Goal: Task Accomplishment & Management: Manage account settings

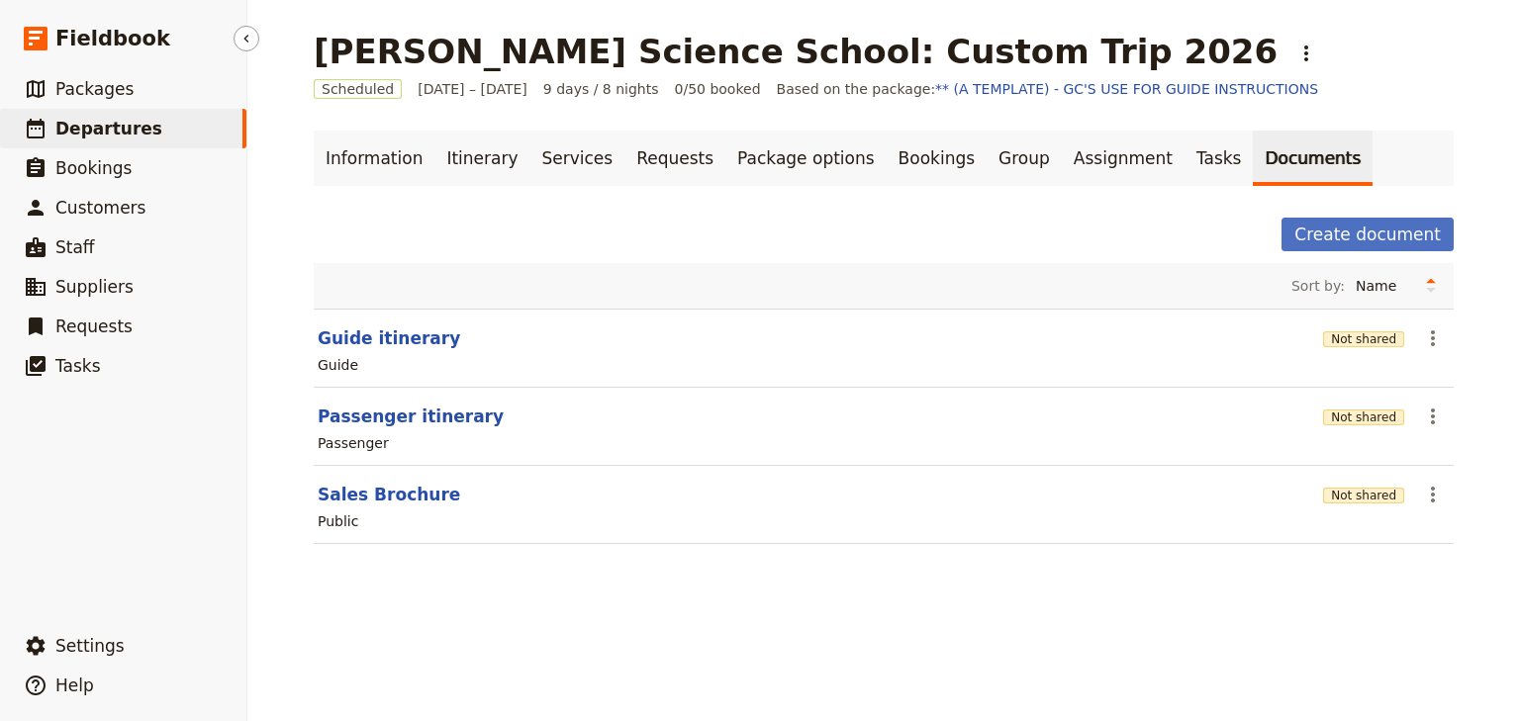
click at [140, 141] on link "​ Departures" at bounding box center [123, 129] width 246 height 40
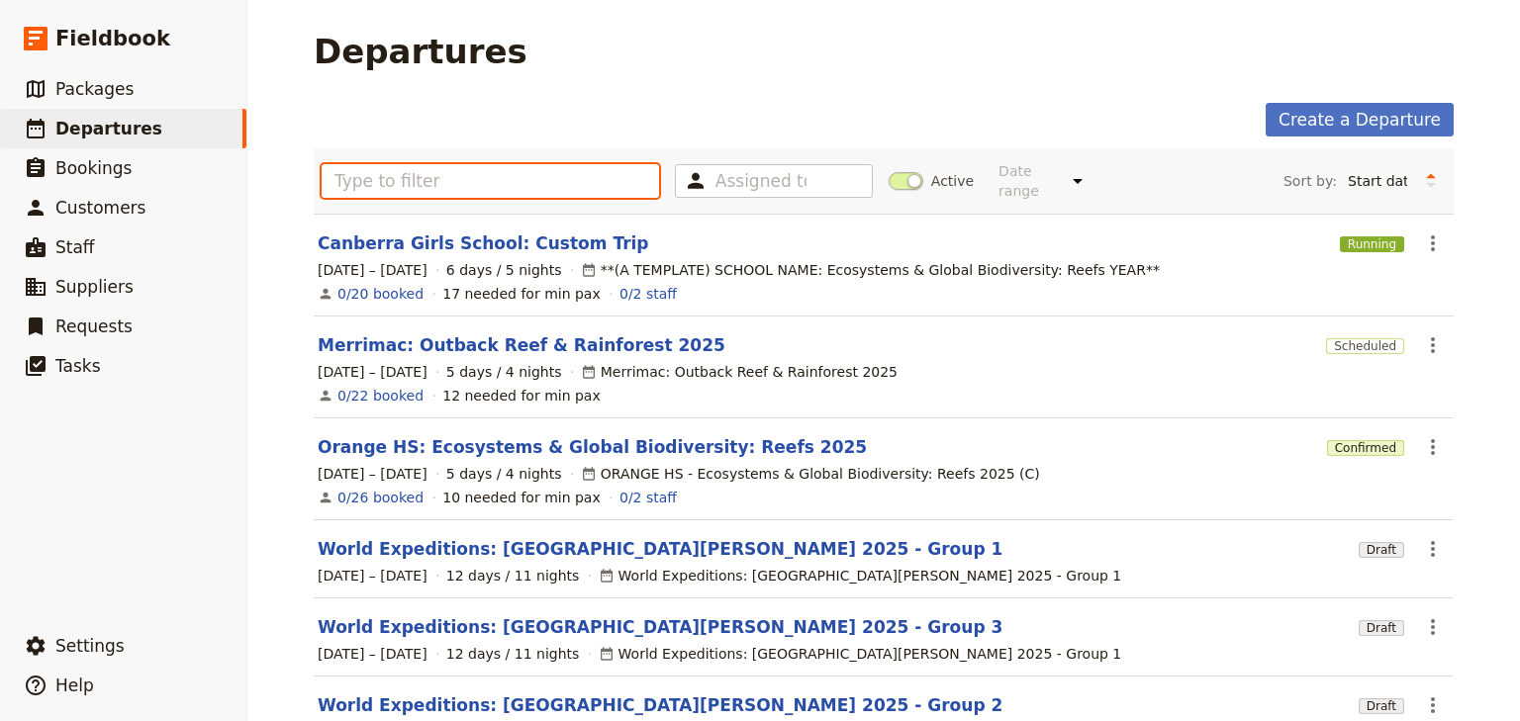
click at [370, 164] on input "text" at bounding box center [490, 181] width 337 height 34
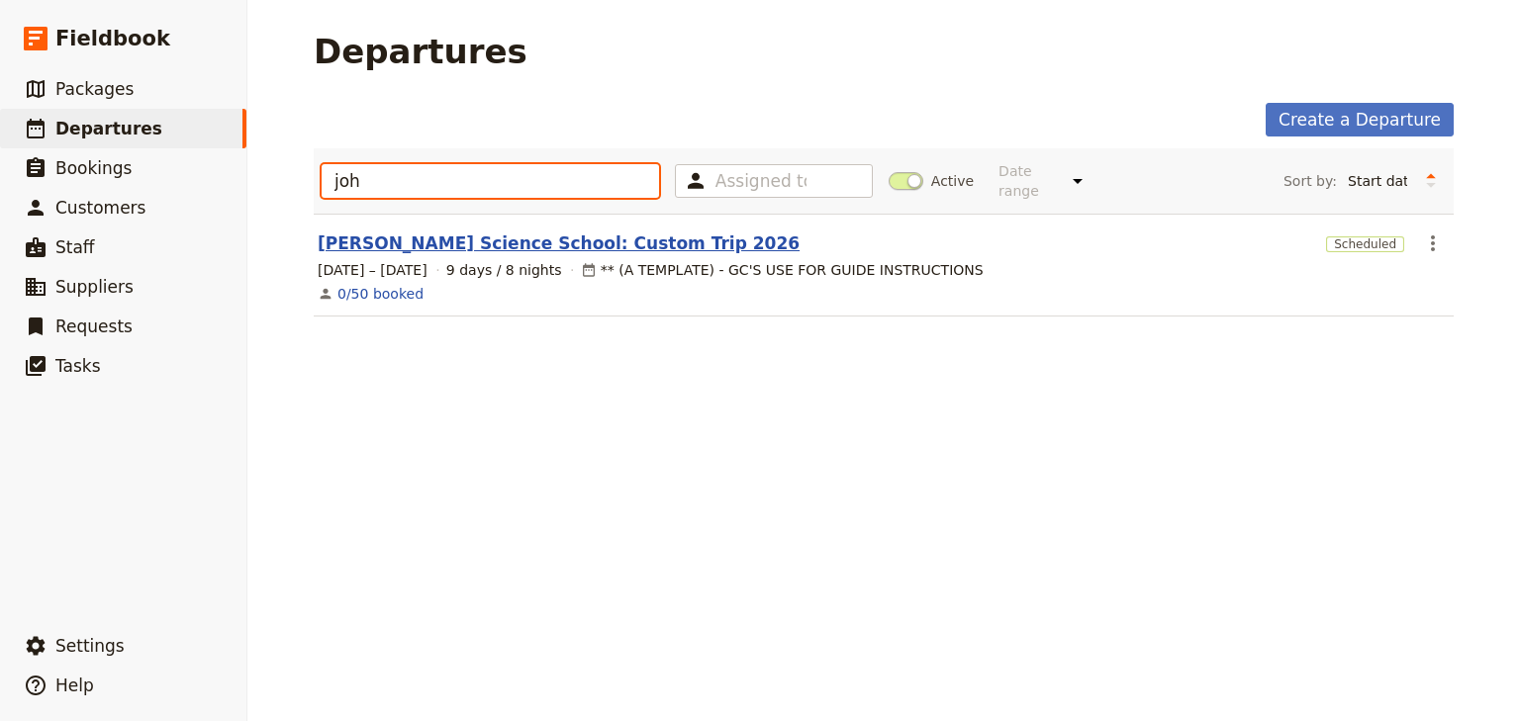
type input "joh"
click at [476, 232] on link "[PERSON_NAME] Science School: Custom Trip 2026" at bounding box center [559, 244] width 482 height 24
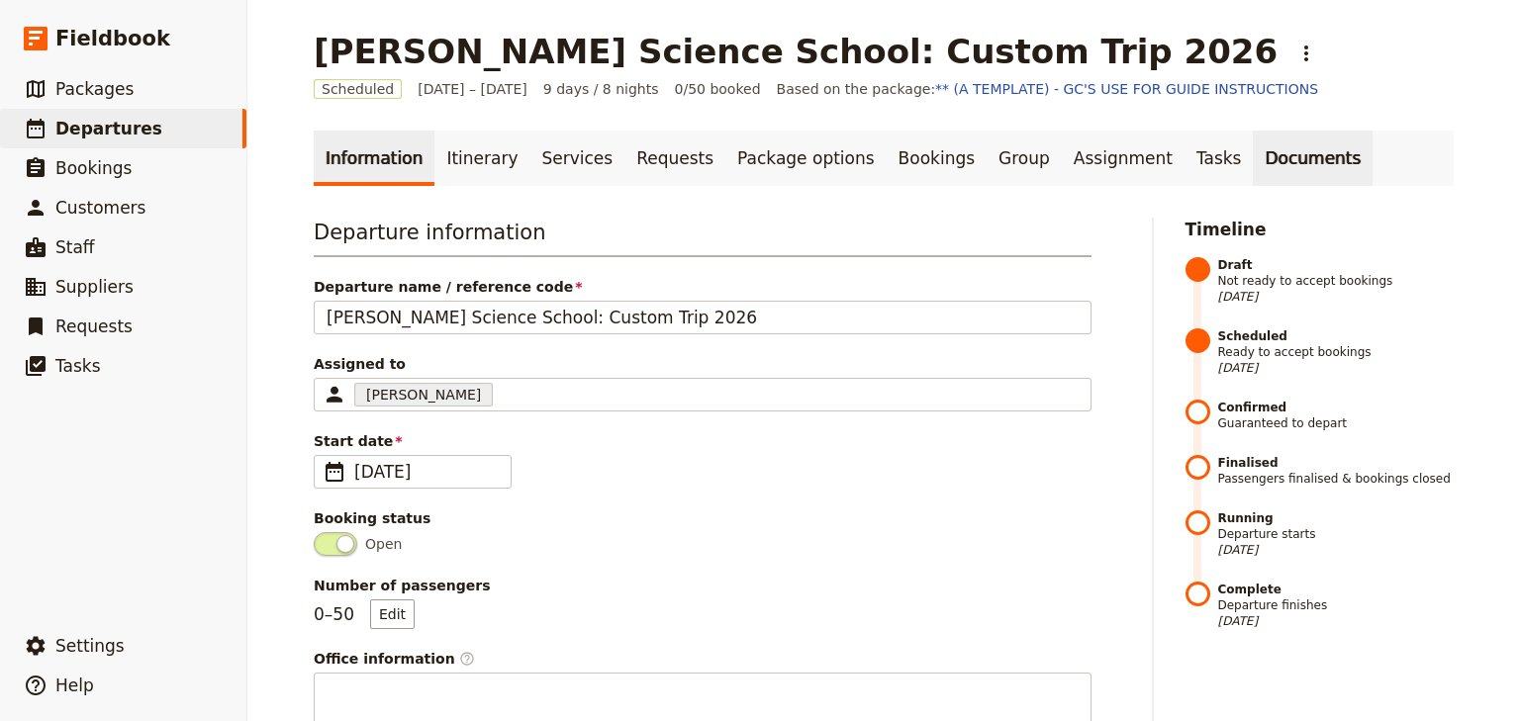
click at [1253, 163] on link "Documents" at bounding box center [1313, 158] width 120 height 55
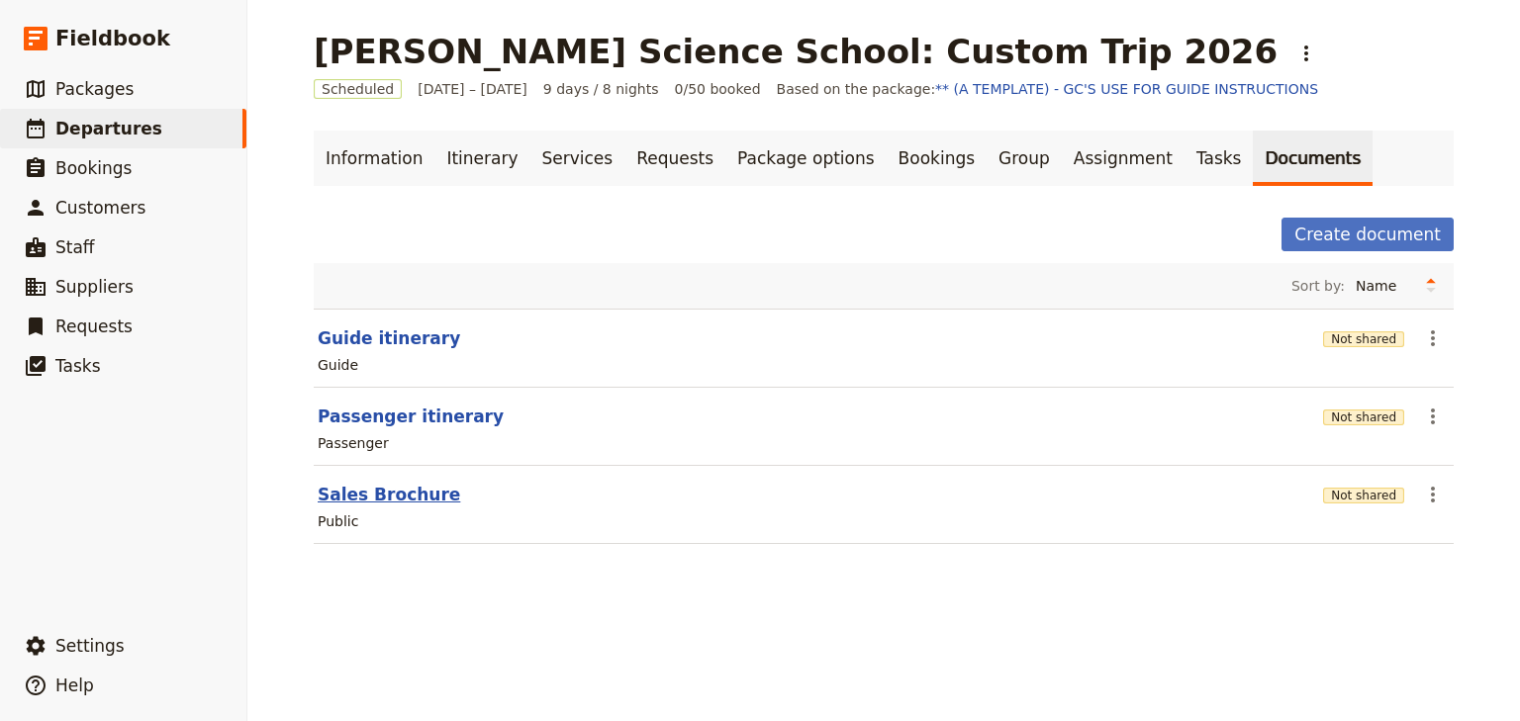
click at [382, 495] on button "Sales Brochure" at bounding box center [389, 495] width 142 height 24
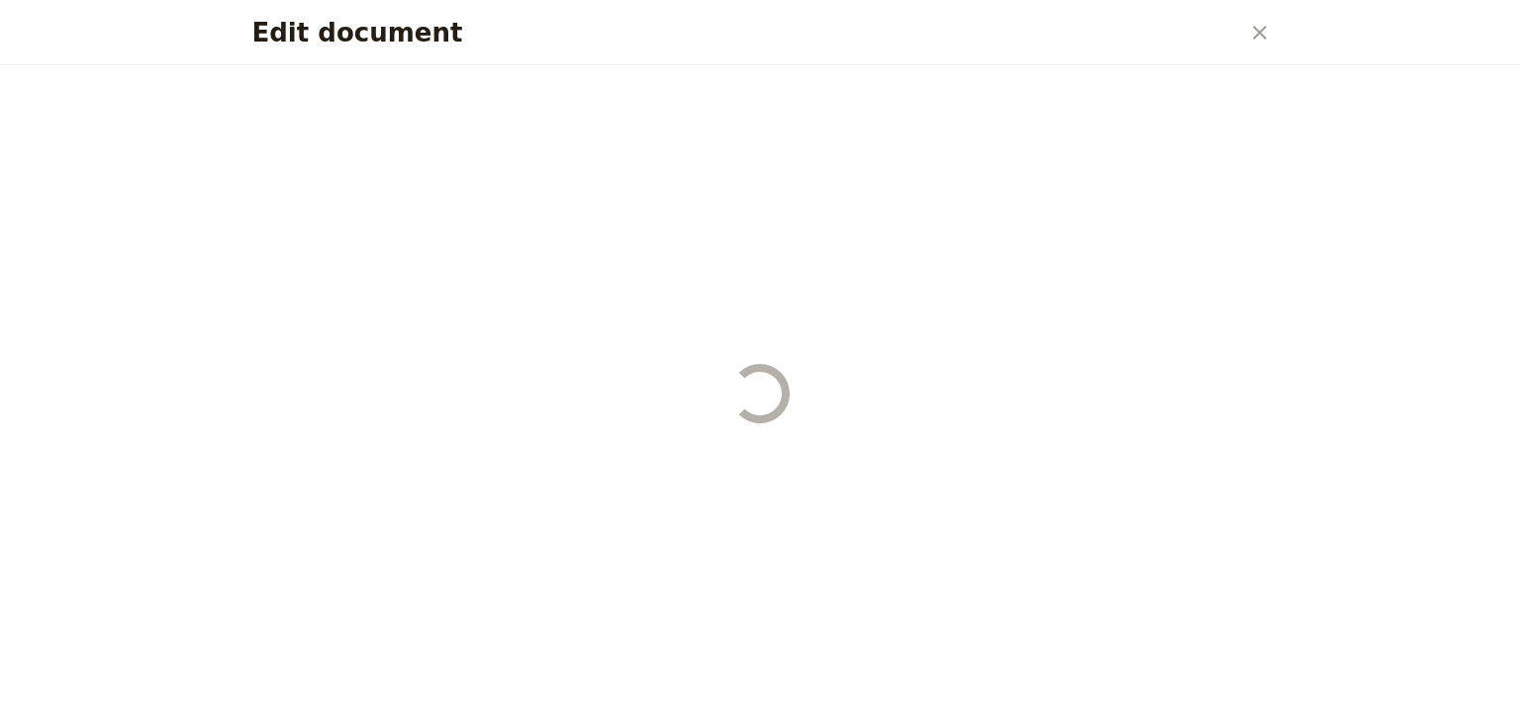
select select "DEFAULT"
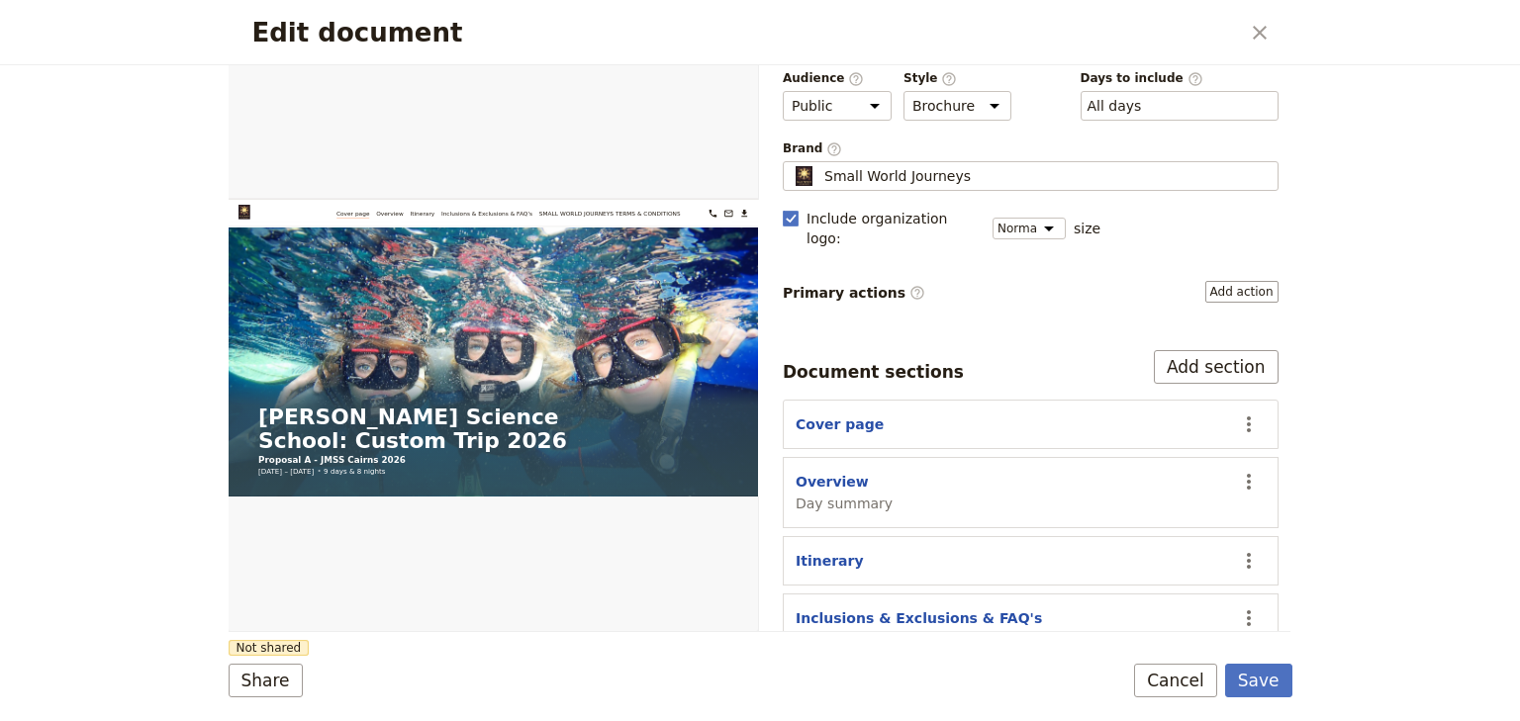
scroll to position [183, 0]
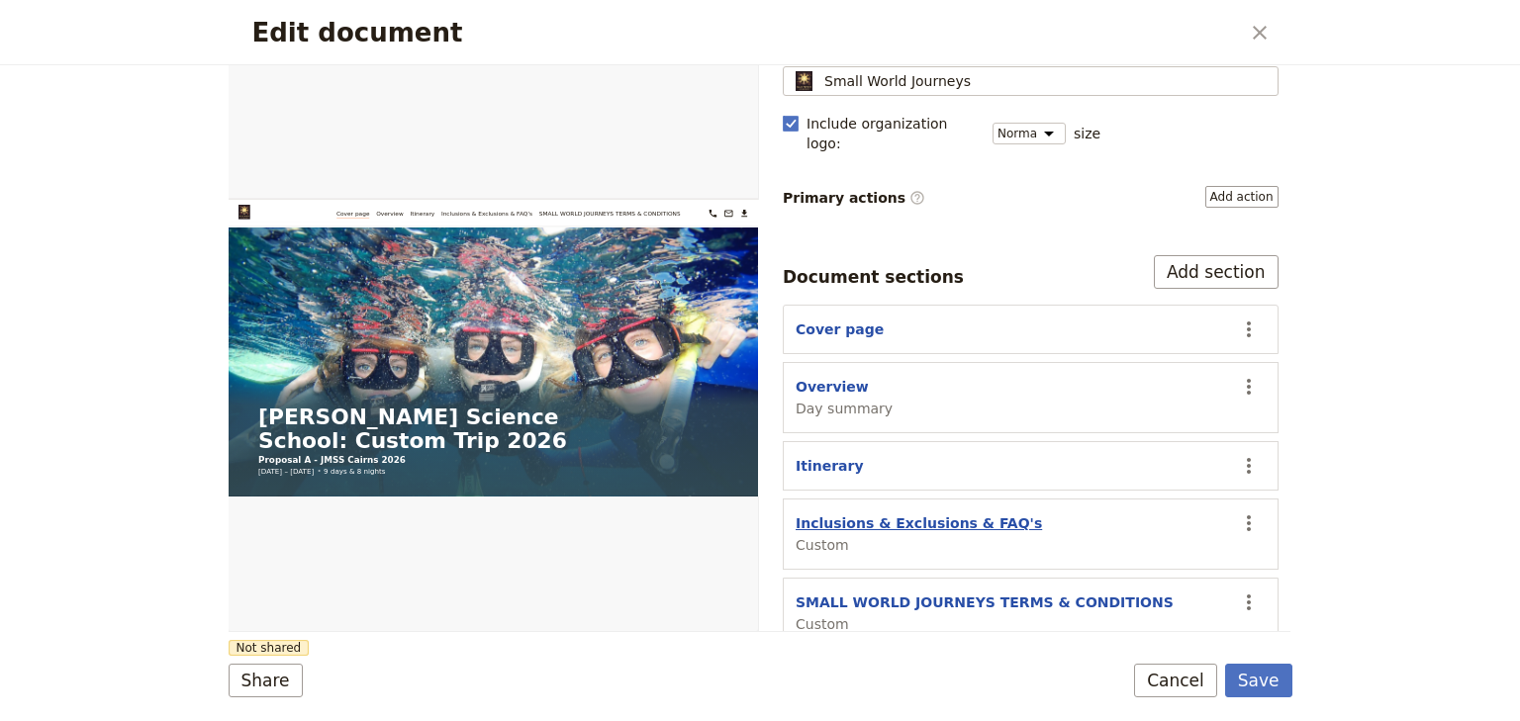
click at [890, 514] on button "Inclusions & Exclusions & FAQ's" at bounding box center [918, 524] width 246 height 20
select select "CUSTOM"
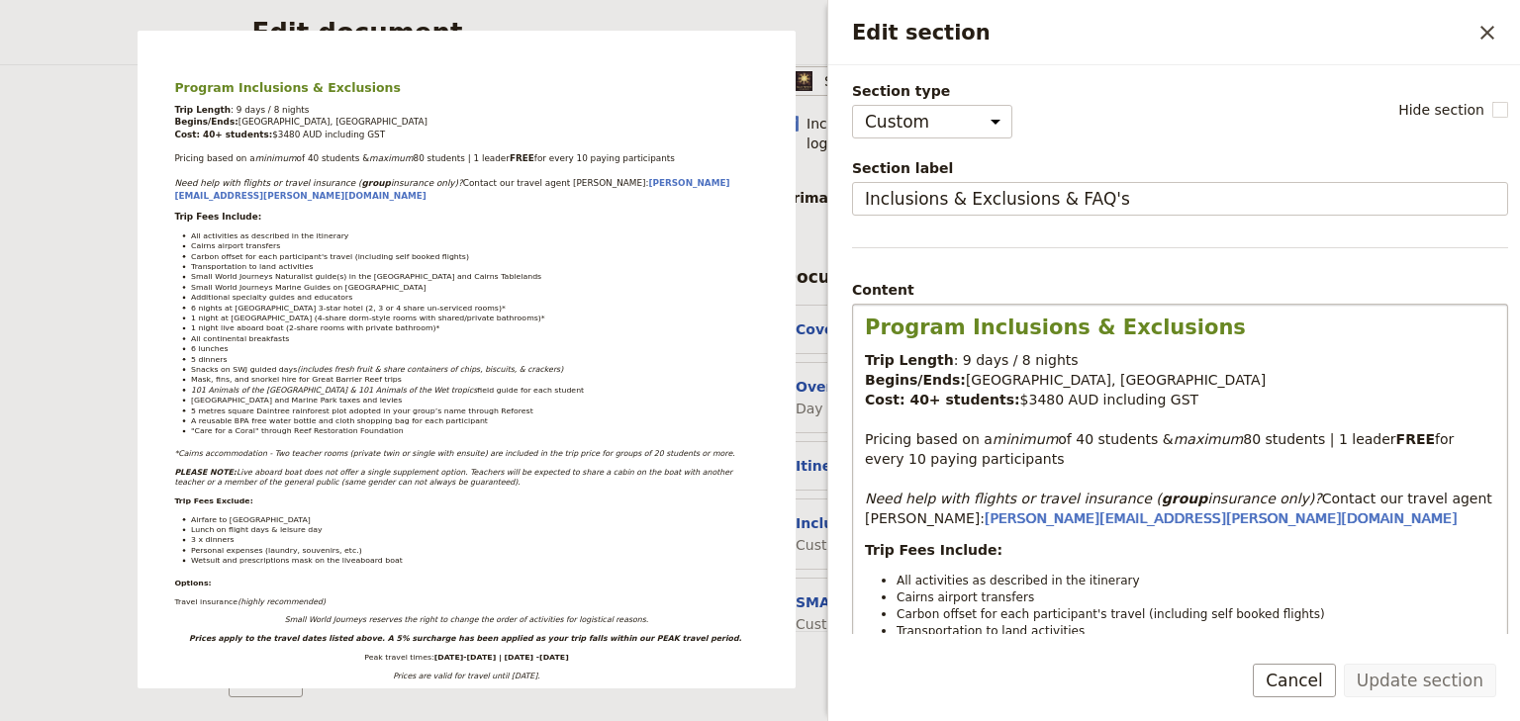
scroll to position [317, 0]
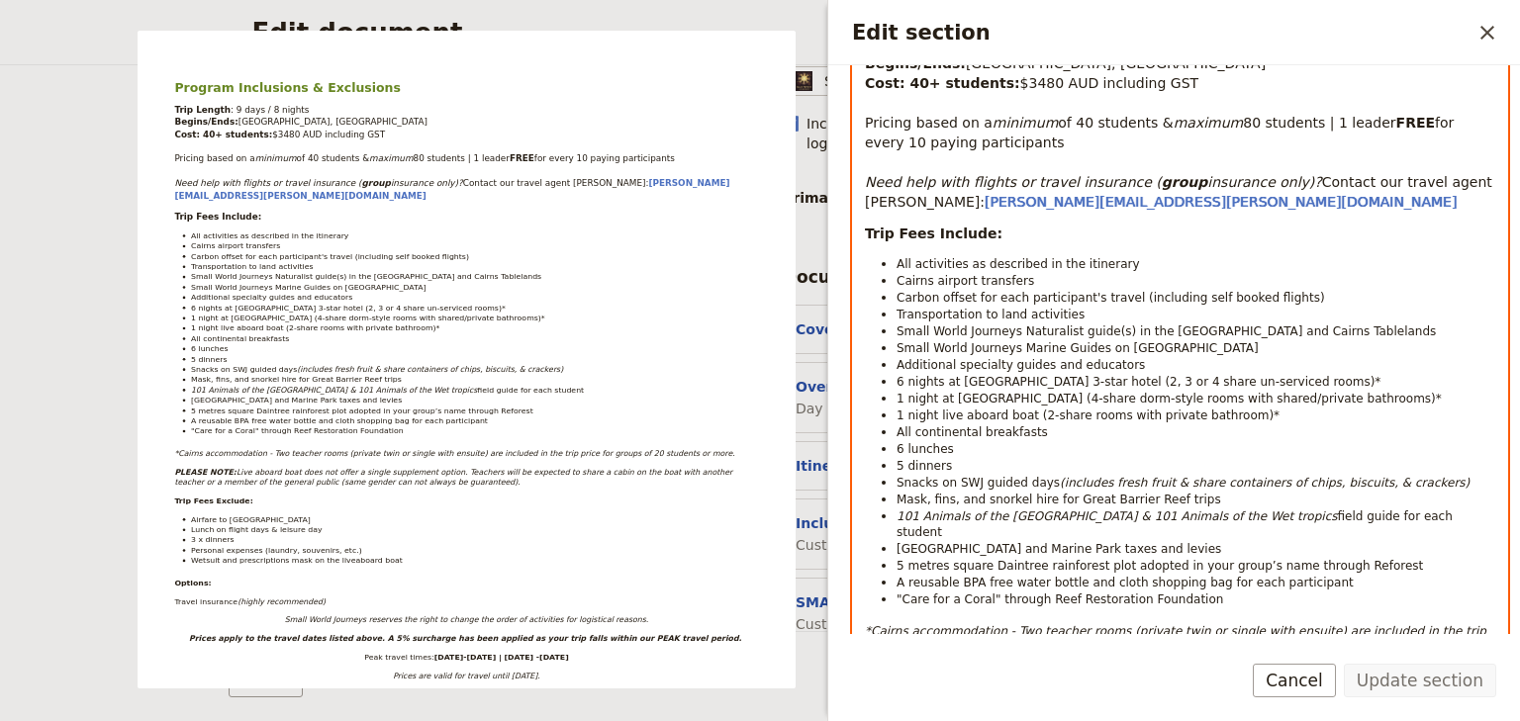
click at [1185, 497] on li "Mask, fins, and snorkel hire for Great Barrier Reef trips" at bounding box center [1195, 499] width 599 height 17
select select "paragraph-small"
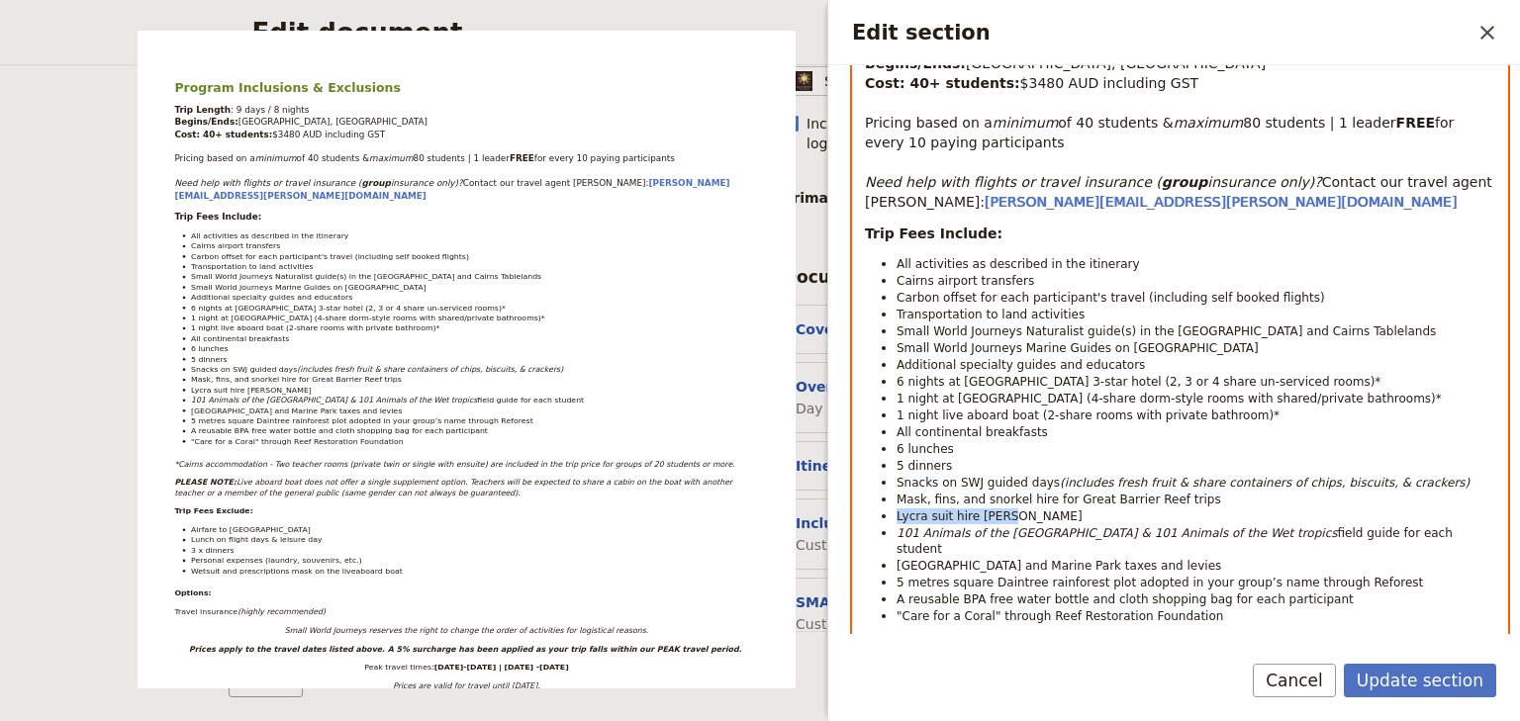
drag, startPoint x: 1009, startPoint y: 514, endPoint x: 895, endPoint y: 514, distance: 113.8
click at [896, 514] on li "Lycra suit hire [PERSON_NAME]" at bounding box center [1195, 516] width 599 height 17
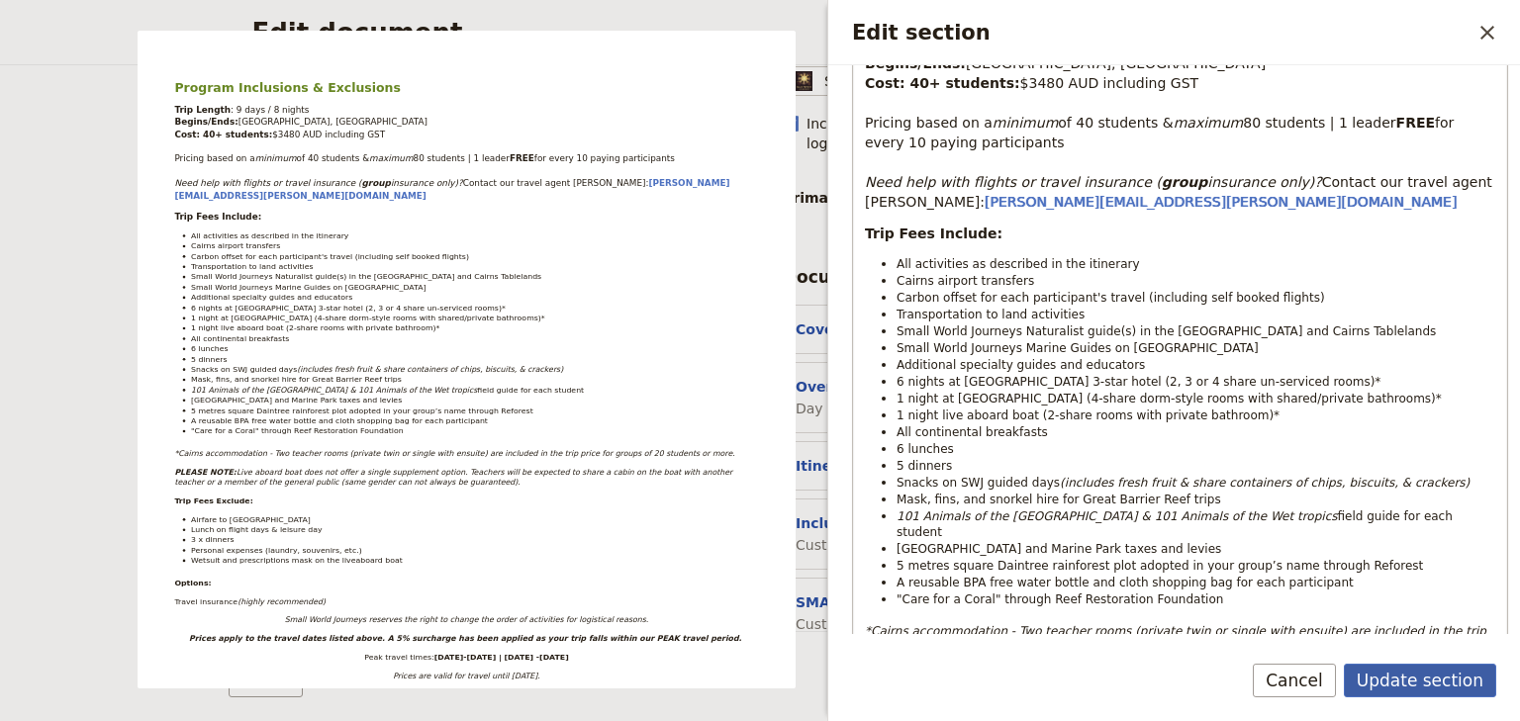
click at [1404, 681] on button "Update section" at bounding box center [1420, 681] width 152 height 34
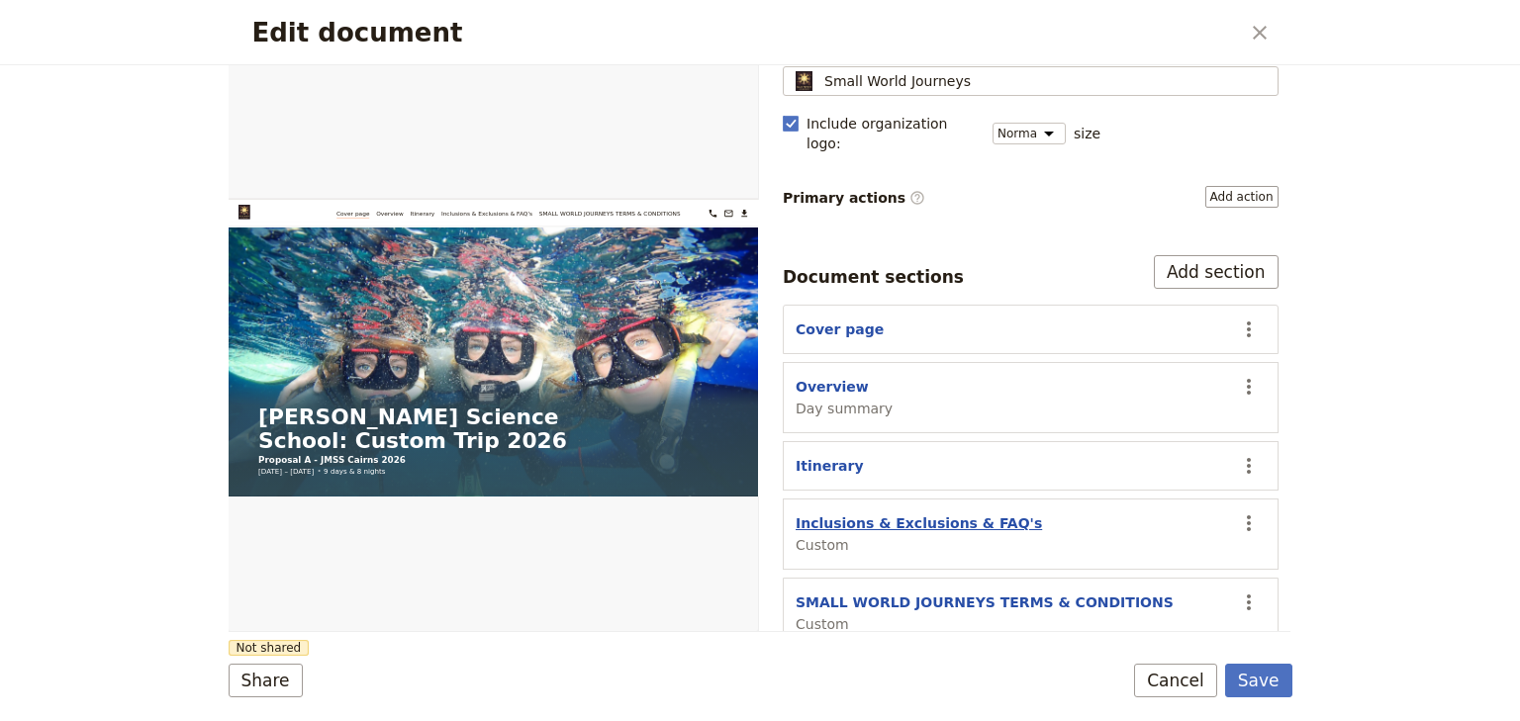
click at [934, 514] on button "Inclusions & Exclusions & FAQ's" at bounding box center [918, 524] width 246 height 20
select select "CUSTOM"
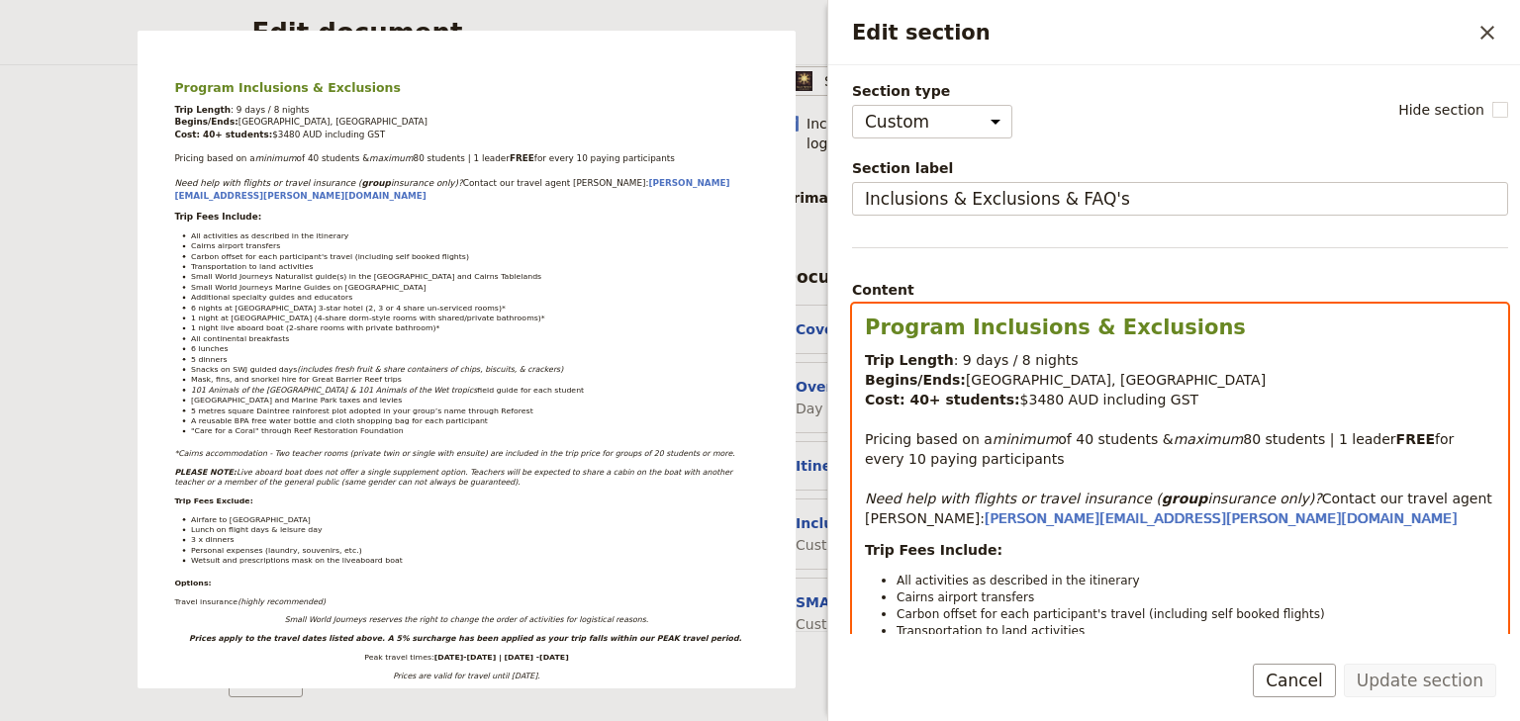
click at [907, 399] on strong "Cost: 40+ students:" at bounding box center [942, 400] width 155 height 16
drag, startPoint x: 1063, startPoint y: 434, endPoint x: 1073, endPoint y: 437, distance: 10.3
click at [1063, 434] on span "of 40 students &" at bounding box center [1115, 439] width 115 height 16
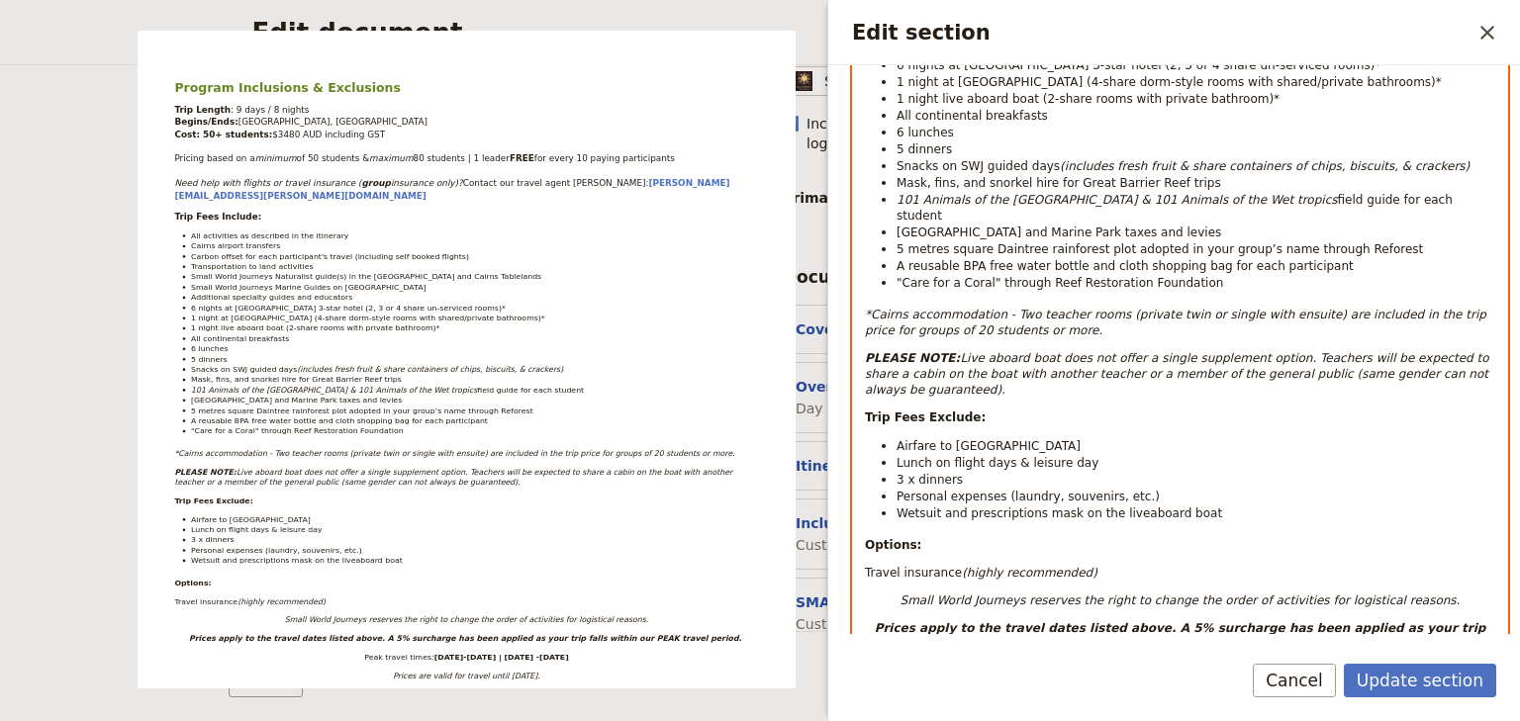
scroll to position [712, 0]
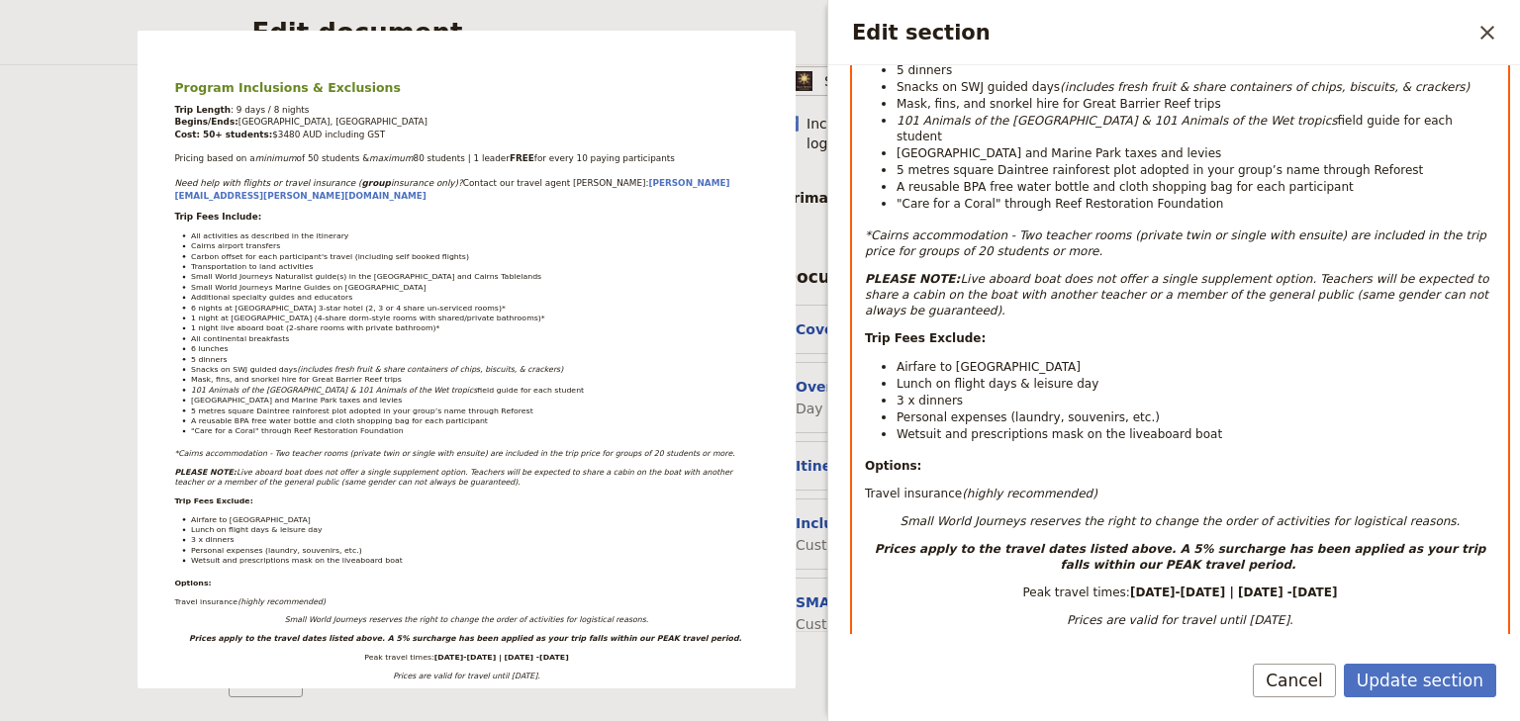
select select "paragraph-small"
drag, startPoint x: 1156, startPoint y: 511, endPoint x: 1143, endPoint y: 511, distance: 12.9
click at [1143, 542] on strong "Prices apply to the travel dates listed above. A 5% surcharge has been applied …" at bounding box center [1182, 557] width 615 height 30
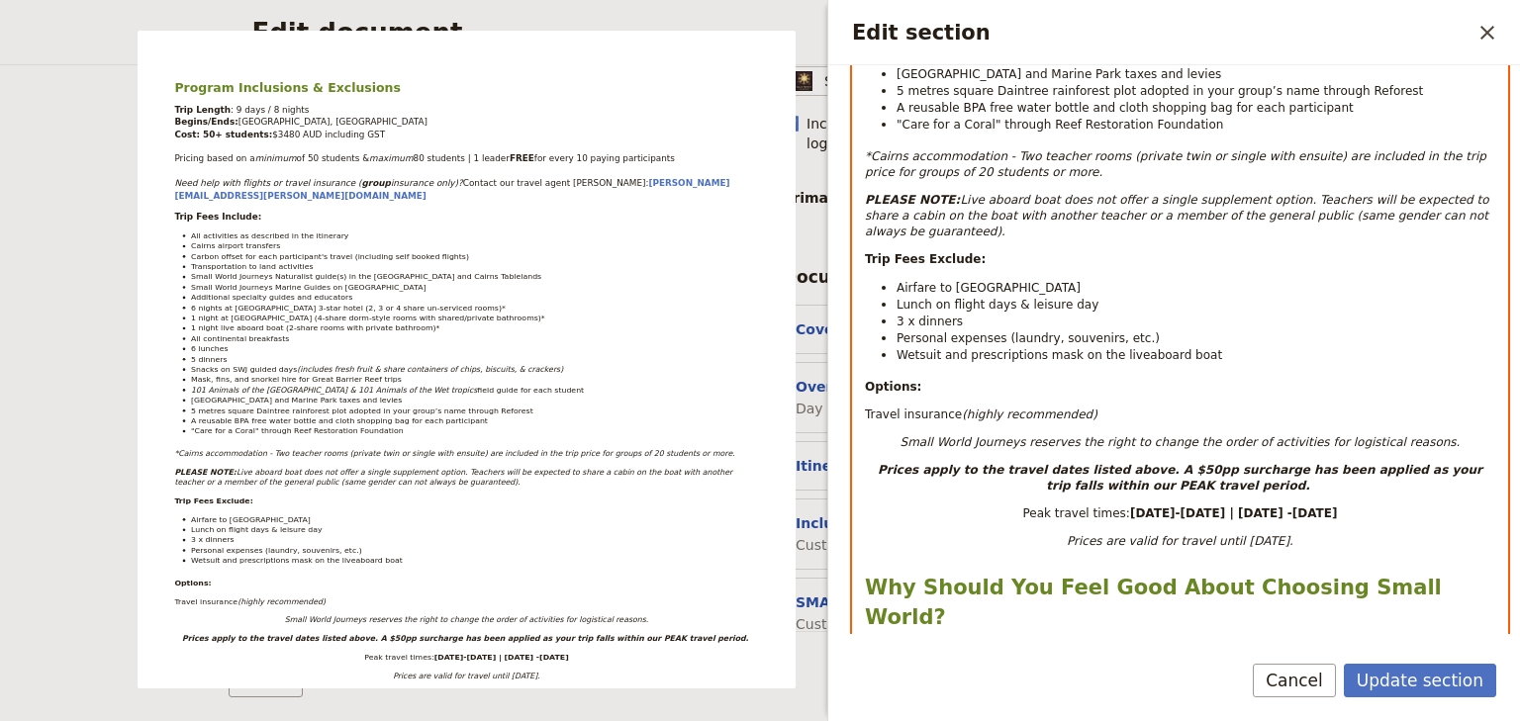
scroll to position [871, 0]
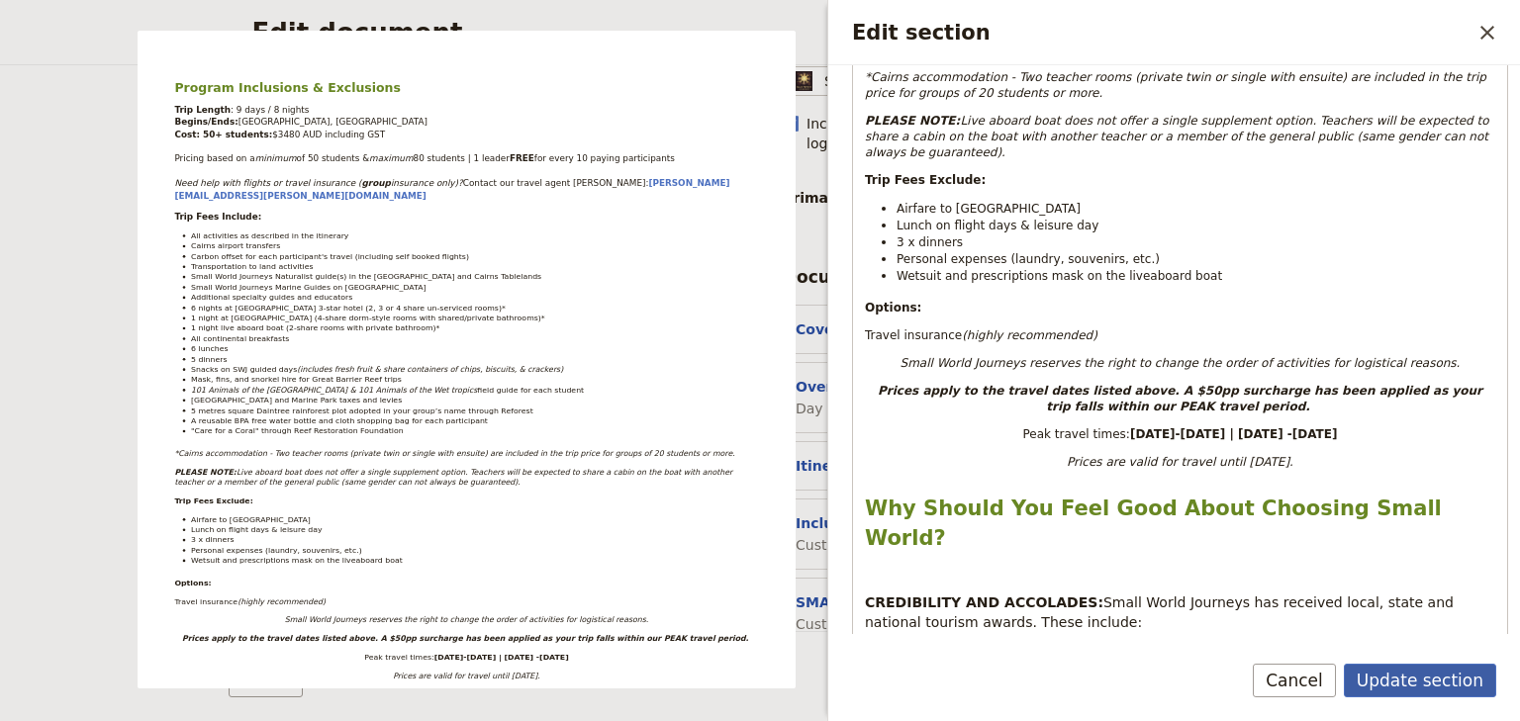
click at [1432, 680] on button "Update section" at bounding box center [1420, 681] width 152 height 34
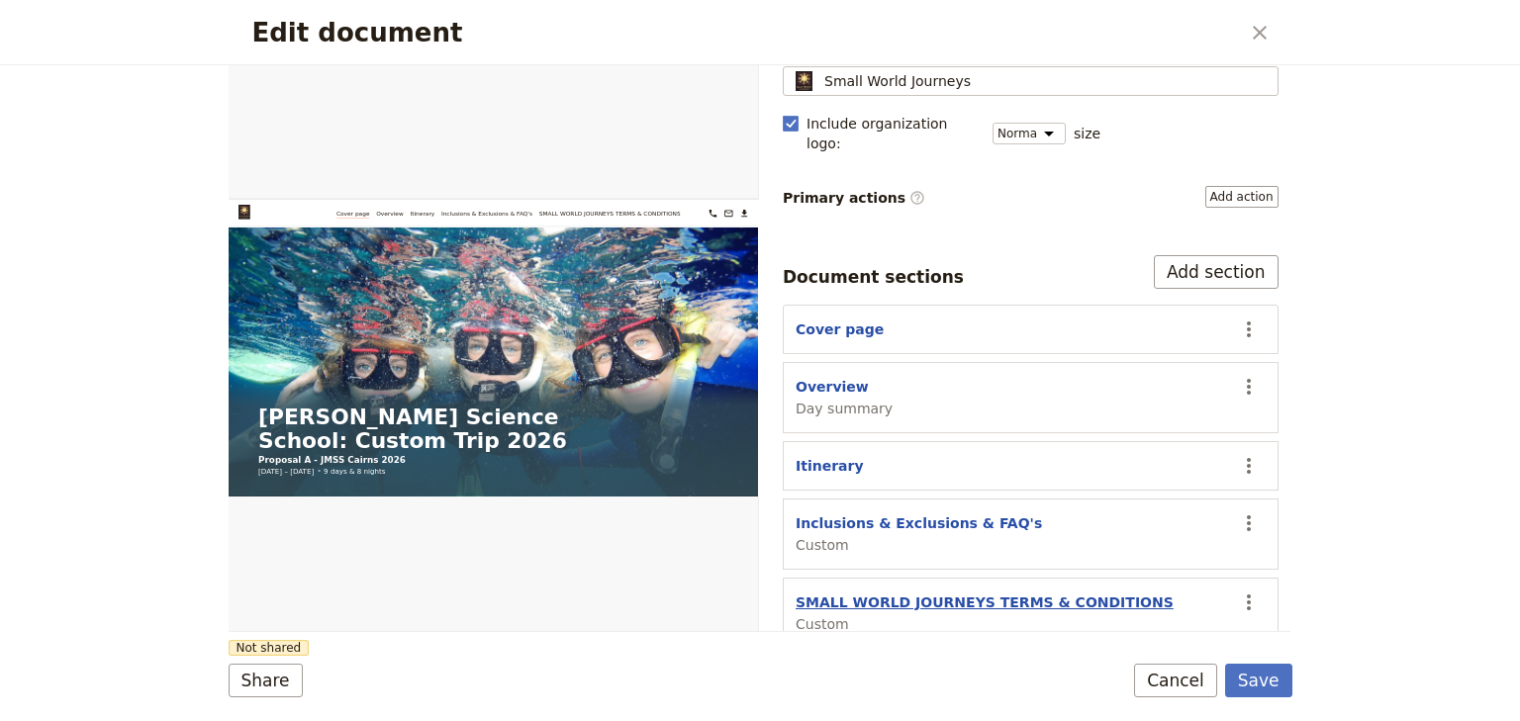
click at [1053, 593] on button "SMALL WORLD JOURNEYS TERMS & CONDITIONS" at bounding box center [984, 603] width 378 height 20
select select "CUSTOM"
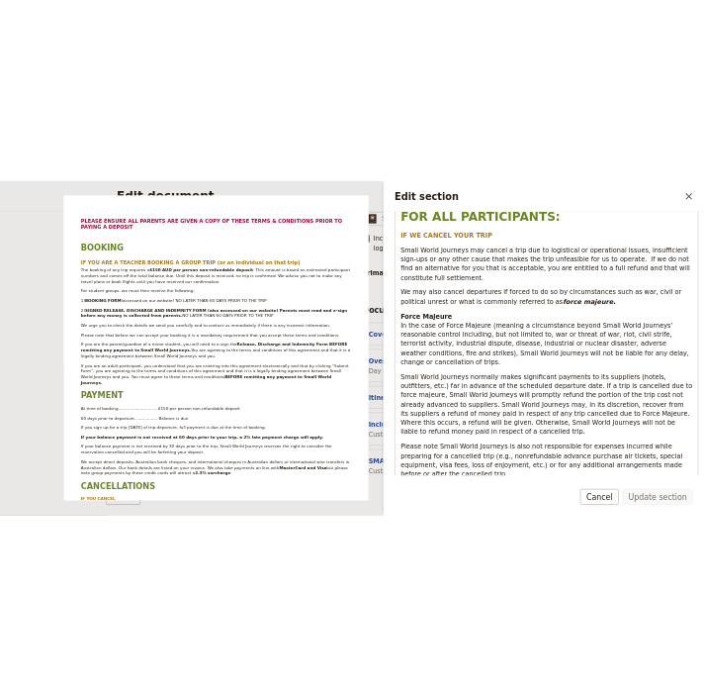
scroll to position [2770, 0]
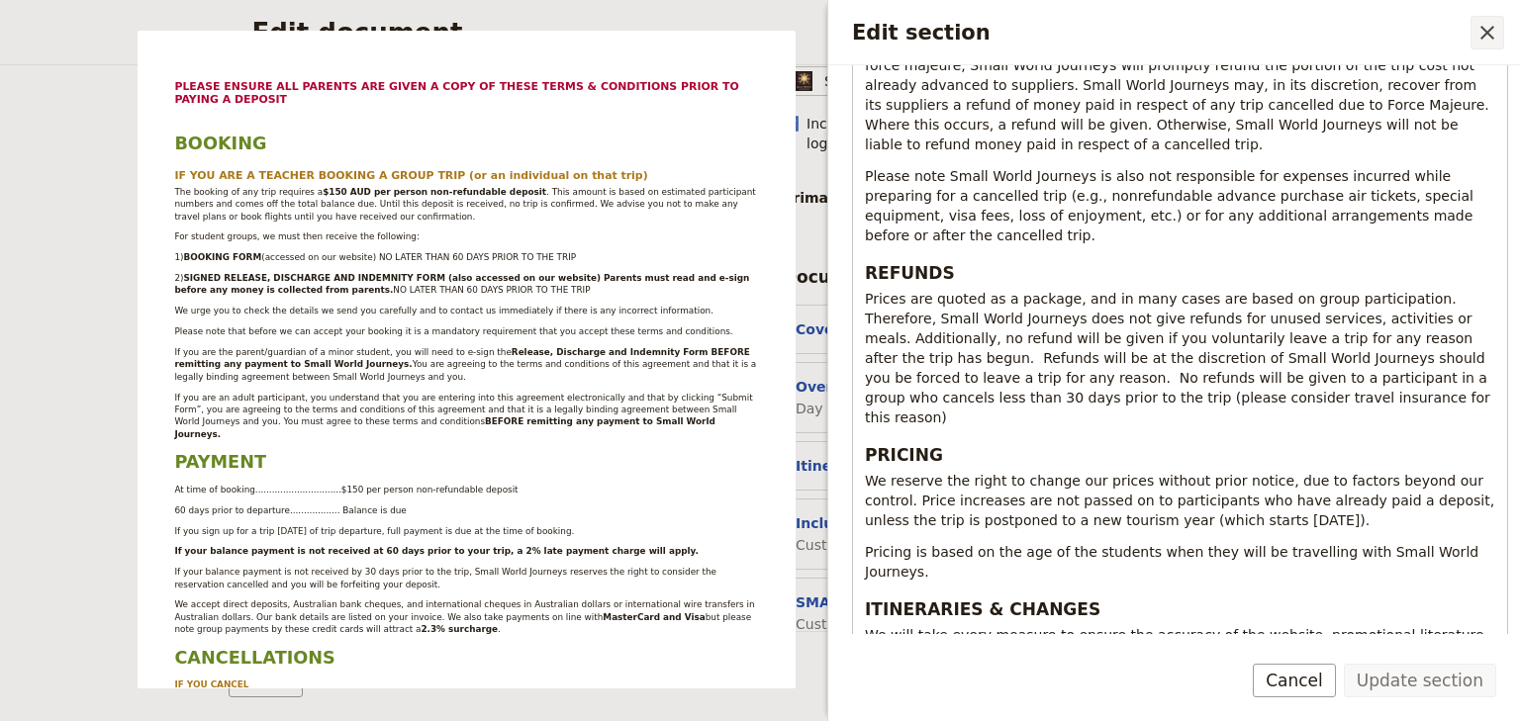
click at [1483, 35] on icon "Close drawer" at bounding box center [1487, 33] width 24 height 24
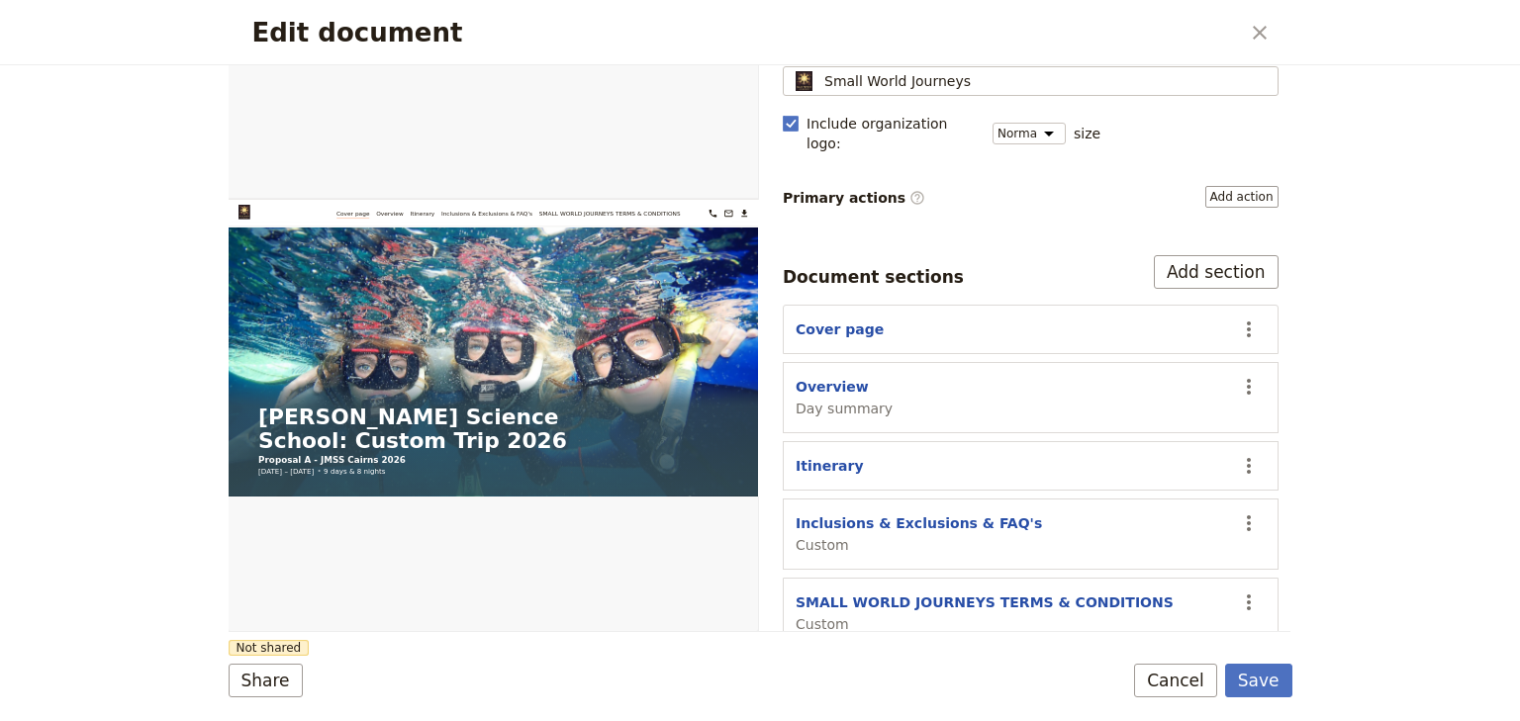
click at [846, 377] on div "Overview Day summary" at bounding box center [843, 398] width 97 height 42
click at [844, 377] on button "Overview" at bounding box center [831, 387] width 73 height 20
select select "DAY_SUMMARY"
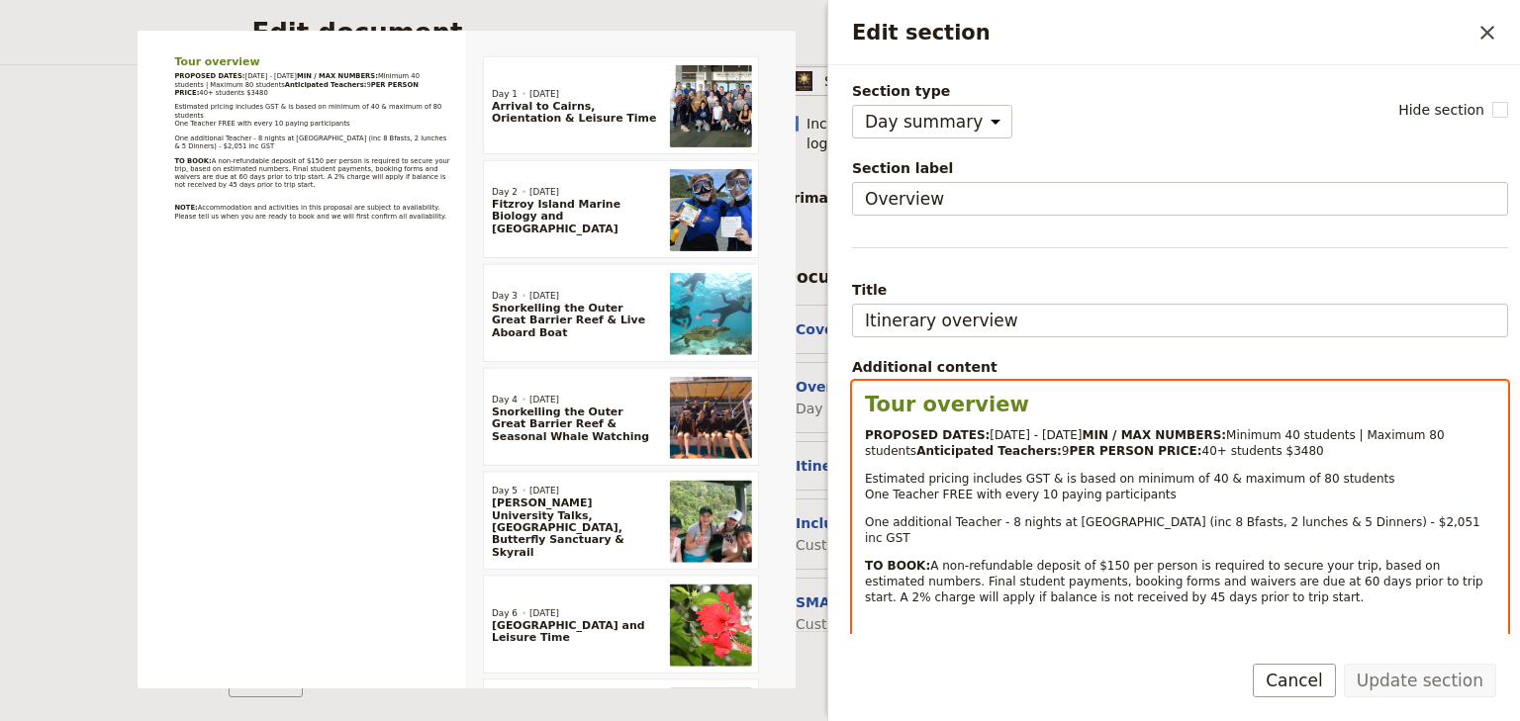
select select "paragraph-small"
click at [1053, 447] on span "Minimum 40 students | Maximum 80 students" at bounding box center [1156, 443] width 583 height 30
click at [1202, 458] on span "40+ students $3480" at bounding box center [1263, 451] width 122 height 14
click at [1223, 491] on div "Tour overview PROPOSED DATES: [DATE] - [DATE] MIN / MAX NUMBERS: Minimum 50 stu…" at bounding box center [1180, 523] width 654 height 283
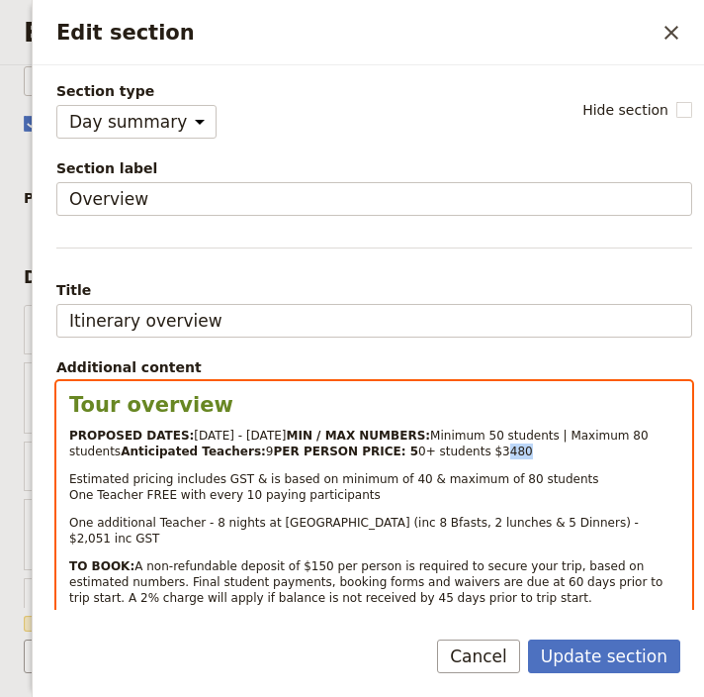
drag, startPoint x: 285, startPoint y: 479, endPoint x: 269, endPoint y: 479, distance: 15.8
click at [419, 458] on span "0+ students $3480" at bounding box center [476, 451] width 115 height 14
click at [381, 486] on span "Estimated pricing includes GST & is based on minimum of 40 & maximum of 80 stud…" at bounding box center [334, 479] width 530 height 14
click at [405, 545] on span "One additional Teacher - 8 nights at [GEOGRAPHIC_DATA] (inc 8 Bfasts, 2 lunches…" at bounding box center [356, 530] width 574 height 30
click at [384, 545] on span "One additional Teacher - 8 nights at [GEOGRAPHIC_DATA] (inc 8 Breakfasts, 2 lun…" at bounding box center [369, 530] width 600 height 30
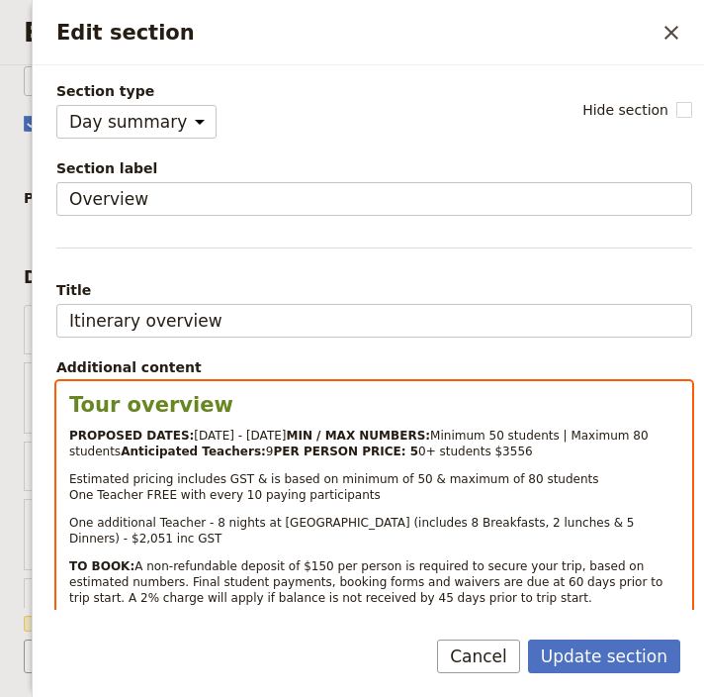
click at [638, 545] on span "One additional Teacher - 8 nights at [GEOGRAPHIC_DATA] (includes 8 Breakfasts, …" at bounding box center [353, 530] width 569 height 30
drag, startPoint x: 194, startPoint y: 481, endPoint x: 182, endPoint y: 481, distance: 11.9
click at [182, 459] on p "PROPOSED DATES: [DATE] - [DATE] MIN / MAX NUMBERS: Minimum 50 students | Maximu…" at bounding box center [374, 443] width 610 height 32
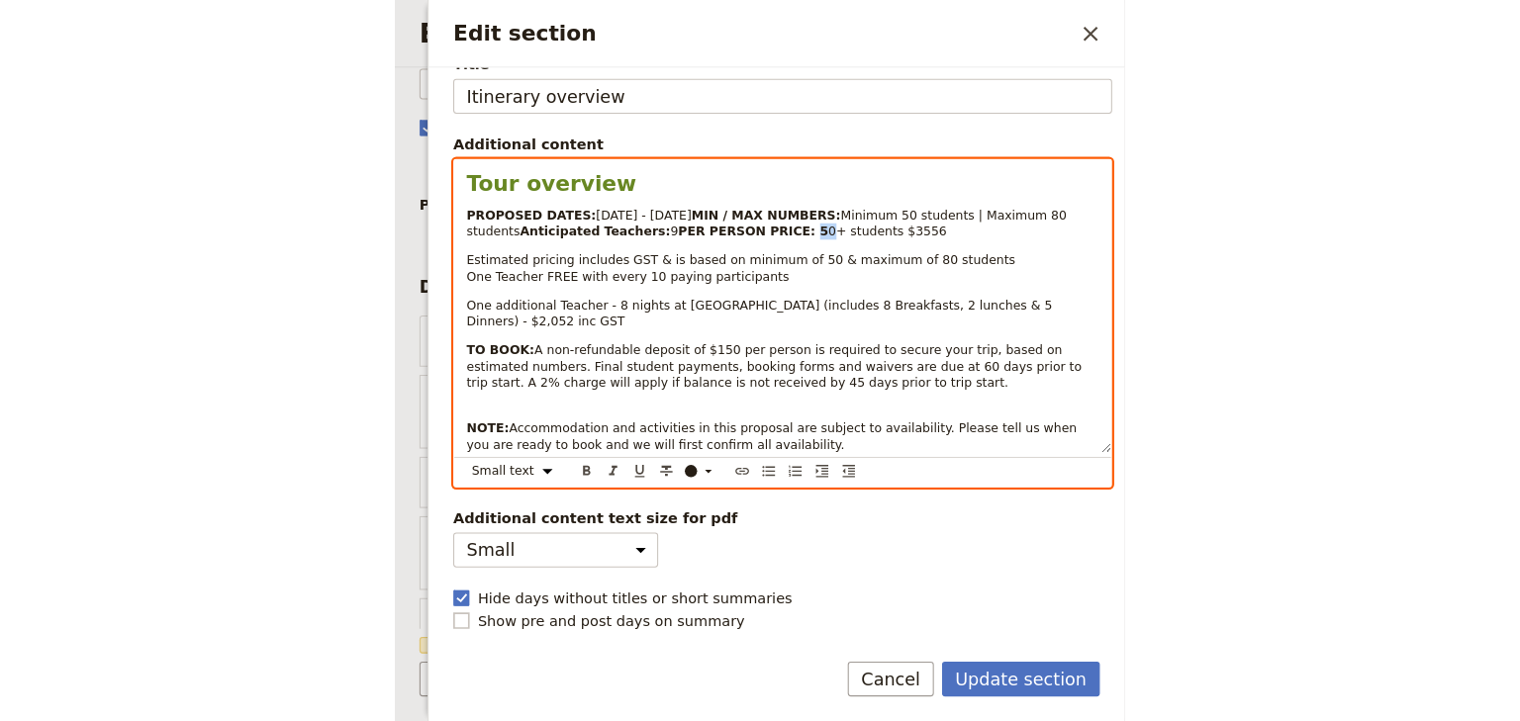
scroll to position [239, 0]
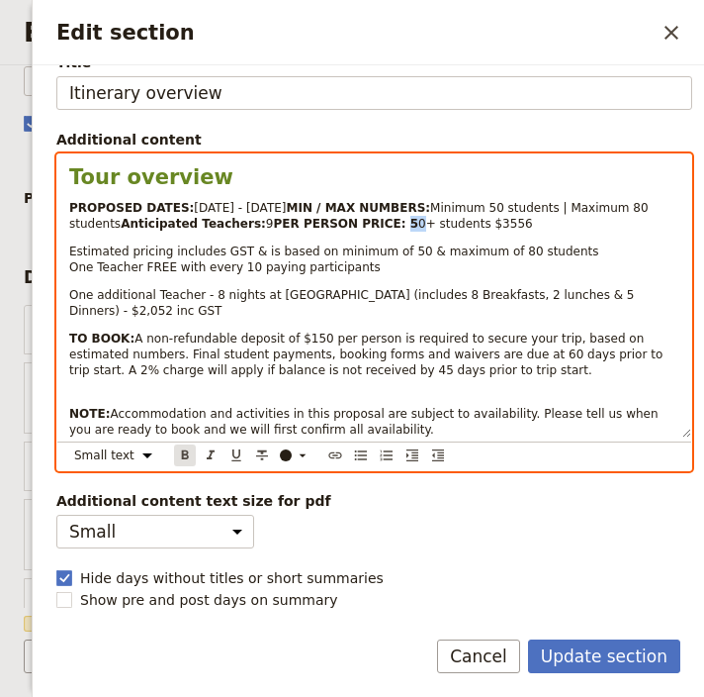
drag, startPoint x: 186, startPoint y: 455, endPoint x: 194, endPoint y: 448, distance: 10.5
click at [186, 454] on icon "Format bold" at bounding box center [185, 453] width 7 height 9
click at [234, 316] on p "One additional Teacher - 8 nights at [GEOGRAPHIC_DATA] (includes 8 Breakfasts, …" at bounding box center [374, 303] width 610 height 32
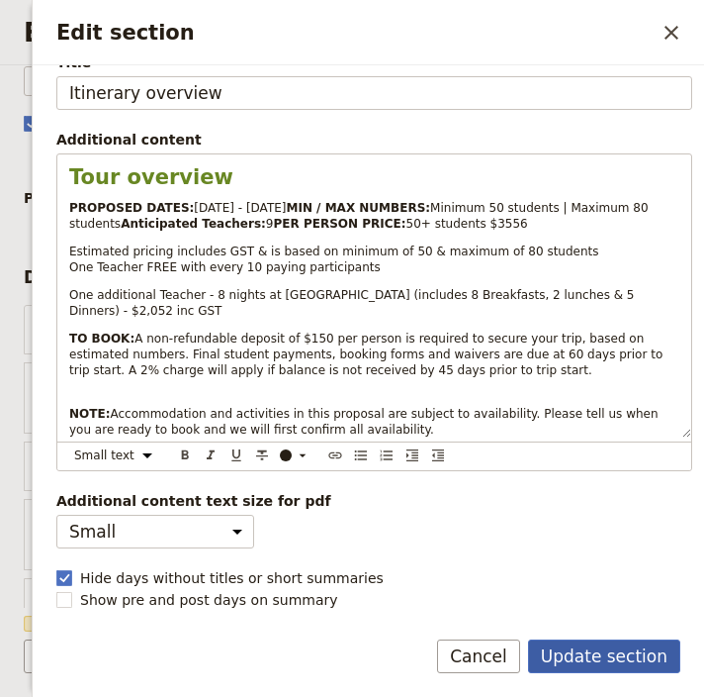
click at [581, 653] on button "Update section" at bounding box center [604, 656] width 152 height 34
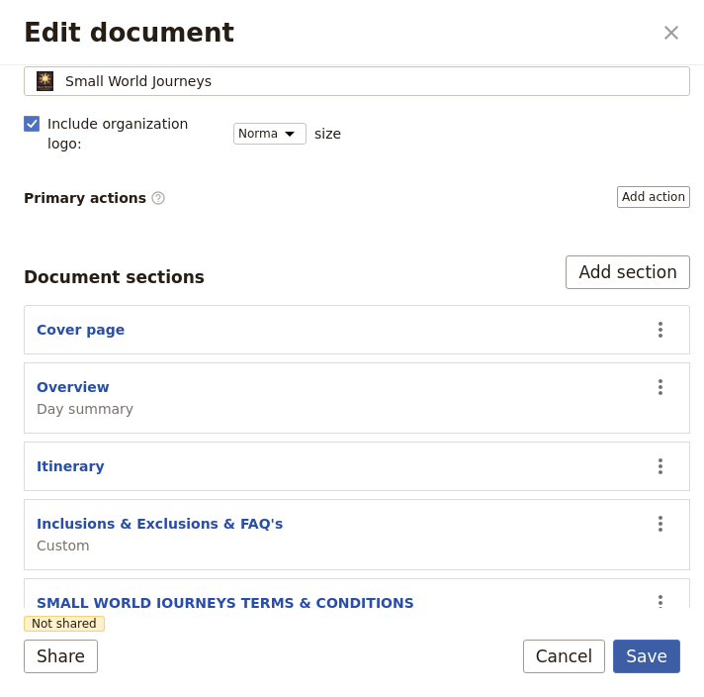
click at [649, 653] on button "Save" at bounding box center [646, 656] width 67 height 34
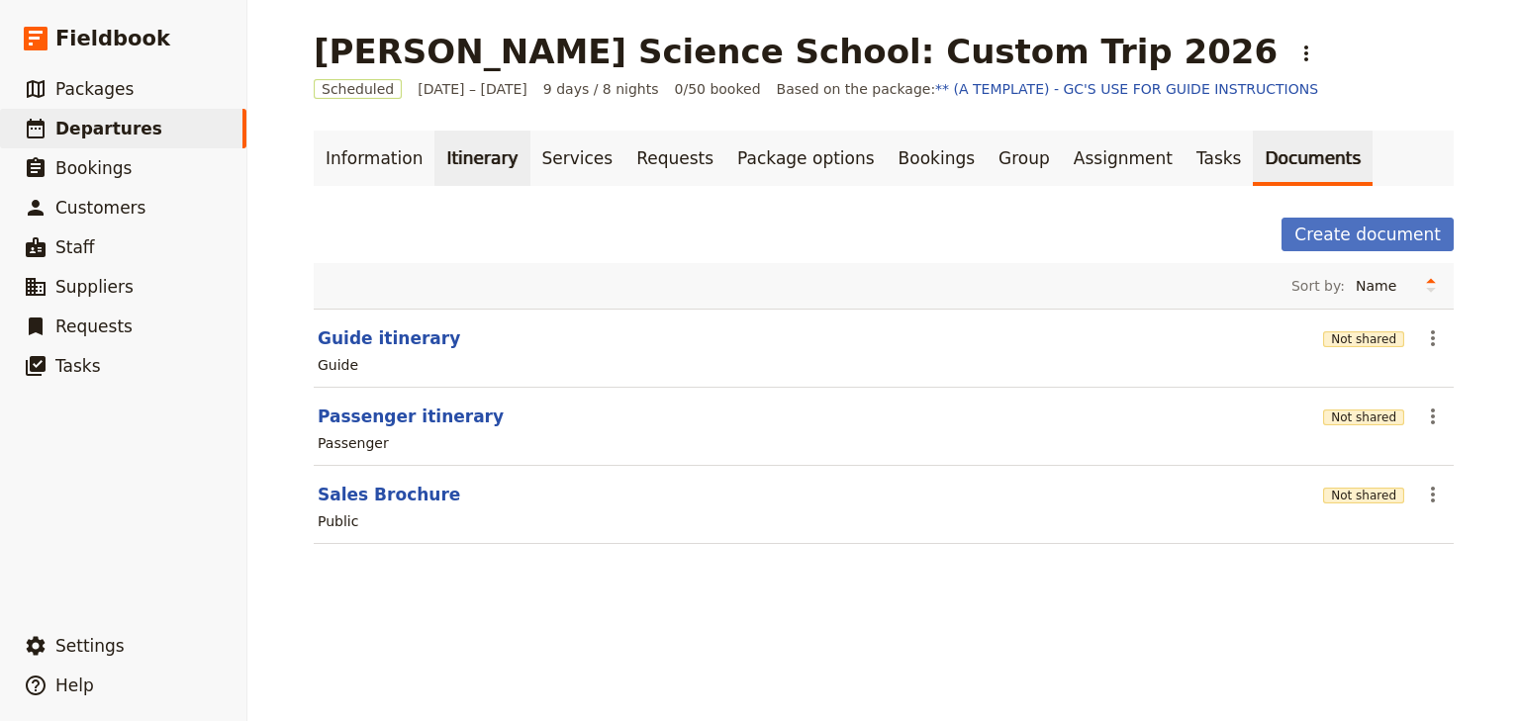
click at [460, 155] on link "Itinerary" at bounding box center [481, 158] width 95 height 55
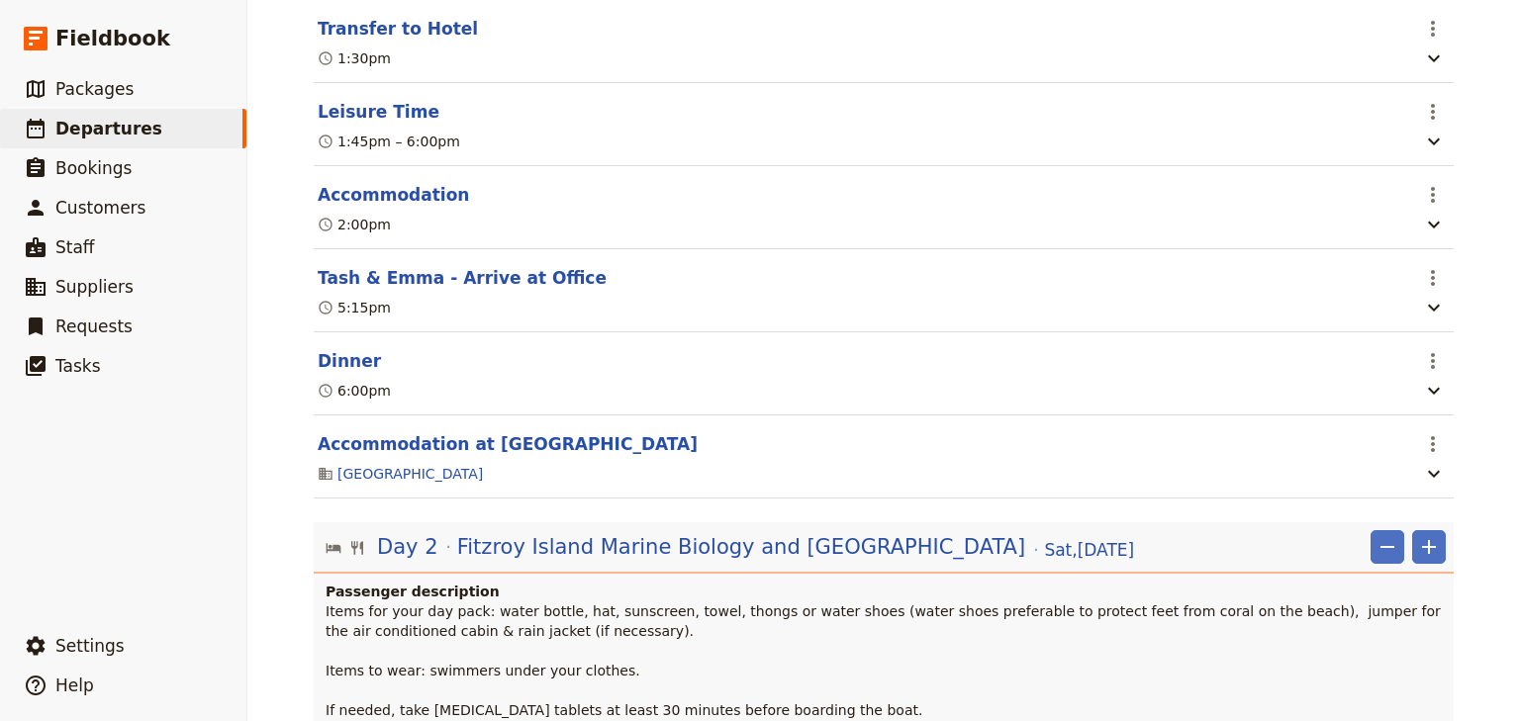
scroll to position [712, 0]
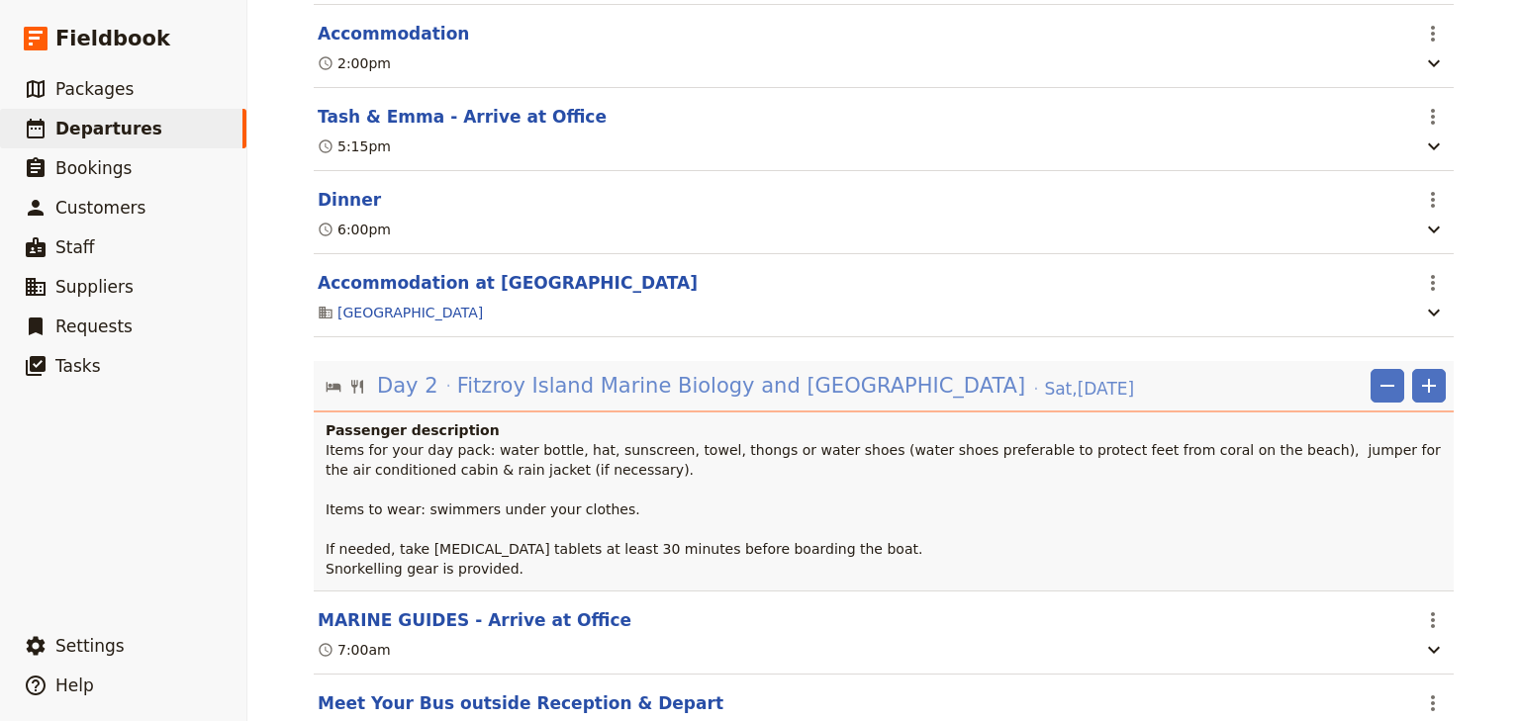
click at [765, 396] on span "Fitzroy Island Marine Biology and [GEOGRAPHIC_DATA]" at bounding box center [741, 386] width 568 height 30
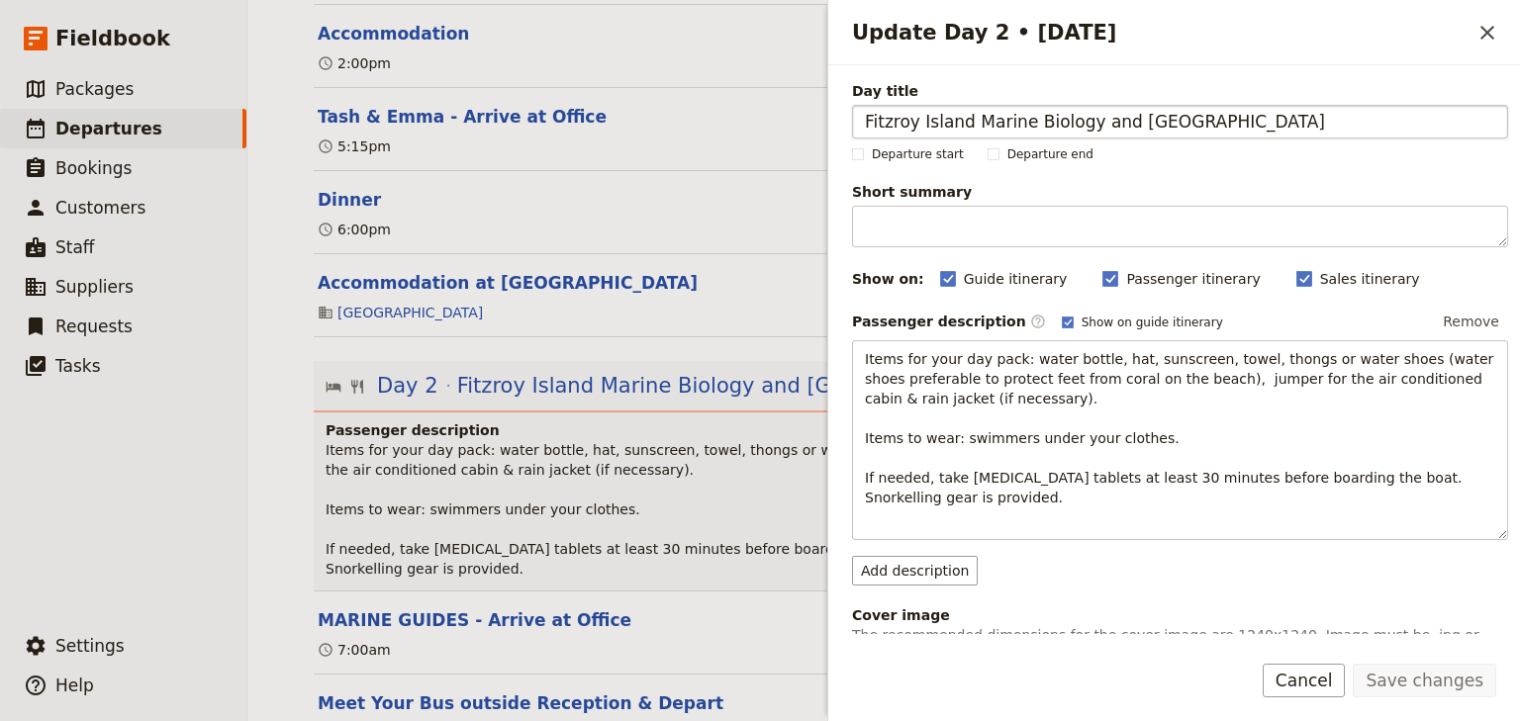
drag, startPoint x: 1109, startPoint y: 121, endPoint x: 1082, endPoint y: 121, distance: 26.7
click at [1082, 121] on input "Fitzroy Island Marine Biology and [GEOGRAPHIC_DATA]" at bounding box center [1180, 122] width 656 height 34
type input "Fitzroy Island Marine Biology & [GEOGRAPHIC_DATA]"
click at [1406, 689] on button "Save changes" at bounding box center [1424, 681] width 143 height 34
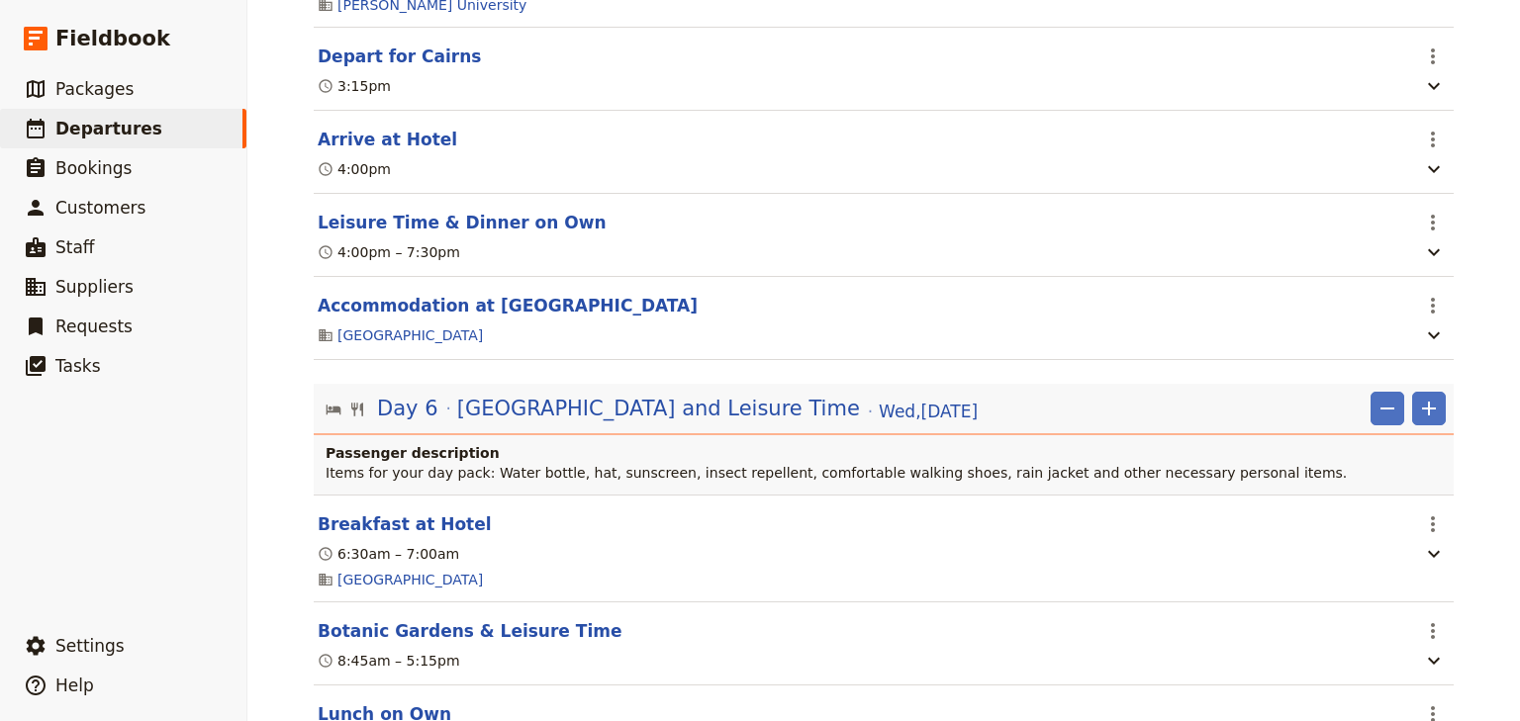
scroll to position [6886, 0]
click at [675, 422] on span "[GEOGRAPHIC_DATA] and Leisure Time" at bounding box center [658, 408] width 403 height 30
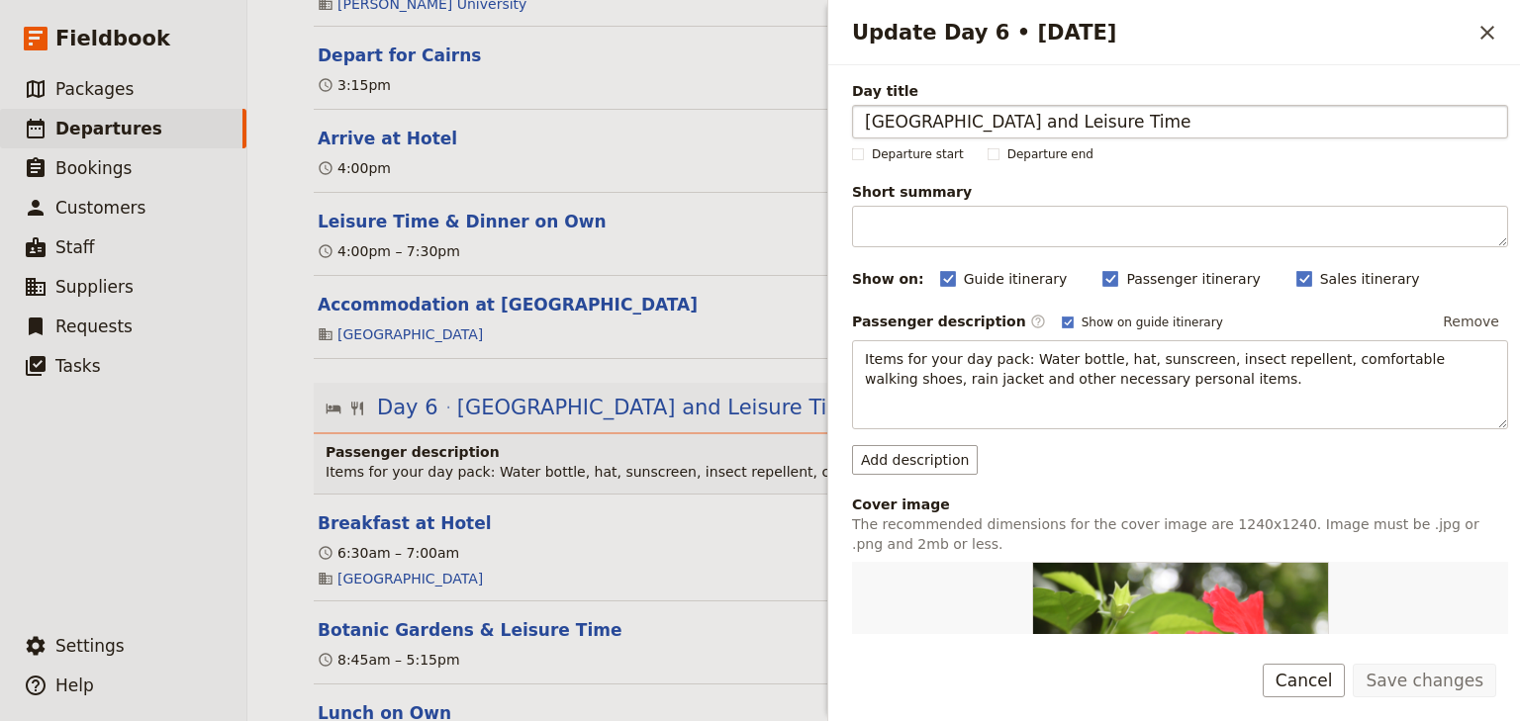
drag, startPoint x: 1015, startPoint y: 119, endPoint x: 992, endPoint y: 119, distance: 22.8
click at [992, 119] on input "[GEOGRAPHIC_DATA] and Leisure Time" at bounding box center [1180, 122] width 656 height 34
type input "Botanic Gardens & Leisure Time"
click at [1434, 678] on button "Save changes" at bounding box center [1424, 681] width 143 height 34
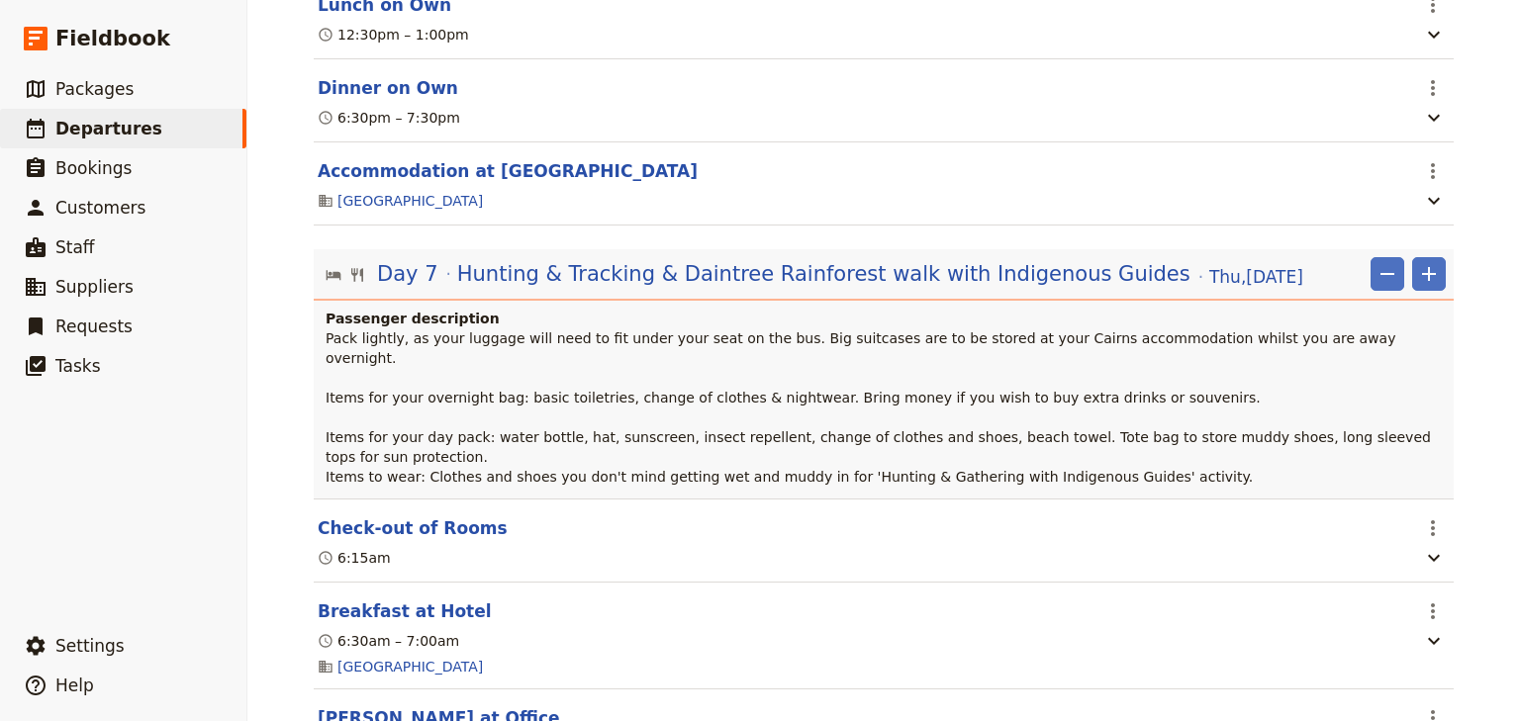
scroll to position [7599, 0]
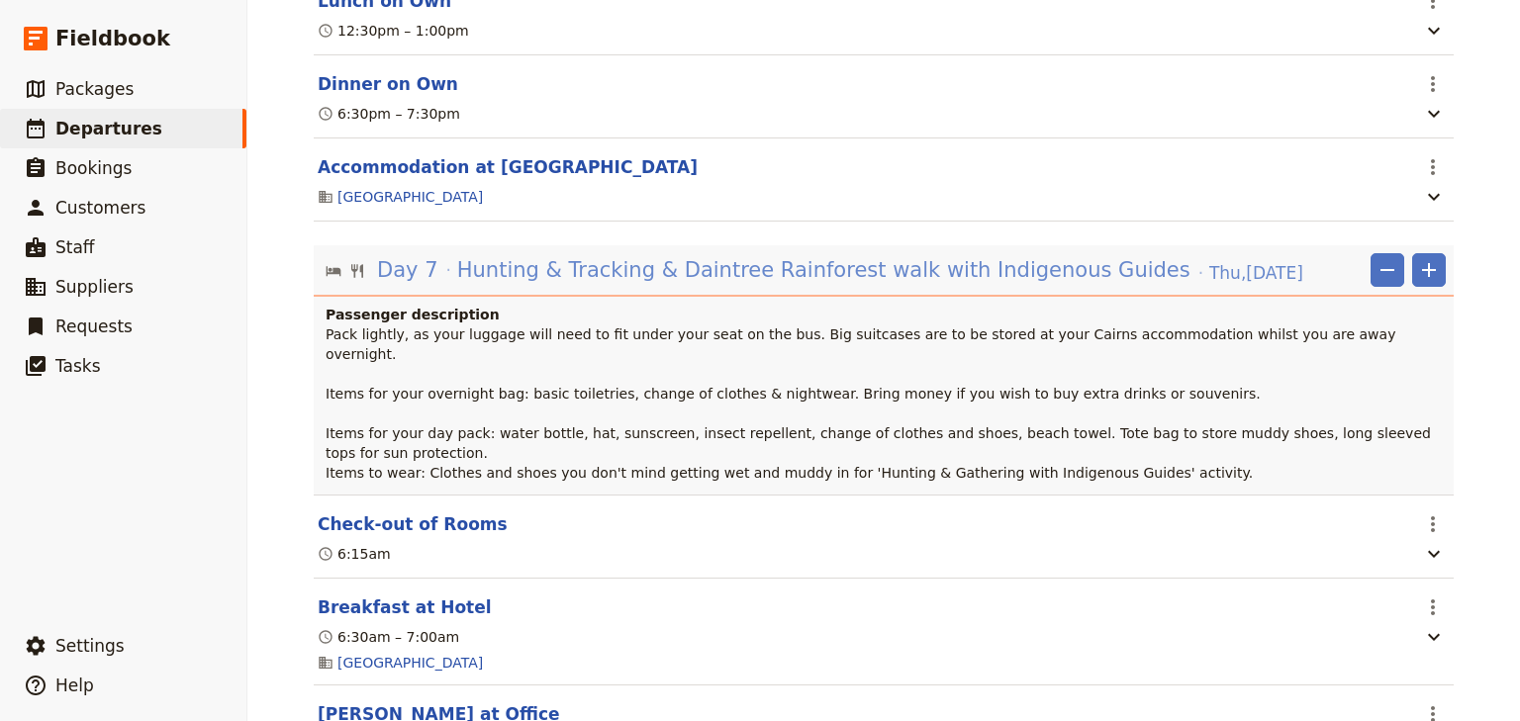
click at [541, 285] on span "Hunting & Tracking & Daintree Rainforest walk with Indigenous Guides" at bounding box center [823, 270] width 733 height 30
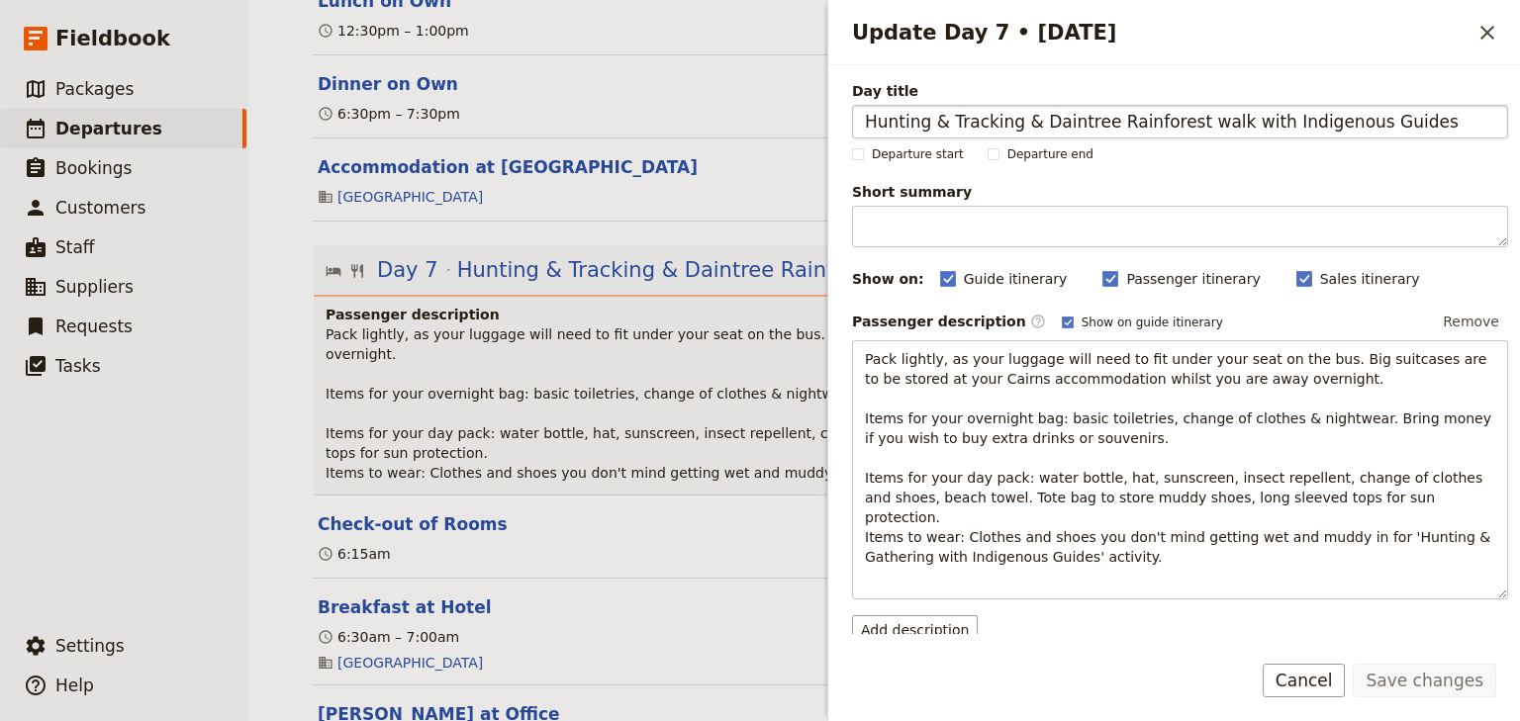
click at [930, 120] on input "Hunting & Tracking & Daintree Rainforest walk with Indigenous Guides" at bounding box center [1180, 122] width 656 height 34
type input "Hunting and Tracking & Daintree Rainforest walk with Indigenous Guides"
click at [1417, 680] on button "Save changes" at bounding box center [1424, 681] width 143 height 34
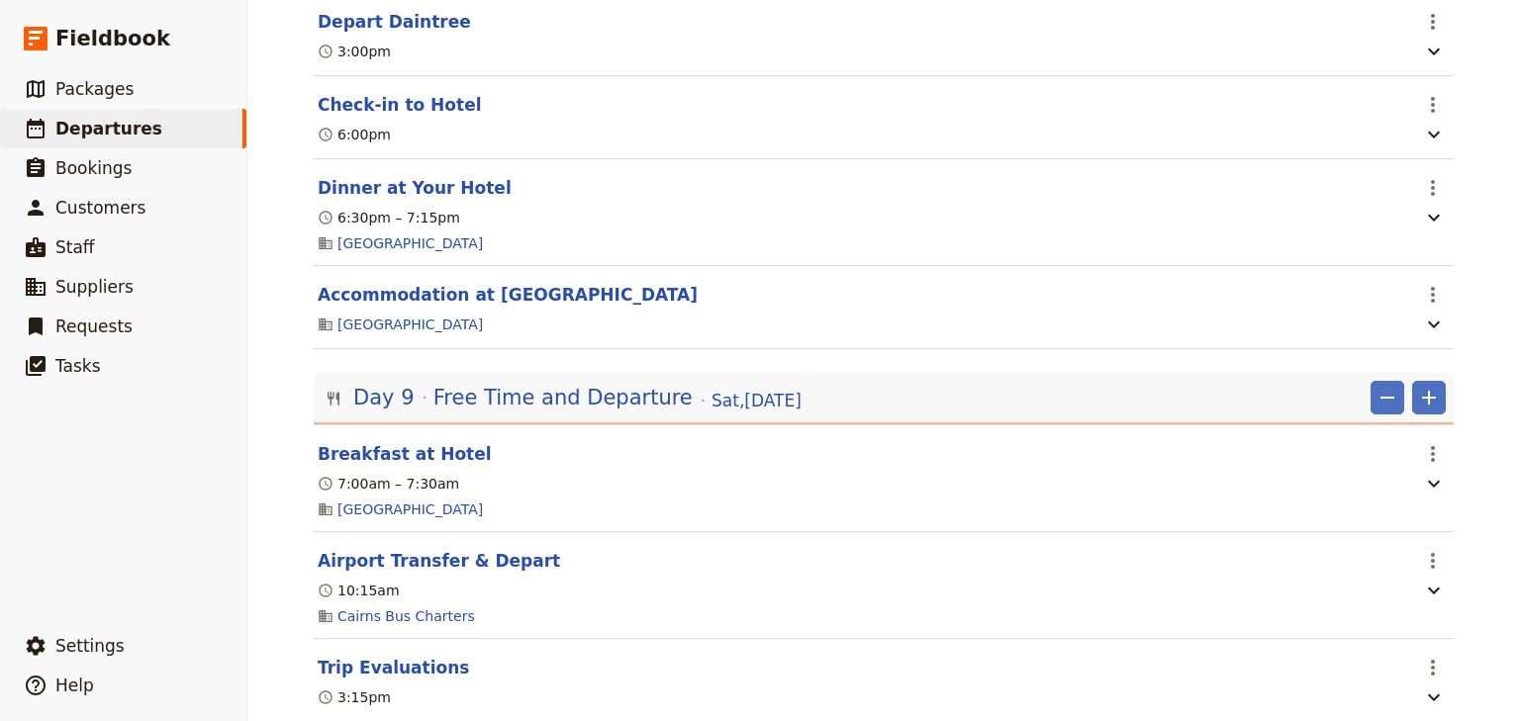
scroll to position [10923, 0]
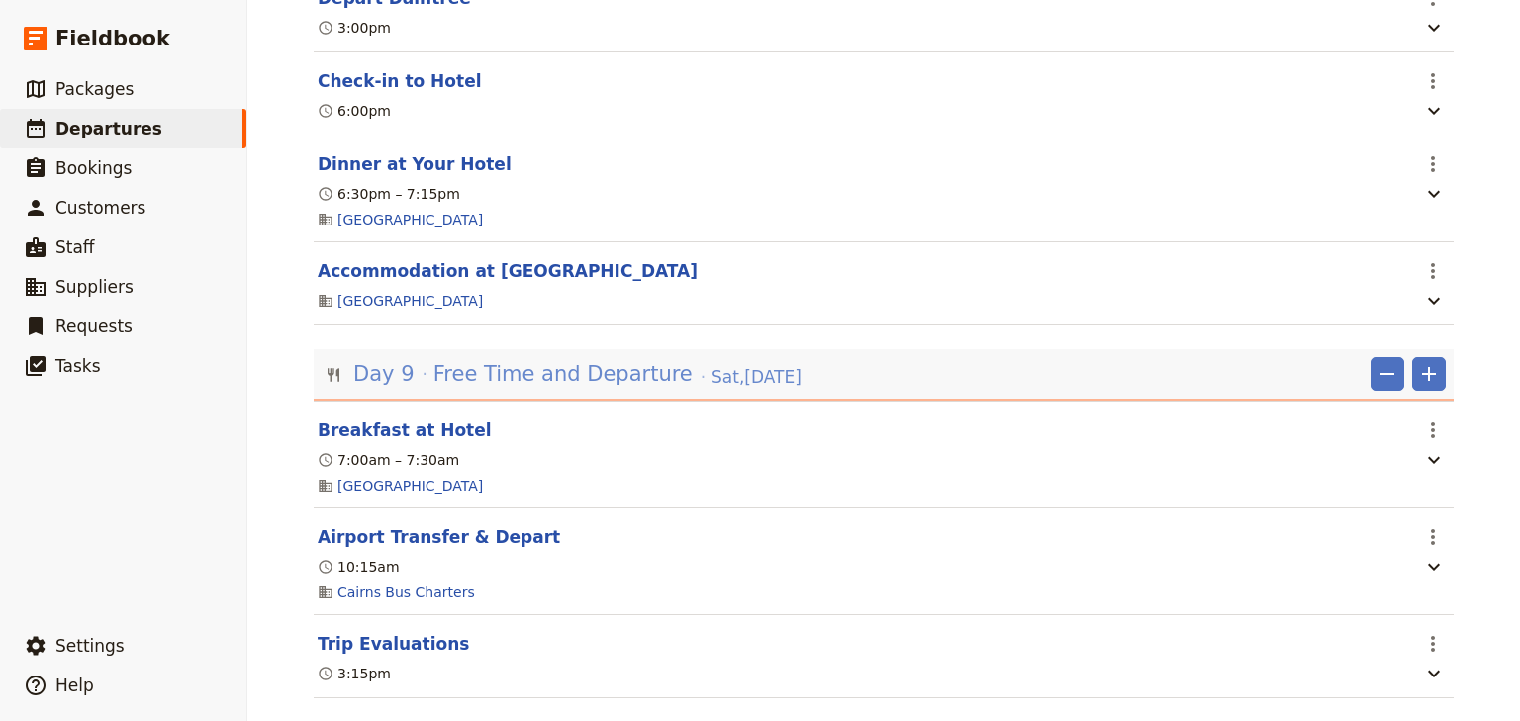
click at [616, 389] on span "Free Time and Departure" at bounding box center [562, 374] width 259 height 30
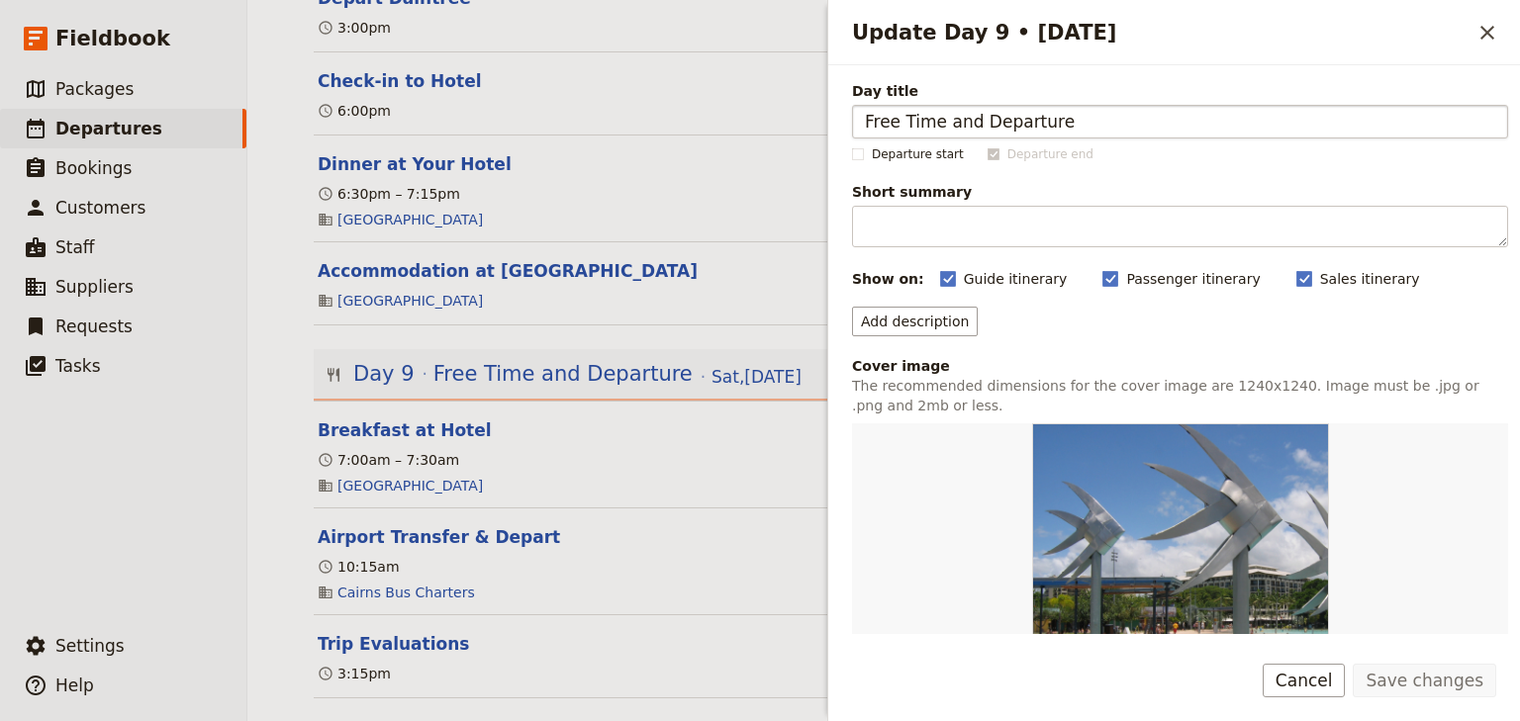
drag, startPoint x: 970, startPoint y: 119, endPoint x: 943, endPoint y: 117, distance: 26.8
click at [943, 117] on input "Free Time and Departure" at bounding box center [1180, 122] width 656 height 34
type input "Free Time & Departure"
click at [1430, 684] on button "Save changes" at bounding box center [1424, 681] width 143 height 34
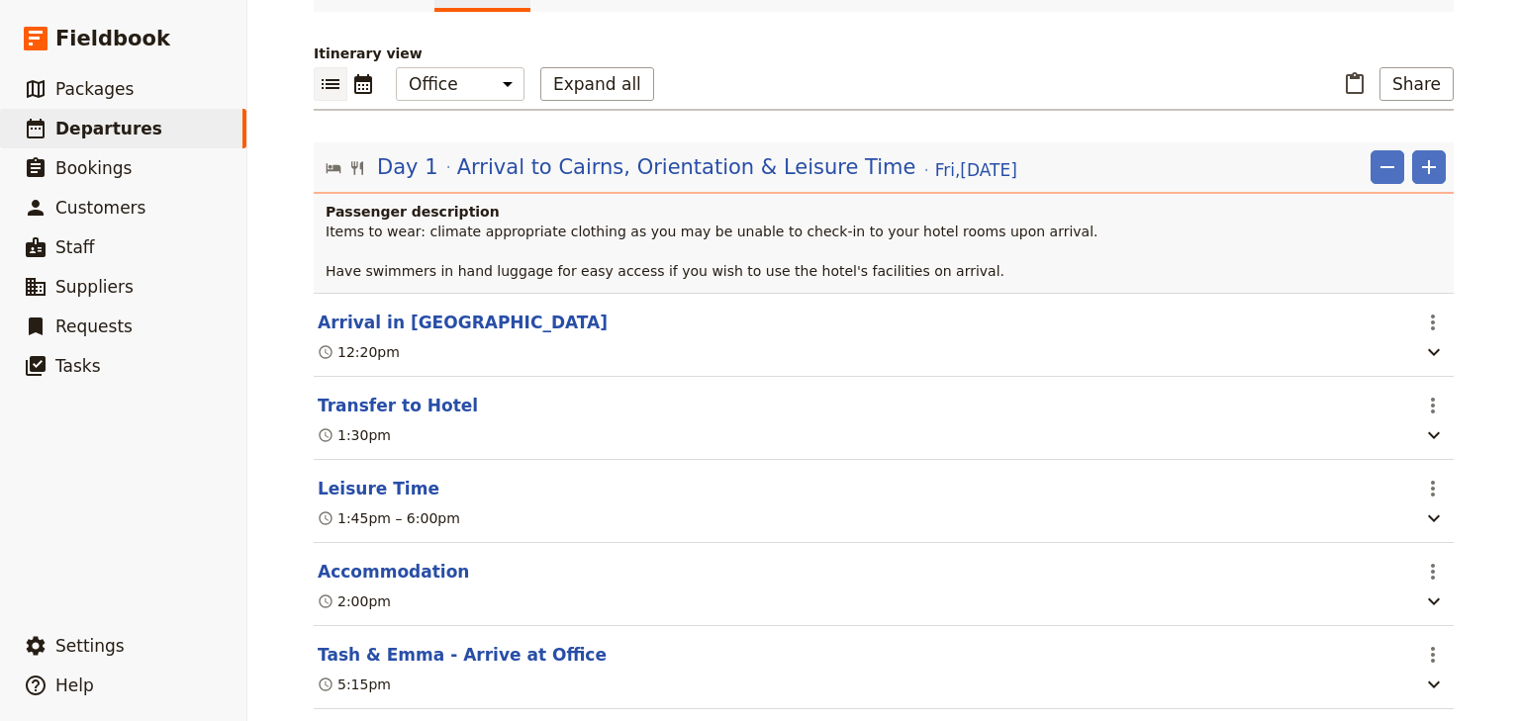
scroll to position [0, 0]
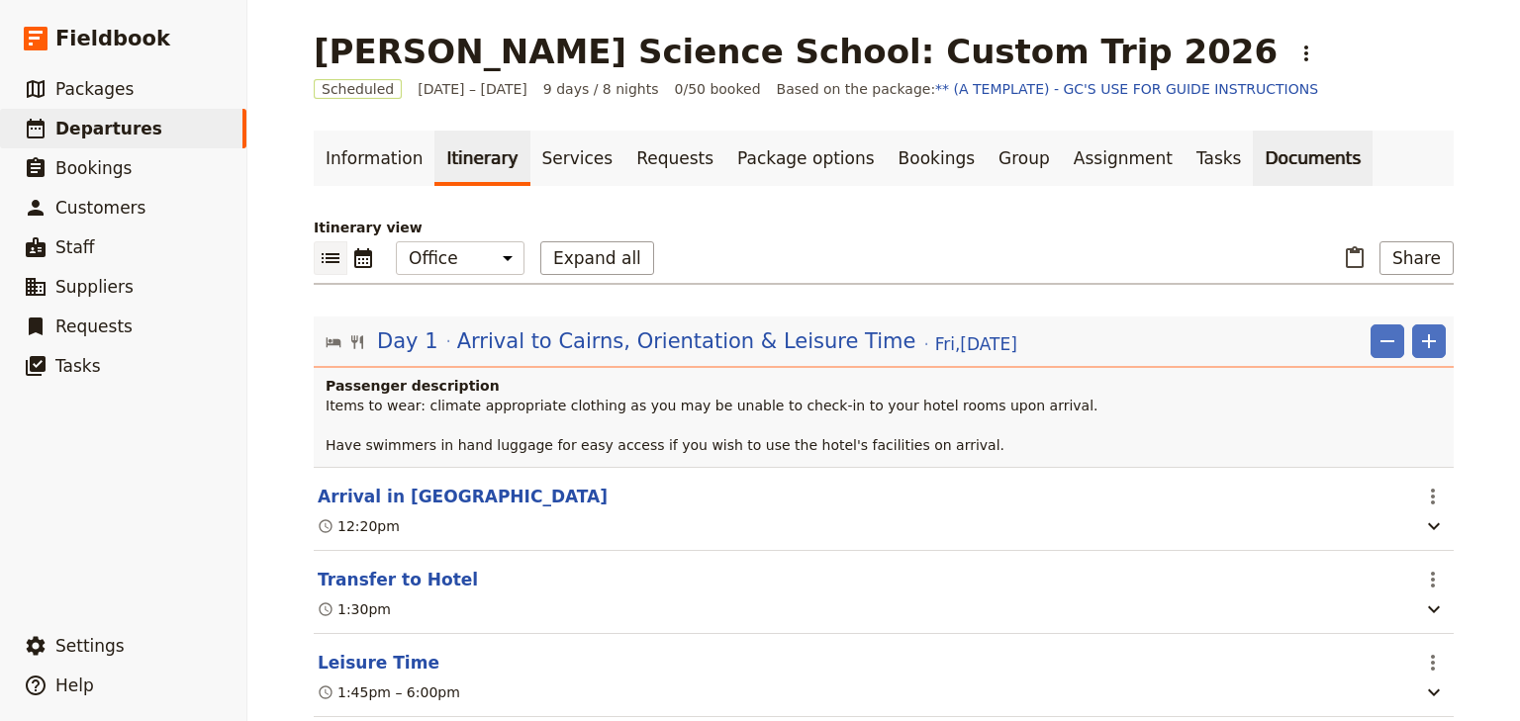
click at [1253, 159] on link "Documents" at bounding box center [1313, 158] width 120 height 55
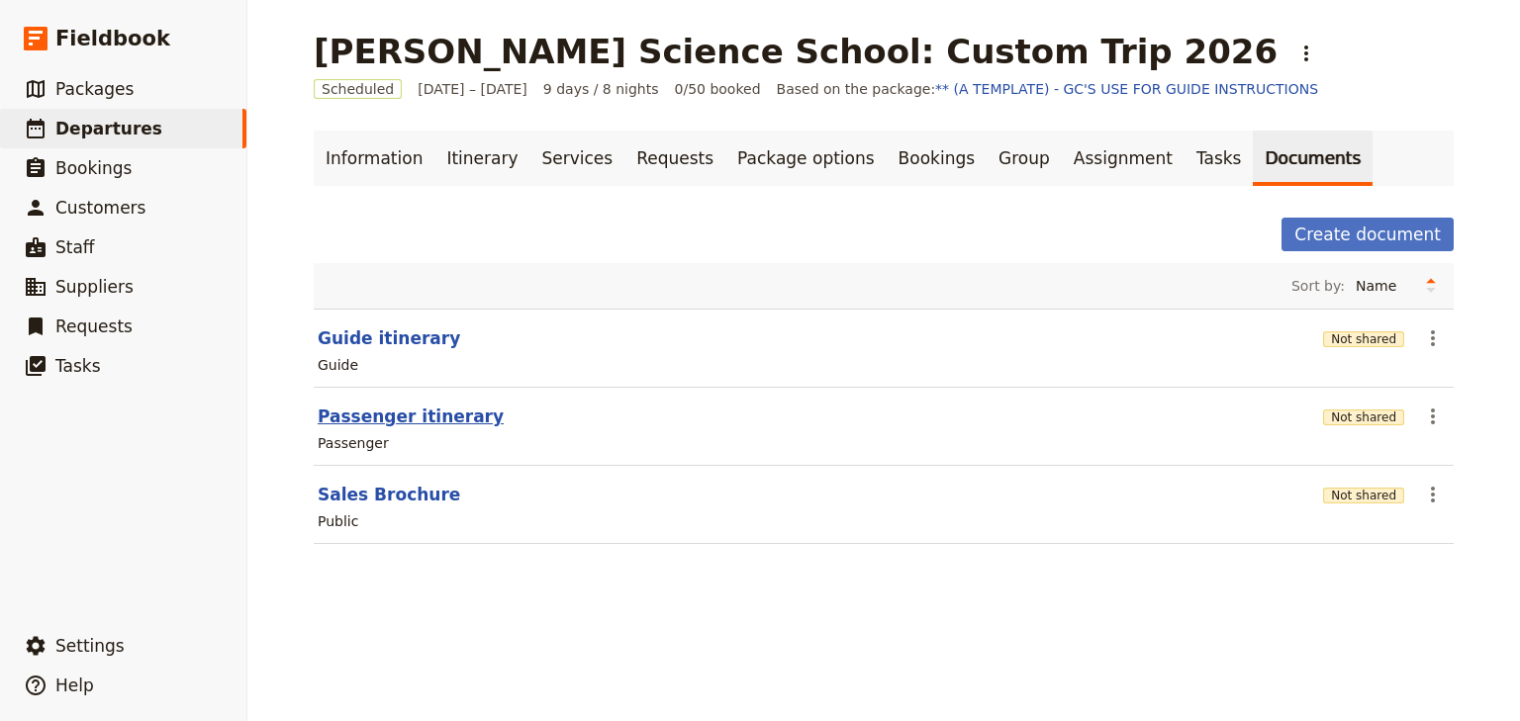
click at [390, 420] on button "Passenger itinerary" at bounding box center [411, 417] width 186 height 24
select select "PASSENGER"
select select "RUN_SHEET"
select select "DEFAULT"
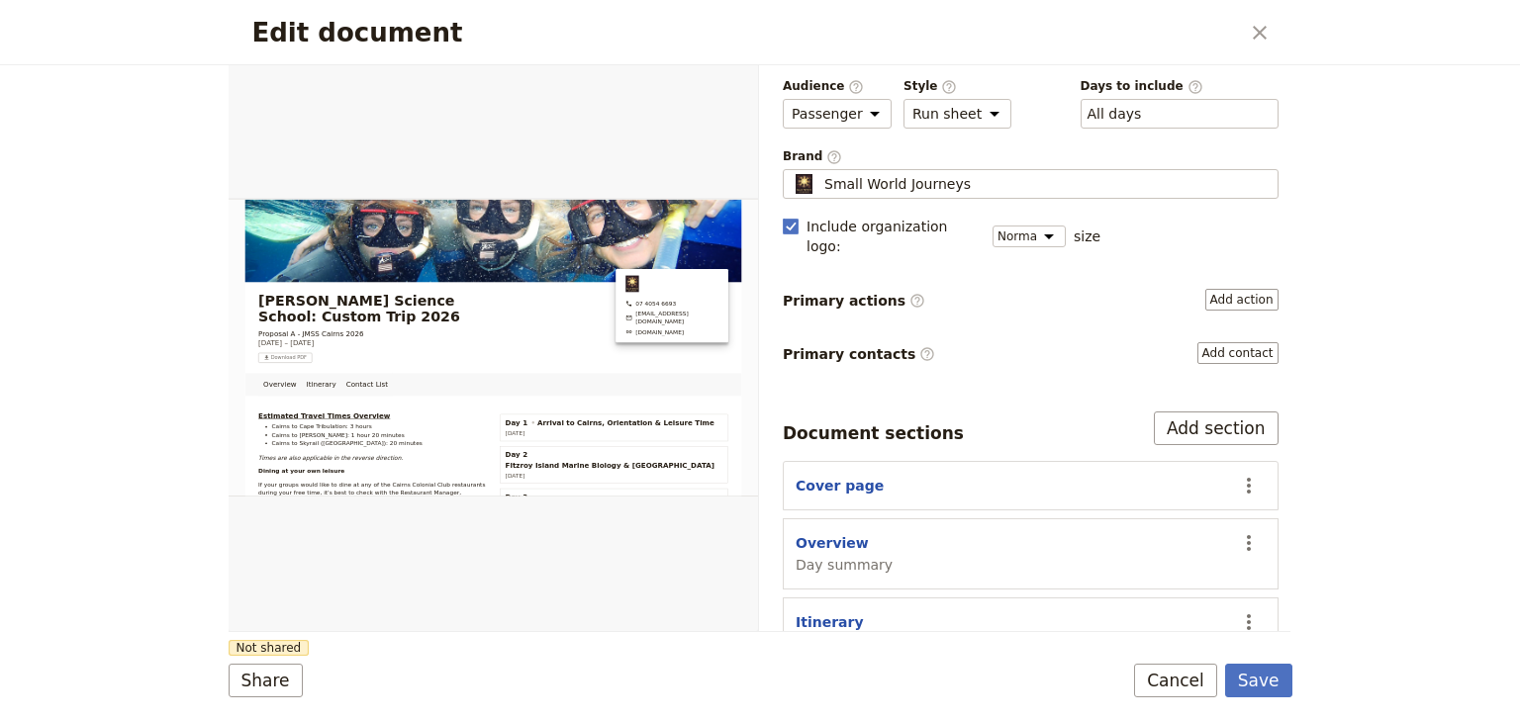
scroll to position [157, 0]
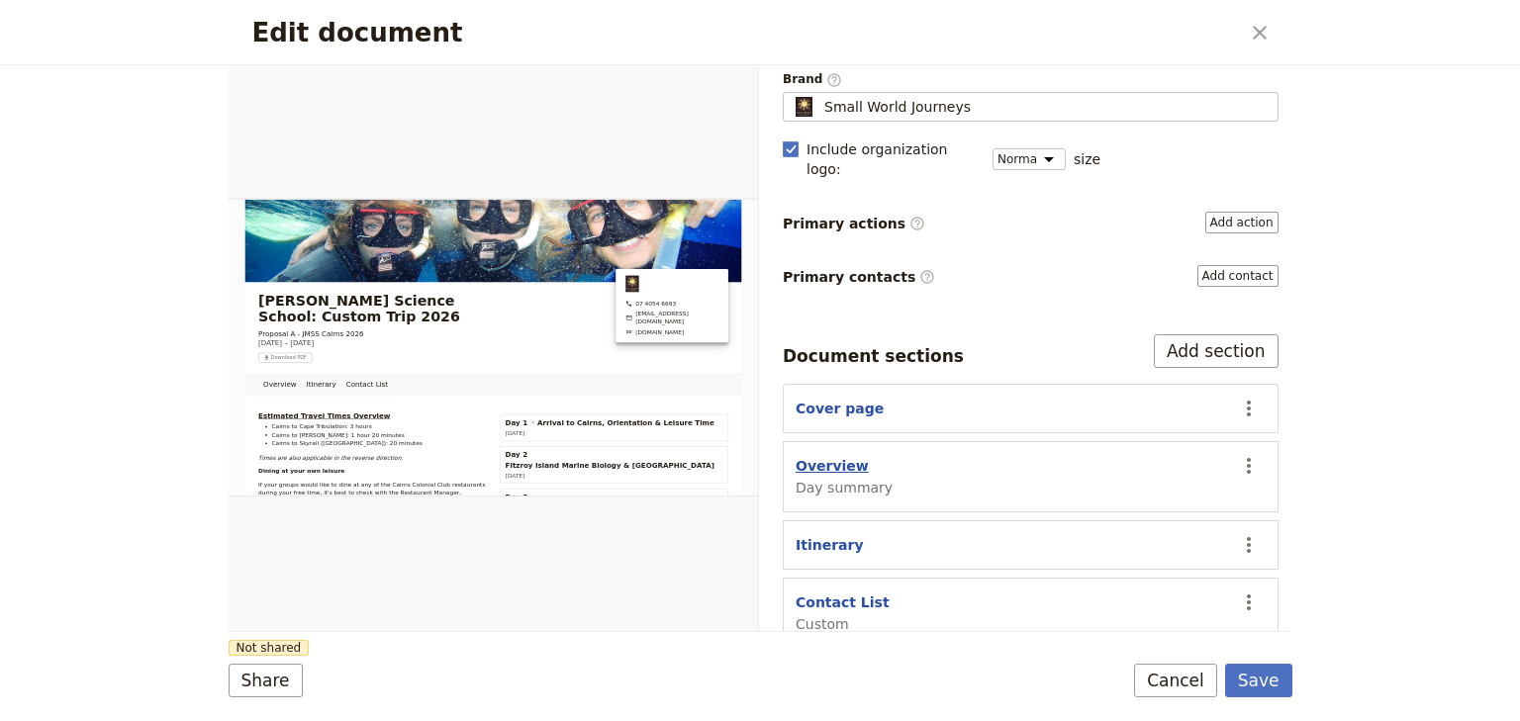
click at [826, 456] on button "Overview" at bounding box center [831, 466] width 73 height 20
select select "DAY_SUMMARY"
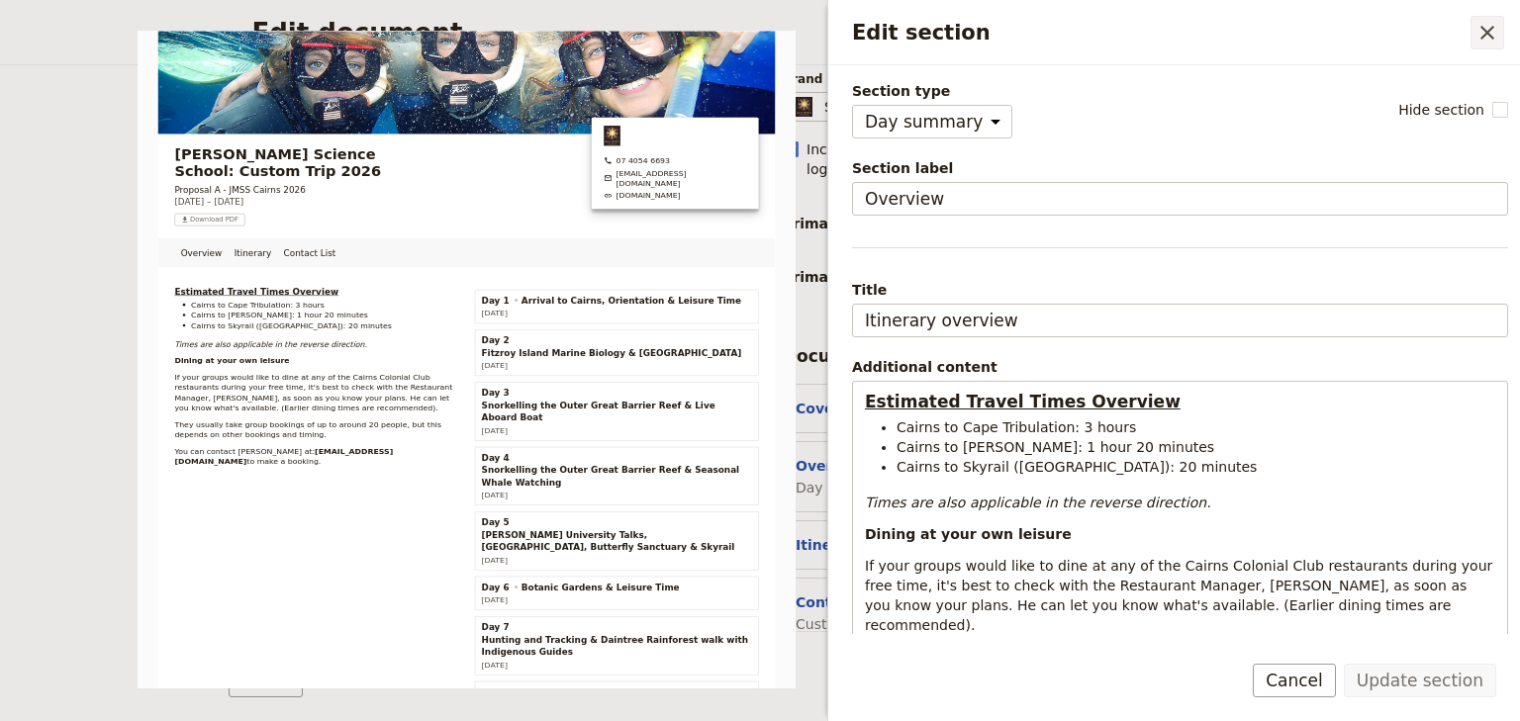
click at [1488, 36] on icon "Close drawer" at bounding box center [1487, 33] width 24 height 24
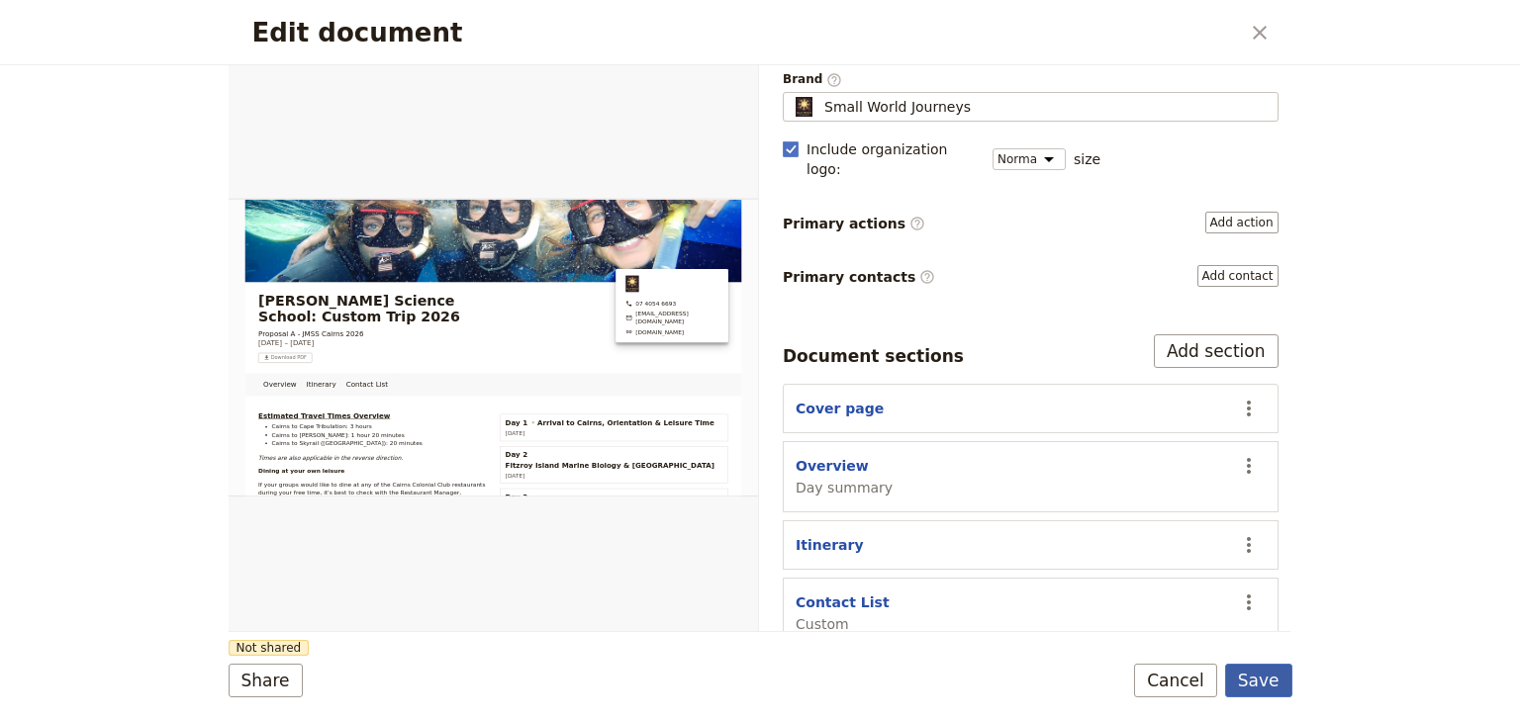
click at [1269, 683] on button "Save" at bounding box center [1258, 681] width 67 height 34
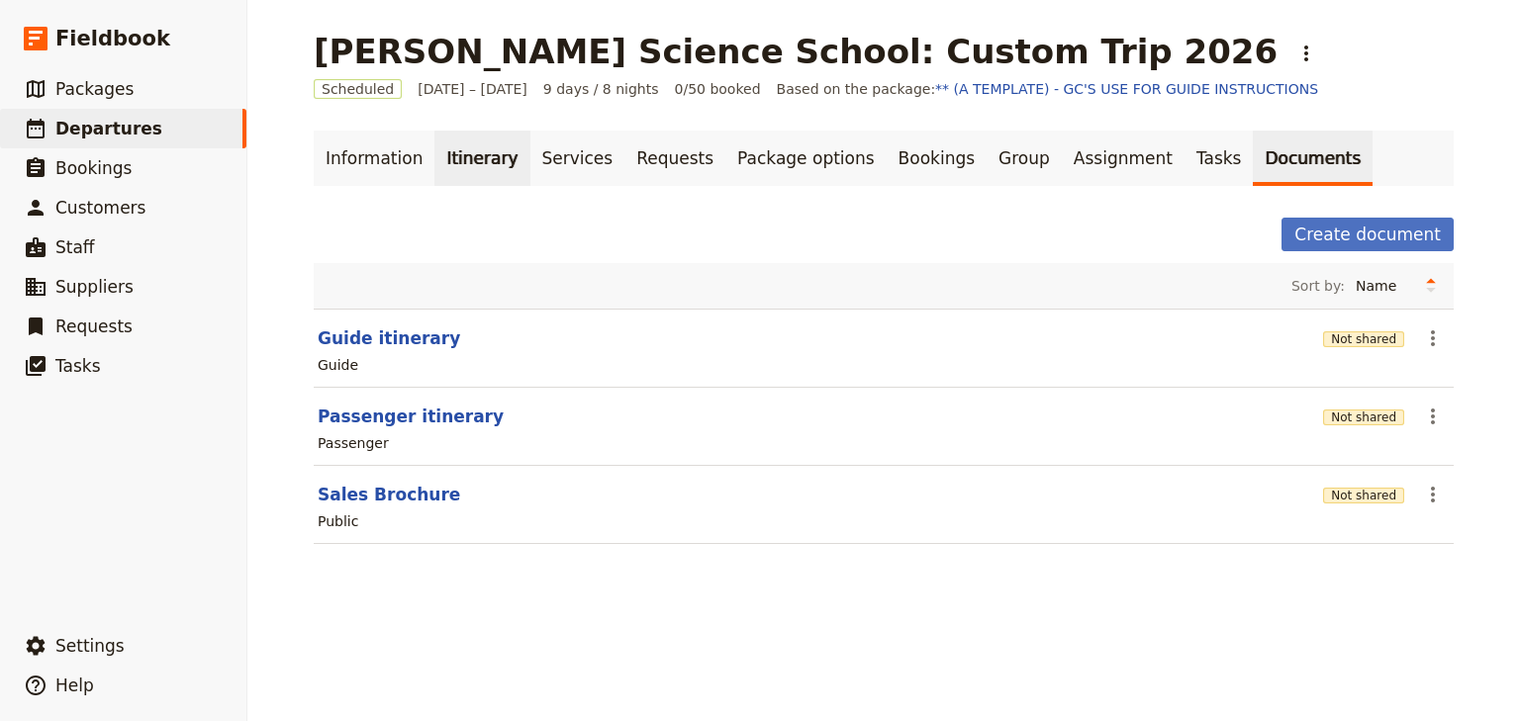
click at [483, 153] on link "Itinerary" at bounding box center [481, 158] width 95 height 55
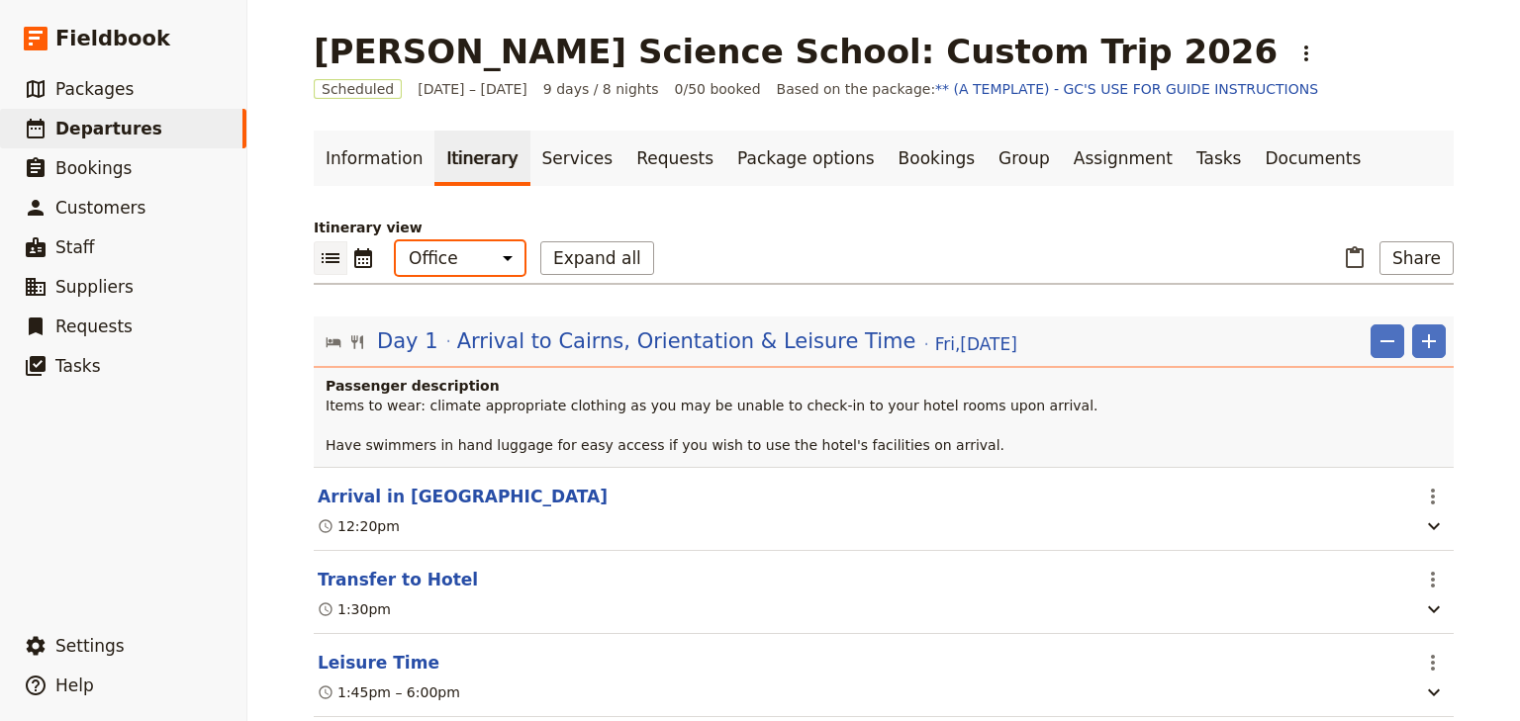
click at [467, 259] on select "Office Guide Passenger Sales" at bounding box center [460, 258] width 129 height 34
select select "MARKETING"
click at [396, 241] on select "Office Guide Passenger Sales" at bounding box center [460, 258] width 129 height 34
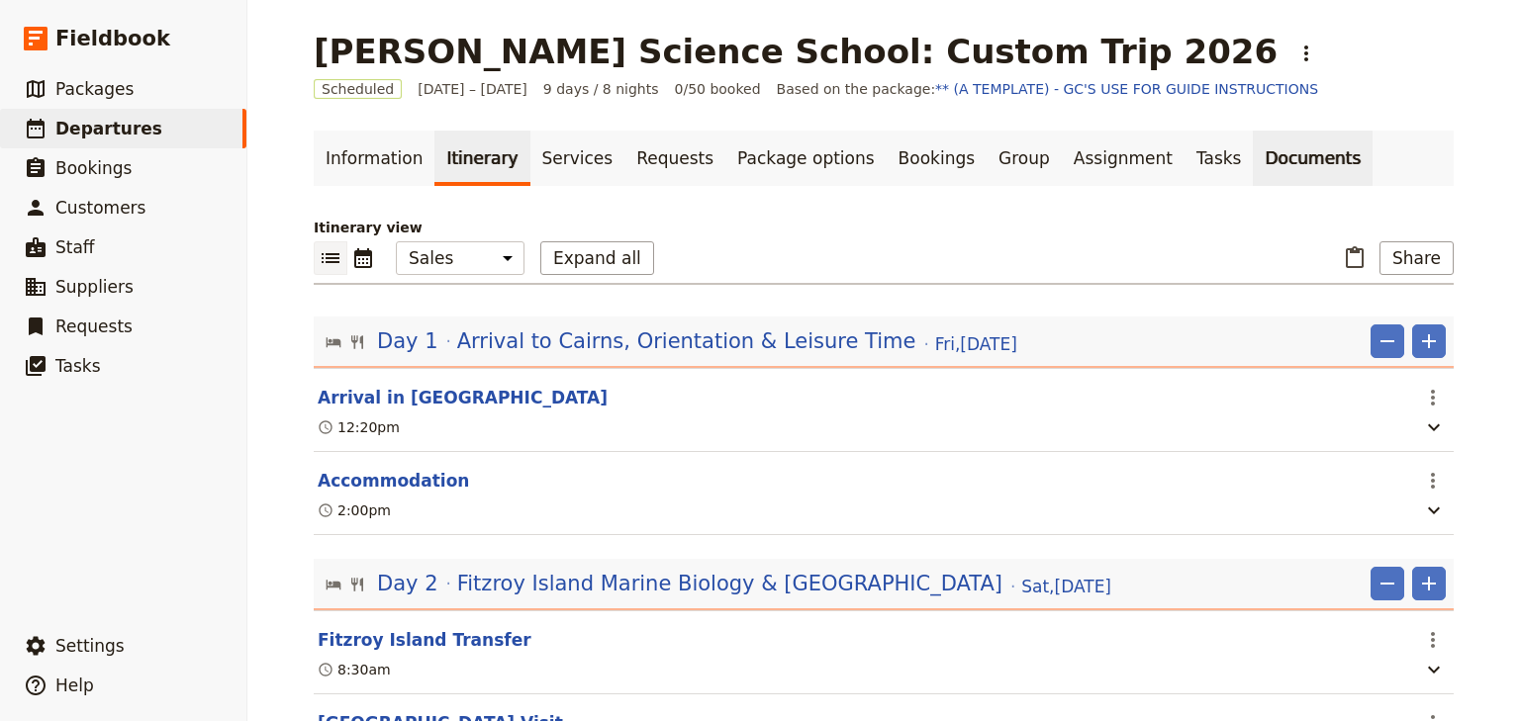
click at [1253, 158] on link "Documents" at bounding box center [1313, 158] width 120 height 55
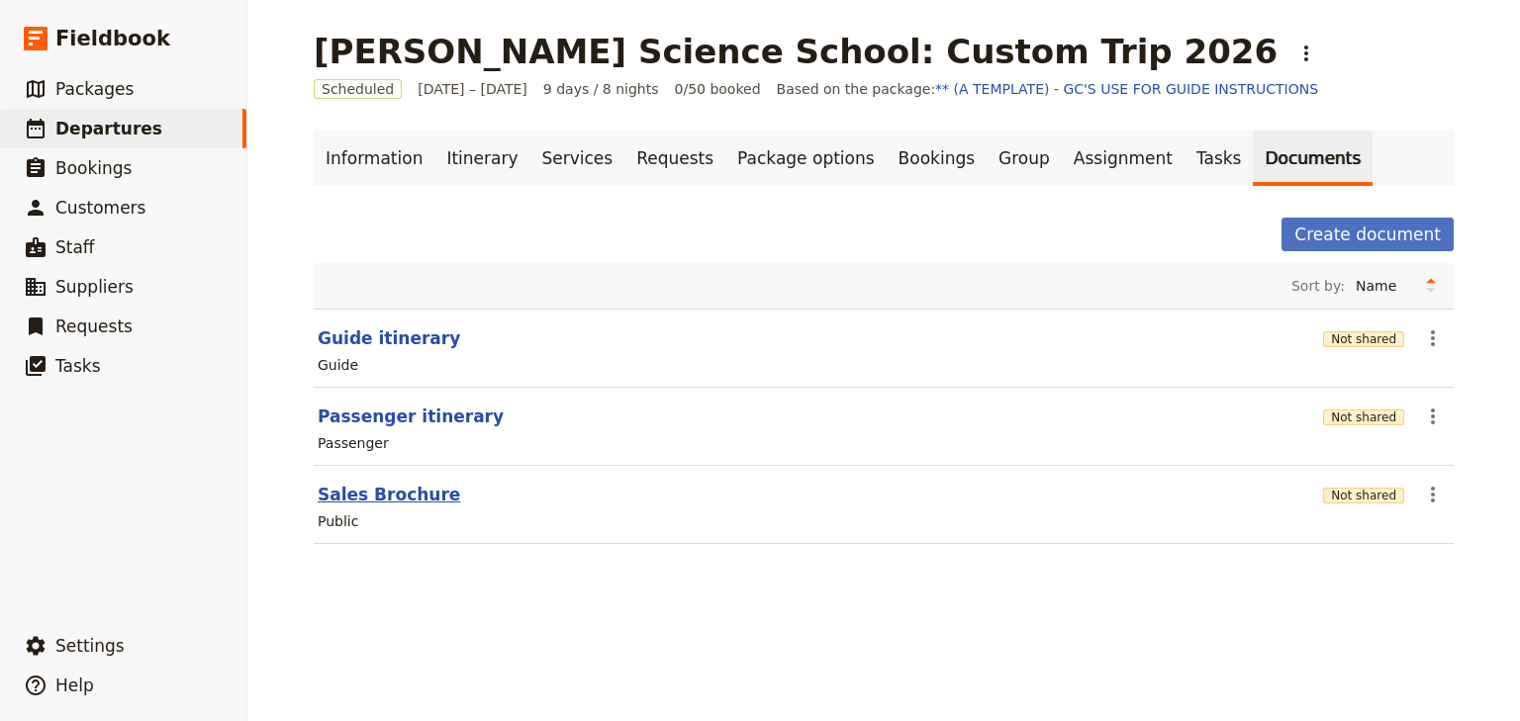
click at [393, 493] on button "Sales Brochure" at bounding box center [389, 495] width 142 height 24
select select "DEFAULT"
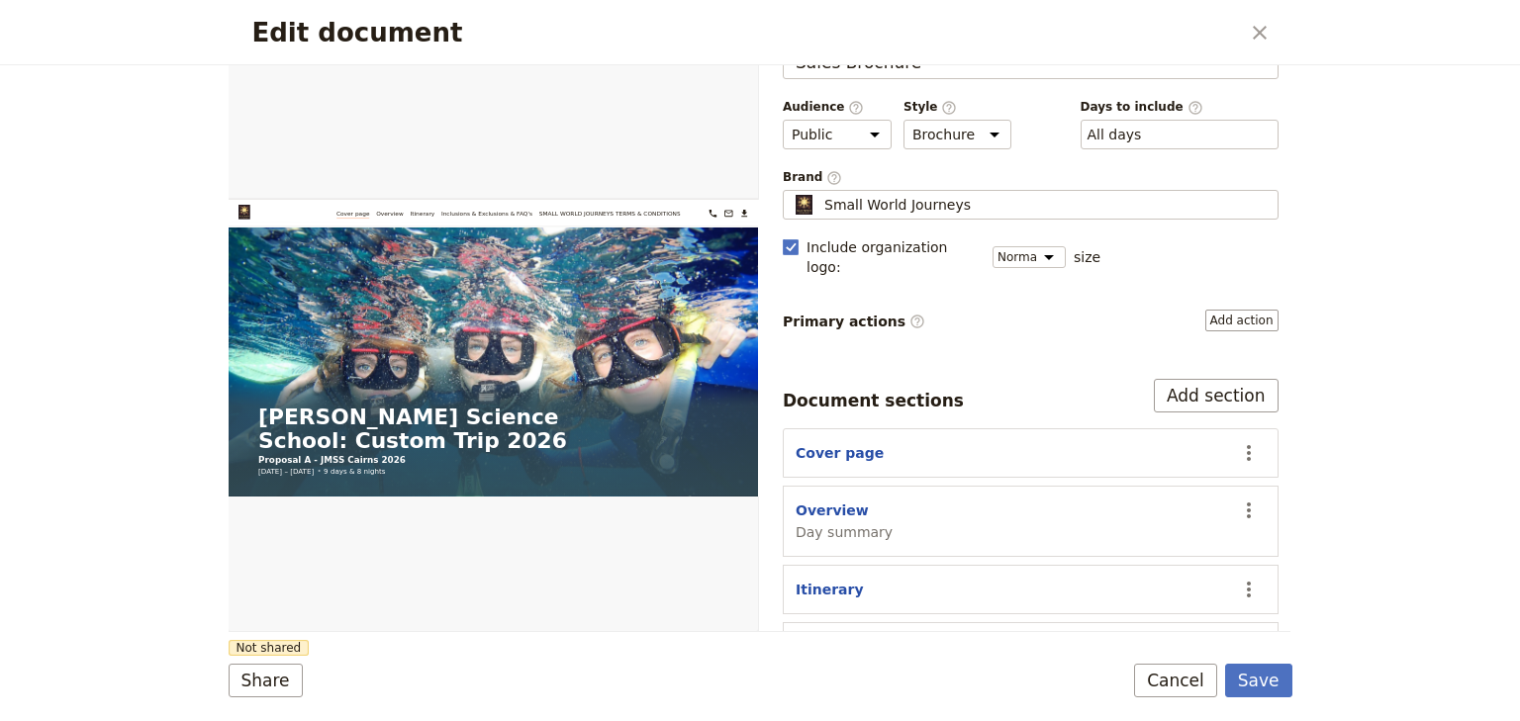
scroll to position [158, 0]
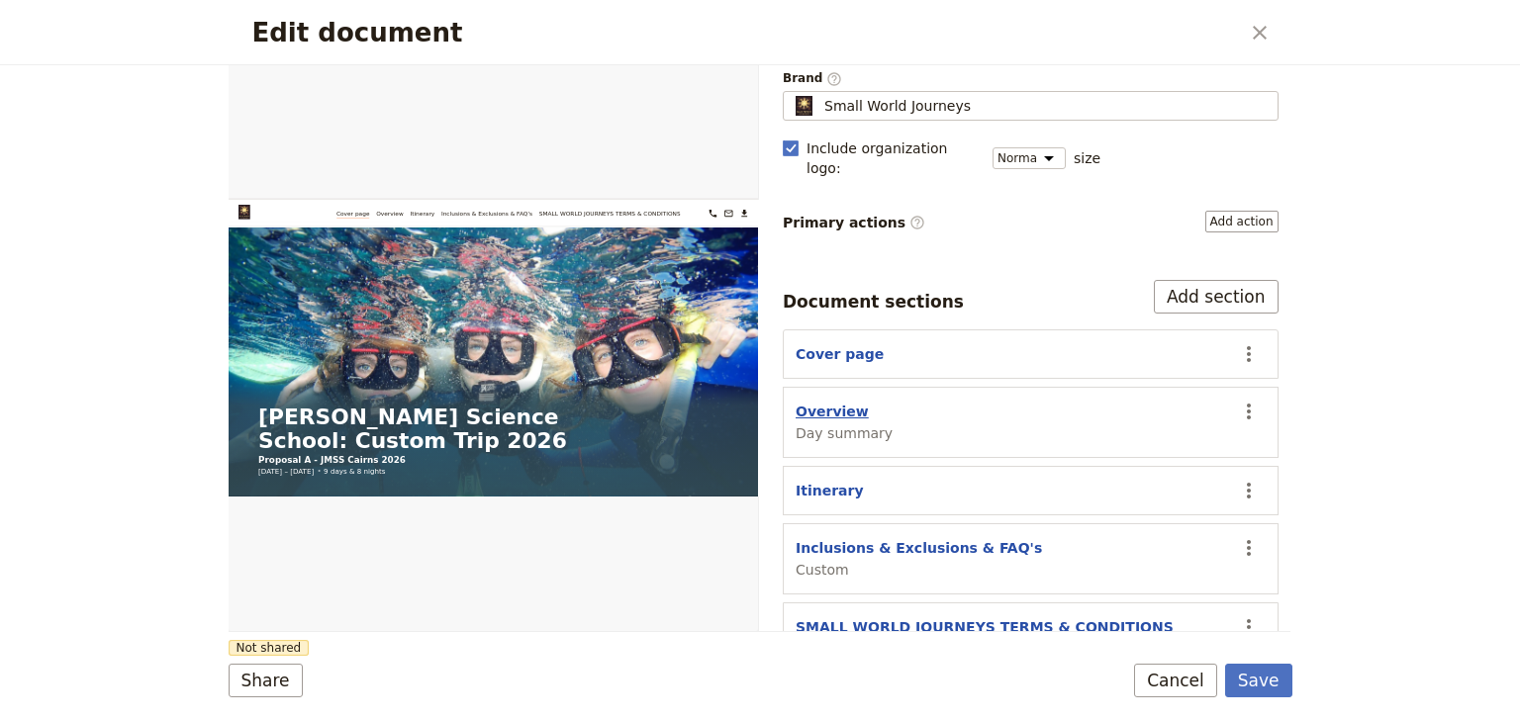
click at [835, 402] on button "Overview" at bounding box center [831, 412] width 73 height 20
select select "DAY_SUMMARY"
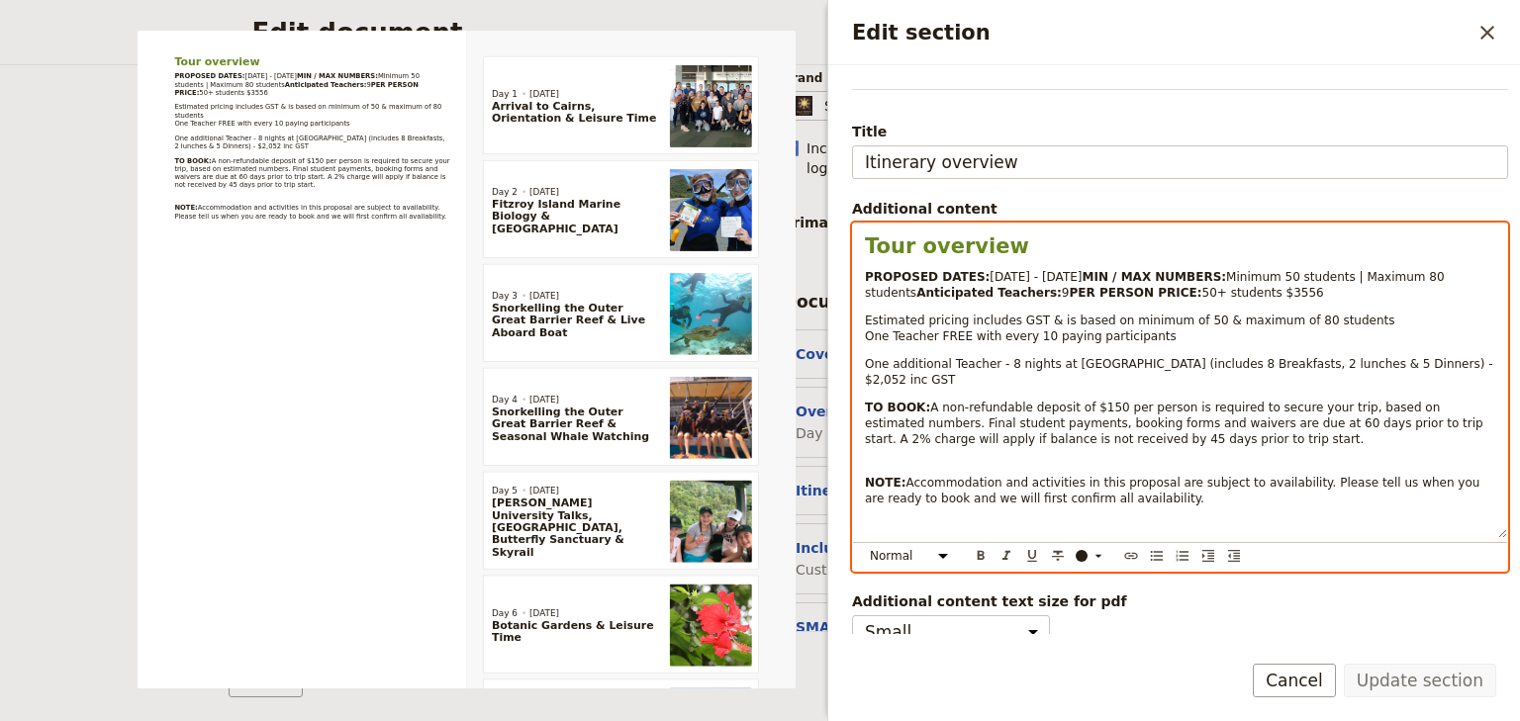
select select "paragraph-small"
click at [960, 387] on span "One additional Teacher - 8 nights at [GEOGRAPHIC_DATA] (includes 8 Breakfasts, …" at bounding box center [1180, 372] width 631 height 30
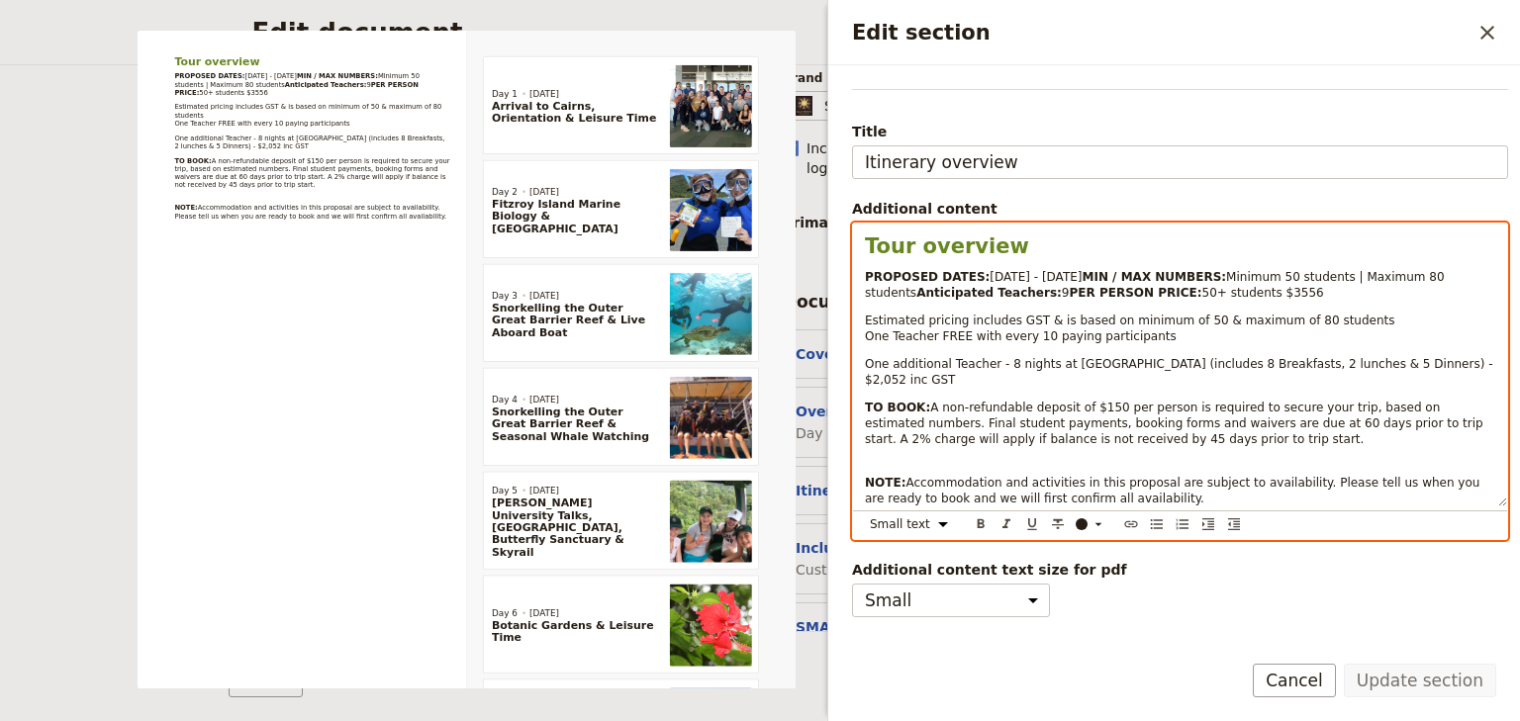
click at [947, 387] on span "One additional Teacher - 8 nights at [GEOGRAPHIC_DATA] (includes 8 Breakfasts, …" at bounding box center [1180, 372] width 631 height 30
click at [1227, 387] on span "One additional teacher - 8 nights at [GEOGRAPHIC_DATA] (includes 8 Breakfasts, …" at bounding box center [1180, 372] width 631 height 30
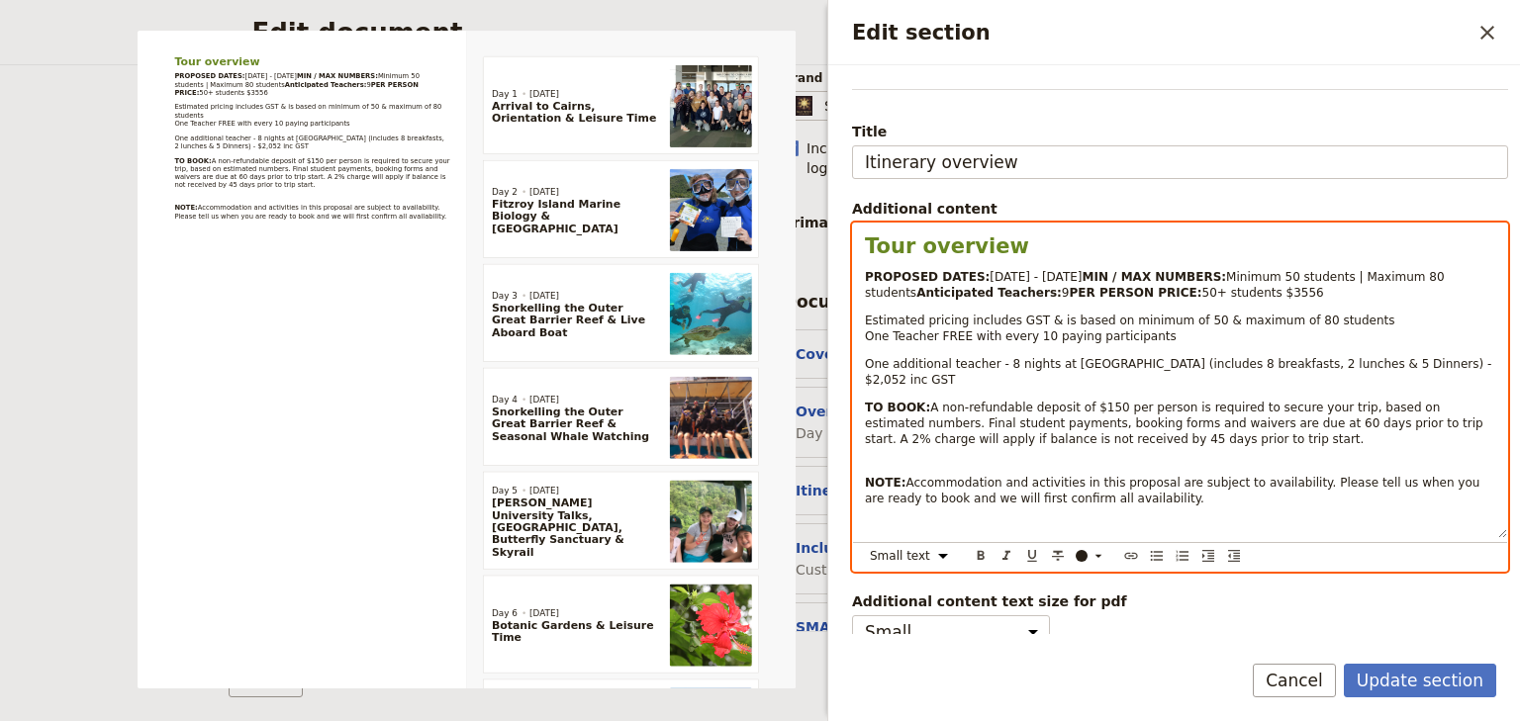
click at [1363, 387] on span "One additional teacher - 8 nights at [GEOGRAPHIC_DATA] (includes 8 breakfasts, …" at bounding box center [1180, 372] width 630 height 30
drag, startPoint x: 1441, startPoint y: 395, endPoint x: 1426, endPoint y: 395, distance: 14.8
click at [1426, 387] on span "One additional teacher - 8 nights at [GEOGRAPHIC_DATA] (includes 8 breakfasts, …" at bounding box center [1179, 372] width 629 height 30
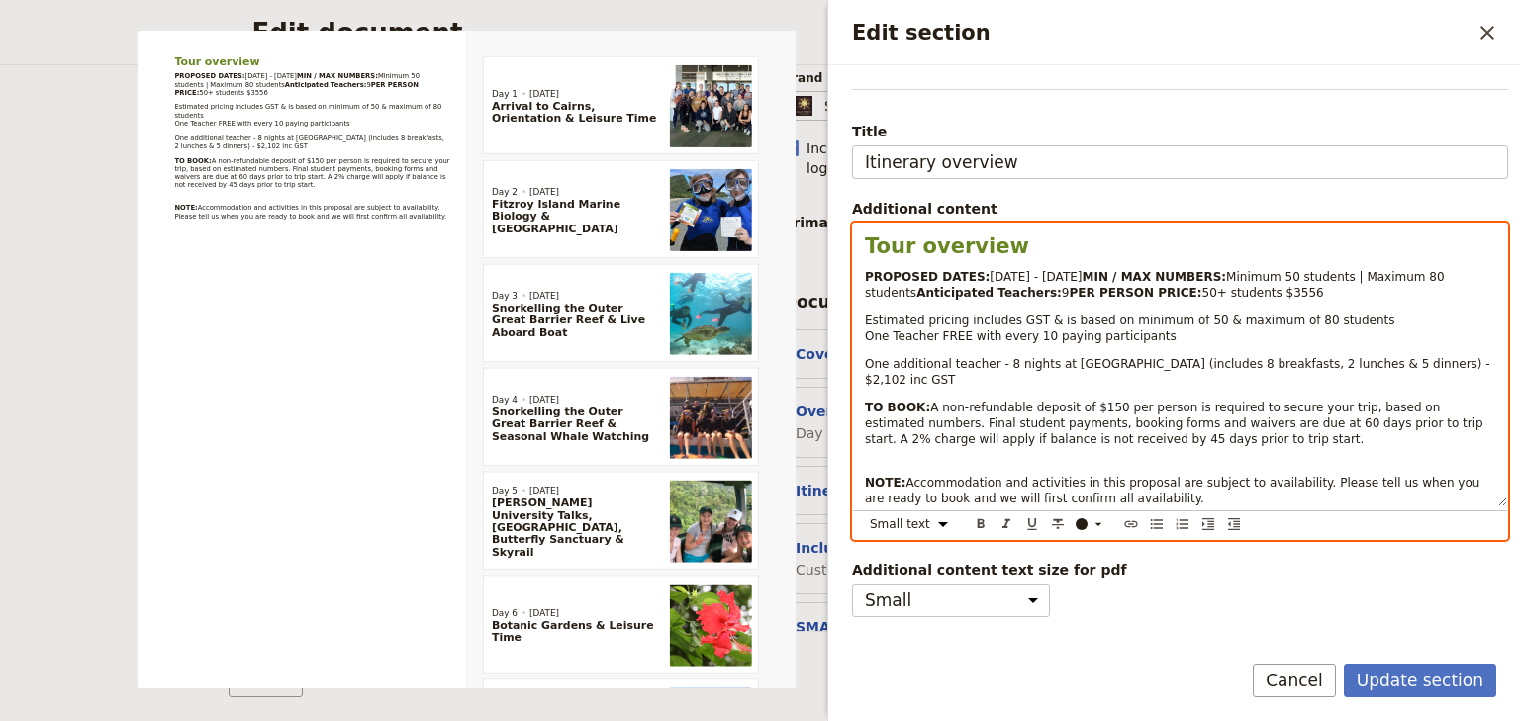
click at [1434, 339] on div "Tour overview PROPOSED DATES: [DATE] - [DATE] MIN / MAX NUMBERS: Minimum 50 stu…" at bounding box center [1180, 365] width 654 height 283
click at [923, 485] on div "Tour overview PROPOSED DATES: [DATE] - [DATE] MIN / MAX NUMBERS: Minimum 50 stu…" at bounding box center [1180, 365] width 654 height 283
click at [865, 490] on strong "NOTE:" at bounding box center [885, 483] width 41 height 14
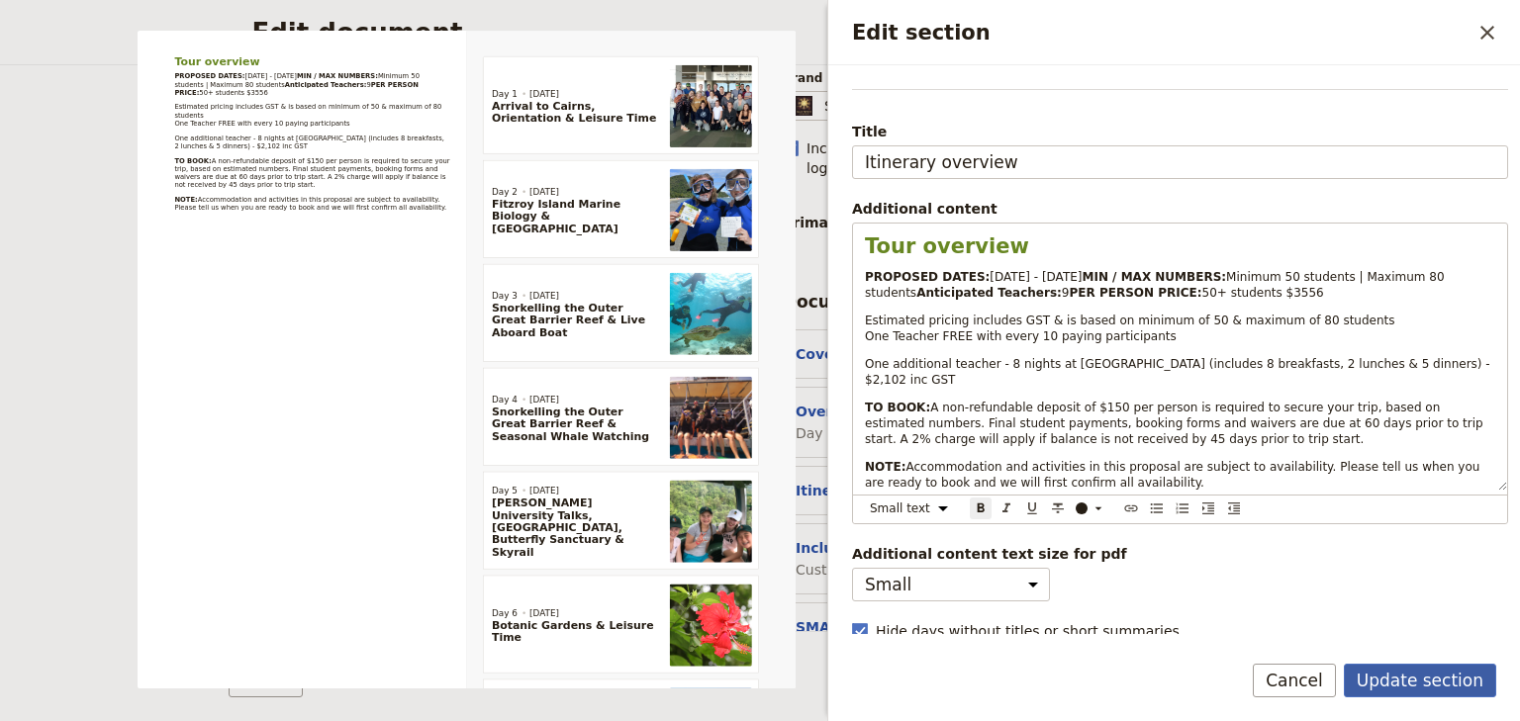
click at [1422, 678] on button "Update section" at bounding box center [1420, 681] width 152 height 34
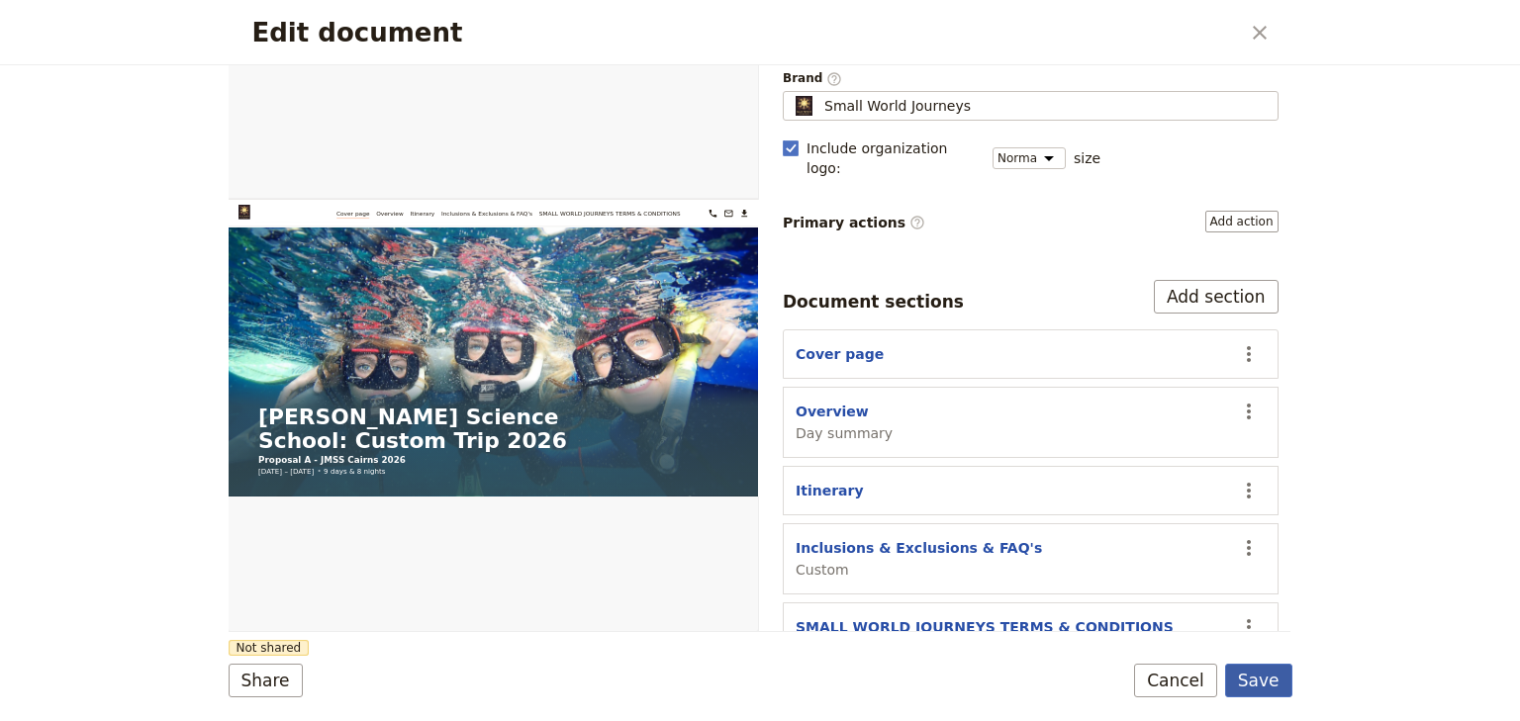
click at [1259, 683] on button "Save" at bounding box center [1258, 681] width 67 height 34
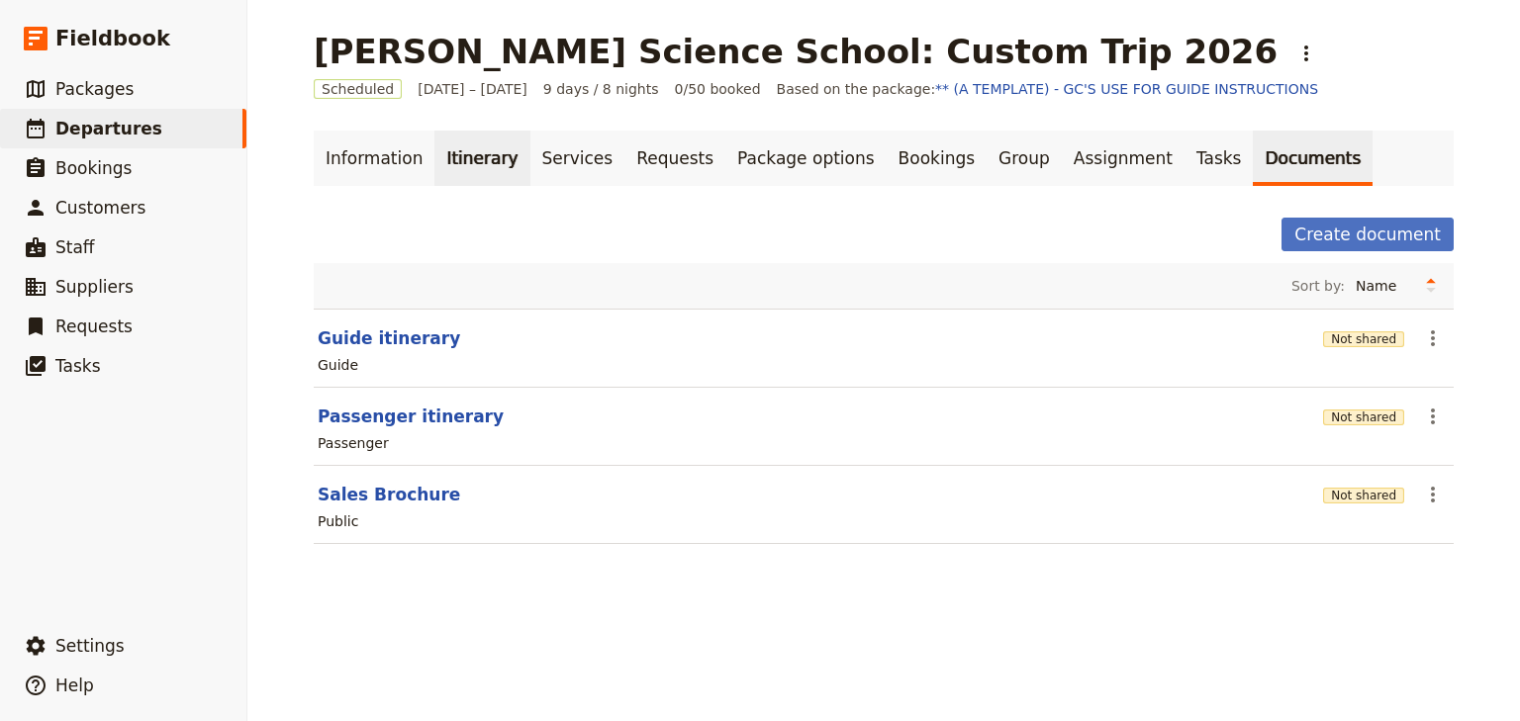
click at [443, 155] on link "Itinerary" at bounding box center [481, 158] width 95 height 55
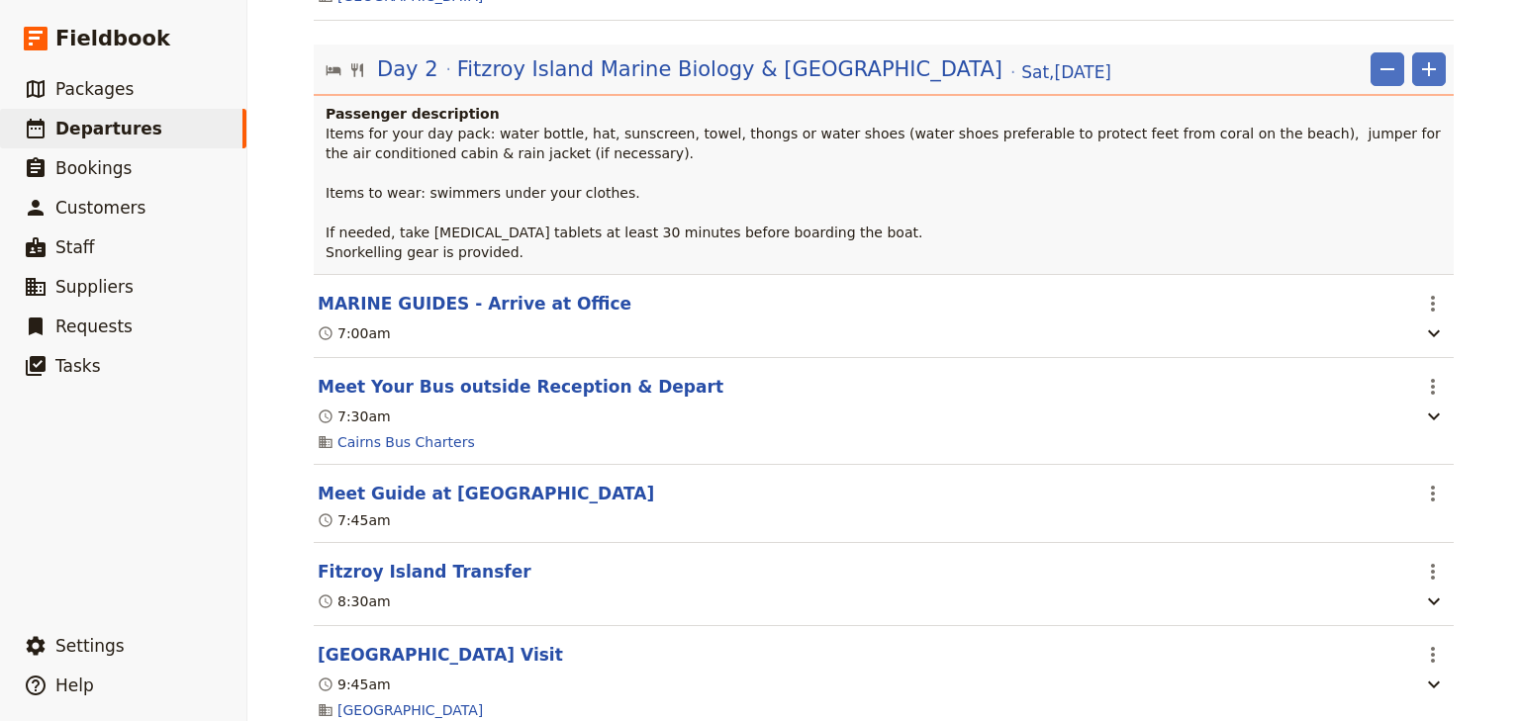
scroll to position [1266, 0]
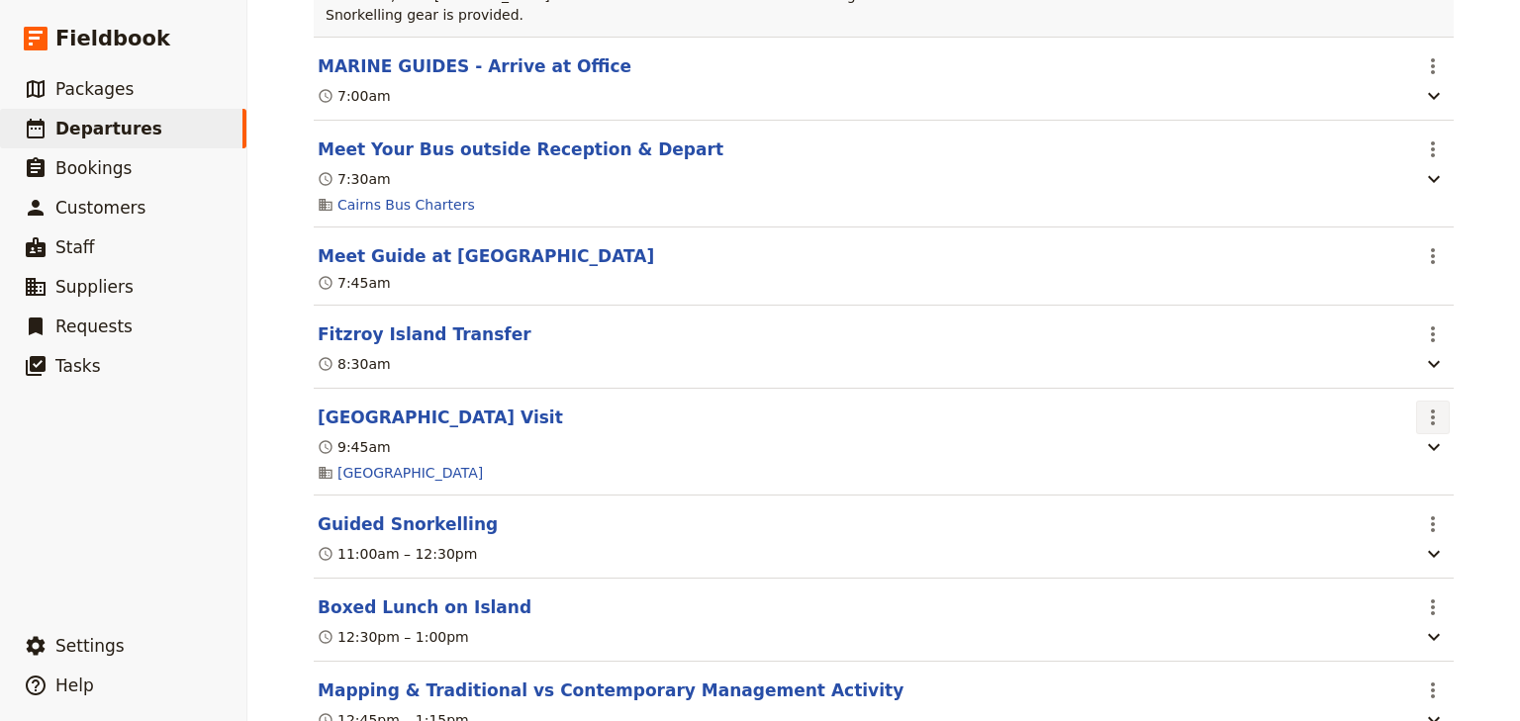
click at [1421, 420] on icon "Actions" at bounding box center [1433, 418] width 24 height 24
click at [1389, 466] on span "Edit this itinerary item" at bounding box center [1334, 471] width 155 height 20
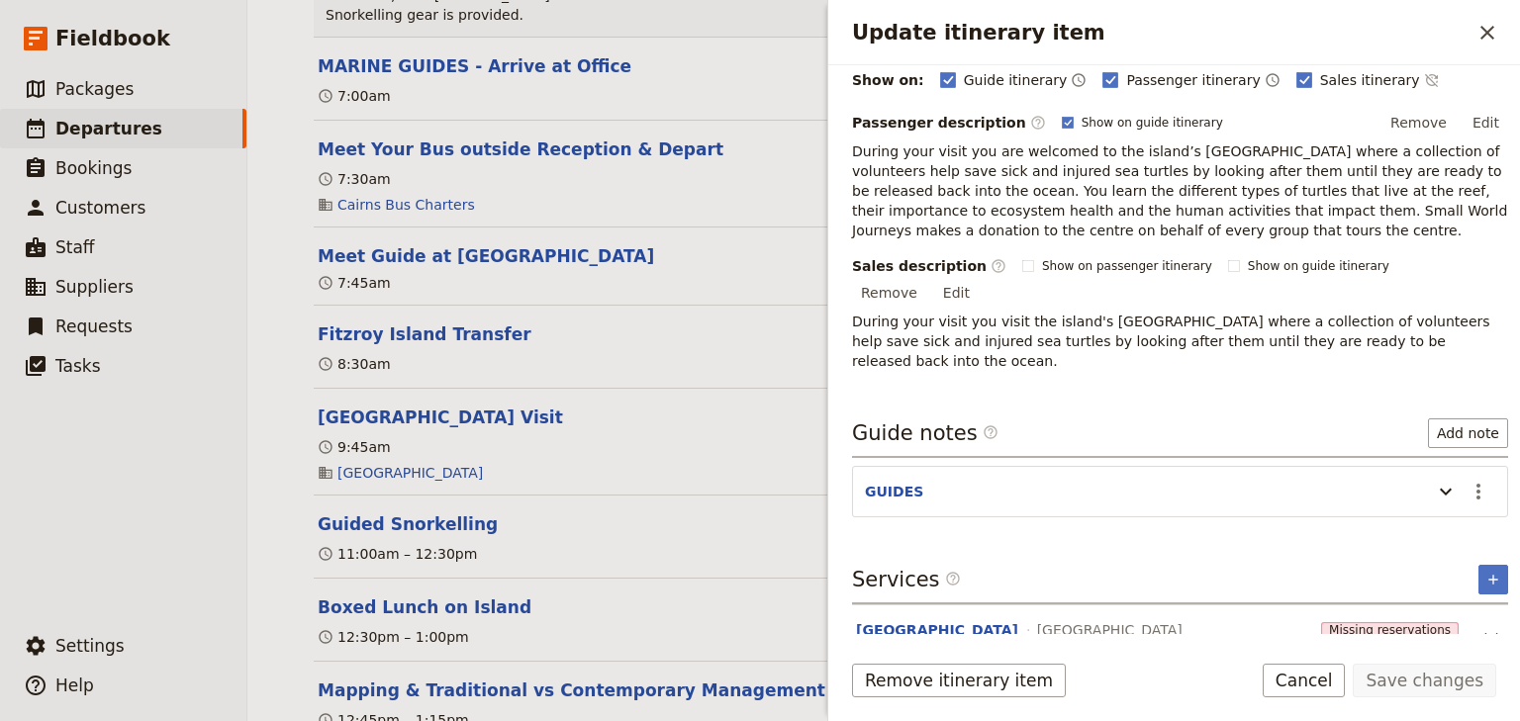
scroll to position [276, 0]
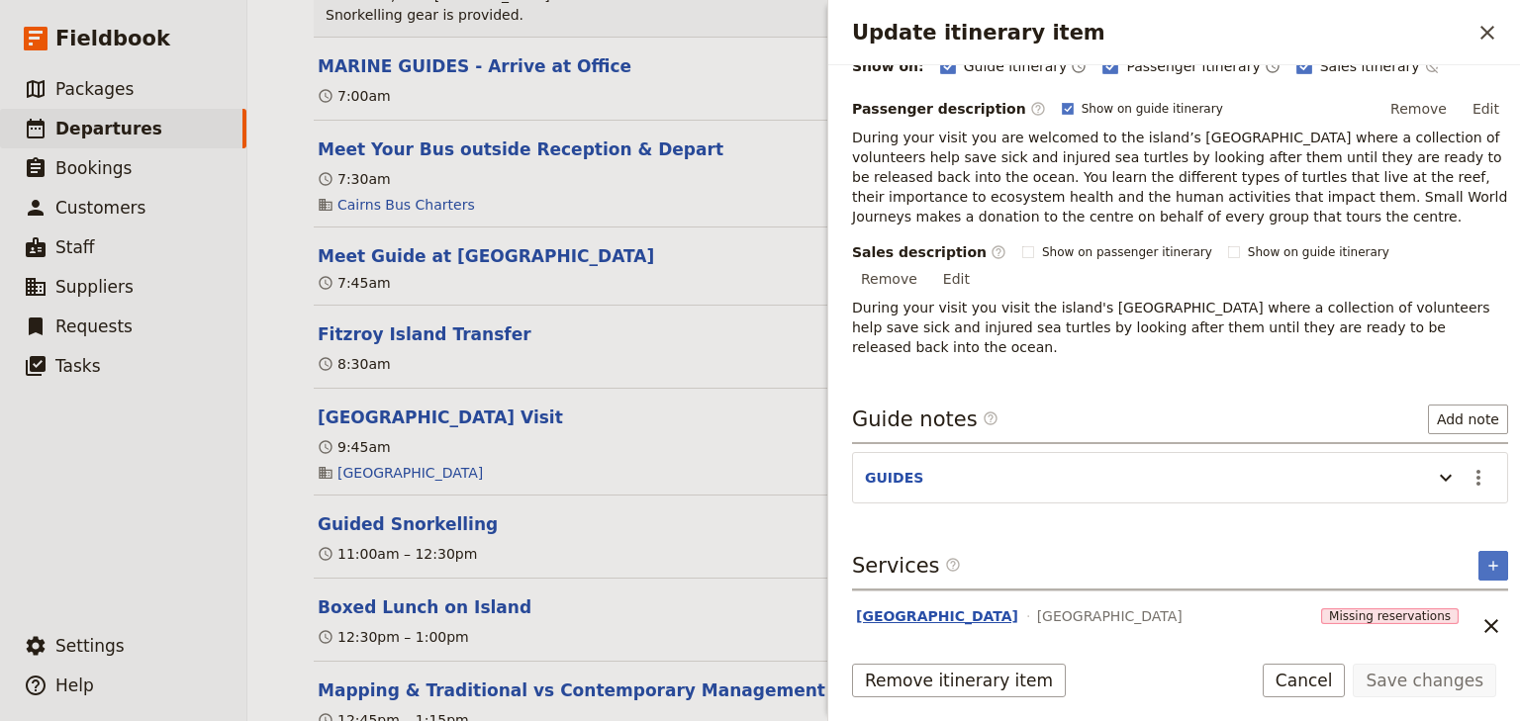
click at [994, 607] on button "[GEOGRAPHIC_DATA]" at bounding box center [937, 617] width 162 height 20
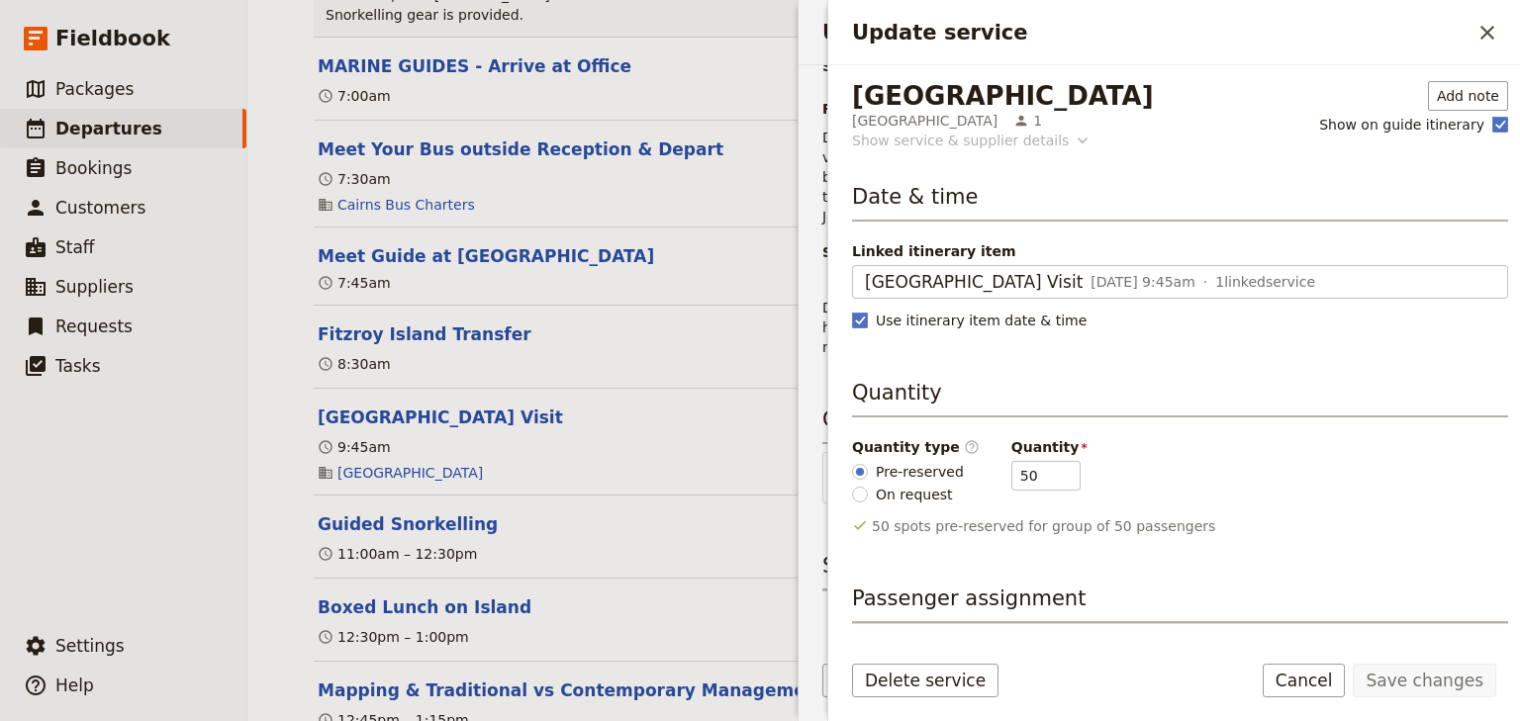
click at [1073, 139] on icon "Update service" at bounding box center [1083, 141] width 20 height 20
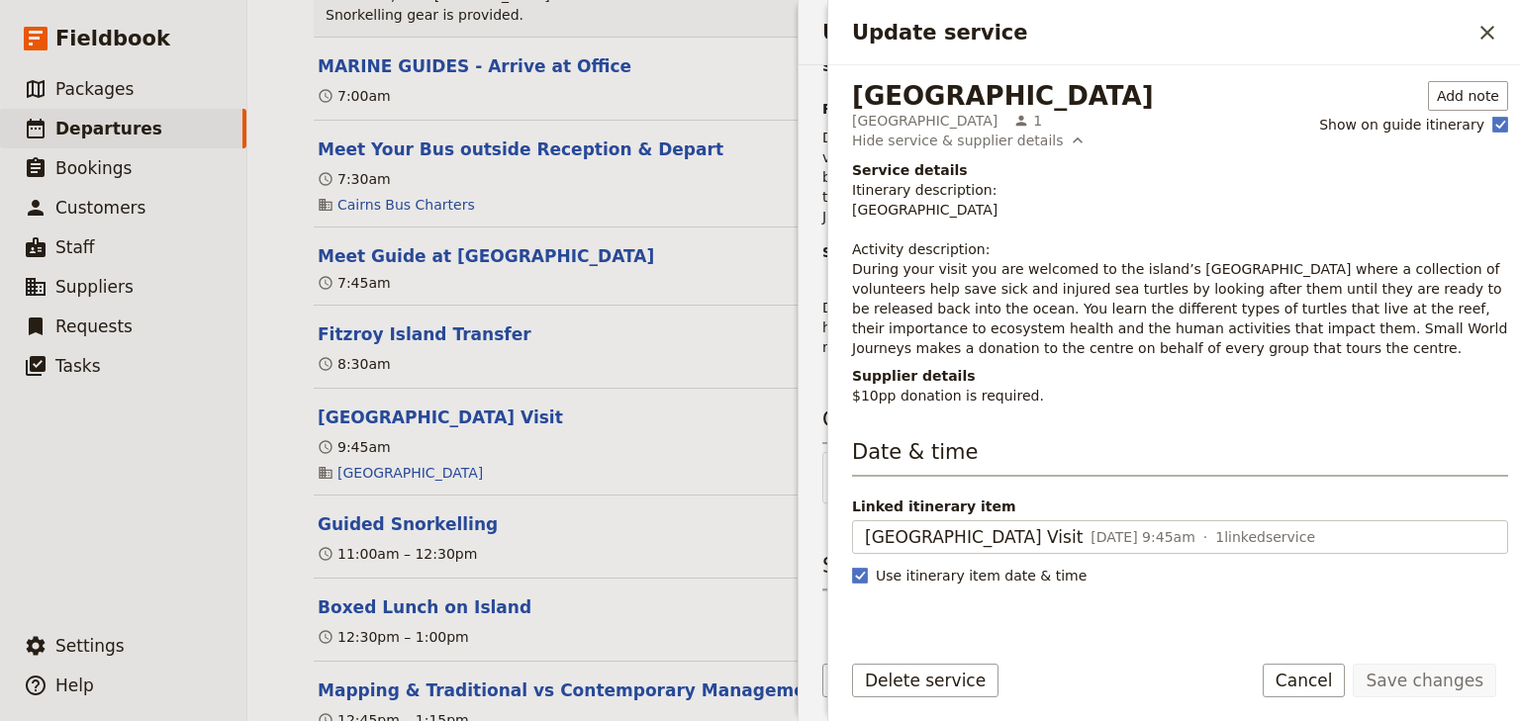
drag, startPoint x: 1208, startPoint y: 351, endPoint x: 847, endPoint y: 275, distance: 369.1
click at [847, 275] on div "Turtle Rehabilitation Centre Turtle Rehabilitation Centre 1 Add note Show on gu…" at bounding box center [1174, 349] width 692 height 569
copy p "During your visit you are welcomed to the island’s [GEOGRAPHIC_DATA] where a co…"
click at [1487, 35] on icon "Close drawer" at bounding box center [1487, 33] width 24 height 24
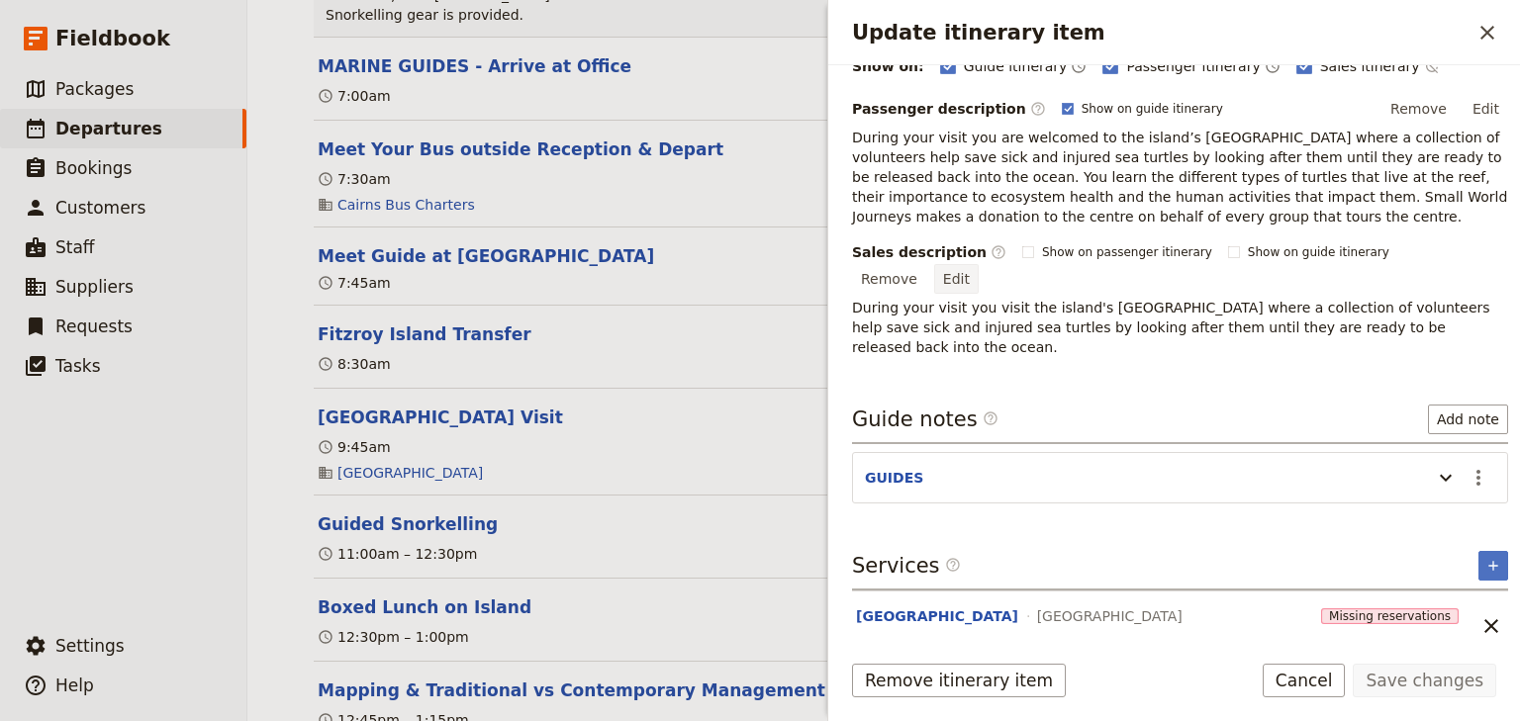
click at [979, 264] on button "Edit" at bounding box center [956, 279] width 45 height 30
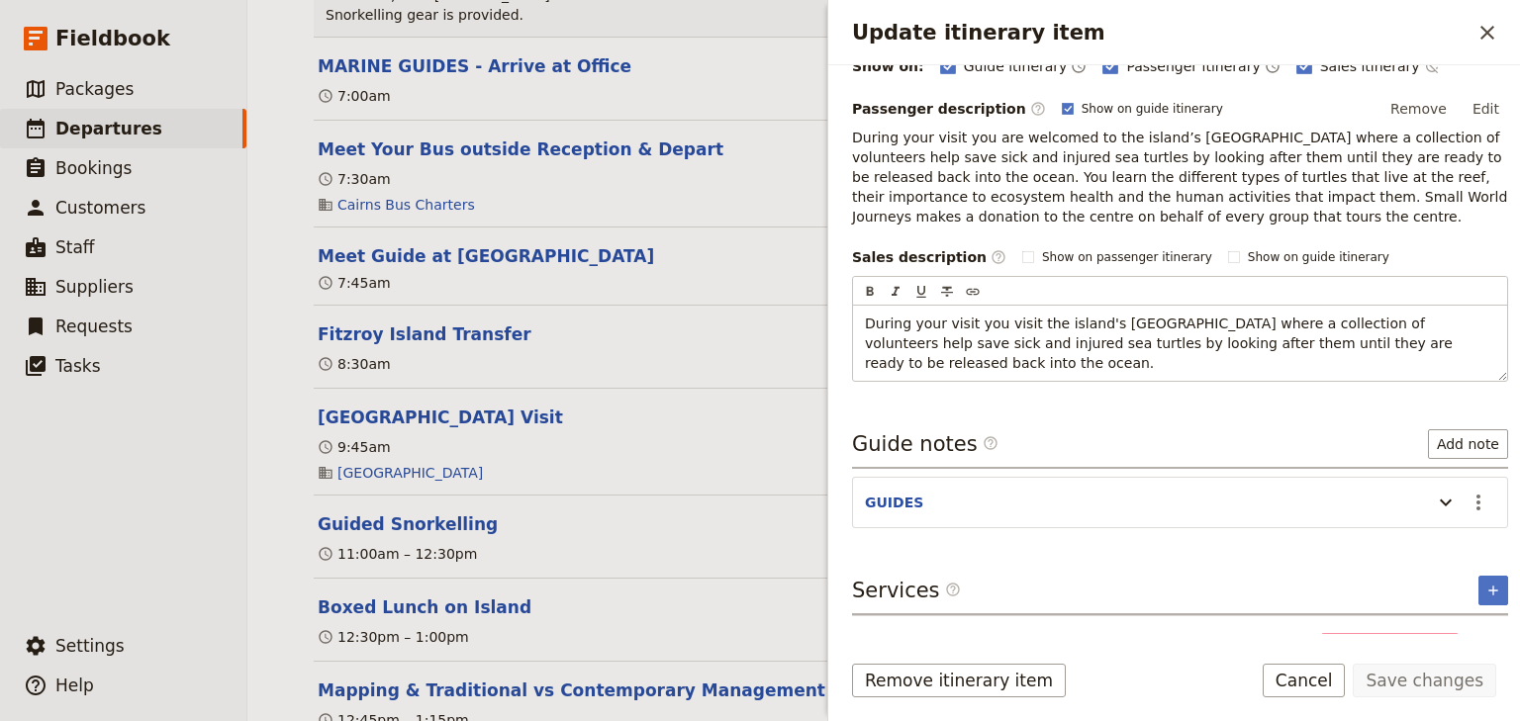
drag, startPoint x: 970, startPoint y: 363, endPoint x: 844, endPoint y: 326, distance: 131.2
click at [844, 326] on div "Itinerary details ​ Name Turtle Rehabilitation Centre Visit ​ Start time ​ [DAT…" at bounding box center [1174, 349] width 692 height 569
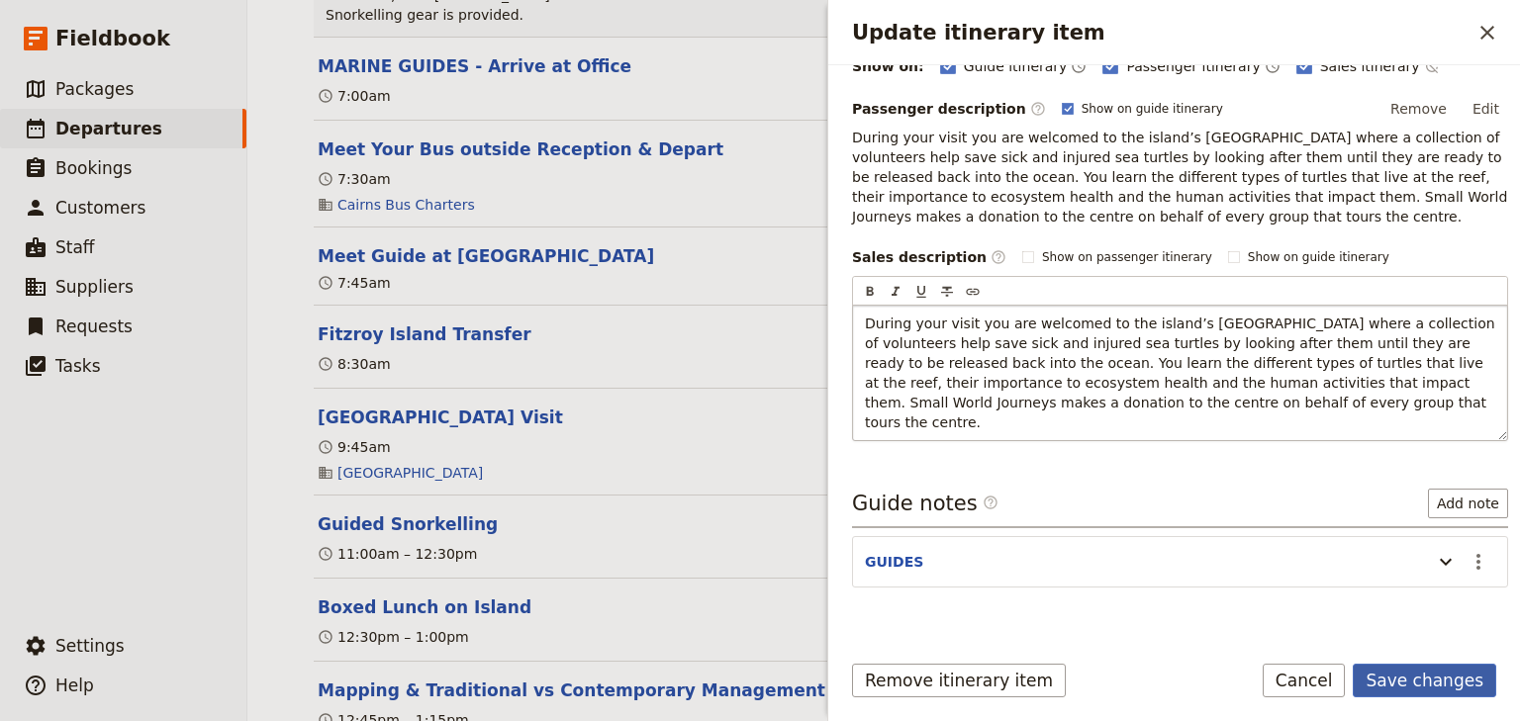
click at [1422, 684] on button "Save changes" at bounding box center [1424, 681] width 143 height 34
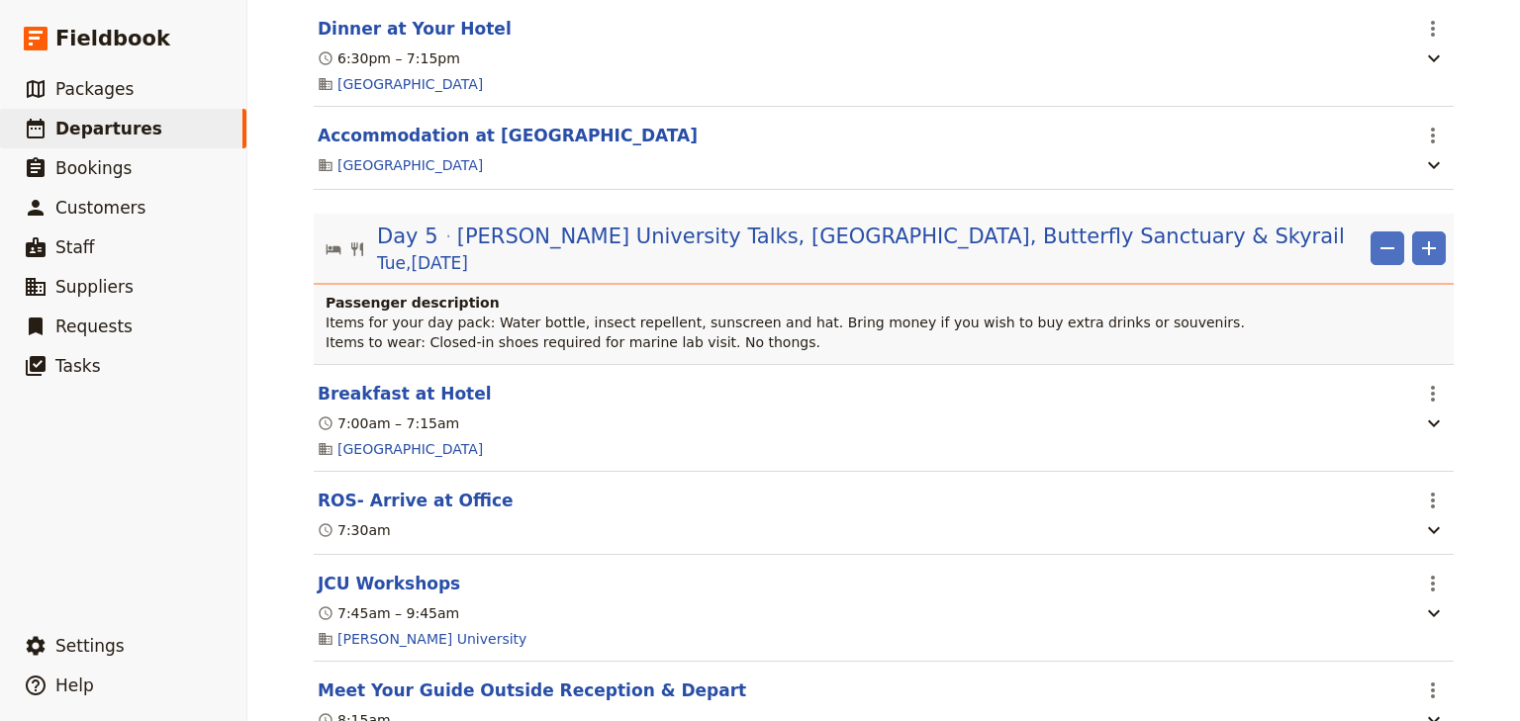
scroll to position [5303, 0]
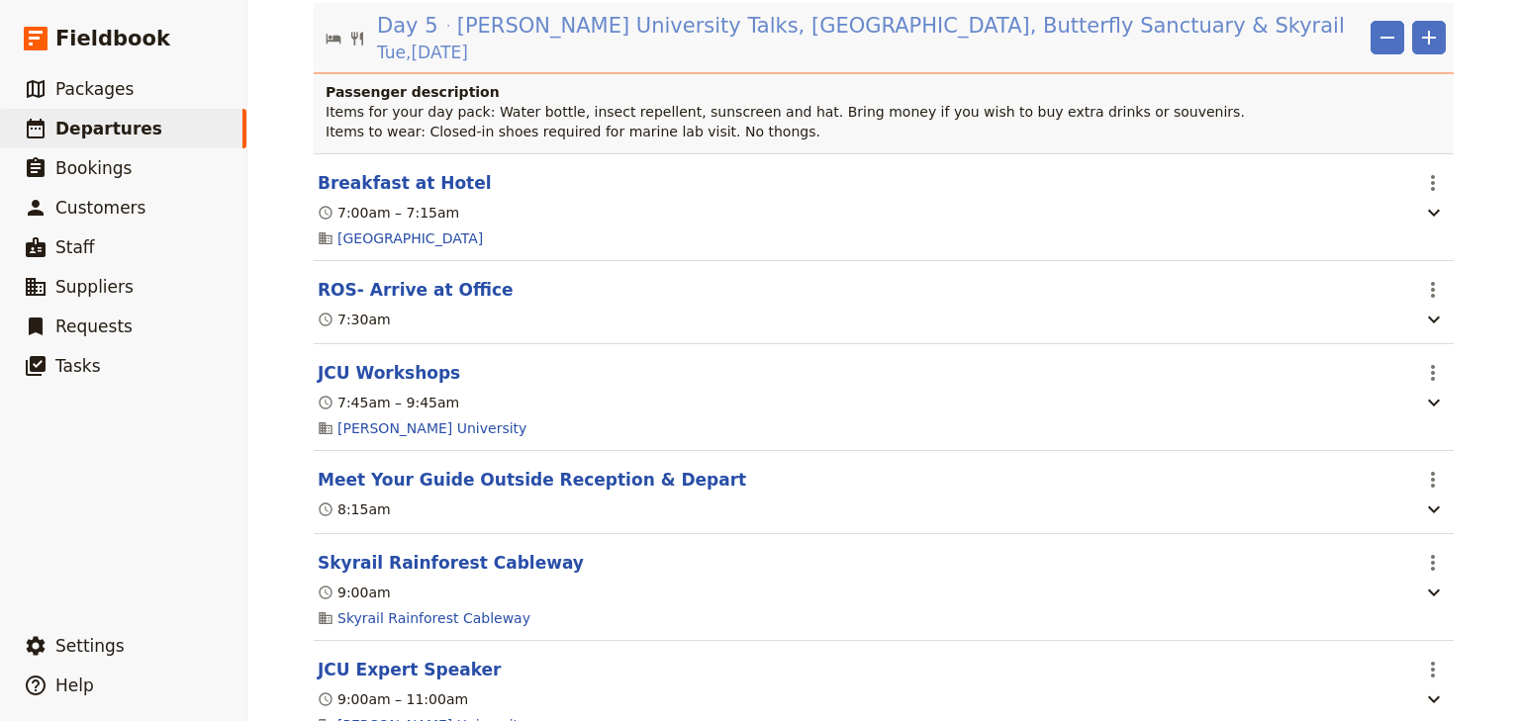
click at [783, 41] on span "[PERSON_NAME] University Talks, [GEOGRAPHIC_DATA], Butterfly Sanctuary & Skyrail" at bounding box center [901, 26] width 888 height 30
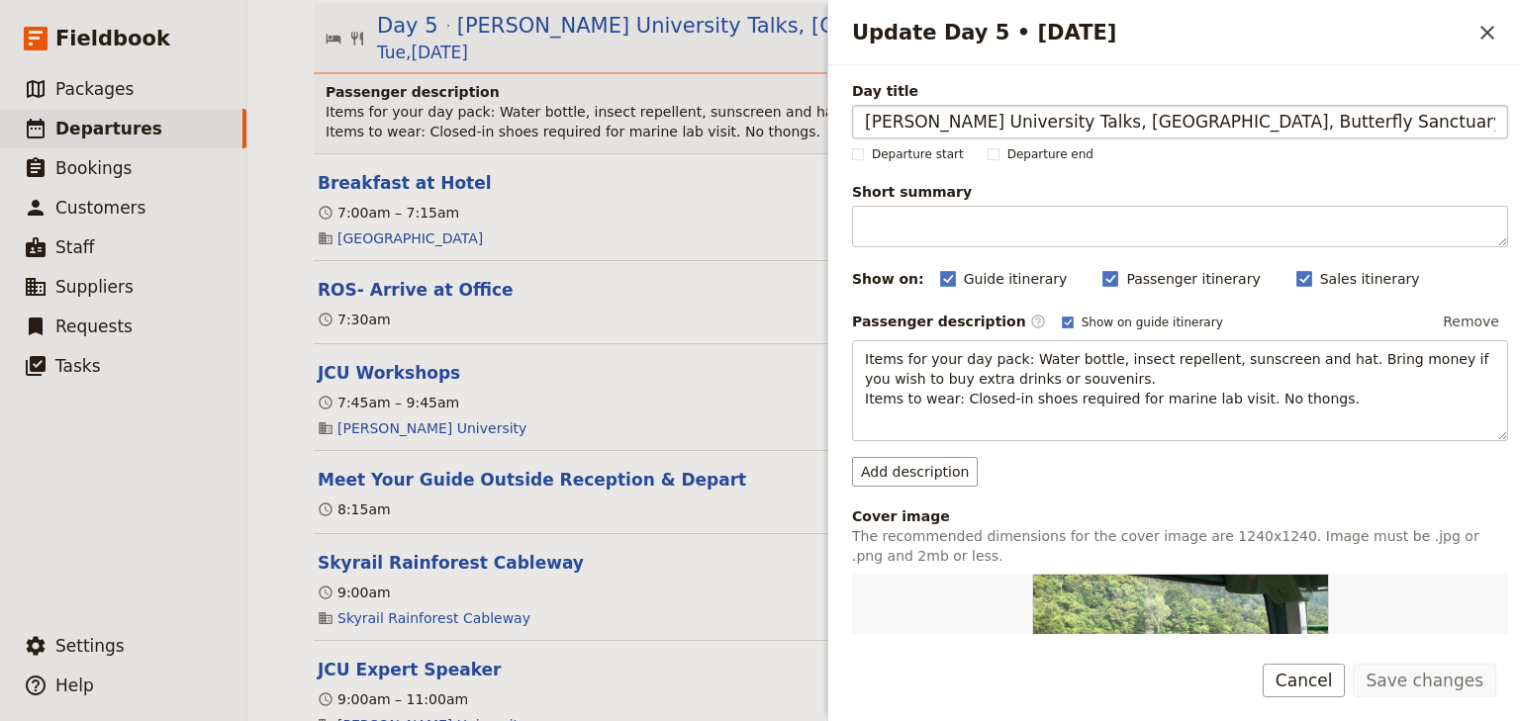
click at [866, 123] on input "[PERSON_NAME] University Talks, [GEOGRAPHIC_DATA], Butterfly Sanctuary & Skyrail" at bounding box center [1180, 122] width 656 height 34
drag, startPoint x: 1138, startPoint y: 117, endPoint x: 1365, endPoint y: 123, distance: 227.6
click at [1397, 127] on input "Skyrail, [PERSON_NAME] University Talks, [GEOGRAPHIC_DATA], Butterfly Sanctuary…" at bounding box center [1180, 122] width 656 height 34
click at [921, 121] on input "Skyrail, [PERSON_NAME] University Talks, & Skyrail" at bounding box center [1180, 122] width 656 height 34
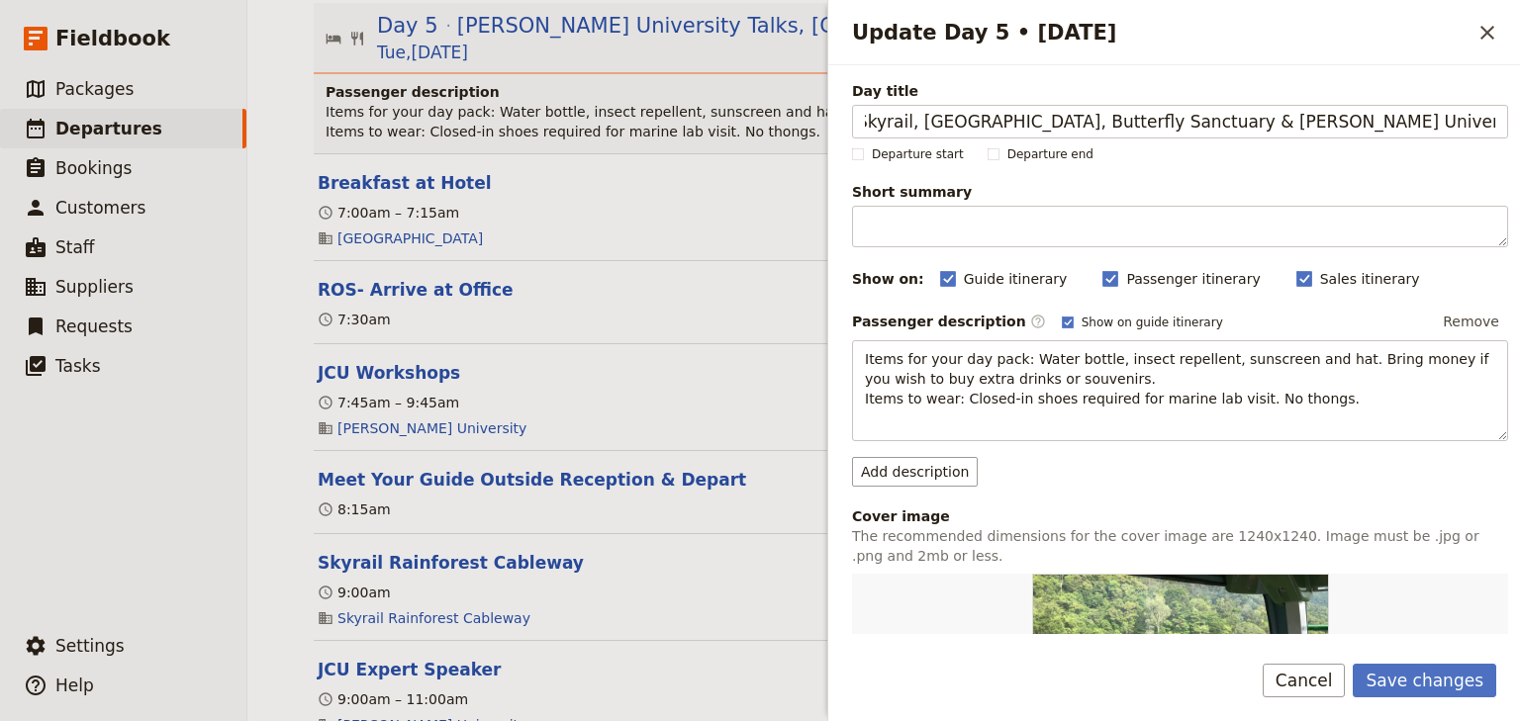
drag, startPoint x: 1428, startPoint y: 123, endPoint x: 1499, endPoint y: 124, distance: 71.2
click at [1499, 124] on div "Day title Skyrail, [GEOGRAPHIC_DATA], Butterfly Sanctuary & [PERSON_NAME] Unive…" at bounding box center [1174, 349] width 692 height 569
type input "Skyrail, [GEOGRAPHIC_DATA], [GEOGRAPHIC_DATA] & [PERSON_NAME] University Talks"
click at [1425, 677] on button "Save changes" at bounding box center [1424, 681] width 143 height 34
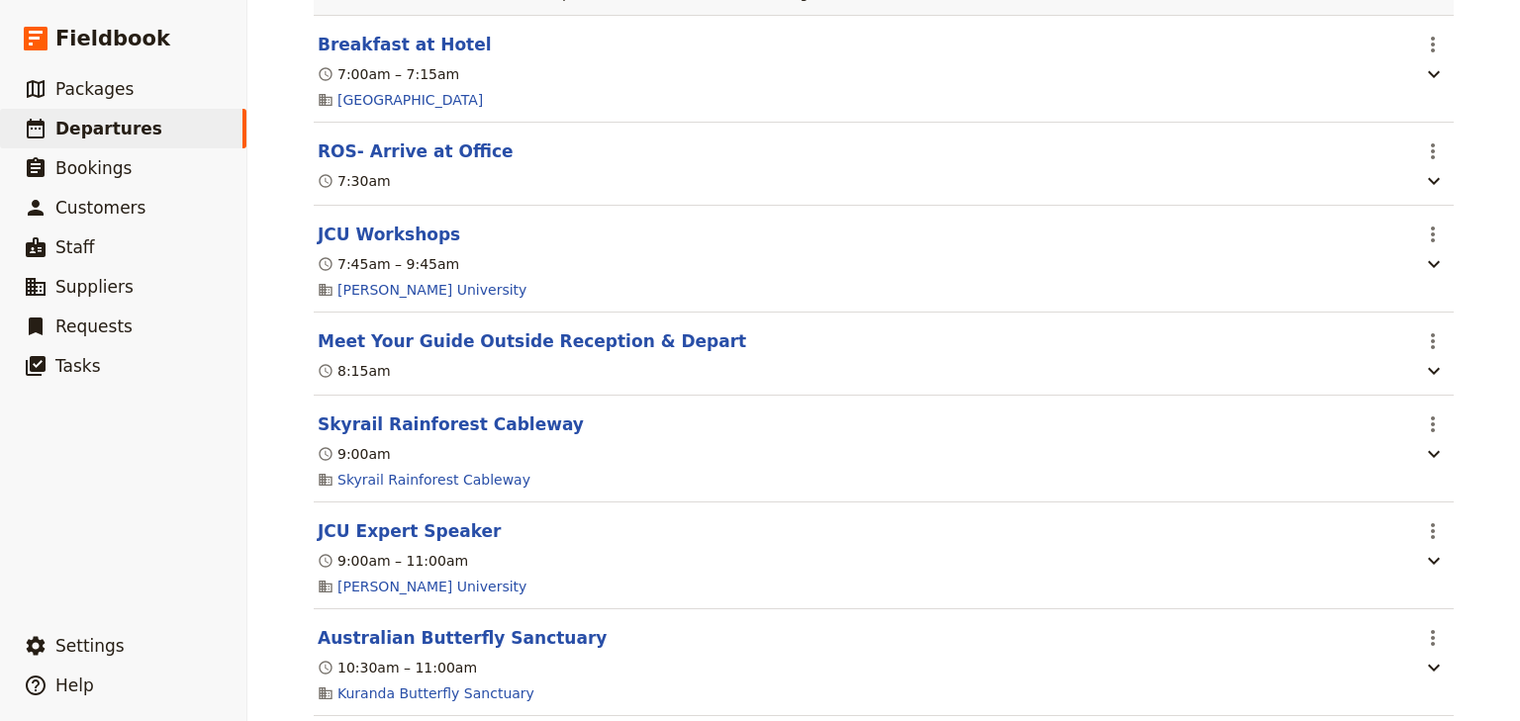
scroll to position [5462, 0]
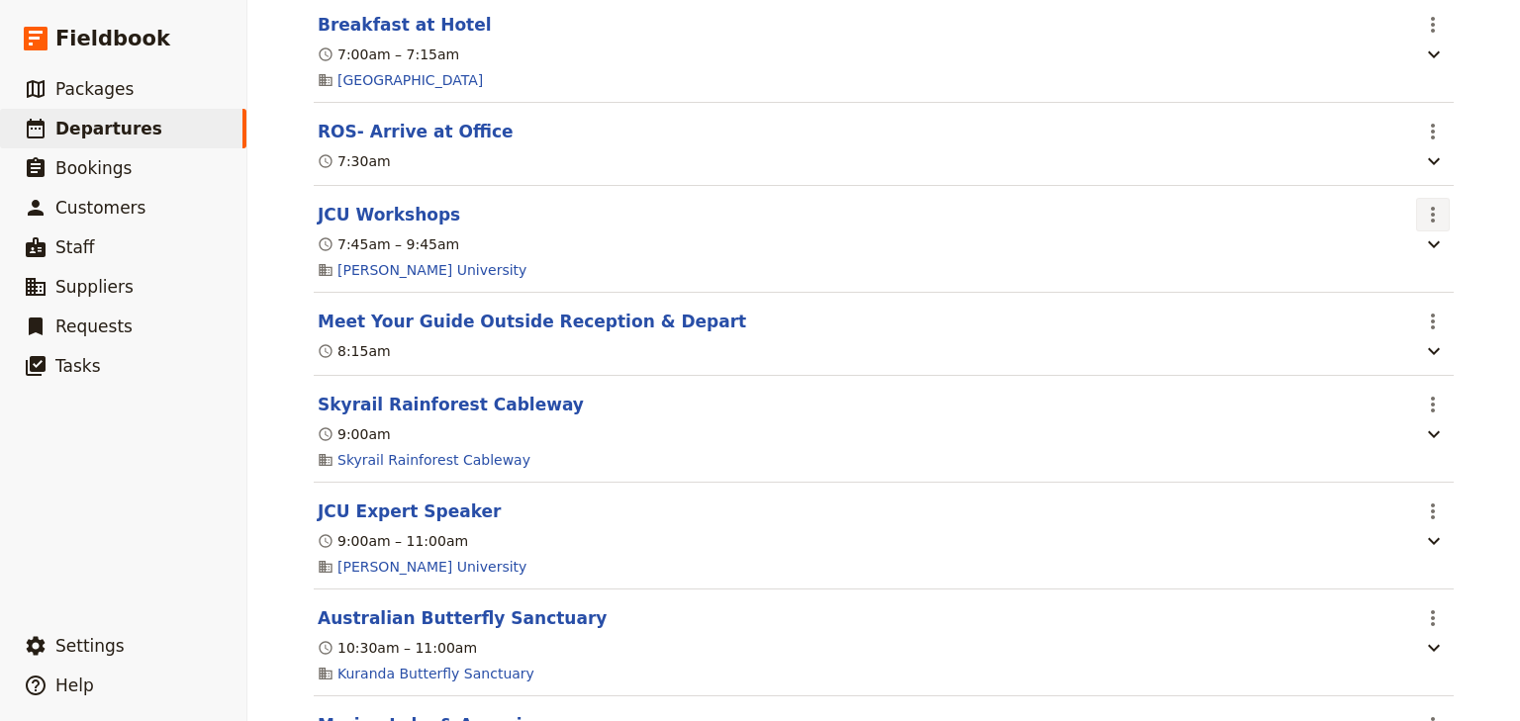
click at [1425, 227] on icon "Actions" at bounding box center [1433, 215] width 24 height 24
click at [1373, 289] on span "Edit this itinerary item" at bounding box center [1334, 290] width 155 height 20
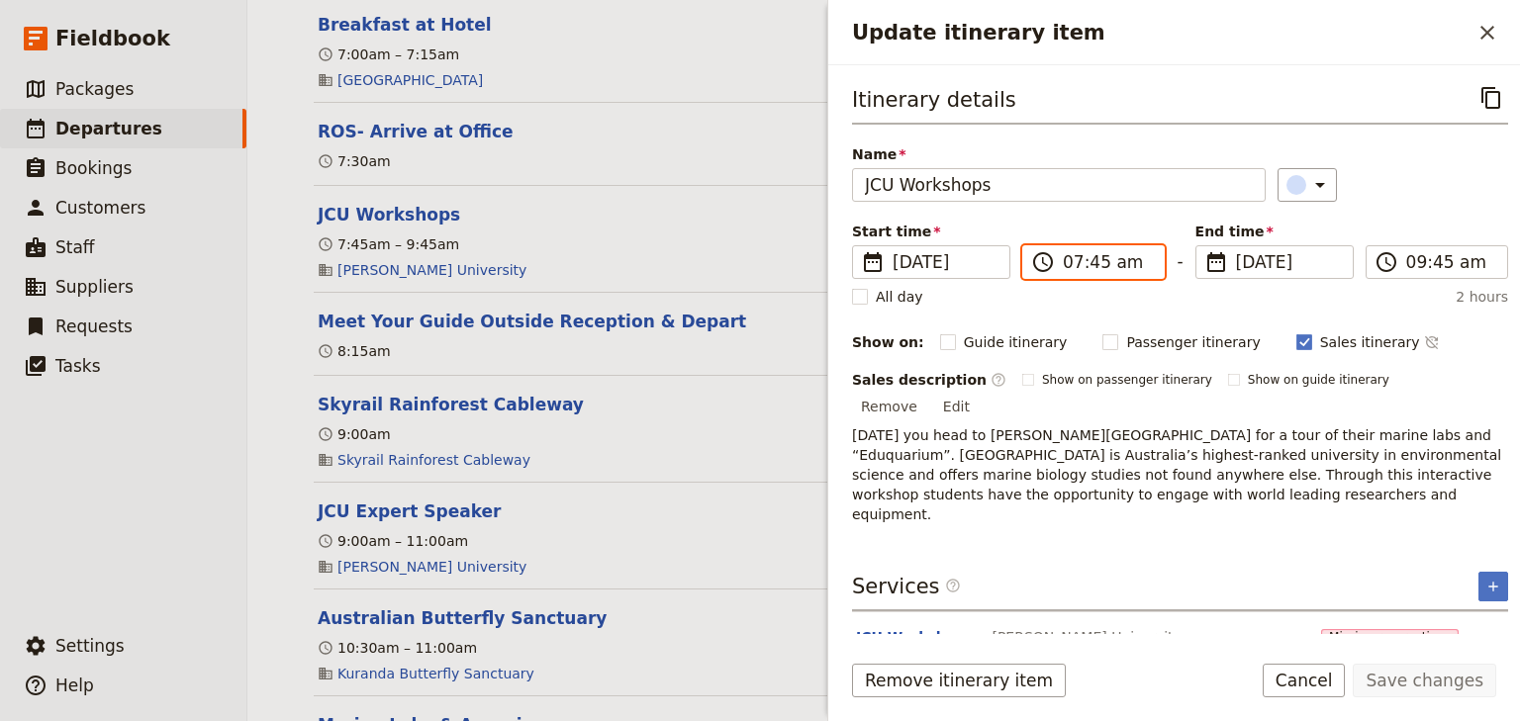
click at [1076, 261] on input "07:45 am" at bounding box center [1107, 262] width 89 height 24
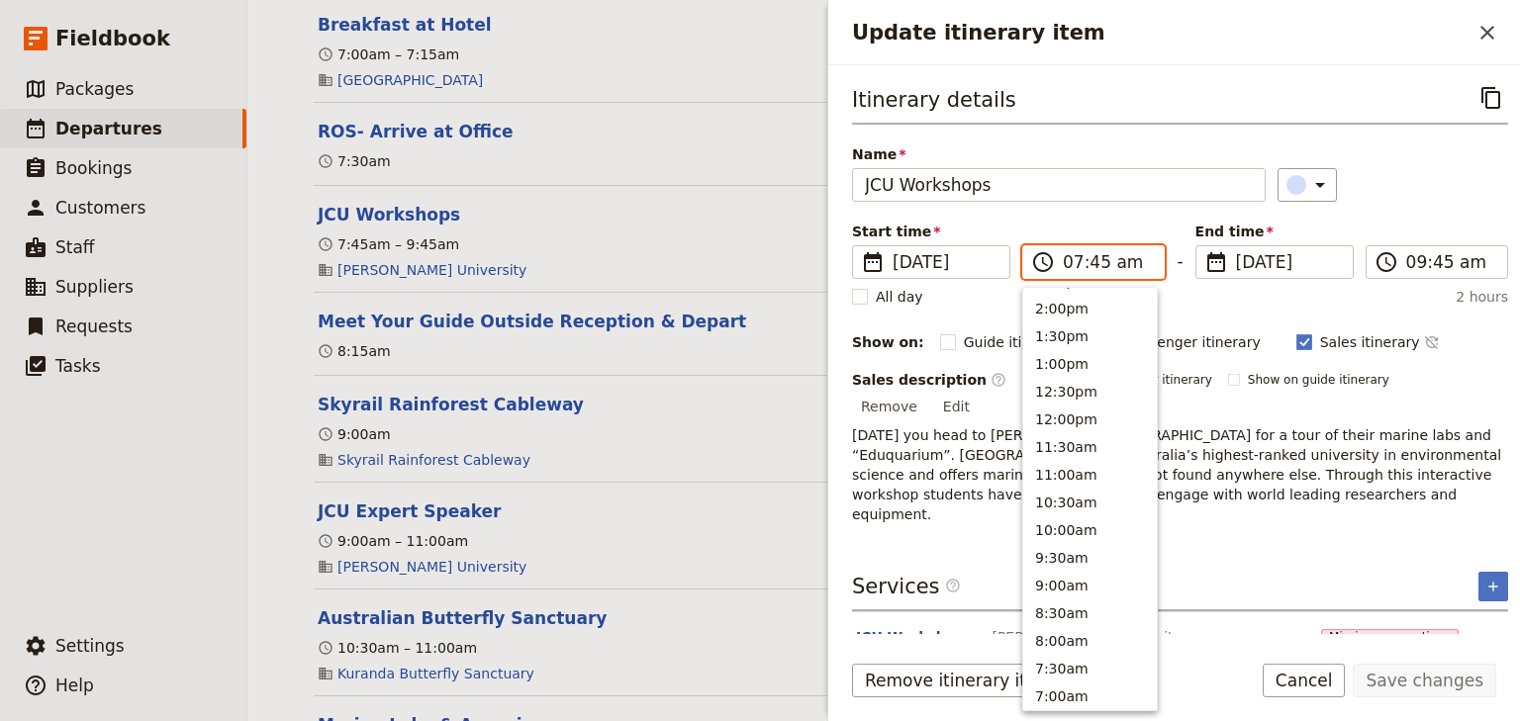
scroll to position [501, 0]
click at [1066, 392] on button "1:00pm" at bounding box center [1090, 387] width 134 height 28
type input "01:00 pm"
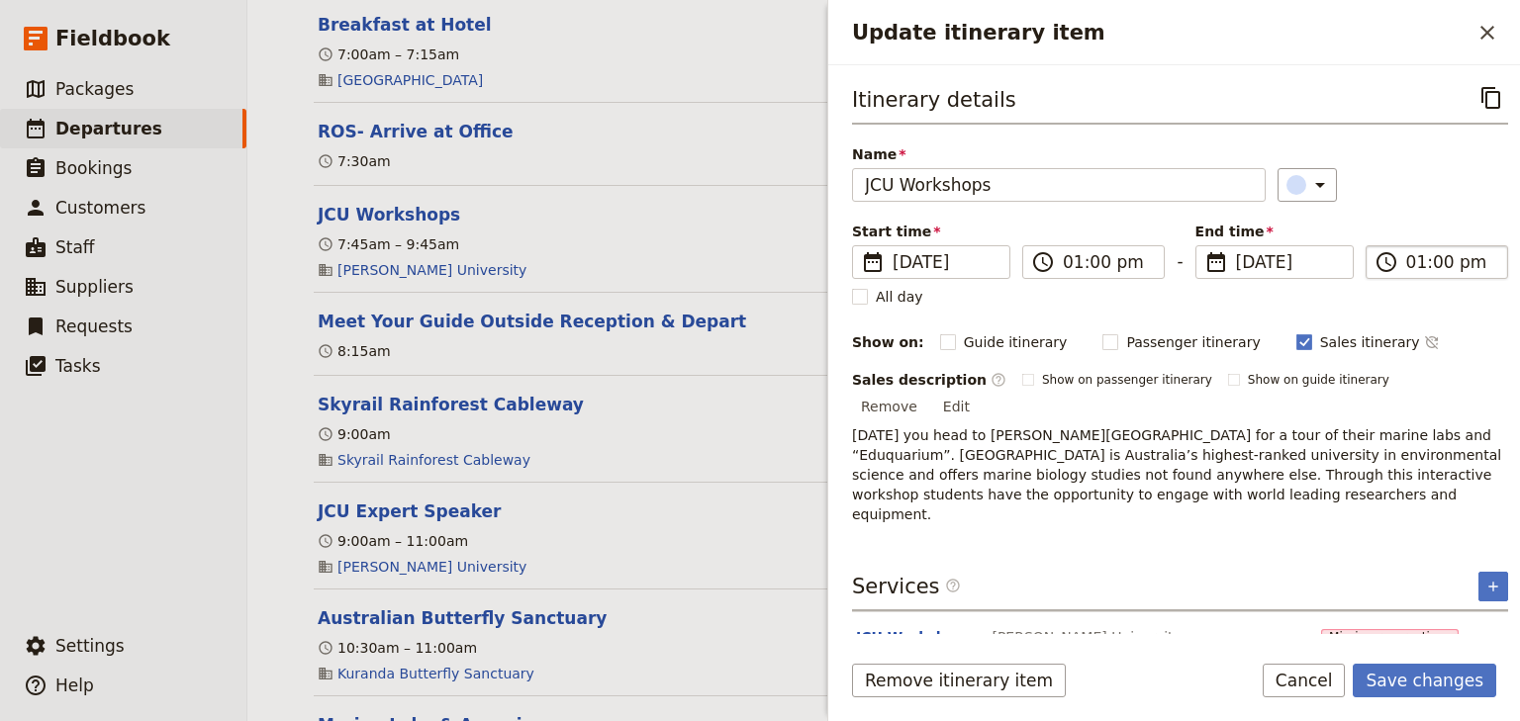
click at [1406, 258] on input "01:00 pm" at bounding box center [1450, 262] width 89 height 24
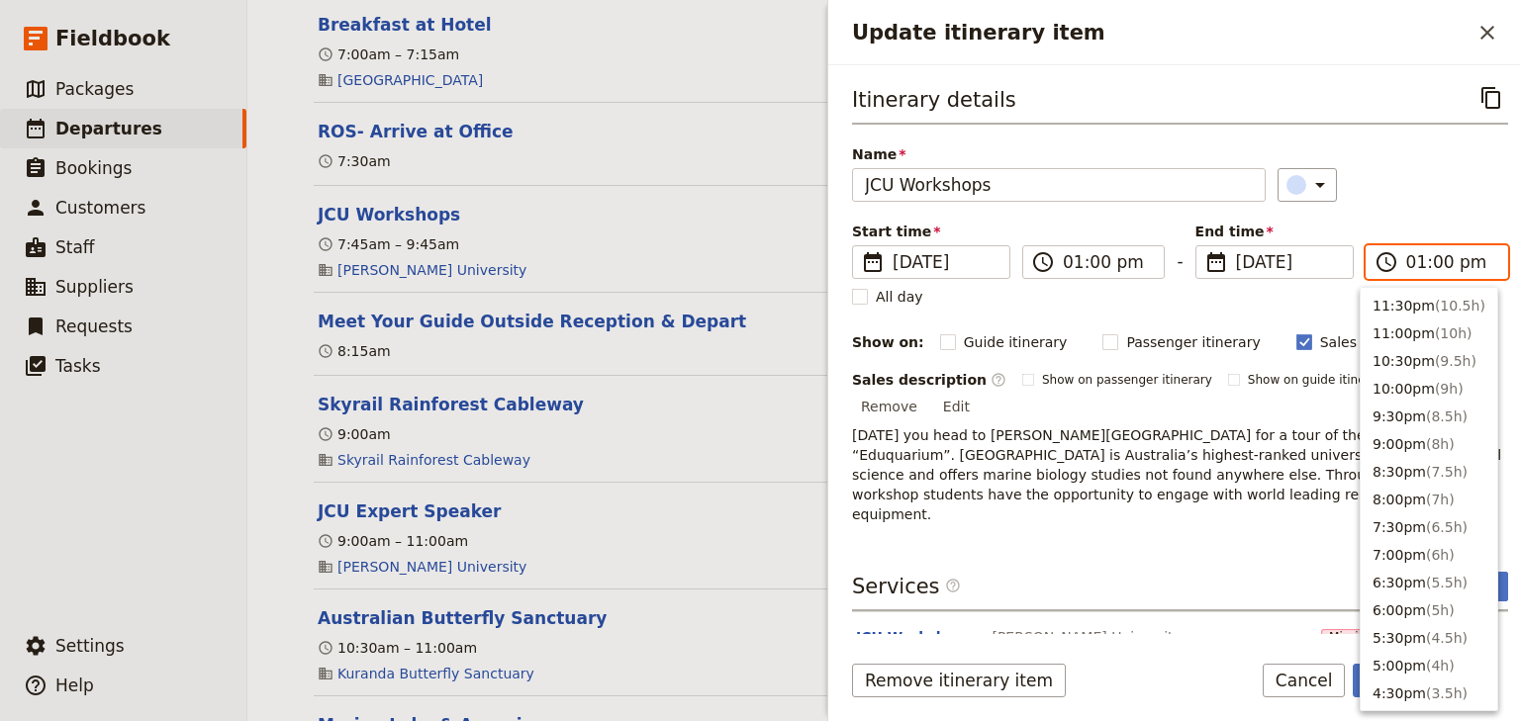
scroll to position [586, 0]
type input "02:00 pm"
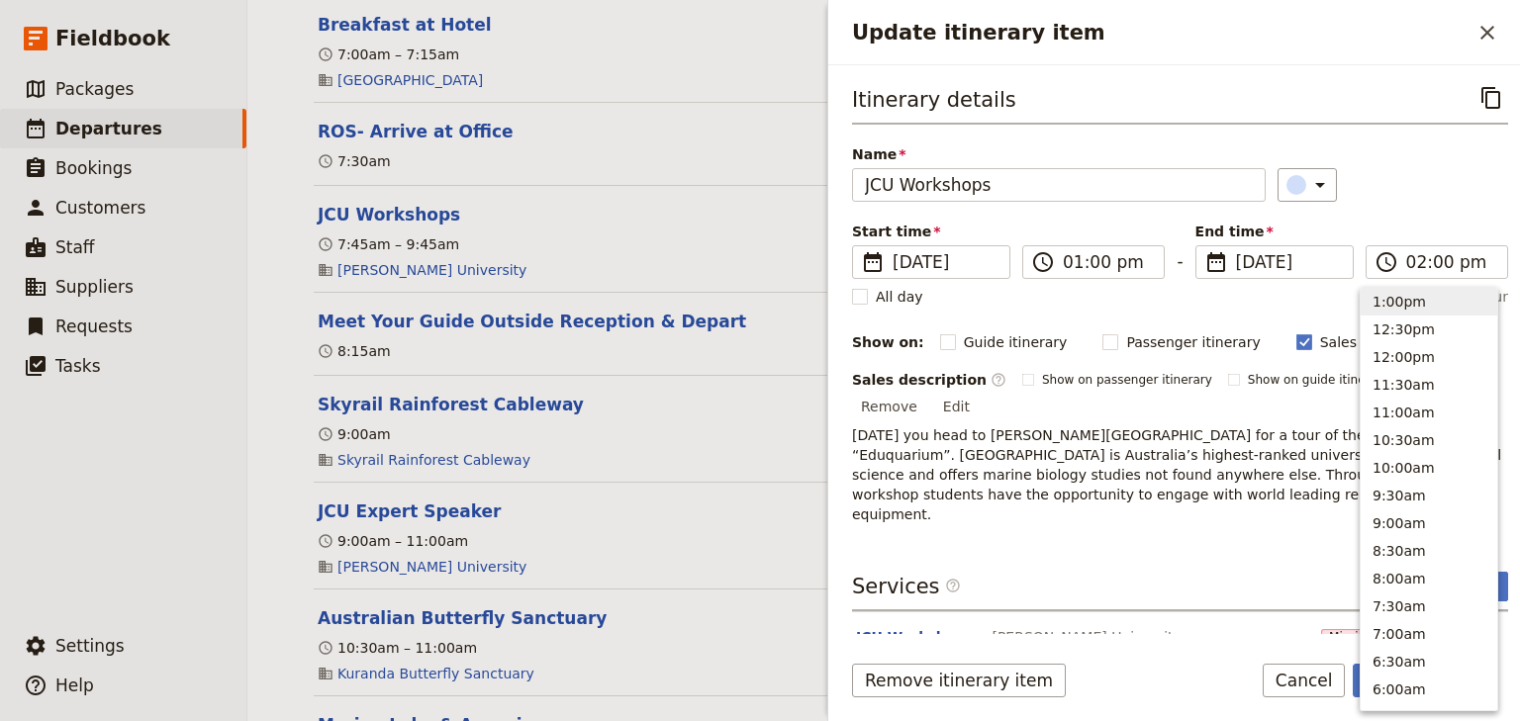
click at [1397, 218] on div "Itinerary details ​ Name JCU Workshops ​ Start time ​ [DATE] [DATE] [DATE] 13:0…" at bounding box center [1180, 302] width 656 height 443
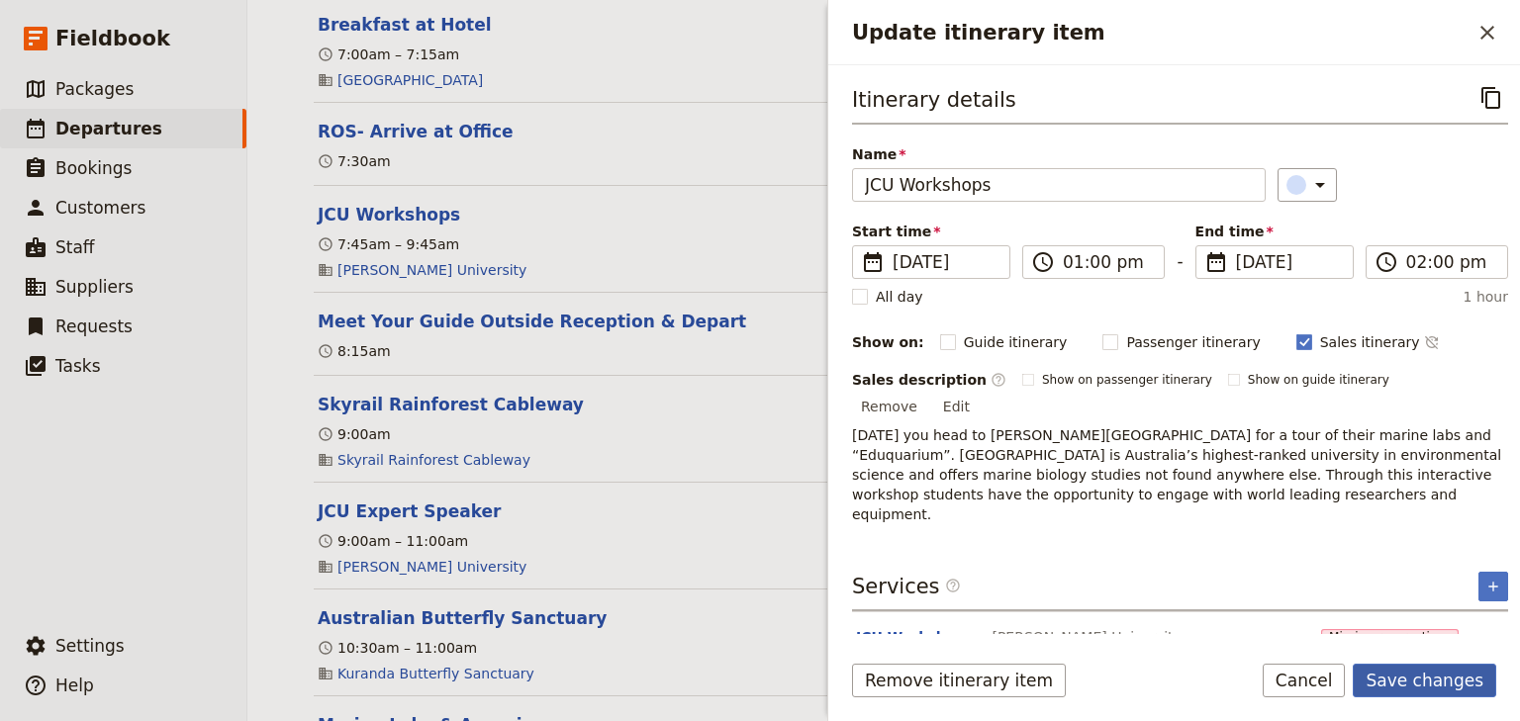
click at [1420, 682] on button "Save changes" at bounding box center [1424, 681] width 143 height 34
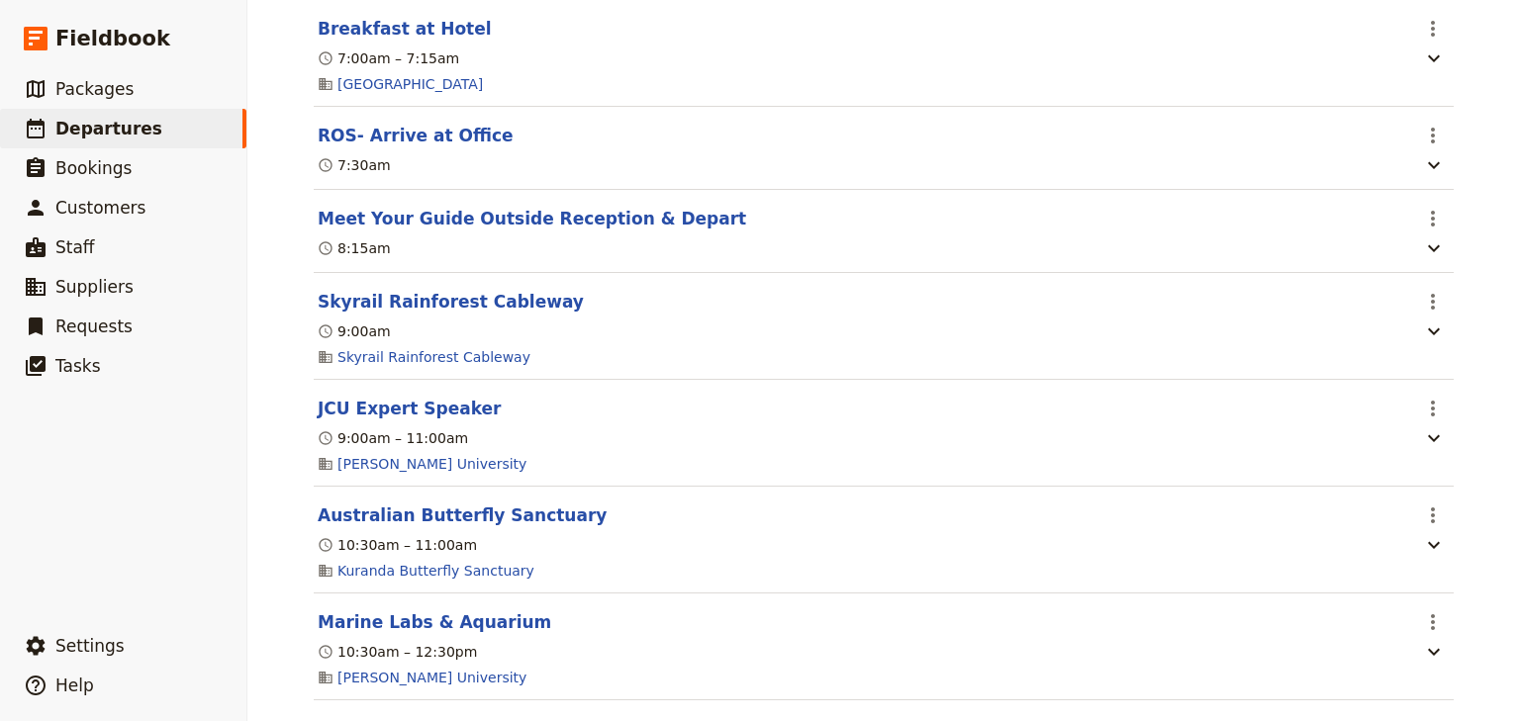
scroll to position [5462, 0]
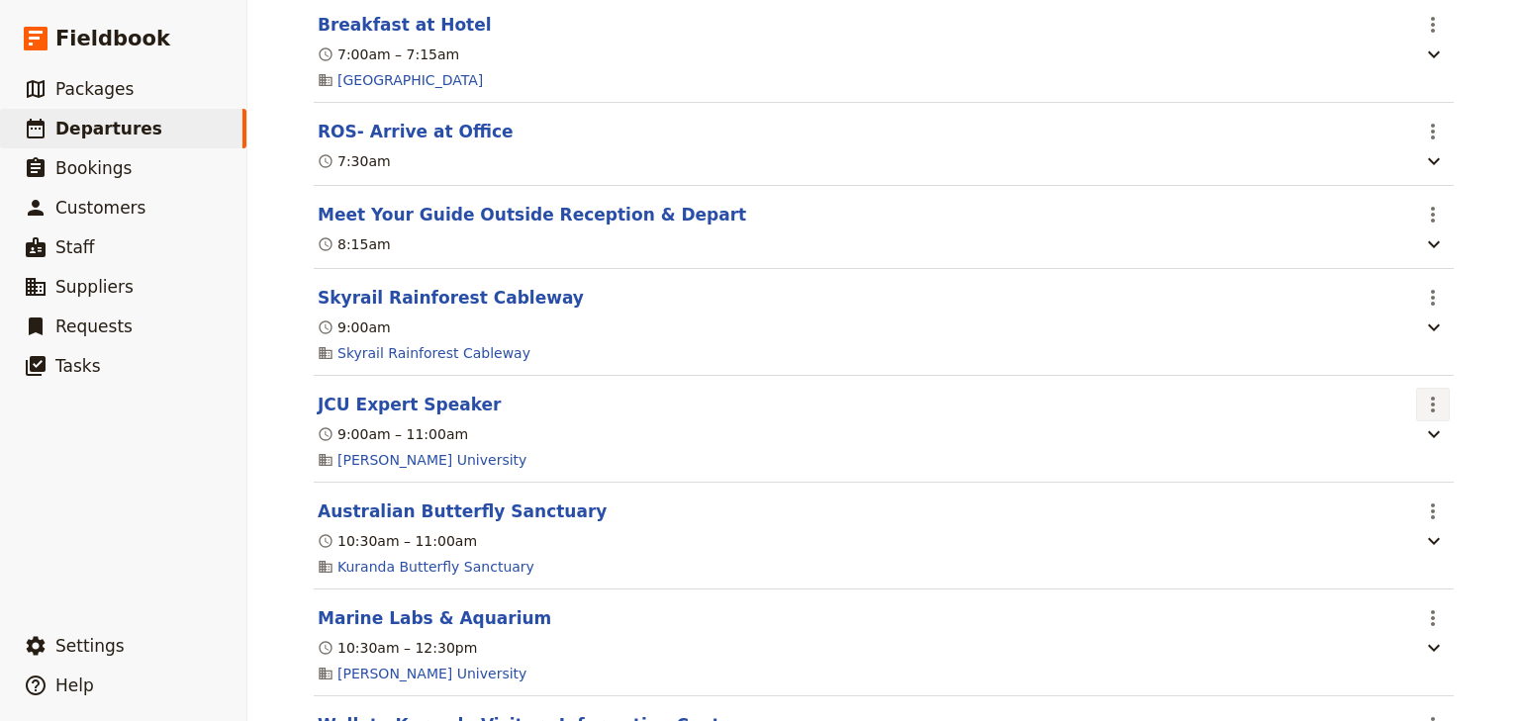
click at [1421, 417] on icon "Actions" at bounding box center [1433, 405] width 24 height 24
click at [1409, 479] on span "Edit this itinerary item" at bounding box center [1334, 482] width 155 height 20
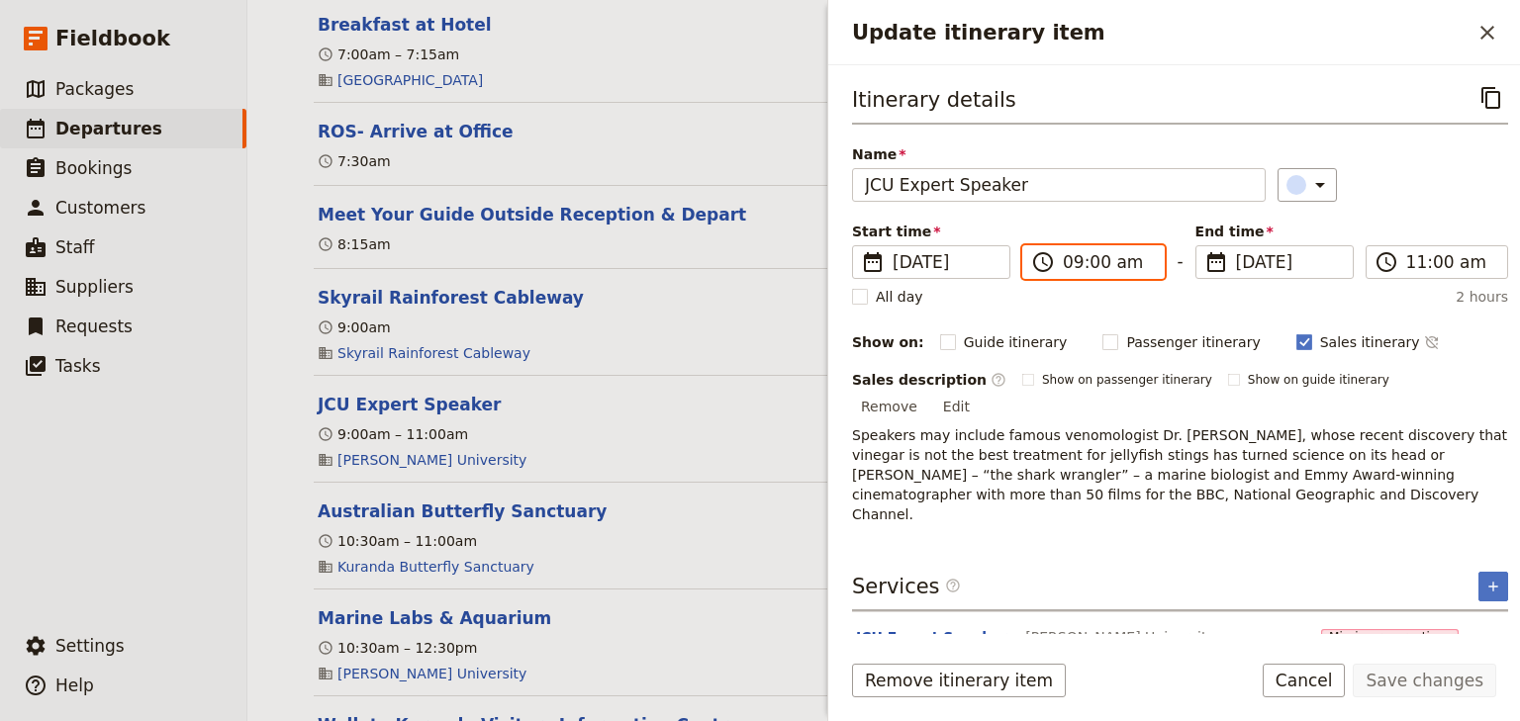
click at [1068, 260] on input "09:00 am" at bounding box center [1107, 262] width 89 height 24
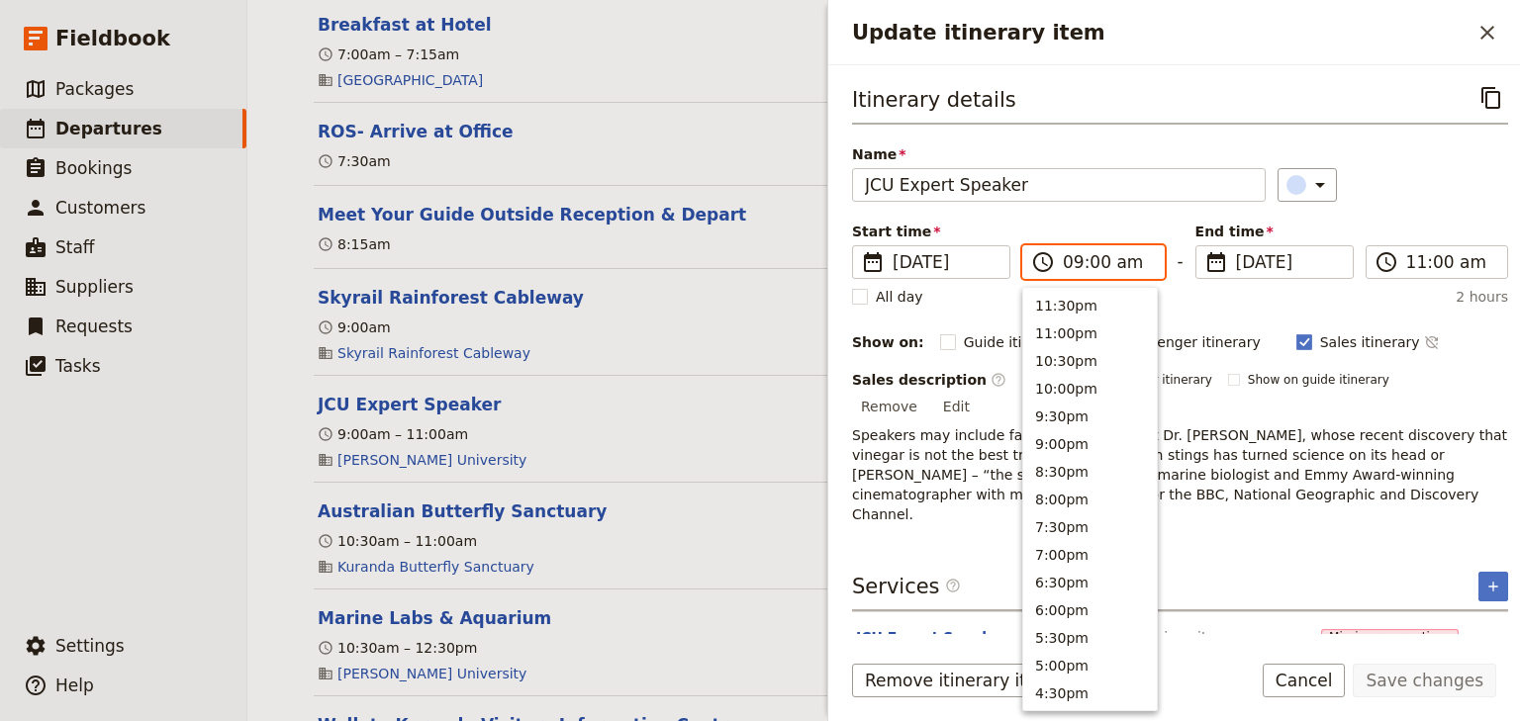
scroll to position [807, 0]
type input "02:00 am"
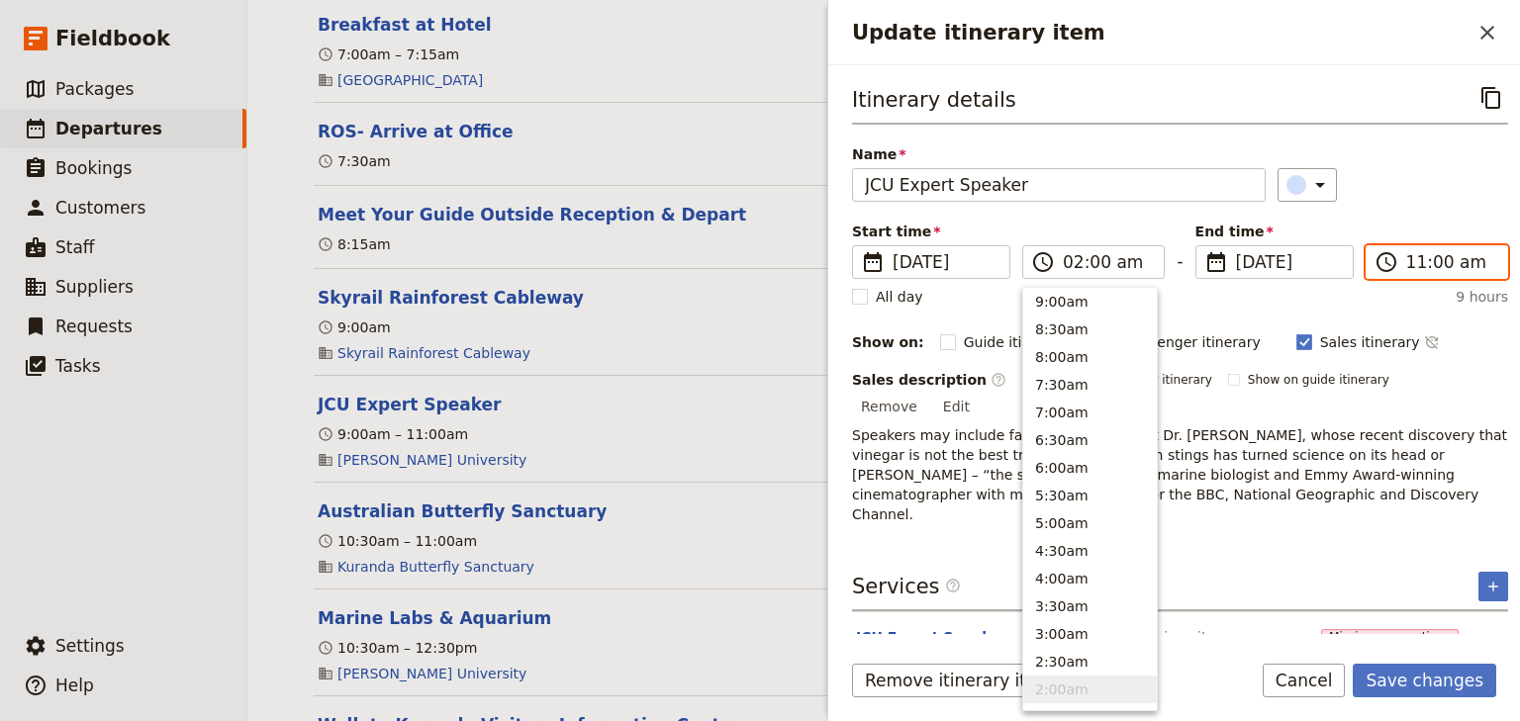
click at [1406, 263] on input "11:00 am" at bounding box center [1450, 262] width 89 height 24
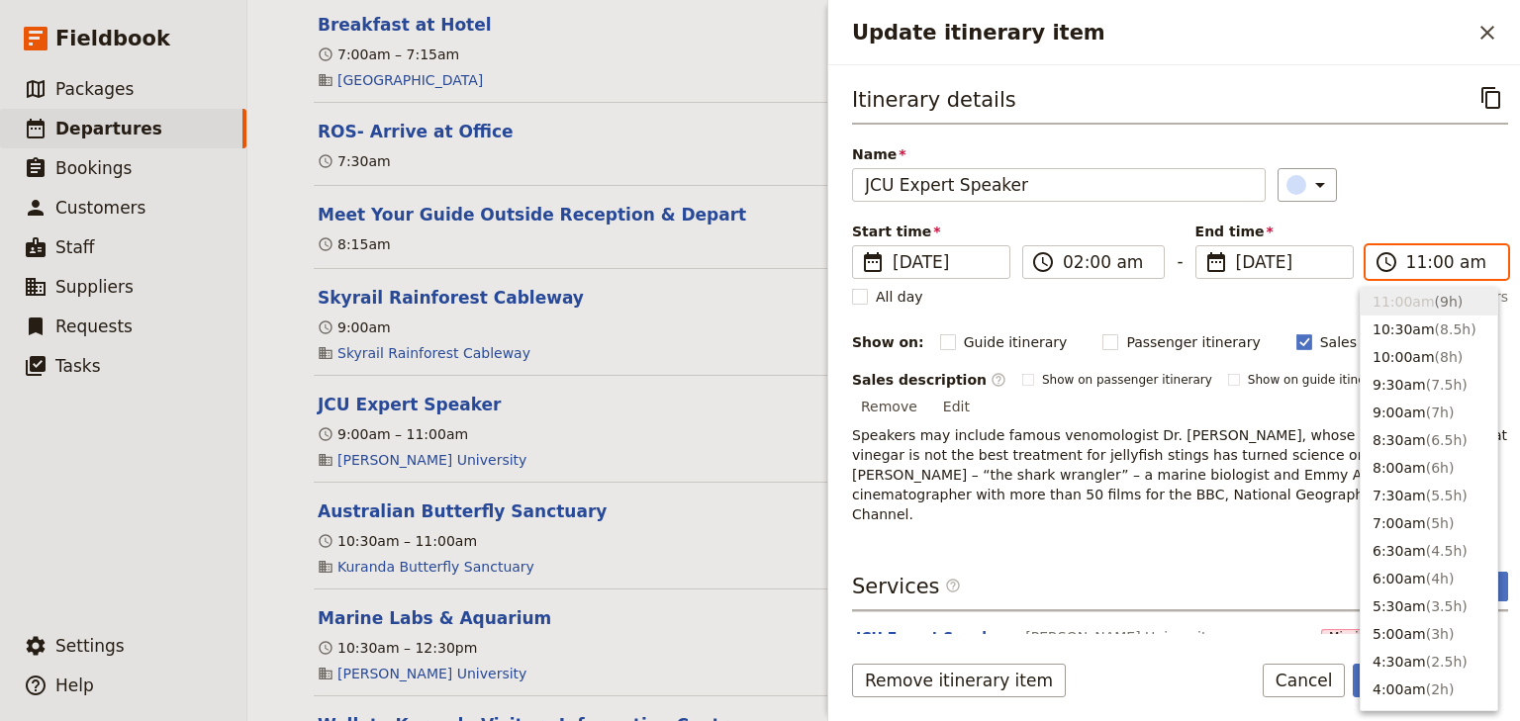
type input "03:00 am"
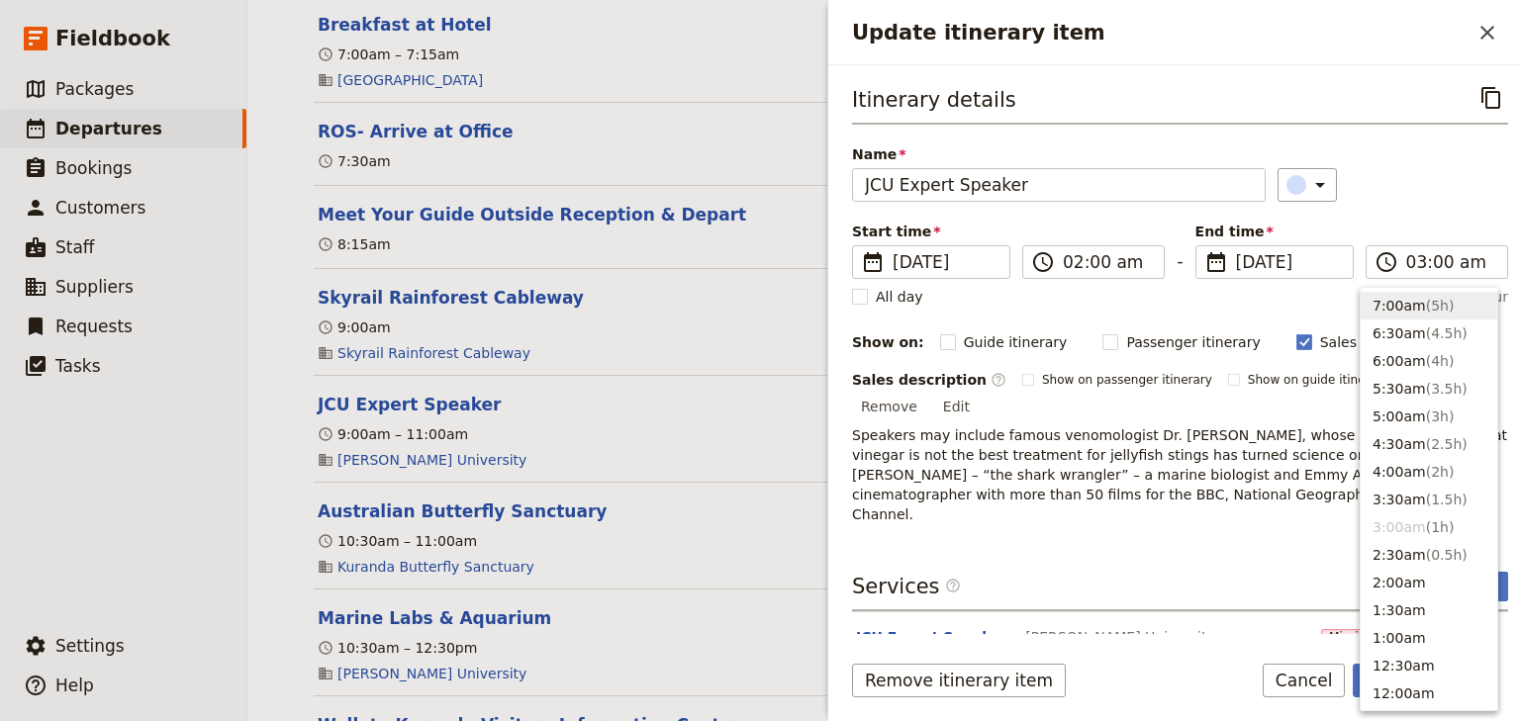
drag, startPoint x: 1420, startPoint y: 183, endPoint x: 1452, endPoint y: 483, distance: 301.6
click at [1421, 195] on div "​" at bounding box center [1392, 185] width 231 height 34
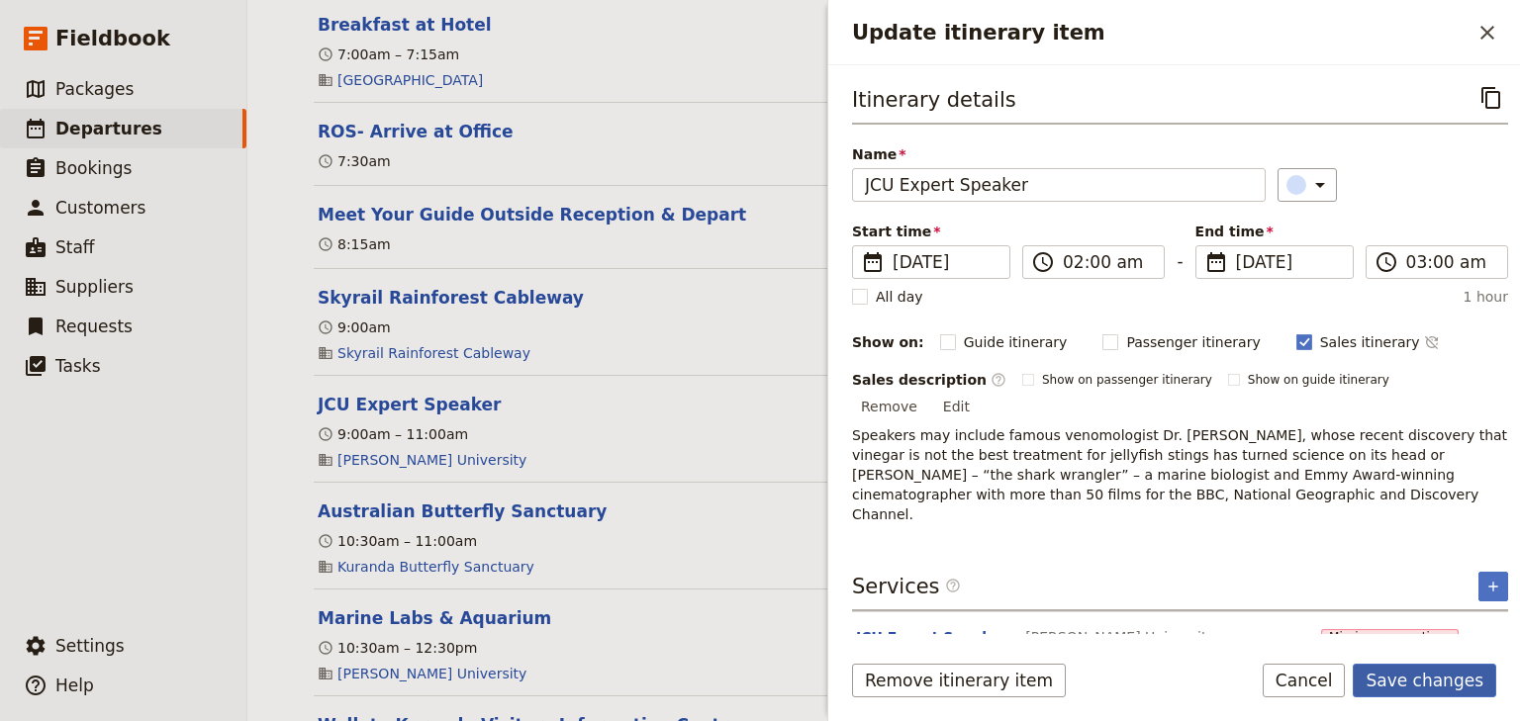
click at [1437, 673] on button "Save changes" at bounding box center [1424, 681] width 143 height 34
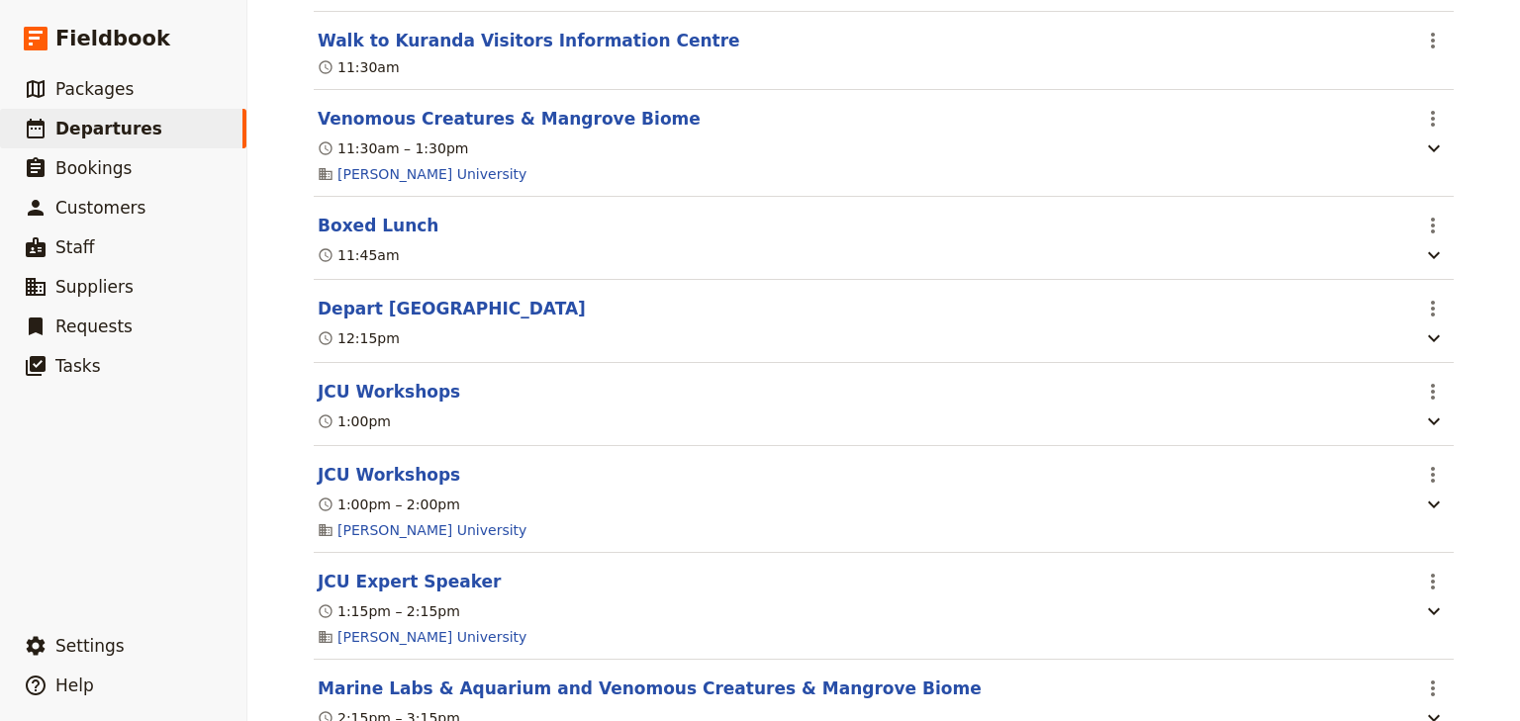
scroll to position [6174, 0]
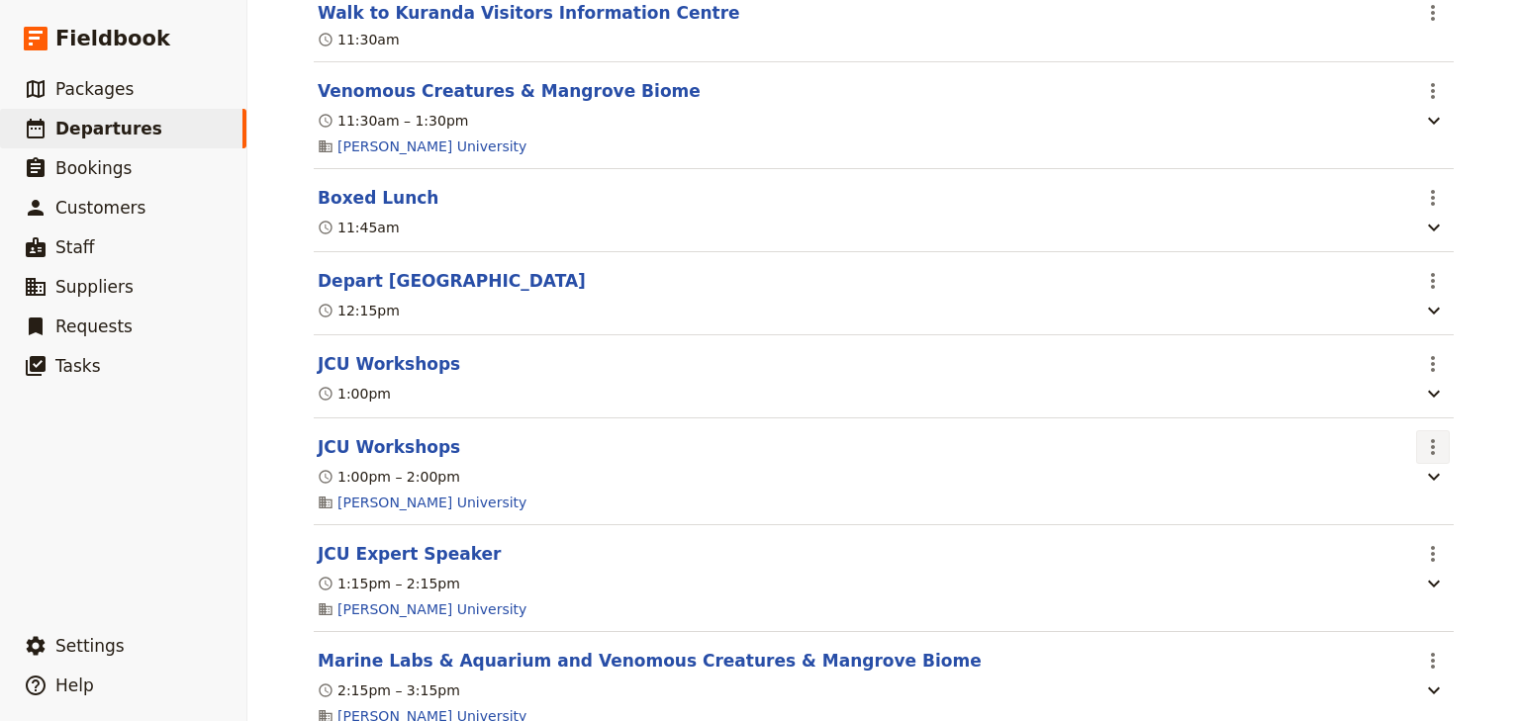
click at [1424, 459] on icon "Actions" at bounding box center [1433, 447] width 24 height 24
click at [1373, 525] on span "Edit this itinerary item" at bounding box center [1334, 533] width 155 height 20
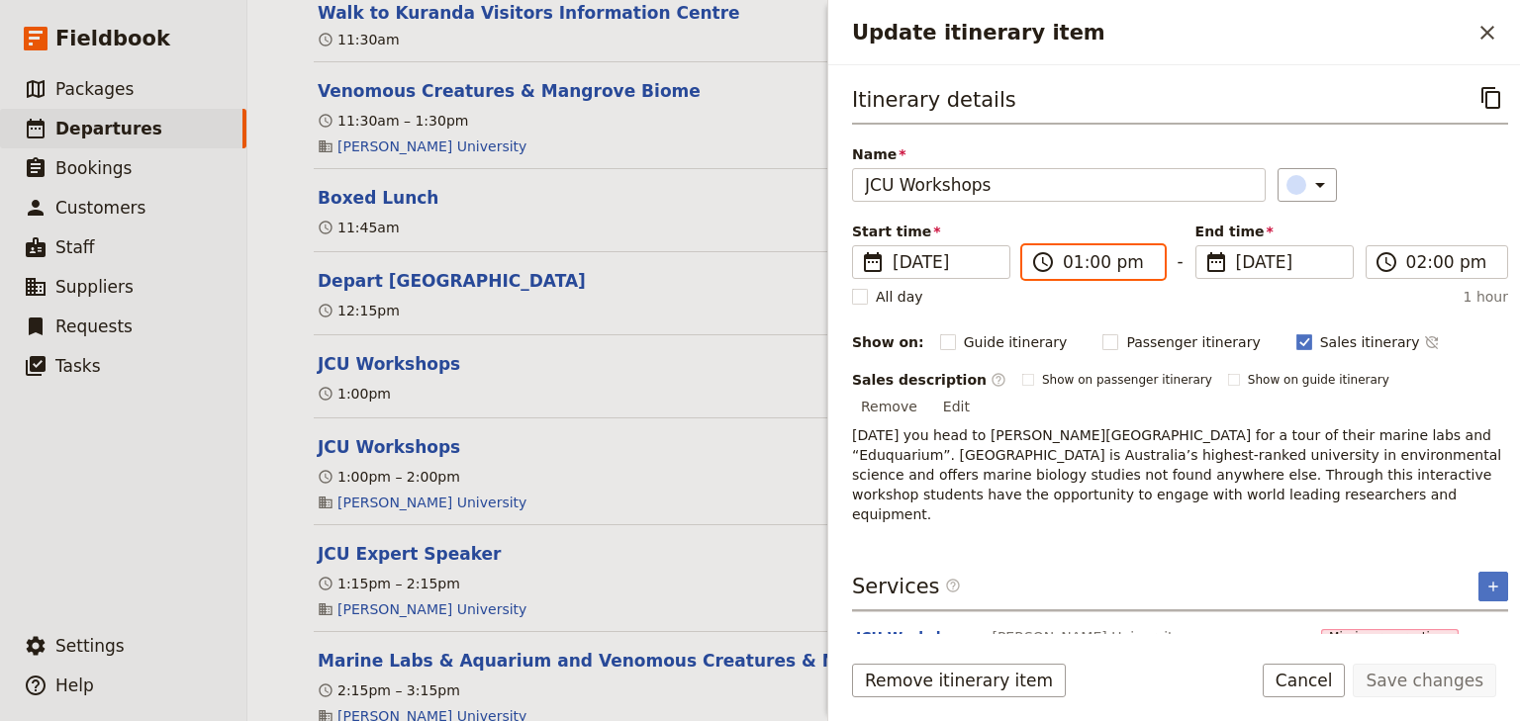
click at [1092, 265] on input "01:00 pm" at bounding box center [1107, 262] width 89 height 24
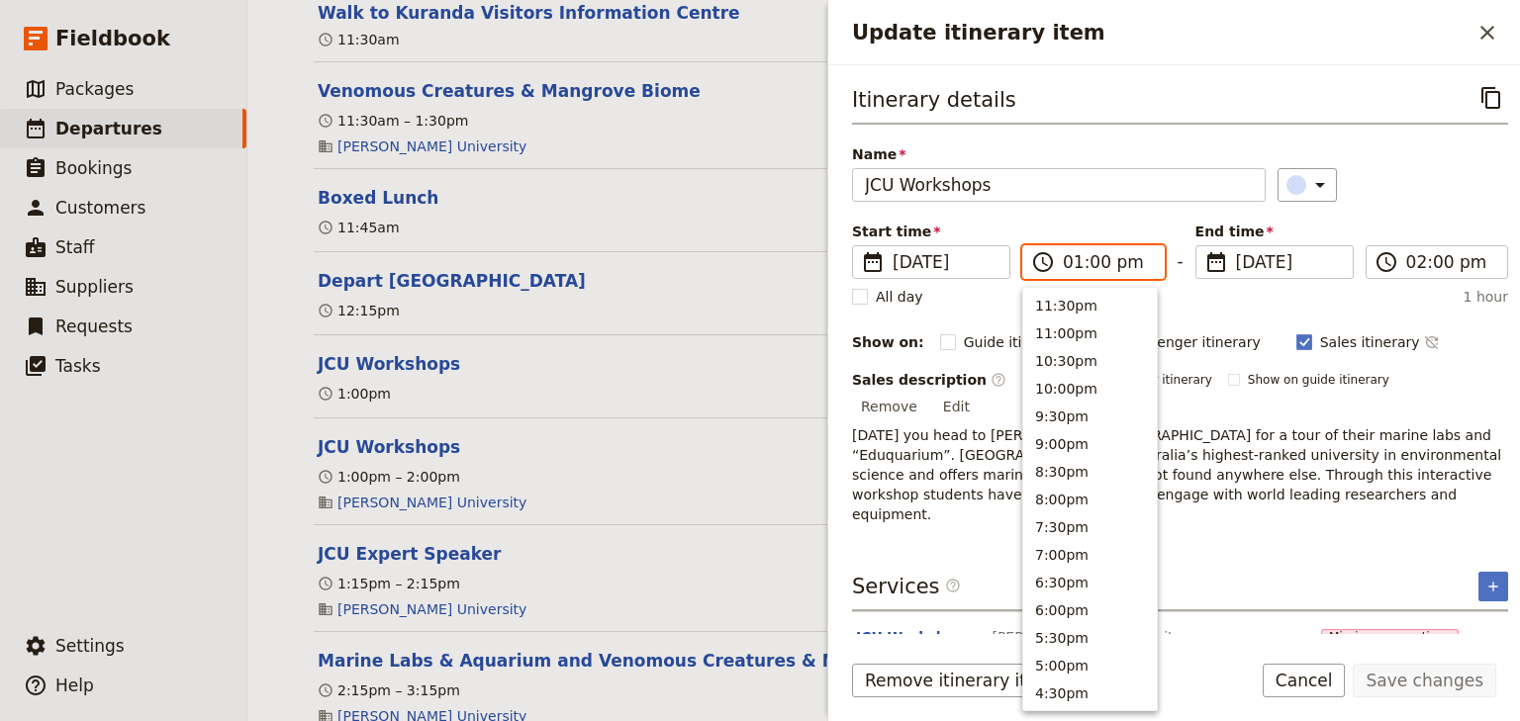
scroll to position [586, 0]
click at [1092, 264] on input "01:00 pm" at bounding box center [1107, 262] width 89 height 24
type input "01:30 pm"
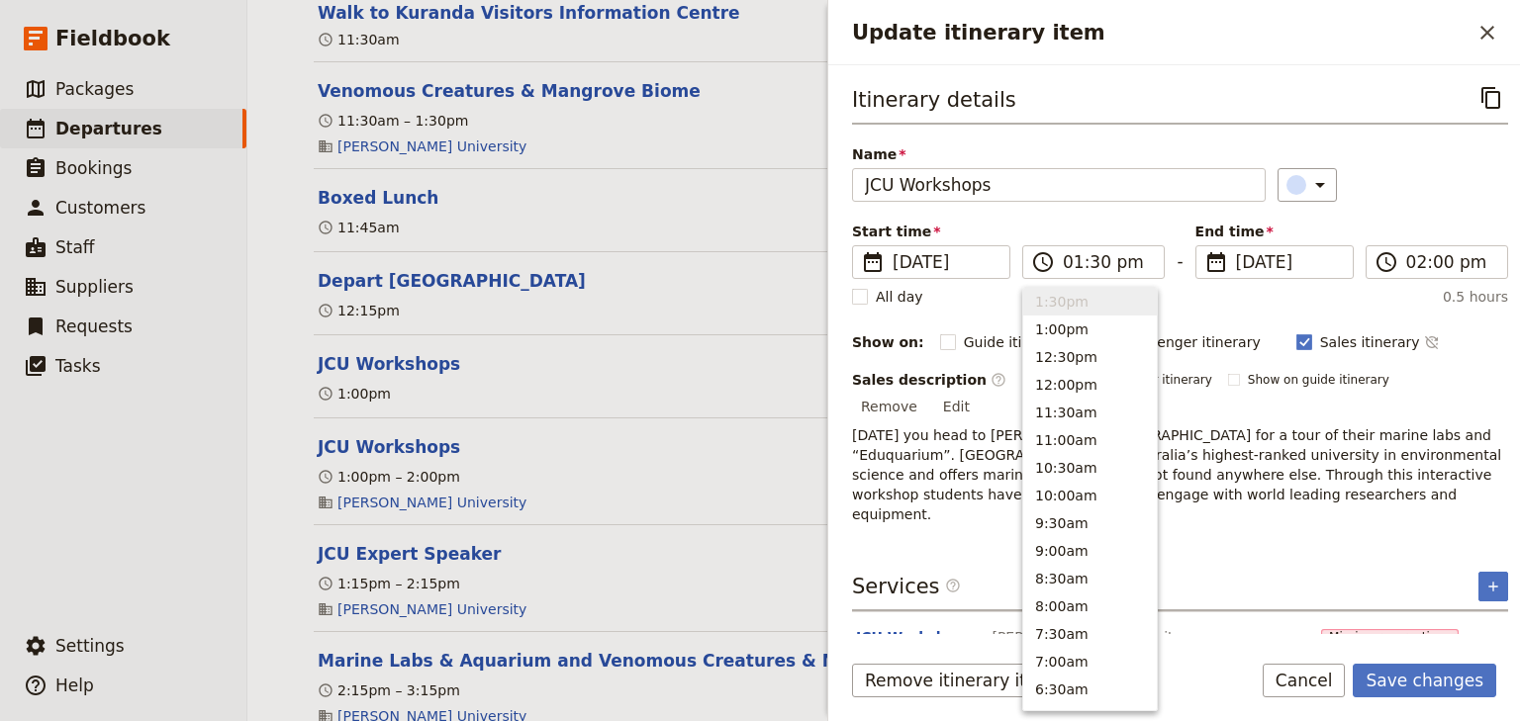
click at [1414, 213] on div "Itinerary details ​ Name JCU Workshops ​ Start time ​ [DATE] [DATE] [DATE] 13:3…" at bounding box center [1180, 302] width 656 height 443
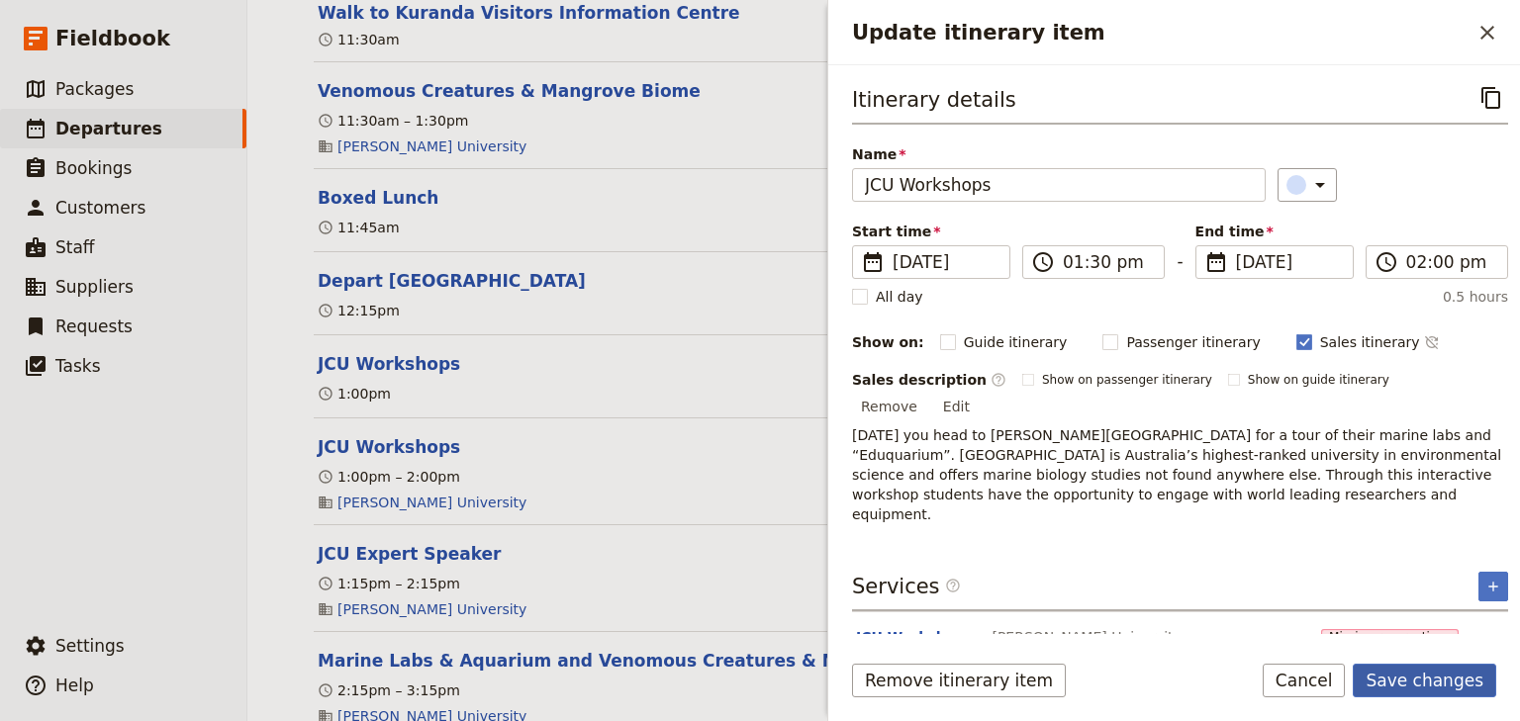
click at [1420, 677] on button "Save changes" at bounding box center [1424, 681] width 143 height 34
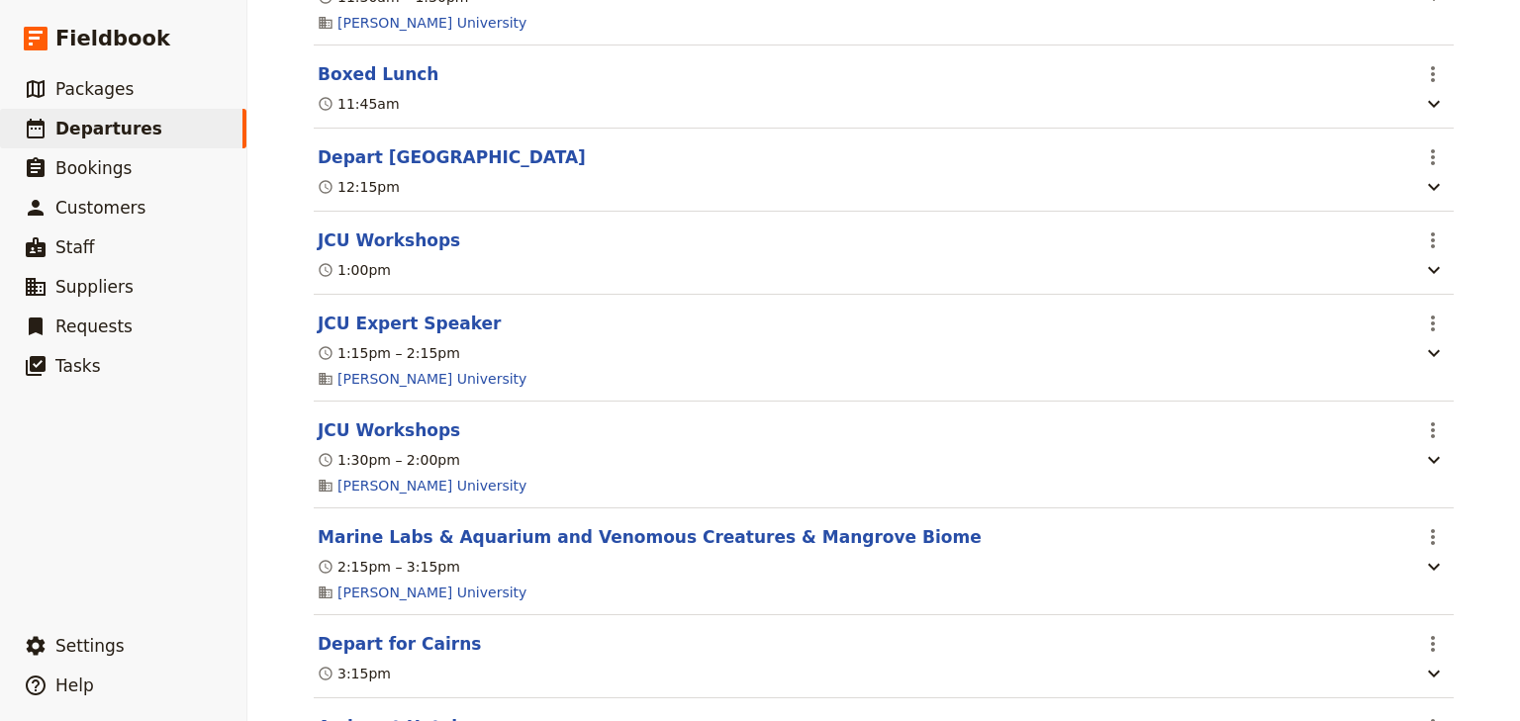
scroll to position [6253, 0]
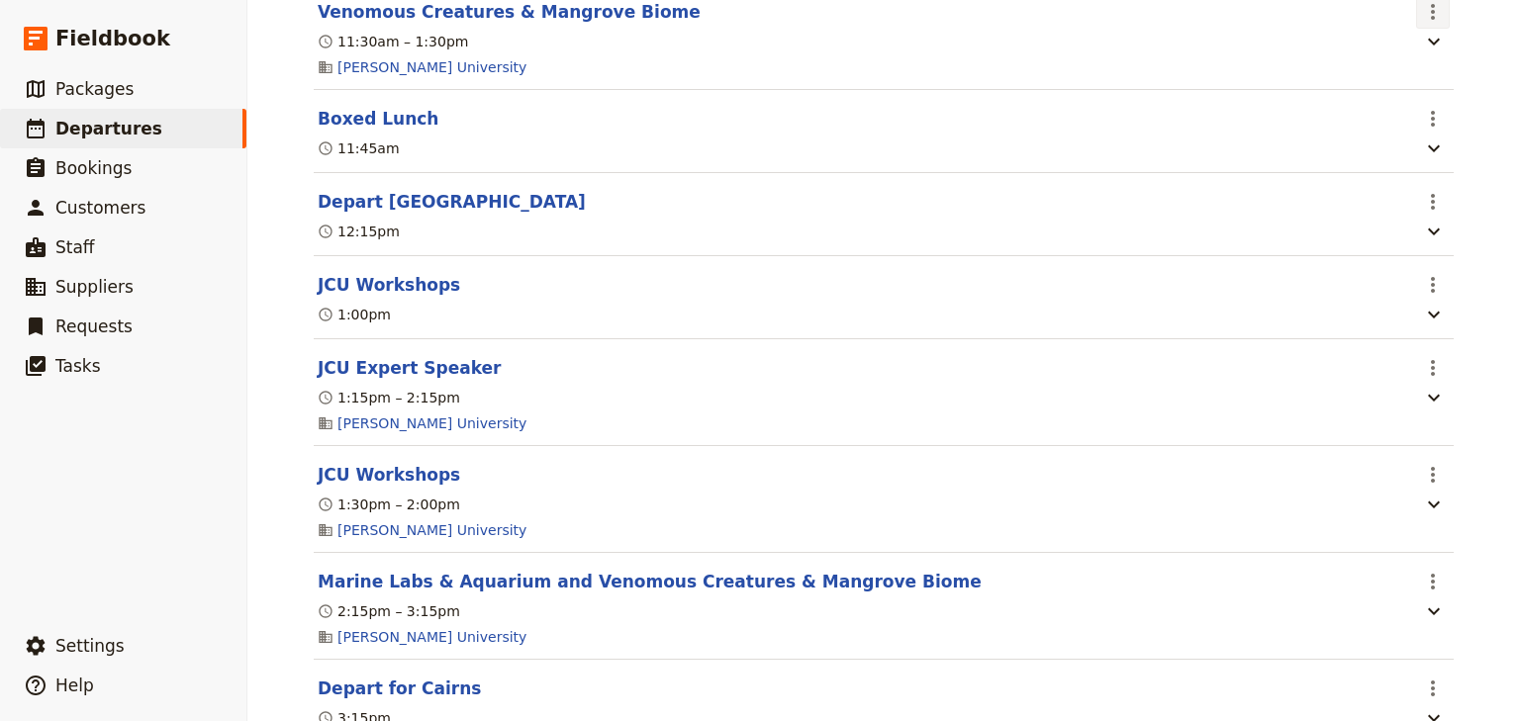
click at [1427, 24] on icon "Actions" at bounding box center [1433, 12] width 24 height 24
click at [1397, 92] on span "Edit this itinerary item" at bounding box center [1334, 93] width 155 height 20
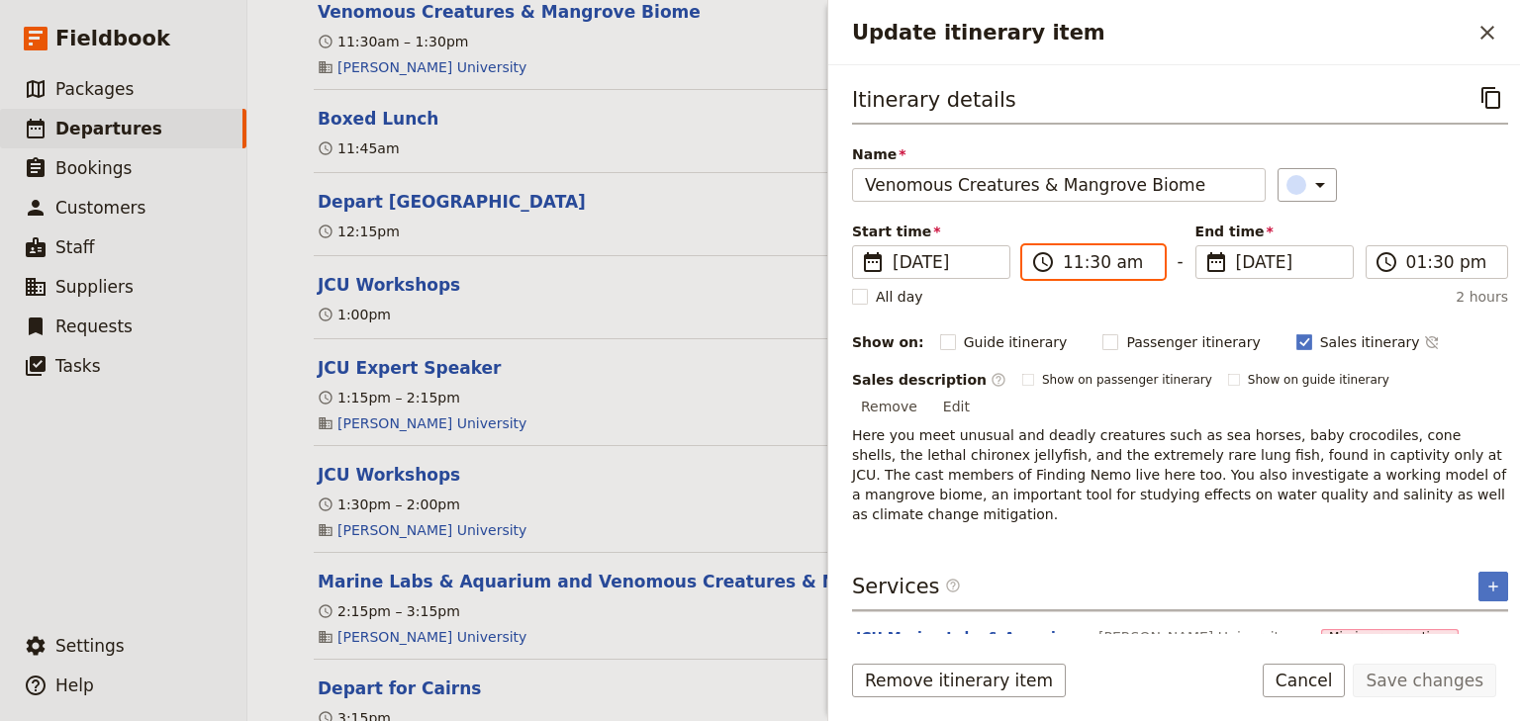
click at [1070, 262] on input "11:30 am" at bounding box center [1107, 262] width 89 height 24
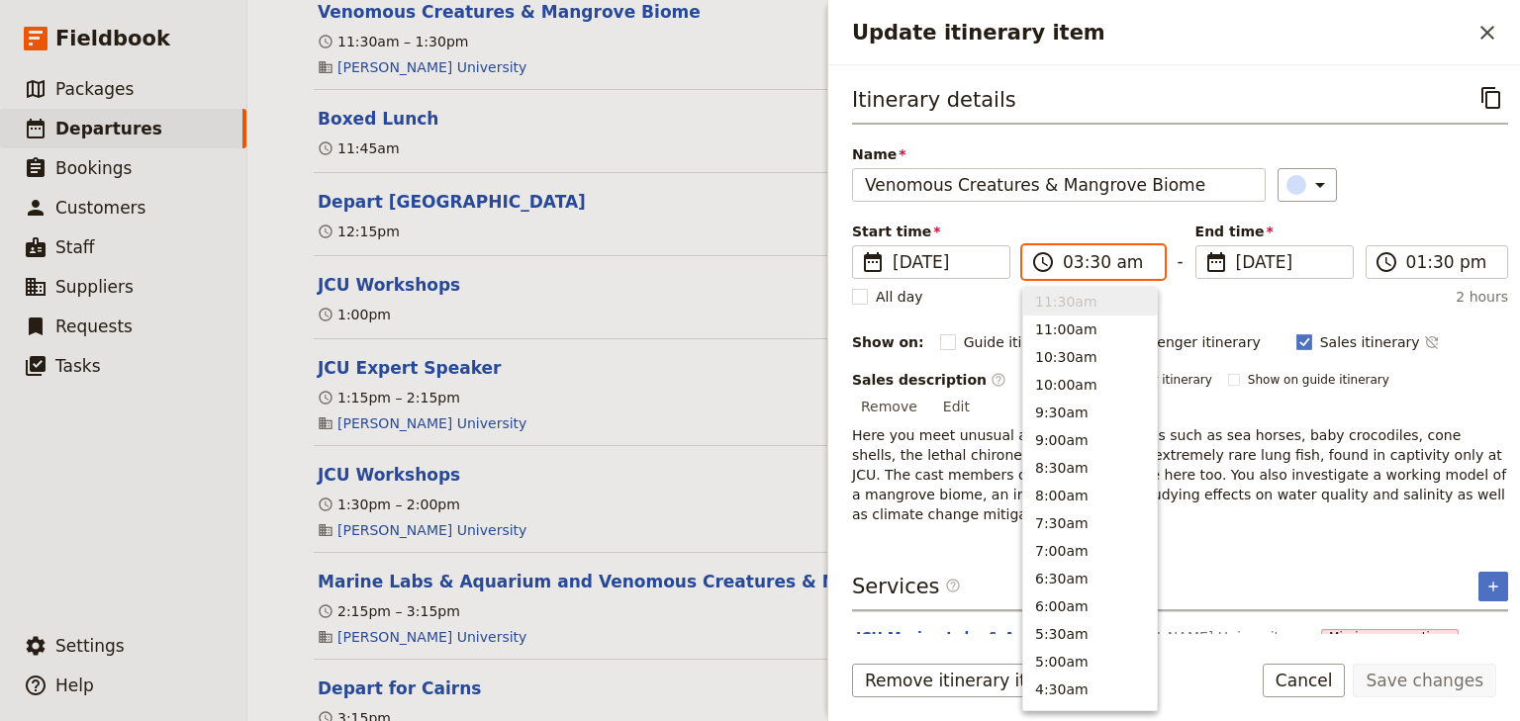
scroll to position [914, 0]
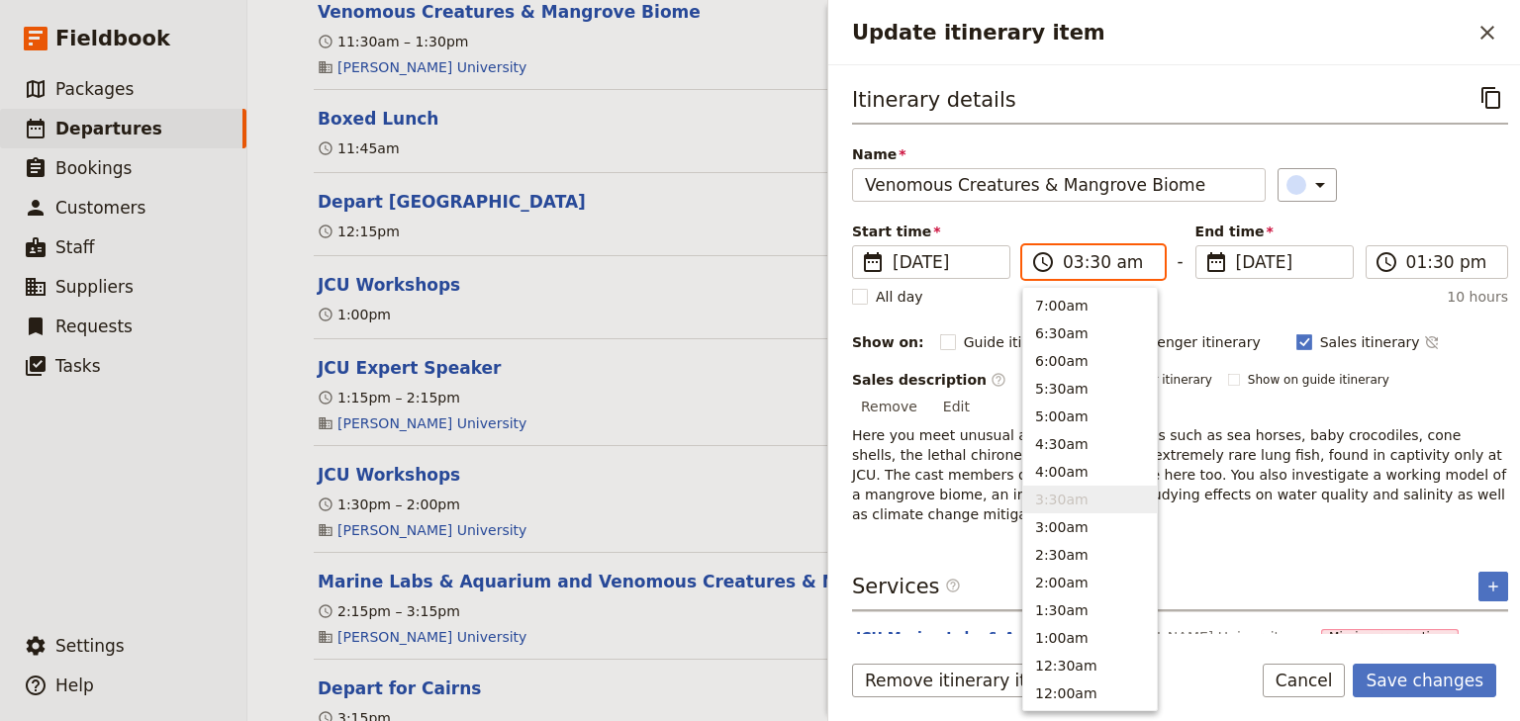
click at [1086, 257] on input "03:30 am" at bounding box center [1107, 262] width 89 height 24
type input "03:00 pm"
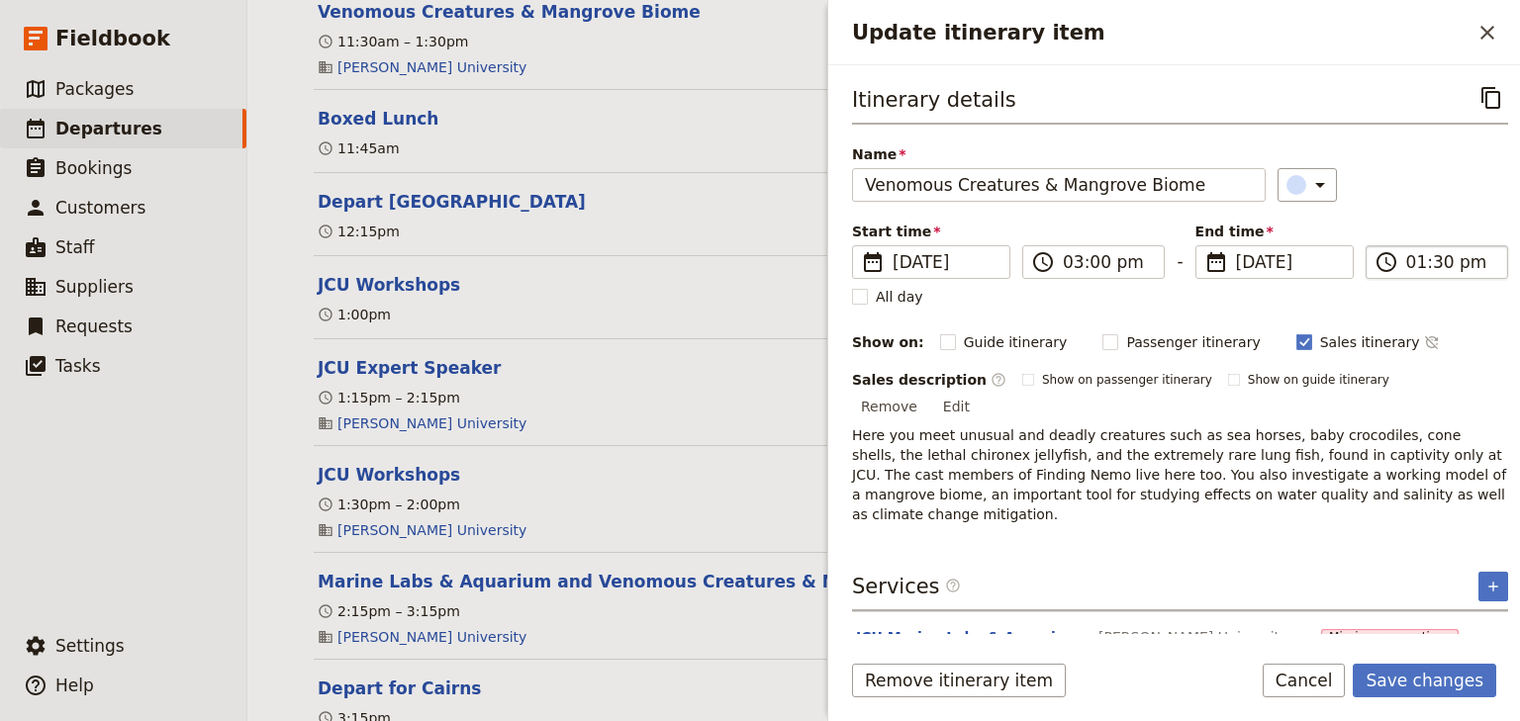
type input "03:00 pm"
click at [1406, 257] on input "03:00 pm" at bounding box center [1450, 262] width 89 height 24
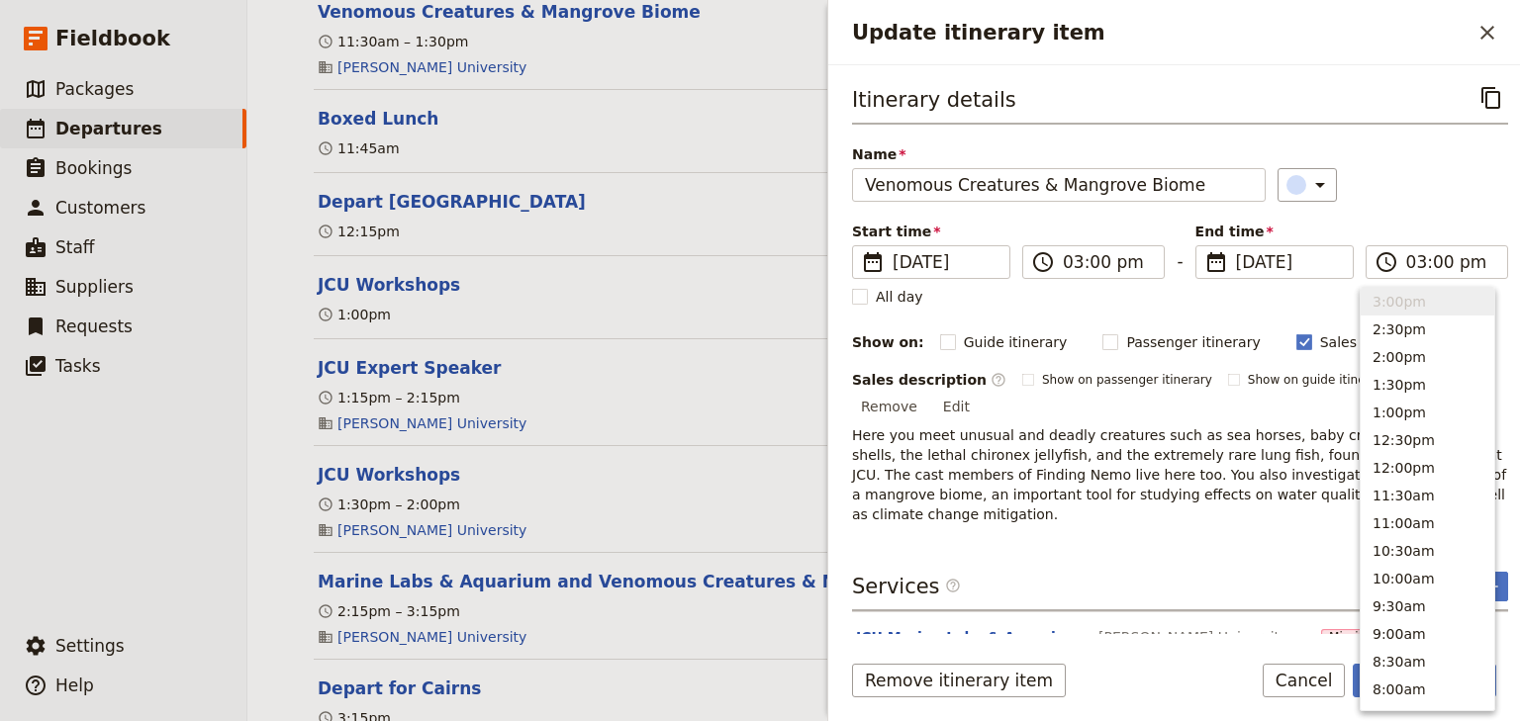
click at [1409, 168] on div "​" at bounding box center [1392, 185] width 231 height 34
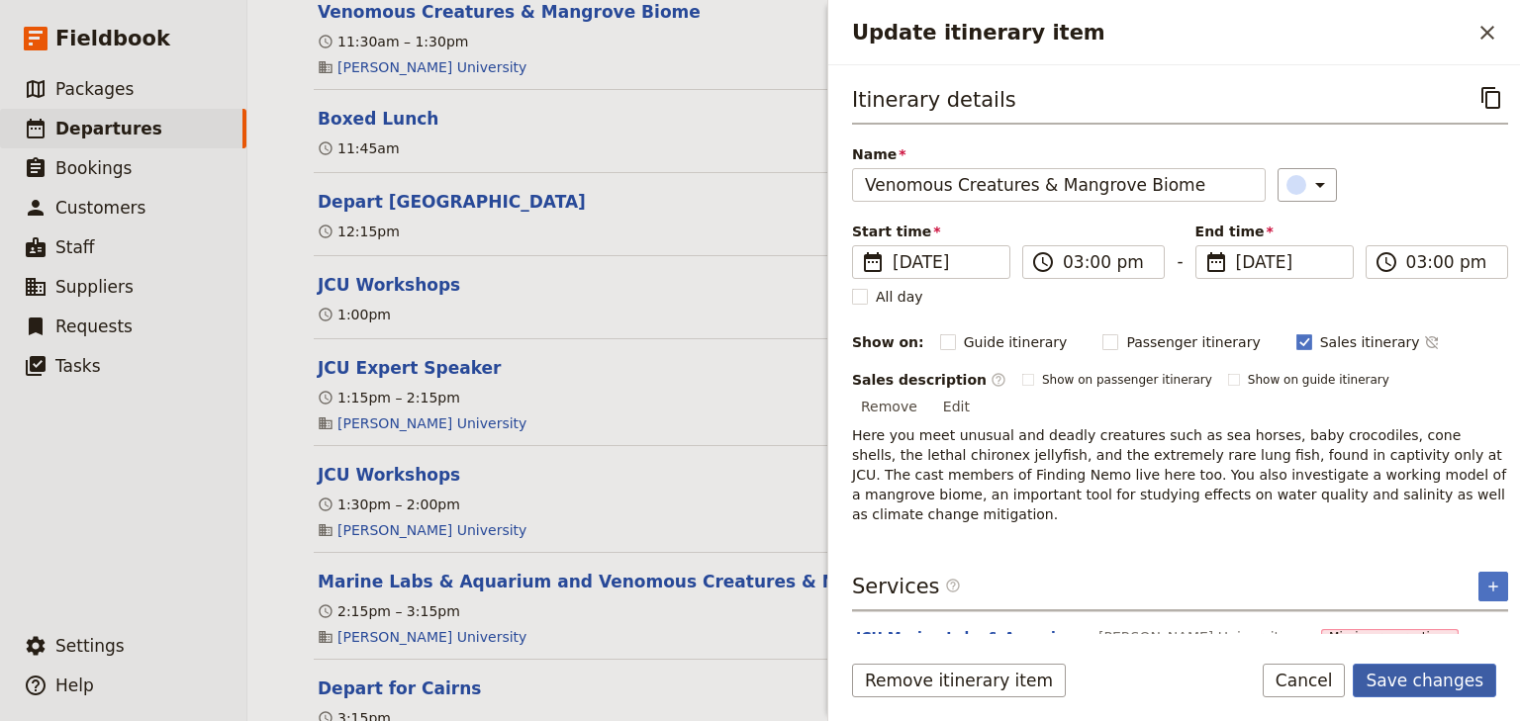
click at [1428, 676] on button "Save changes" at bounding box center [1424, 681] width 143 height 34
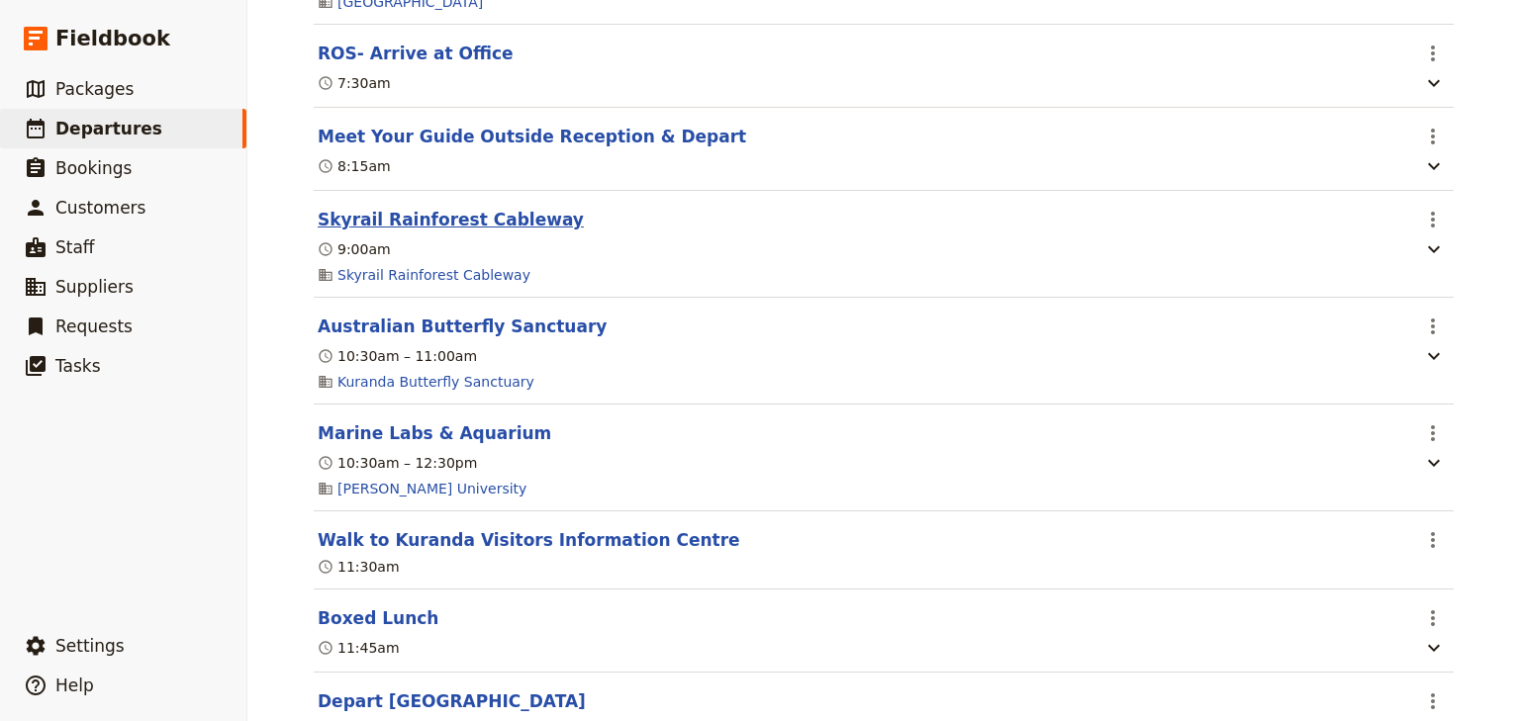
scroll to position [5620, 0]
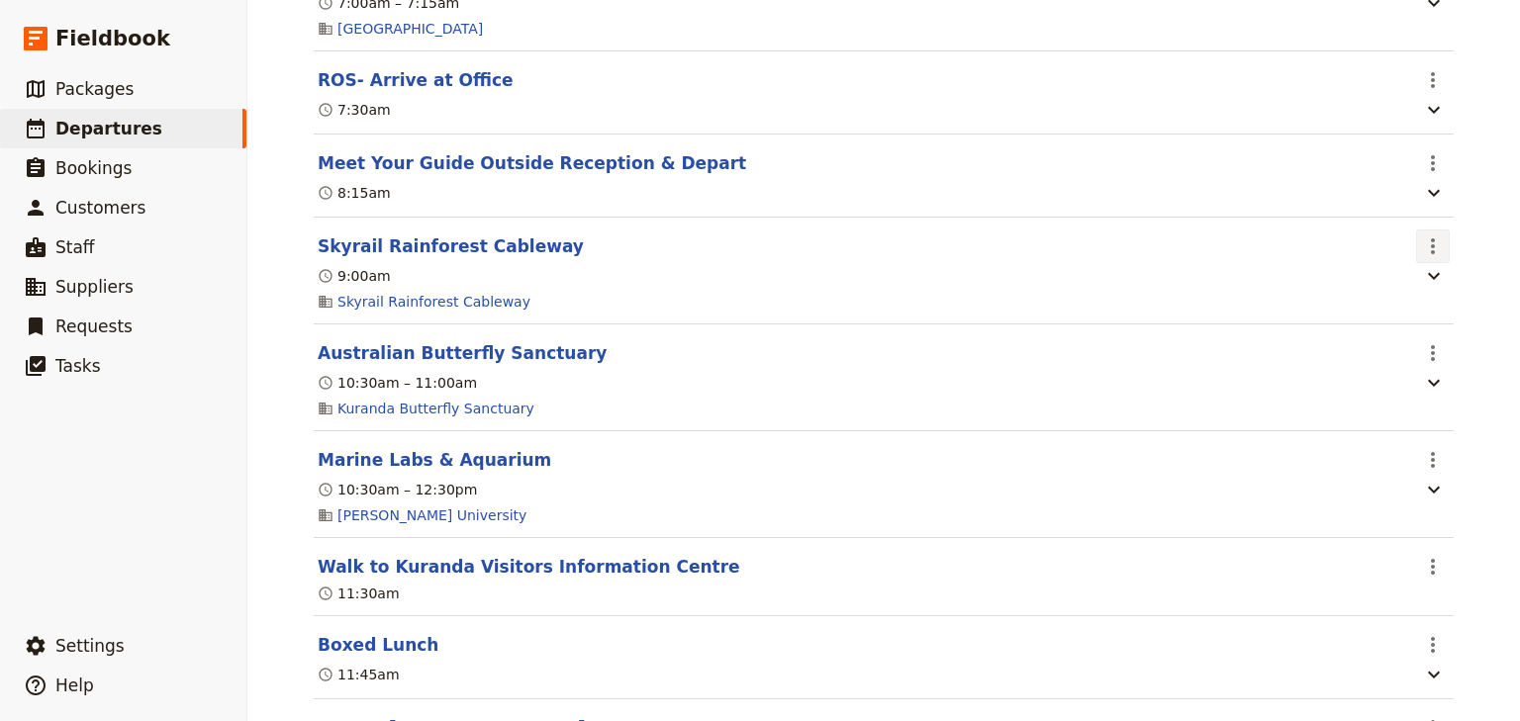
drag, startPoint x: 1437, startPoint y: 280, endPoint x: 1425, endPoint y: 280, distance: 11.9
click at [1437, 258] on icon "Actions" at bounding box center [1433, 246] width 24 height 24
click at [1393, 321] on span "Edit this itinerary item" at bounding box center [1334, 324] width 155 height 20
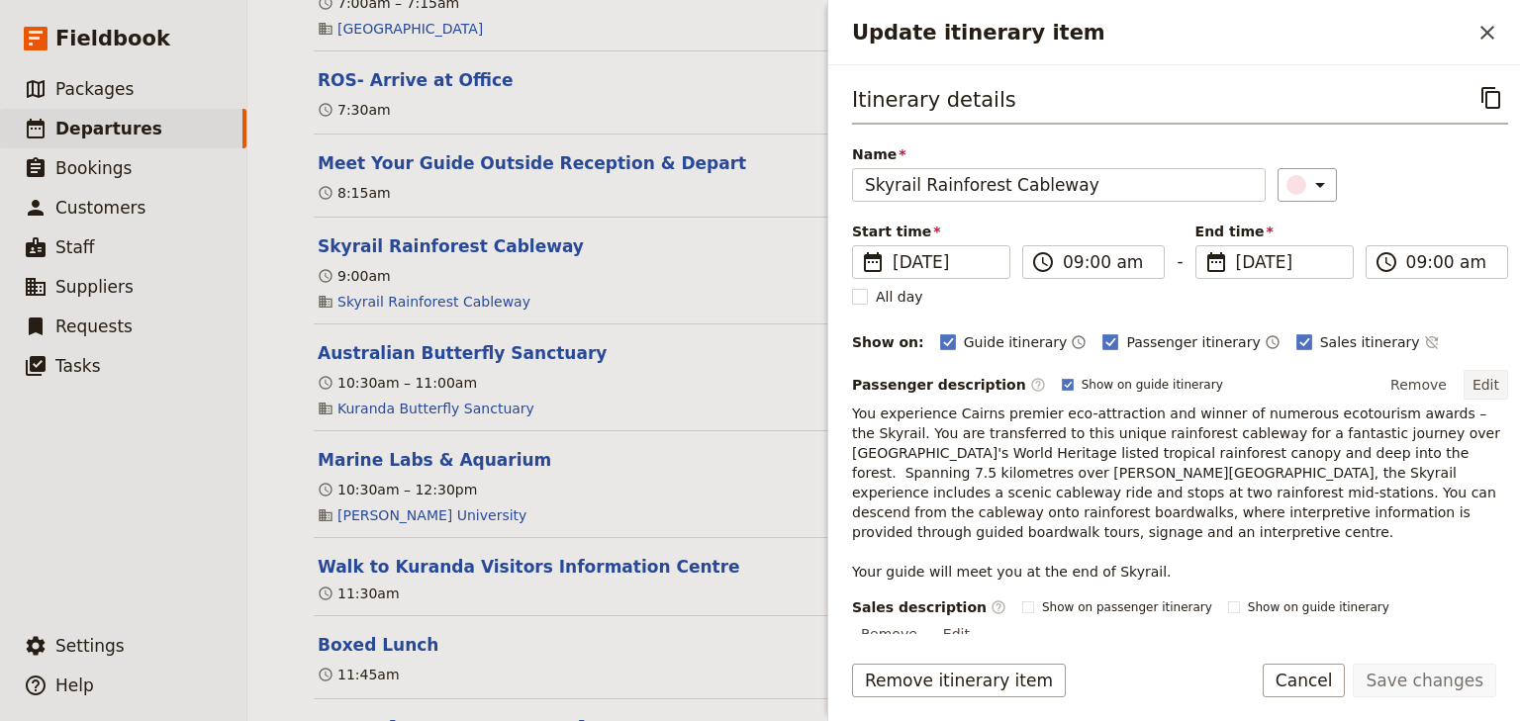
click at [1476, 384] on button "Edit" at bounding box center [1485, 385] width 45 height 30
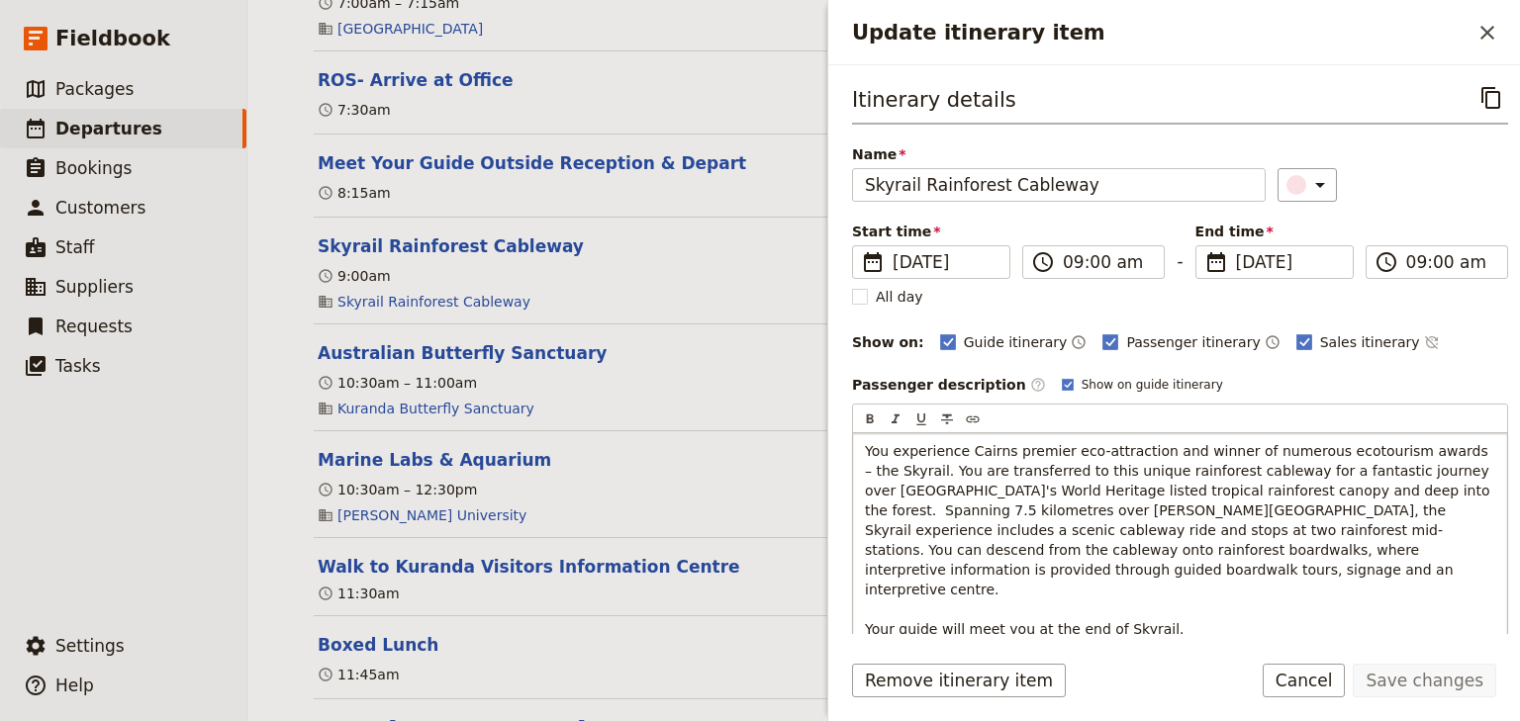
drag, startPoint x: 1314, startPoint y: 488, endPoint x: 1356, endPoint y: 522, distance: 54.1
click at [1315, 488] on span "You experience Cairns premier eco-attraction and winner of numerous ecotourism …" at bounding box center [1179, 540] width 629 height 194
click at [1445, 683] on button "Save changes" at bounding box center [1424, 681] width 143 height 34
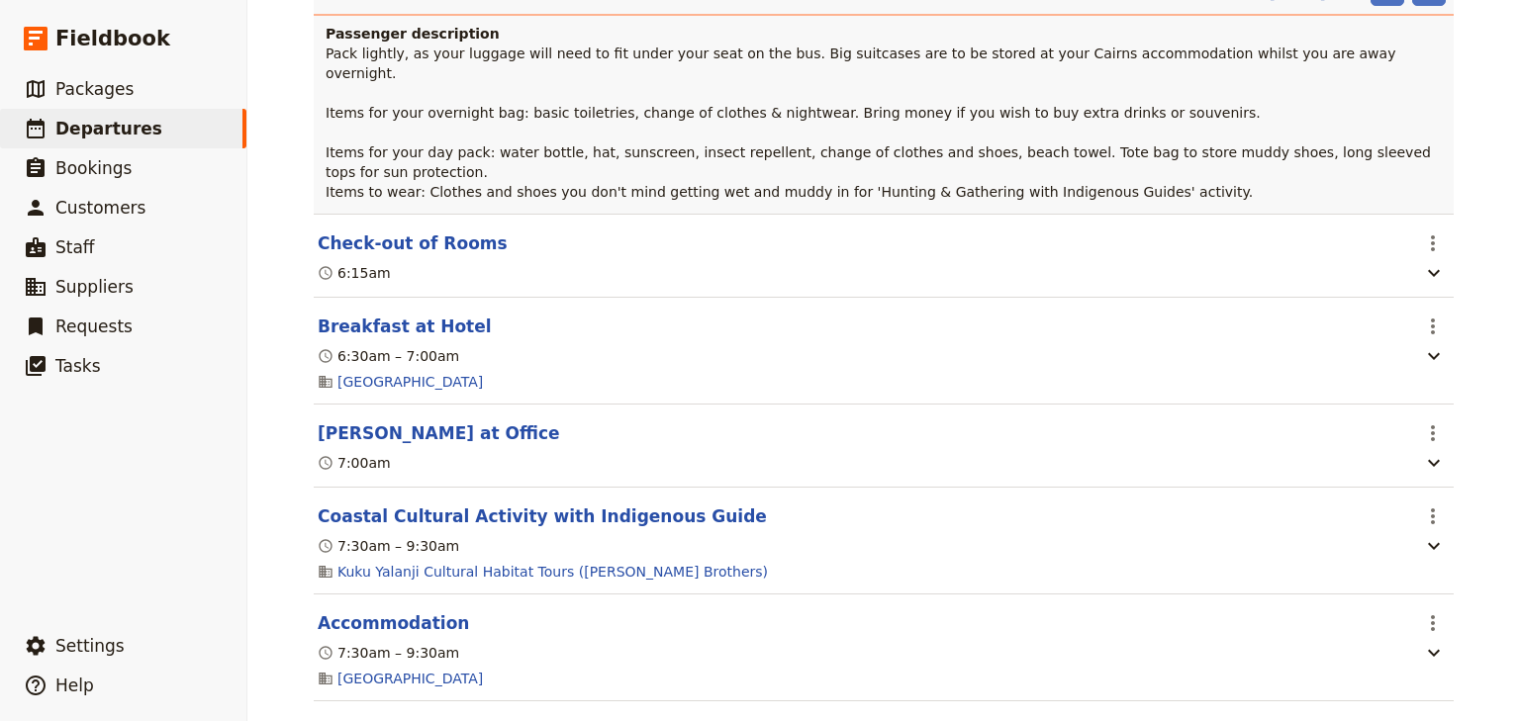
scroll to position [7915, 0]
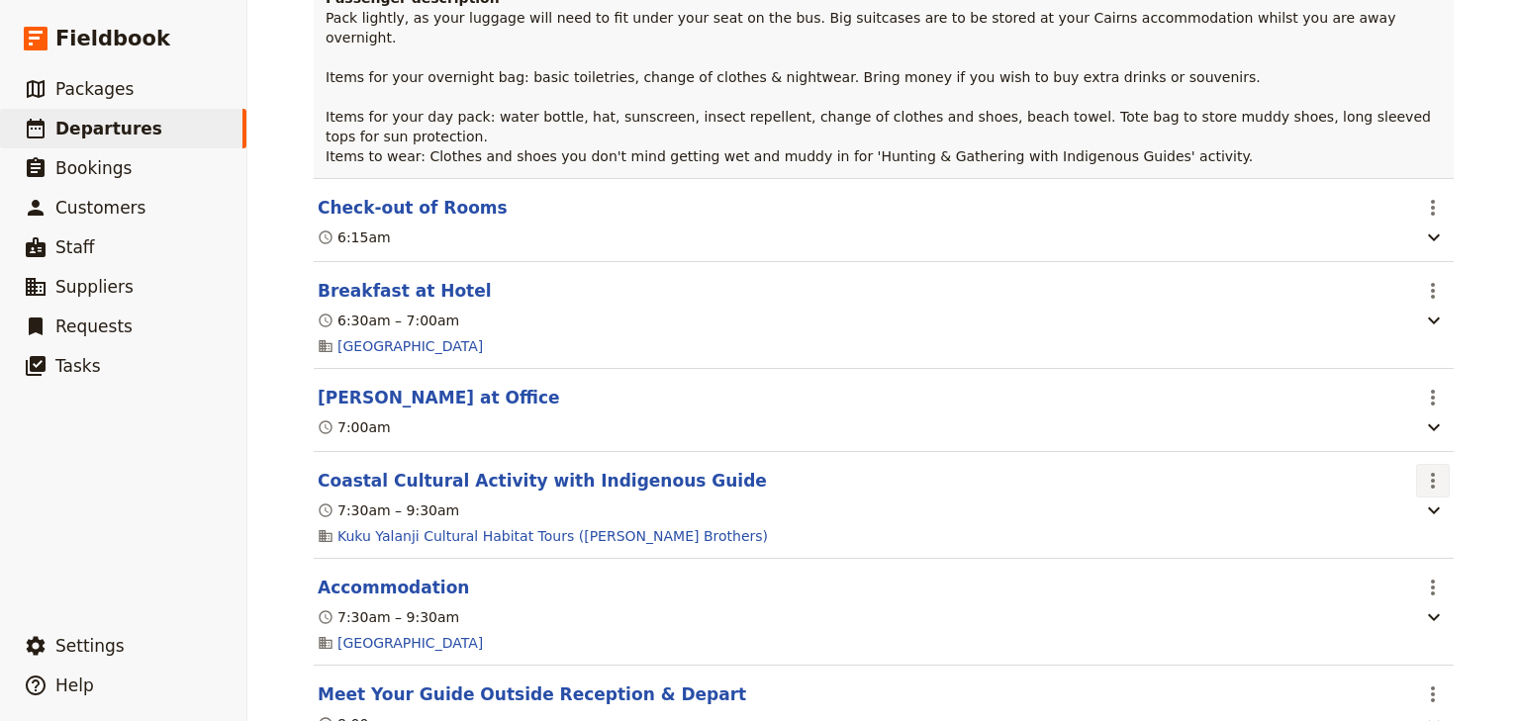
click at [1431, 489] on icon "Actions" at bounding box center [1433, 481] width 4 height 16
click at [1385, 544] on span "Edit this itinerary item" at bounding box center [1334, 545] width 155 height 20
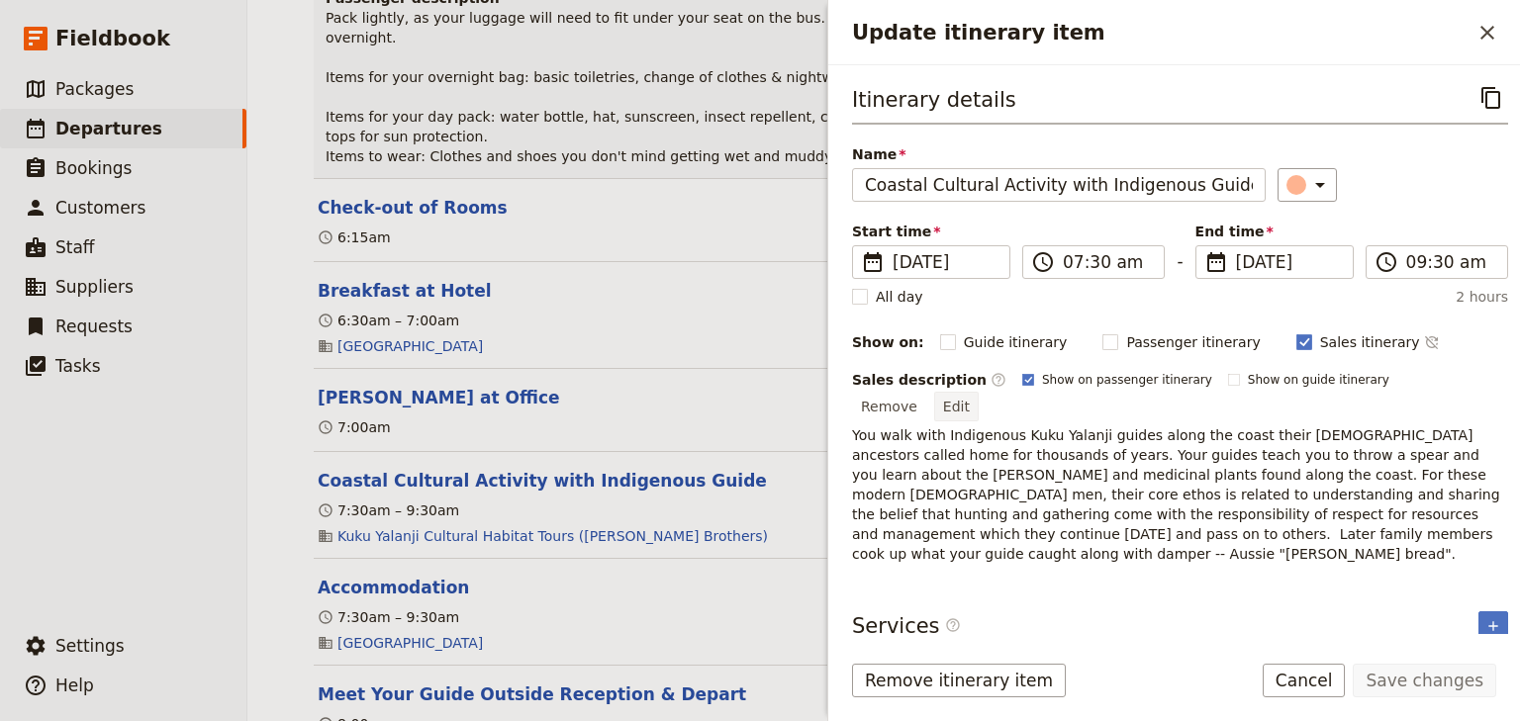
click at [979, 392] on button "Edit" at bounding box center [956, 407] width 45 height 30
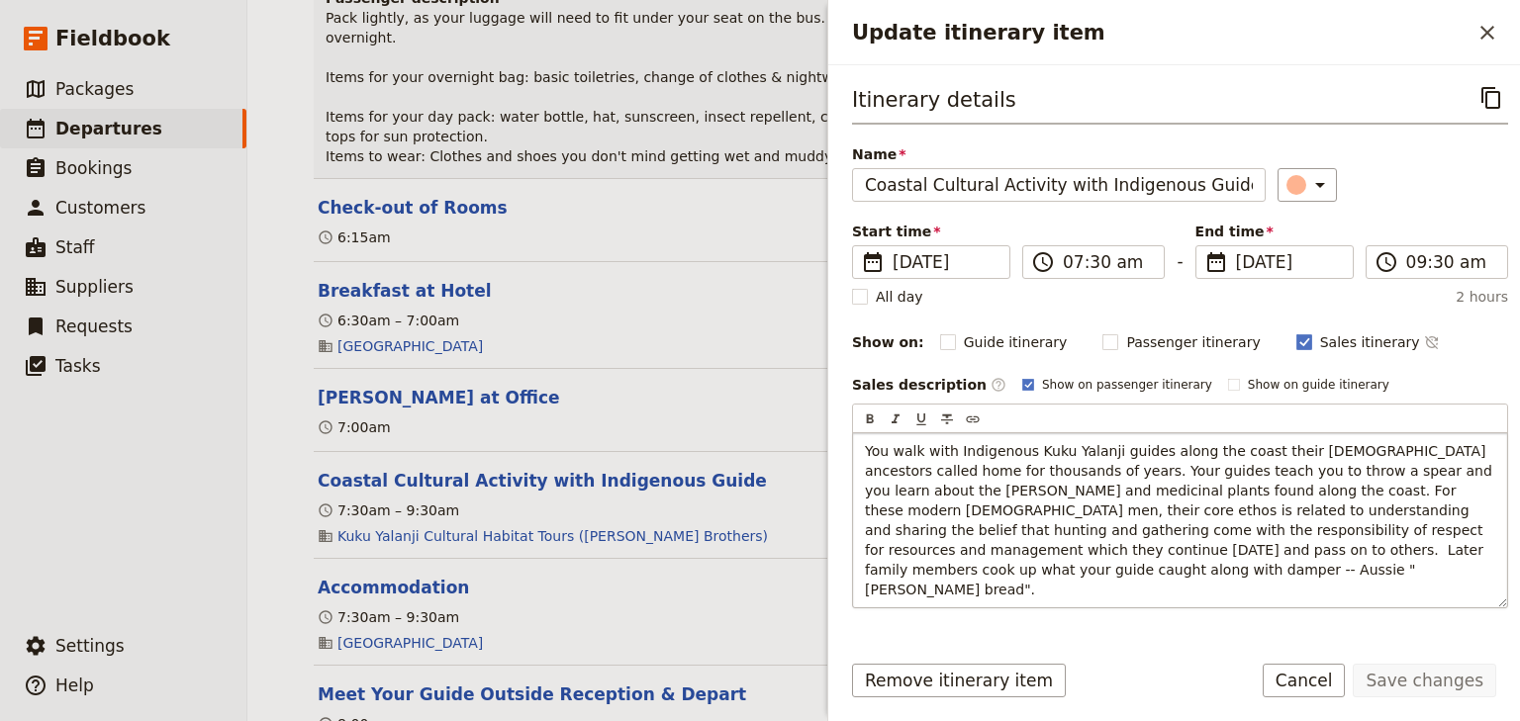
click at [916, 546] on span "You walk with Indigenous Kuku Yalanji guides along the coast their [DEMOGRAPHIC…" at bounding box center [1180, 520] width 631 height 154
click at [1403, 676] on button "Save changes" at bounding box center [1424, 681] width 143 height 34
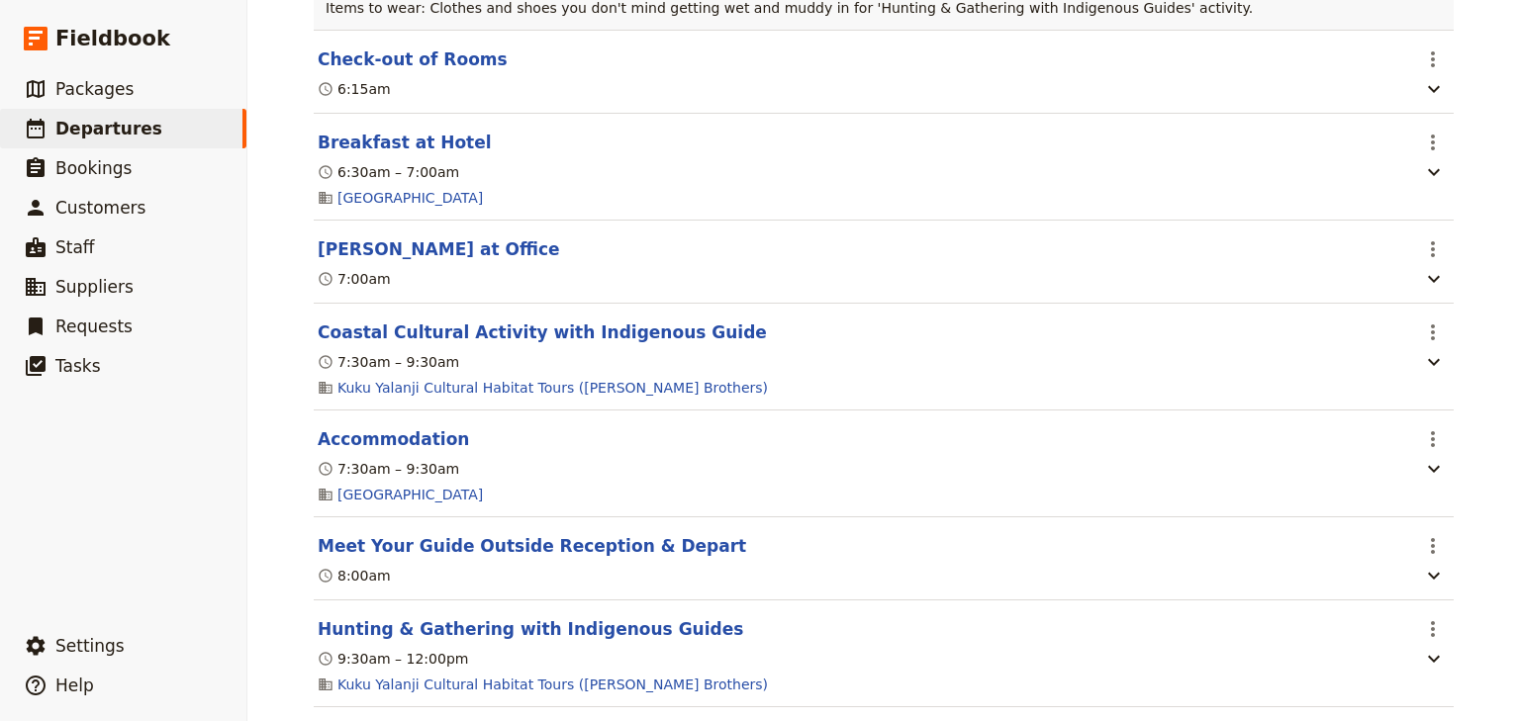
scroll to position [8074, 0]
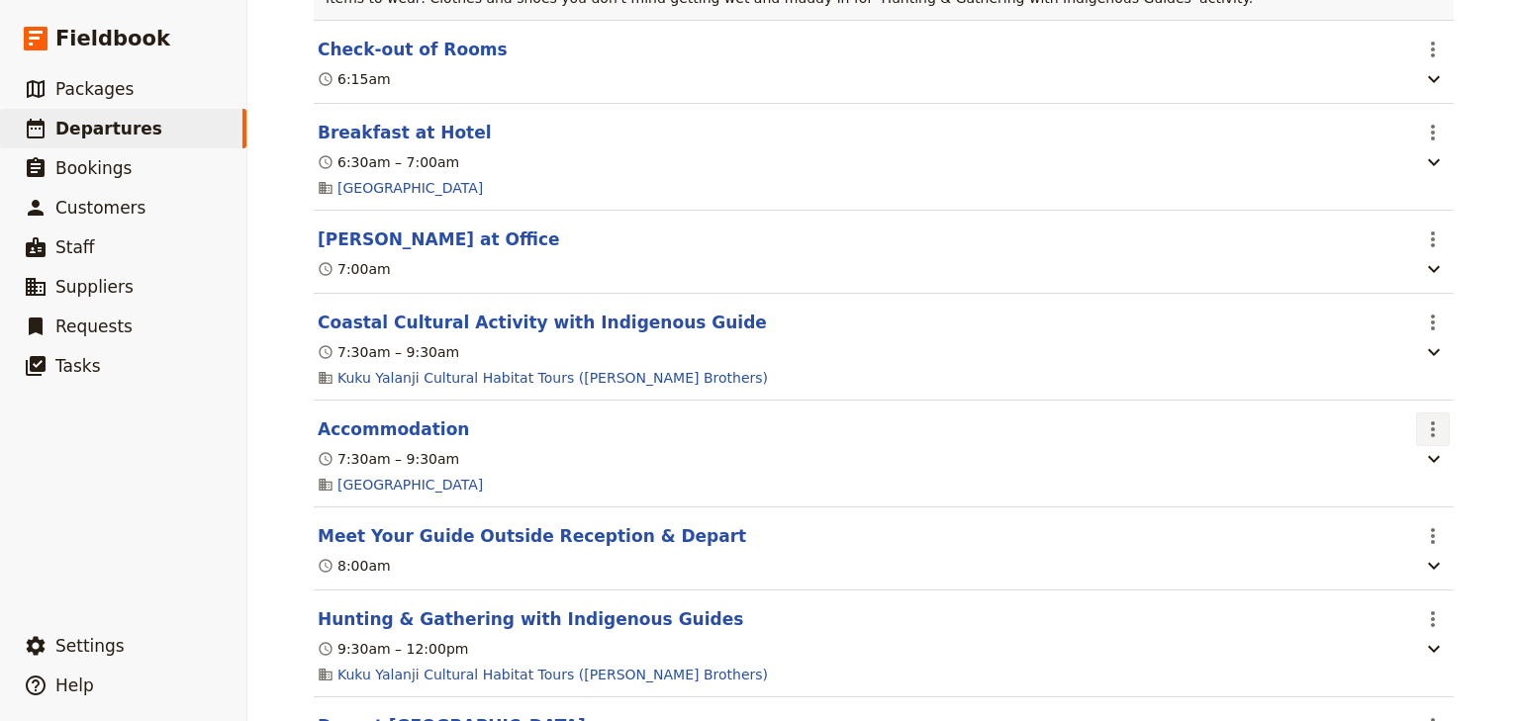
click at [1429, 441] on icon "Actions" at bounding box center [1433, 430] width 24 height 24
click at [1393, 491] on span "Edit this itinerary item" at bounding box center [1334, 496] width 155 height 20
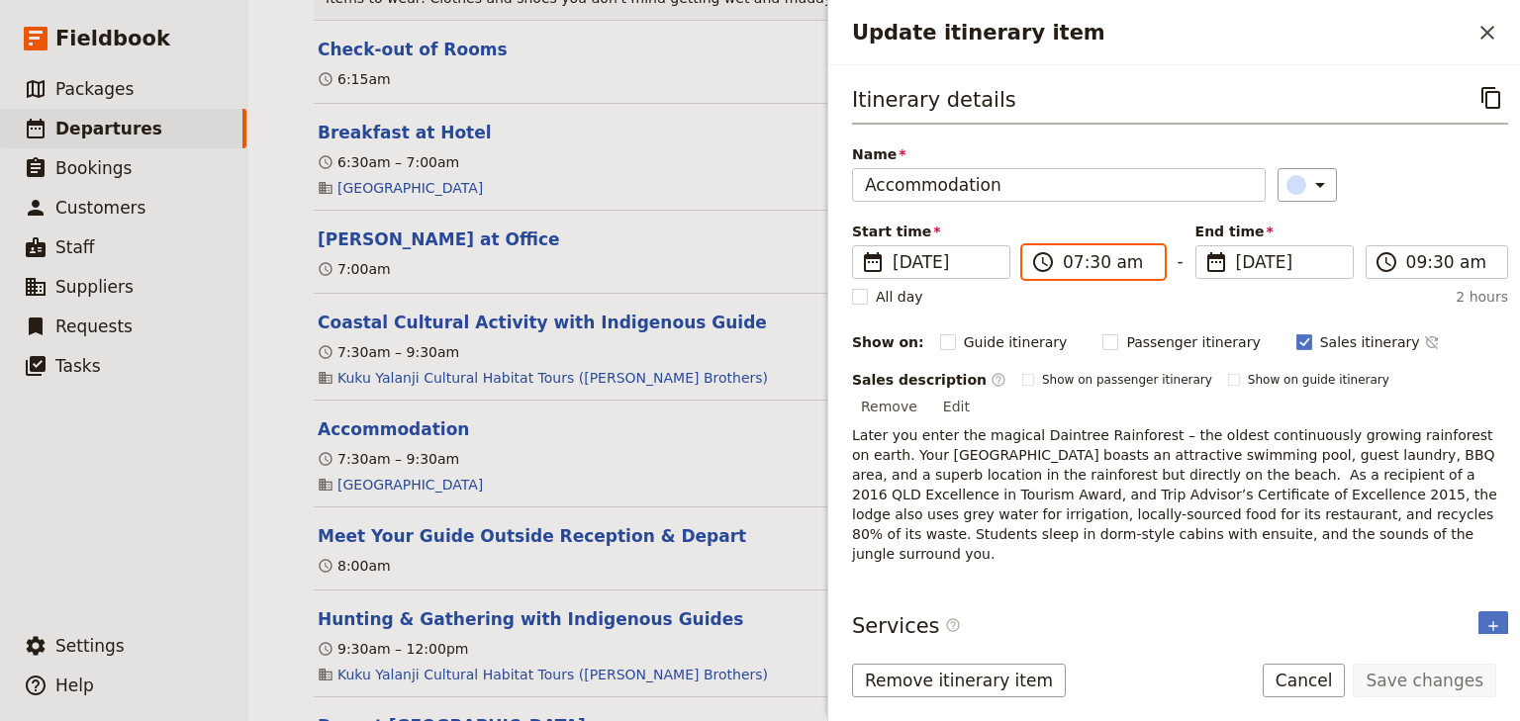
click at [1072, 260] on input "07:30 am" at bounding box center [1107, 262] width 89 height 24
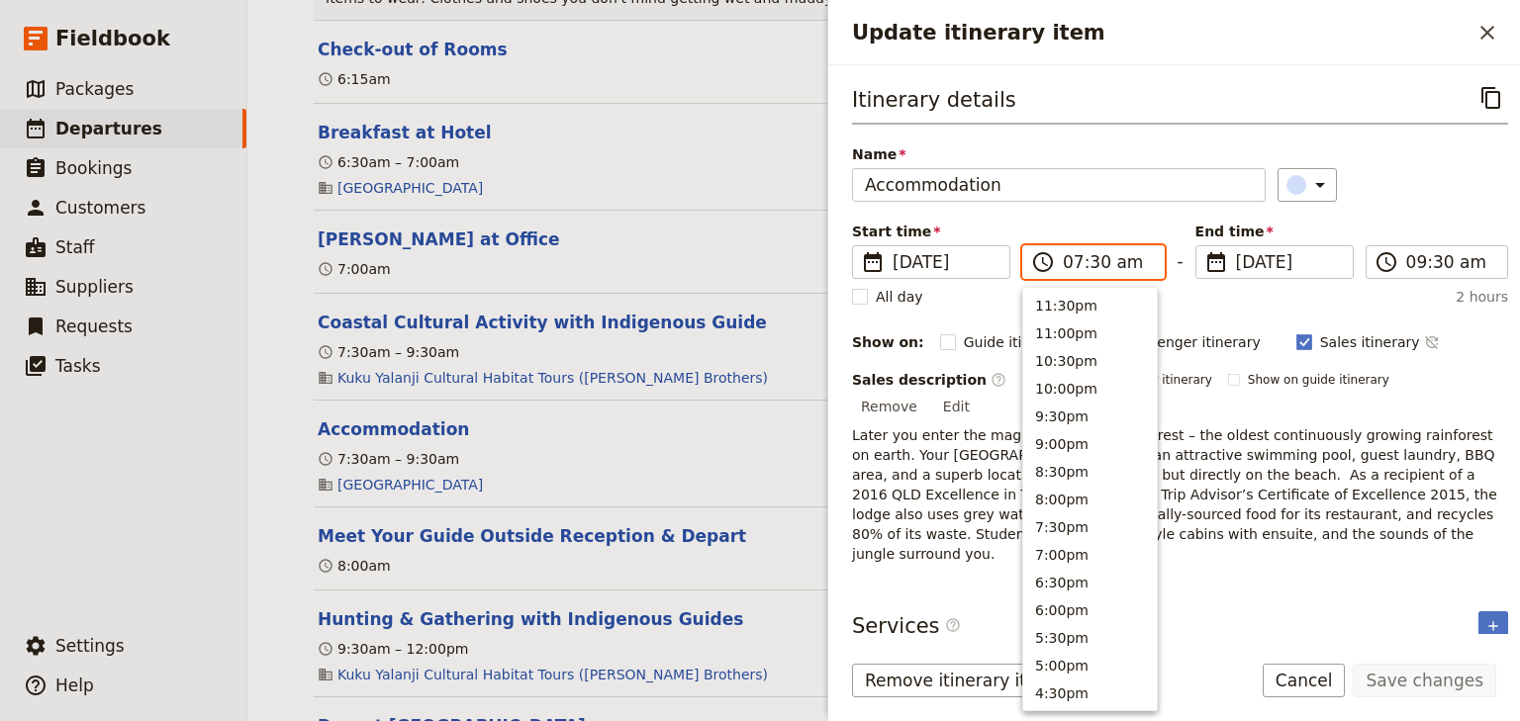
scroll to position [890, 0]
click at [1113, 264] on input "03:30 am" at bounding box center [1107, 262] width 89 height 24
type input "03:30 pm"
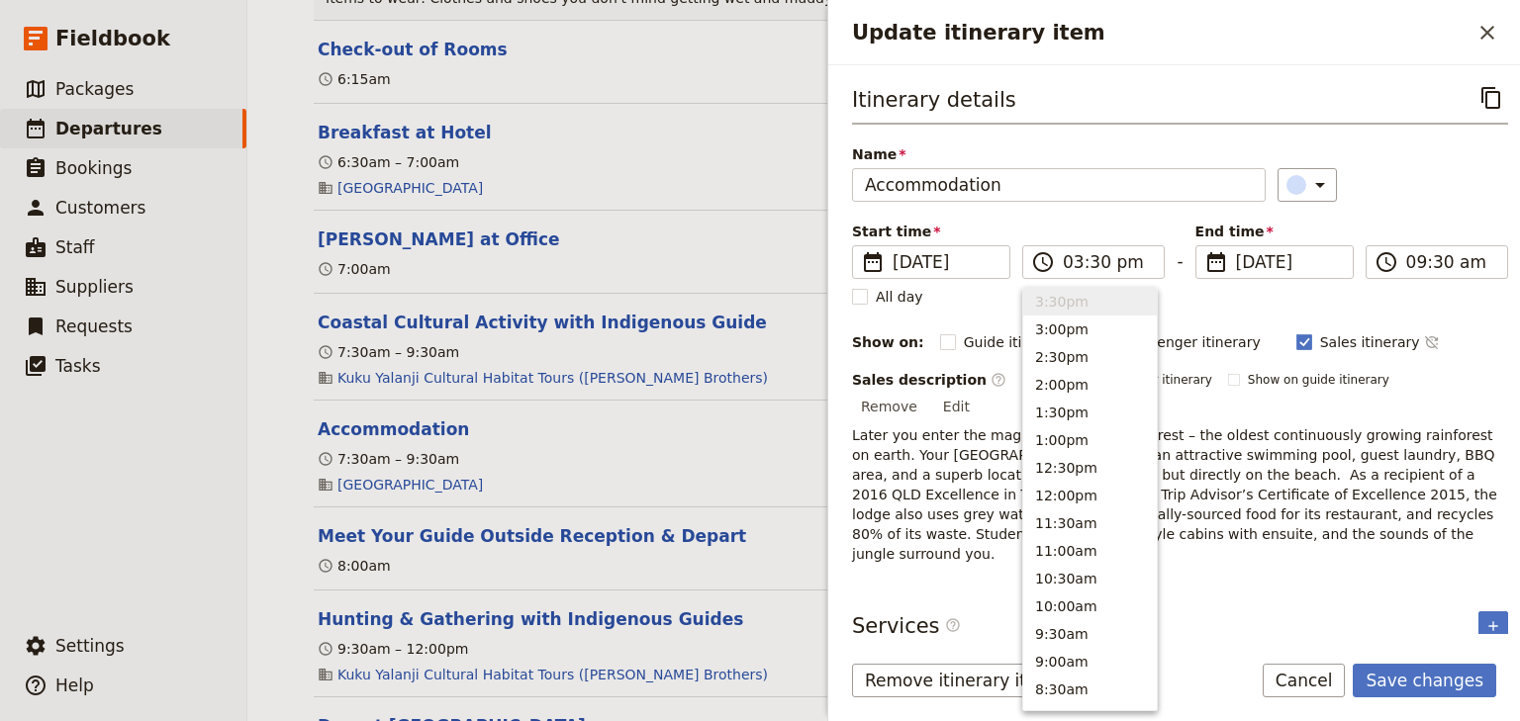
type input "03:30 pm"
click at [1397, 222] on div "Start time ​ [DATE] [DATE] [DATE] 15:30 ​ 03:30 pm - End time ​ [DATE] [DATE] […" at bounding box center [1180, 250] width 656 height 57
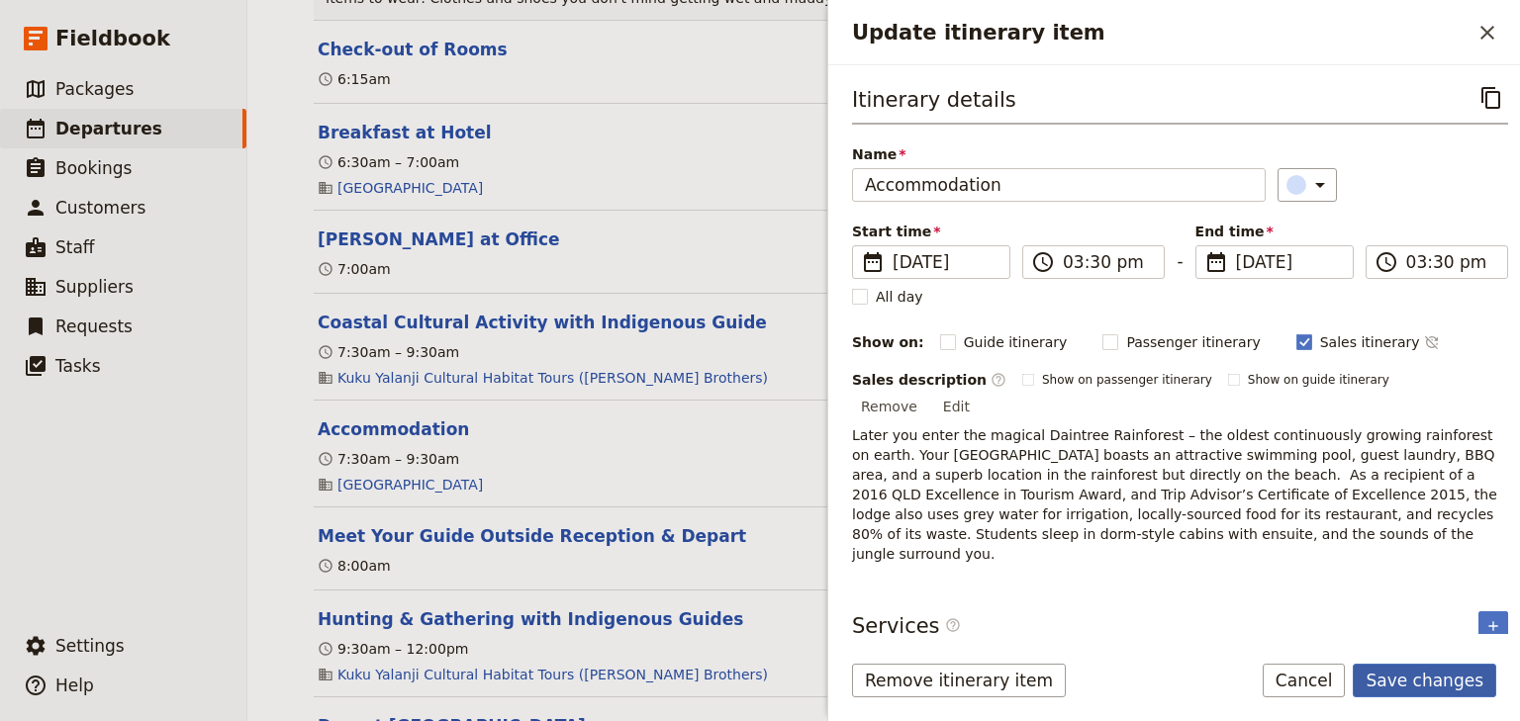
click at [1410, 679] on button "Save changes" at bounding box center [1424, 681] width 143 height 34
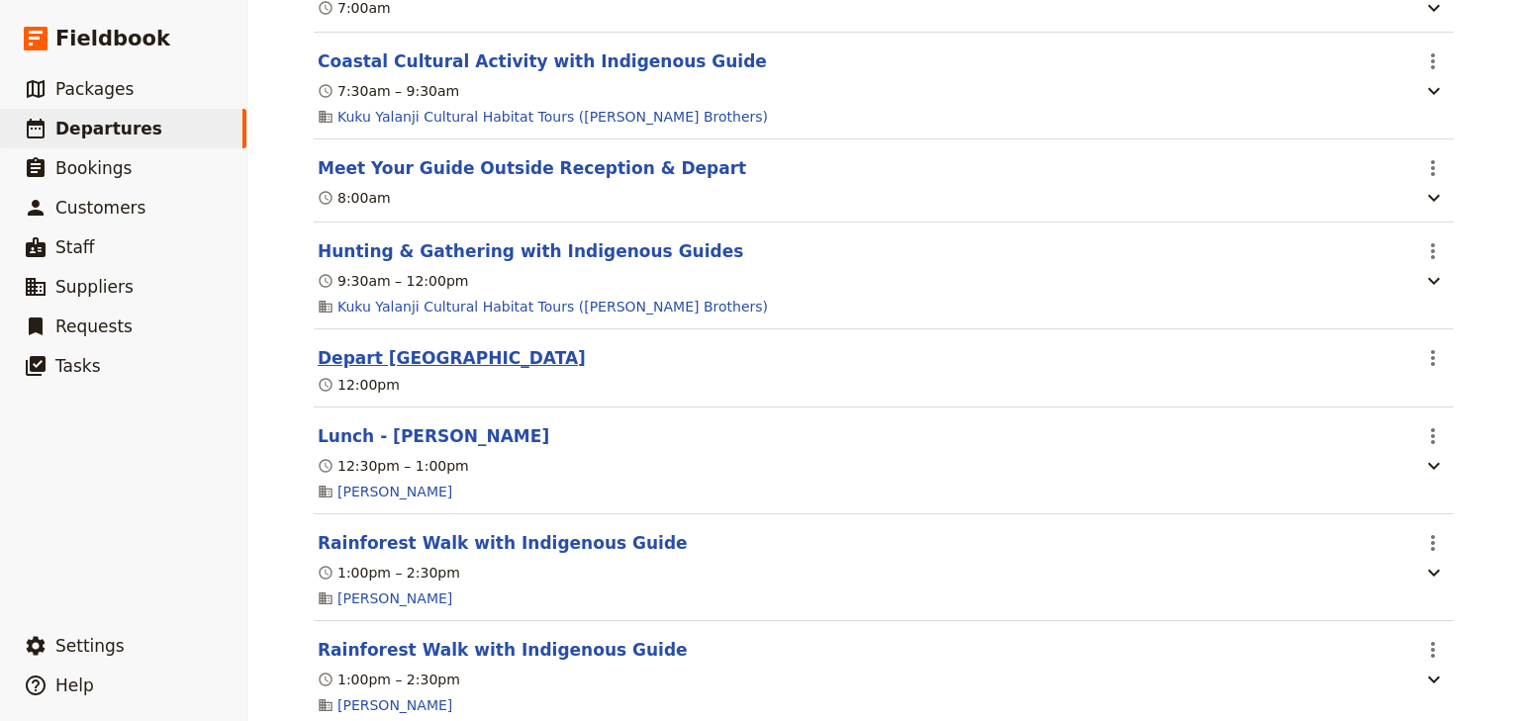
scroll to position [8469, 0]
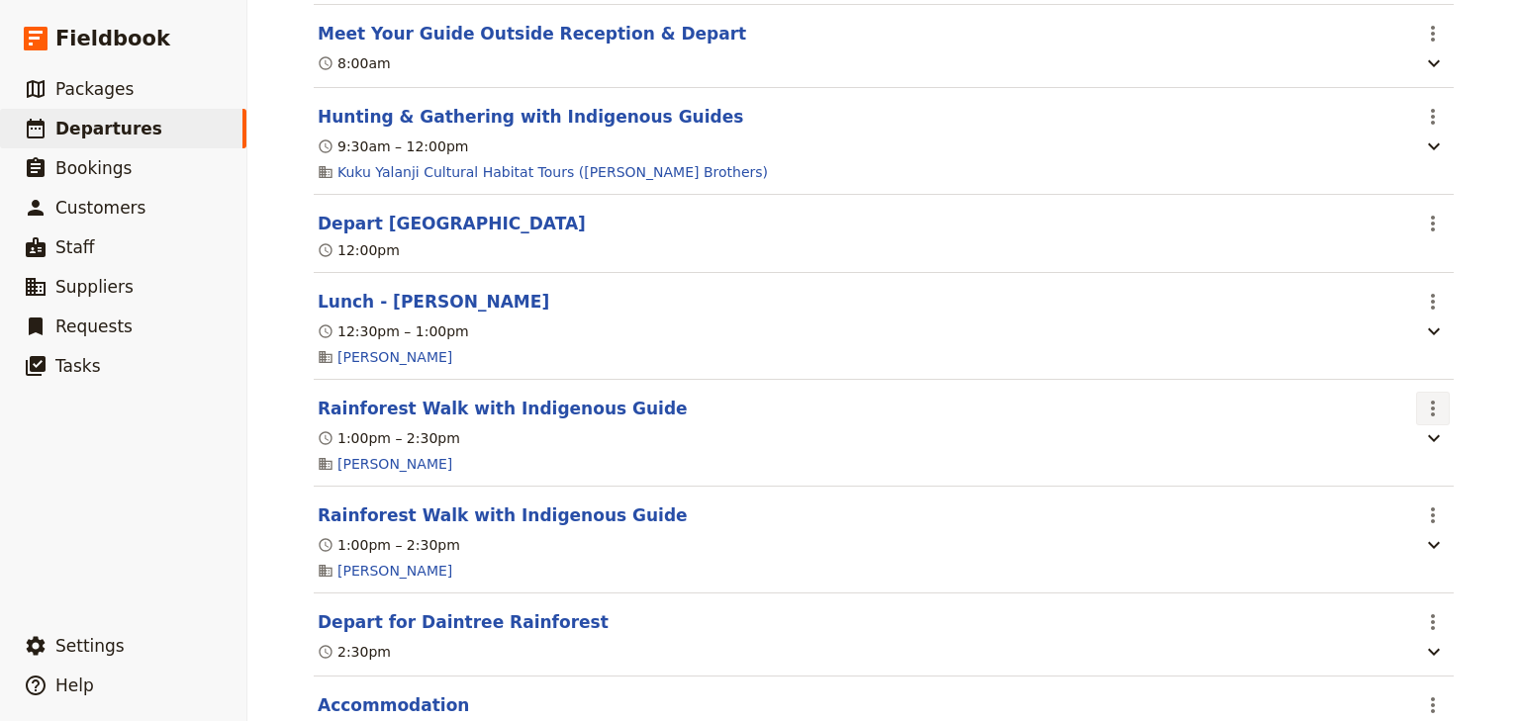
click at [1424, 421] on icon "Actions" at bounding box center [1433, 409] width 24 height 24
click at [1400, 471] on span "Edit this itinerary item" at bounding box center [1334, 478] width 155 height 20
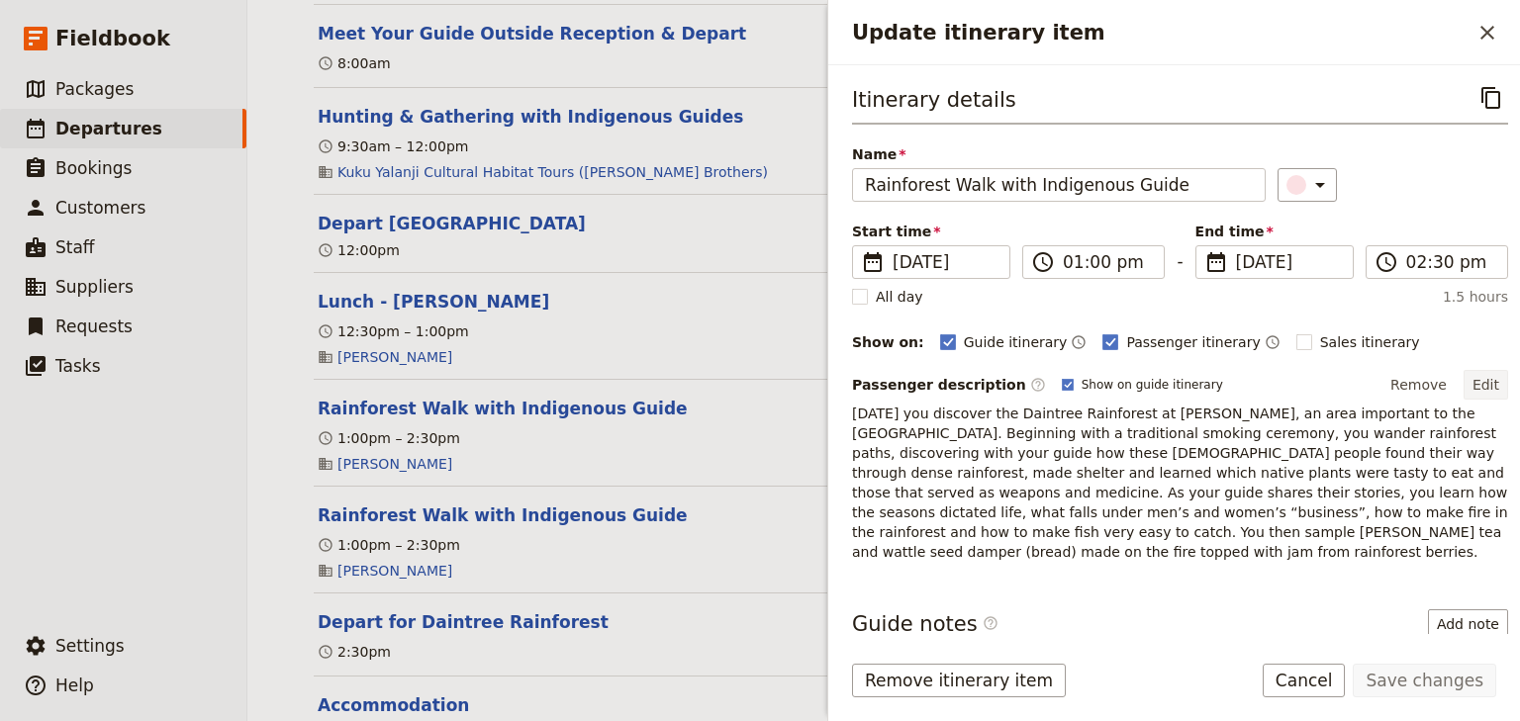
click at [1472, 384] on button "Edit" at bounding box center [1485, 385] width 45 height 30
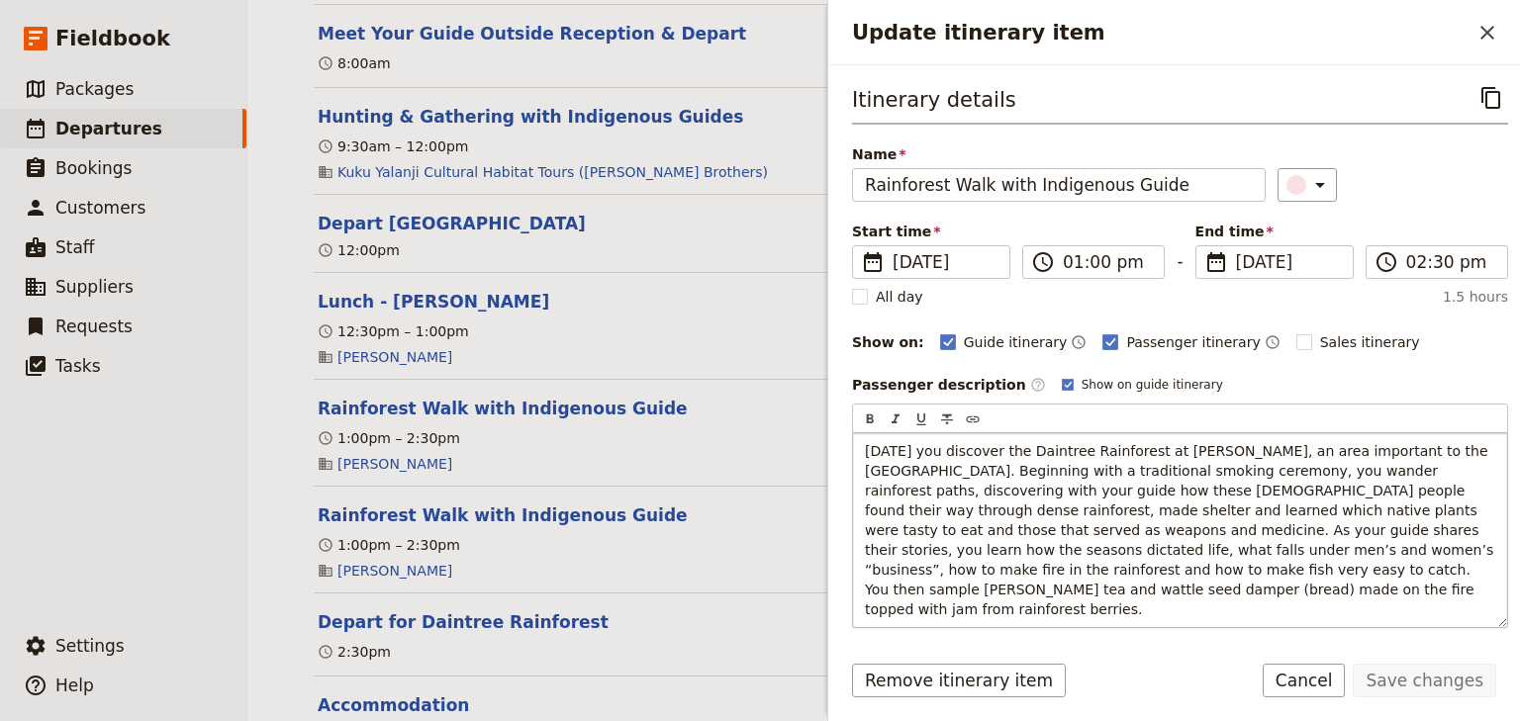
click at [1451, 546] on span "[DATE] you discover the Daintree Rainforest at [PERSON_NAME], an area important…" at bounding box center [1181, 530] width 633 height 174
click at [1488, 40] on icon "Close drawer" at bounding box center [1487, 33] width 24 height 24
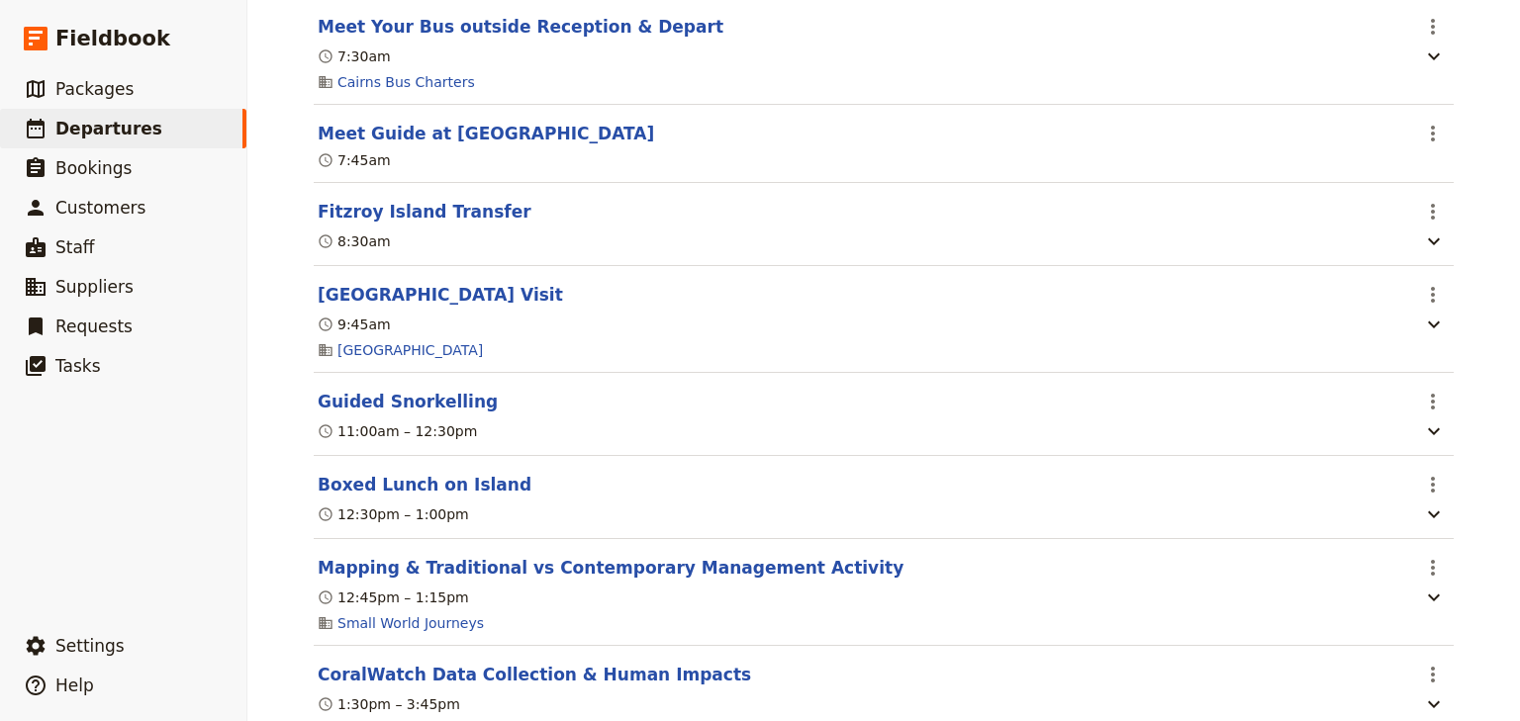
scroll to position [0, 0]
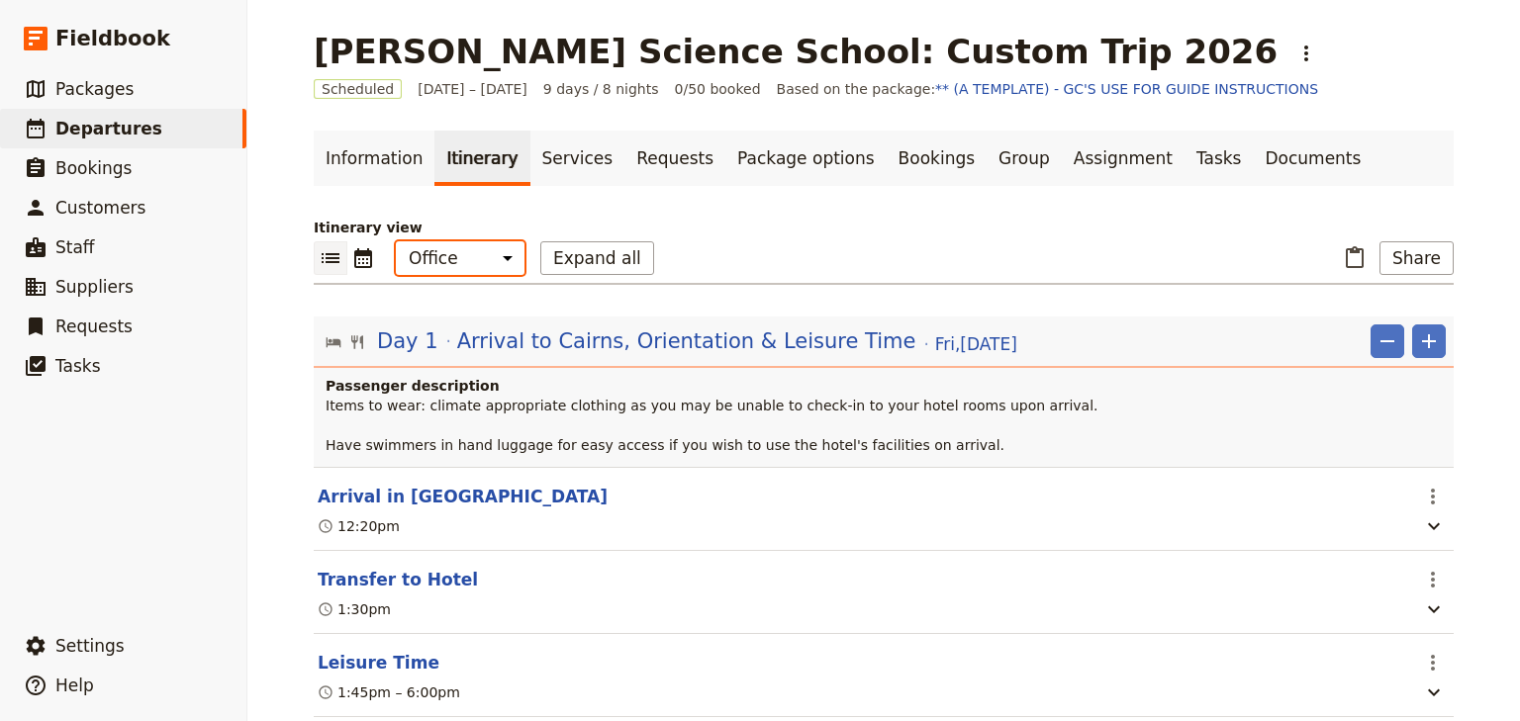
click at [459, 257] on select "Office Guide Passenger Sales" at bounding box center [460, 258] width 129 height 34
select select "MARKETING"
click at [396, 241] on select "Office Guide Passenger Sales" at bounding box center [460, 258] width 129 height 34
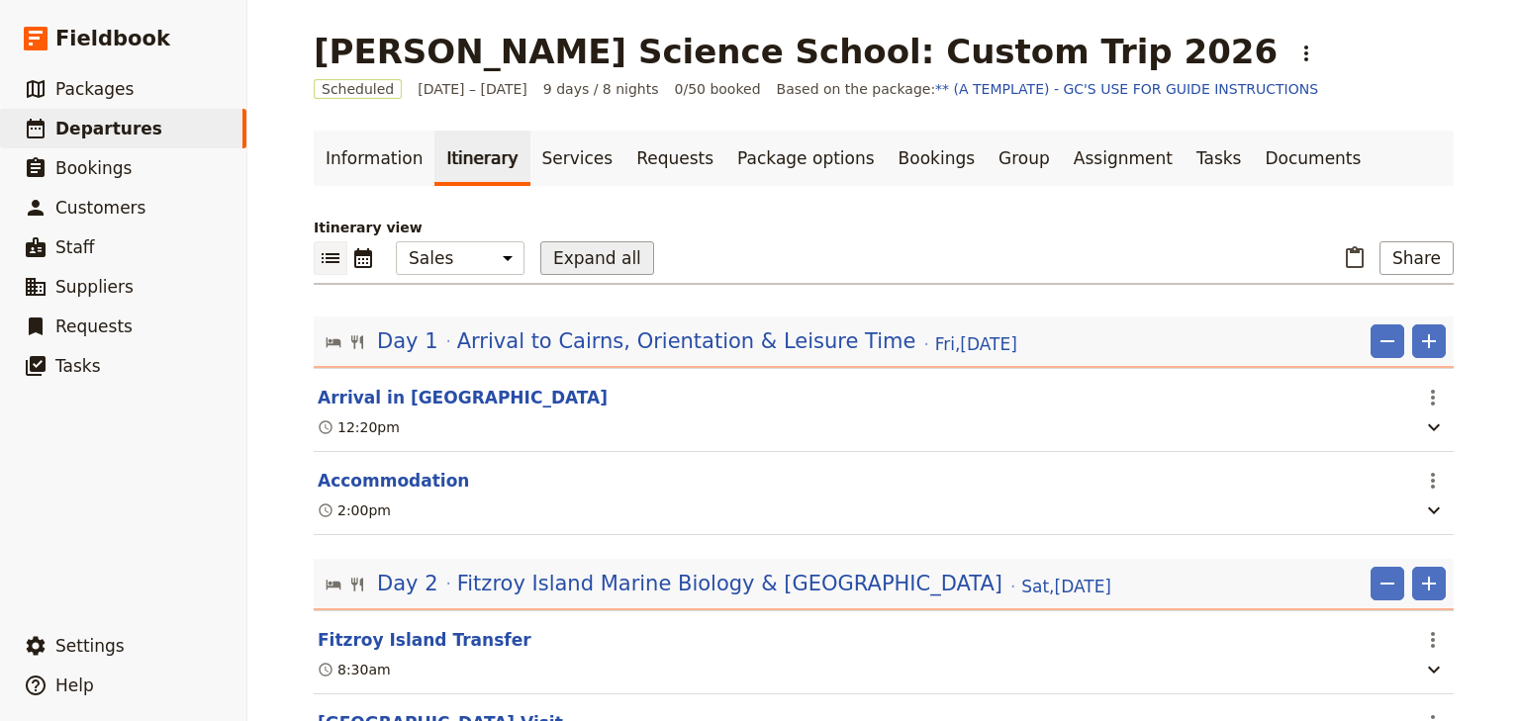
click at [590, 252] on button "Expand all" at bounding box center [597, 258] width 114 height 34
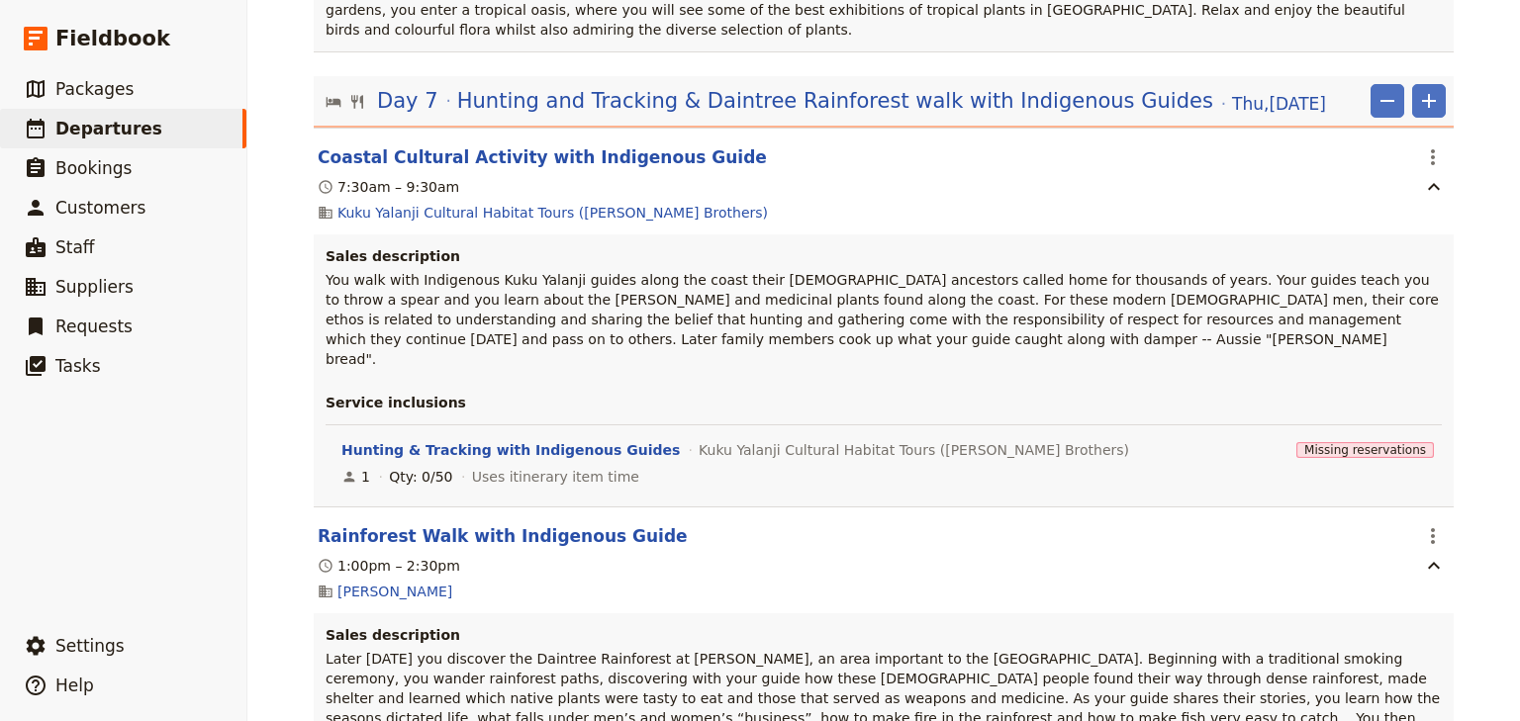
scroll to position [6570, 0]
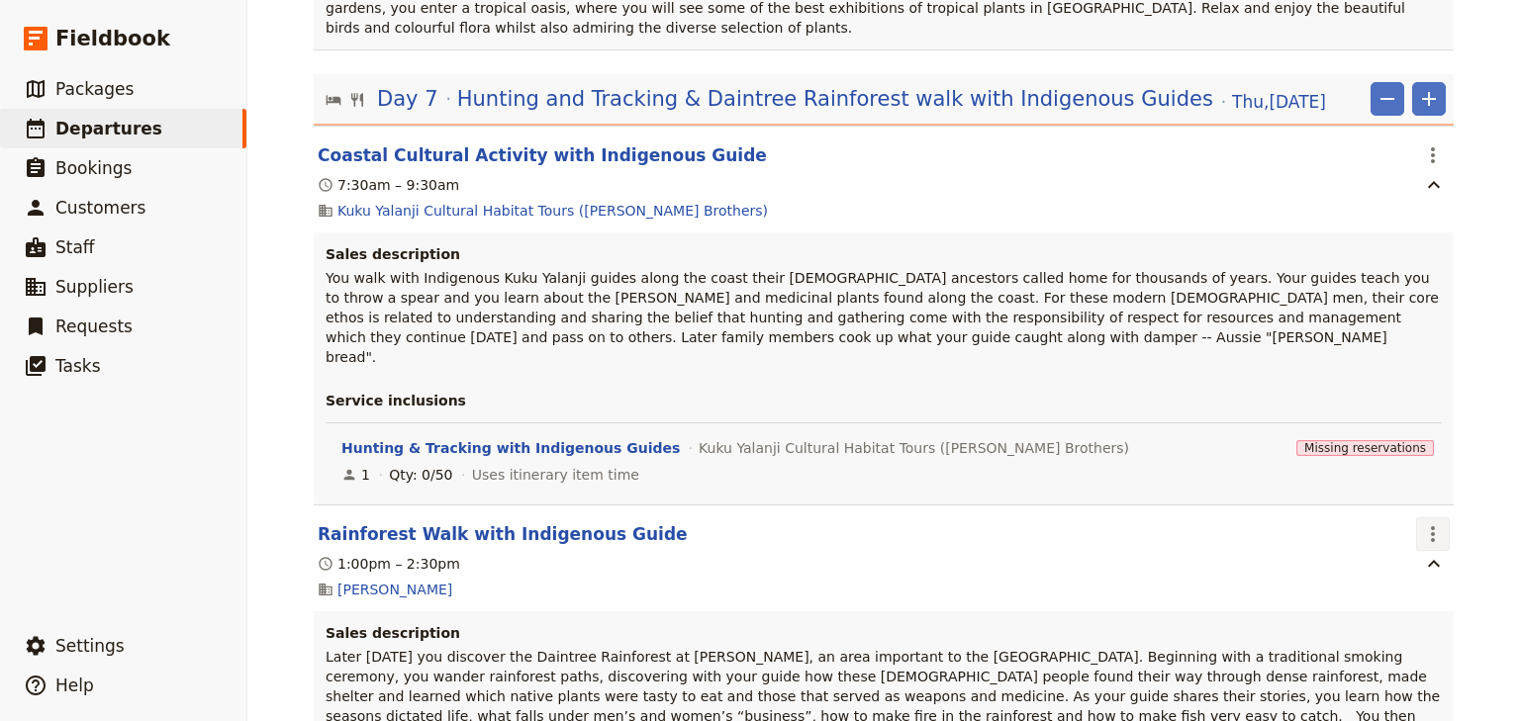
click at [1425, 522] on icon "Actions" at bounding box center [1433, 534] width 24 height 24
click at [1400, 381] on span "Edit this itinerary item" at bounding box center [1334, 379] width 155 height 20
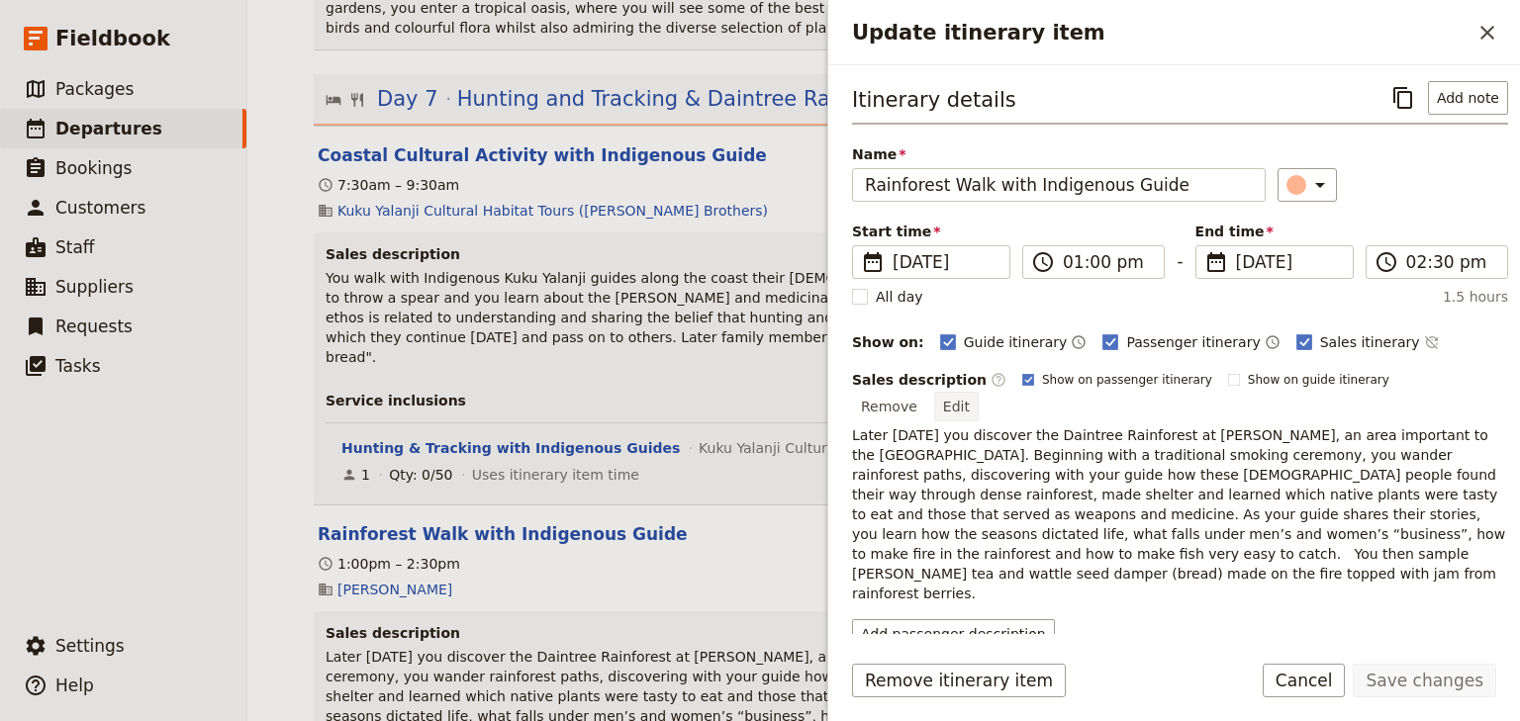
click at [979, 392] on button "Edit" at bounding box center [956, 407] width 45 height 30
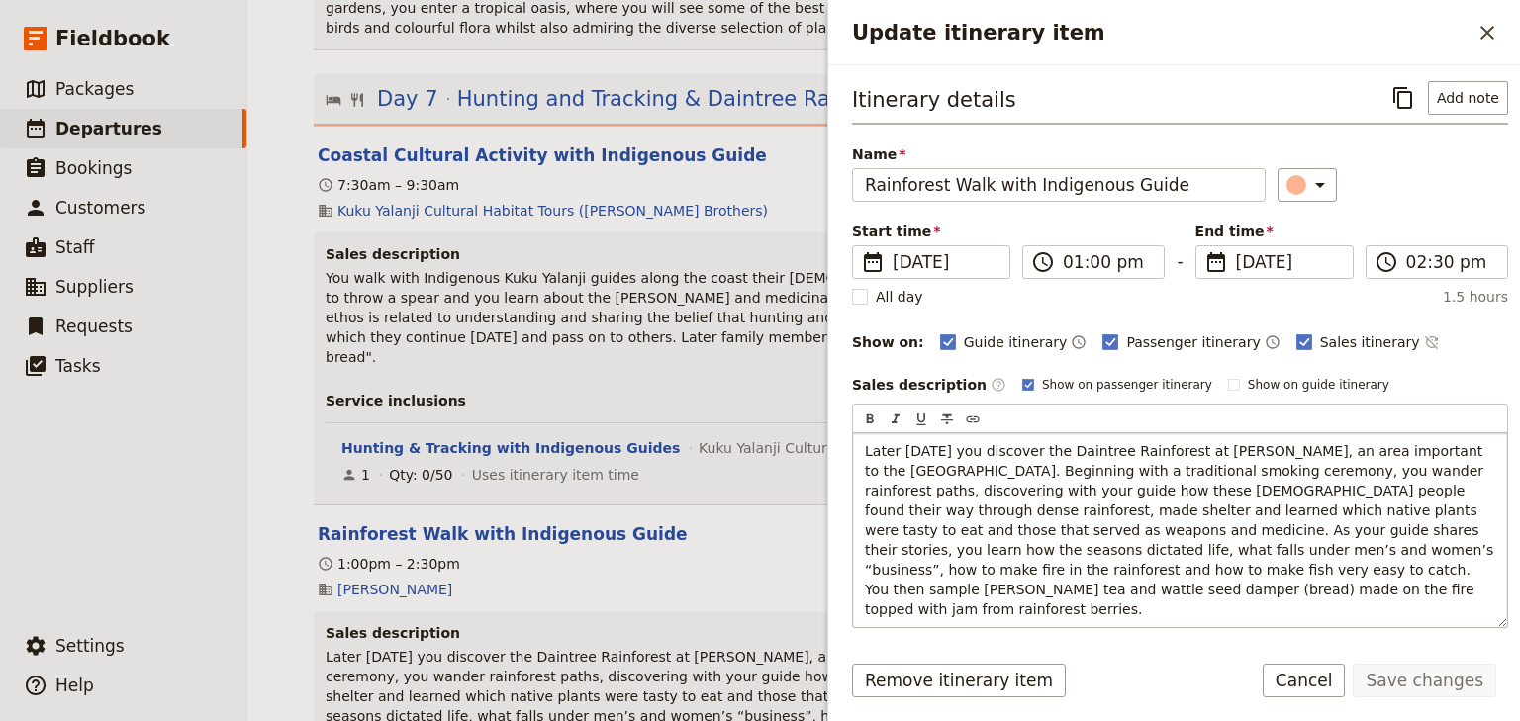
click at [1456, 547] on span "Later [DATE] you discover the Daintree Rainforest at [PERSON_NAME], an area imp…" at bounding box center [1181, 530] width 633 height 174
click at [1443, 673] on button "Save changes" at bounding box center [1424, 681] width 143 height 34
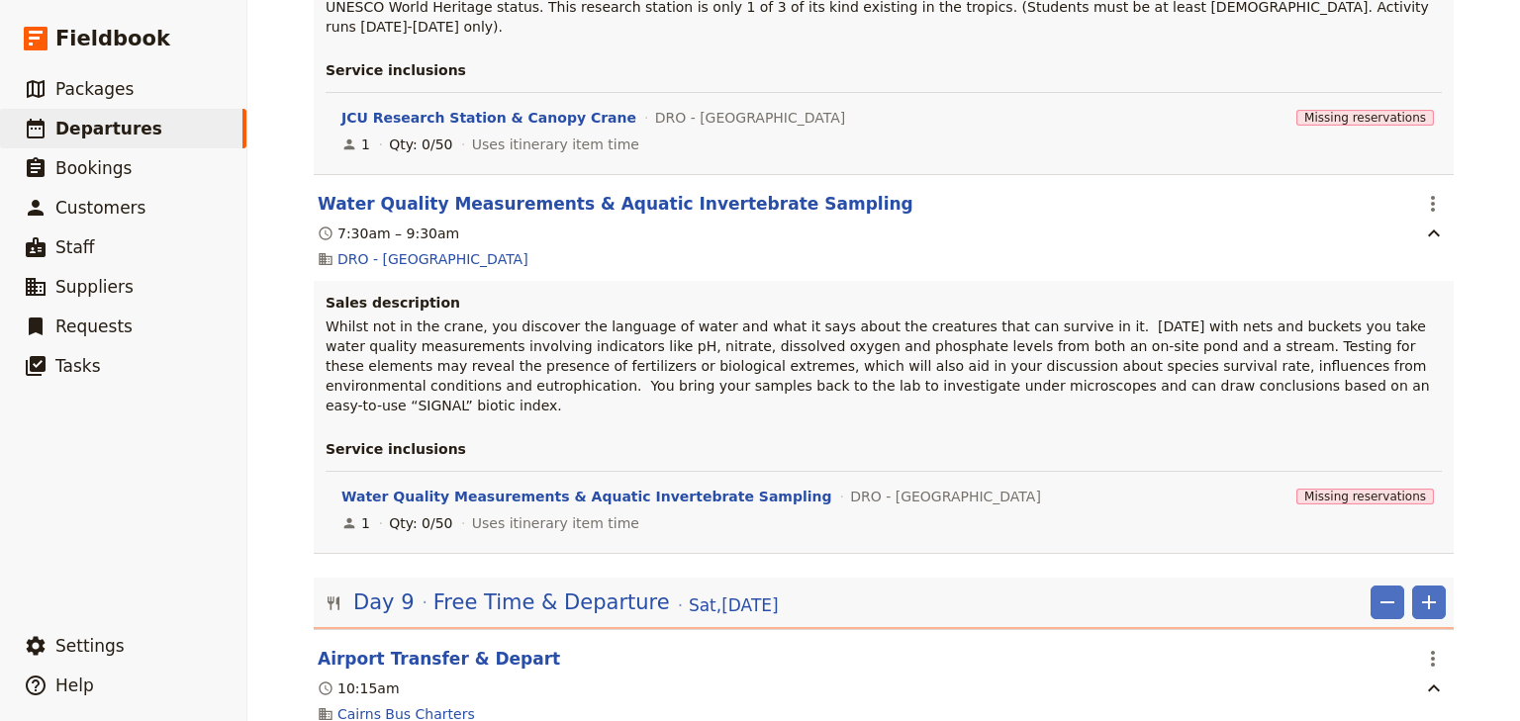
scroll to position [8103, 0]
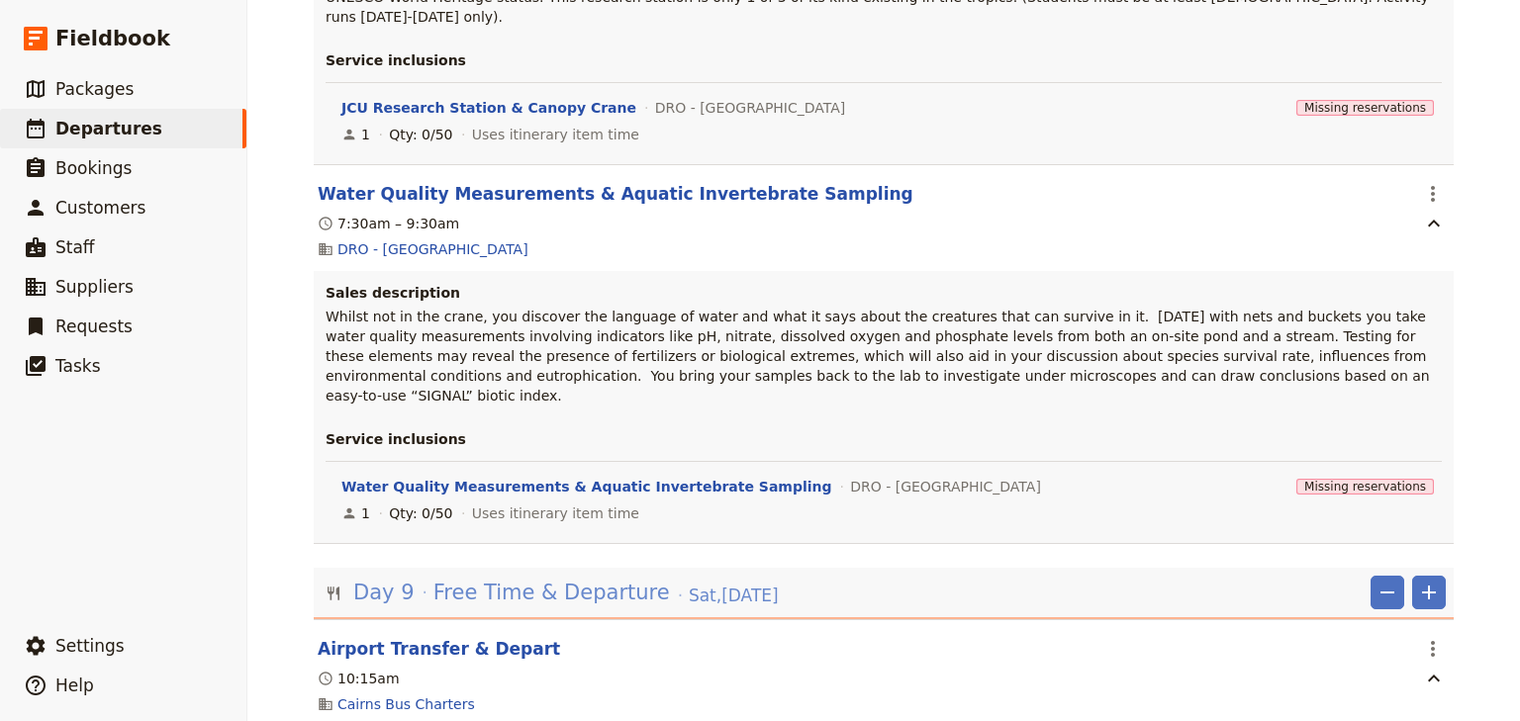
click at [539, 578] on span "Free Time & Departure" at bounding box center [551, 593] width 236 height 30
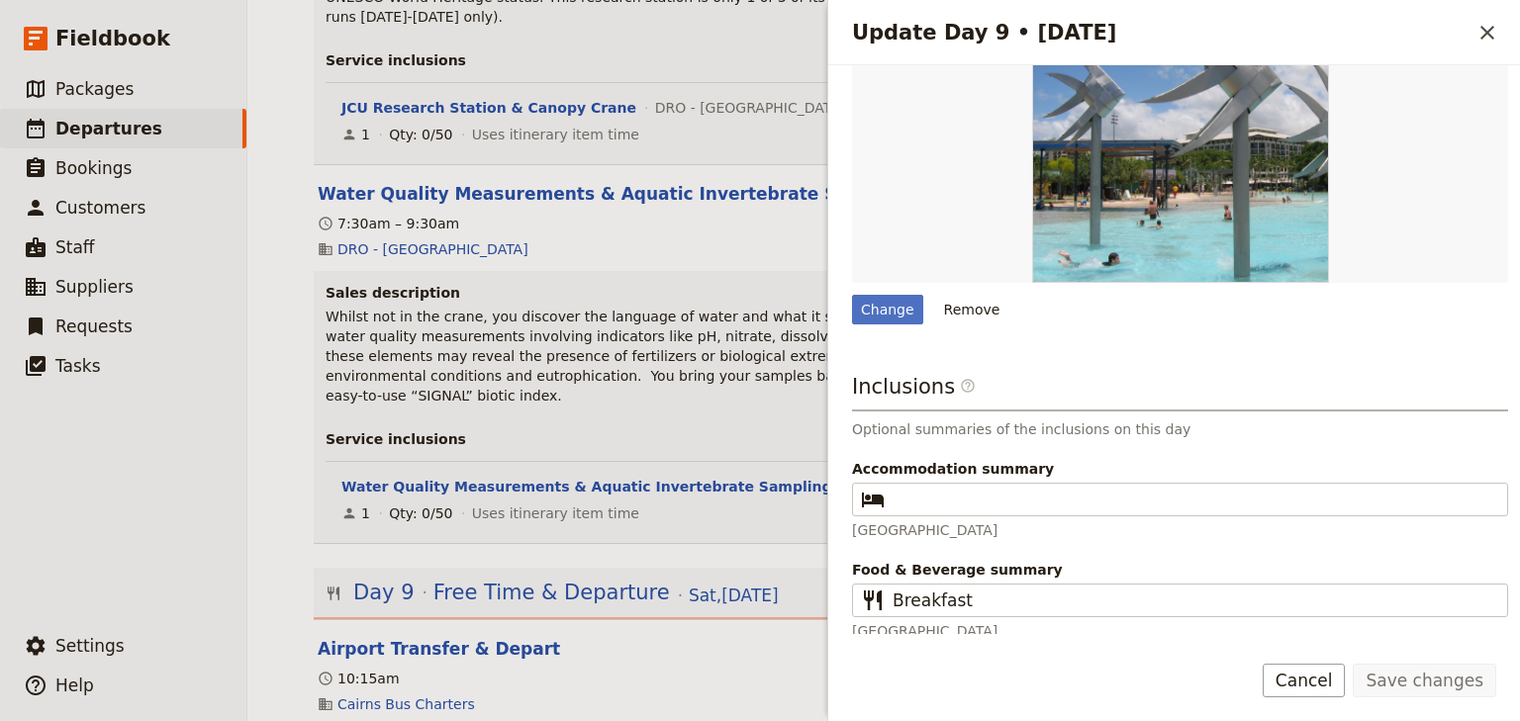
scroll to position [442, 0]
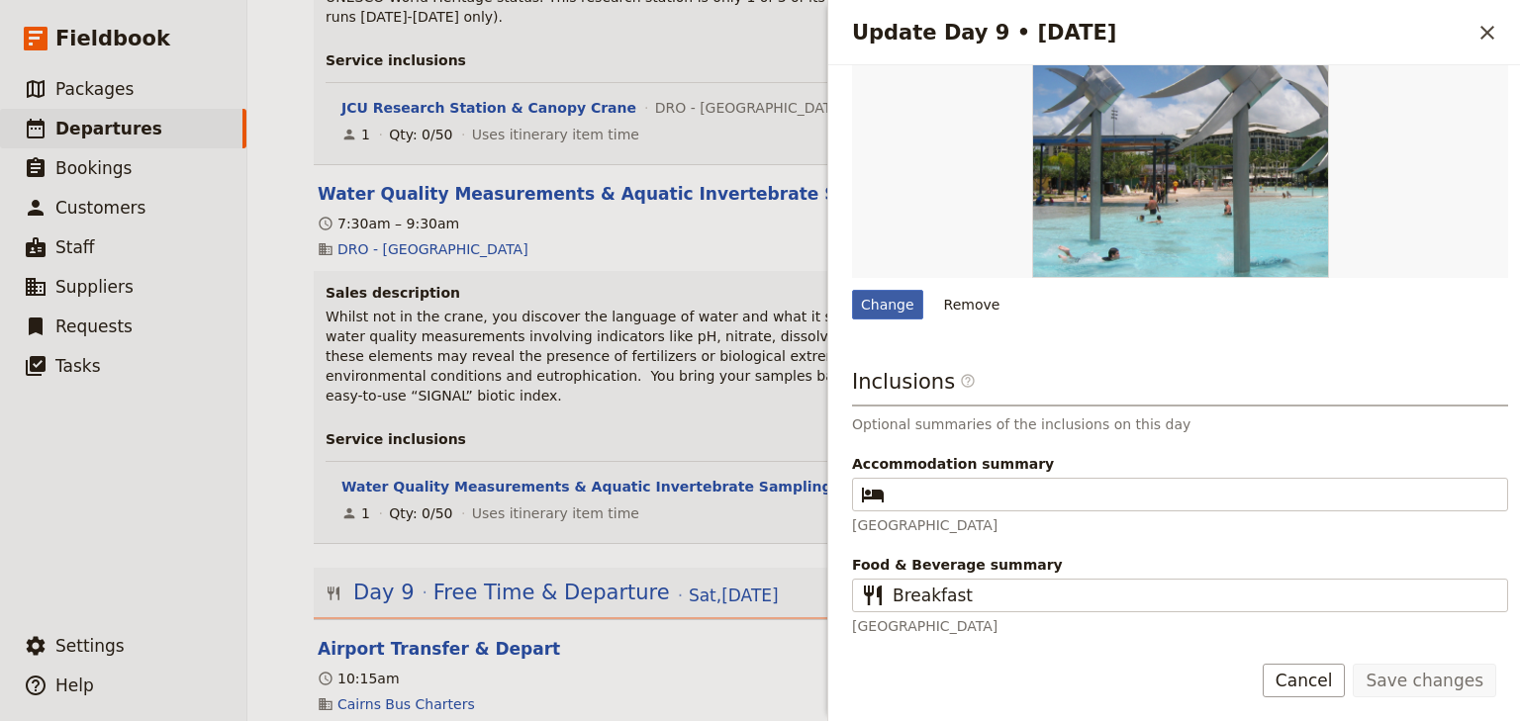
click at [874, 304] on div "Change" at bounding box center [887, 305] width 71 height 30
click at [852, 290] on input "Change" at bounding box center [851, 289] width 1 height 1
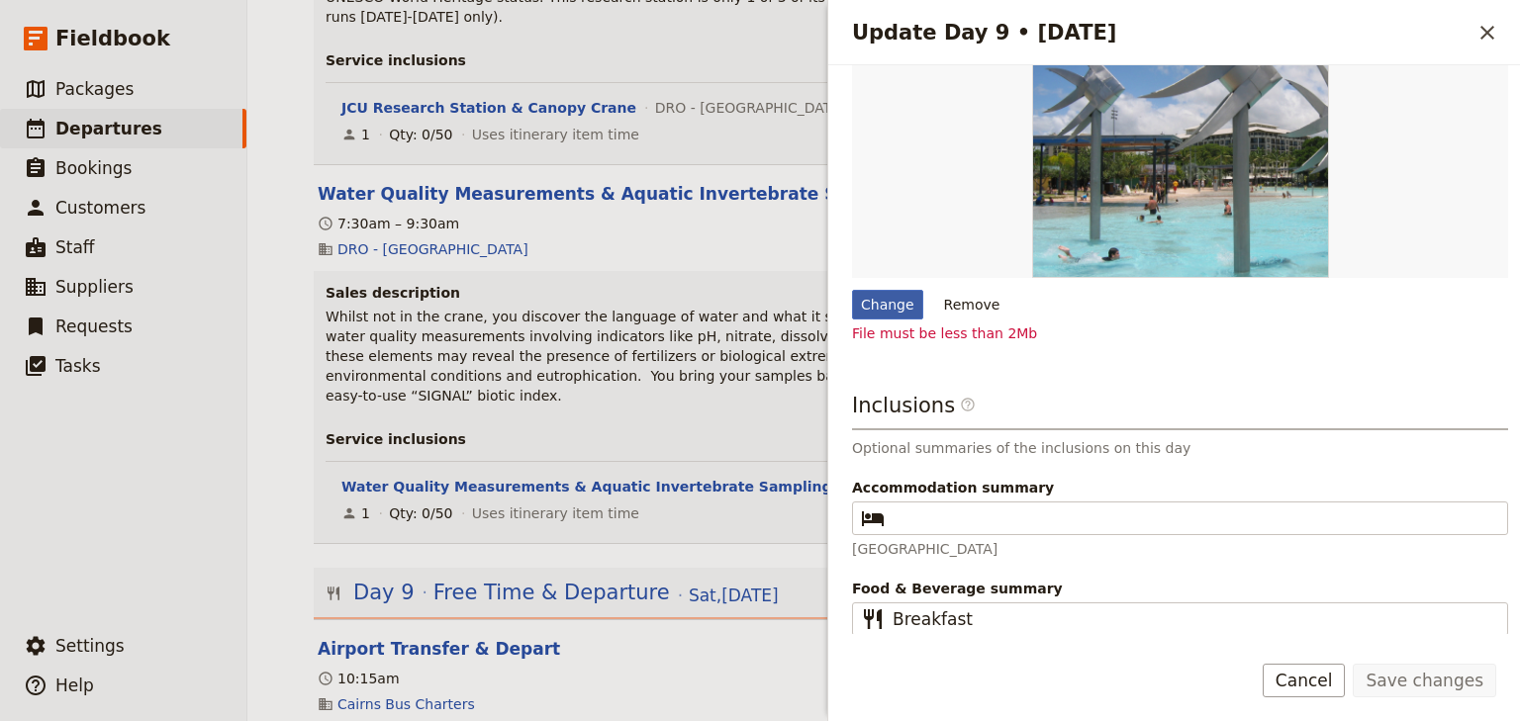
click at [890, 305] on div "Change" at bounding box center [887, 305] width 71 height 30
click at [852, 290] on input "Change" at bounding box center [851, 289] width 1 height 1
click at [881, 303] on div "Change" at bounding box center [887, 305] width 71 height 30
click at [852, 290] on input "Change" at bounding box center [851, 289] width 1 height 1
click at [886, 300] on div "Change" at bounding box center [887, 305] width 71 height 30
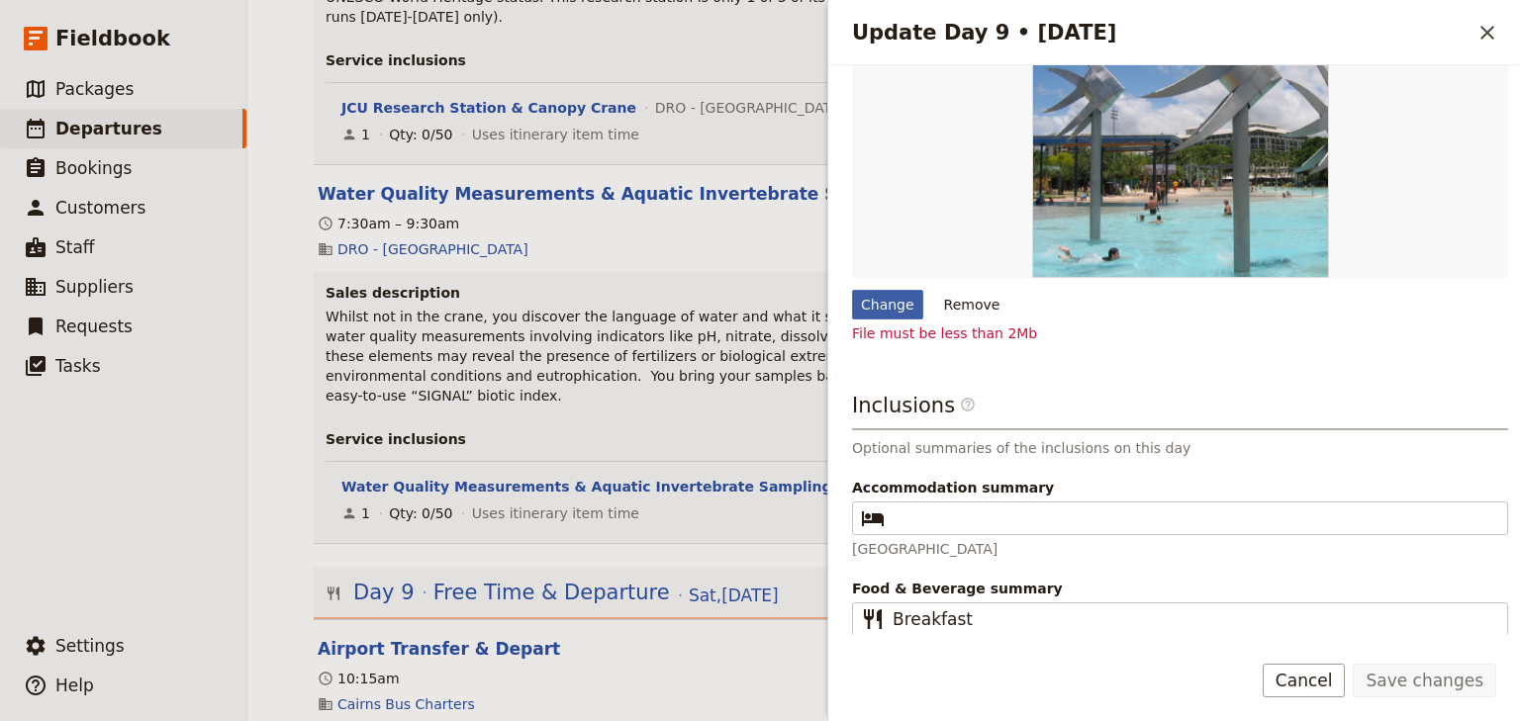
click at [852, 290] on input "Change" at bounding box center [851, 289] width 1 height 1
type input "C:\fakepath\Lorikeet.jpg"
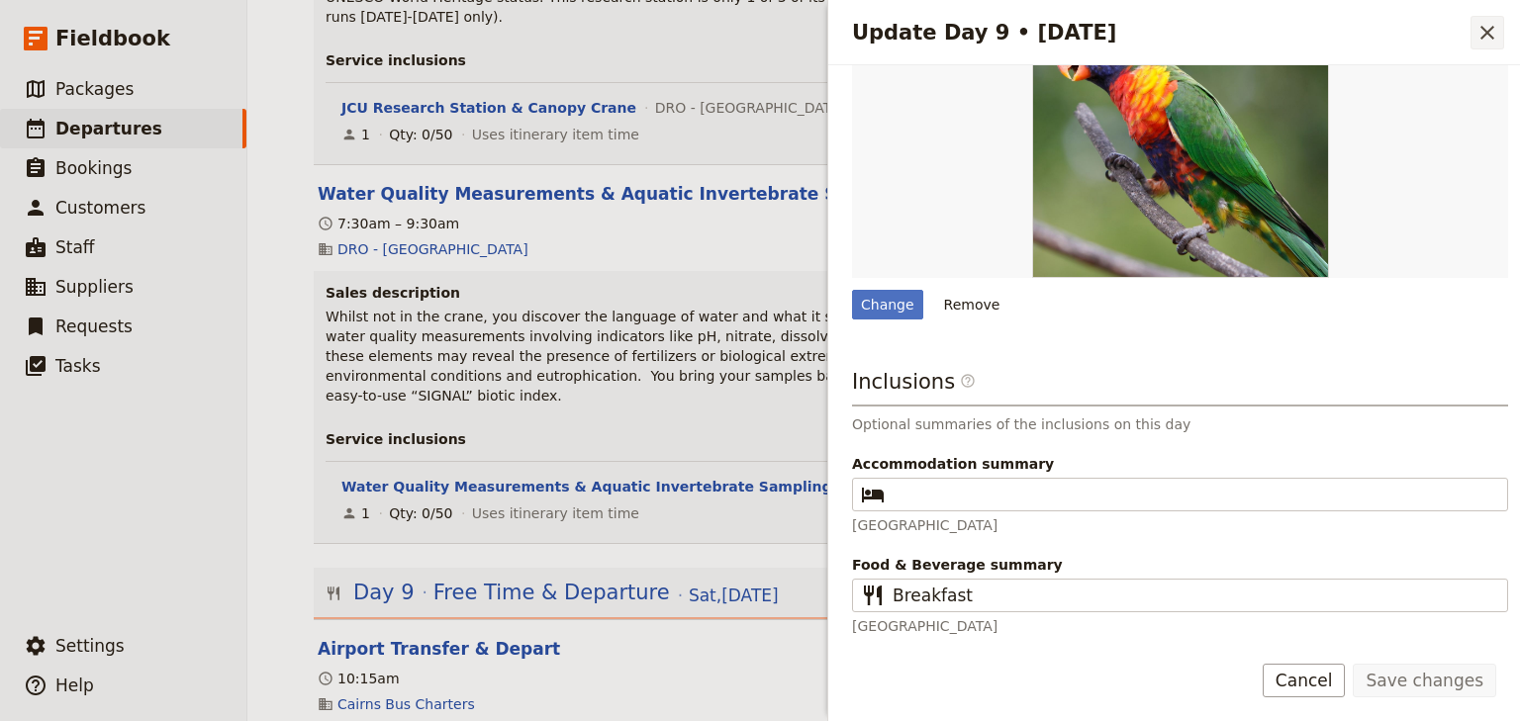
click at [1495, 40] on icon "Close drawer" at bounding box center [1487, 33] width 24 height 24
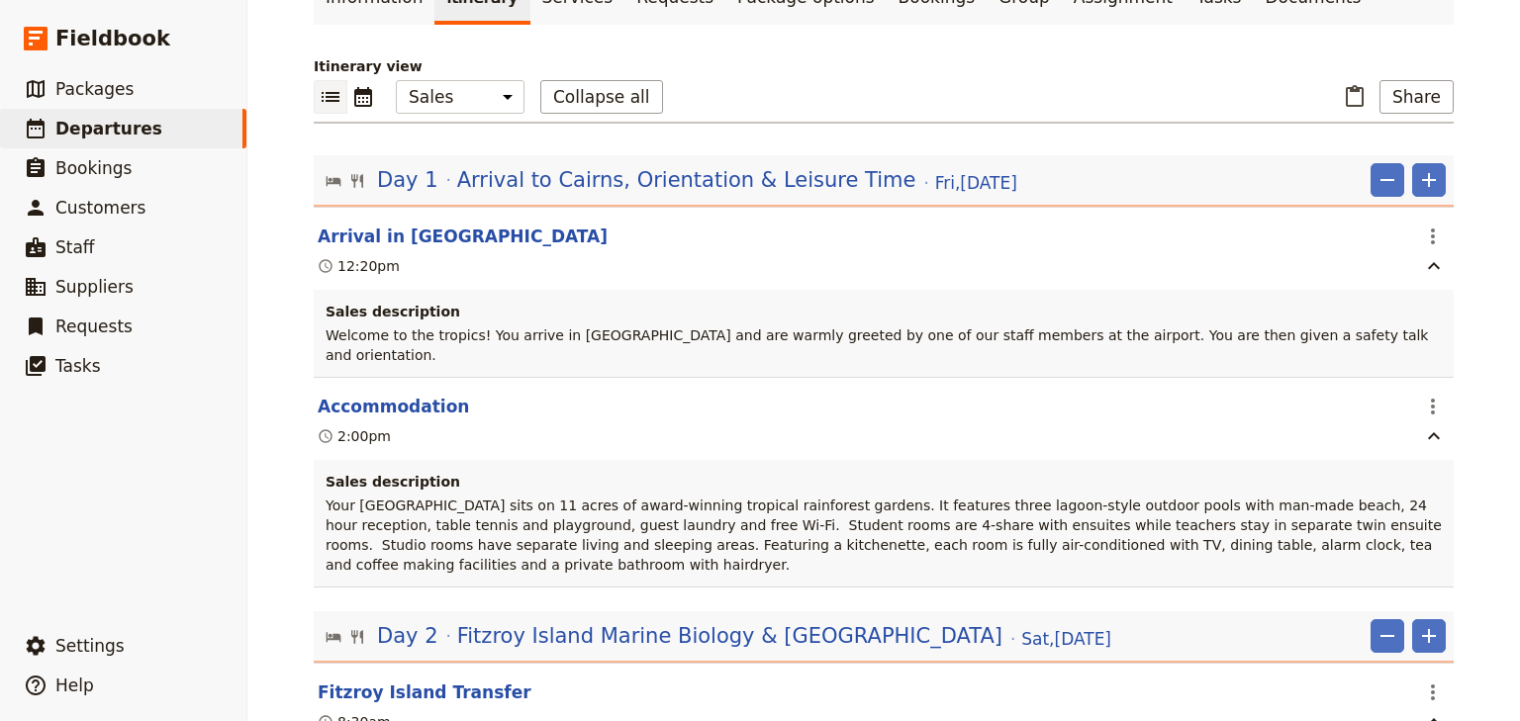
scroll to position [0, 0]
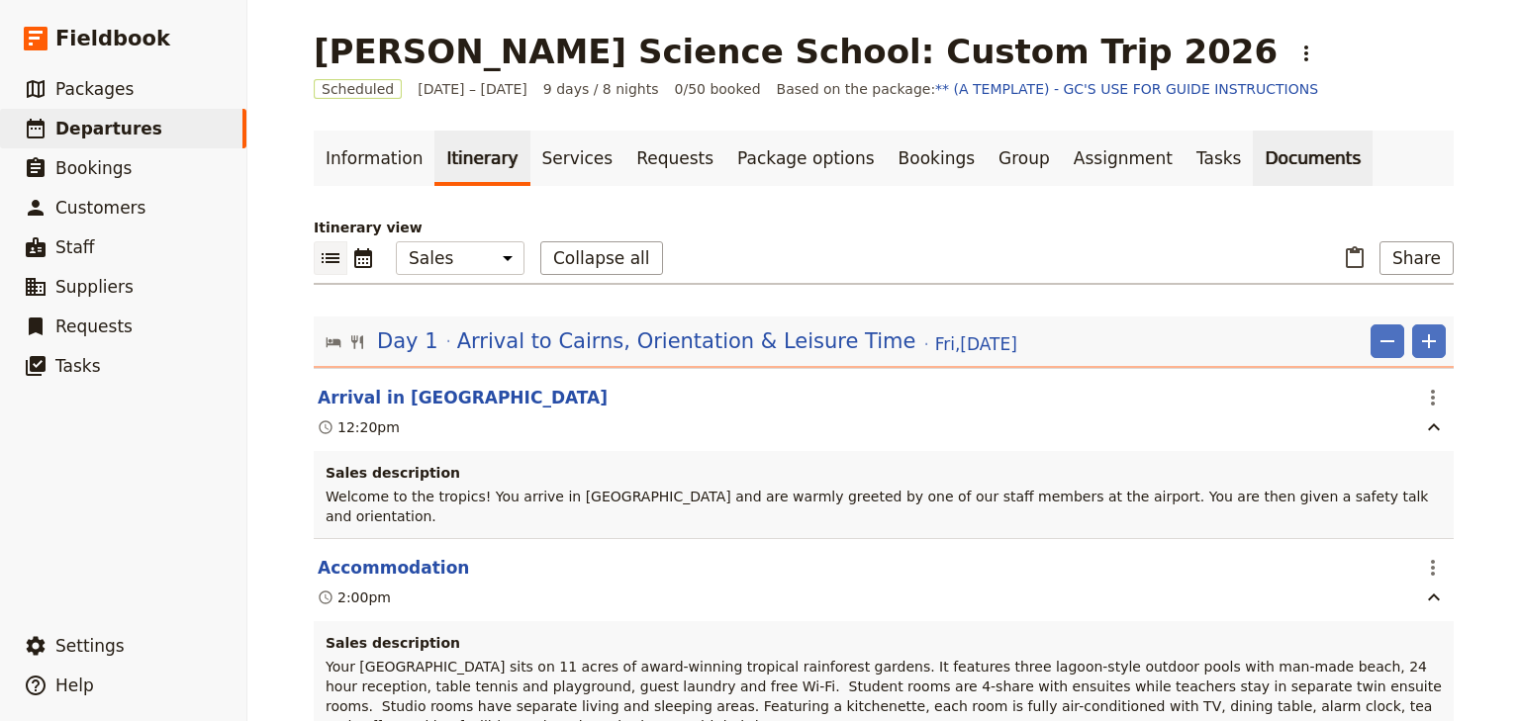
click at [1253, 154] on link "Documents" at bounding box center [1313, 158] width 120 height 55
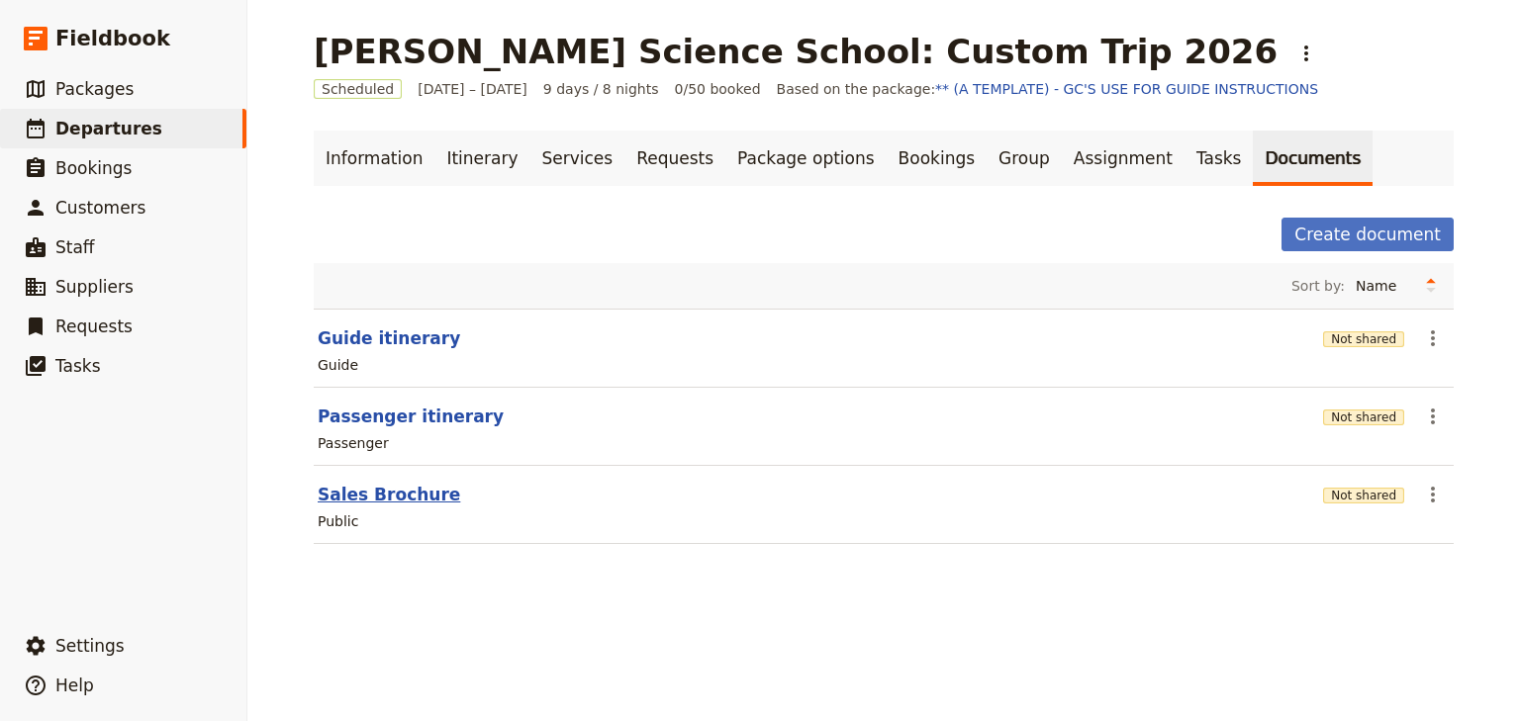
click at [374, 495] on button "Sales Brochure" at bounding box center [389, 495] width 142 height 24
select select "DEFAULT"
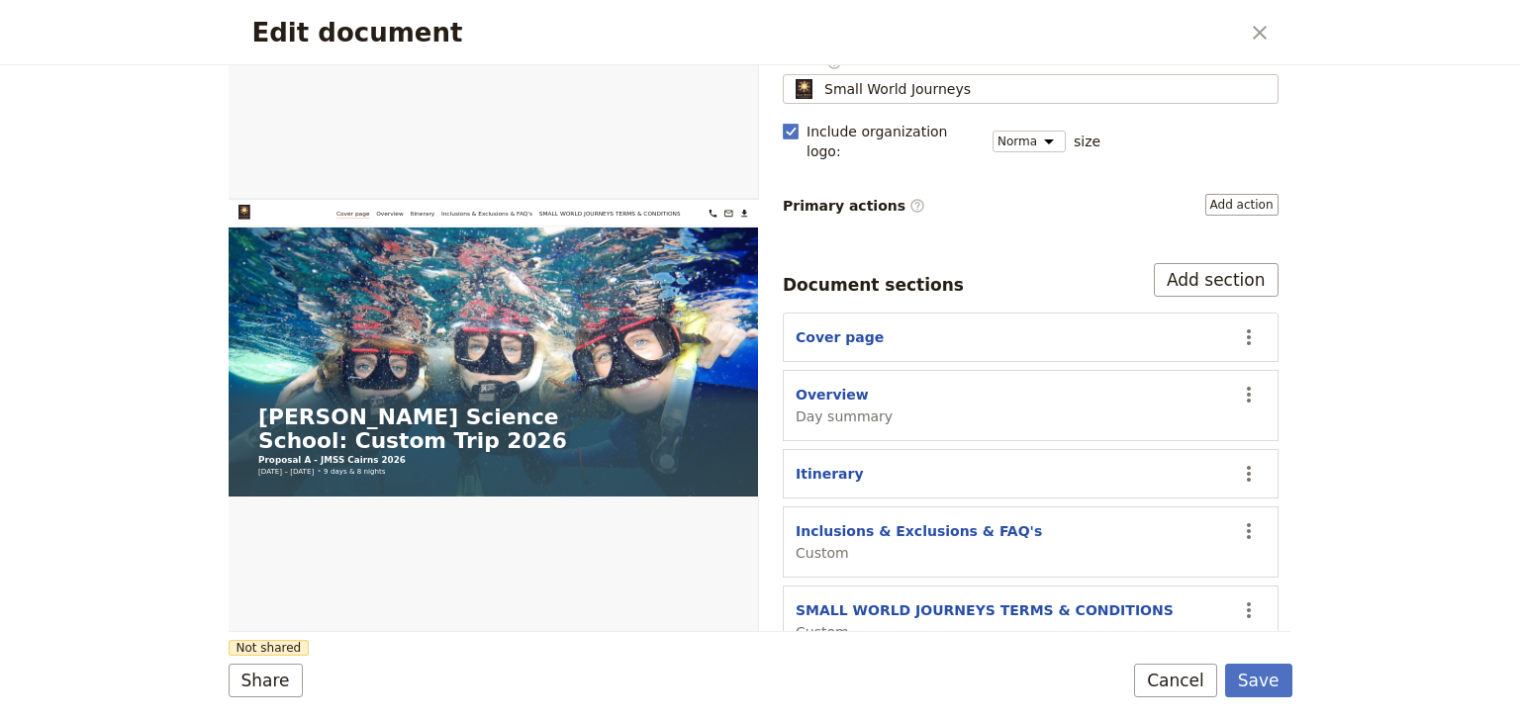
scroll to position [183, 0]
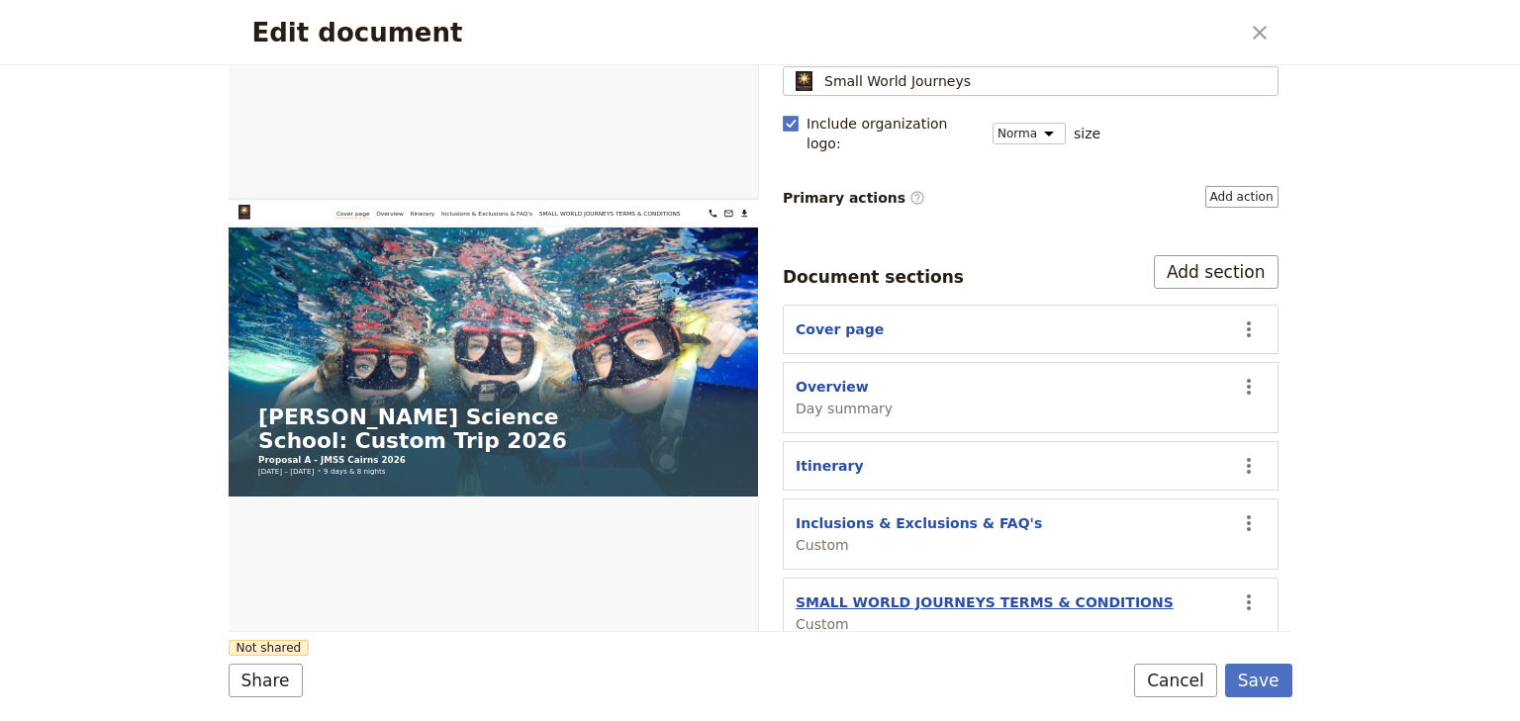
click at [866, 593] on button "SMALL WORLD JOURNEYS TERMS & CONDITIONS" at bounding box center [984, 603] width 378 height 20
select select "CUSTOM"
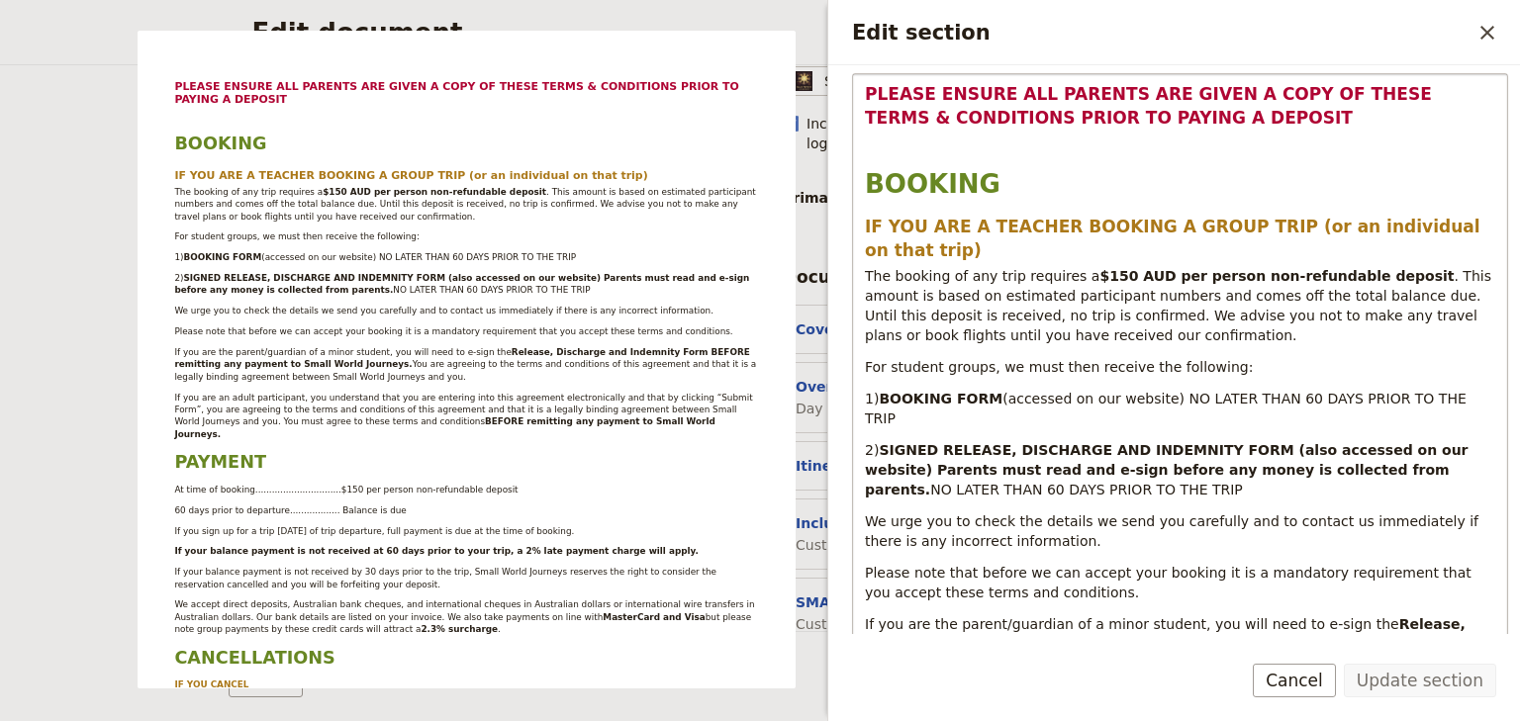
scroll to position [237, 0]
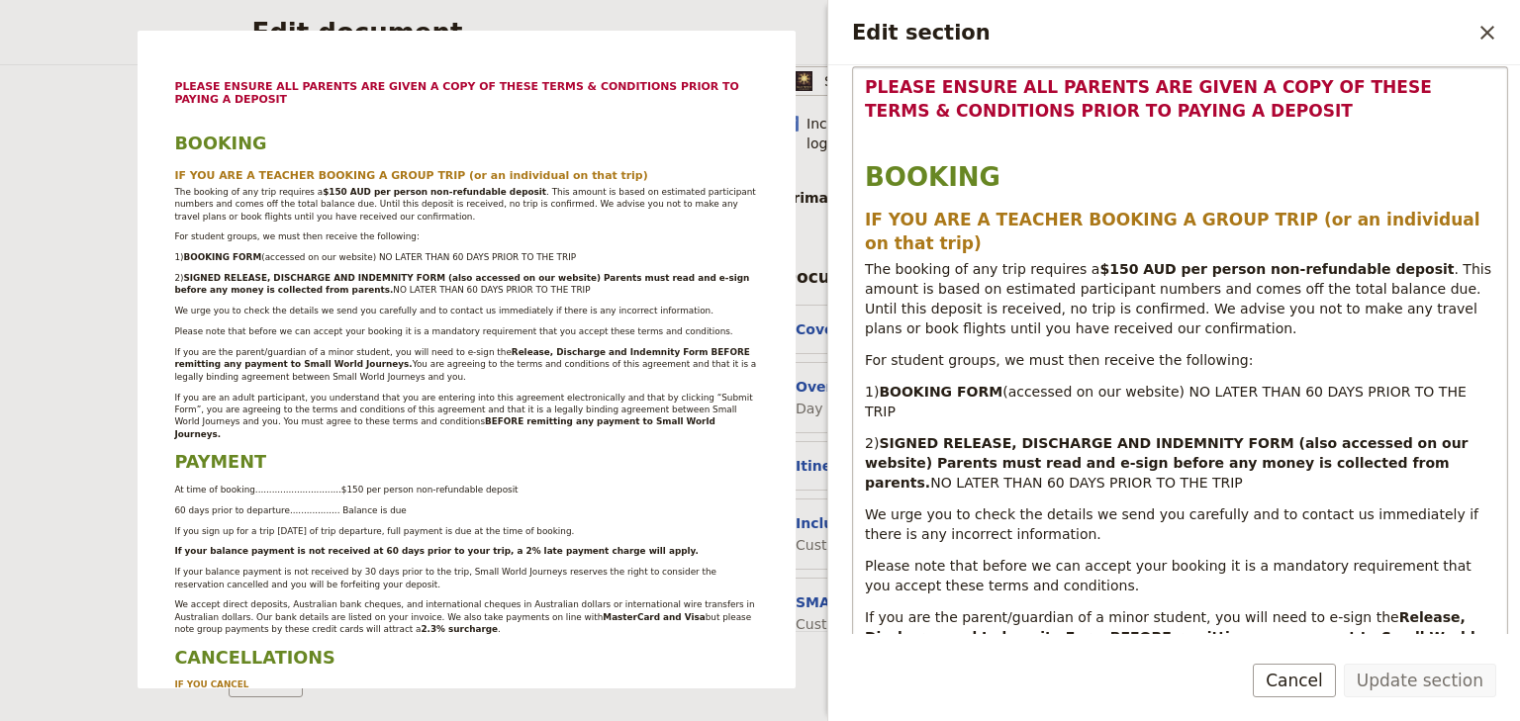
drag, startPoint x: 1494, startPoint y: 32, endPoint x: 1316, endPoint y: 137, distance: 206.7
click at [1490, 33] on icon "Close drawer" at bounding box center [1487, 33] width 24 height 24
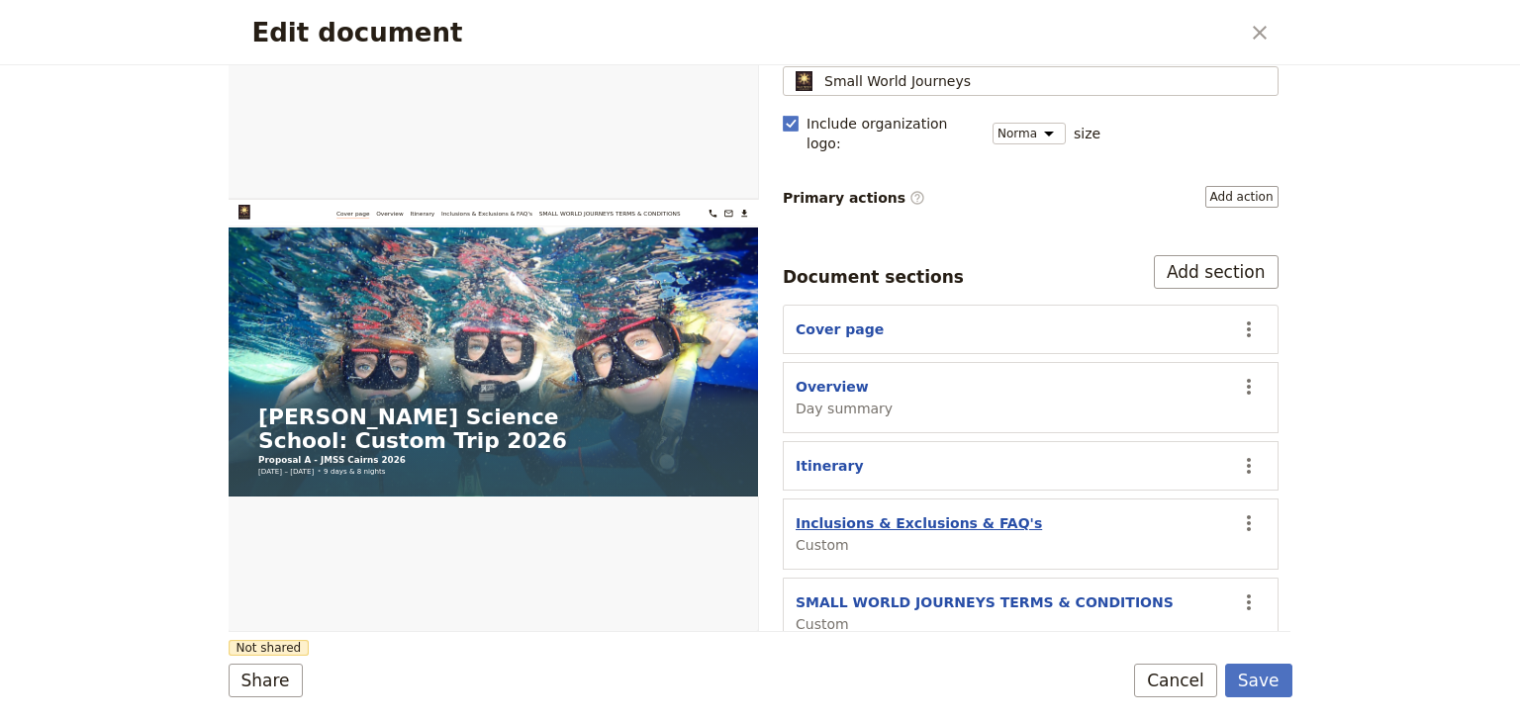
click at [855, 514] on button "Inclusions & Exclusions & FAQ's" at bounding box center [918, 524] width 246 height 20
select select "CUSTOM"
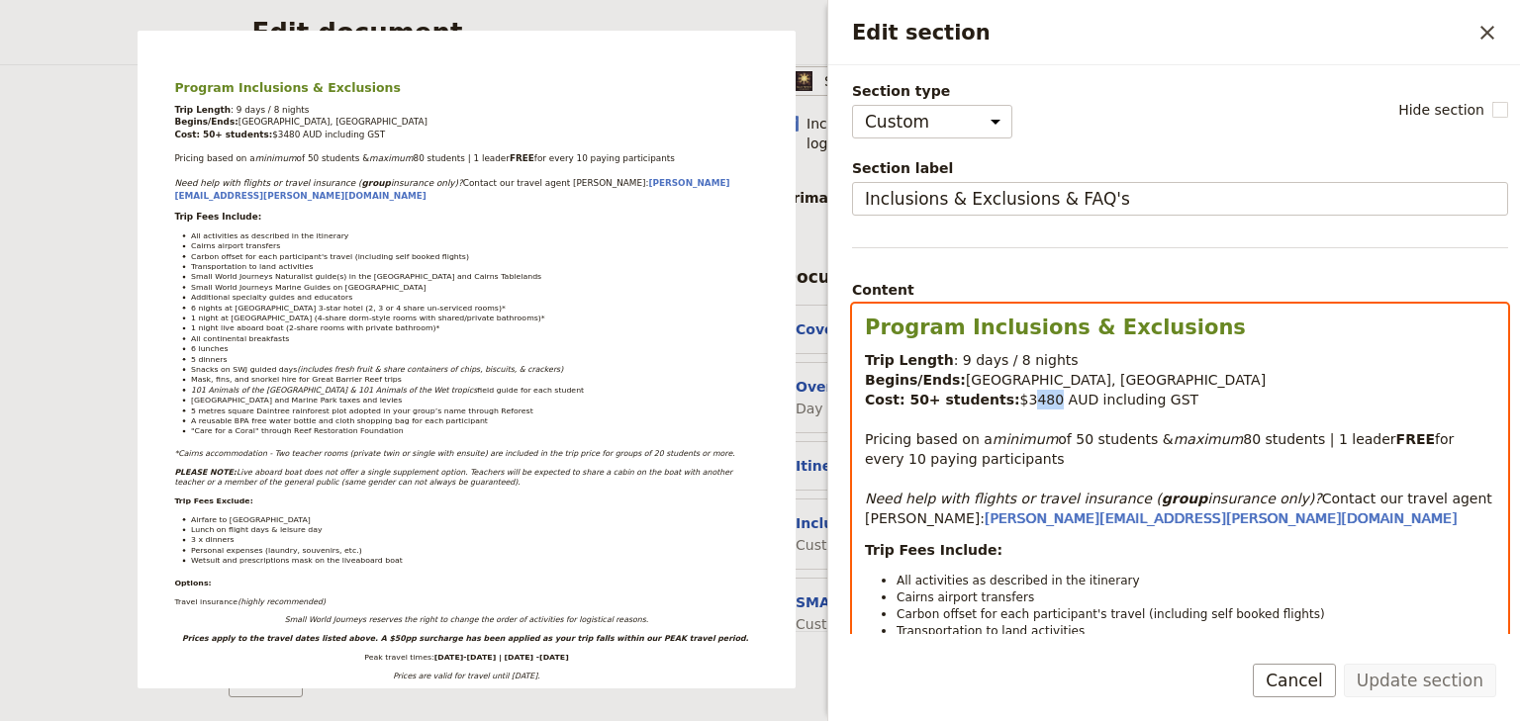
drag, startPoint x: 1029, startPoint y: 400, endPoint x: 1009, endPoint y: 401, distance: 19.8
click at [1020, 401] on span "$3480 AUD including GST" at bounding box center [1109, 400] width 179 height 16
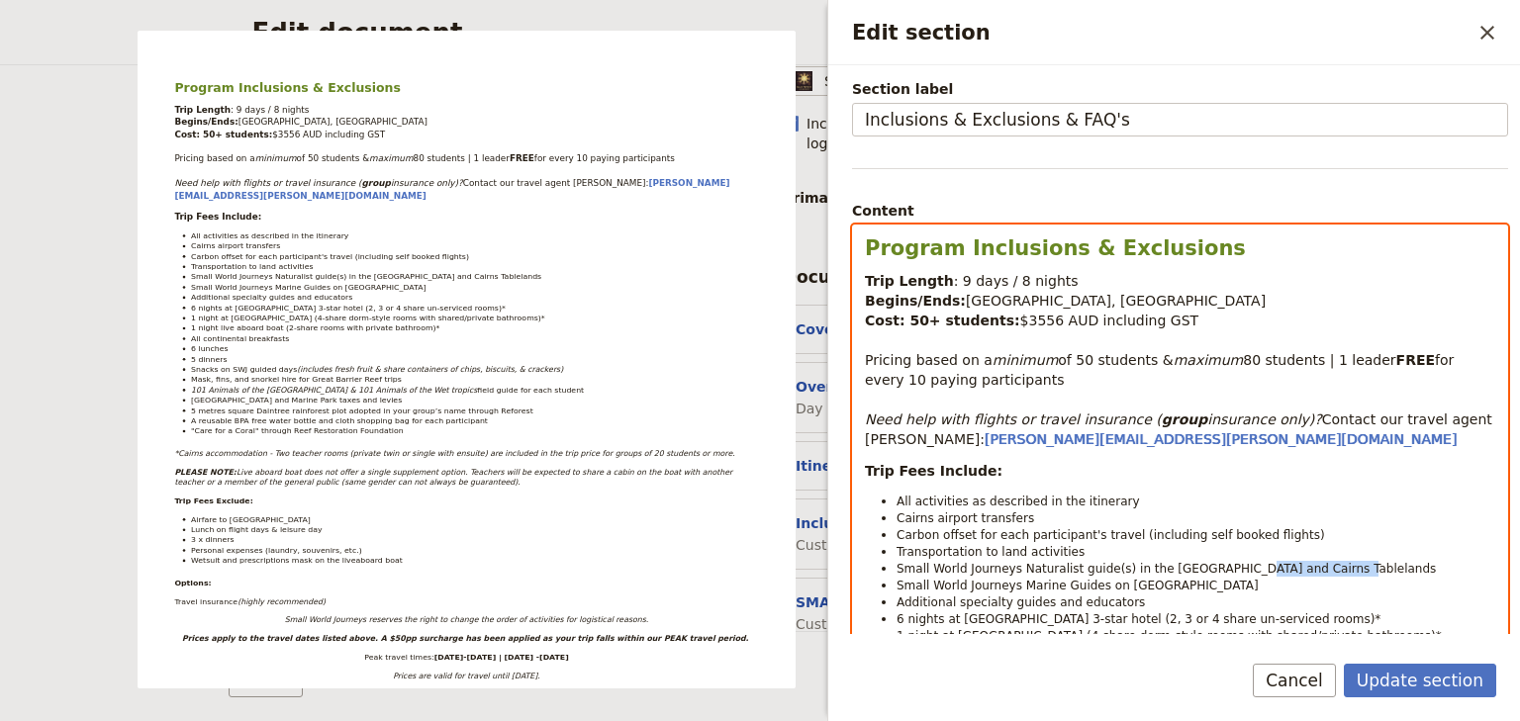
drag, startPoint x: 1314, startPoint y: 564, endPoint x: 1217, endPoint y: 561, distance: 97.0
click at [1217, 561] on li "Small World Journeys Naturalist guide(s) in the [GEOGRAPHIC_DATA] and Cairns Ta…" at bounding box center [1195, 568] width 599 height 17
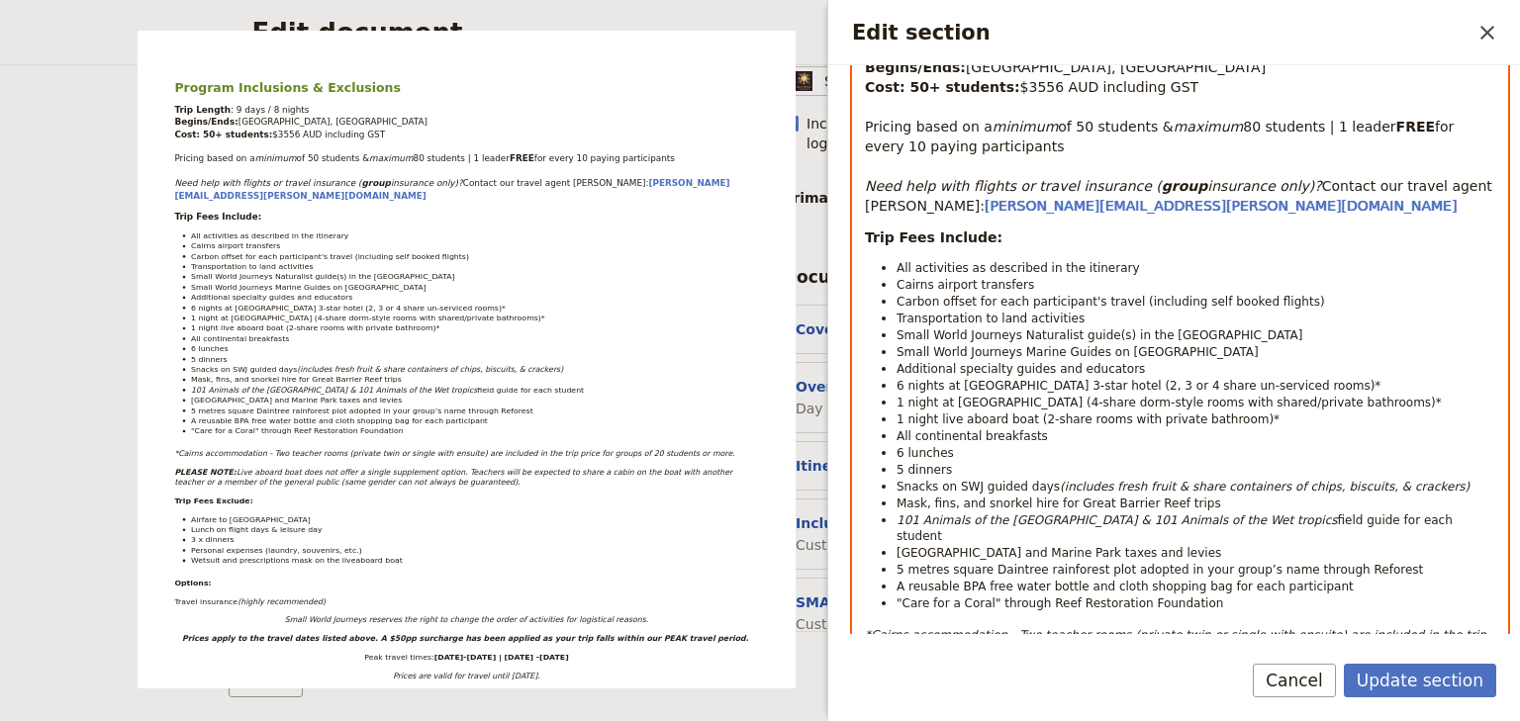
scroll to position [317, 0]
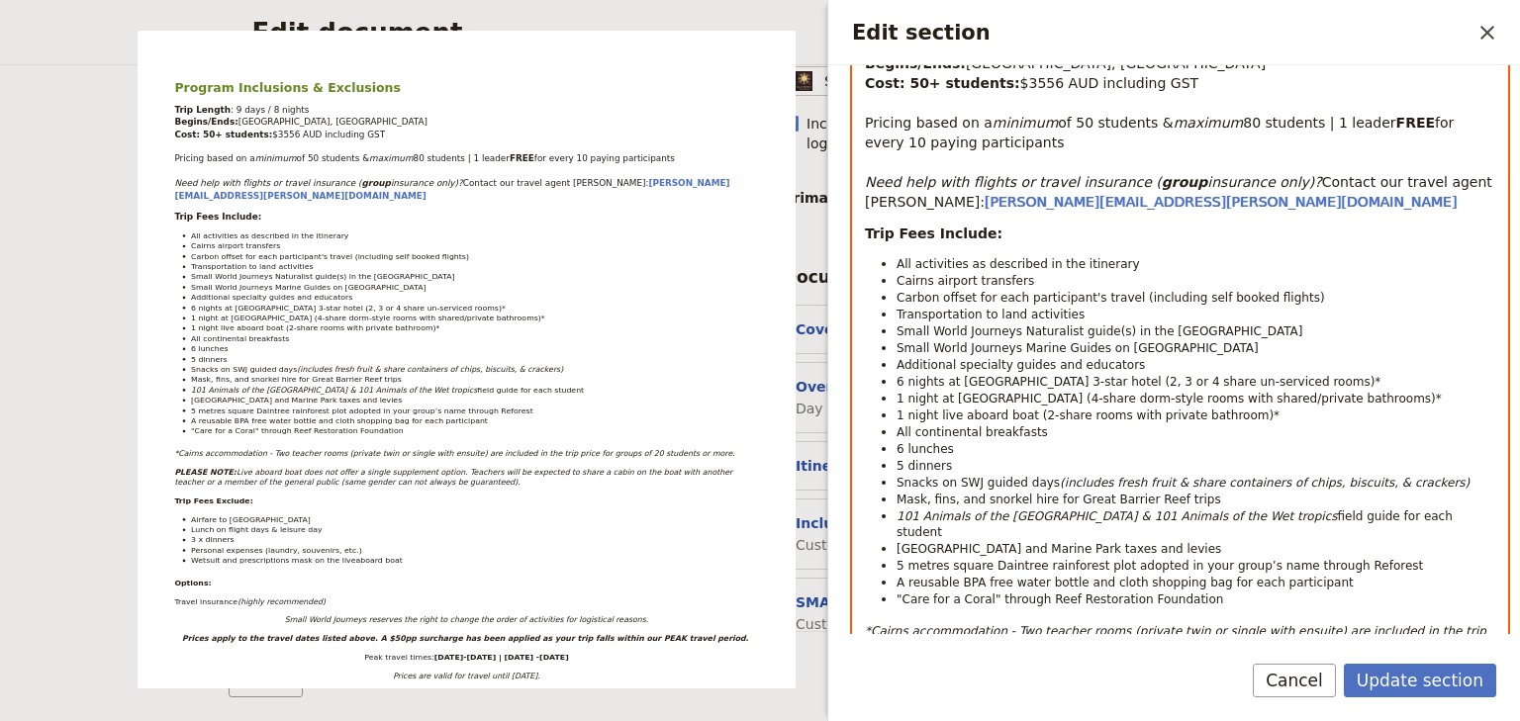
drag, startPoint x: 1397, startPoint y: 396, endPoint x: 1092, endPoint y: 398, distance: 304.7
click at [1092, 398] on span "1 night at [GEOGRAPHIC_DATA] (4-share dorm-style rooms with shared/private bath…" at bounding box center [1168, 399] width 545 height 14
click at [1338, 423] on li "All continental breakfasts" at bounding box center [1195, 431] width 599 height 17
click at [1405, 394] on li "1 night at [GEOGRAPHIC_DATA] ((2, 3 or 4-share dorm-style rooms with private ba…" at bounding box center [1195, 398] width 599 height 17
click at [1247, 416] on li "1 night live aboard boat (2-share rooms with private bathroom)*" at bounding box center [1195, 415] width 599 height 17
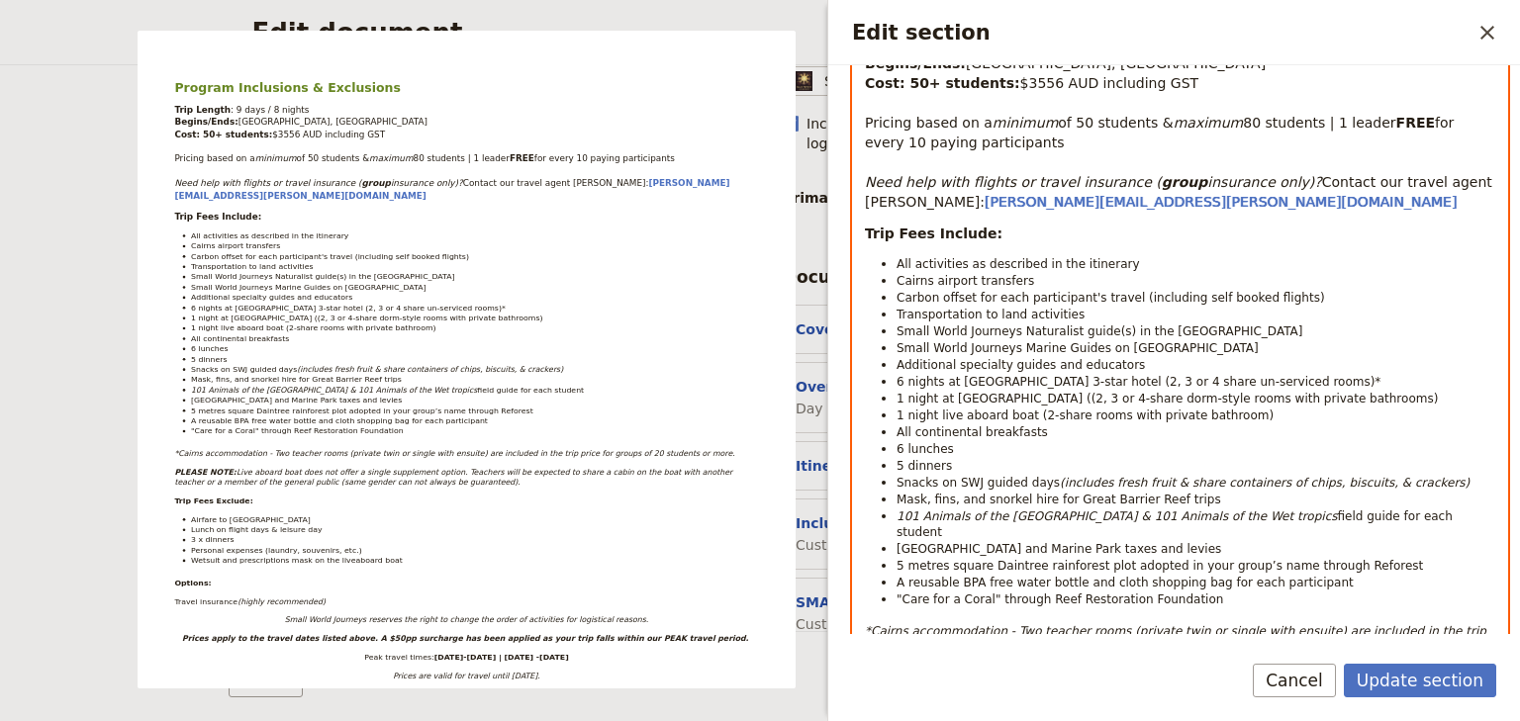
click at [1103, 380] on span "6 nights at [GEOGRAPHIC_DATA] 3-star hotel (2, 3 or 4 share un-serviced rooms)*" at bounding box center [1138, 382] width 484 height 14
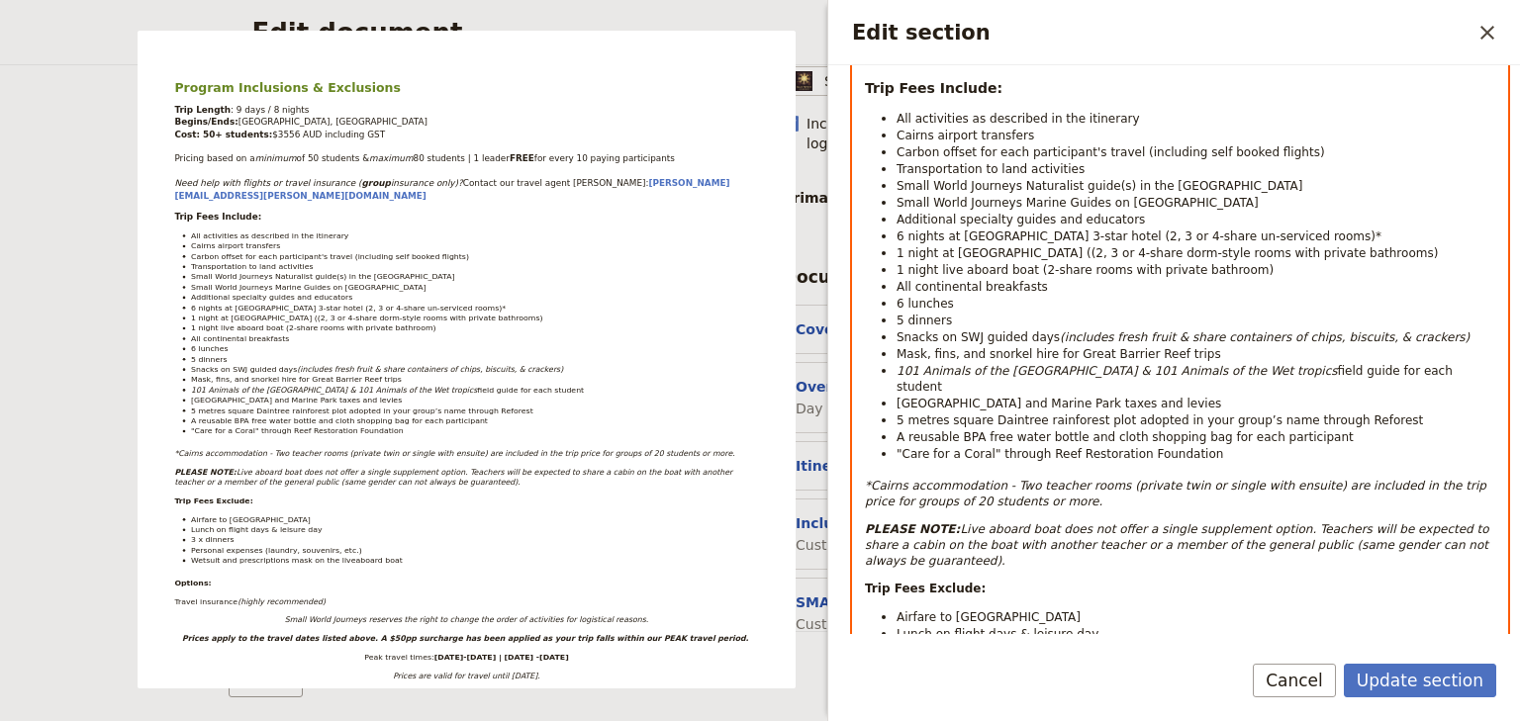
scroll to position [475, 0]
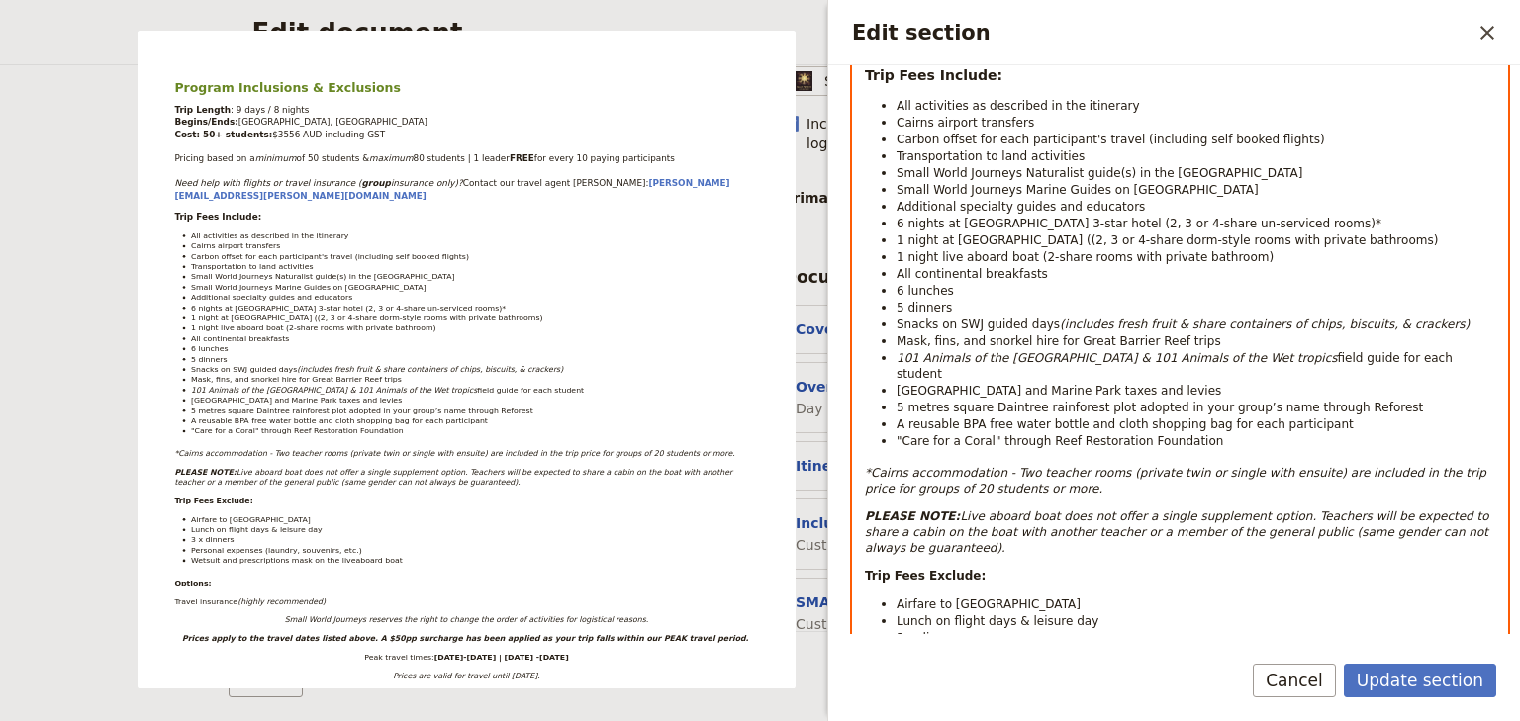
click at [940, 467] on em "*Cairns accommodation - Two teacher rooms (private twin or single with ensuite)…" at bounding box center [1177, 481] width 625 height 30
drag, startPoint x: 890, startPoint y: 467, endPoint x: 878, endPoint y: 468, distance: 12.9
click at [878, 468] on em "*Cairns accommodation - Two teacher rooms (private twin or single with ensuite)…" at bounding box center [1177, 481] width 625 height 30
drag, startPoint x: 985, startPoint y: 469, endPoint x: 871, endPoint y: 452, distance: 116.0
click at [871, 466] on em "*Cairns accommodation - Two teacher rooms (private twin or single with ensuite)…" at bounding box center [1177, 481] width 625 height 30
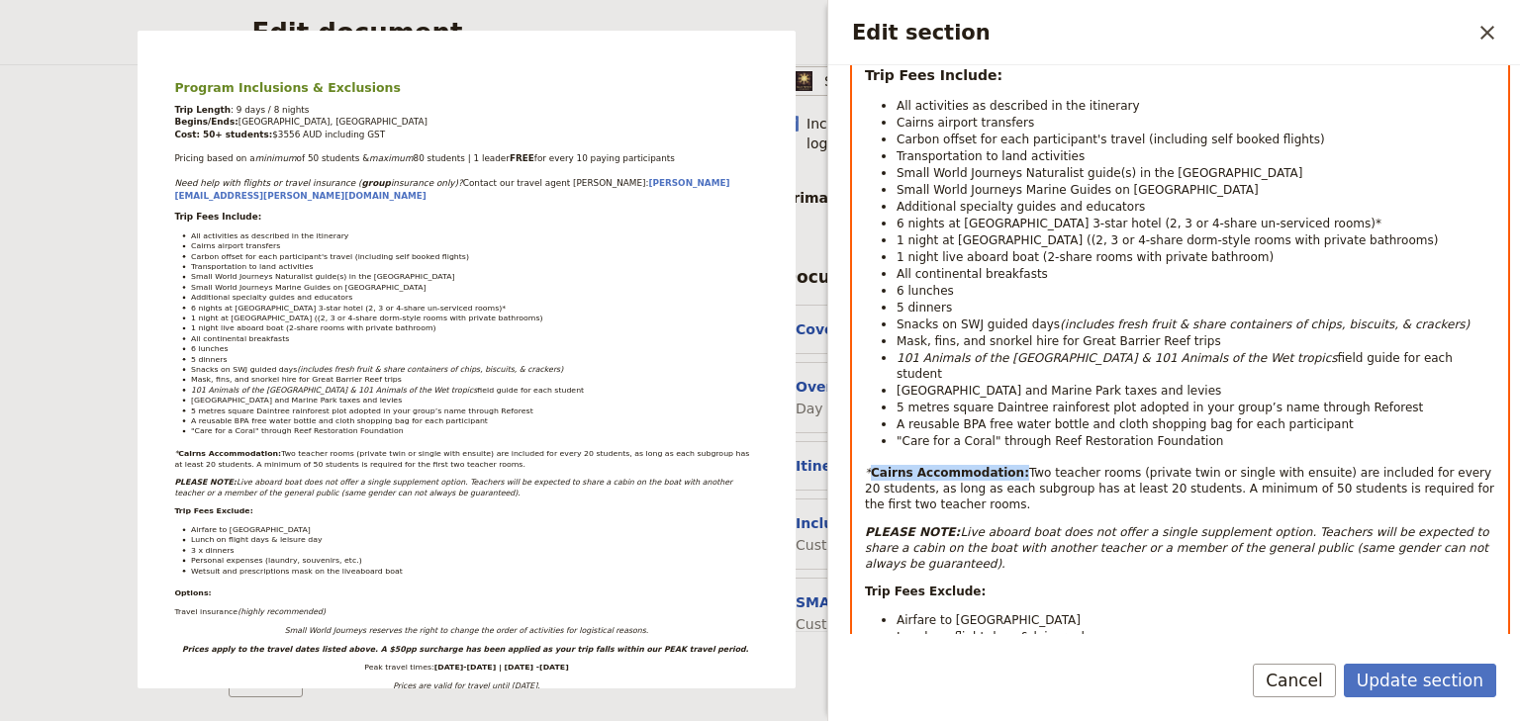
drag, startPoint x: 1002, startPoint y: 450, endPoint x: 872, endPoint y: 450, distance: 130.6
click at [872, 465] on p "* Cairns Accommodation: Two teacher rooms (private twin or single with ensuite)…" at bounding box center [1180, 488] width 630 height 47
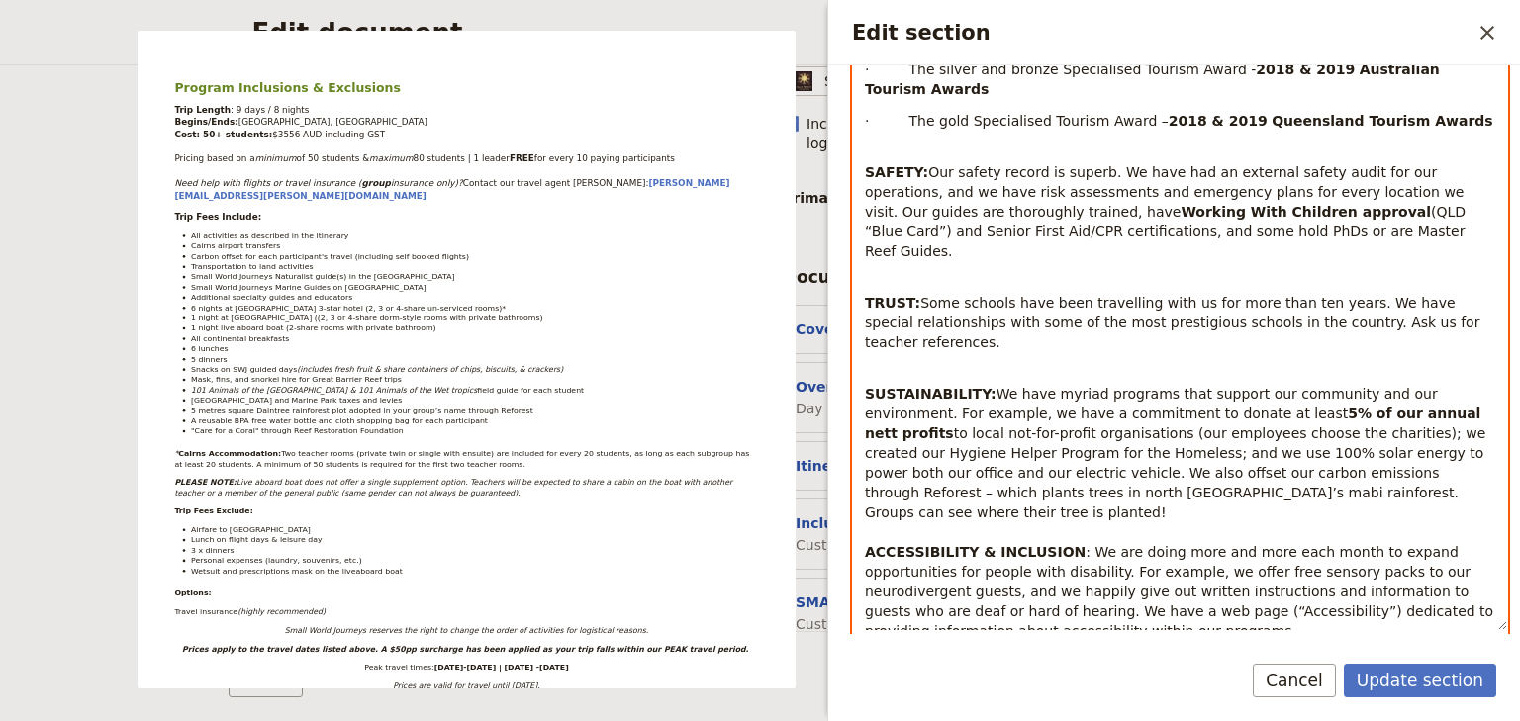
scroll to position [1757, 0]
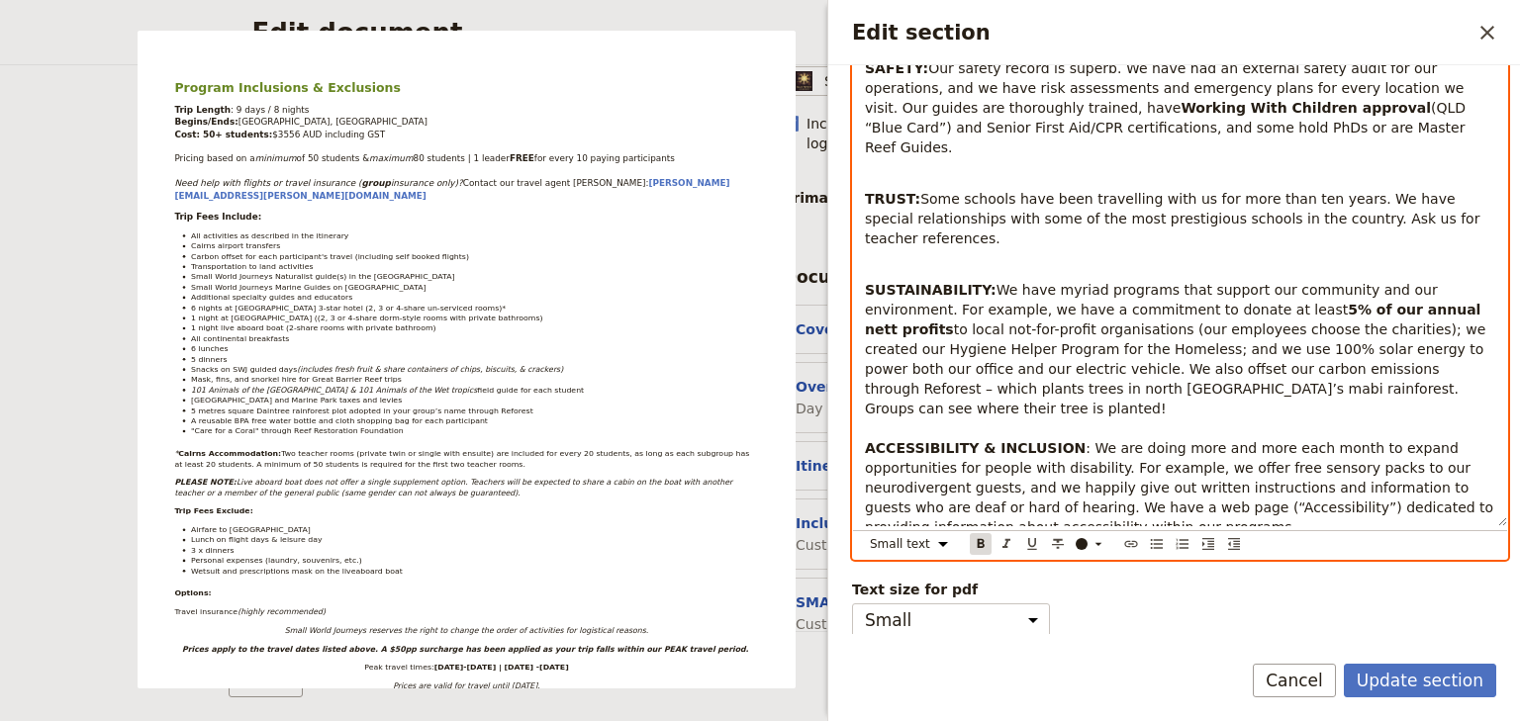
click at [979, 538] on icon "Format bold" at bounding box center [981, 544] width 16 height 16
click at [1006, 541] on icon "Format italic" at bounding box center [1006, 542] width 8 height 9
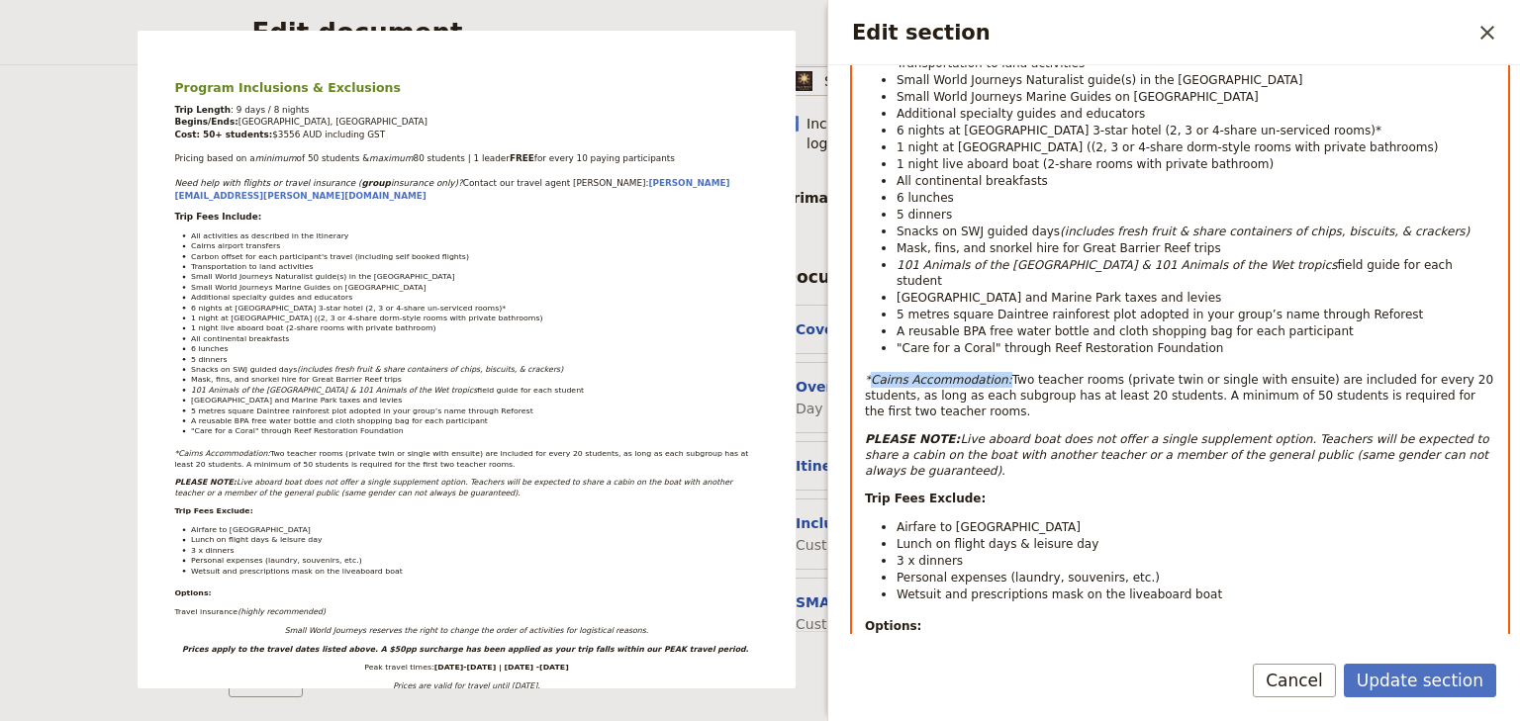
scroll to position [570, 0]
click at [908, 382] on p "*Cairns Accommodation: Two teacher rooms (private twin or single with ensuite) …" at bounding box center [1180, 393] width 630 height 47
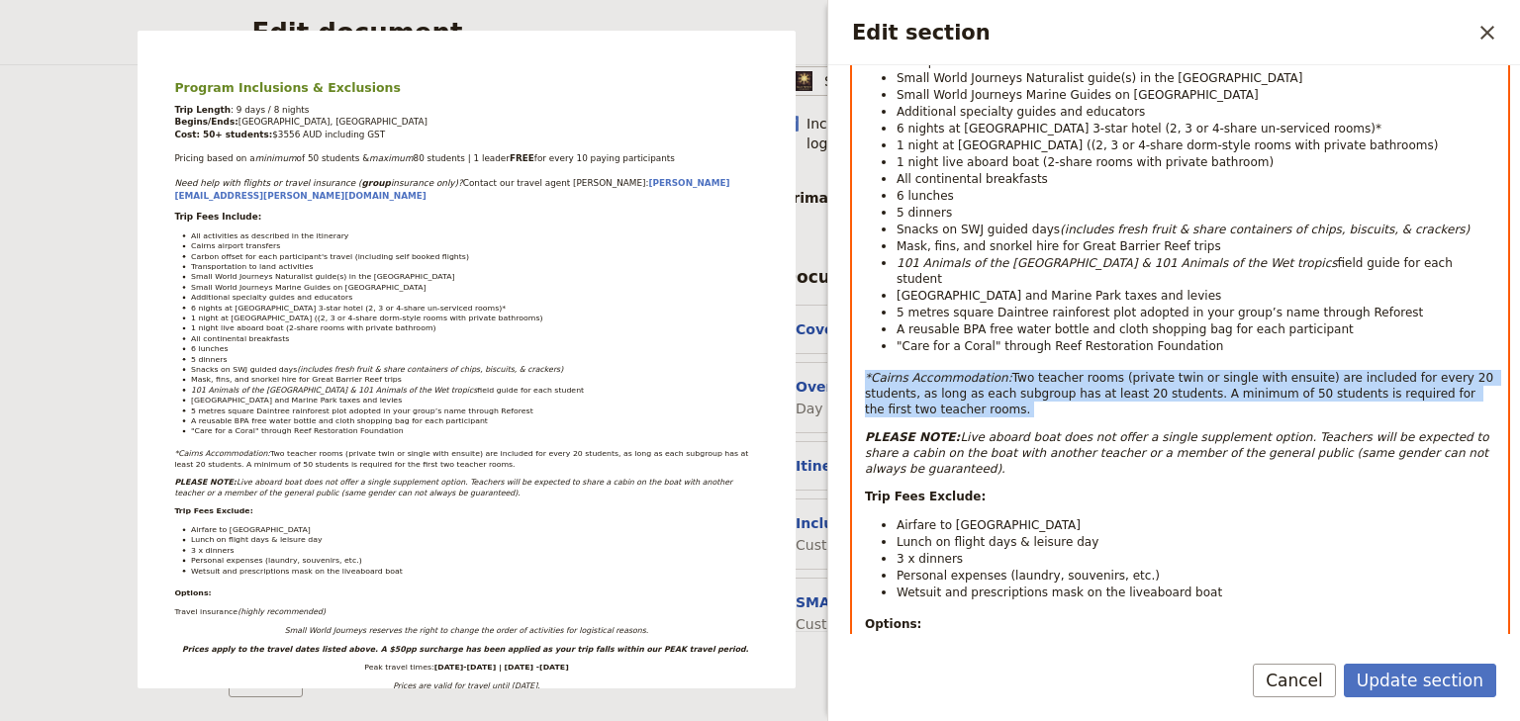
drag, startPoint x: 906, startPoint y: 392, endPoint x: 858, endPoint y: 361, distance: 57.4
click at [858, 361] on div "Program Inclusions & Exclusions Trip Length : 9 days / 8 nights Begins/Ends: [G…" at bounding box center [1180, 724] width 654 height 1979
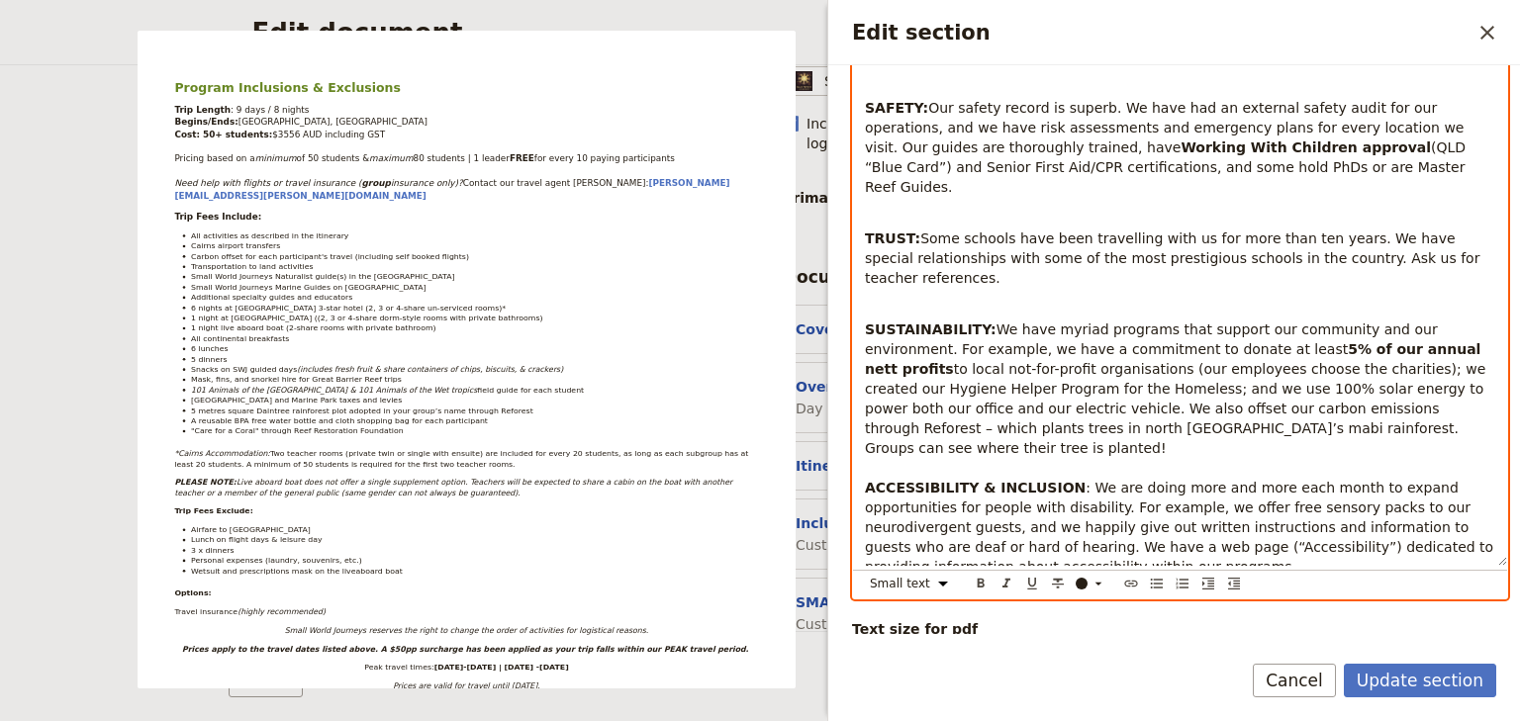
scroll to position [1757, 0]
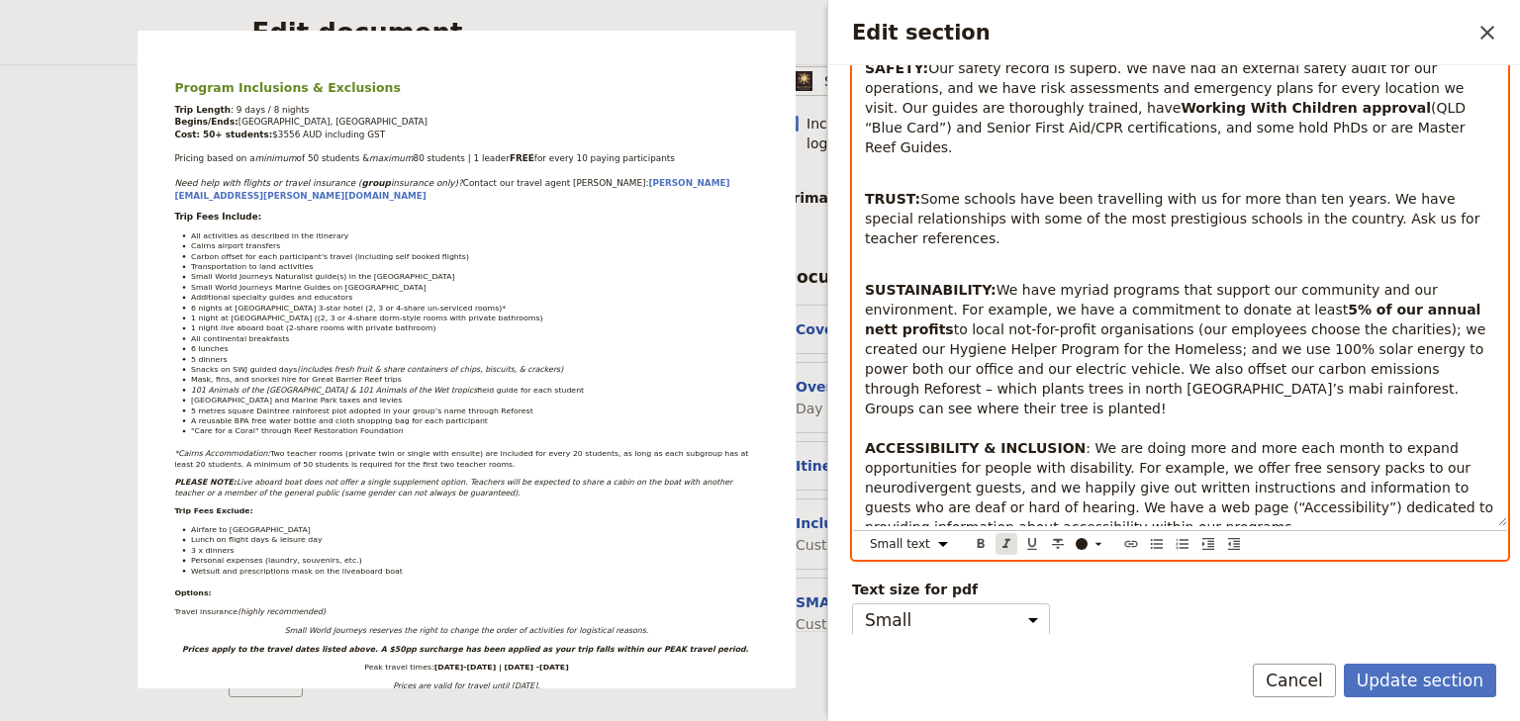
click at [1001, 540] on icon "Format italic" at bounding box center [1006, 544] width 16 height 16
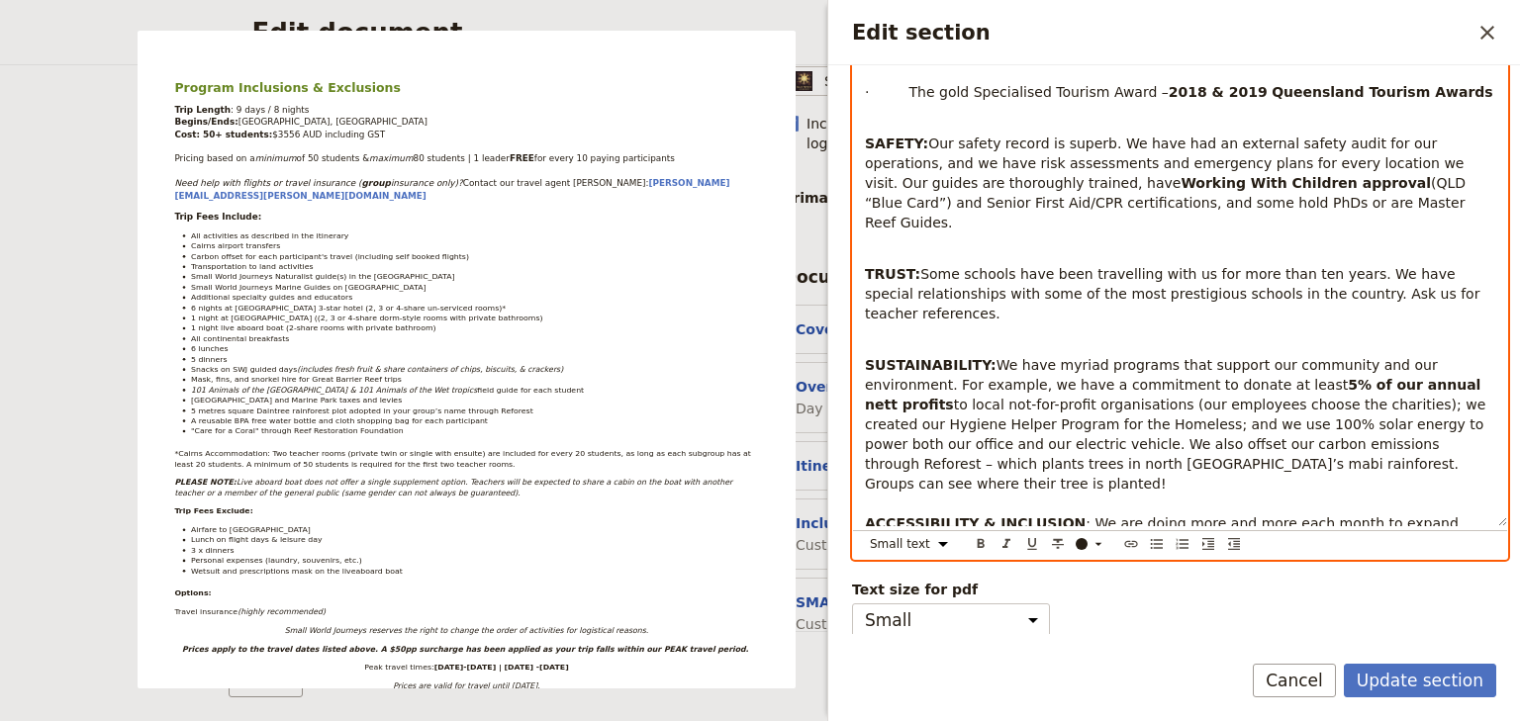
click at [1108, 624] on p "Edit section" at bounding box center [1180, 634] width 630 height 20
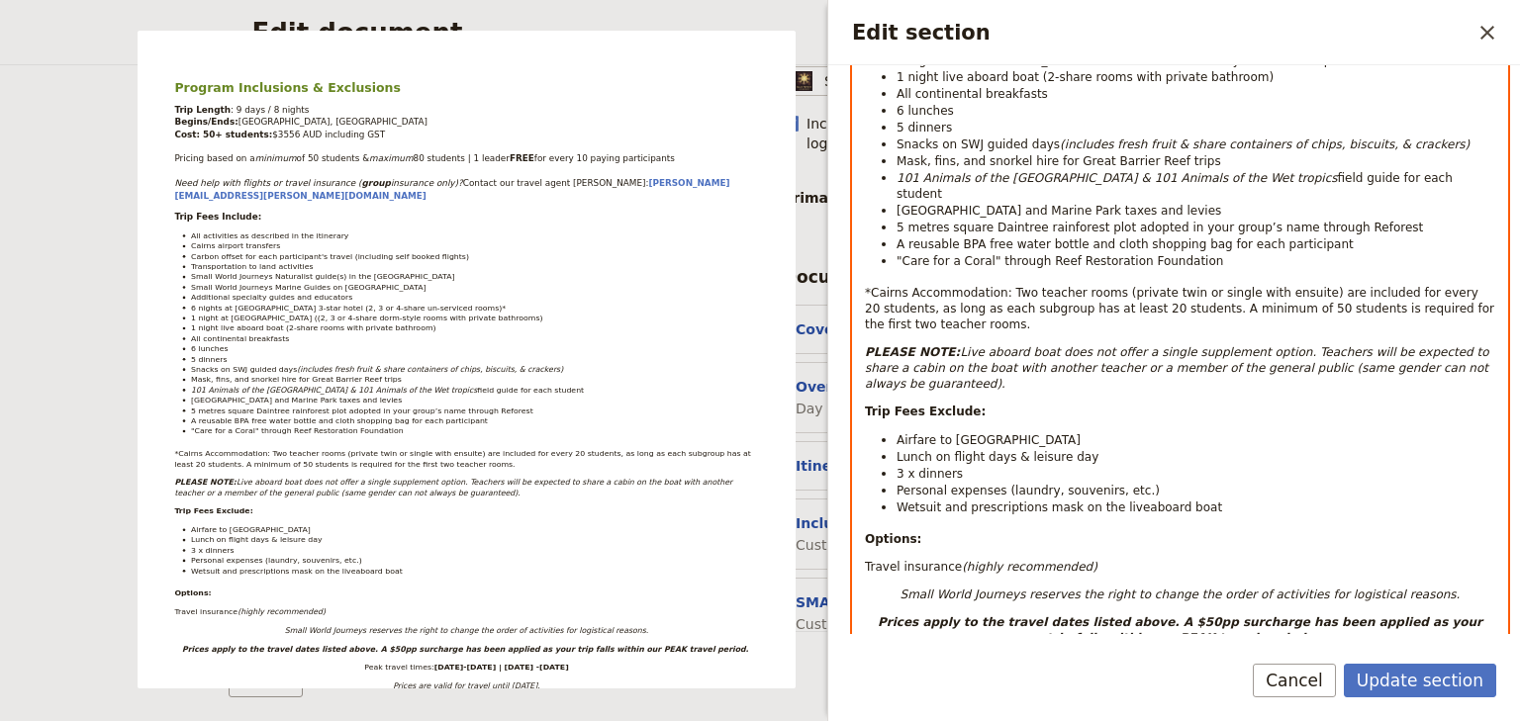
scroll to position [728, 0]
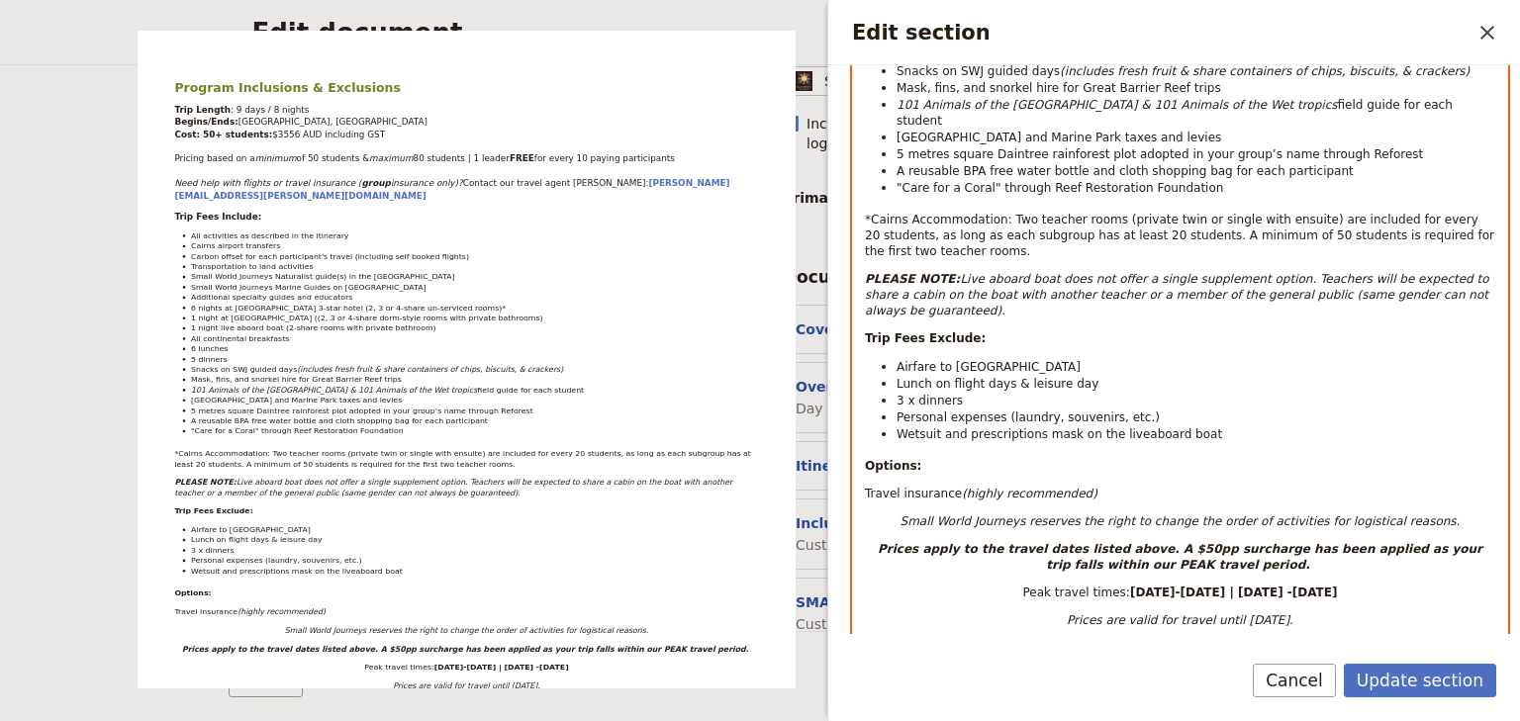
select select "paragraph-small"
drag, startPoint x: 902, startPoint y: 231, endPoint x: 860, endPoint y: 198, distance: 53.6
click at [860, 198] on div "Program Inclusions & Exclusions Trip Length : 9 days / 8 nights Begins/Ends: [G…" at bounding box center [1180, 566] width 654 height 1979
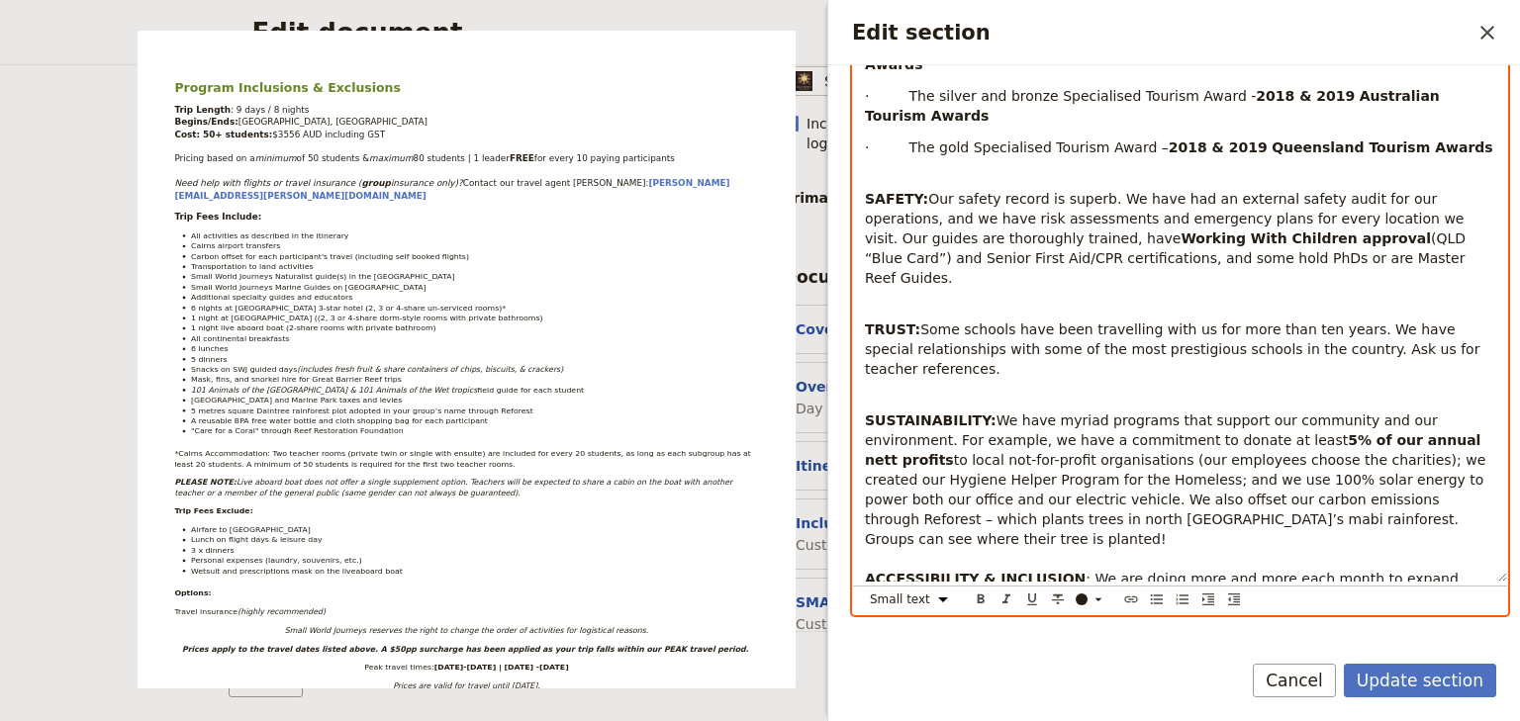
scroll to position [1757, 0]
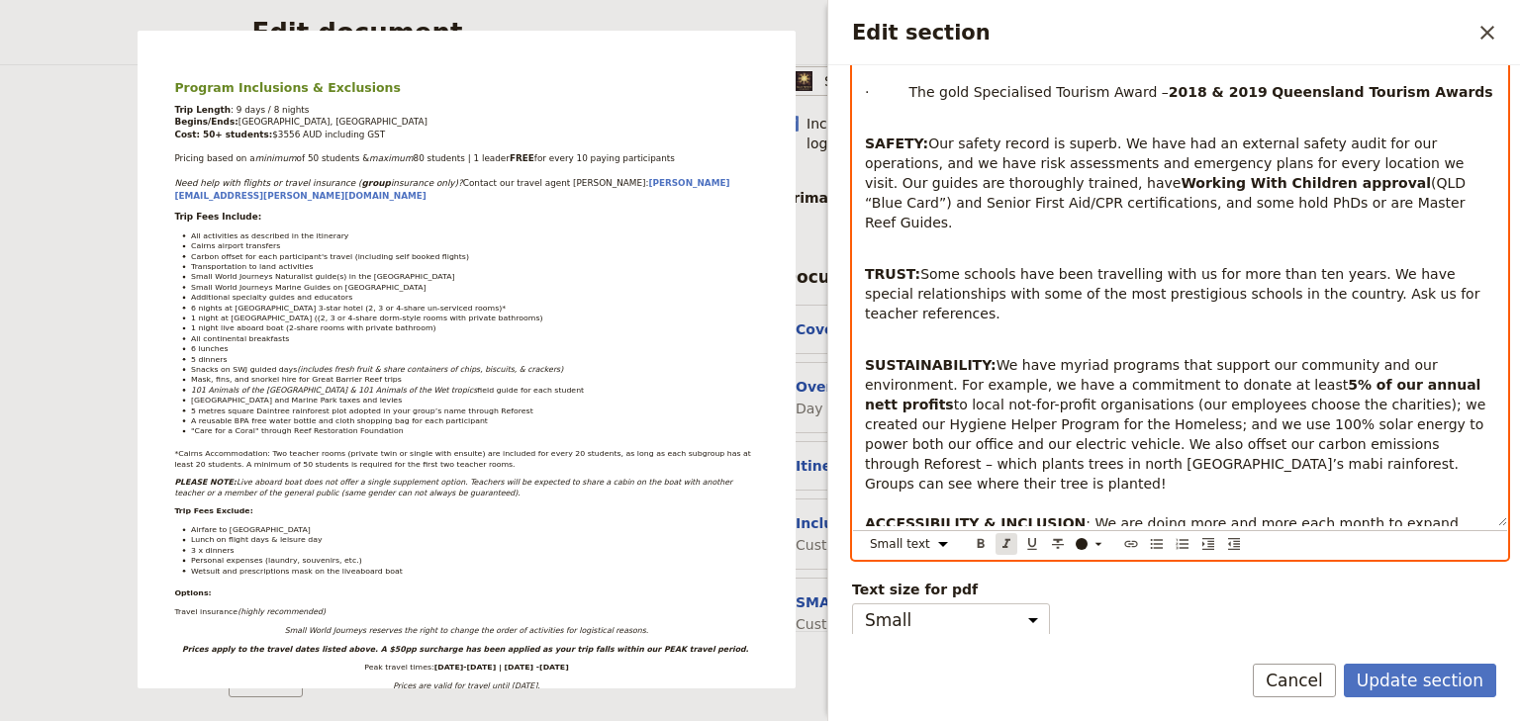
click at [1008, 541] on icon "Format italic" at bounding box center [1006, 544] width 16 height 16
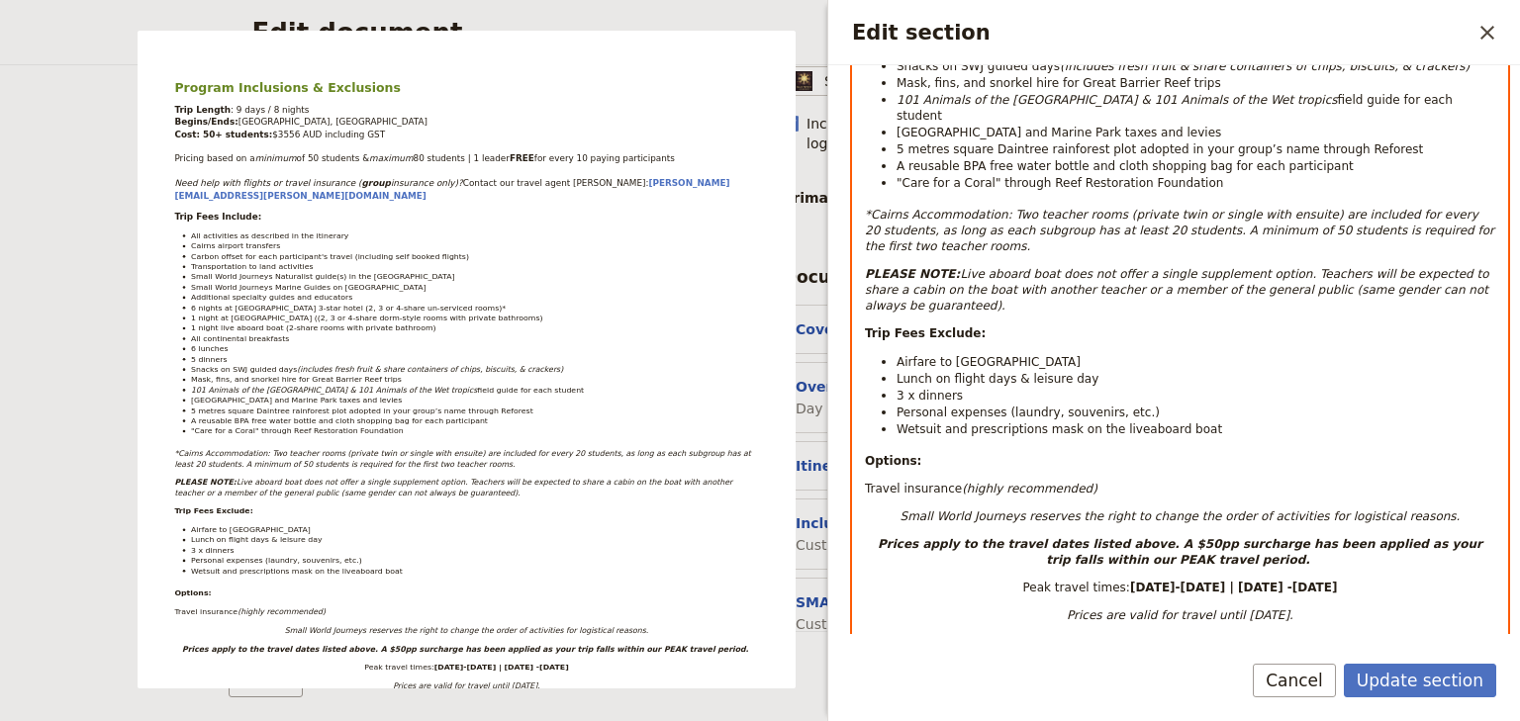
scroll to position [685, 0]
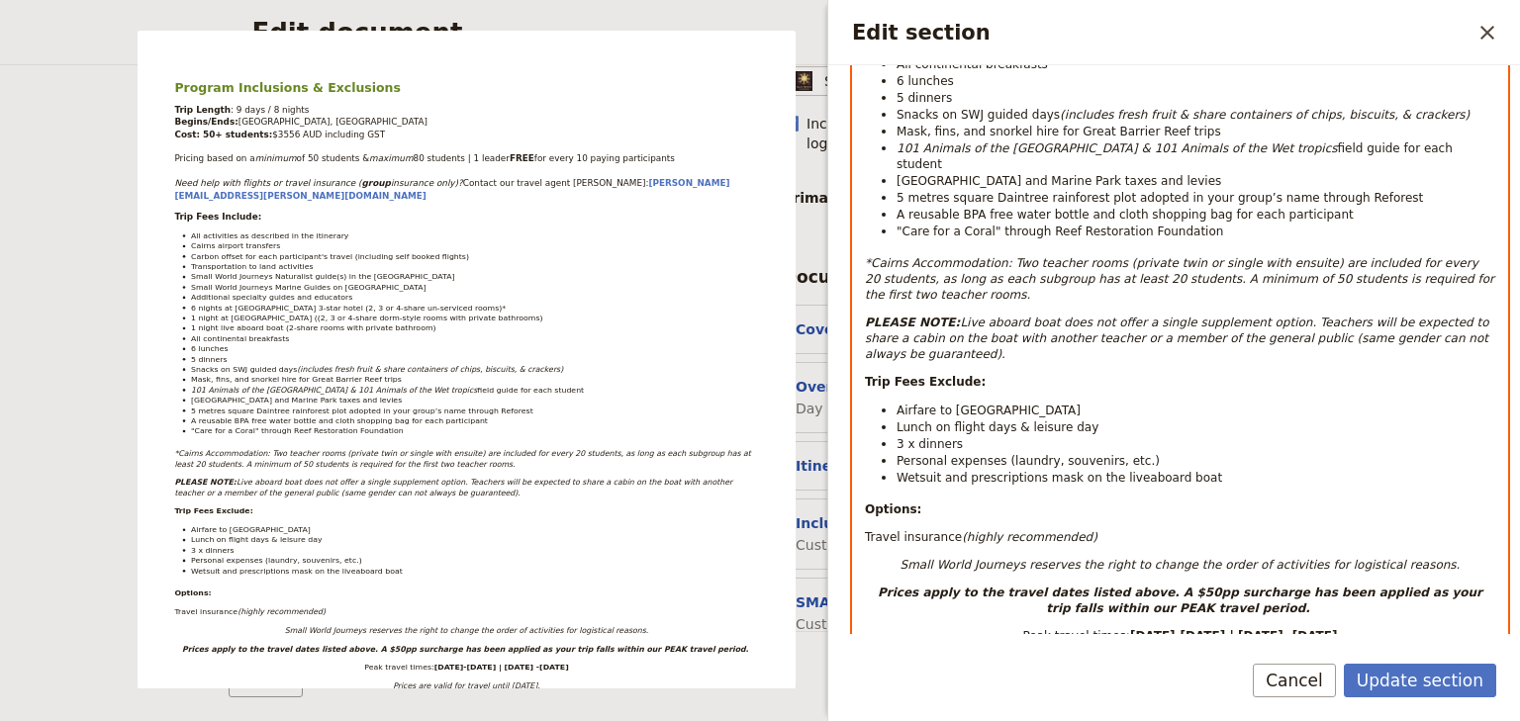
click at [1133, 316] on em "Live aboard boat does not offer a single supplement option. Teachers will be ex…" at bounding box center [1178, 339] width 627 height 46
drag, startPoint x: 915, startPoint y: 390, endPoint x: 942, endPoint y: 419, distance: 39.2
click at [915, 437] on span "3 x dinners" at bounding box center [929, 444] width 66 height 14
click at [1193, 469] on li "Wetsuit and prescriptions mask on the liveaboard boat" at bounding box center [1195, 477] width 599 height 17
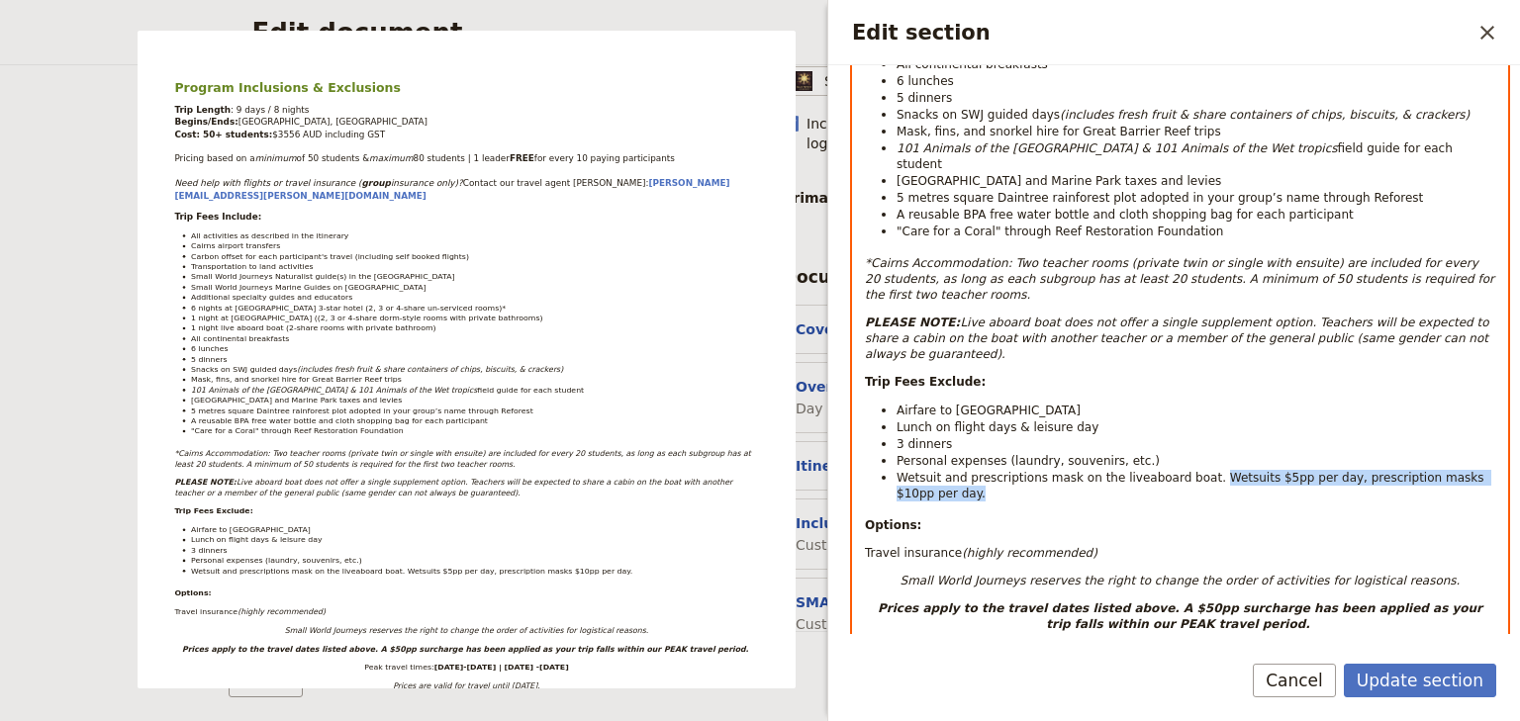
drag, startPoint x: 1188, startPoint y: 420, endPoint x: 1203, endPoint y: 435, distance: 21.7
click at [1203, 469] on li "Wetsuit and prescriptions mask on the liveaboard boat. Wetsuits $5pp per day, p…" at bounding box center [1195, 485] width 599 height 33
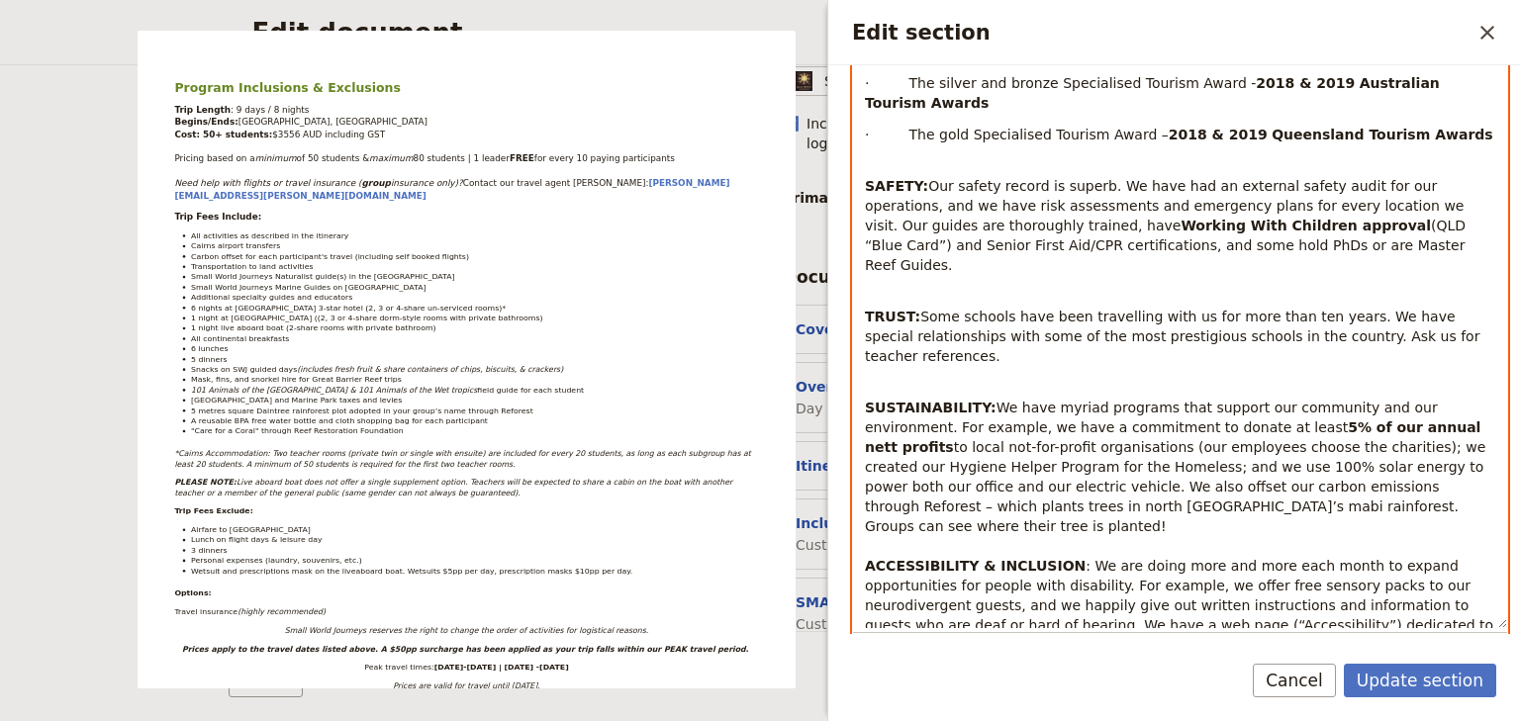
scroll to position [1757, 0]
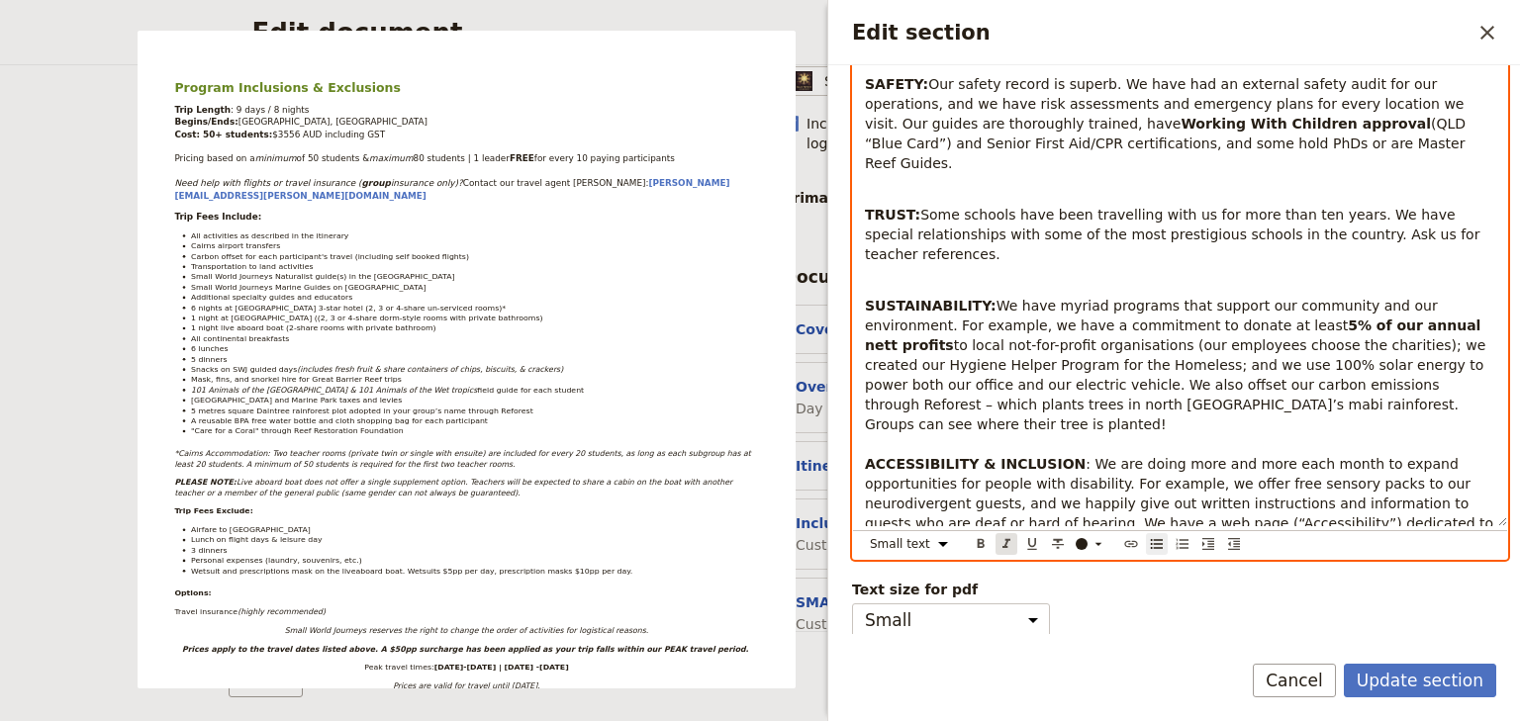
click at [1004, 542] on icon "Format italic" at bounding box center [1006, 544] width 16 height 16
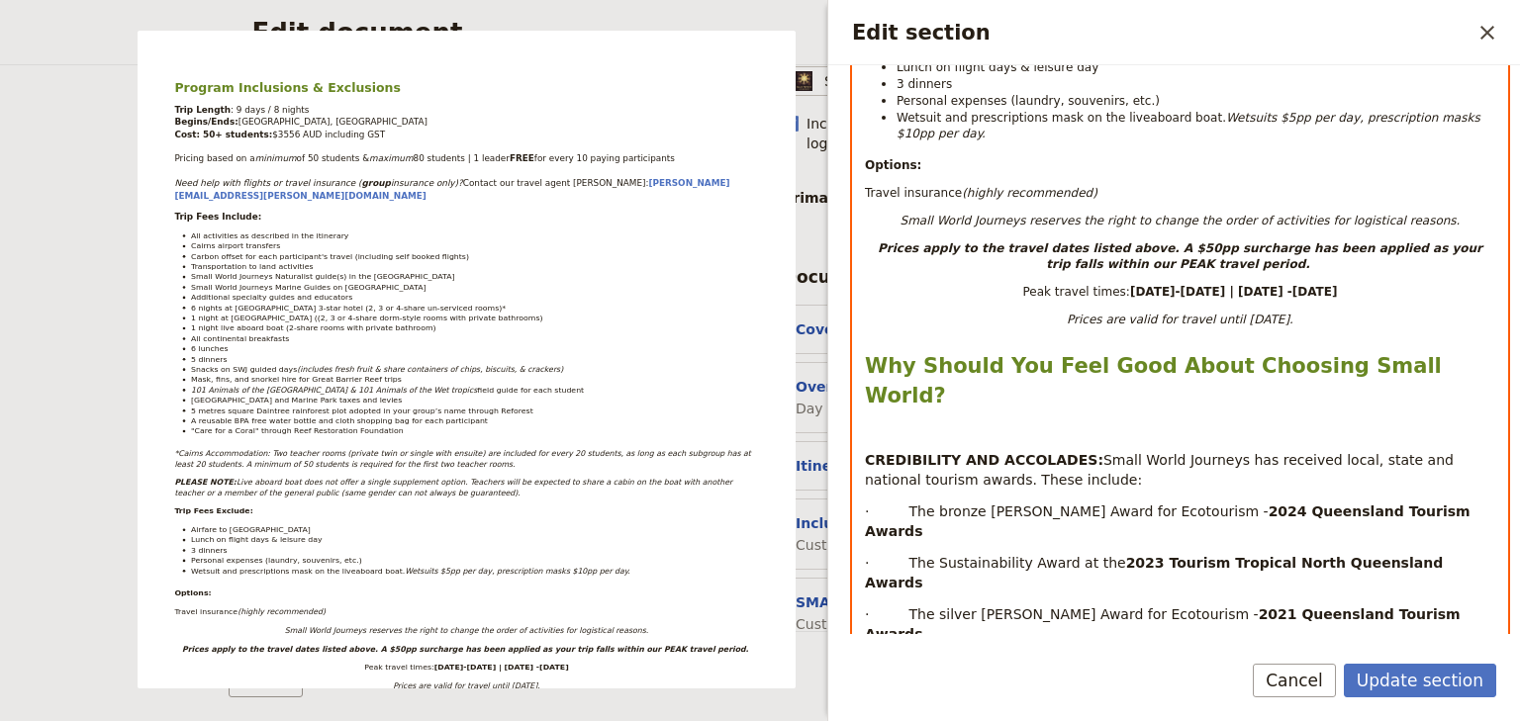
scroll to position [887, 0]
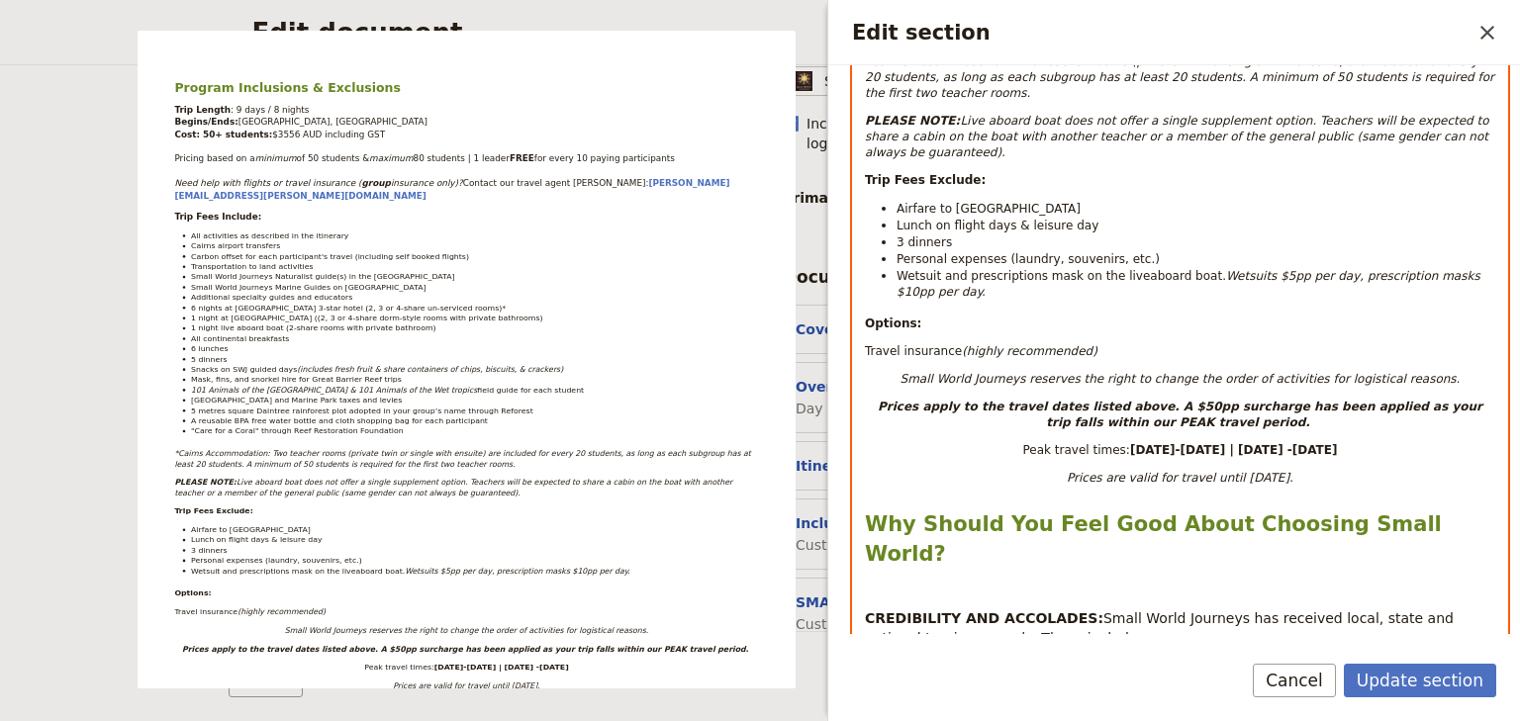
click at [1177, 277] on div "Program Inclusions & Exclusions Trip Length : 9 days / 8 nights Begins/Ends: [G…" at bounding box center [1180, 407] width 654 height 1979
click at [1186, 269] on span "Wetsuit and prescriptions mask on the liveaboard boat." at bounding box center [1060, 276] width 329 height 14
click at [914, 269] on em "Wetsuits $5pp per day, prescription masks $10pp per day." at bounding box center [1194, 284] width 596 height 30
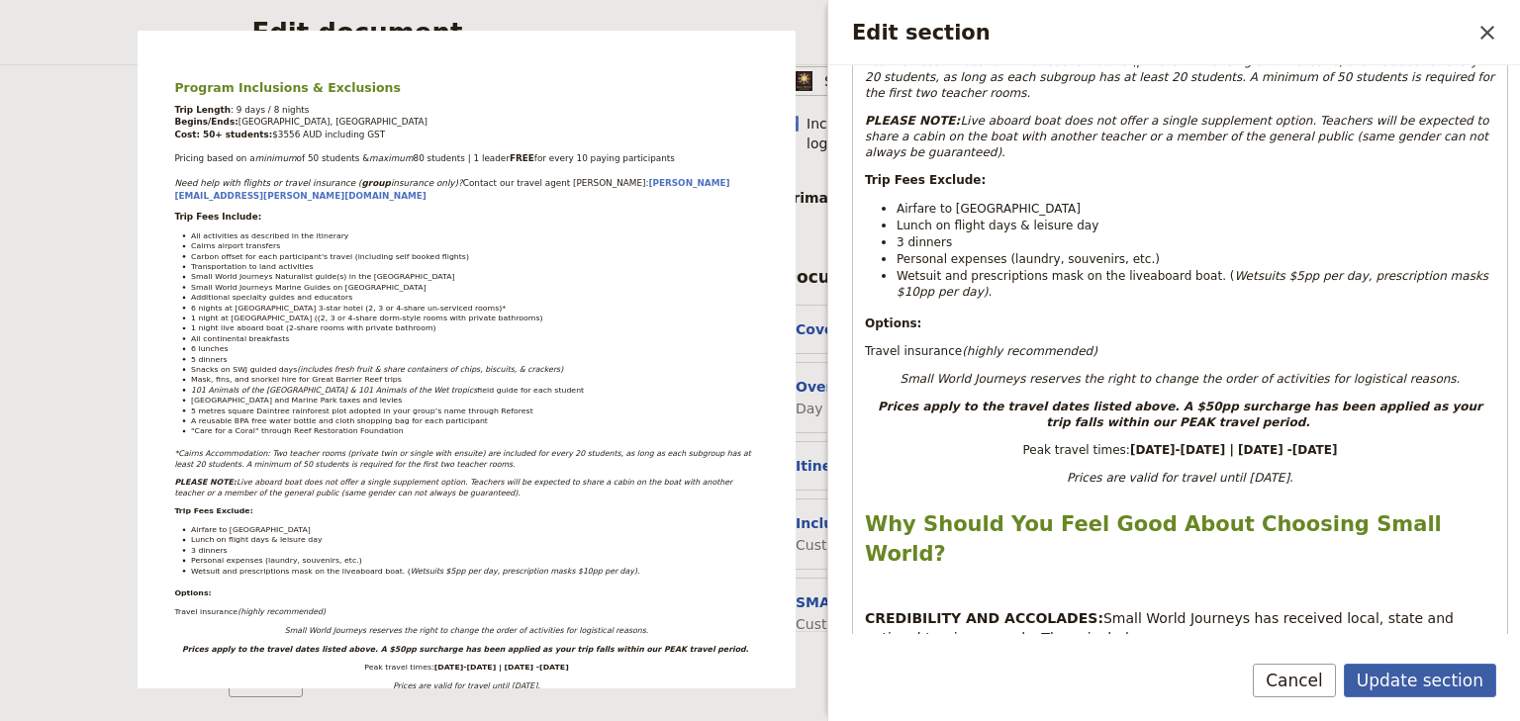
click at [1423, 681] on button "Update section" at bounding box center [1420, 681] width 152 height 34
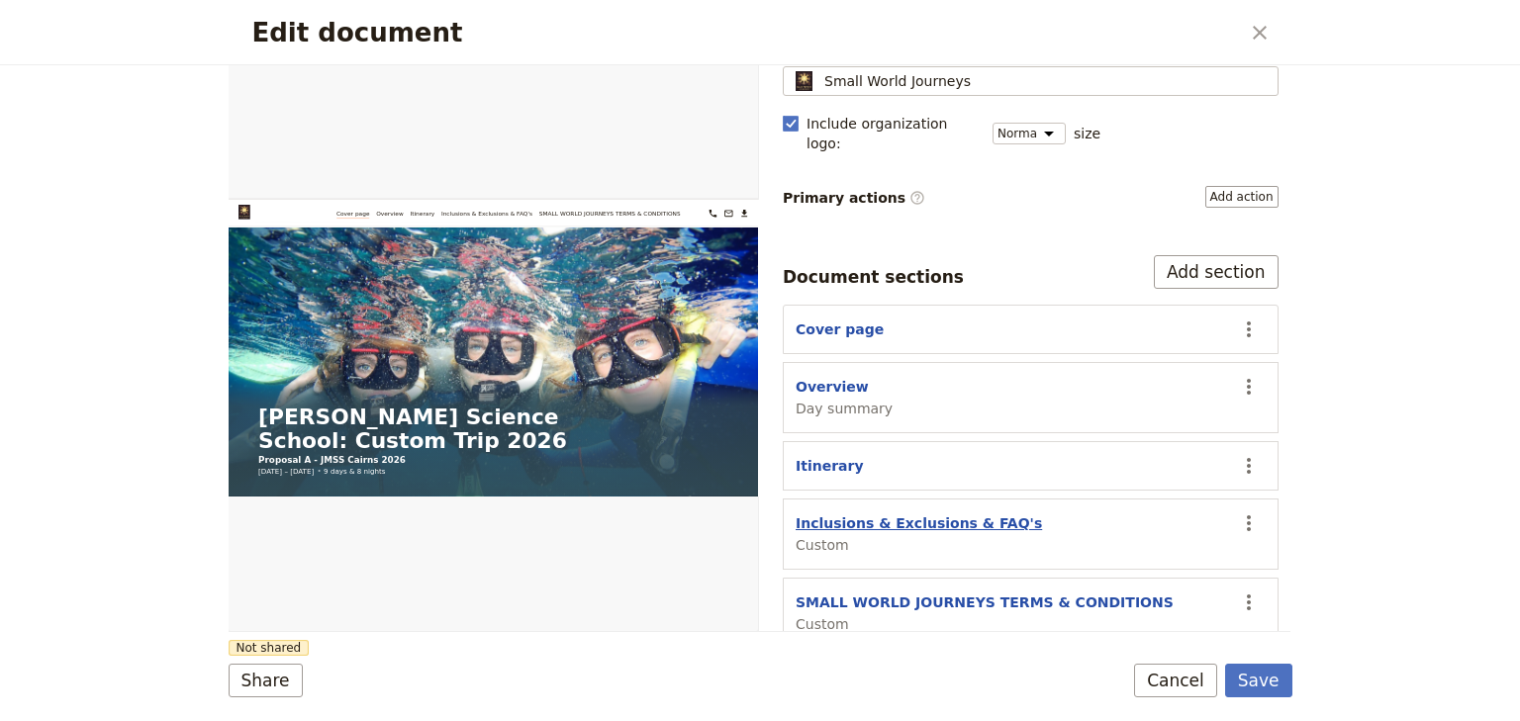
click at [894, 514] on button "Inclusions & Exclusions & FAQ's" at bounding box center [918, 524] width 246 height 20
select select "CUSTOM"
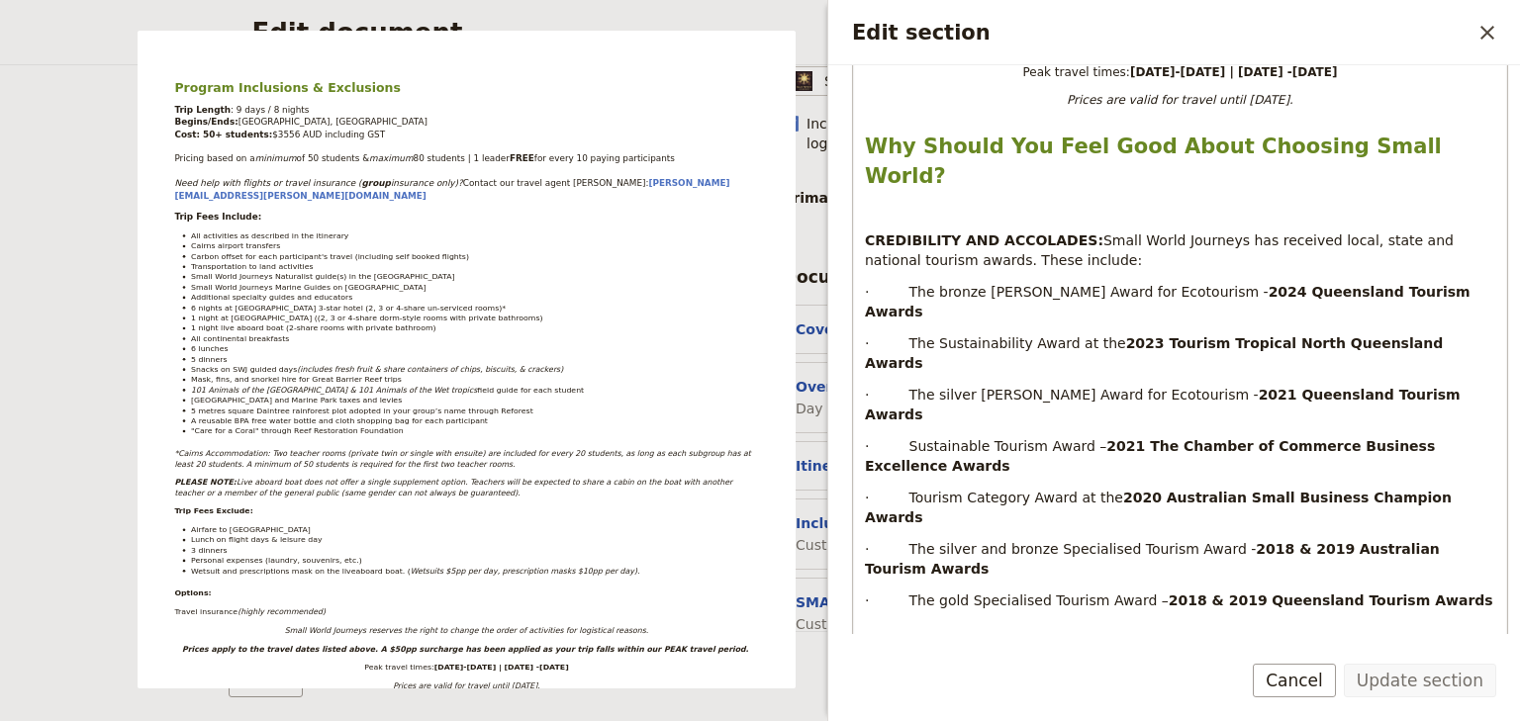
scroll to position [950, 0]
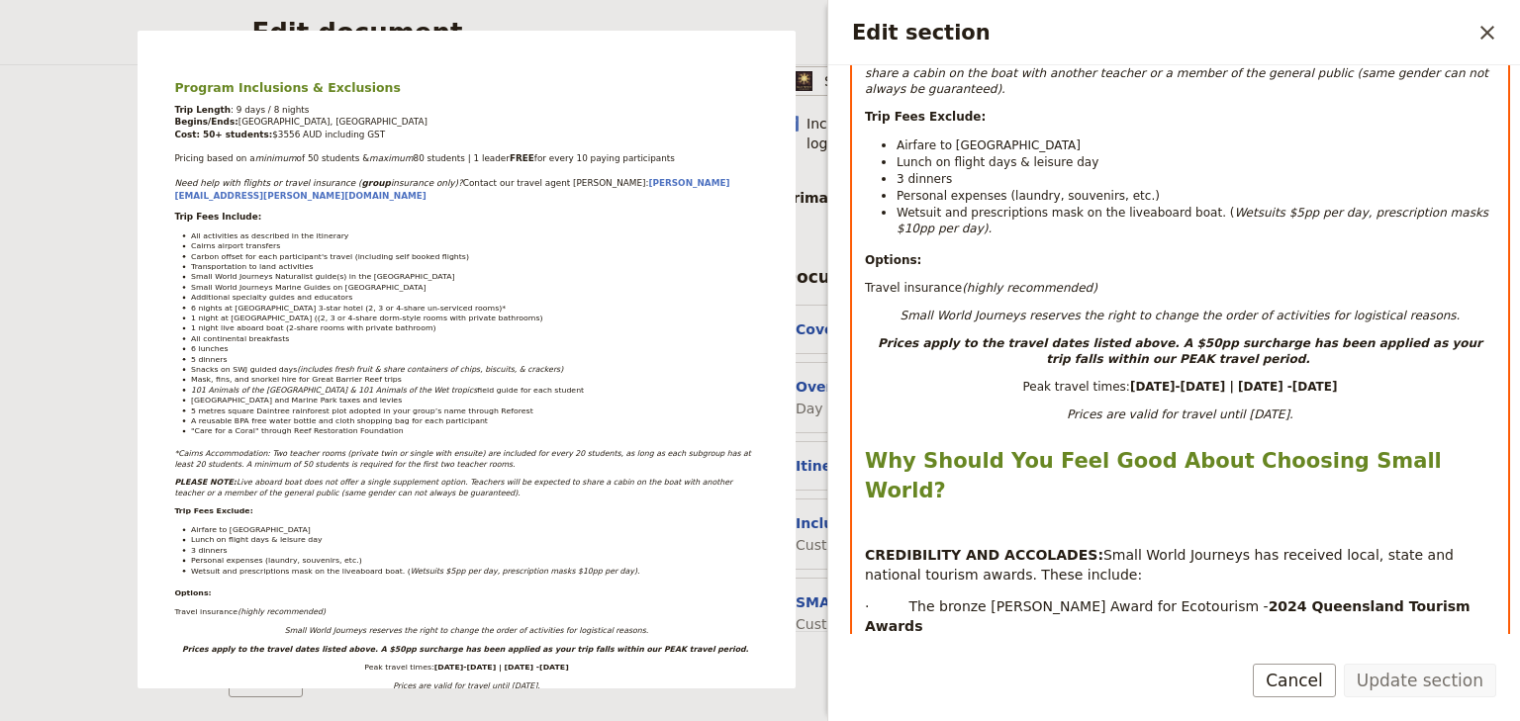
click at [869, 449] on strong "Why Should You Feel Good About Choosing Small World?" at bounding box center [1157, 475] width 584 height 53
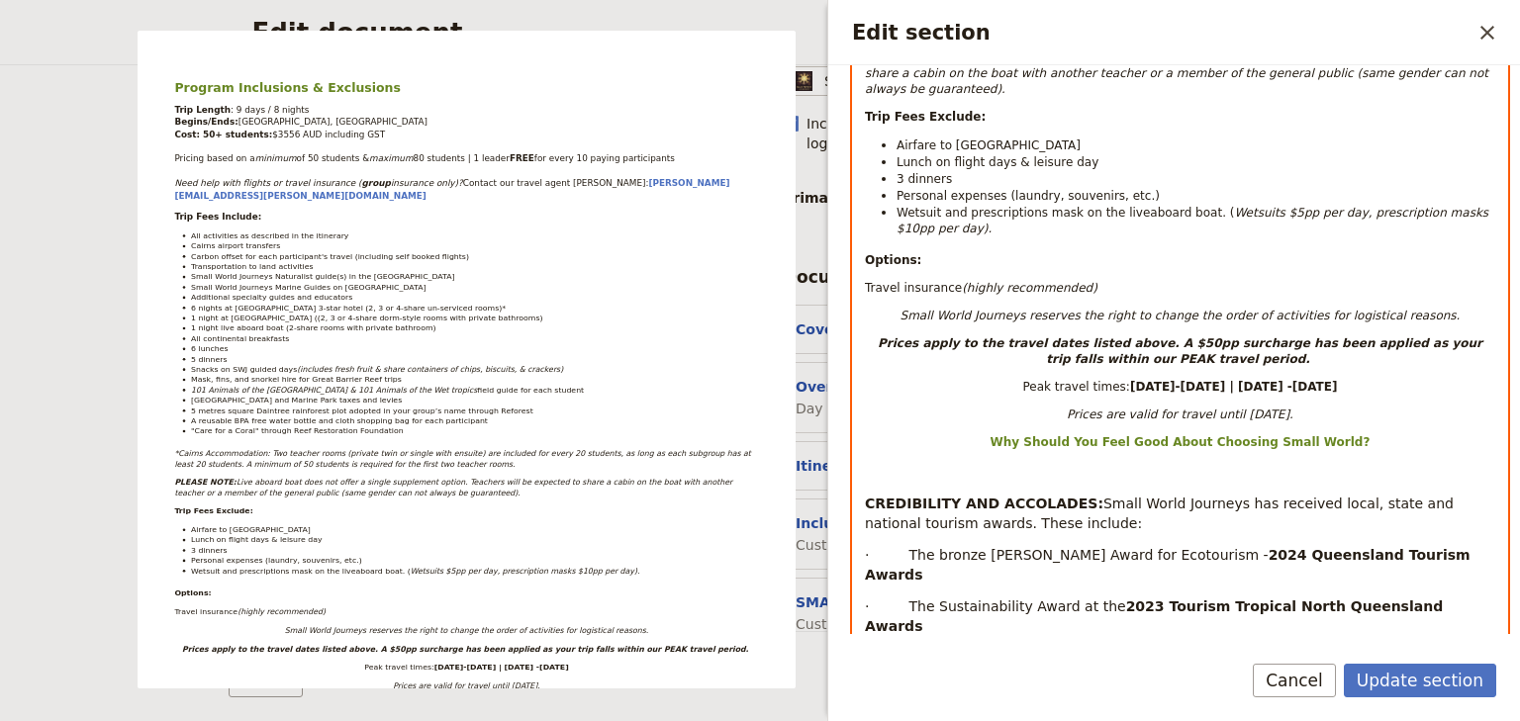
click at [868, 429] on div "Program Inclusions & Exclusions Trip Length : 9 days / 8 nights Begins/Ends: [G…" at bounding box center [1180, 466] width 654 height 2223
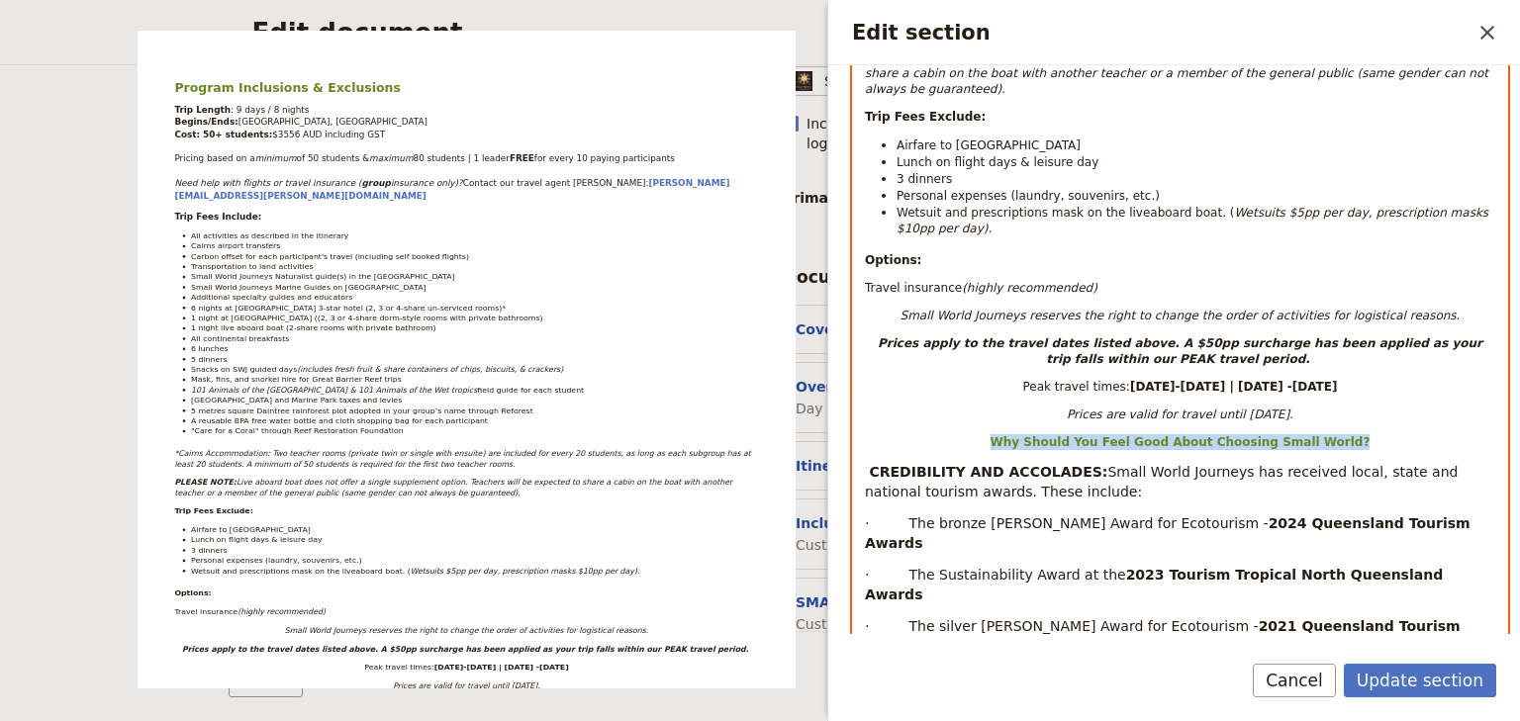
drag, startPoint x: 1344, startPoint y: 387, endPoint x: 1067, endPoint y: 471, distance: 289.5
click at [1005, 434] on p "Why Should You Feel Good About Choosing Small World?" at bounding box center [1180, 442] width 630 height 16
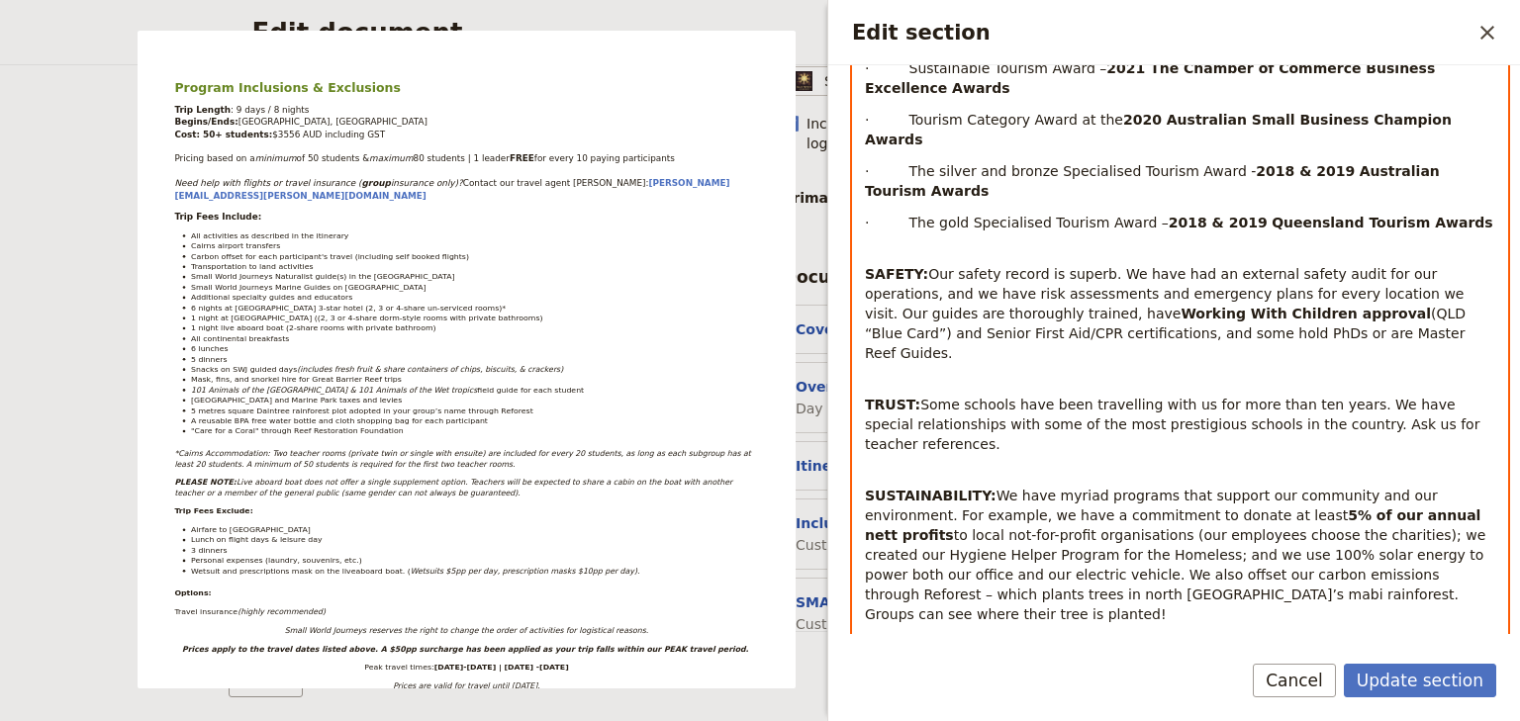
scroll to position [1720, 0]
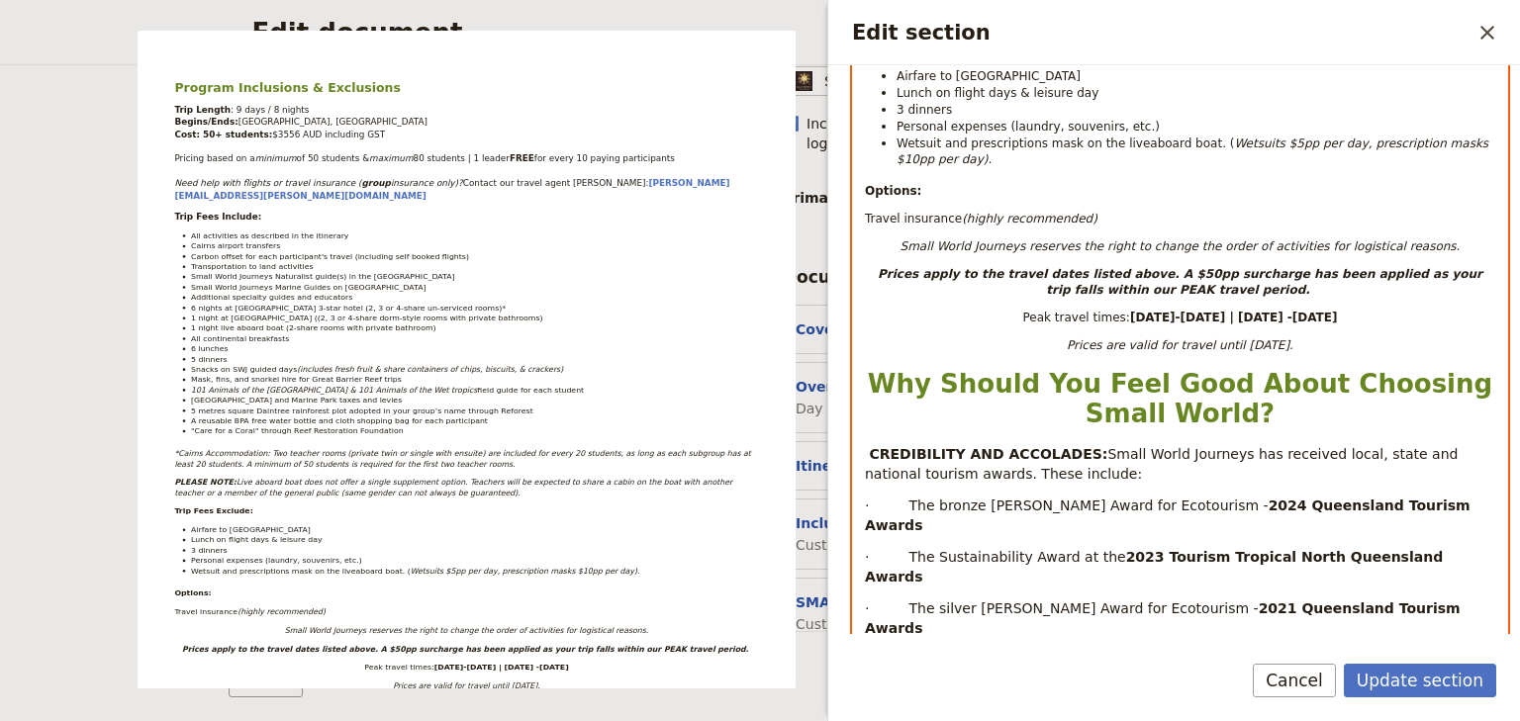
scroll to position [821, 0]
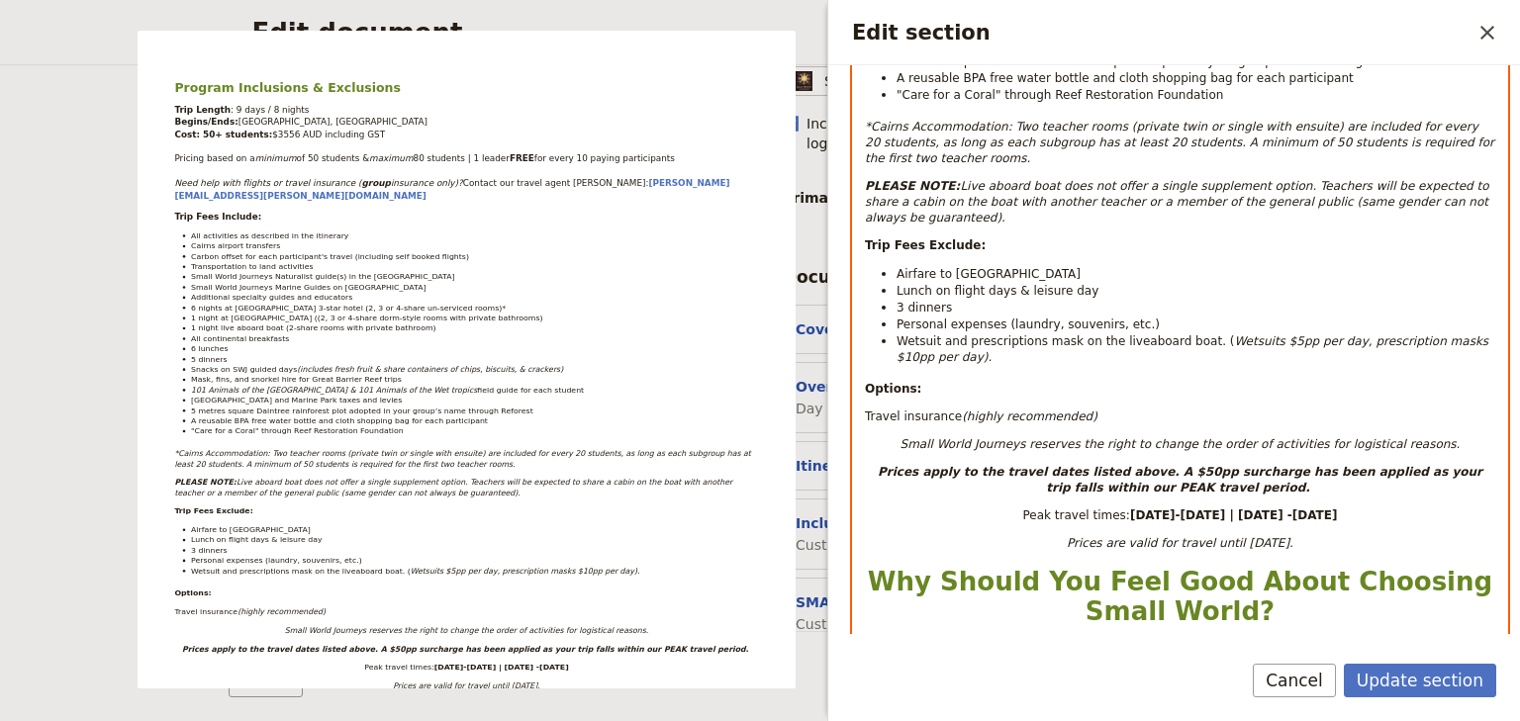
click at [1031, 567] on h1 "Why Should You Feel Good About Choosing Small World?" at bounding box center [1180, 596] width 630 height 59
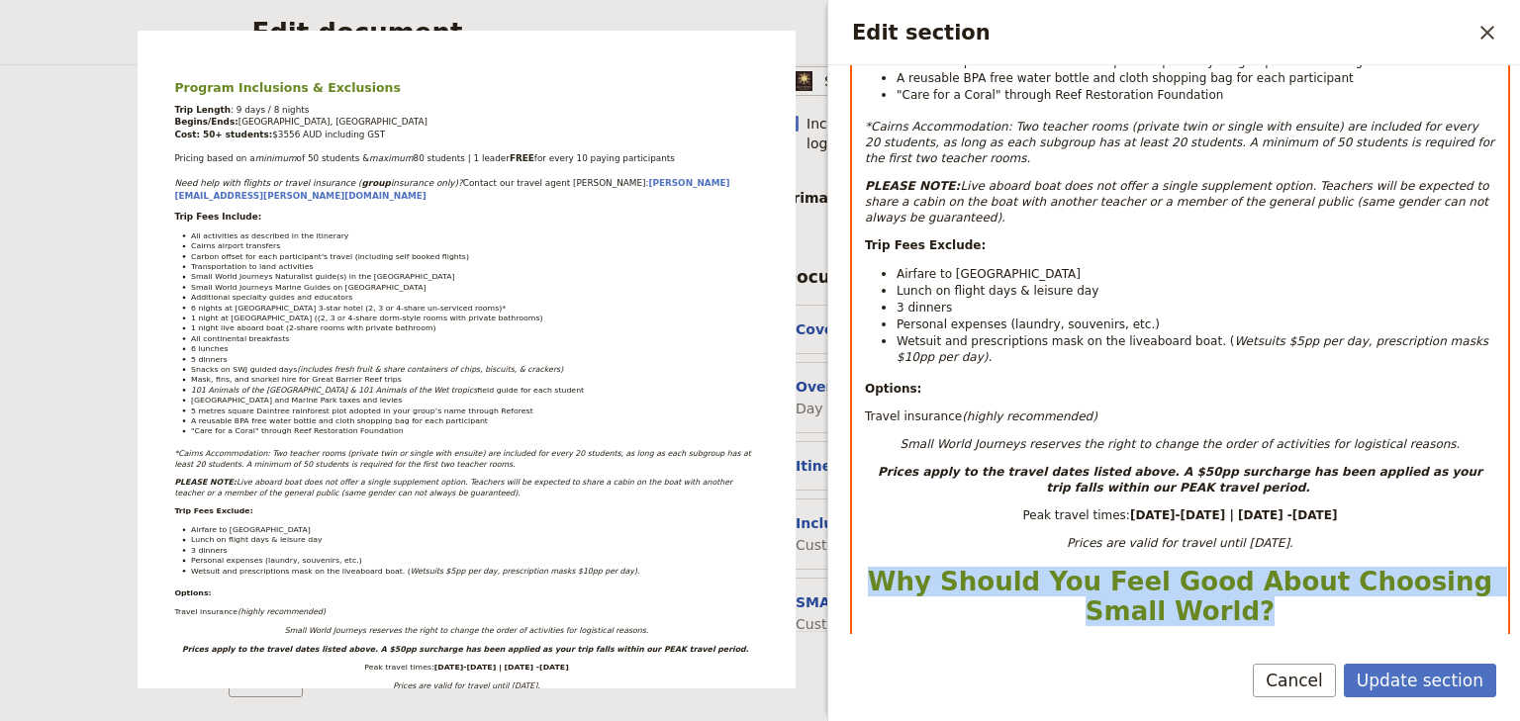
drag, startPoint x: 1228, startPoint y: 560, endPoint x: 880, endPoint y: 530, distance: 349.5
click at [880, 567] on h1 "Why Should You Feel Good About Choosing Small World?" at bounding box center [1180, 596] width 630 height 59
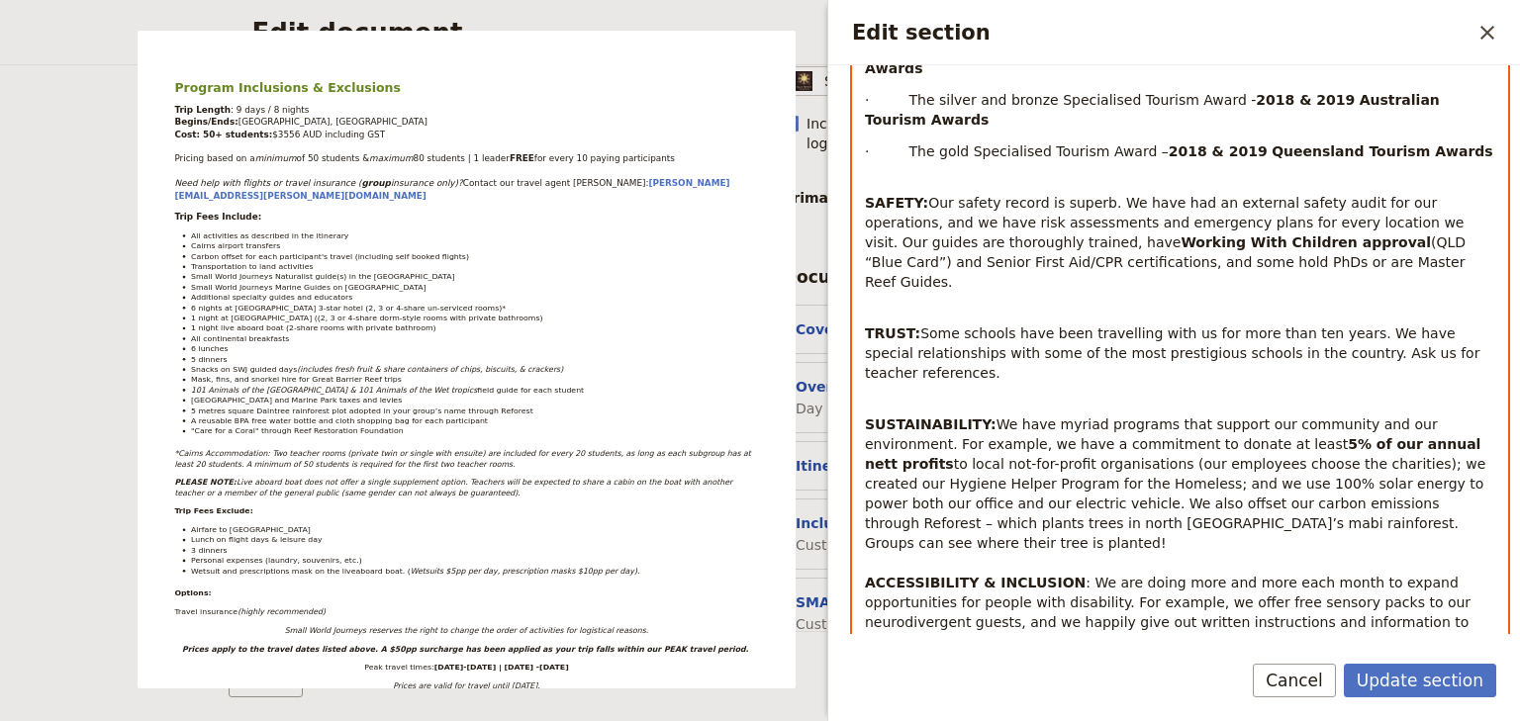
scroll to position [1771, 0]
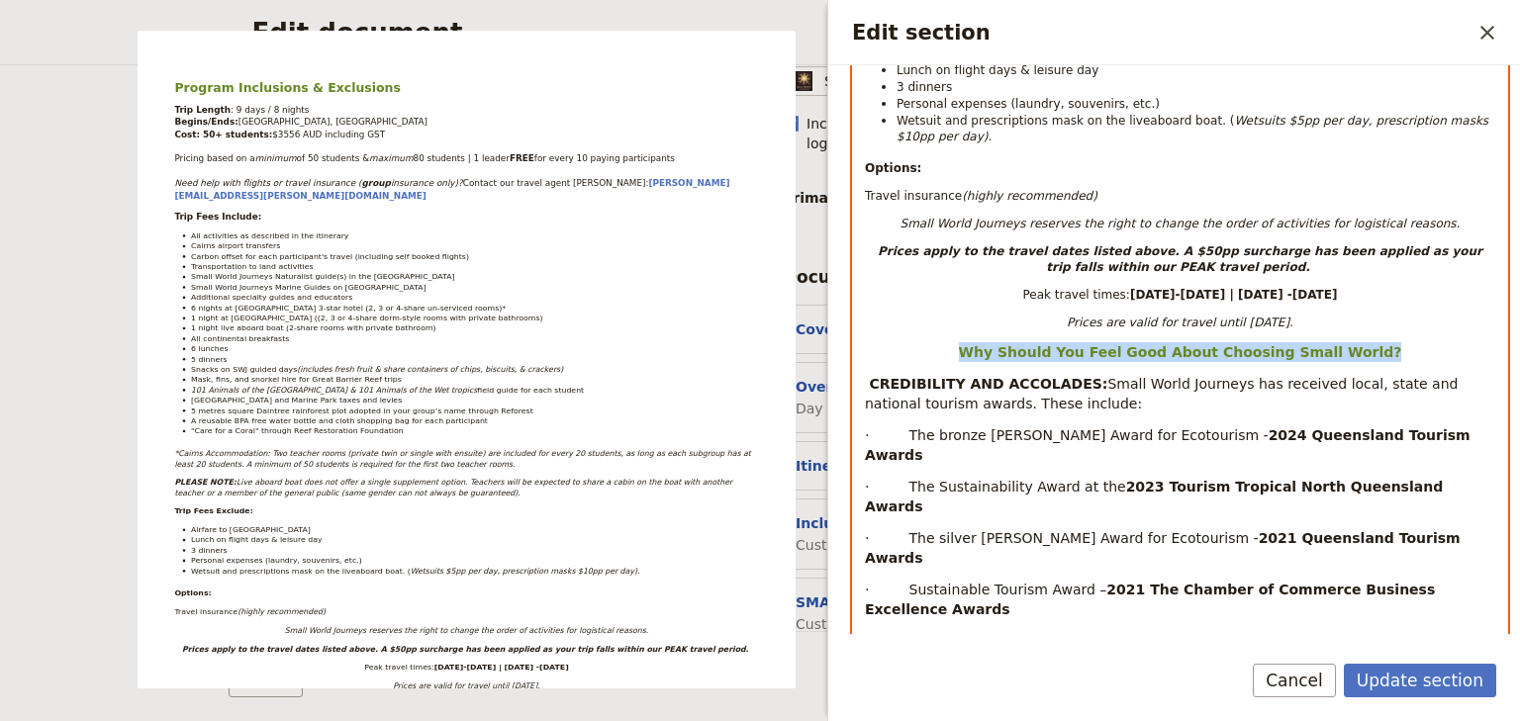
scroll to position [932, 0]
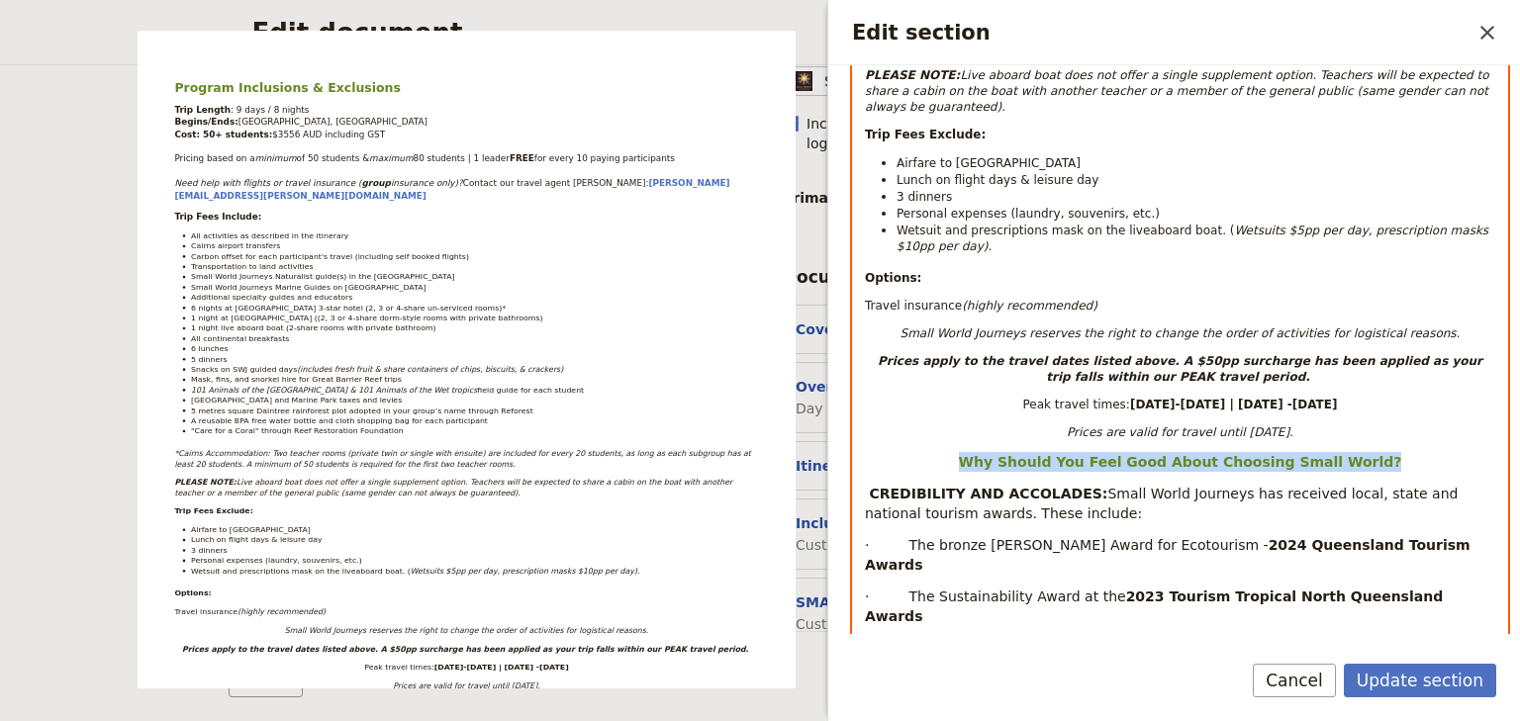
click at [1088, 422] on div "Program Inclusions & Exclusions Trip Length : 9 days / 8 nights Begins/Ends: [G…" at bounding box center [1180, 471] width 654 height 2196
drag, startPoint x: 1250, startPoint y: 408, endPoint x: 968, endPoint y: 408, distance: 282.0
click at [968, 452] on p "Why Should You Feel Good About Choosing Small World?" at bounding box center [1180, 462] width 630 height 20
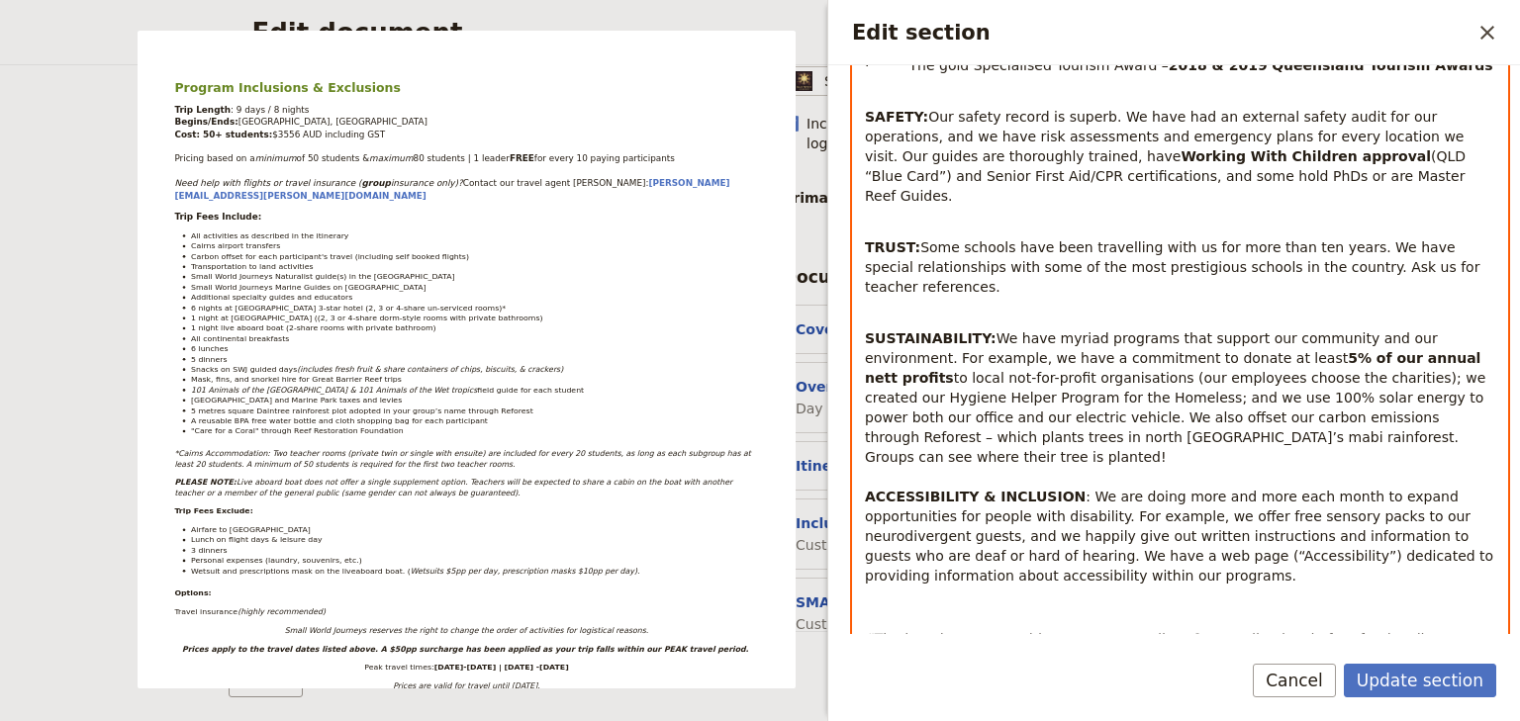
scroll to position [1724, 0]
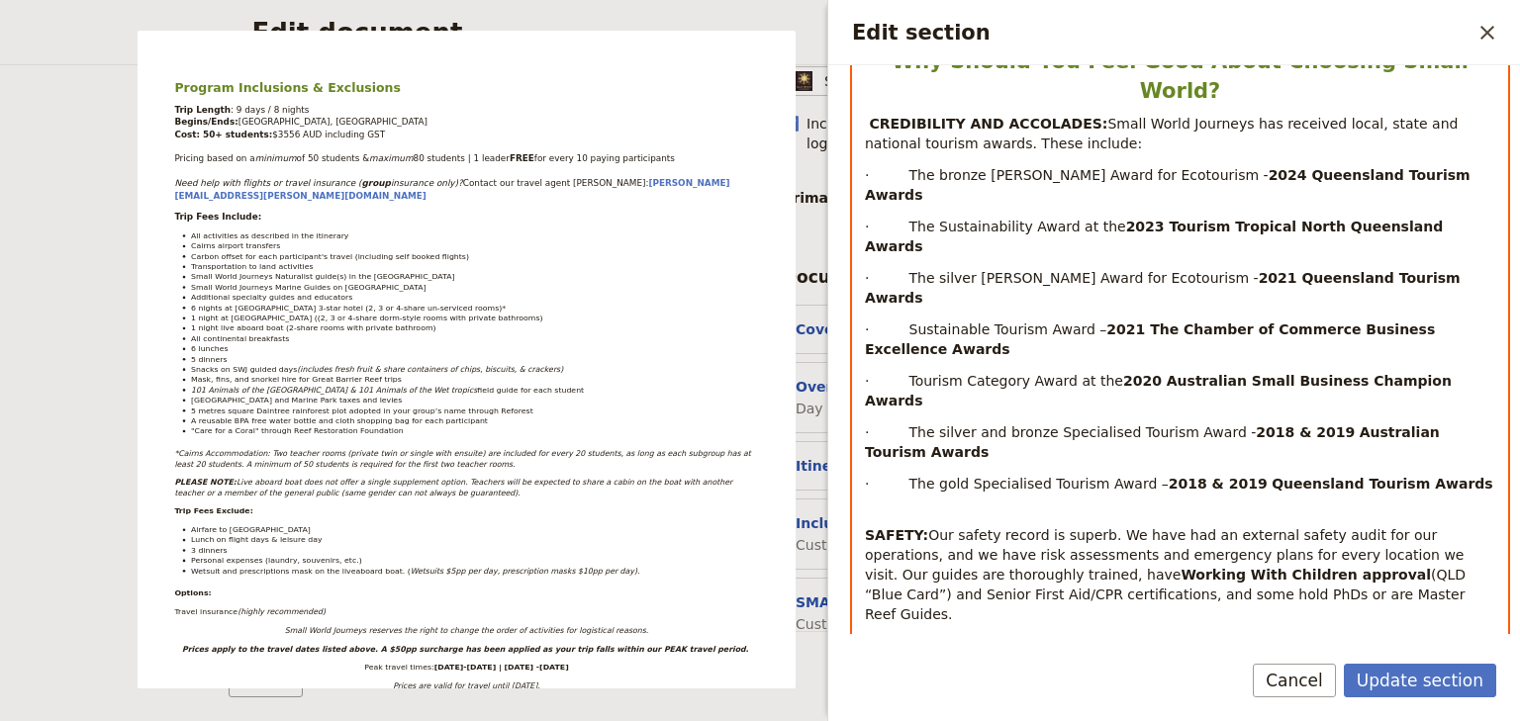
scroll to position [1187, 0]
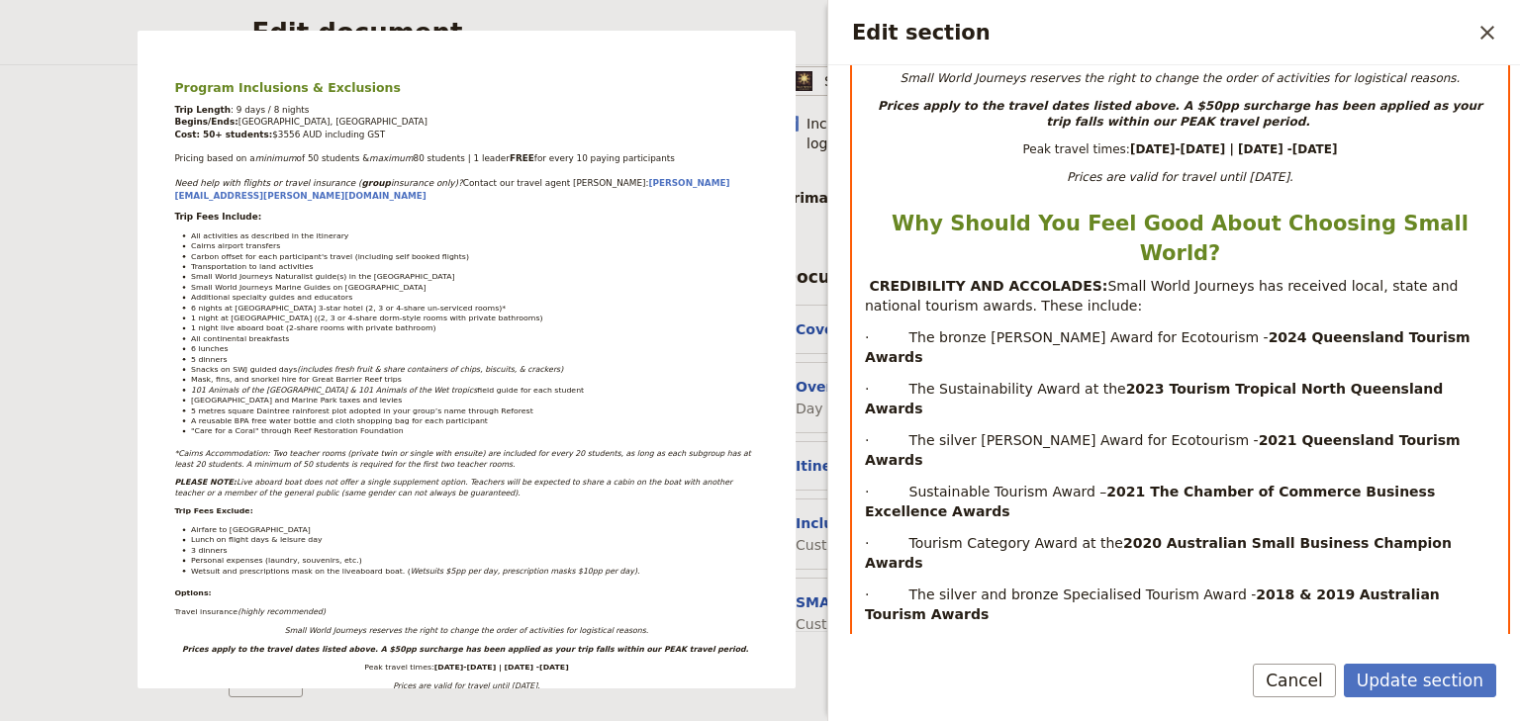
click at [897, 212] on strong "Why Should You Feel Good About Choosing Small World?" at bounding box center [1183, 238] width 584 height 53
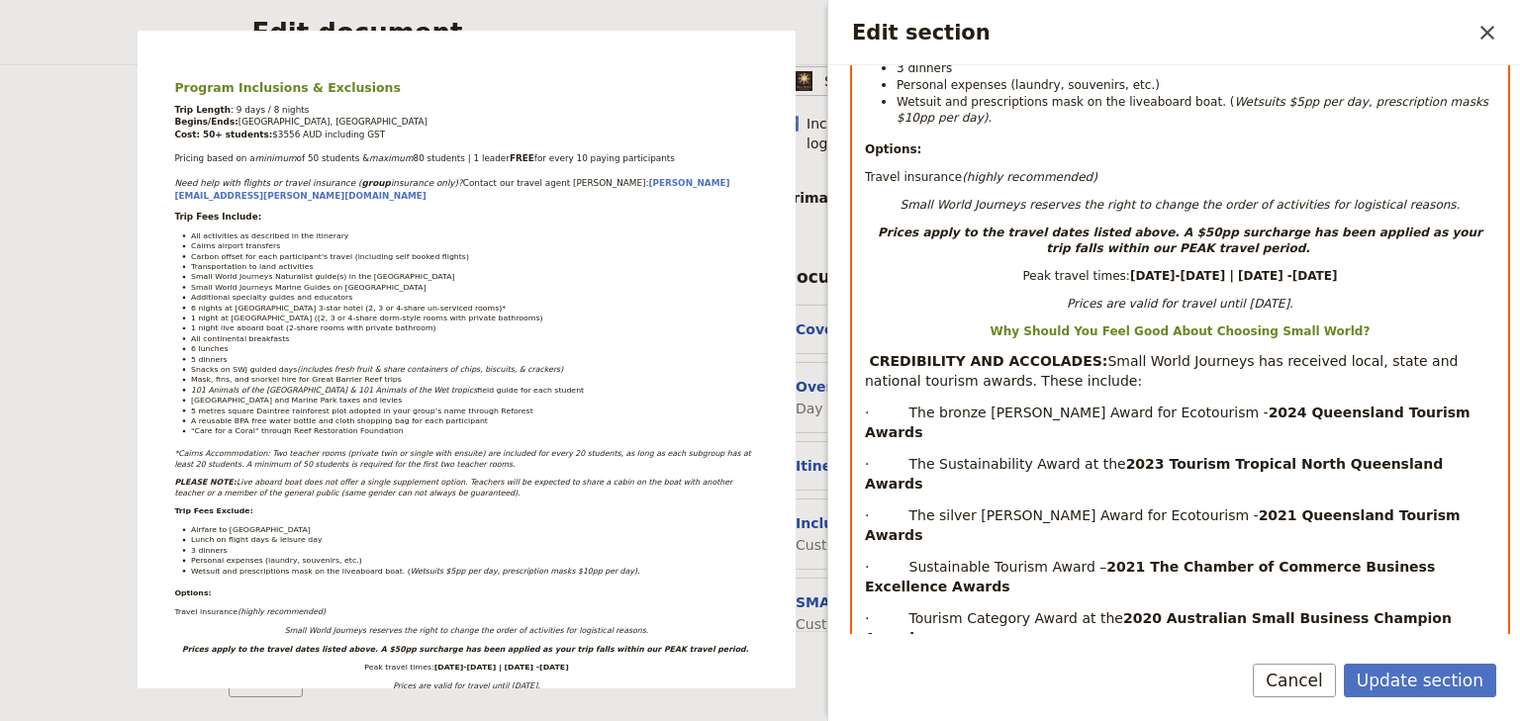
scroll to position [950, 0]
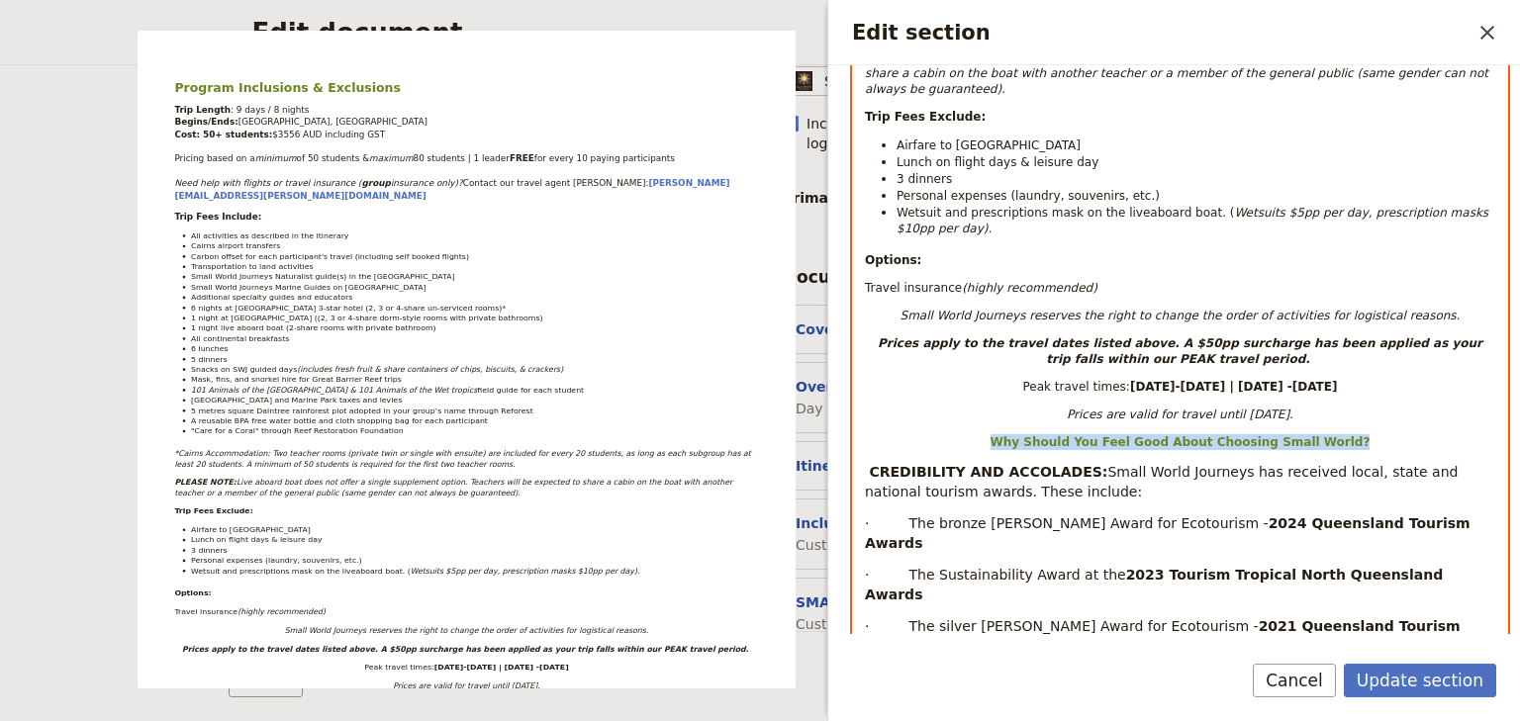
drag, startPoint x: 1338, startPoint y: 388, endPoint x: 978, endPoint y: 388, distance: 360.1
click at [978, 434] on p "Why Should You Feel Good About Choosing Small World?" at bounding box center [1180, 442] width 630 height 16
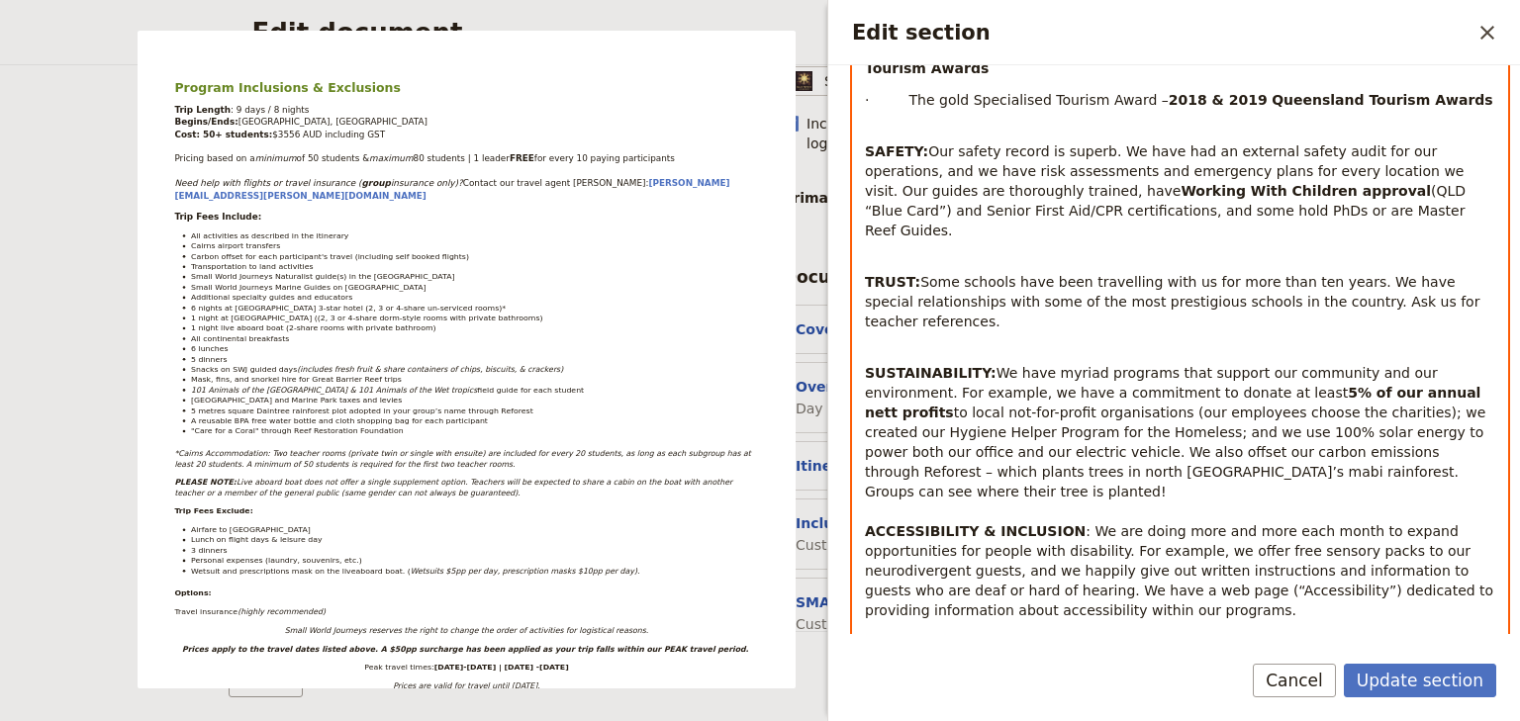
scroll to position [1720, 0]
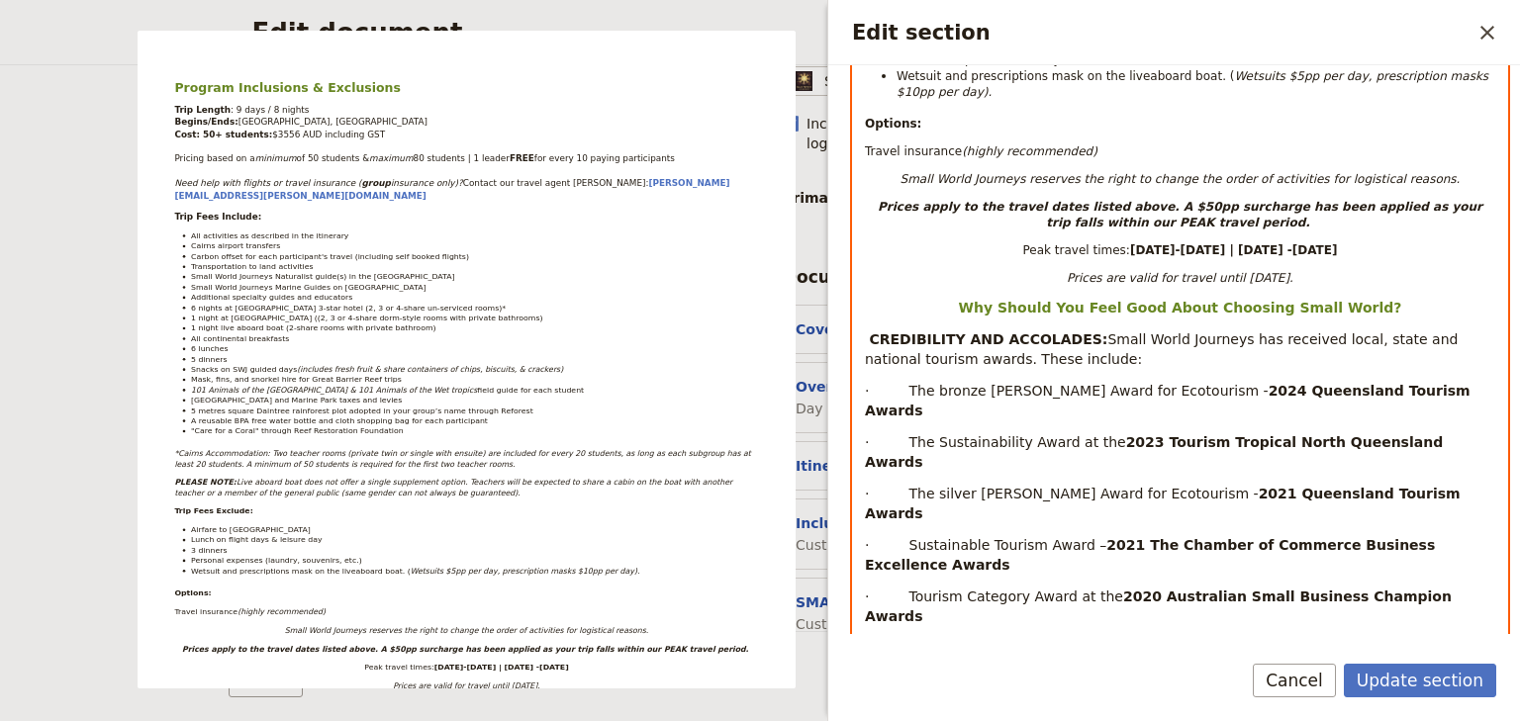
scroll to position [1011, 0]
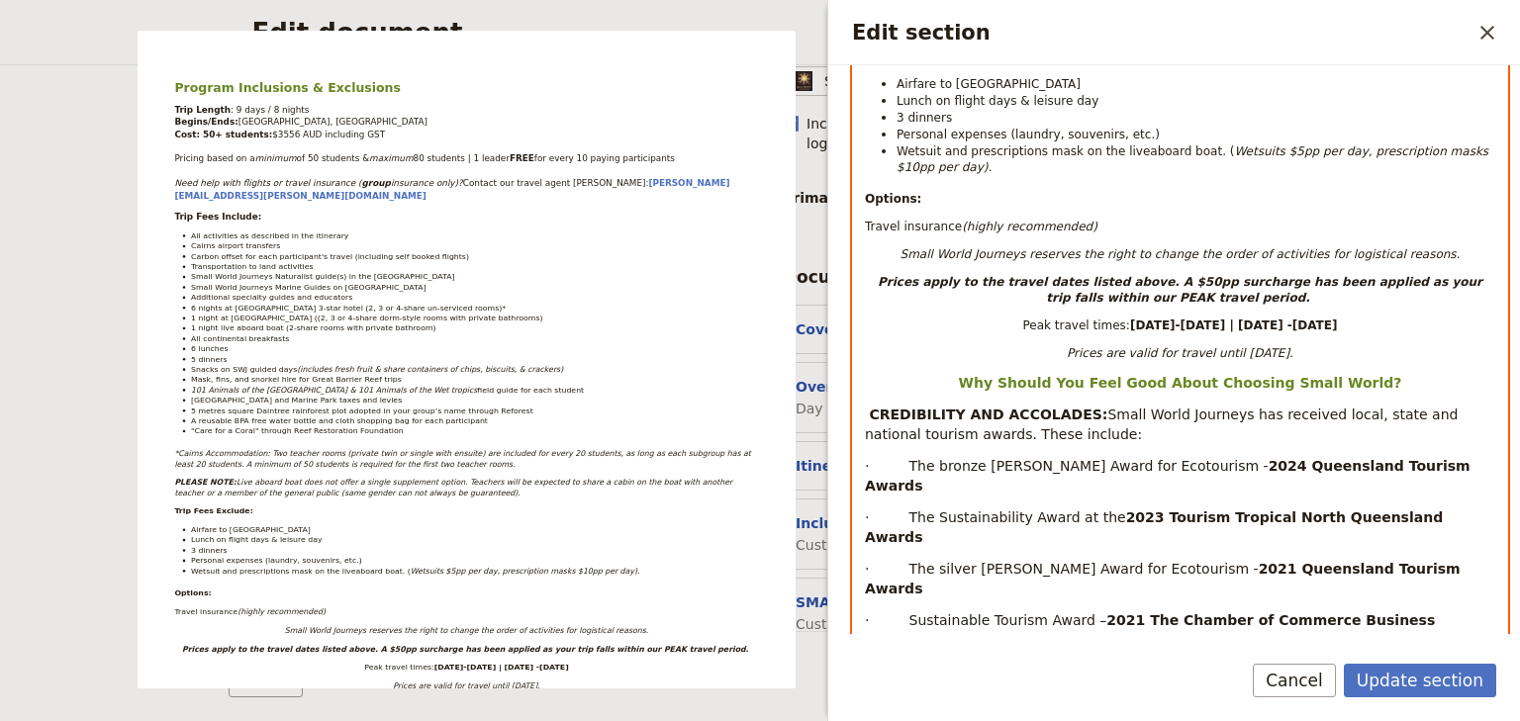
click at [1108, 346] on div "Program Inclusions & Exclusions Trip Length : 9 days / 8 nights Begins/Ends: [G…" at bounding box center [1180, 392] width 654 height 2196
click at [987, 375] on strong "Why Should You Feel Good About Choosing Small World?" at bounding box center [1180, 383] width 443 height 16
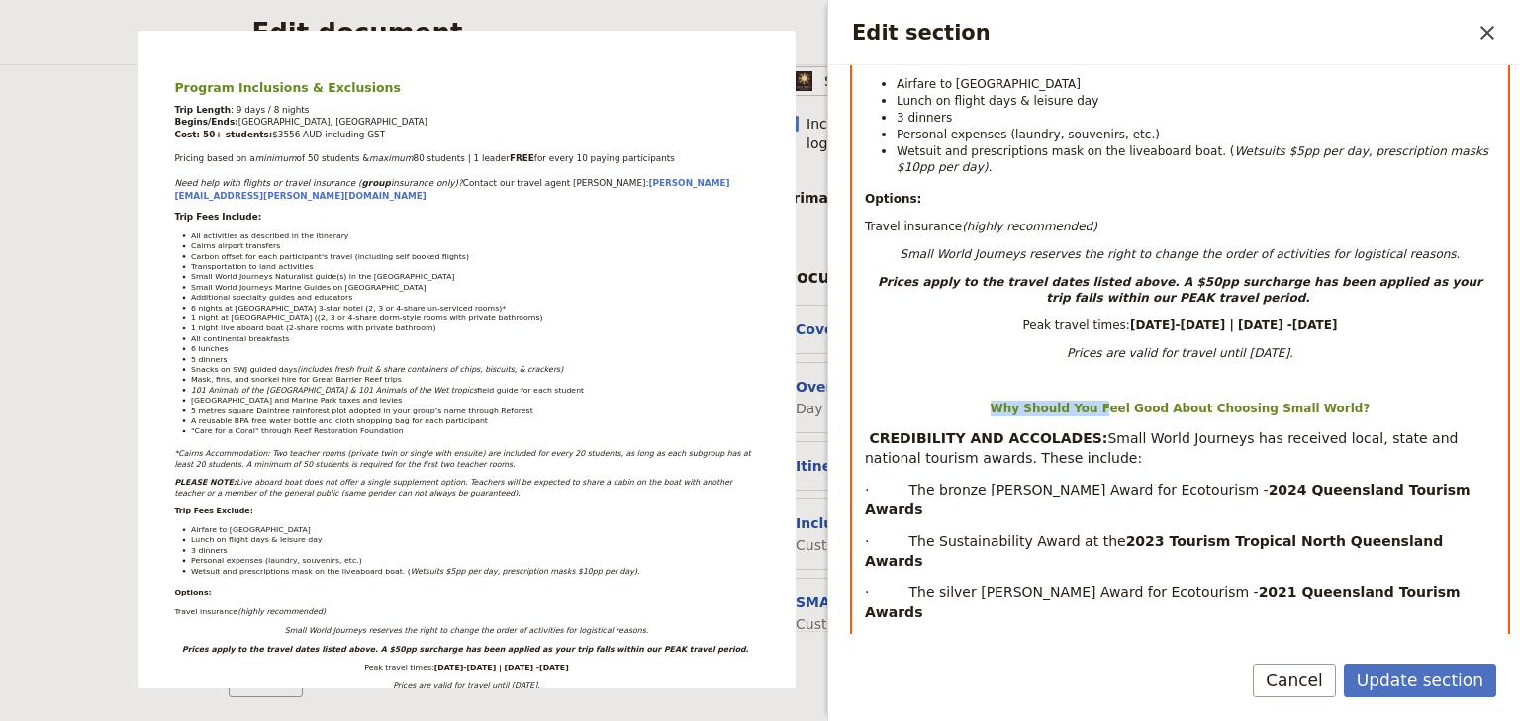
drag, startPoint x: 1112, startPoint y: 360, endPoint x: 1017, endPoint y: 349, distance: 95.6
click at [1017, 402] on strong "Why Should You Feel Good About Choosing Small World?" at bounding box center [1180, 409] width 380 height 14
drag, startPoint x: 1187, startPoint y: 357, endPoint x: 962, endPoint y: 355, distance: 225.6
click at [958, 401] on p "Why Should You Feel Good About Choosing Small World?" at bounding box center [1180, 409] width 630 height 16
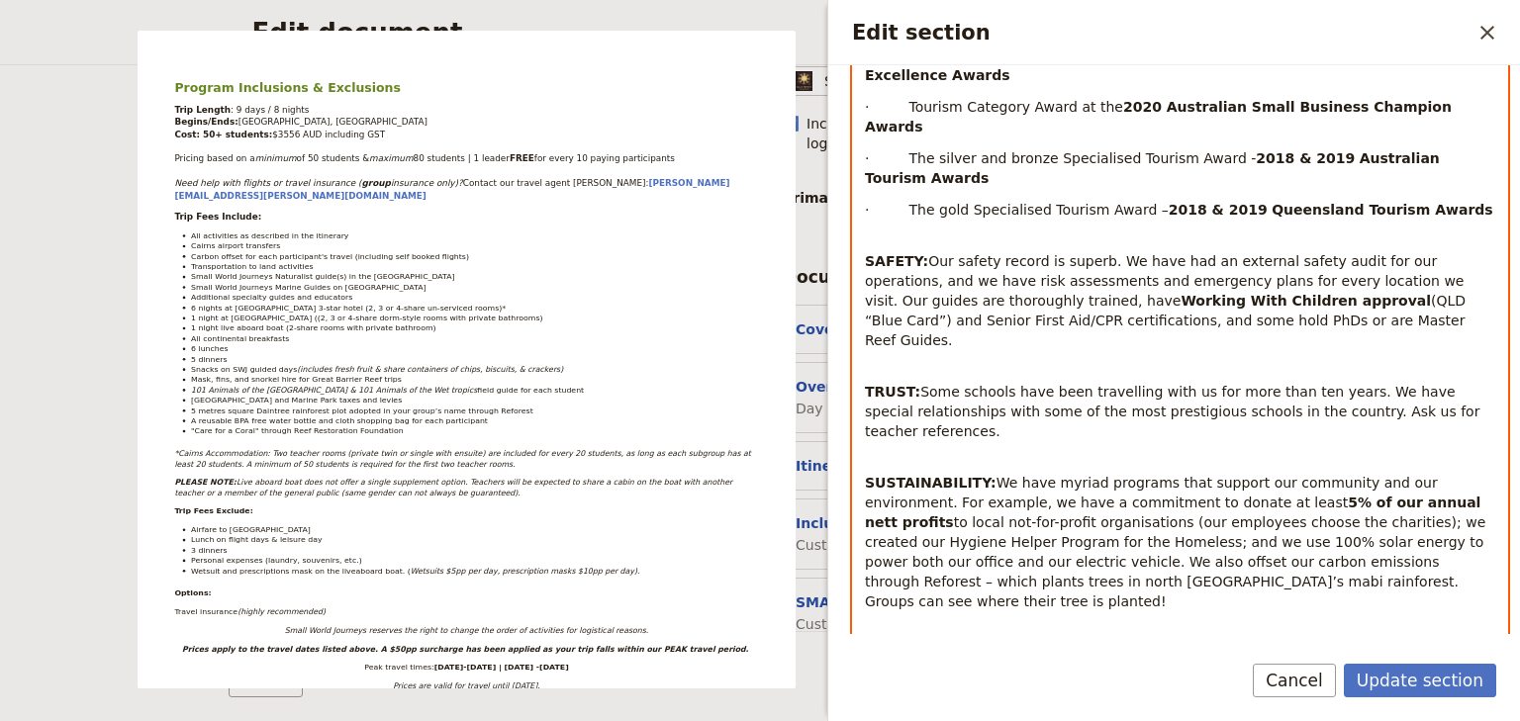
scroll to position [1747, 0]
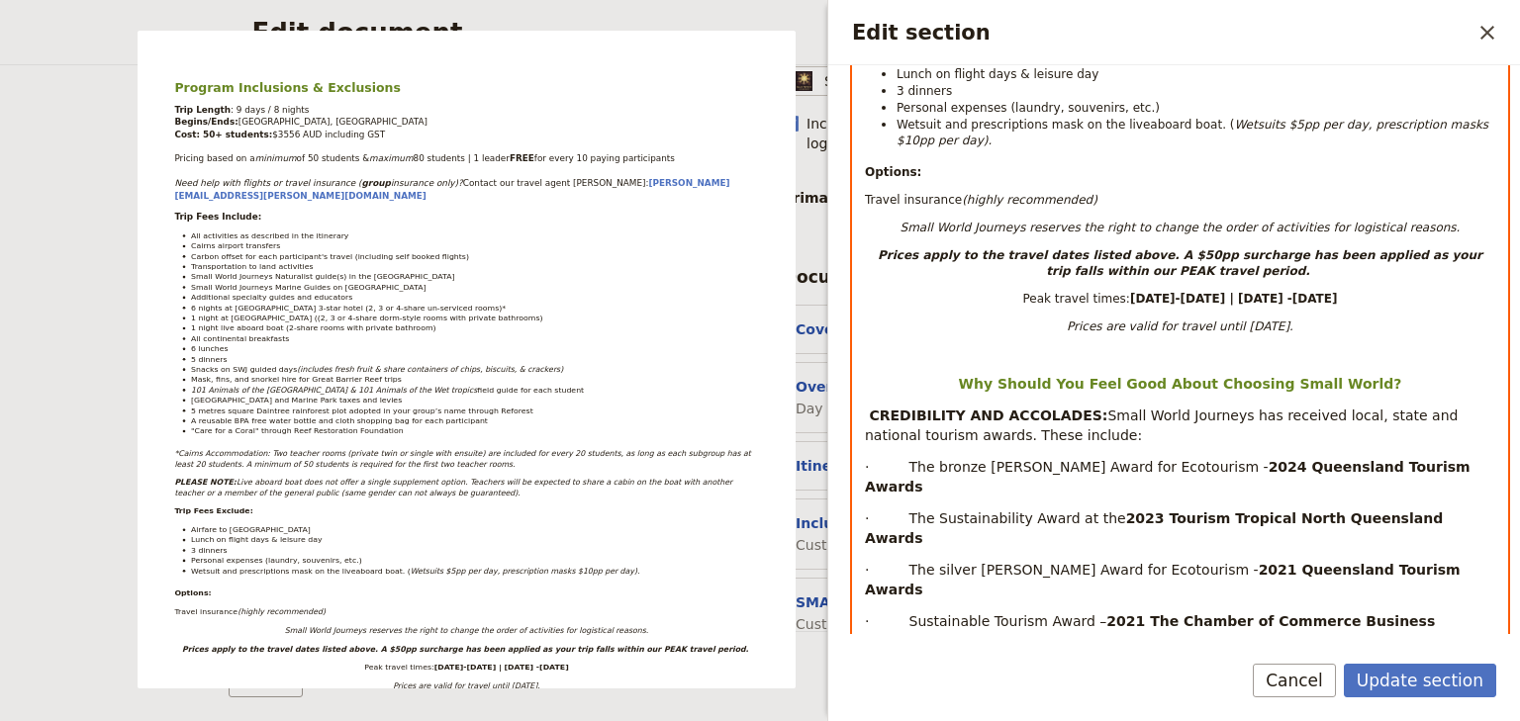
scroll to position [1039, 0]
click at [1293, 612] on strong "2021 The Chamber of Commerce Business Excellence Awards" at bounding box center [1152, 630] width 575 height 36
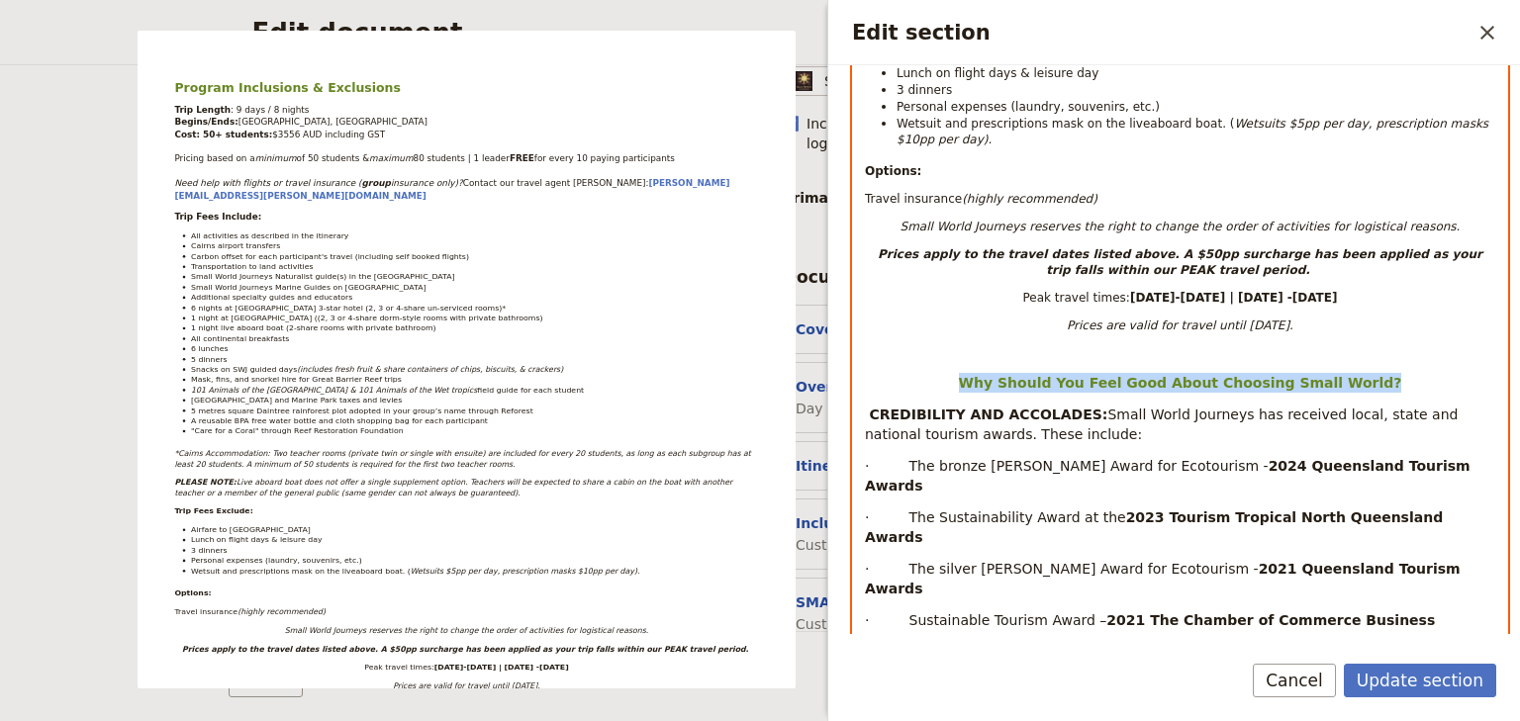
drag, startPoint x: 1231, startPoint y: 326, endPoint x: 986, endPoint y: 327, distance: 244.4
click at [986, 373] on p "Why Should You Feel Good About Choosing Small World?" at bounding box center [1180, 383] width 630 height 20
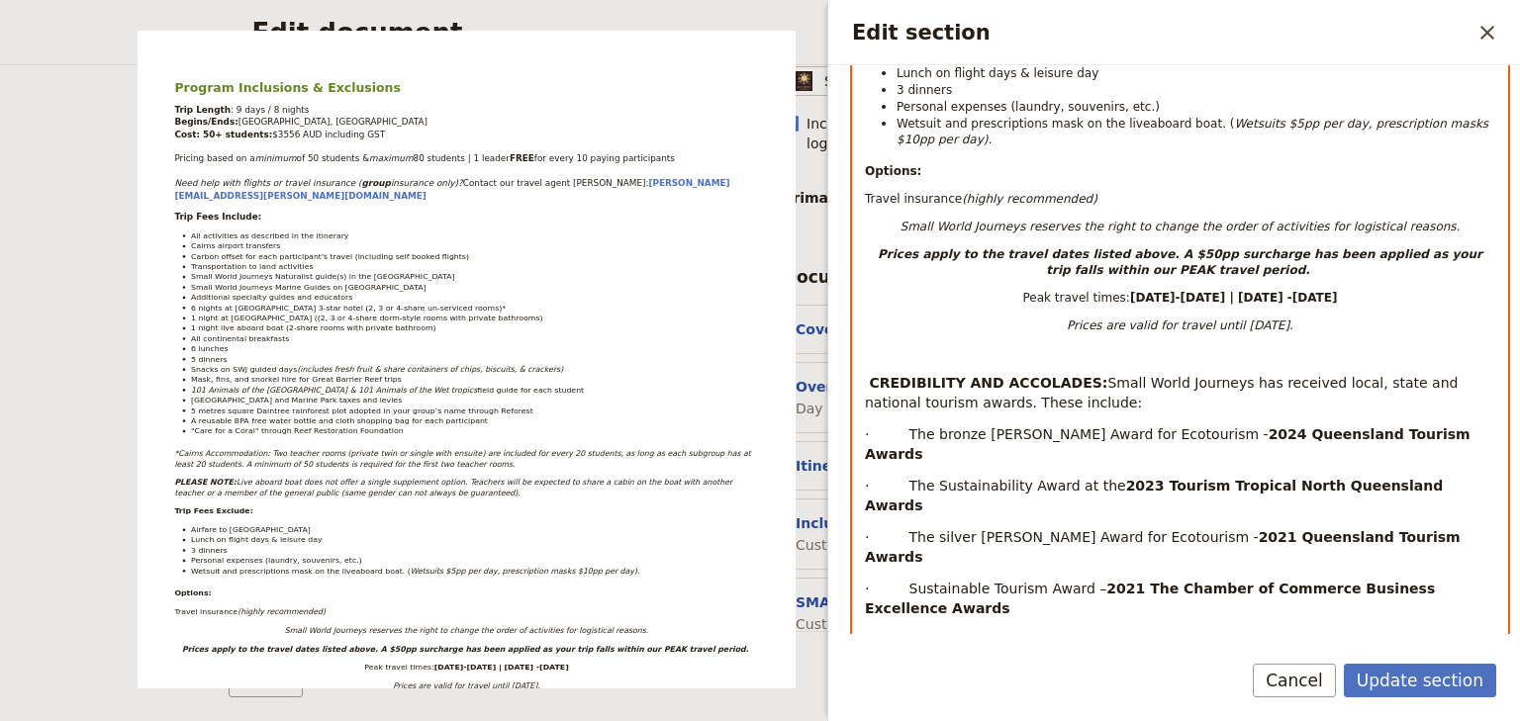
click at [867, 375] on span "Edit section" at bounding box center [867, 383] width 4 height 16
click at [863, 305] on div "Program Inclusions & Exclusions Trip Length : 9 days / 8 nights Begins/Ends: [G…" at bounding box center [1180, 362] width 654 height 2192
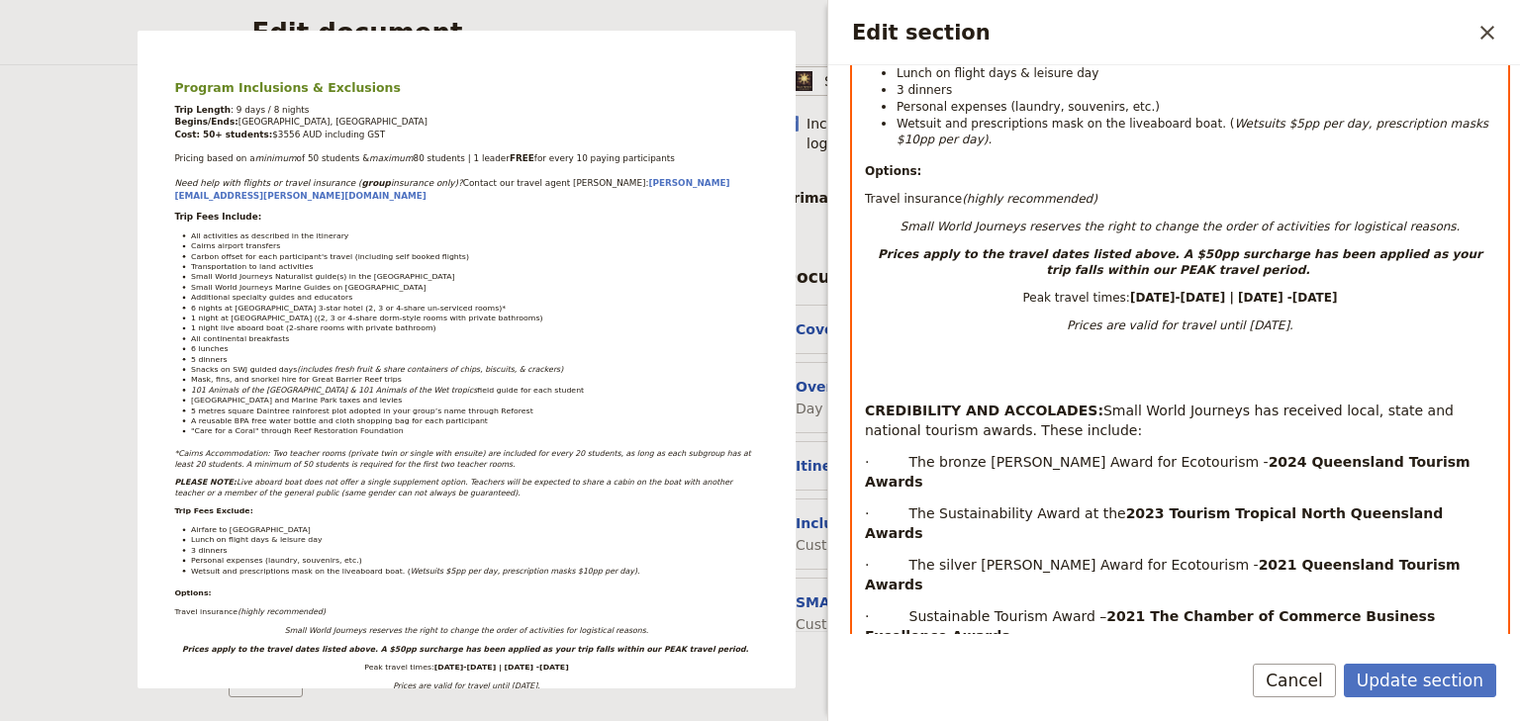
click at [863, 354] on div "Program Inclusions & Exclusions Trip Length : 9 days / 8 nights Begins/Ends: [G…" at bounding box center [1180, 375] width 654 height 2219
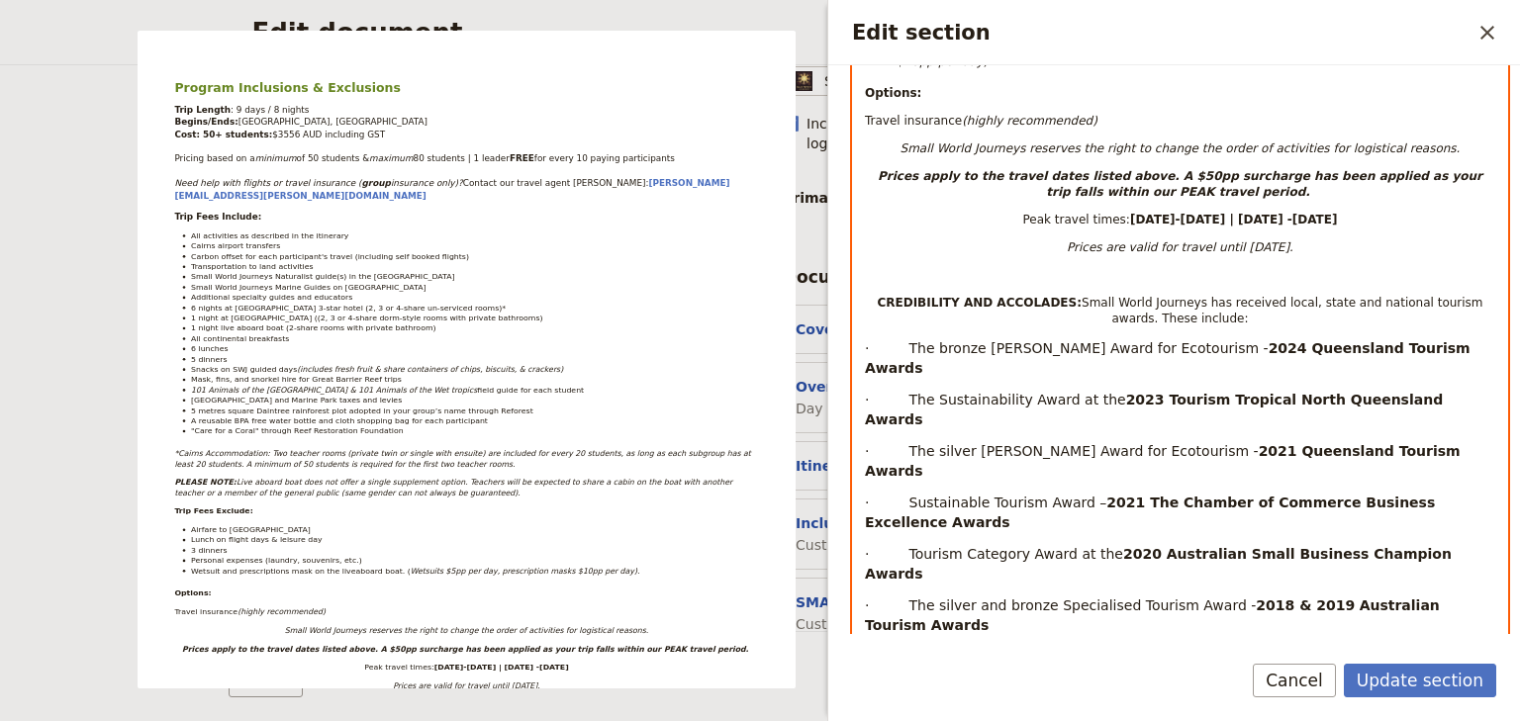
scroll to position [1094, 0]
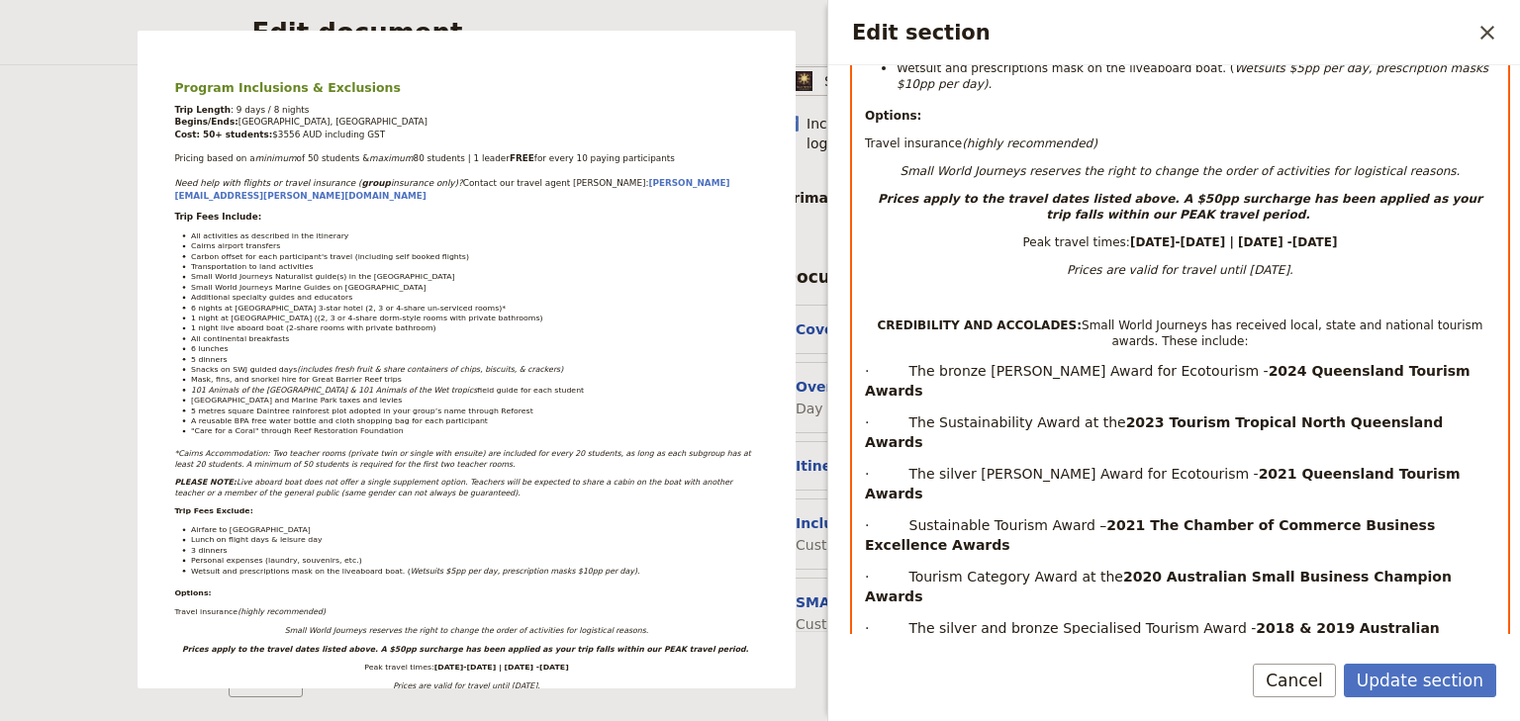
drag, startPoint x: 1200, startPoint y: 289, endPoint x: 862, endPoint y: 267, distance: 339.1
click at [862, 267] on div "Program Inclusions & Exclusions Trip Length : 9 days / 8 nights Begins/Ends: [G…" at bounding box center [1180, 176] width 654 height 1933
drag, startPoint x: 1121, startPoint y: 273, endPoint x: 1387, endPoint y: 435, distance: 311.7
click at [1387, 569] on strong "2020 Australian Small Business Champion Awards" at bounding box center [1161, 587] width 592 height 36
drag, startPoint x: 1200, startPoint y: 293, endPoint x: 859, endPoint y: 265, distance: 342.5
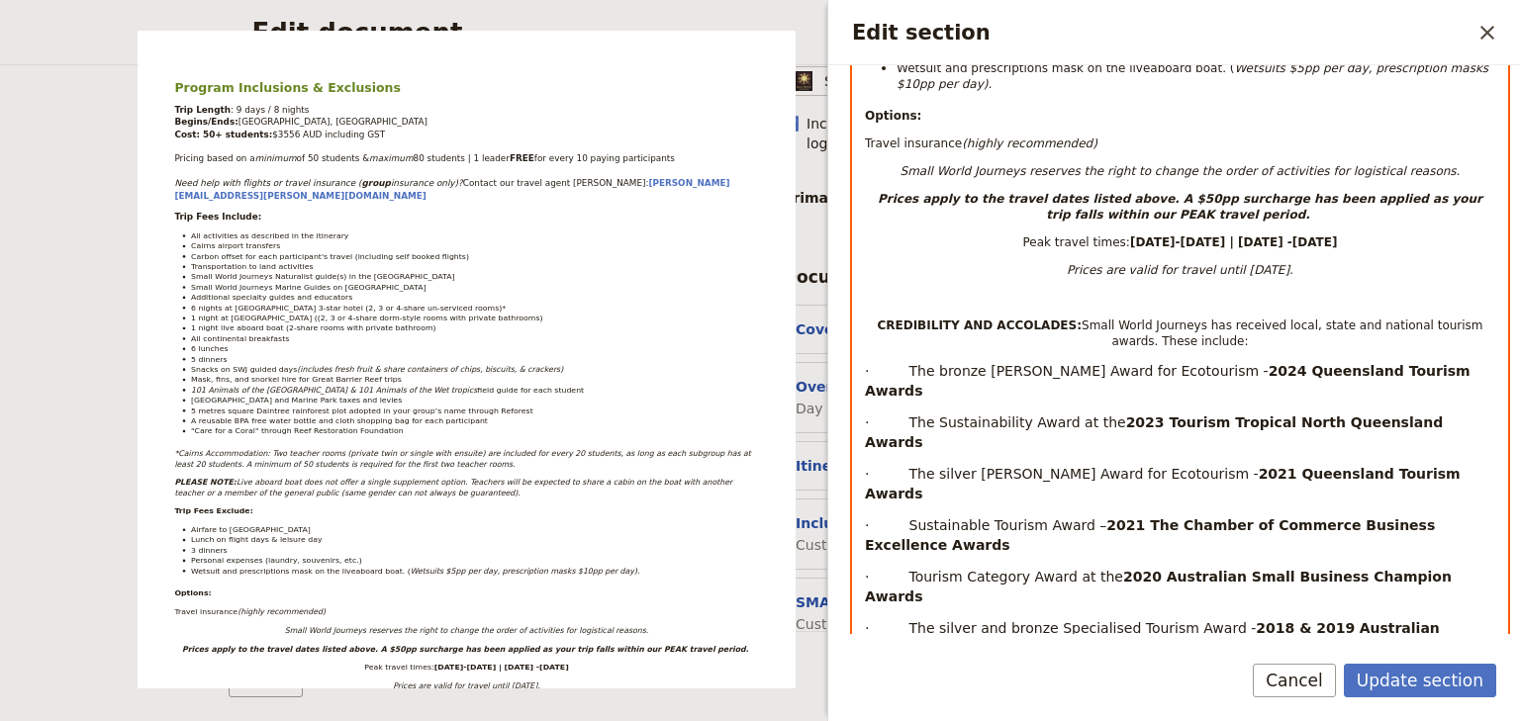
click at [859, 265] on div "Program Inclusions & Exclusions Trip Length : 9 days / 8 nights Begins/Ends: [G…" at bounding box center [1180, 176] width 654 height 1933
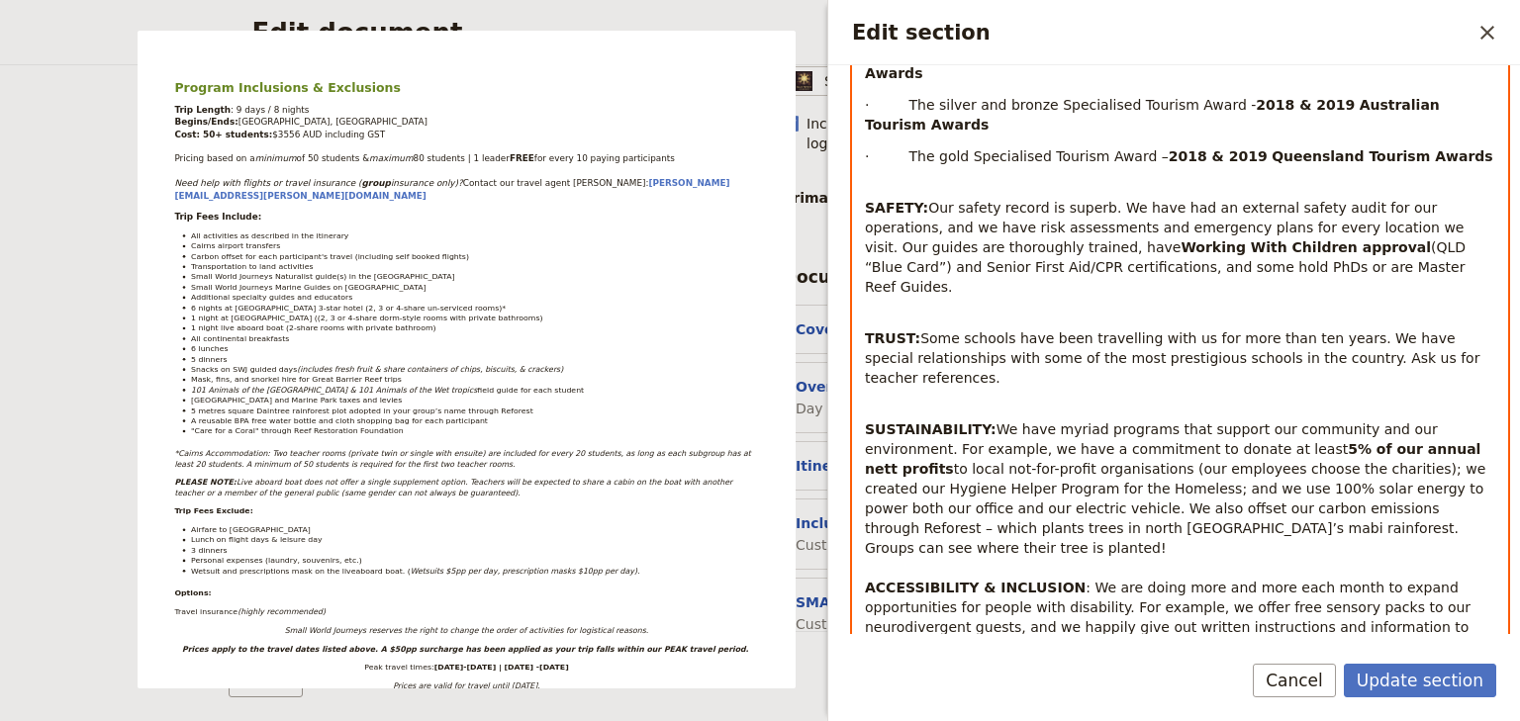
scroll to position [1712, 0]
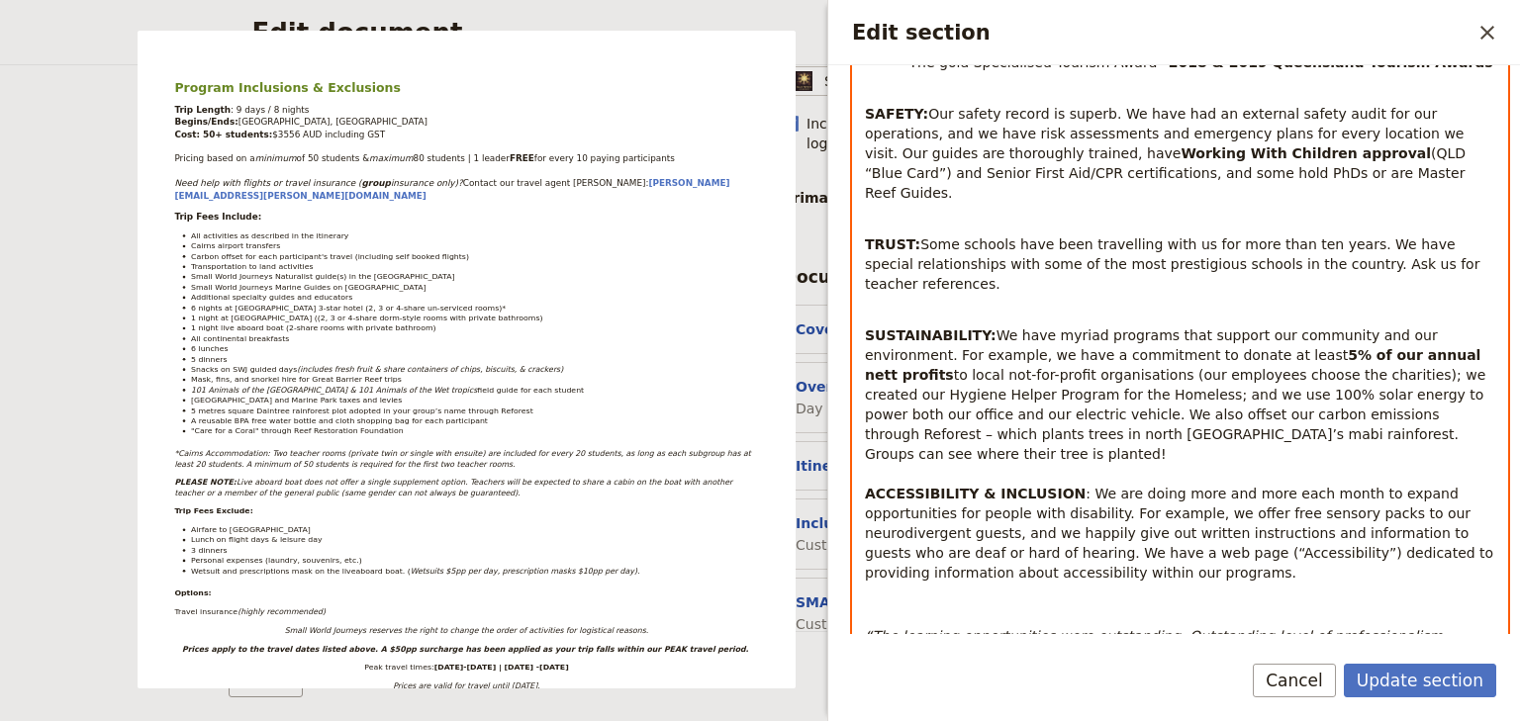
select select "paragraph"
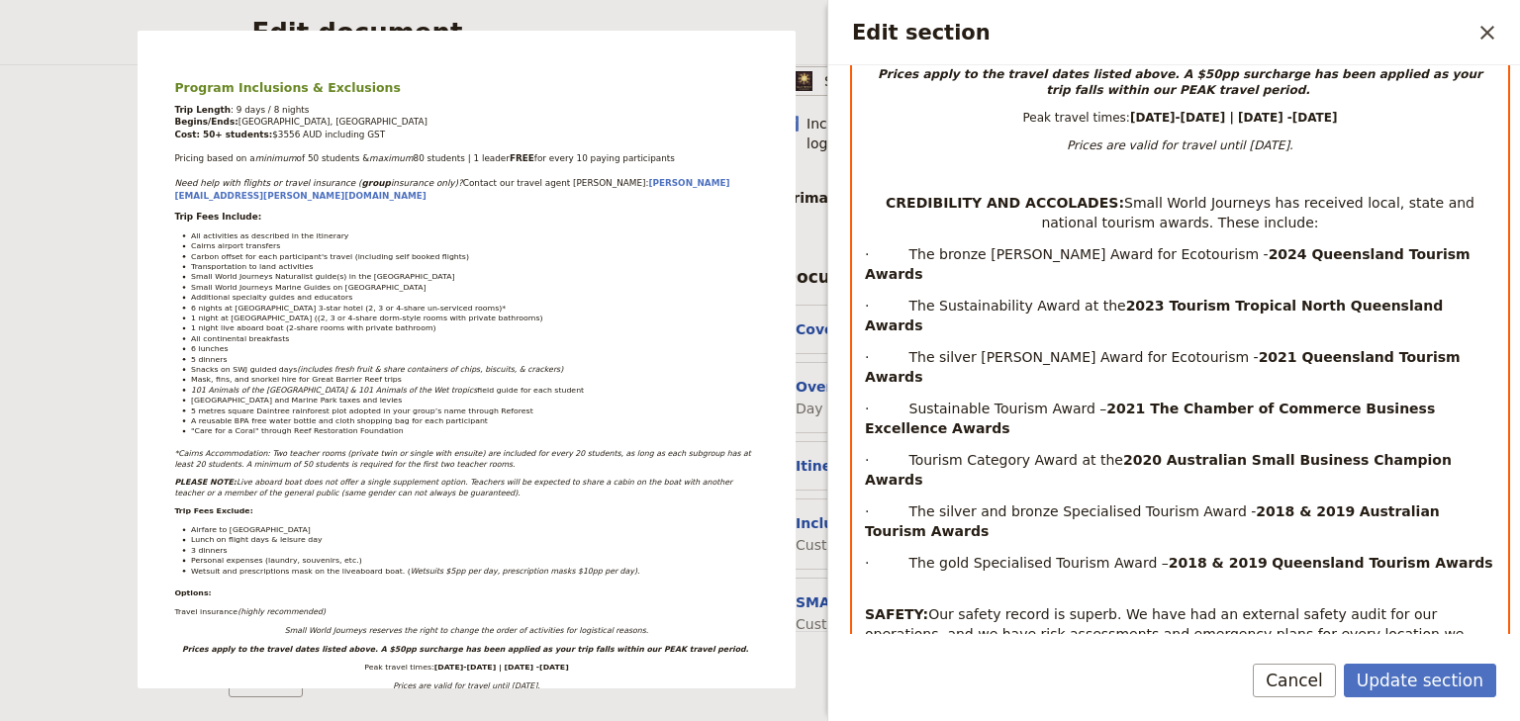
scroll to position [1086, 0]
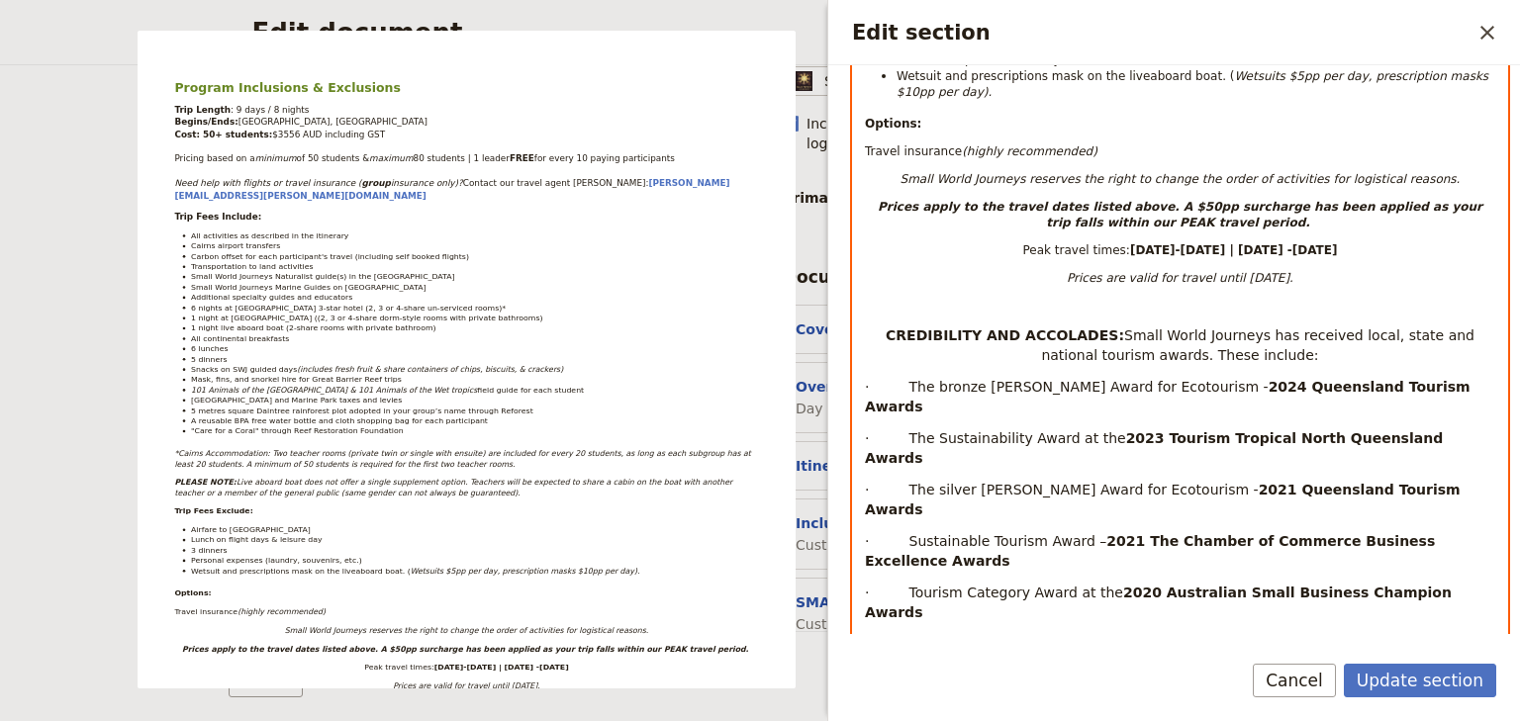
click at [1189, 533] on strong "2021 The Chamber of Commerce Business Excellence Awards" at bounding box center [1152, 551] width 575 height 36
click at [1105, 327] on span "Small World Journeys has received local, state and national tourism awards. The…" at bounding box center [1259, 345] width 437 height 36
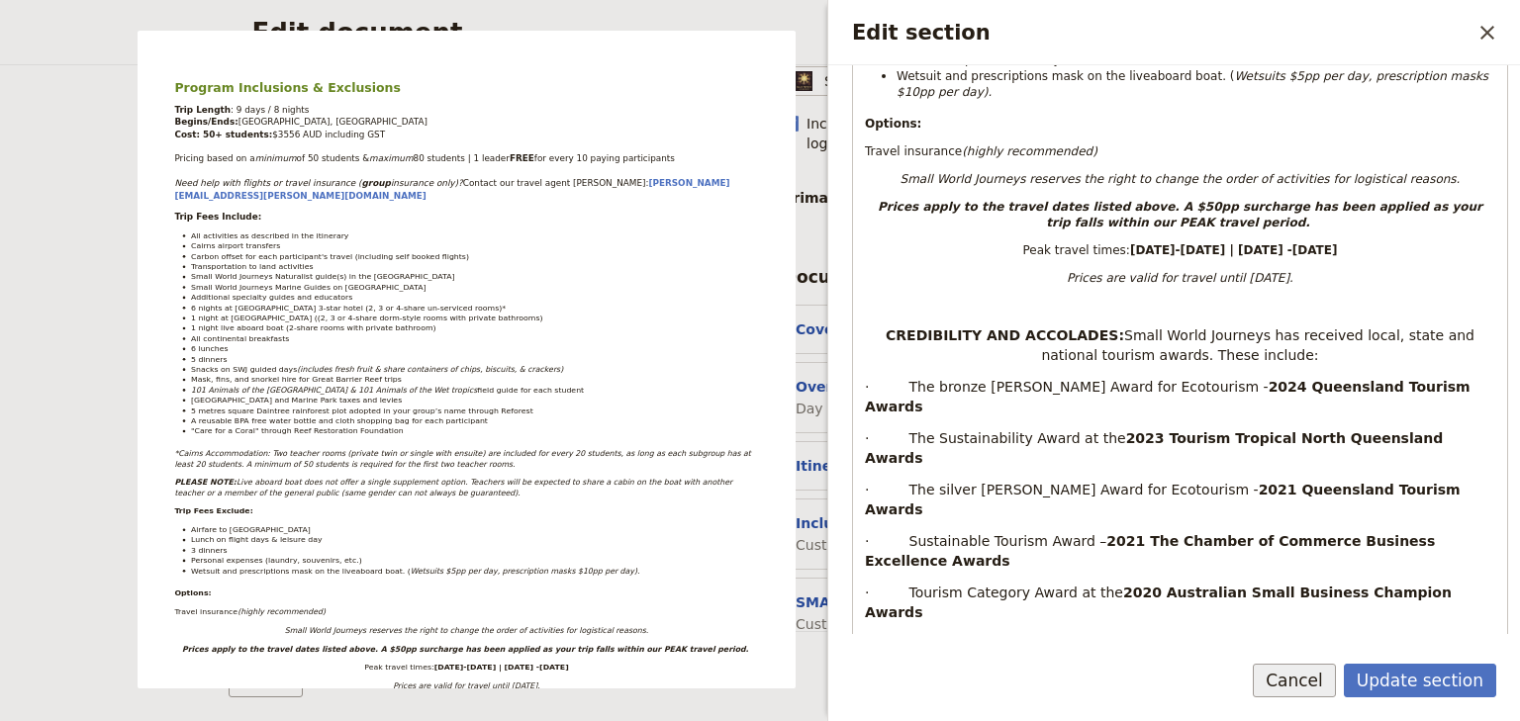
click at [1322, 676] on button "Cancel" at bounding box center [1294, 681] width 83 height 34
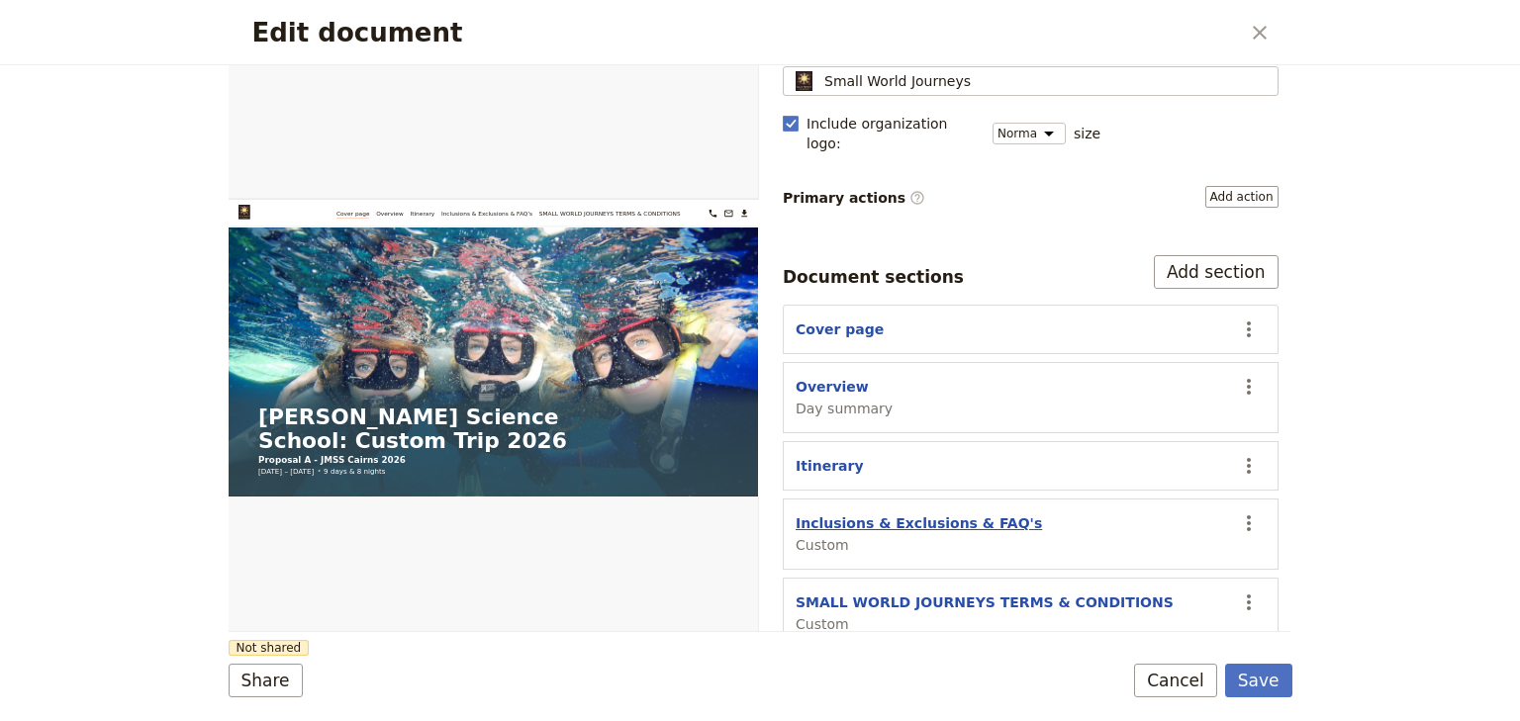
click at [883, 514] on button "Inclusions & Exclusions & FAQ's" at bounding box center [918, 524] width 246 height 20
select select "CUSTOM"
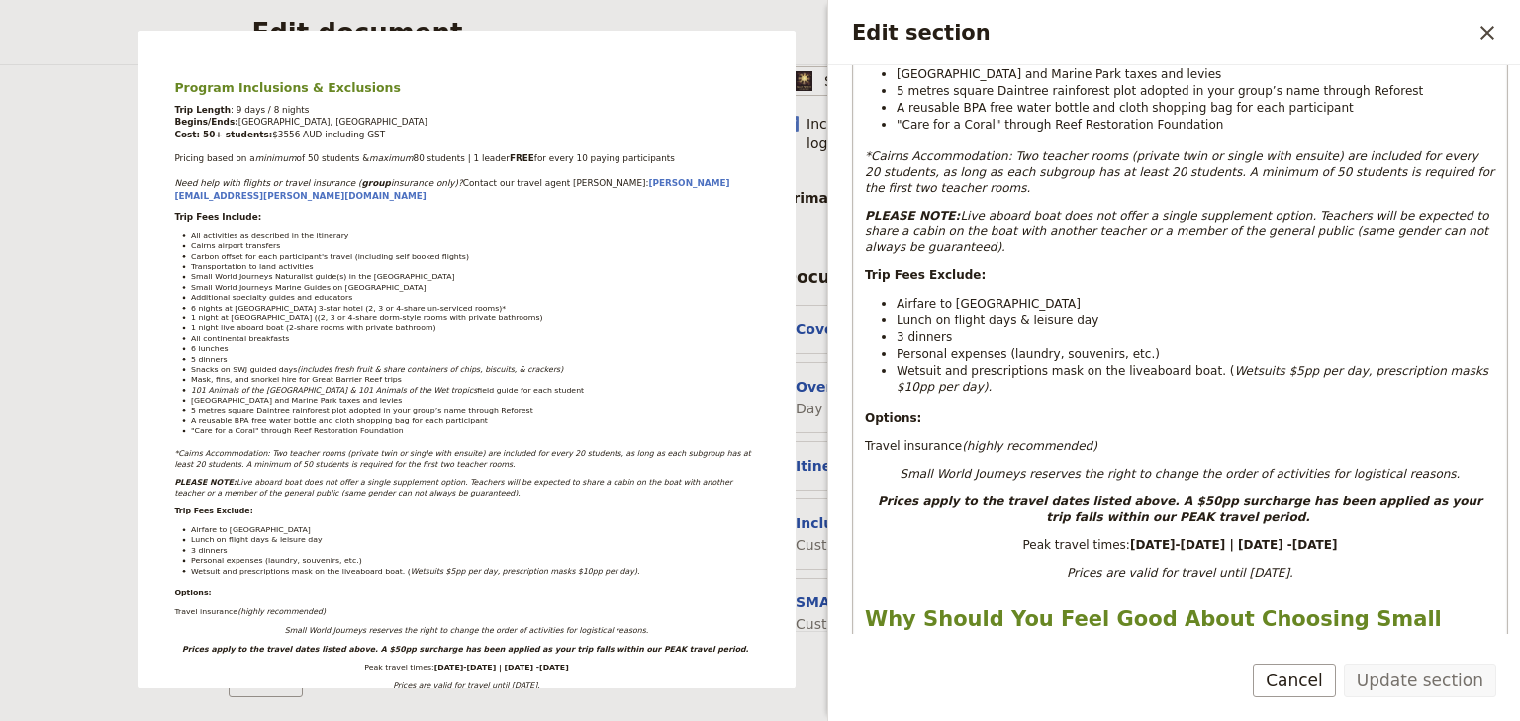
scroll to position [871, 0]
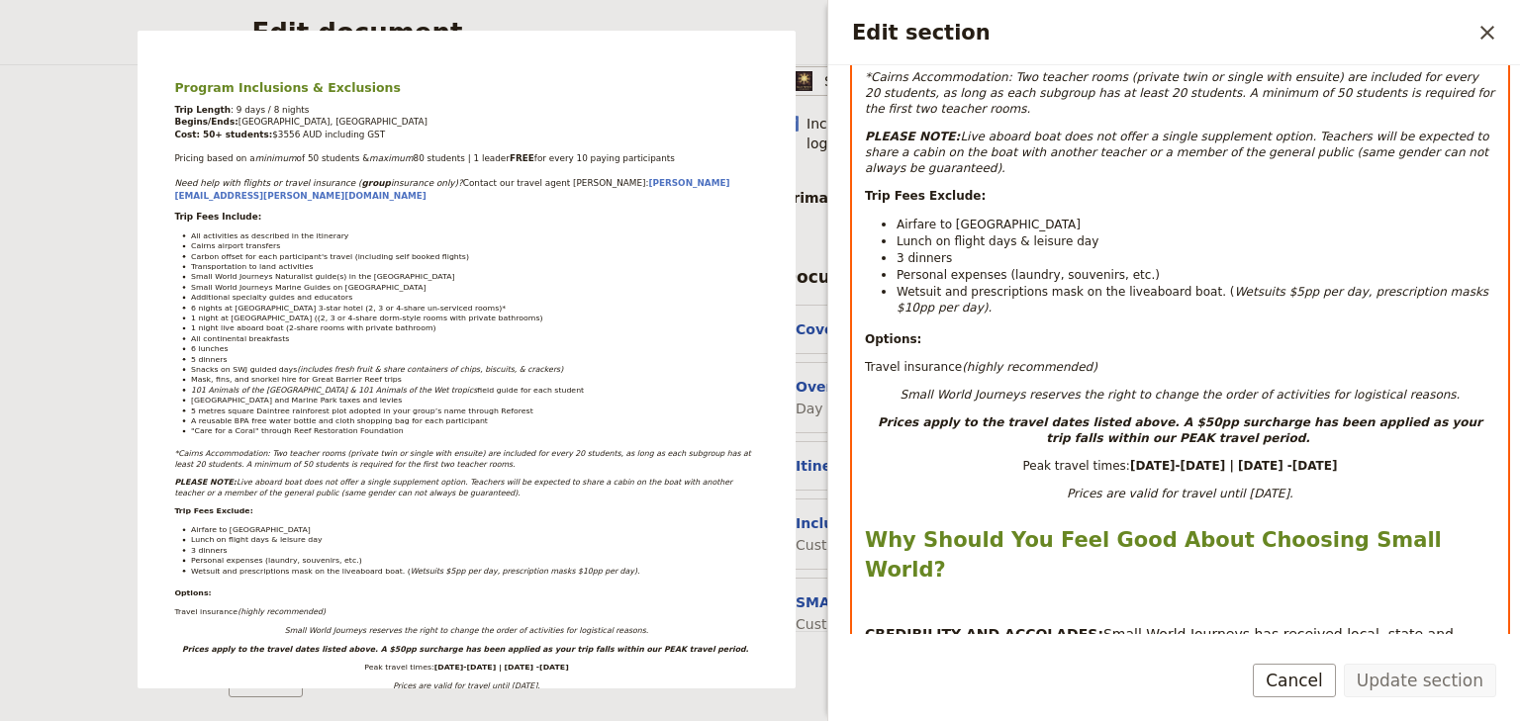
click at [861, 543] on div "Program Inclusions & Exclusions Trip Length : 9 days / 8 nights Begins/Ends: [G…" at bounding box center [1180, 587] width 654 height 2307
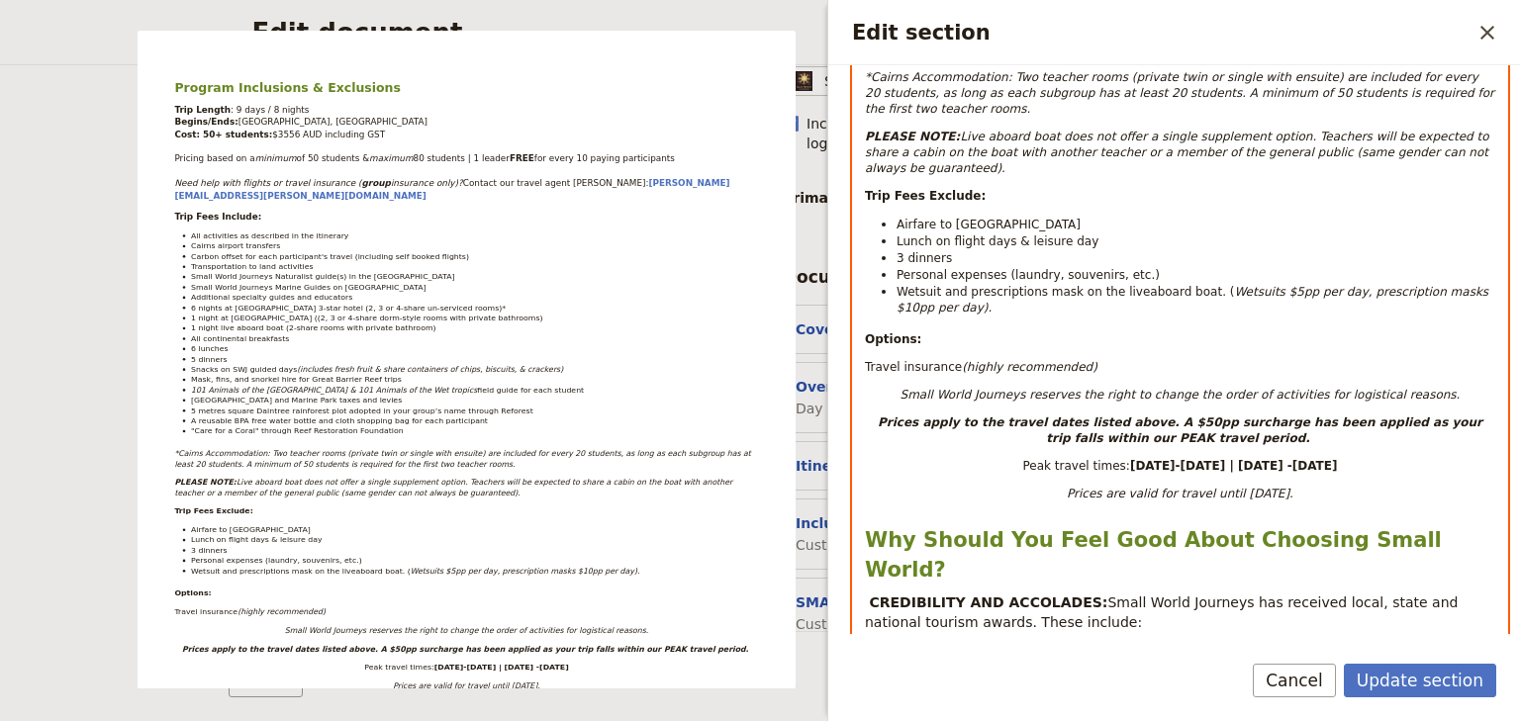
click at [888, 458] on div "Program Inclusions & Exclusions Trip Length : 9 days / 8 nights Begins/Ends: [G…" at bounding box center [1180, 415] width 654 height 1963
click at [1026, 463] on div "Program Inclusions & Exclusions Trip Length : 9 days / 8 nights Begins/Ends: [G…" at bounding box center [1180, 431] width 654 height 1995
click at [1171, 467] on div "Program Inclusions & Exclusions Trip Length : 9 days / 8 nights Begins/Ends: [G…" at bounding box center [1180, 431] width 654 height 1995
click at [869, 595] on strong "CREDIBILITY AND ACCOLADES:" at bounding box center [988, 603] width 238 height 16
click at [1191, 469] on div "Program Inclusions & Exclusions Trip Length : 9 days / 8 nights Begins/Ends: [G…" at bounding box center [1180, 431] width 654 height 1995
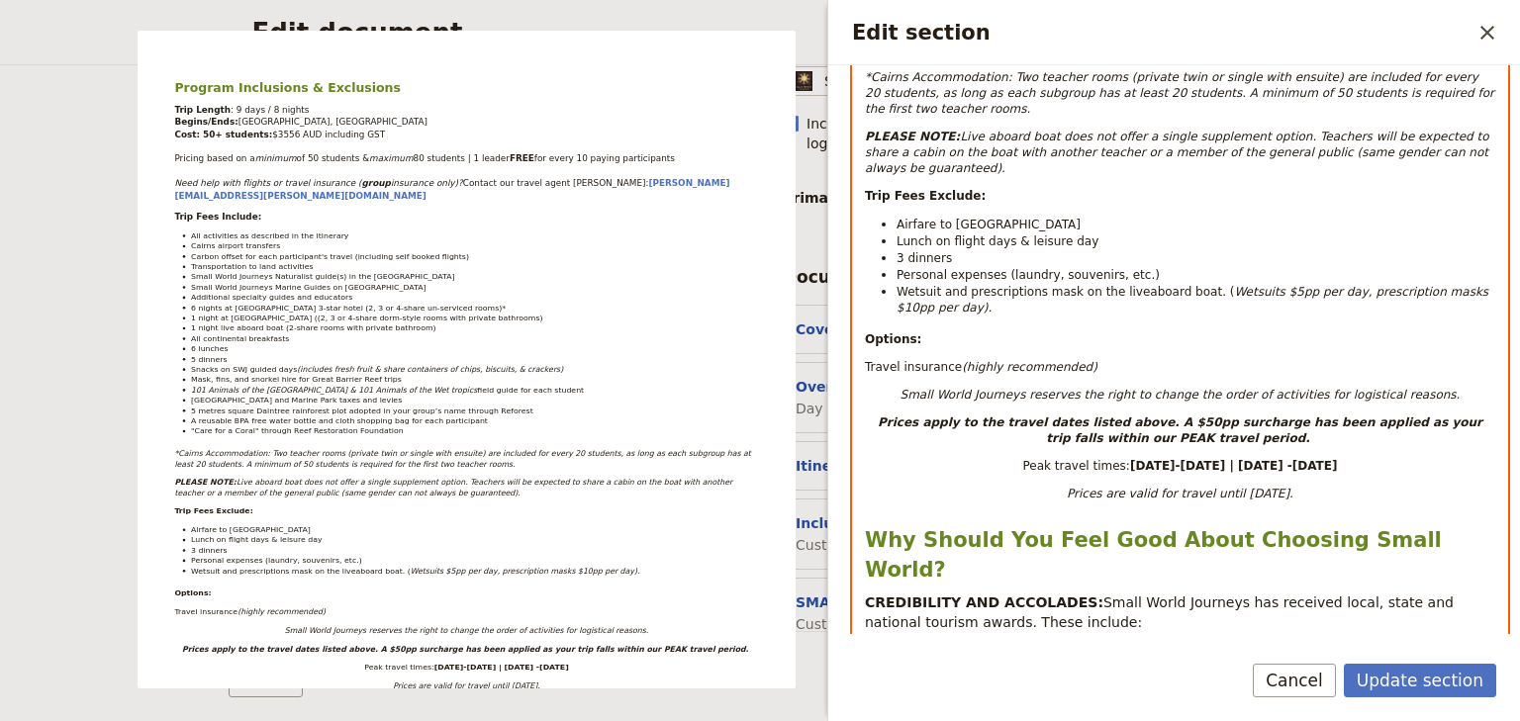
click at [1192, 455] on div "Program Inclusions & Exclusions Trip Length : 9 days / 8 nights Begins/Ends: [G…" at bounding box center [1180, 415] width 654 height 1963
click at [1050, 455] on div "Program Inclusions & Exclusions Trip Length : 9 days / 8 nights Begins/Ends: [G…" at bounding box center [1180, 431] width 654 height 1995
click at [892, 459] on div "Program Inclusions & Exclusions Trip Length : 9 days / 8 nights Begins/Ends: [G…" at bounding box center [1180, 431] width 654 height 1995
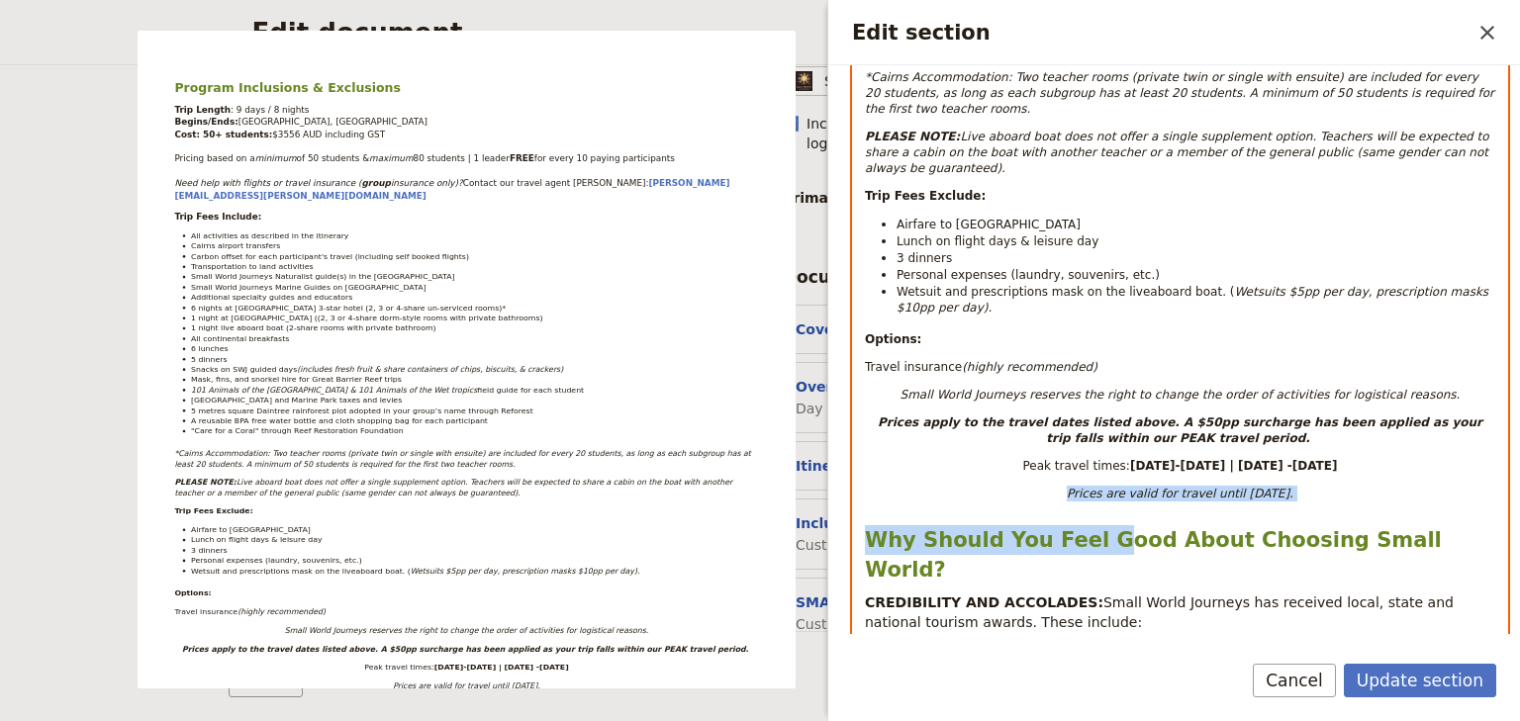
drag, startPoint x: 1088, startPoint y: 459, endPoint x: 1047, endPoint y: 438, distance: 46.5
click at [1047, 438] on div "Program Inclusions & Exclusions Trip Length : 9 days / 8 nights Begins/Ends: [G…" at bounding box center [1180, 415] width 654 height 1963
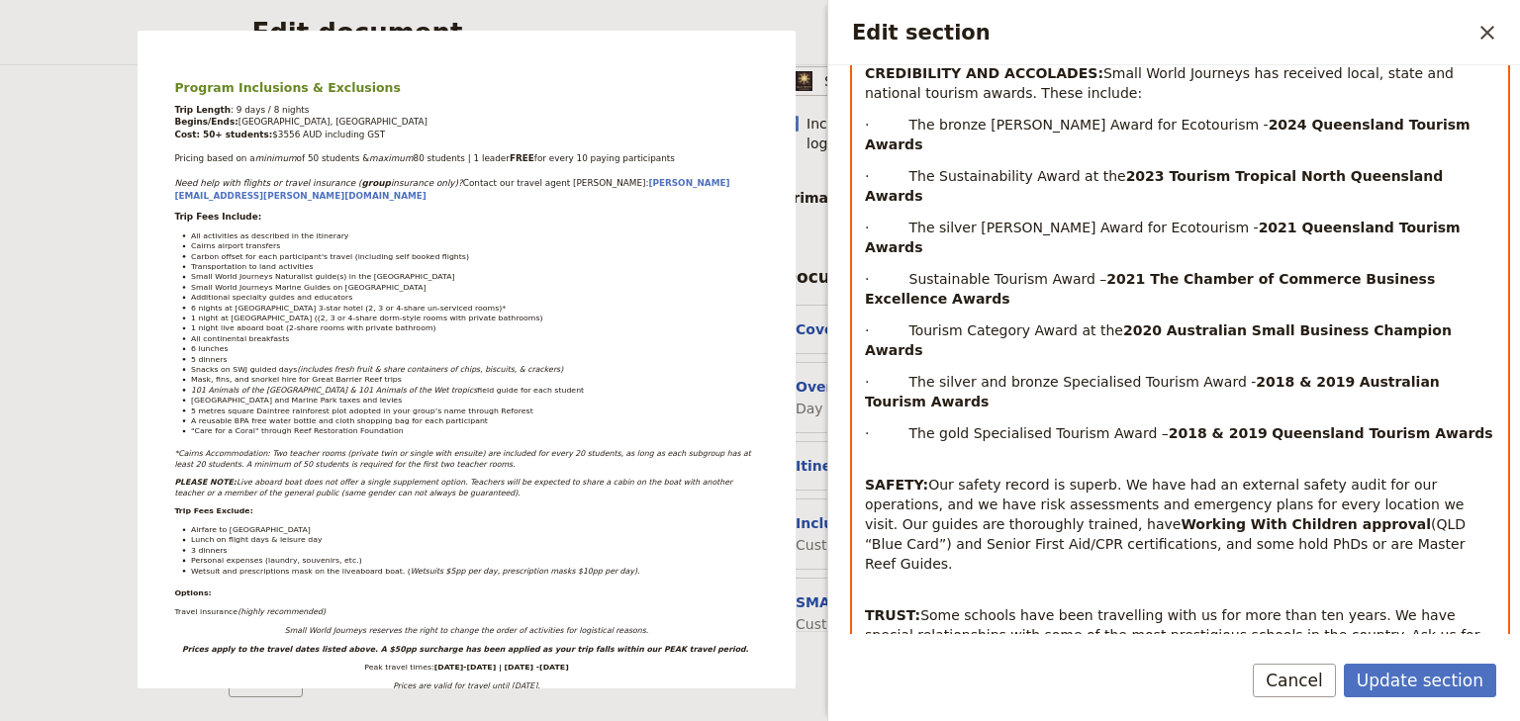
scroll to position [1187, 0]
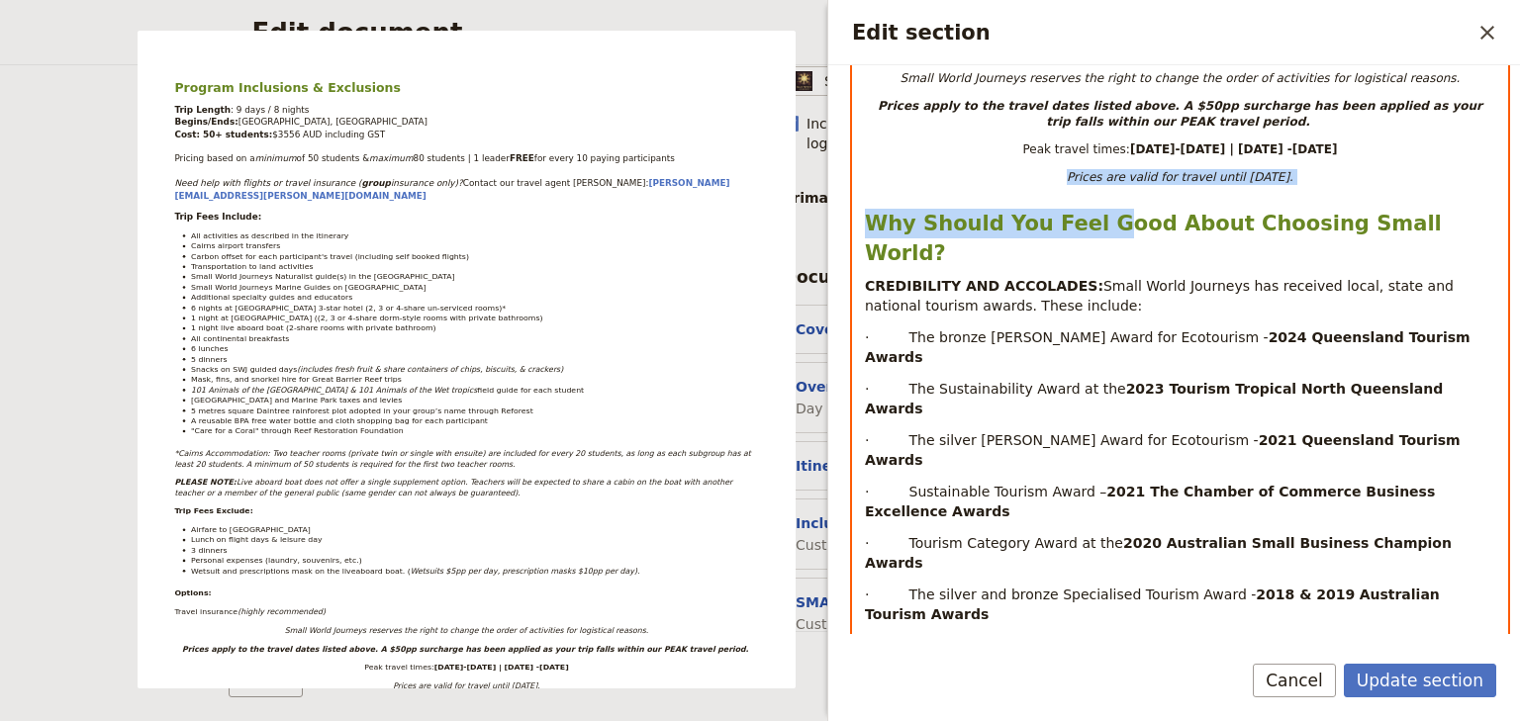
click at [1221, 299] on div "Program Inclusions & Exclusions Trip Length : 9 days / 8 nights Begins/Ends: [G…" at bounding box center [1180, 114] width 654 height 1995
drag, startPoint x: 1157, startPoint y: 176, endPoint x: 867, endPoint y: 174, distance: 289.9
click at [867, 212] on strong "Why Should You Feel Good About Choosing Small World?" at bounding box center [1157, 238] width 584 height 53
click at [1168, 144] on div "Program Inclusions & Exclusions Trip Length : 9 days / 8 nights Begins/Ends: [G…" at bounding box center [1180, 114] width 654 height 1995
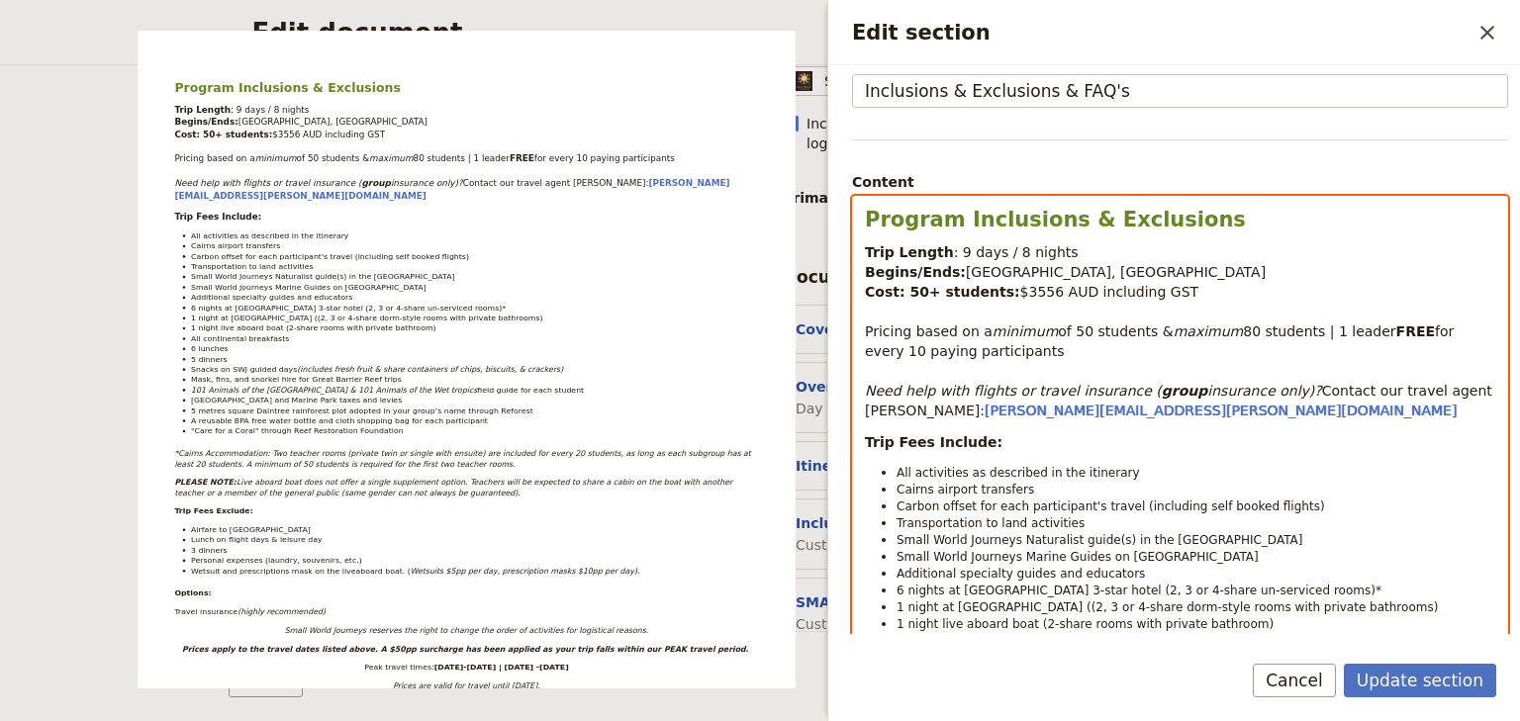
scroll to position [88, 0]
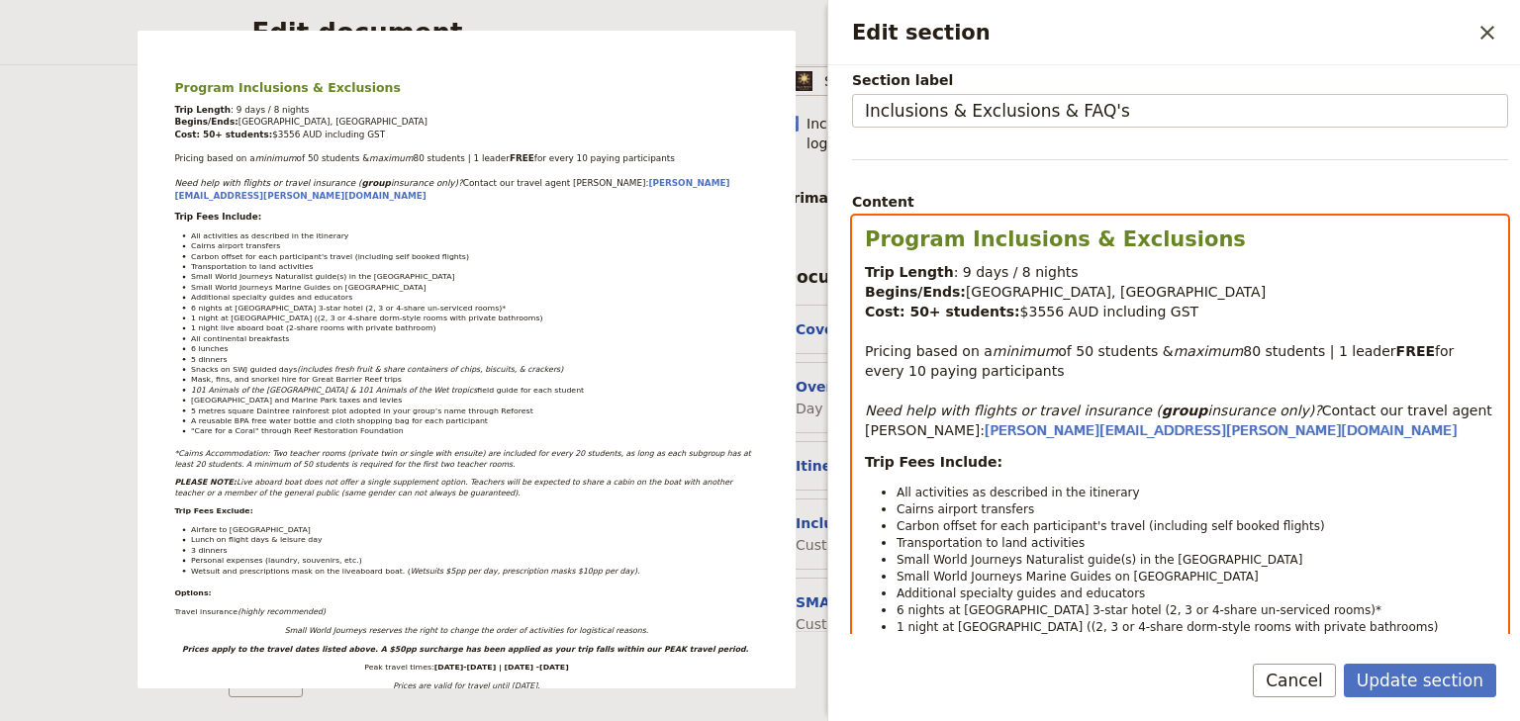
select select "paragraph"
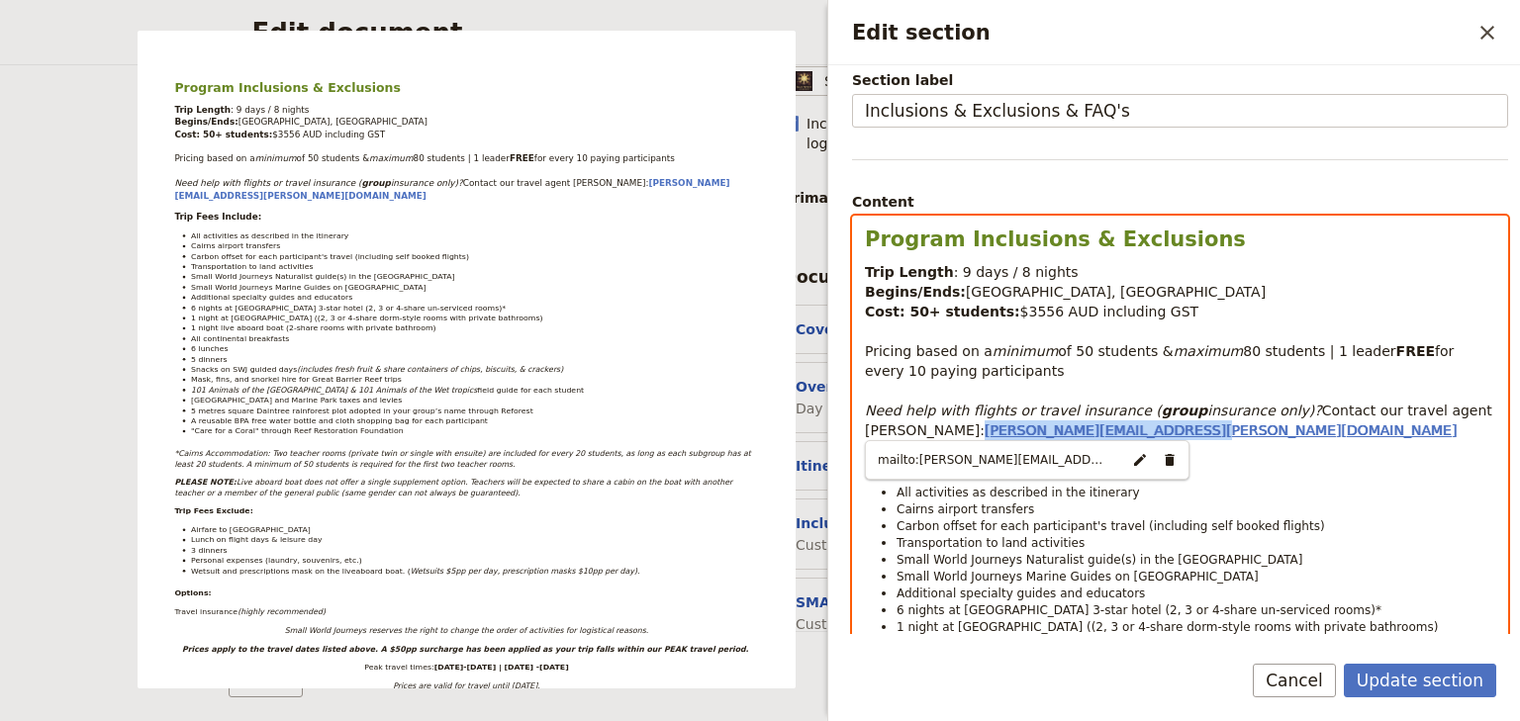
drag, startPoint x: 1053, startPoint y: 430, endPoint x: 864, endPoint y: 432, distance: 189.0
click at [865, 432] on p "Trip Length : 9 days / 8 nights Begins/Ends: [GEOGRAPHIC_DATA], [GEOGRAPHIC_DAT…" at bounding box center [1180, 351] width 630 height 178
copy span "[PERSON_NAME][EMAIL_ADDRESS][PERSON_NAME][DOMAIN_NAME]"
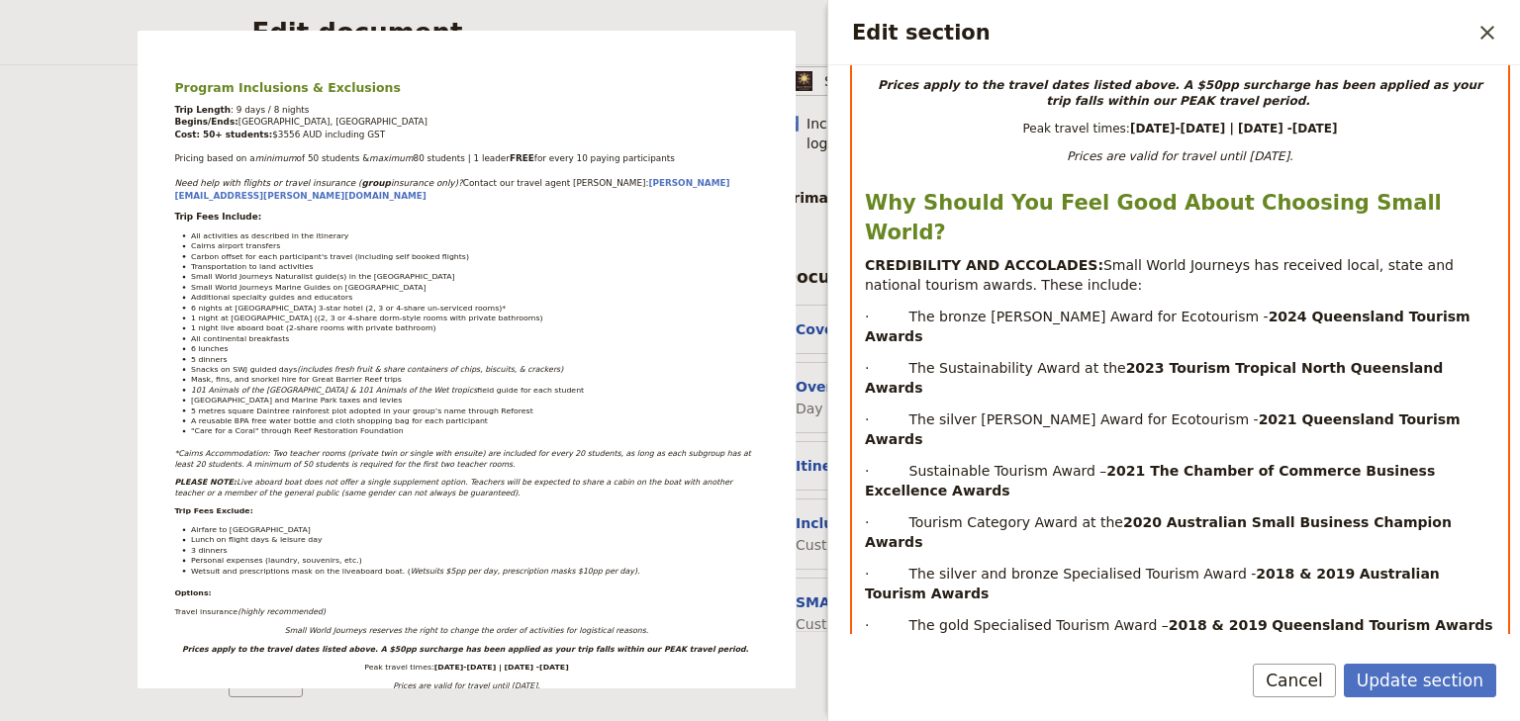
scroll to position [1425, 0]
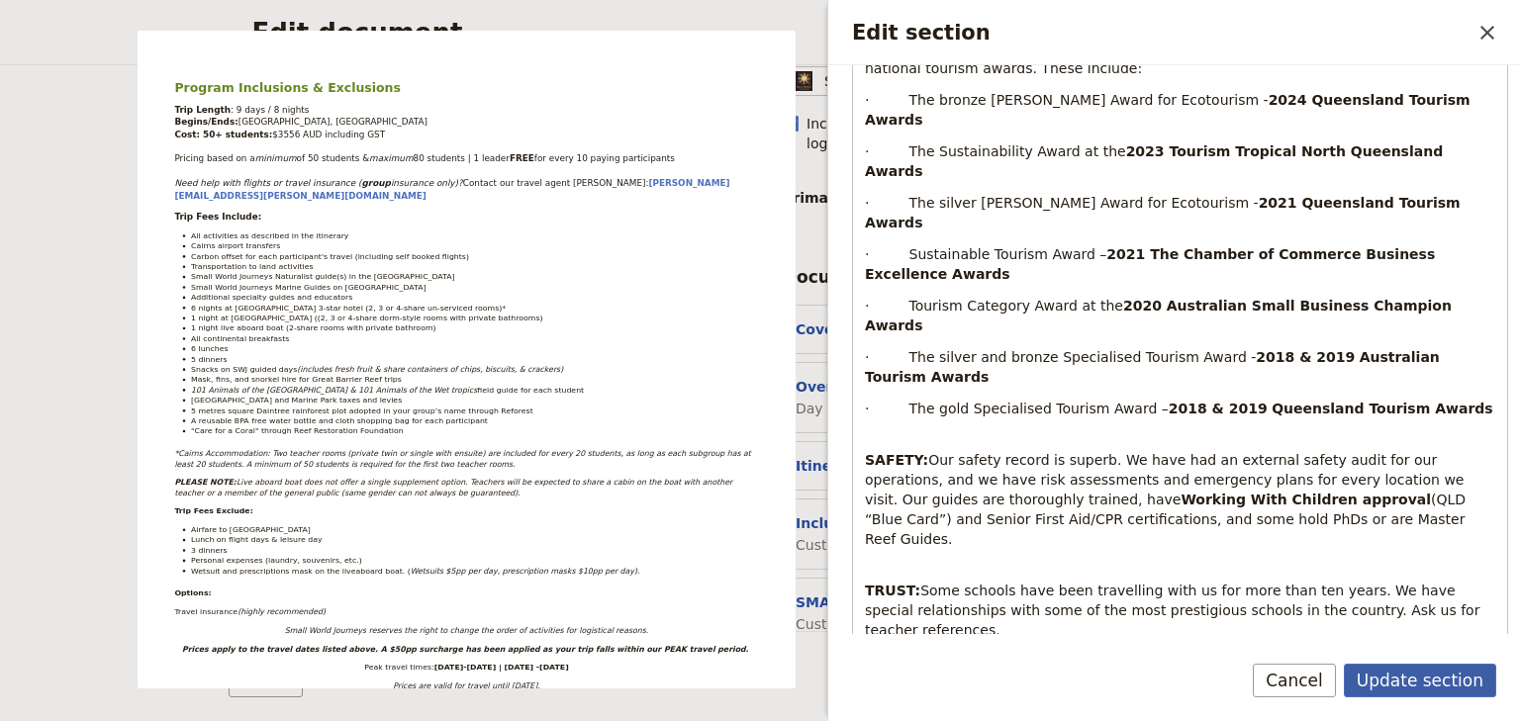
click at [1394, 681] on button "Update section" at bounding box center [1420, 681] width 152 height 34
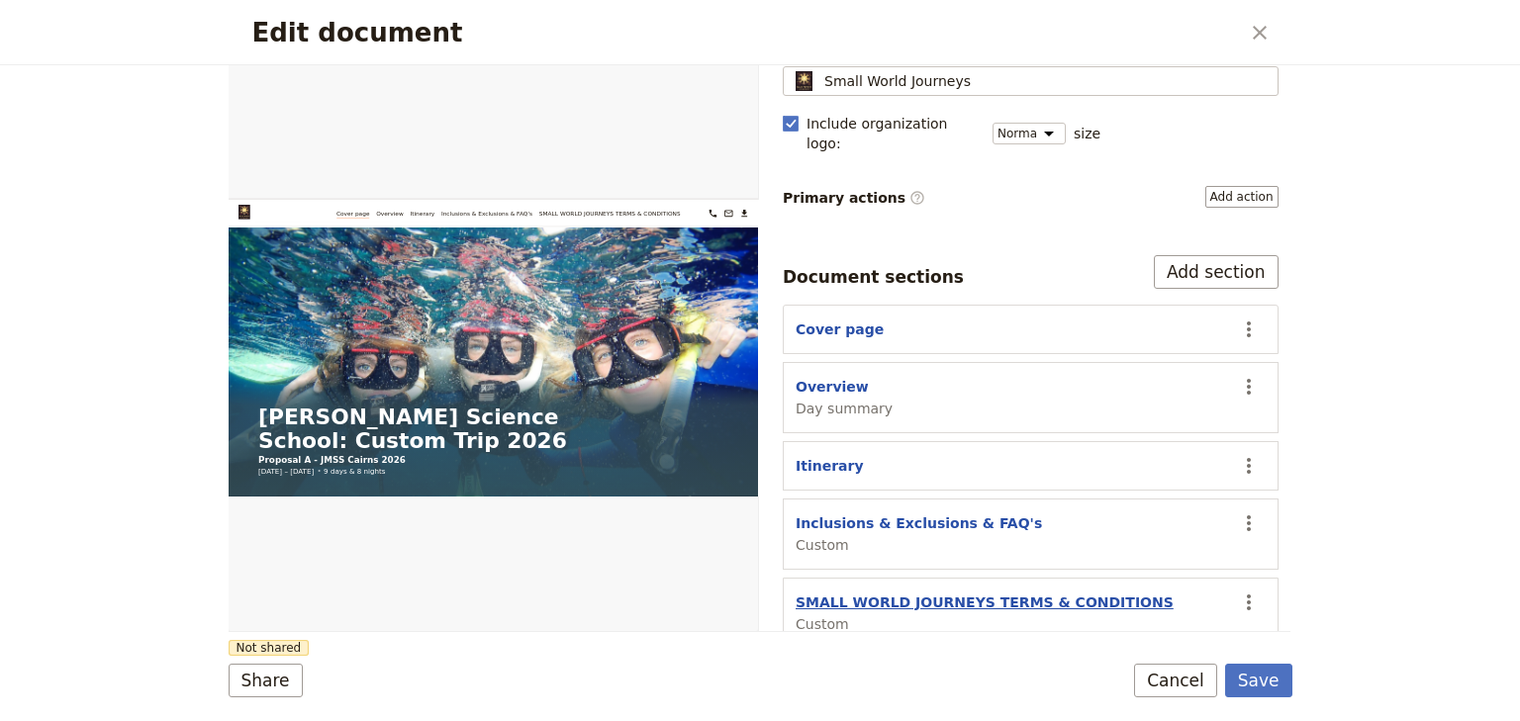
click at [1016, 593] on button "SMALL WORLD JOURNEYS TERMS & CONDITIONS" at bounding box center [984, 603] width 378 height 20
select select "CUSTOM"
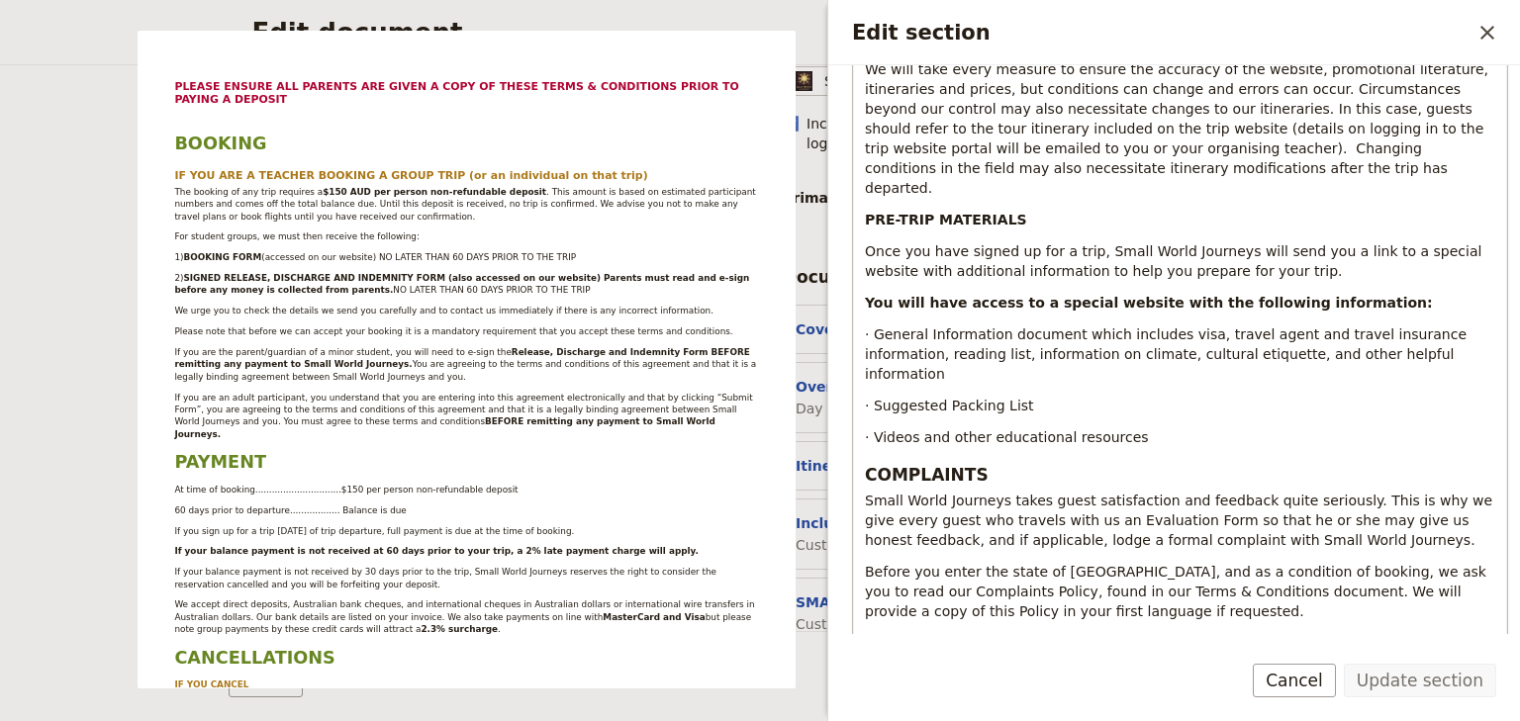
scroll to position [3483, 0]
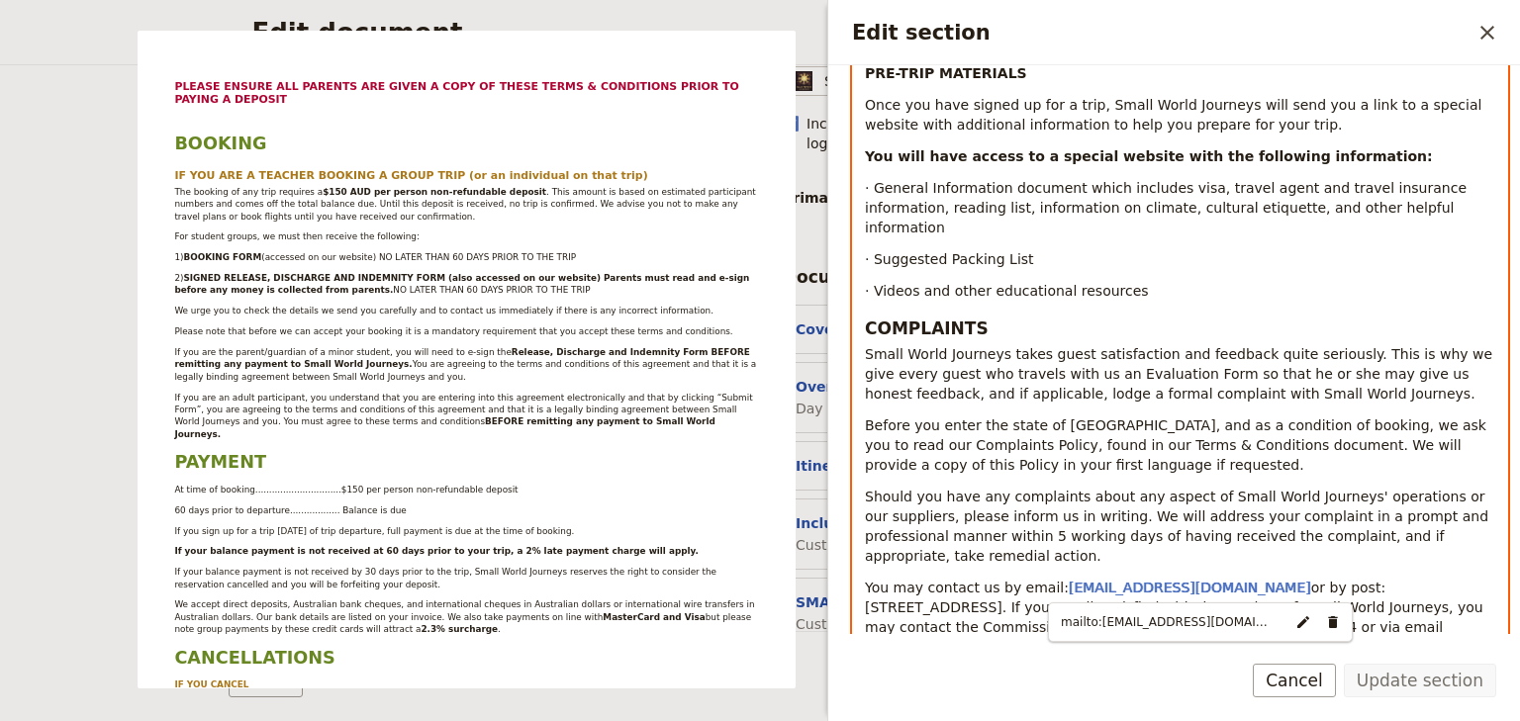
drag, startPoint x: 1214, startPoint y: 592, endPoint x: 1049, endPoint y: 593, distance: 165.2
type input "mailto:[PERSON_NAME][EMAIL_ADDRESS][PERSON_NAME][DOMAIN_NAME]"
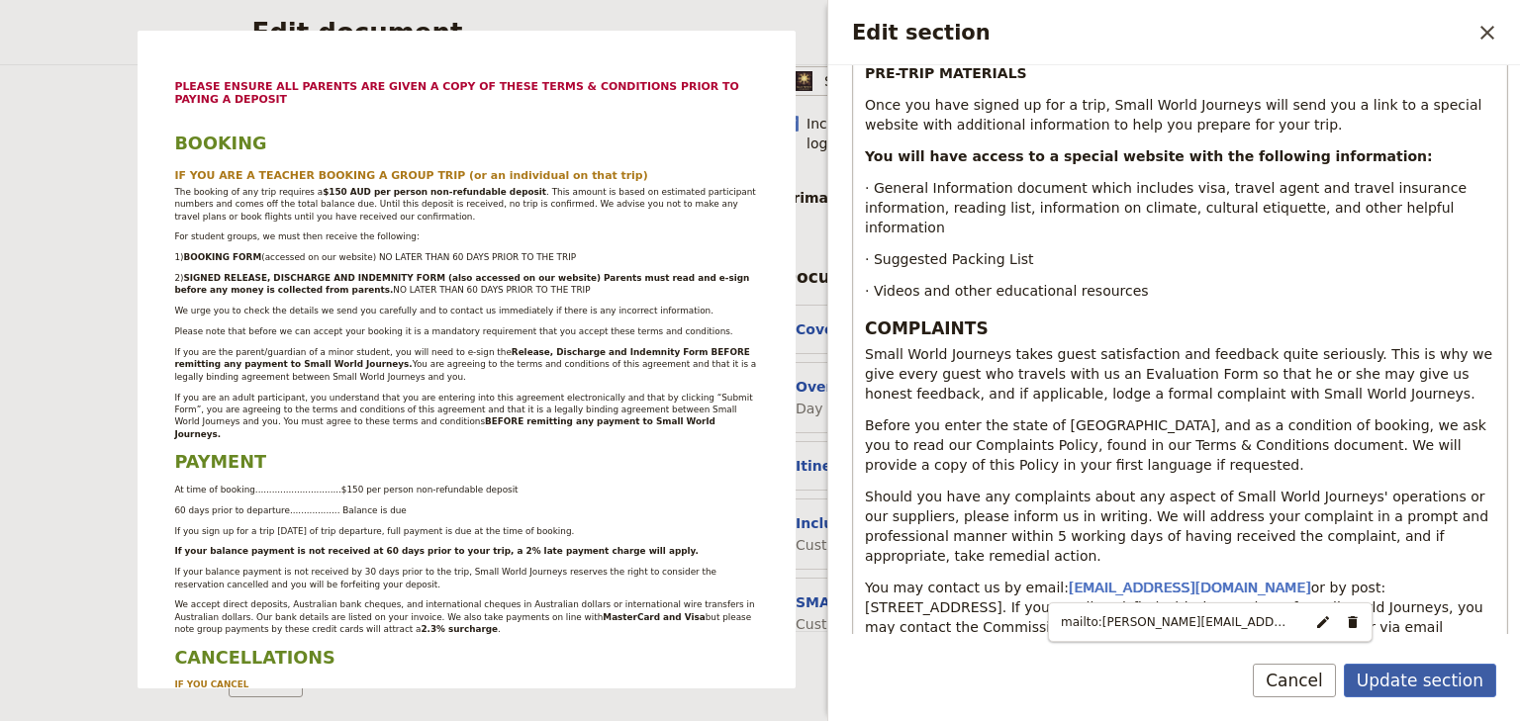
click at [1407, 677] on button "Update section" at bounding box center [1420, 681] width 152 height 34
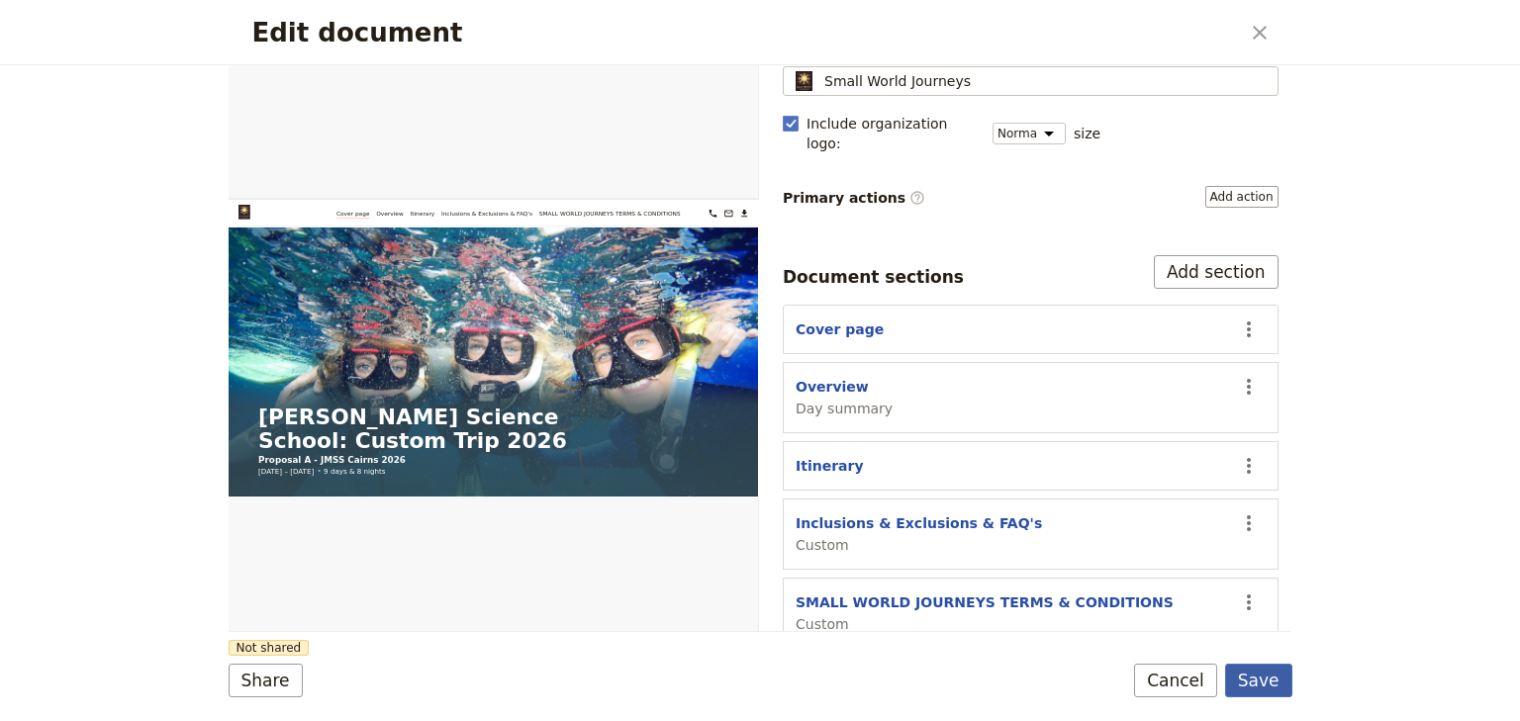
click at [1260, 683] on button "Save" at bounding box center [1258, 681] width 67 height 34
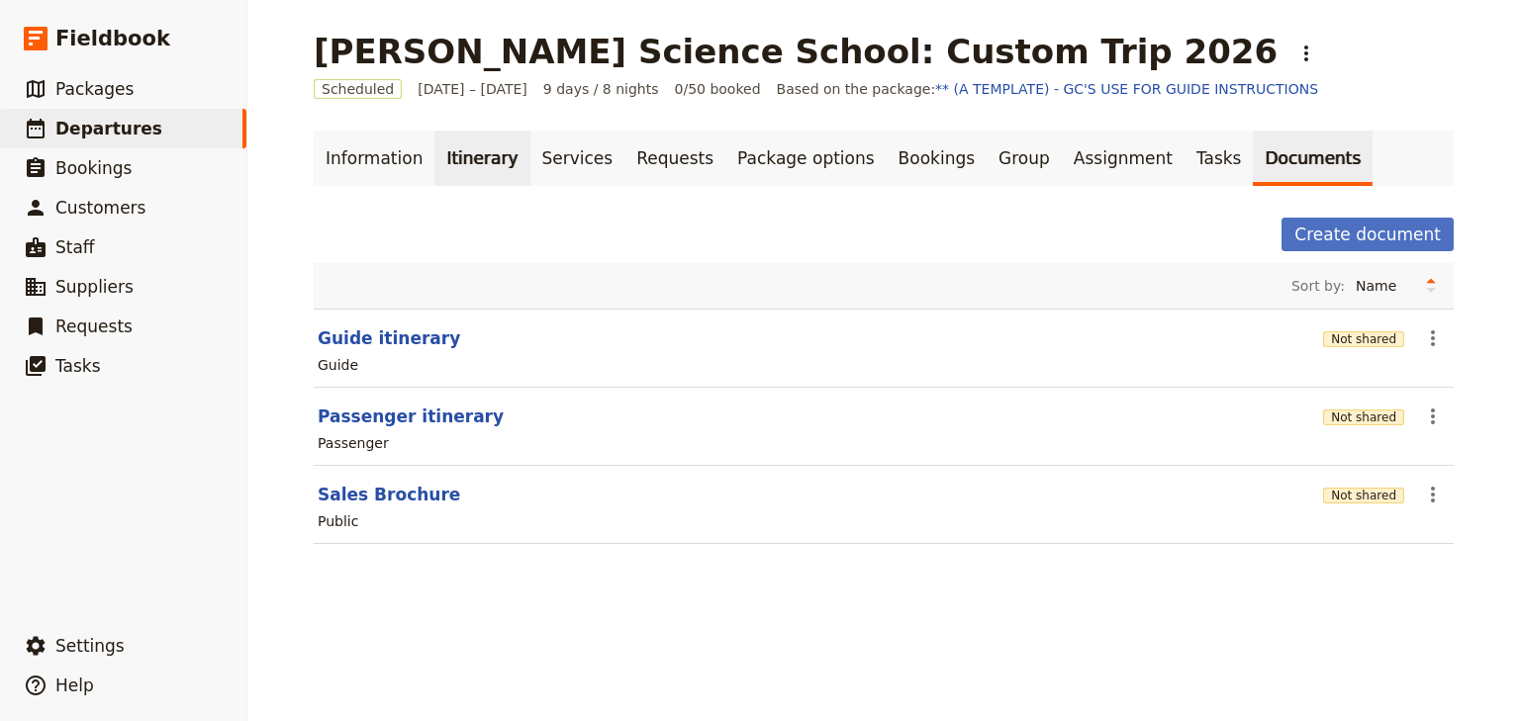
click at [467, 154] on link "Itinerary" at bounding box center [481, 158] width 95 height 55
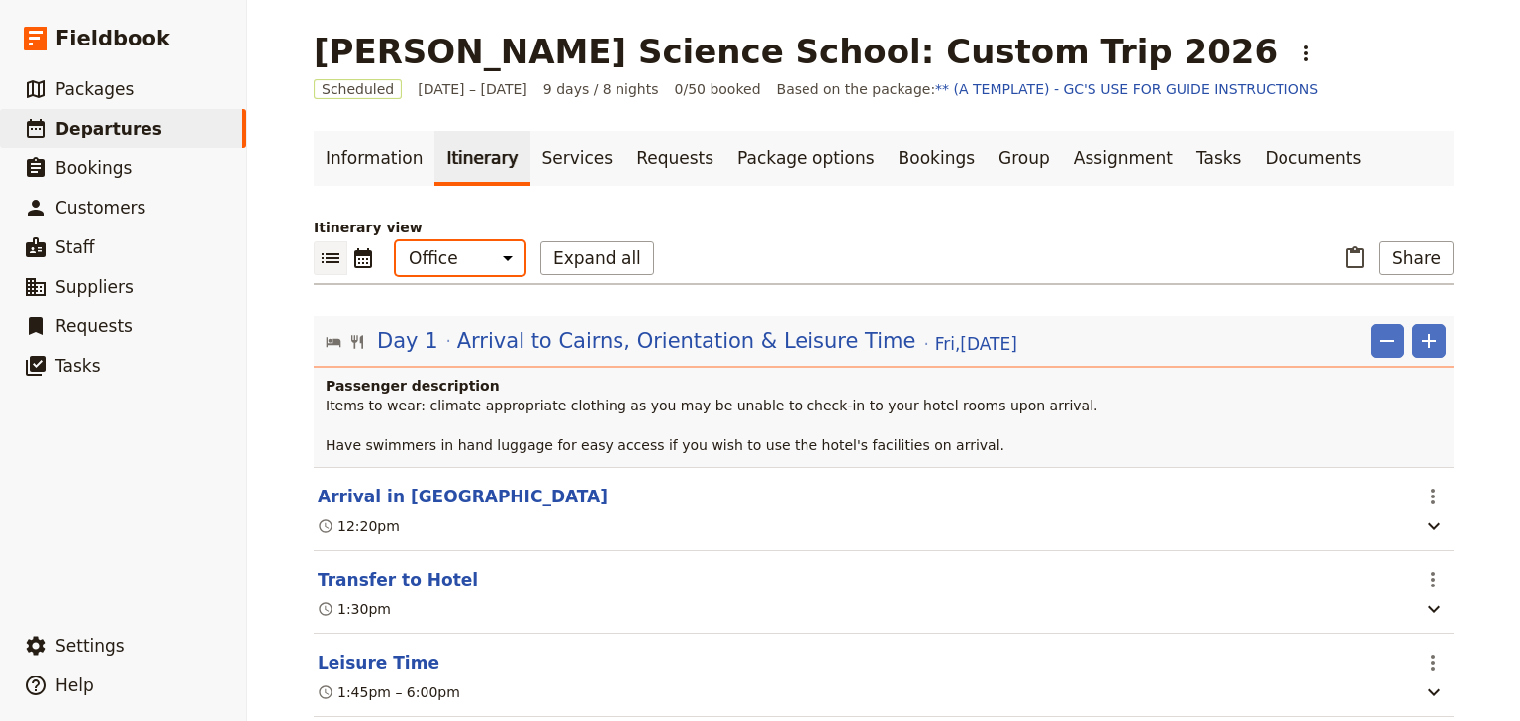
click at [471, 256] on select "Office Guide Passenger Sales" at bounding box center [460, 258] width 129 height 34
select select "MARKETING"
click at [396, 241] on select "Office Guide Passenger Sales" at bounding box center [460, 258] width 129 height 34
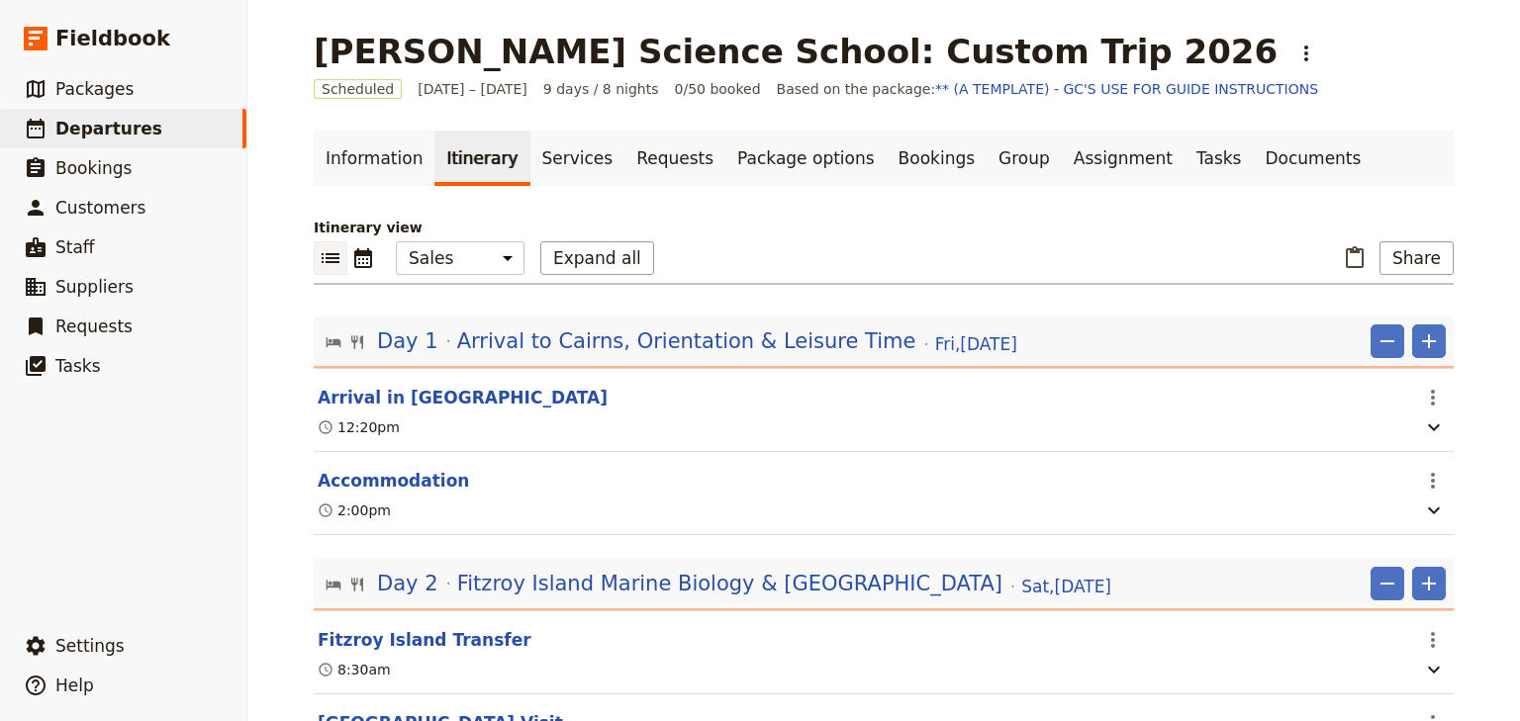
drag, startPoint x: 1437, startPoint y: 261, endPoint x: 1423, endPoint y: 277, distance: 21.0
click at [1436, 261] on button "Share" at bounding box center [1416, 258] width 74 height 34
click at [1356, 351] on span "Sales Brochure" at bounding box center [1353, 357] width 104 height 20
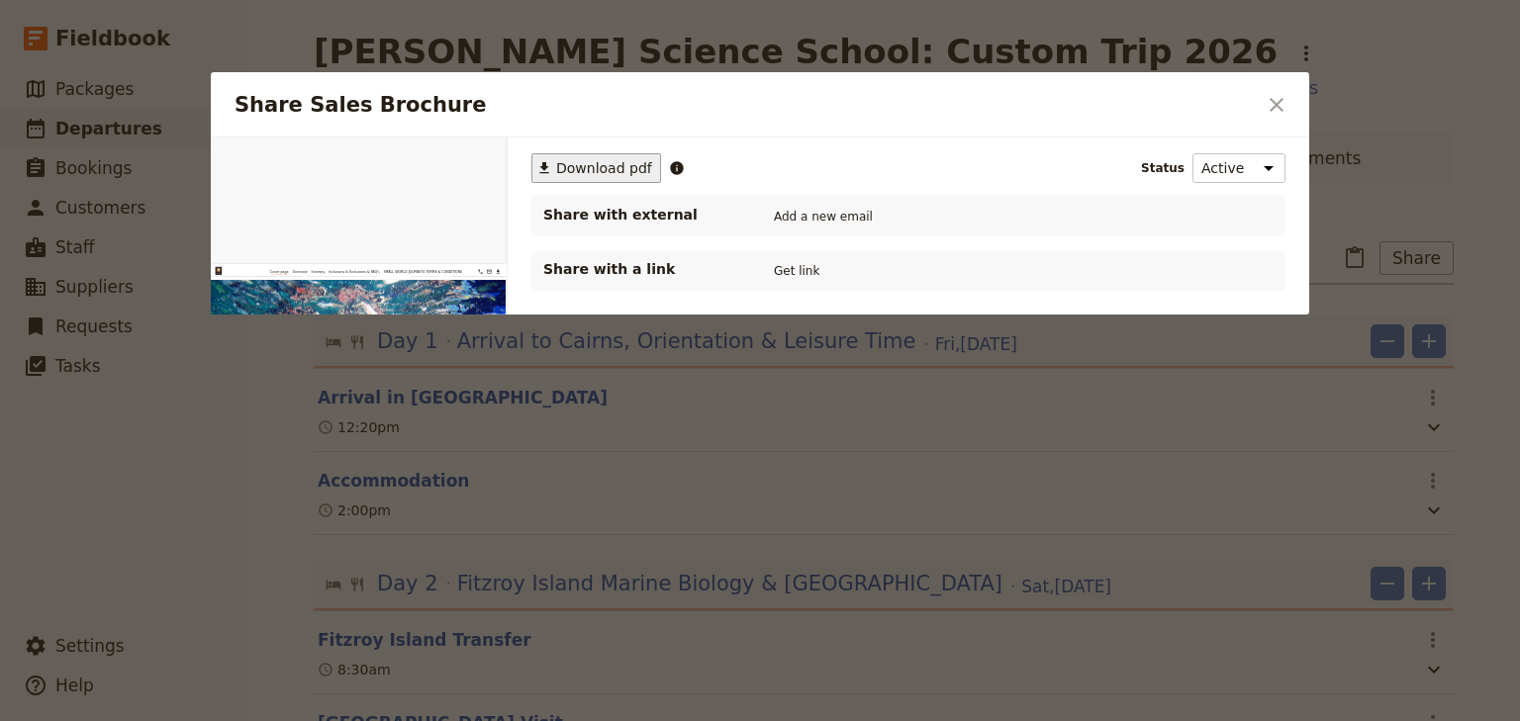
click at [603, 167] on span "Download pdf" at bounding box center [604, 168] width 96 height 20
click at [1271, 100] on icon "Close dialog" at bounding box center [1276, 105] width 14 height 14
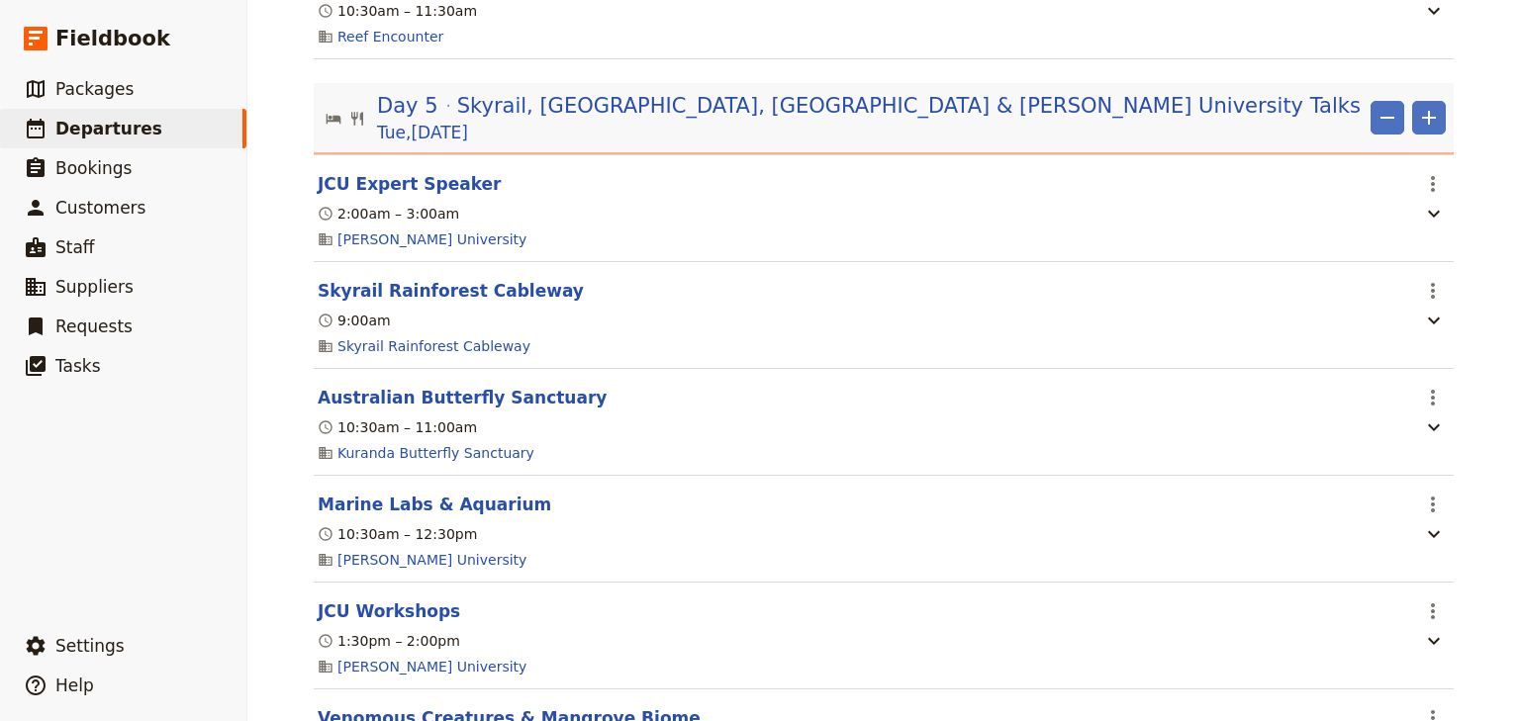
scroll to position [1821, 0]
click at [1425, 183] on icon "Actions" at bounding box center [1433, 184] width 24 height 24
click at [1353, 209] on button "Edit this itinerary item" at bounding box center [1344, 221] width 198 height 28
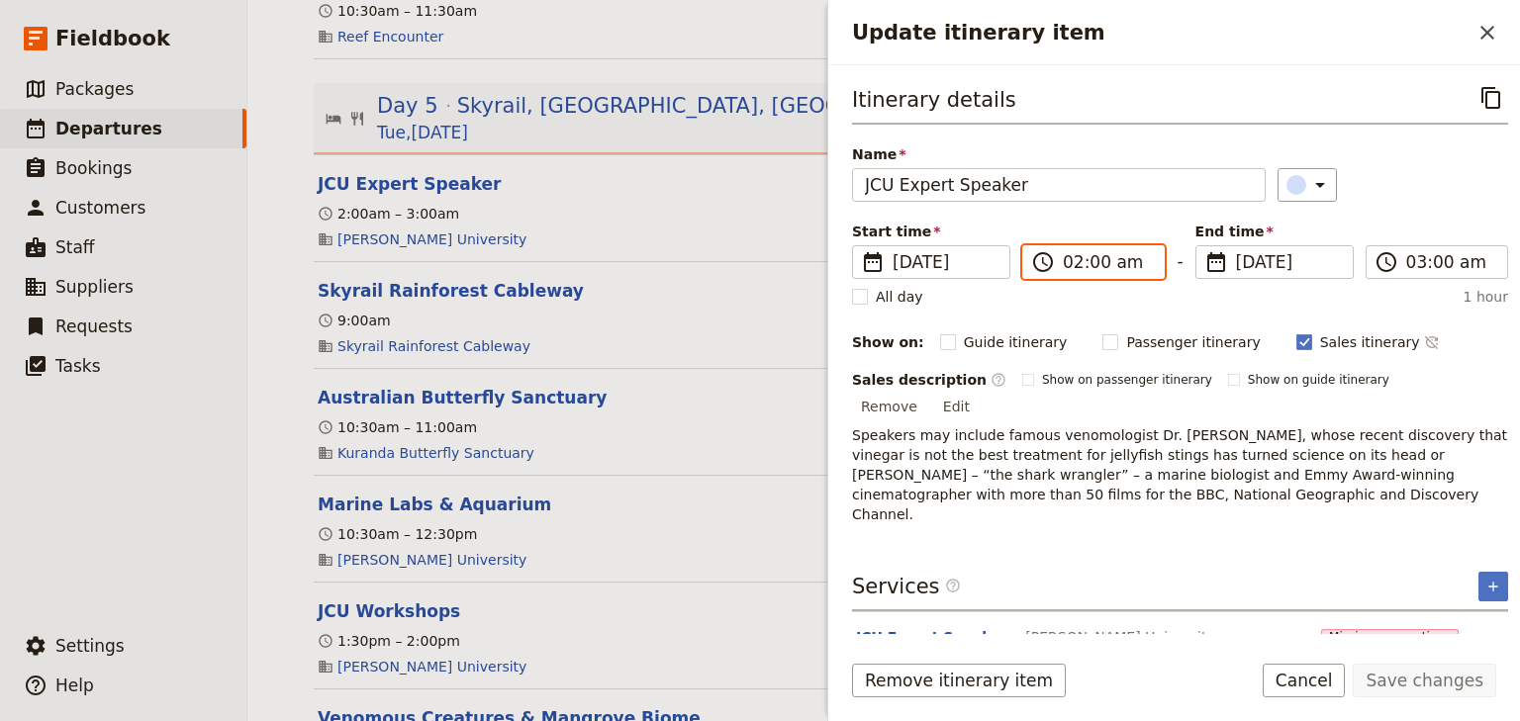
click at [1073, 258] on input "02:00 am" at bounding box center [1107, 262] width 89 height 24
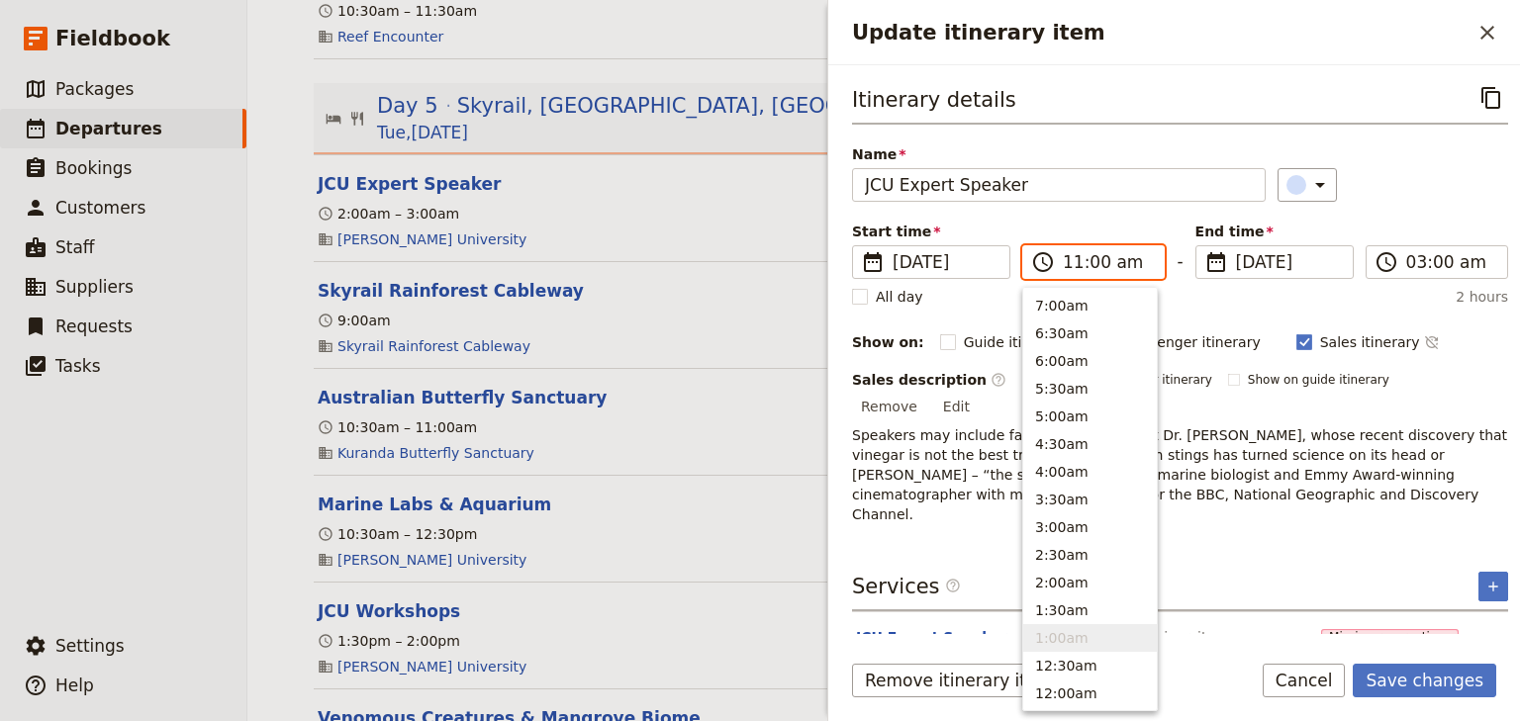
scroll to position [697, 0]
type input "11:30 am"
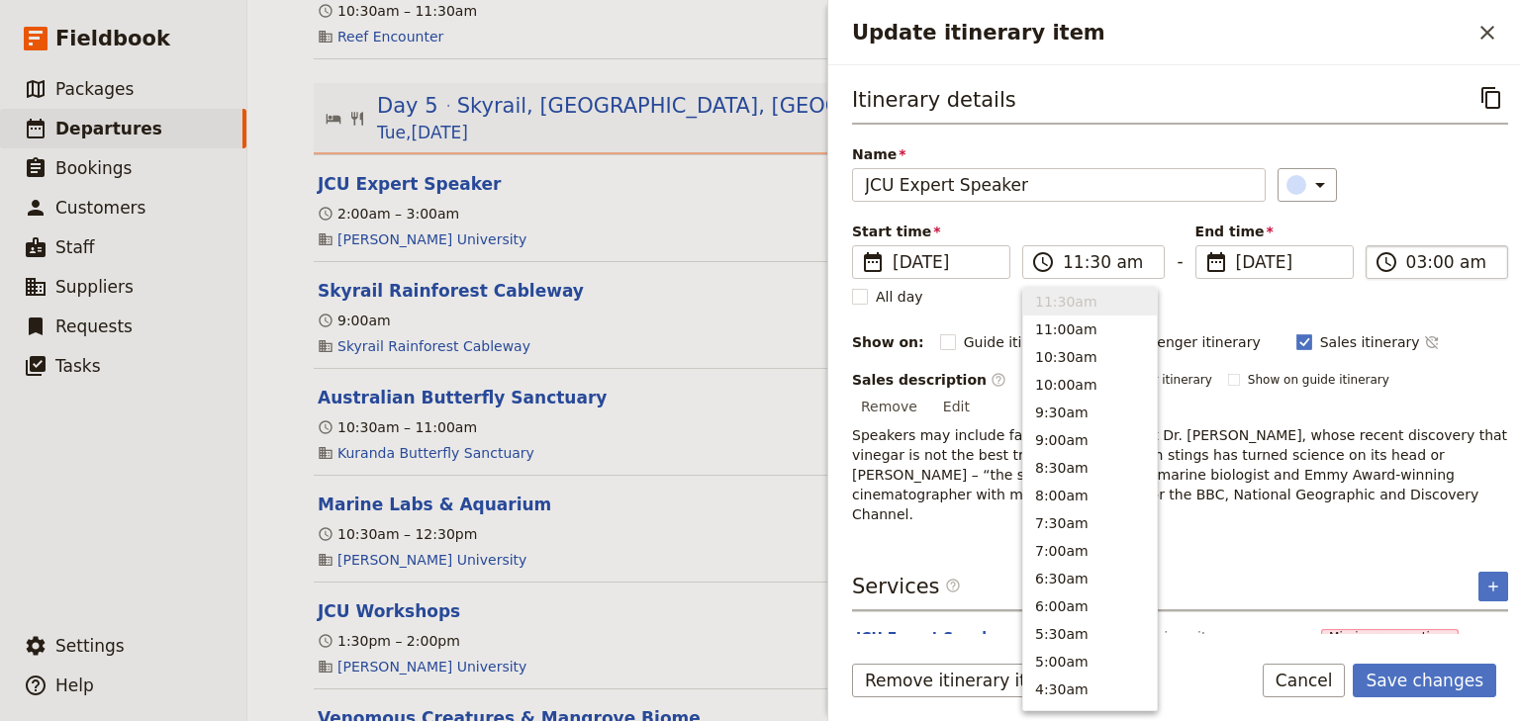
type input "11:30 am"
click at [1397, 267] on label "​ 11:30 am" at bounding box center [1436, 262] width 142 height 34
click at [1406, 267] on input "11:30 am" at bounding box center [1450, 262] width 89 height 24
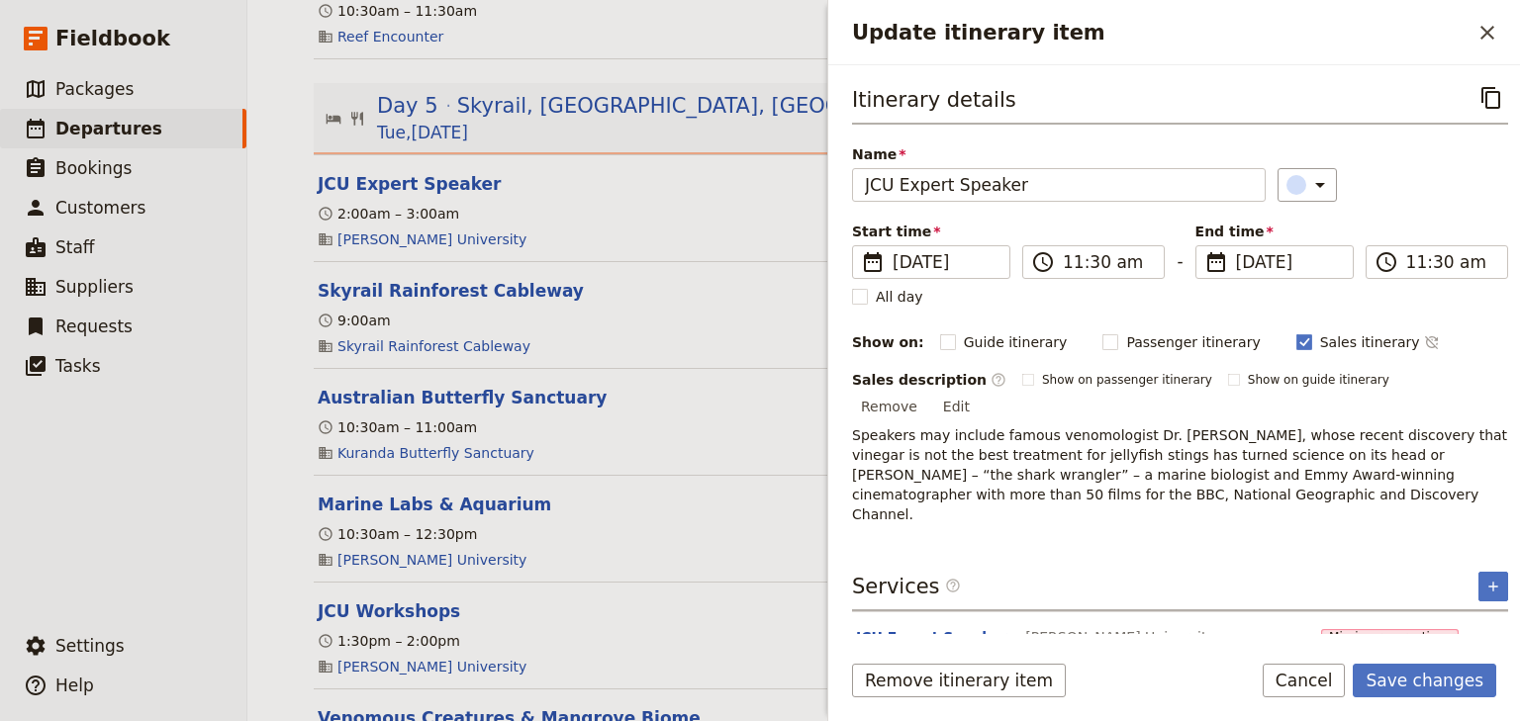
click at [1399, 225] on div "Start time ​ [DATE] [DATE] [DATE] 11:30 ​ 11:30 am - End time ​ [DATE] [DATE] […" at bounding box center [1180, 250] width 656 height 57
click at [1419, 676] on button "Save changes" at bounding box center [1424, 681] width 143 height 34
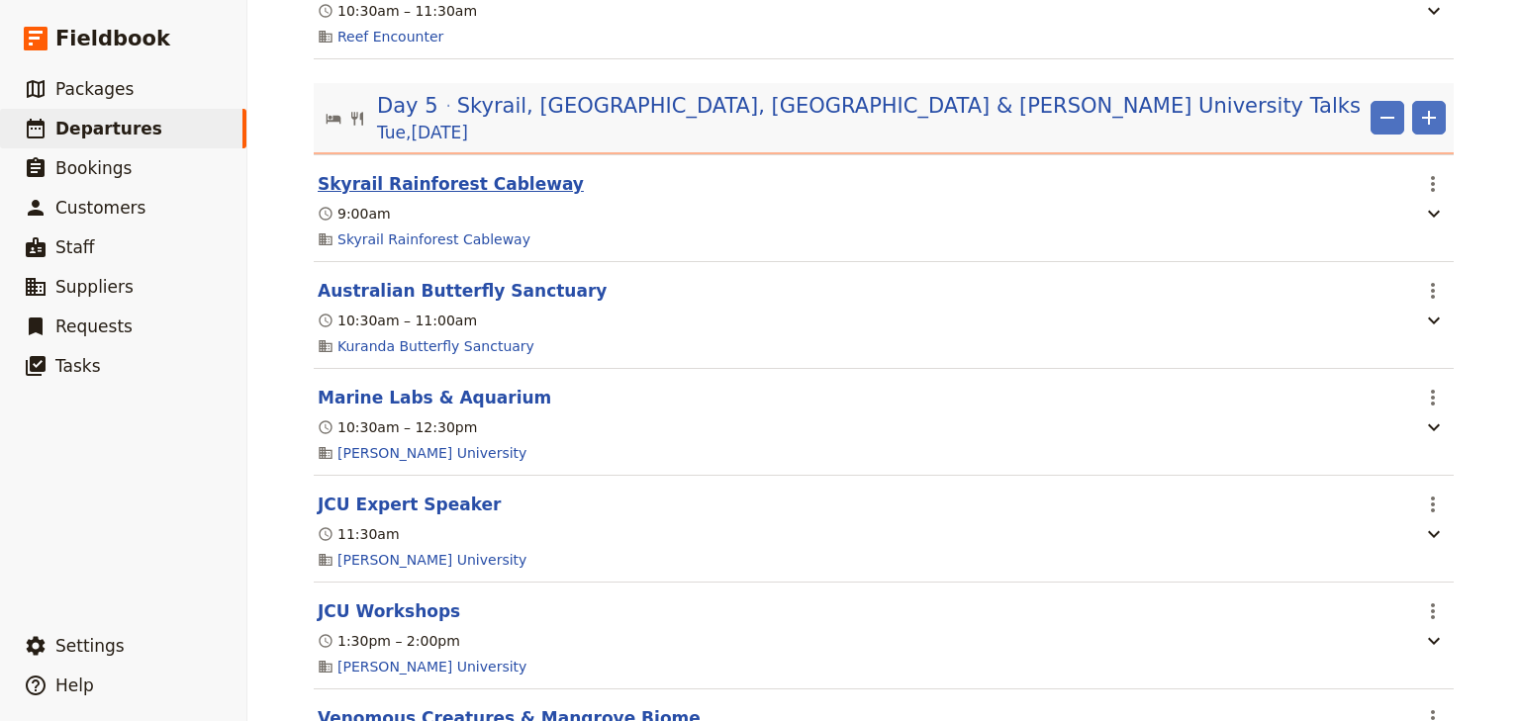
click at [507, 178] on button "Skyrail Rainforest Cableway" at bounding box center [451, 184] width 266 height 24
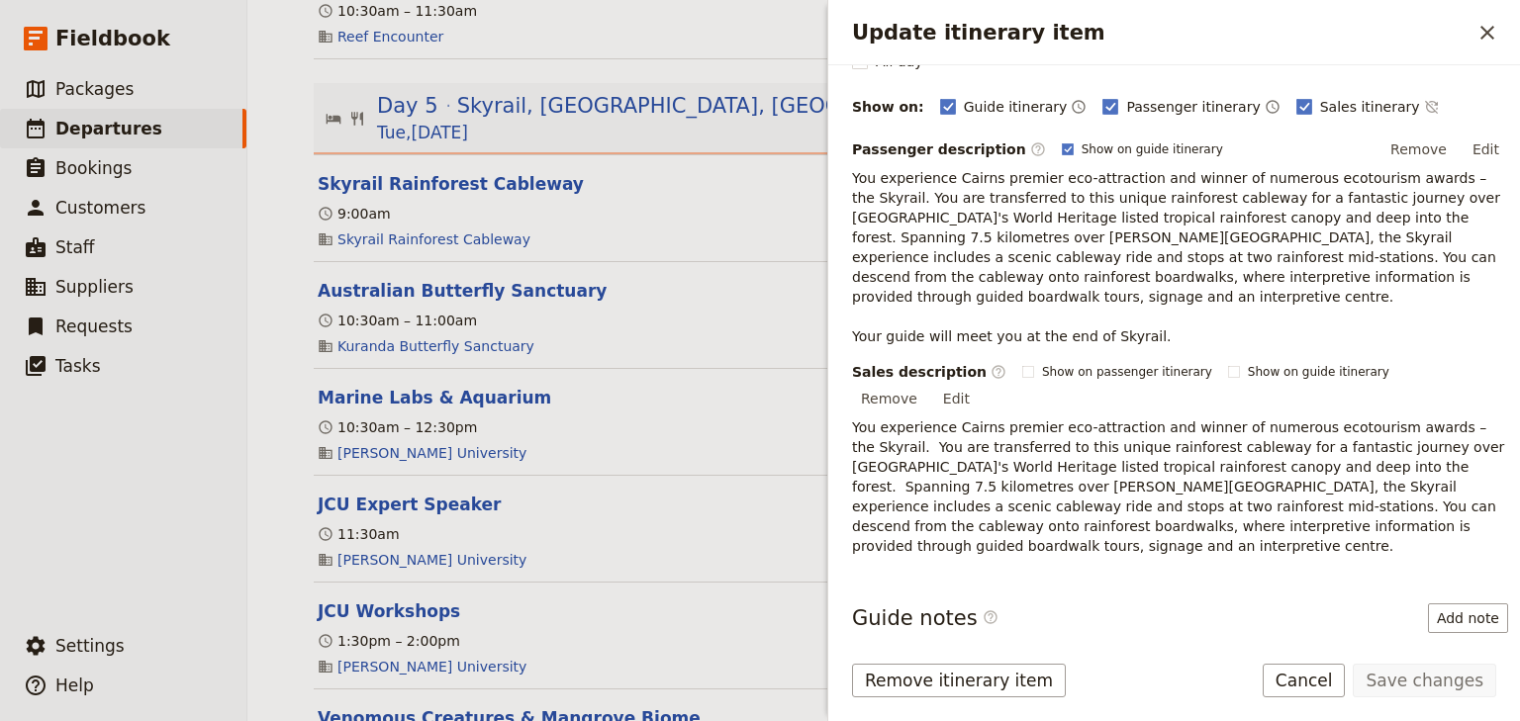
scroll to position [237, 0]
click at [979, 382] on button "Edit" at bounding box center [956, 397] width 45 height 30
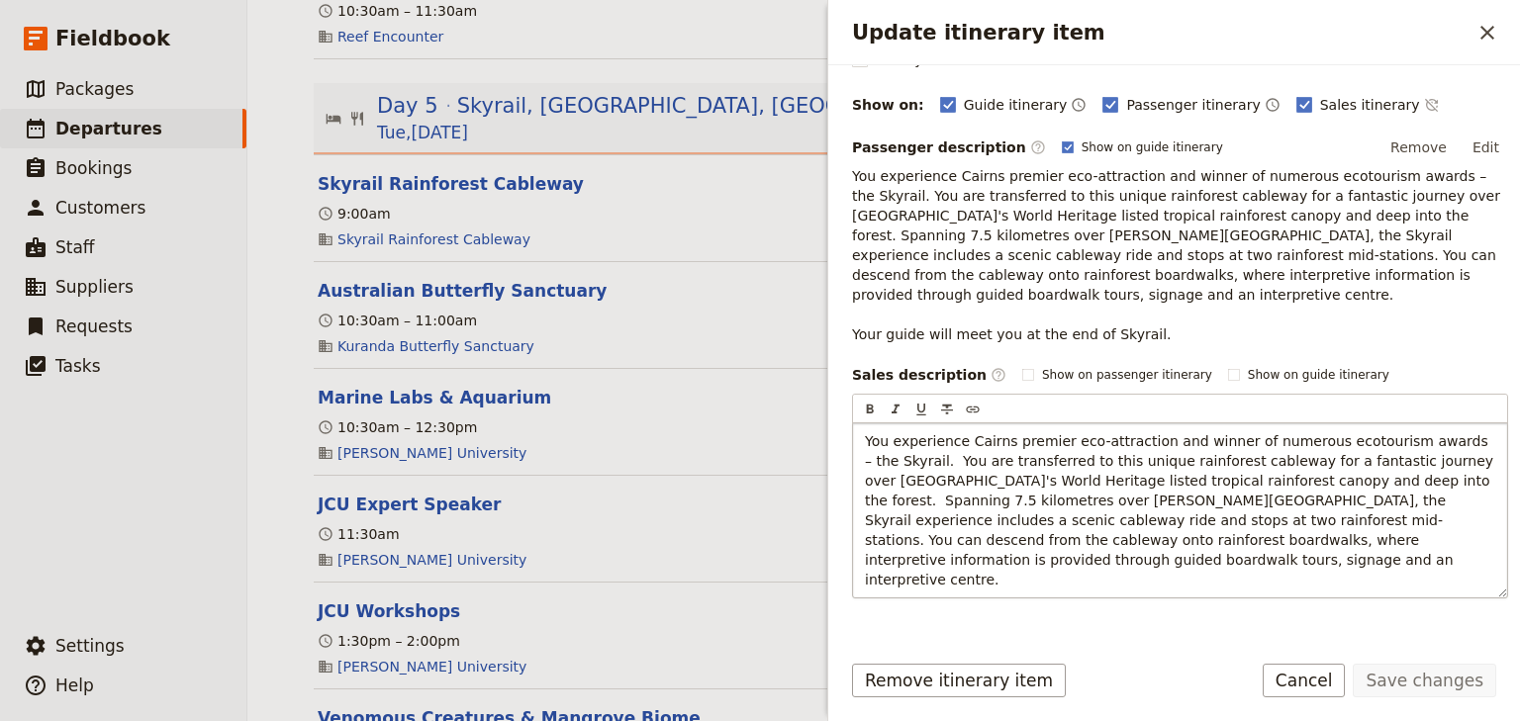
click at [1316, 458] on span "You experience Cairns premier eco-attraction and winner of numerous ecotourism …" at bounding box center [1181, 510] width 633 height 154
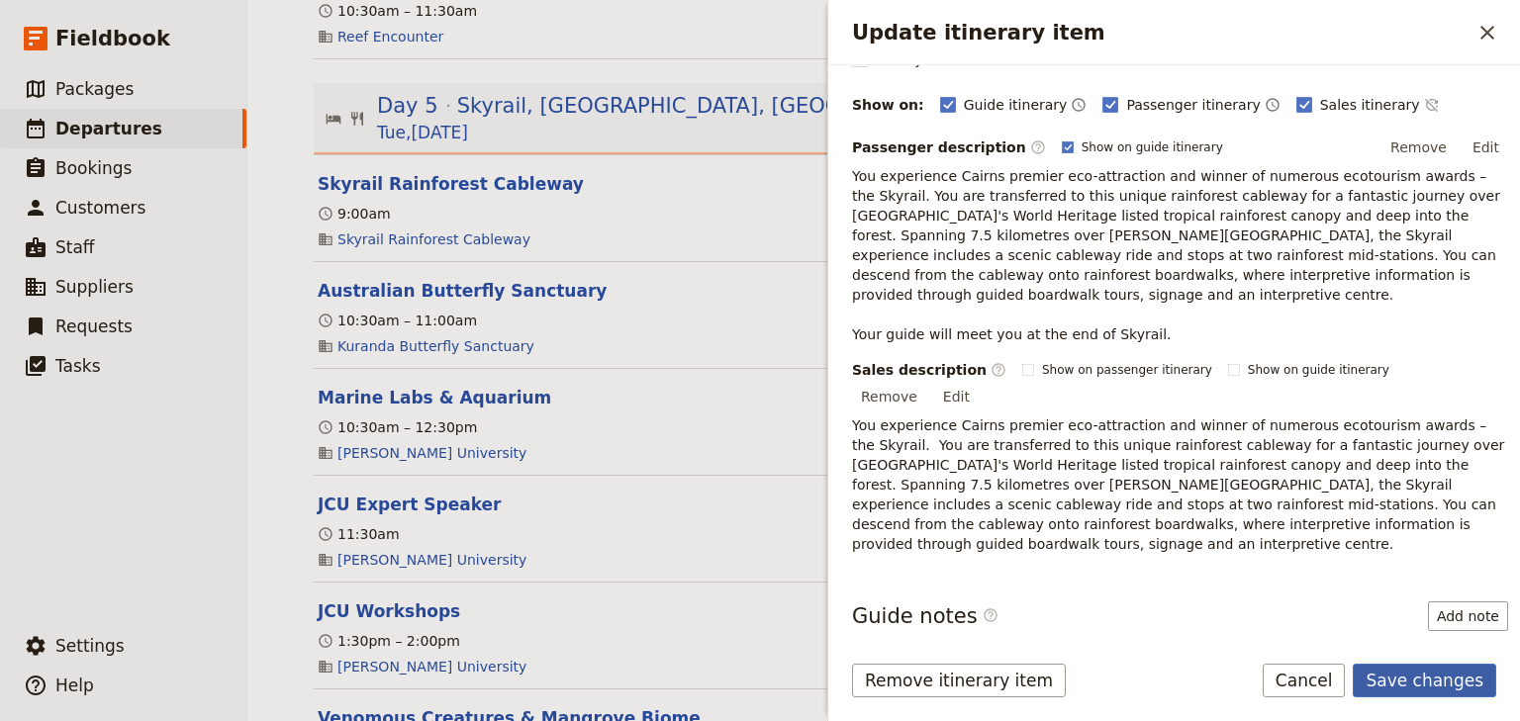
click at [1432, 677] on button "Save changes" at bounding box center [1424, 681] width 143 height 34
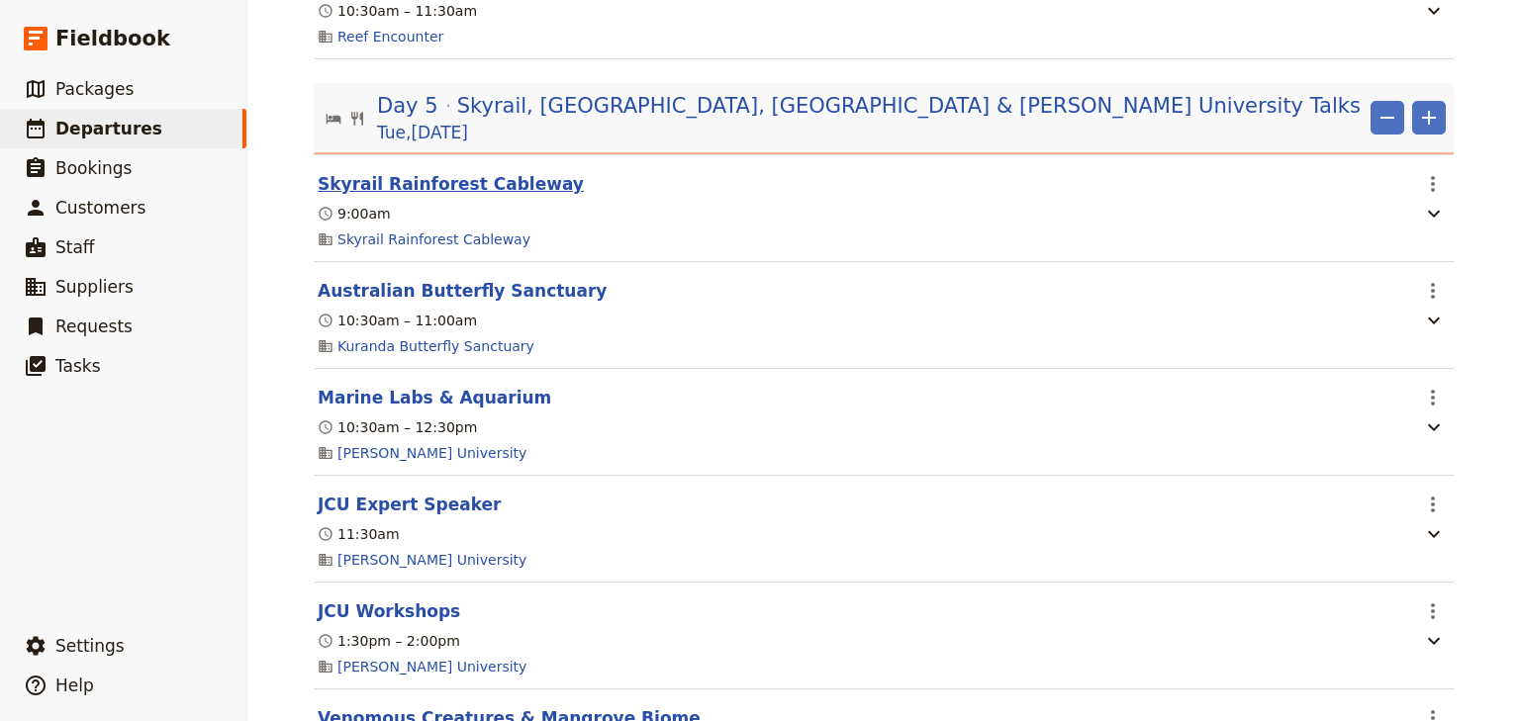
click at [514, 180] on button "Skyrail Rainforest Cableway" at bounding box center [451, 184] width 266 height 24
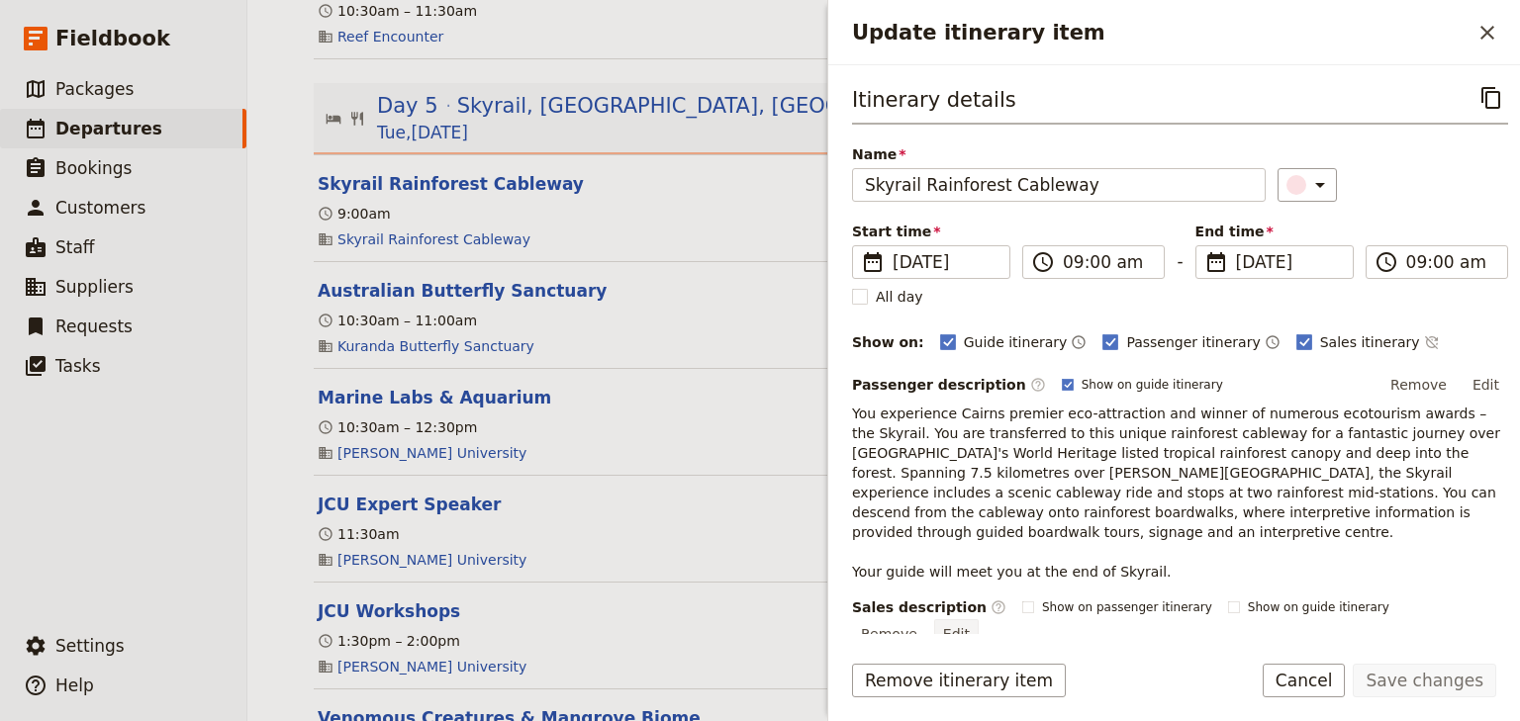
click at [979, 619] on button "Edit" at bounding box center [956, 634] width 45 height 30
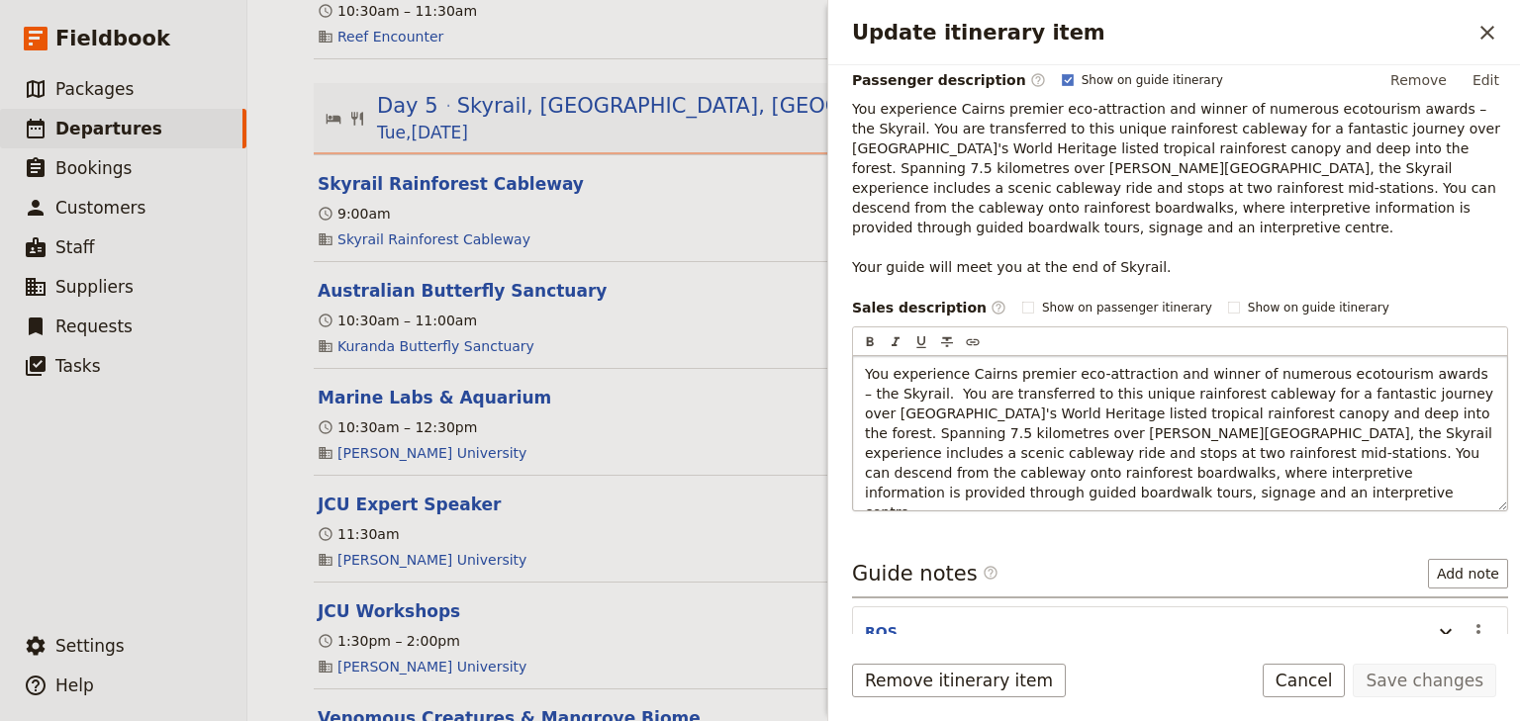
click at [914, 366] on span "You experience Cairns premier eco-attraction and winner of numerous ecotourism …" at bounding box center [1181, 443] width 633 height 154
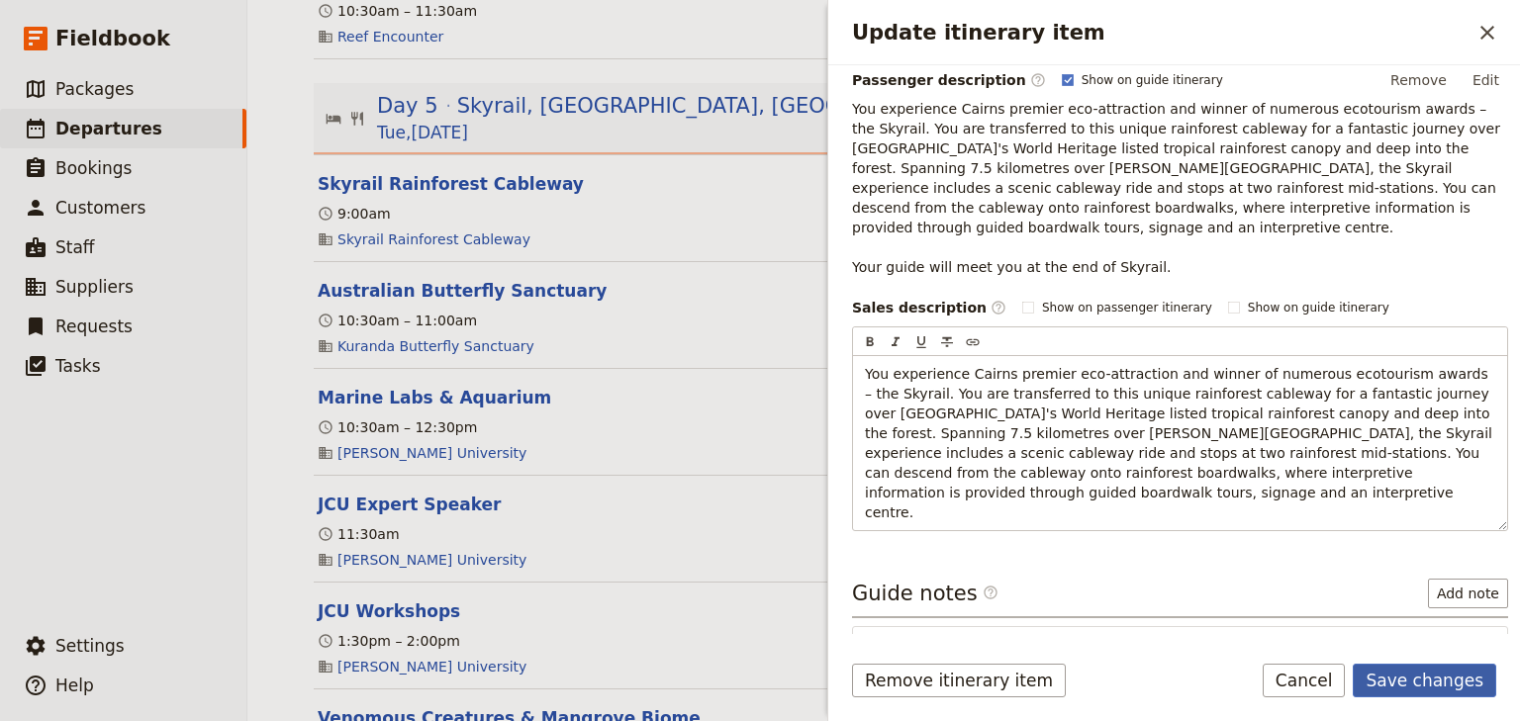
click at [1436, 681] on button "Save changes" at bounding box center [1424, 681] width 143 height 34
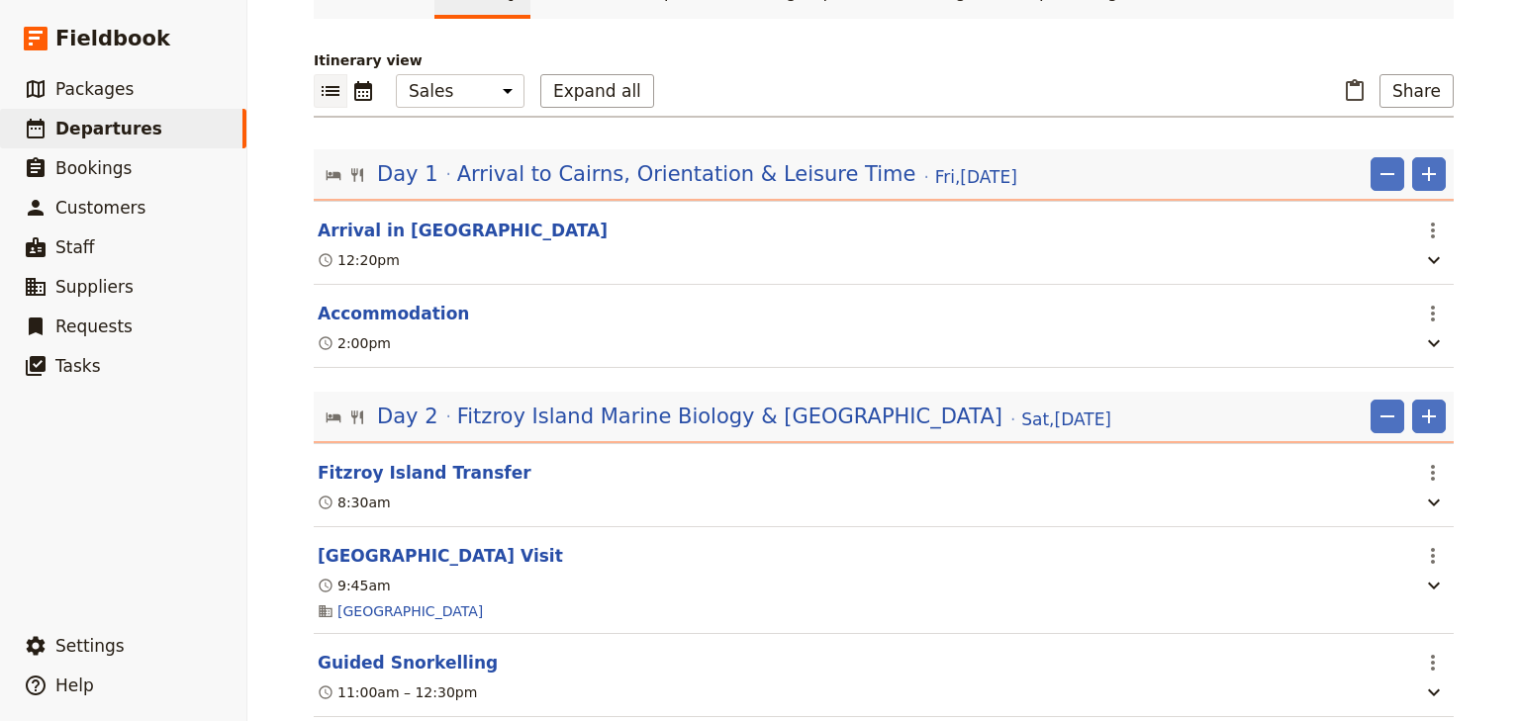
scroll to position [0, 0]
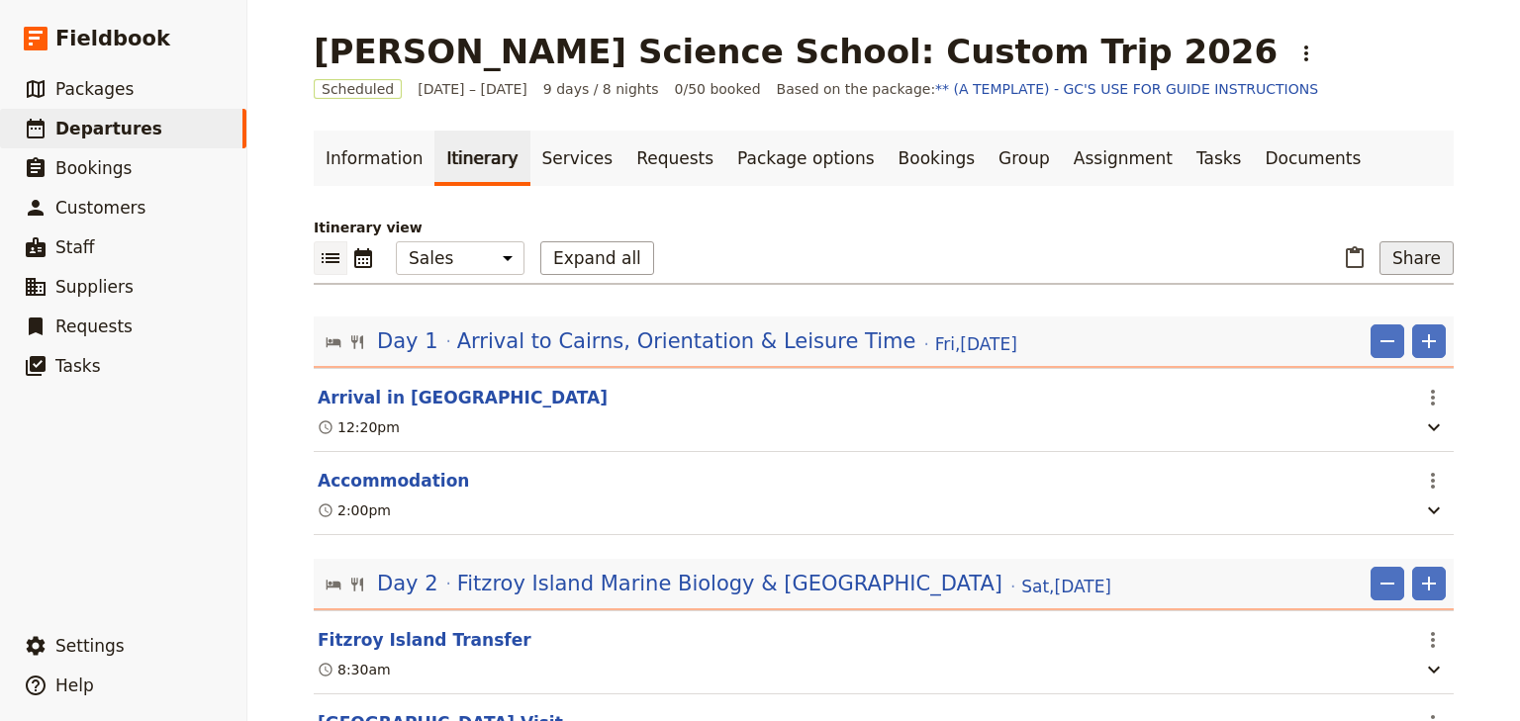
click at [1429, 255] on button "Share" at bounding box center [1416, 258] width 74 height 34
click at [1367, 347] on span "Sales Brochure" at bounding box center [1353, 357] width 104 height 20
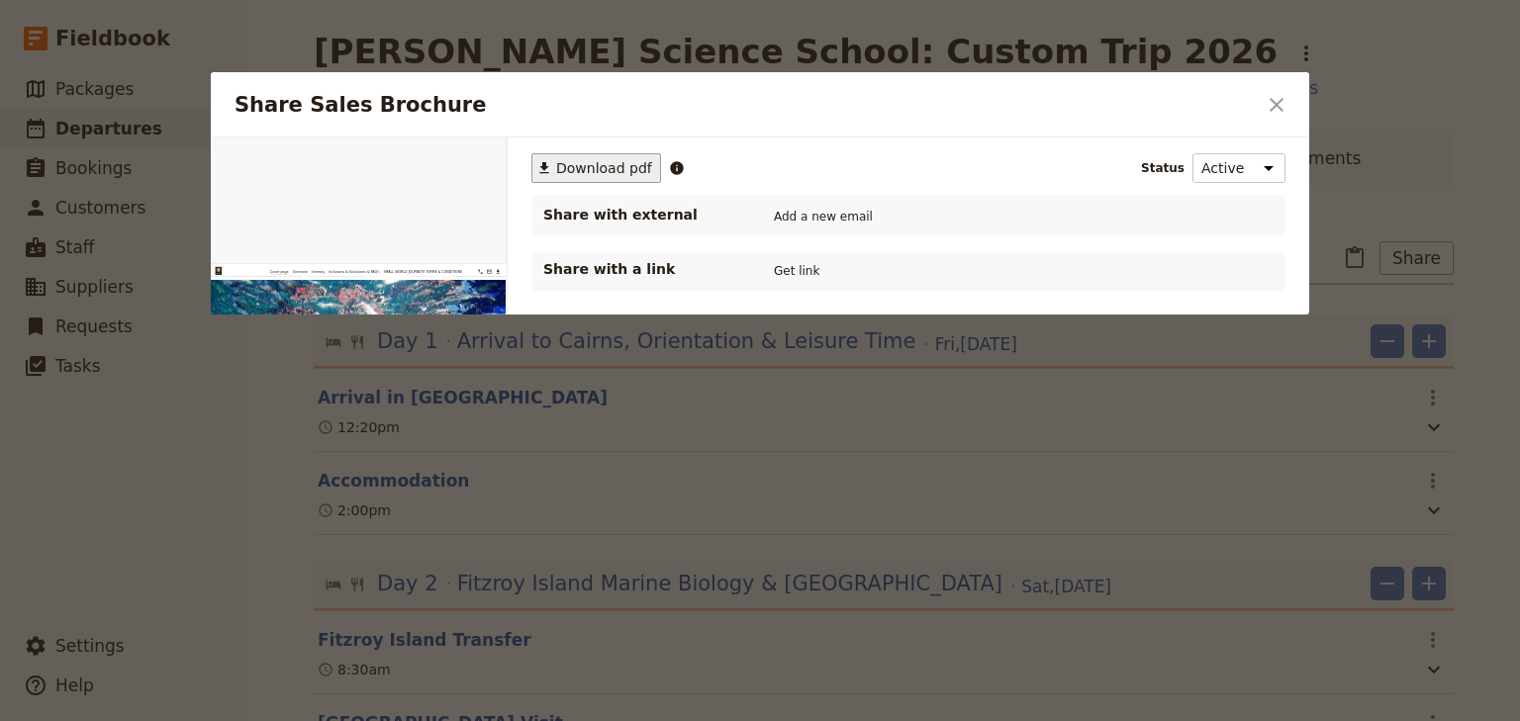
click at [599, 160] on span "Download pdf" at bounding box center [604, 168] width 96 height 20
drag, startPoint x: 1111, startPoint y: 96, endPoint x: 1196, endPoint y: 96, distance: 85.1
click at [1111, 96] on h2 "Share Sales Brochure" at bounding box center [744, 105] width 1021 height 30
click at [1276, 99] on icon "Close dialog" at bounding box center [1276, 105] width 24 height 24
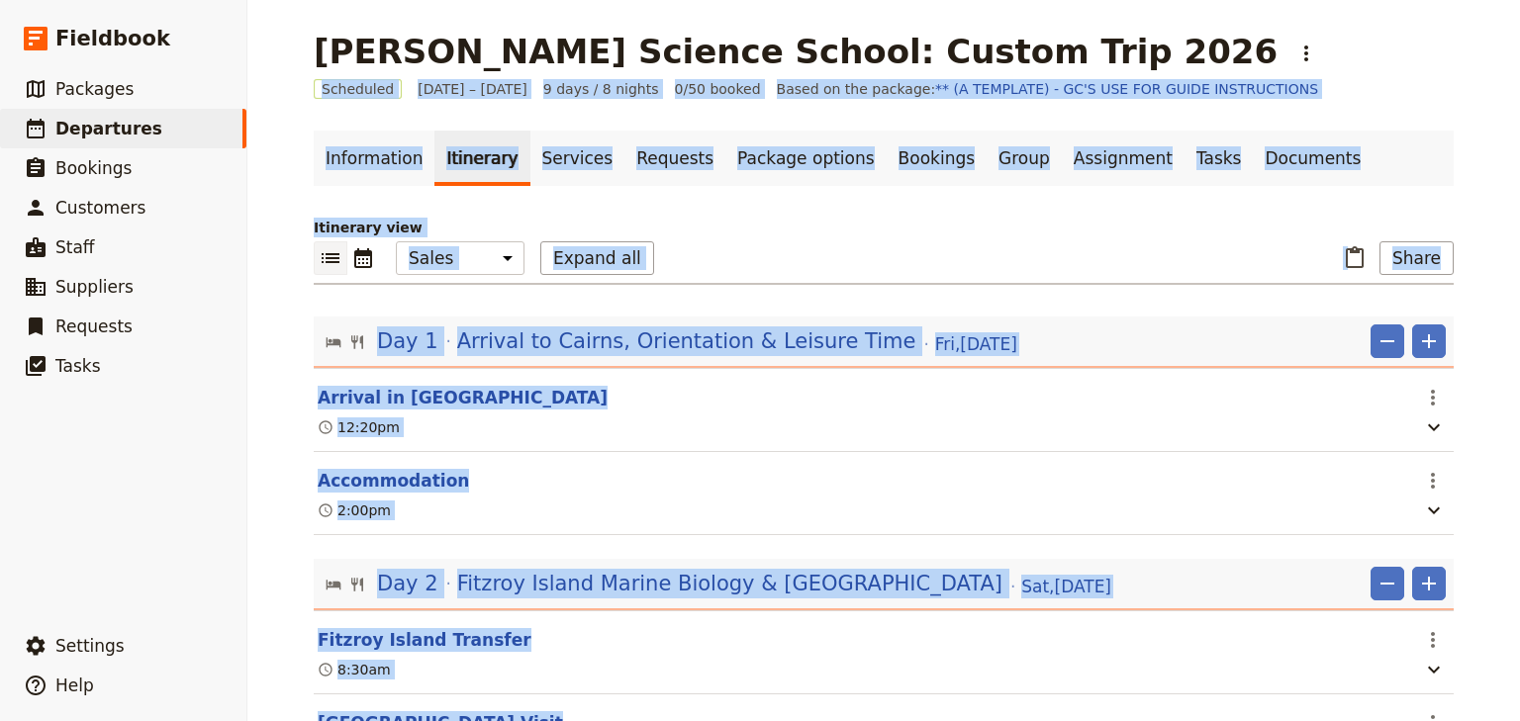
drag, startPoint x: 1519, startPoint y: 614, endPoint x: 1498, endPoint y: 28, distance: 587.1
click at [1511, 28] on div "[PERSON_NAME] Science School: Custom Trip 2026 ​ Scheduled [DATE] – [DATE] 9 da…" at bounding box center [883, 360] width 1272 height 721
click at [1316, 54] on div "[PERSON_NAME] Science School: Custom Trip 2026 ​" at bounding box center [884, 52] width 1140 height 40
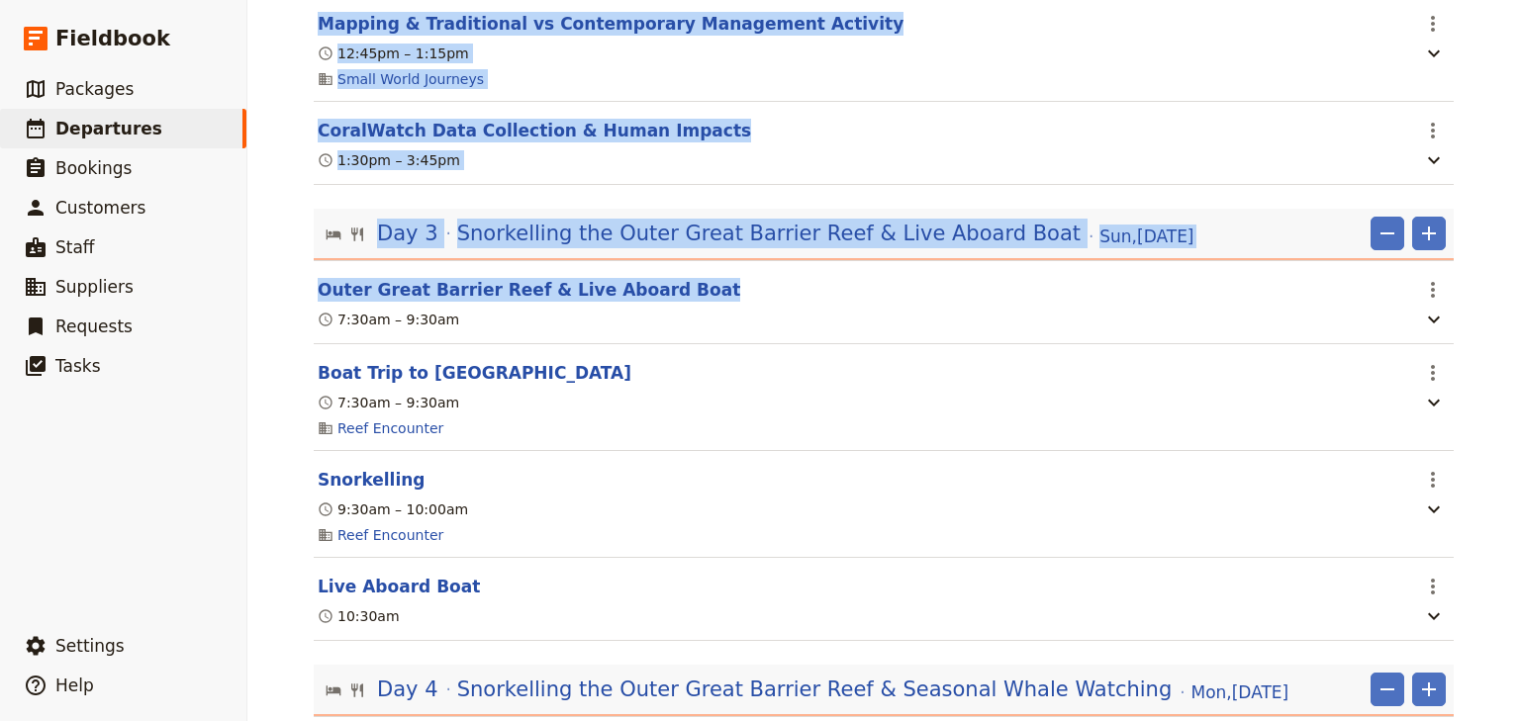
drag, startPoint x: 1519, startPoint y: 99, endPoint x: 1475, endPoint y: 297, distance: 202.6
click at [1489, 289] on div "[PERSON_NAME] Science School: Custom Trip 2026 ​ Scheduled [DATE] – [DATE] 9 da…" at bounding box center [883, 360] width 1272 height 721
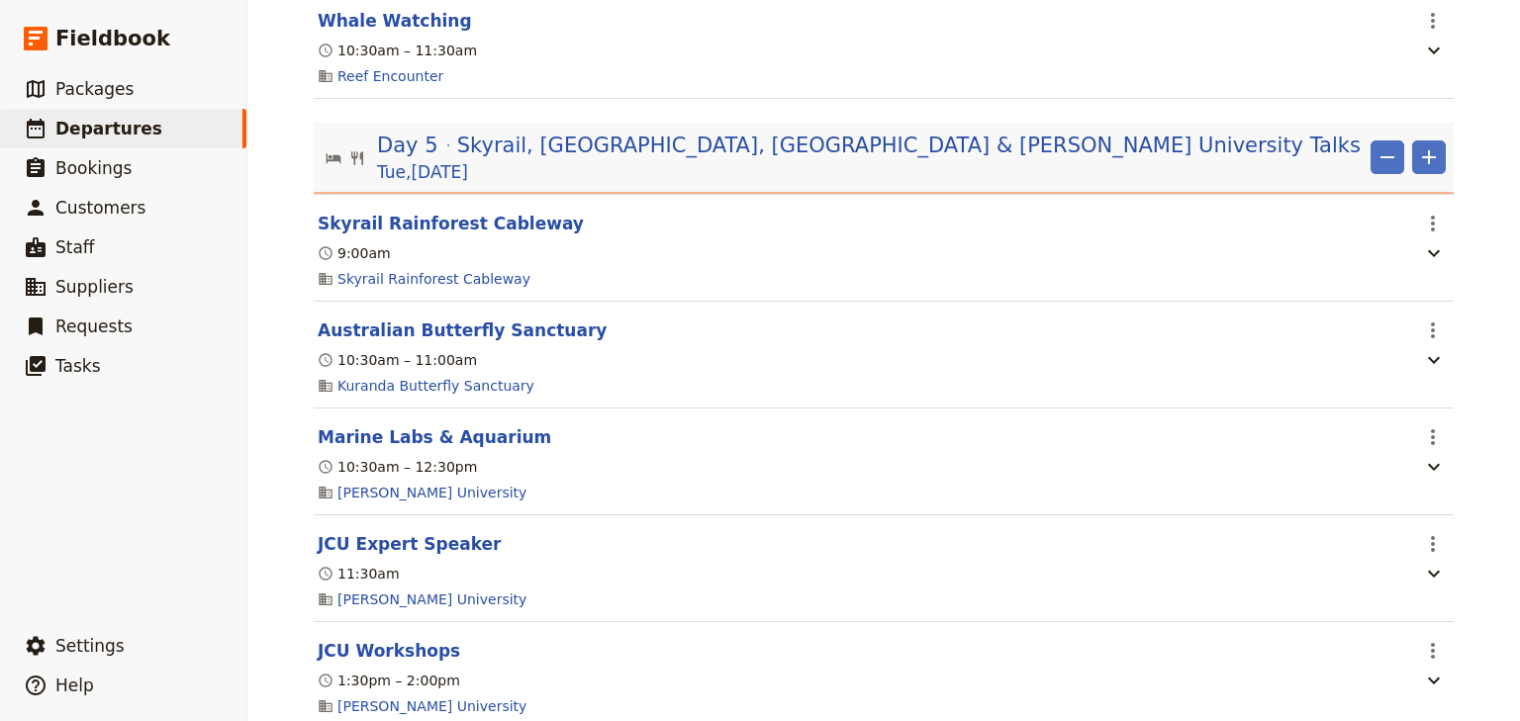
scroll to position [1809, 0]
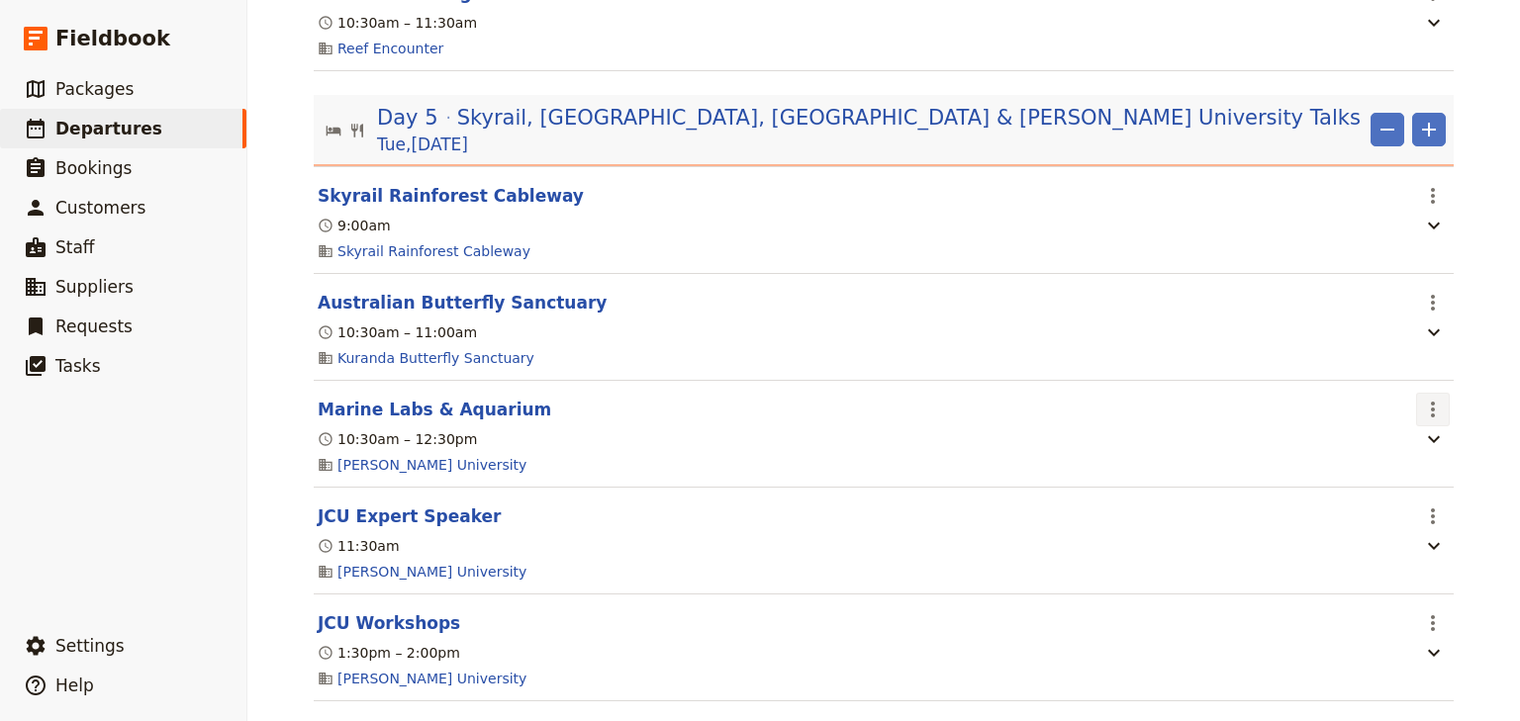
click at [1427, 408] on icon "Actions" at bounding box center [1433, 410] width 24 height 24
click at [1393, 449] on span "Edit this itinerary item" at bounding box center [1334, 448] width 155 height 20
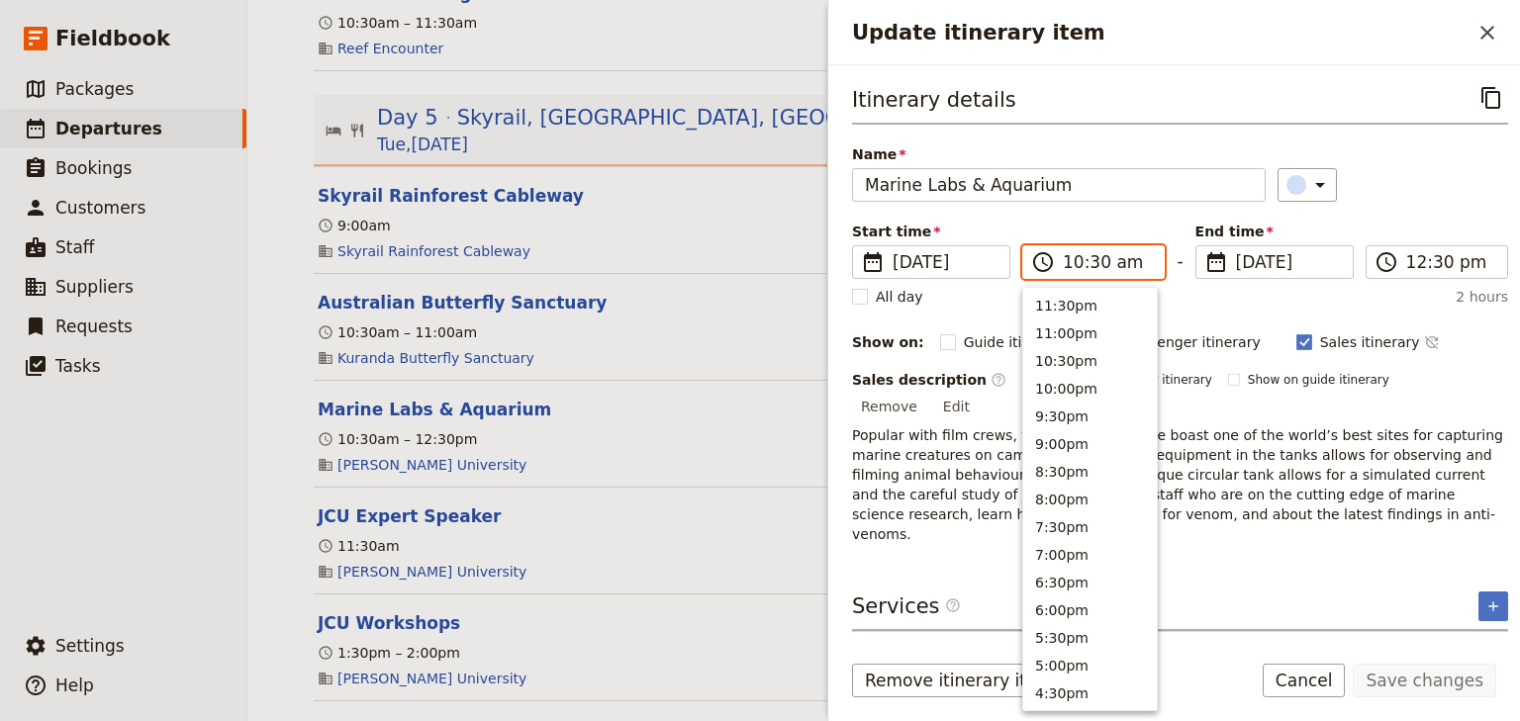
click at [1069, 254] on input "10:30 am" at bounding box center [1107, 262] width 89 height 24
type input "11:45 am"
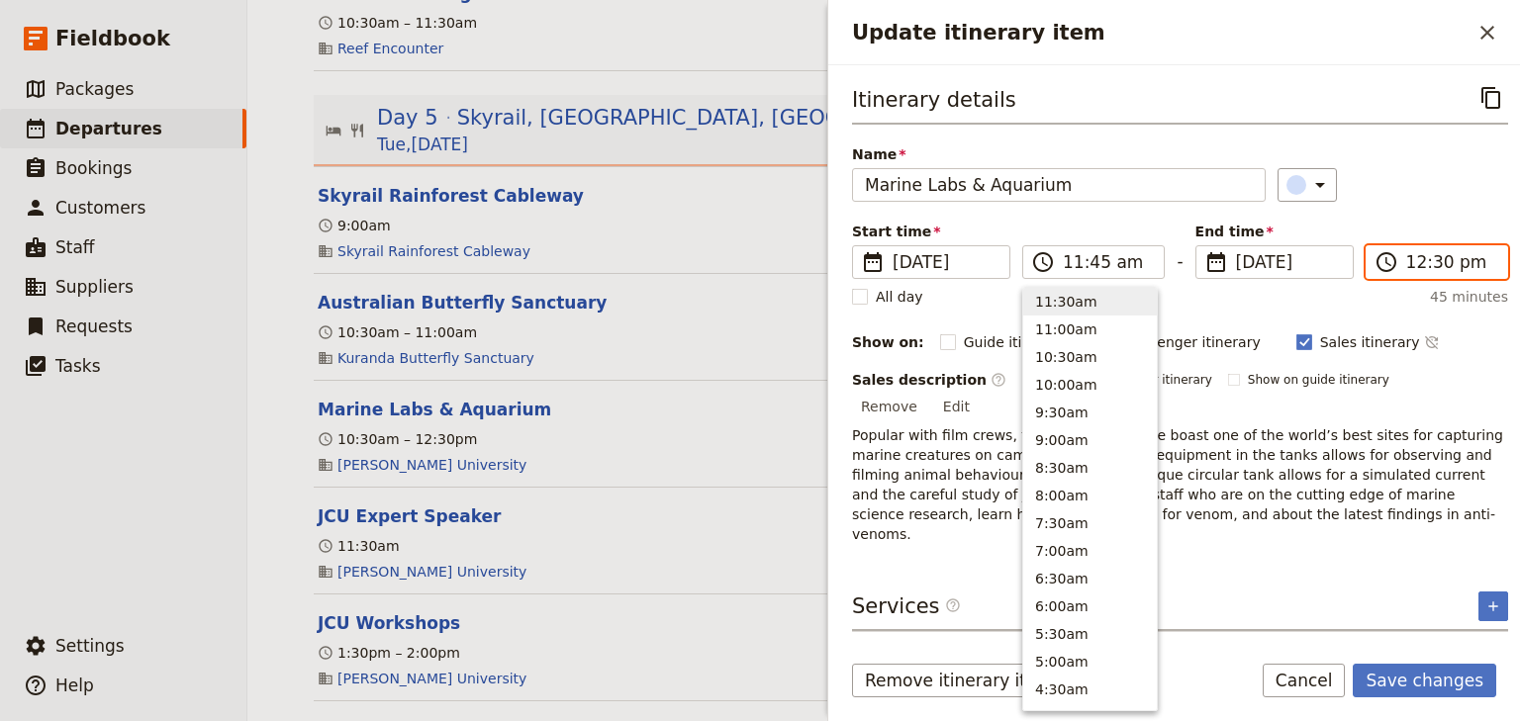
click at [1408, 266] on input "12:30 pm" at bounding box center [1450, 262] width 89 height 24
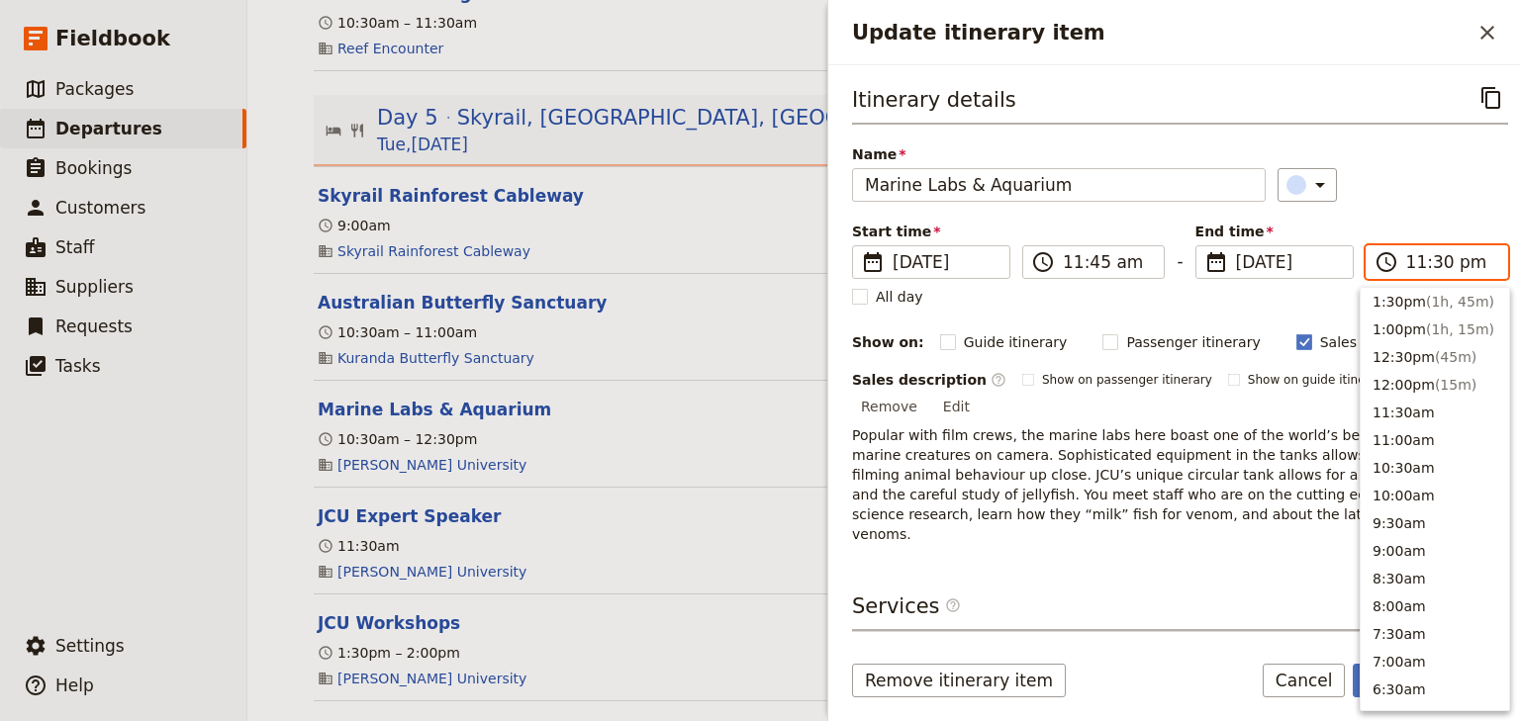
scroll to position [4, 0]
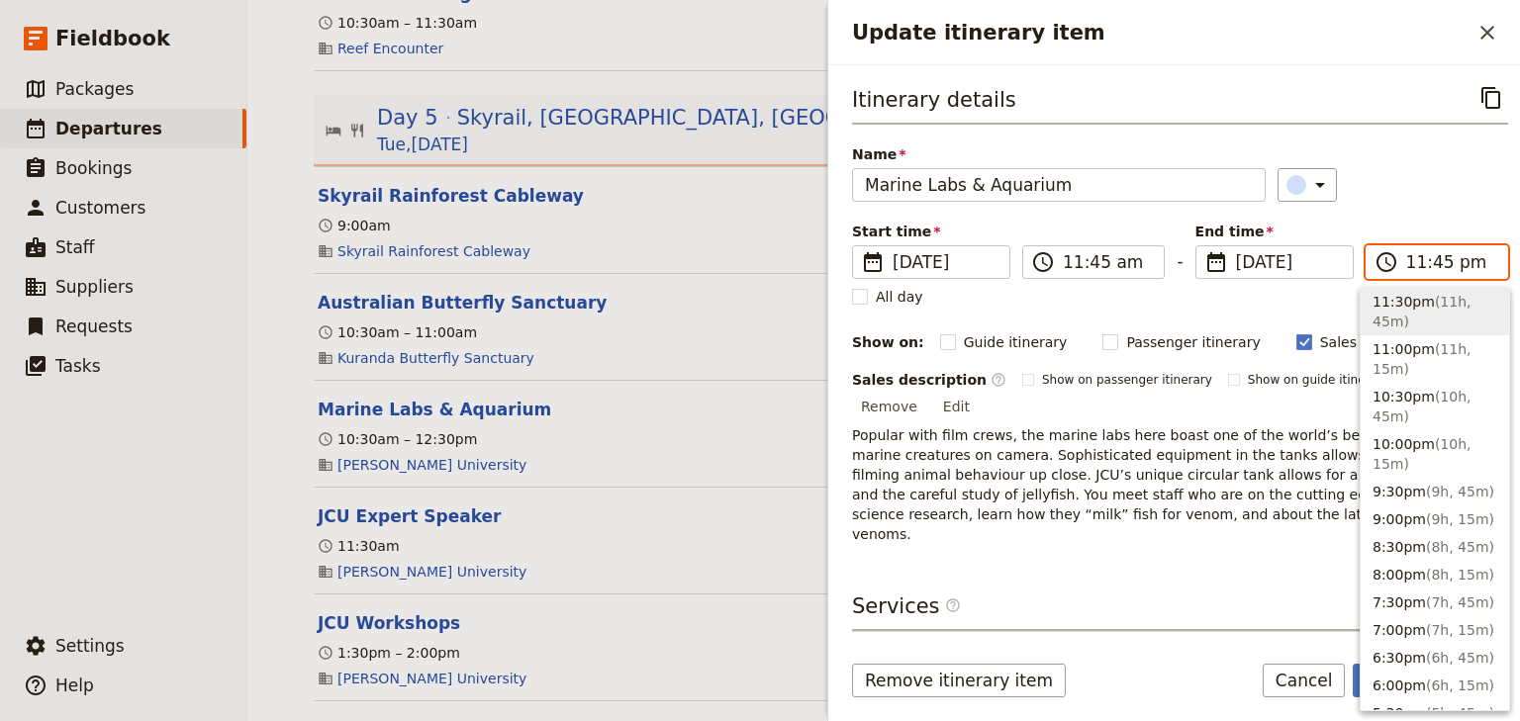
type input "11:45 am"
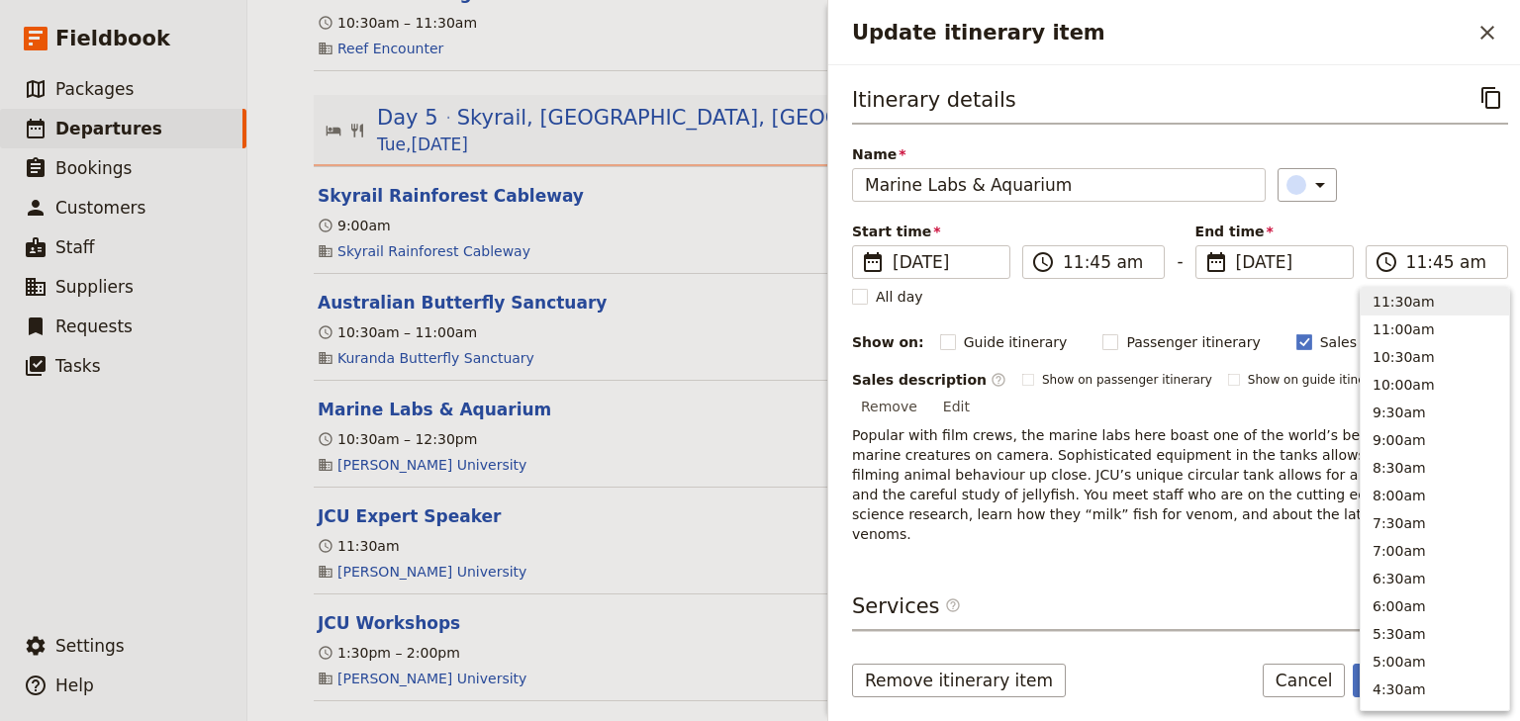
click at [1396, 218] on div "Itinerary details ​ Name Marine Labs & Aquarium ​ Start time ​ [DATE] [DATE] [D…" at bounding box center [1180, 312] width 656 height 463
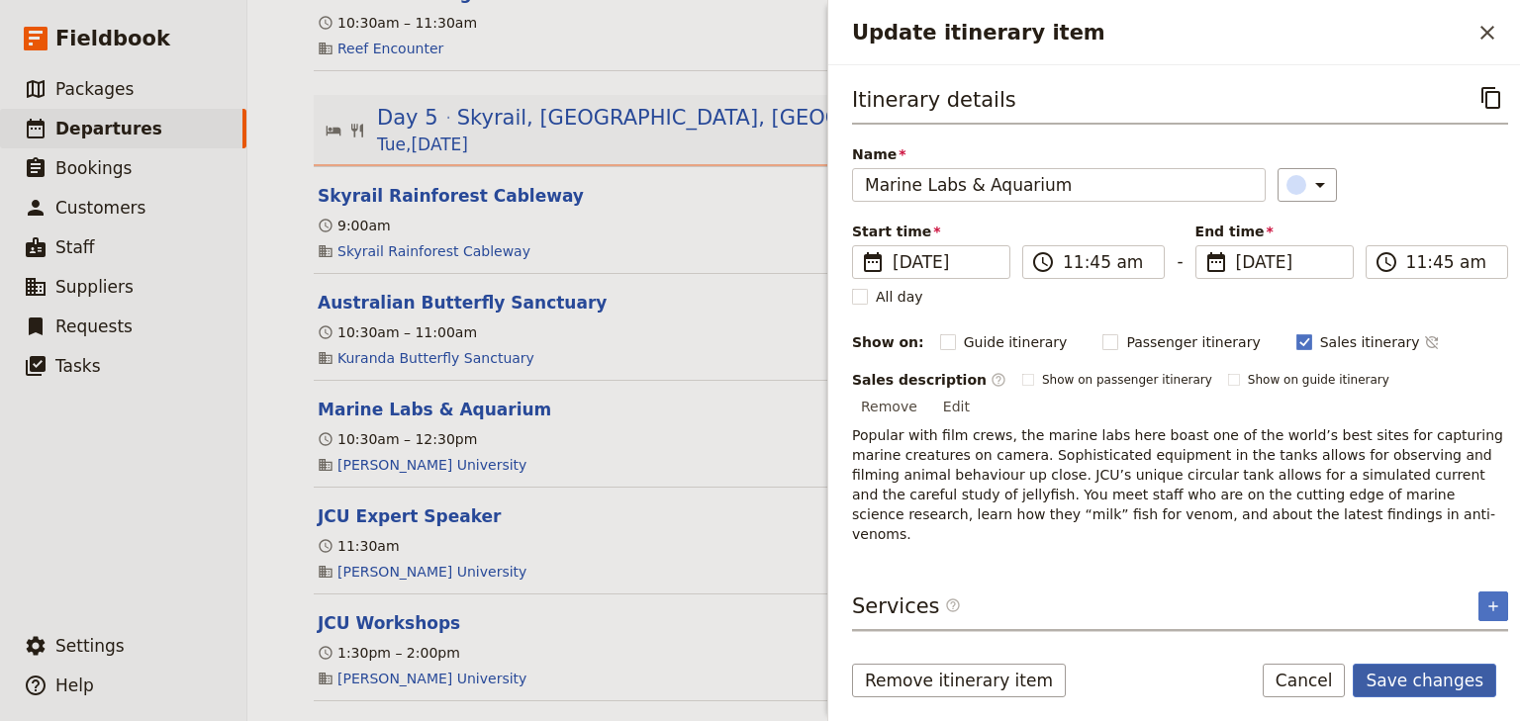
click at [1430, 675] on button "Save changes" at bounding box center [1424, 681] width 143 height 34
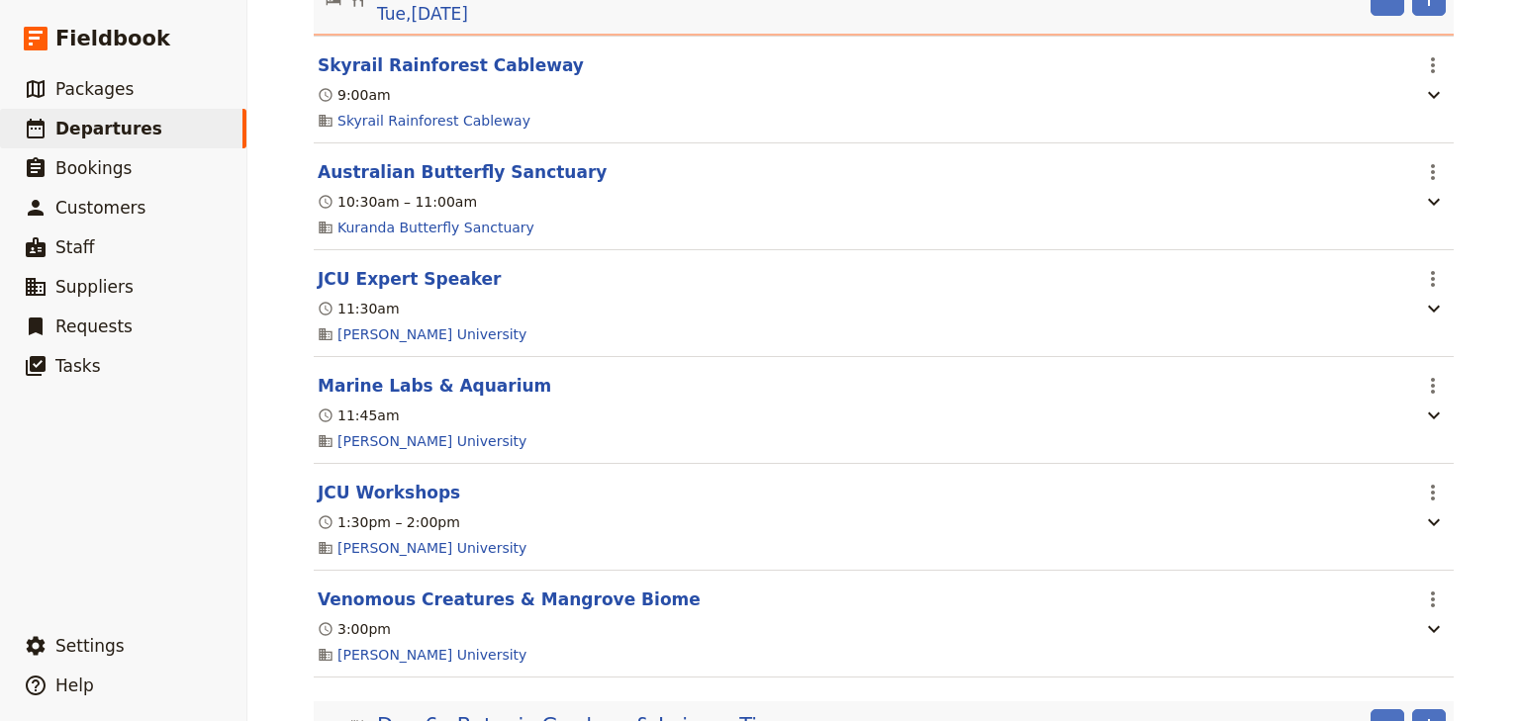
scroll to position [1967, 0]
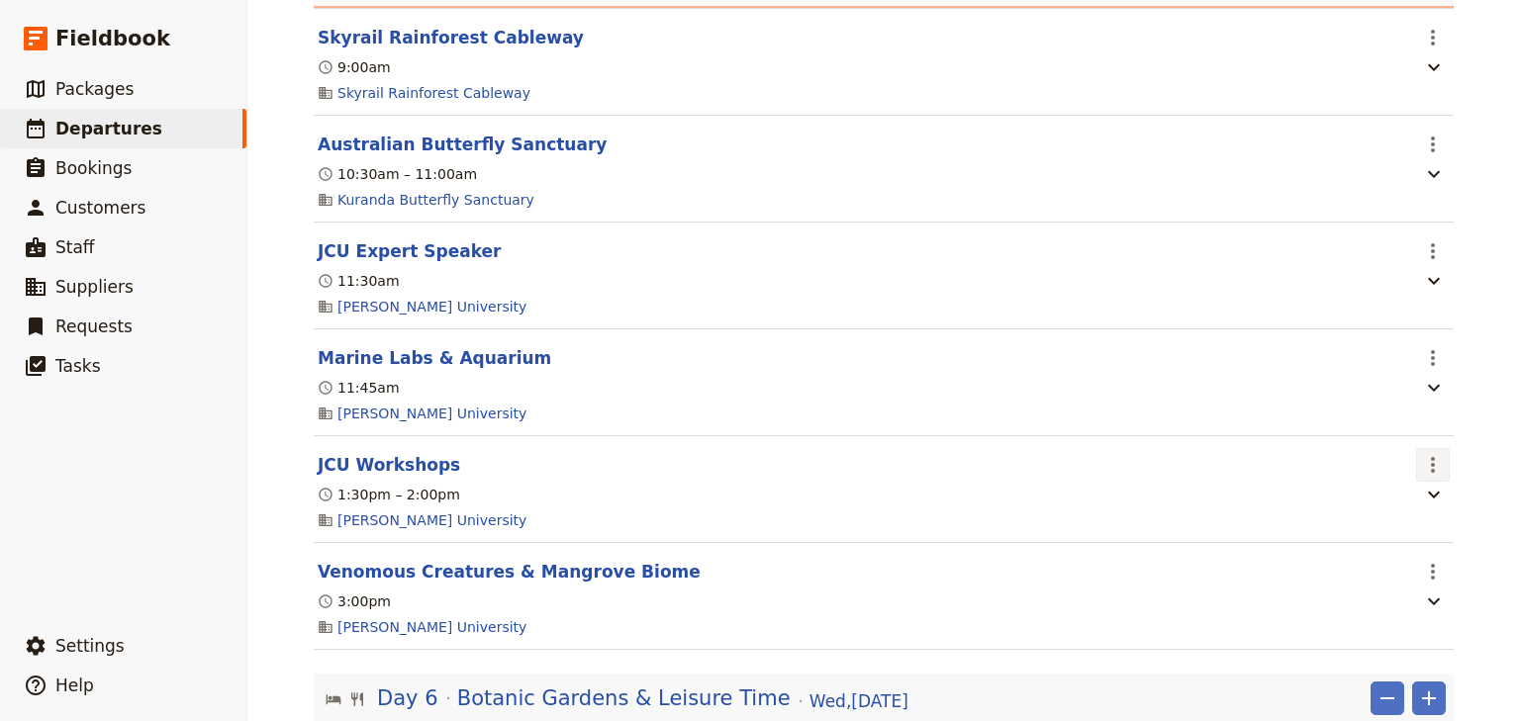
click at [1429, 464] on icon "Actions" at bounding box center [1433, 465] width 24 height 24
click at [1409, 508] on span "Edit this itinerary item" at bounding box center [1334, 507] width 155 height 20
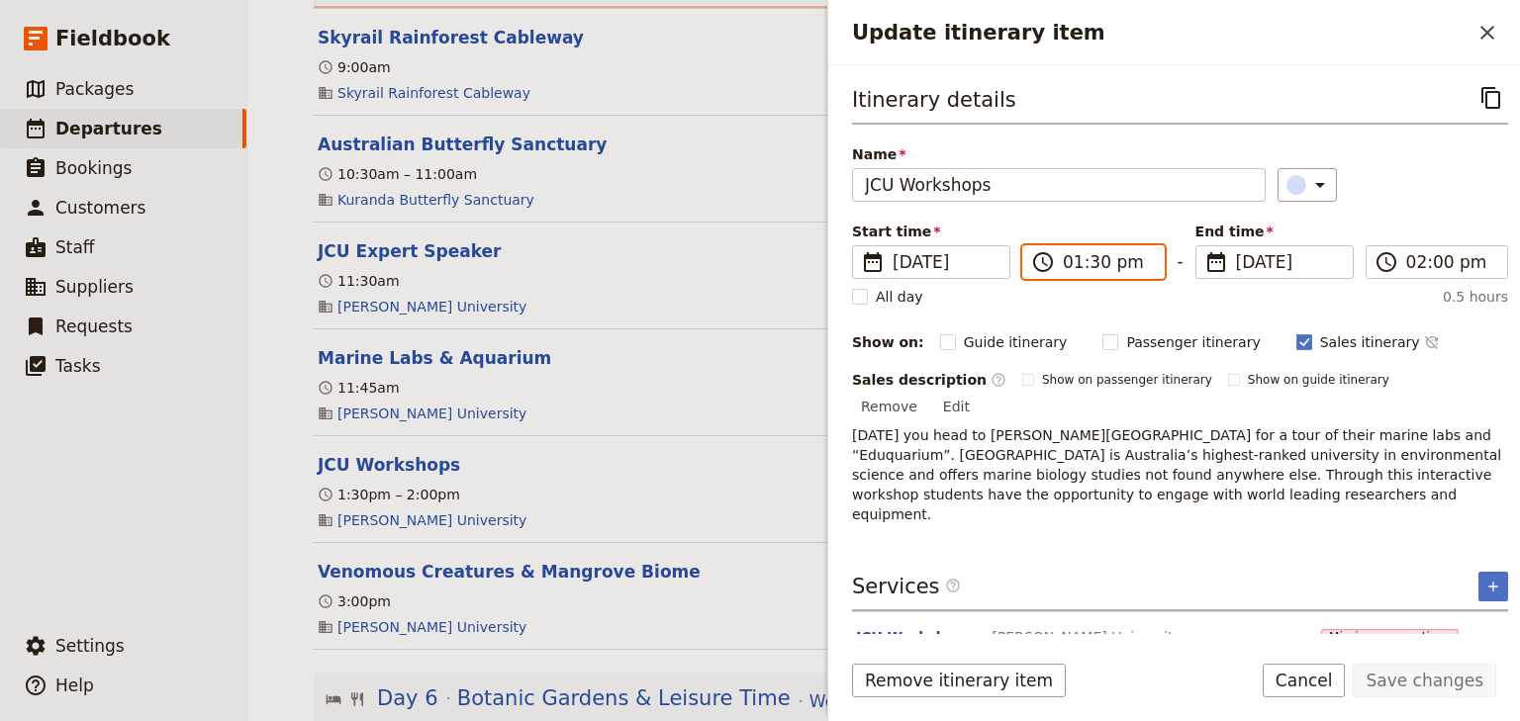
click at [1076, 259] on input "01:30 pm" at bounding box center [1107, 262] width 89 height 24
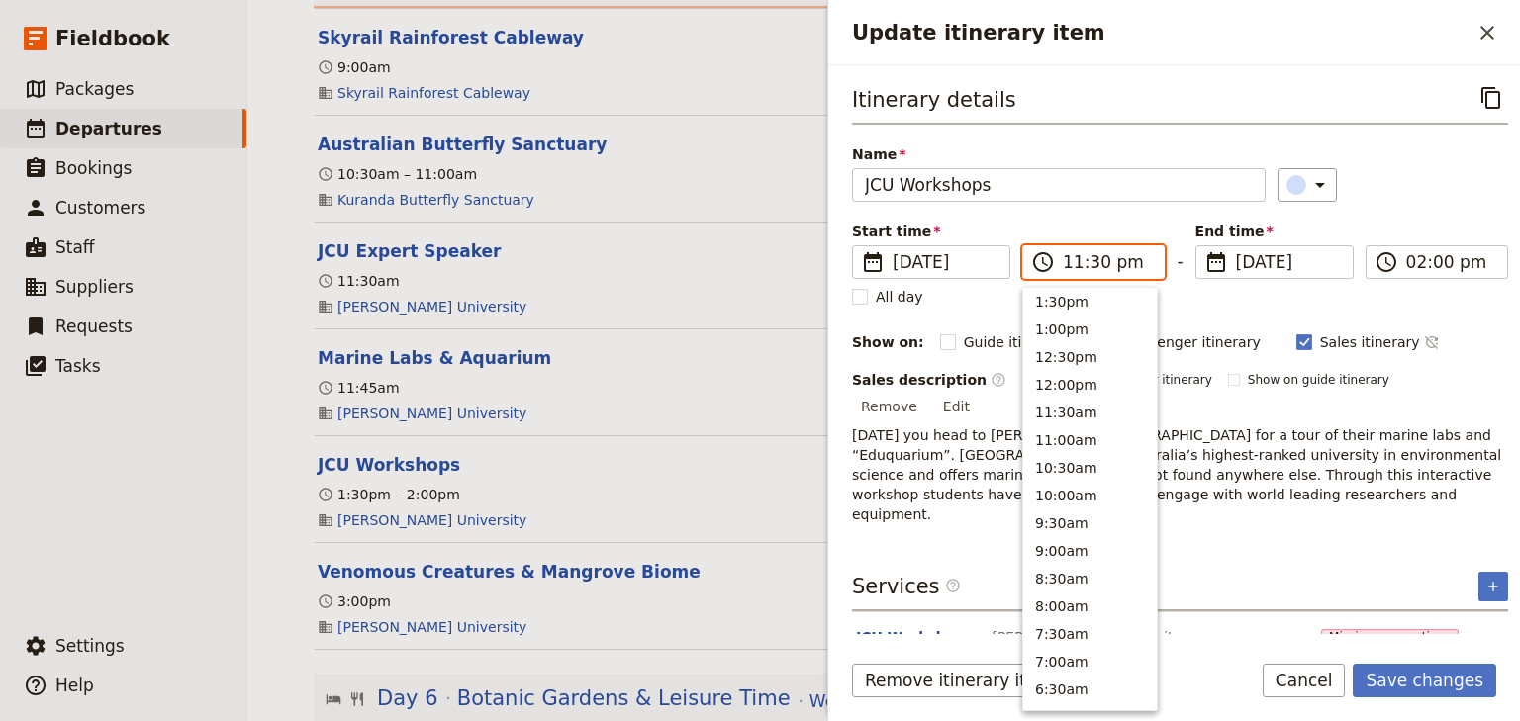
scroll to position [4, 0]
type input "11:15 am"
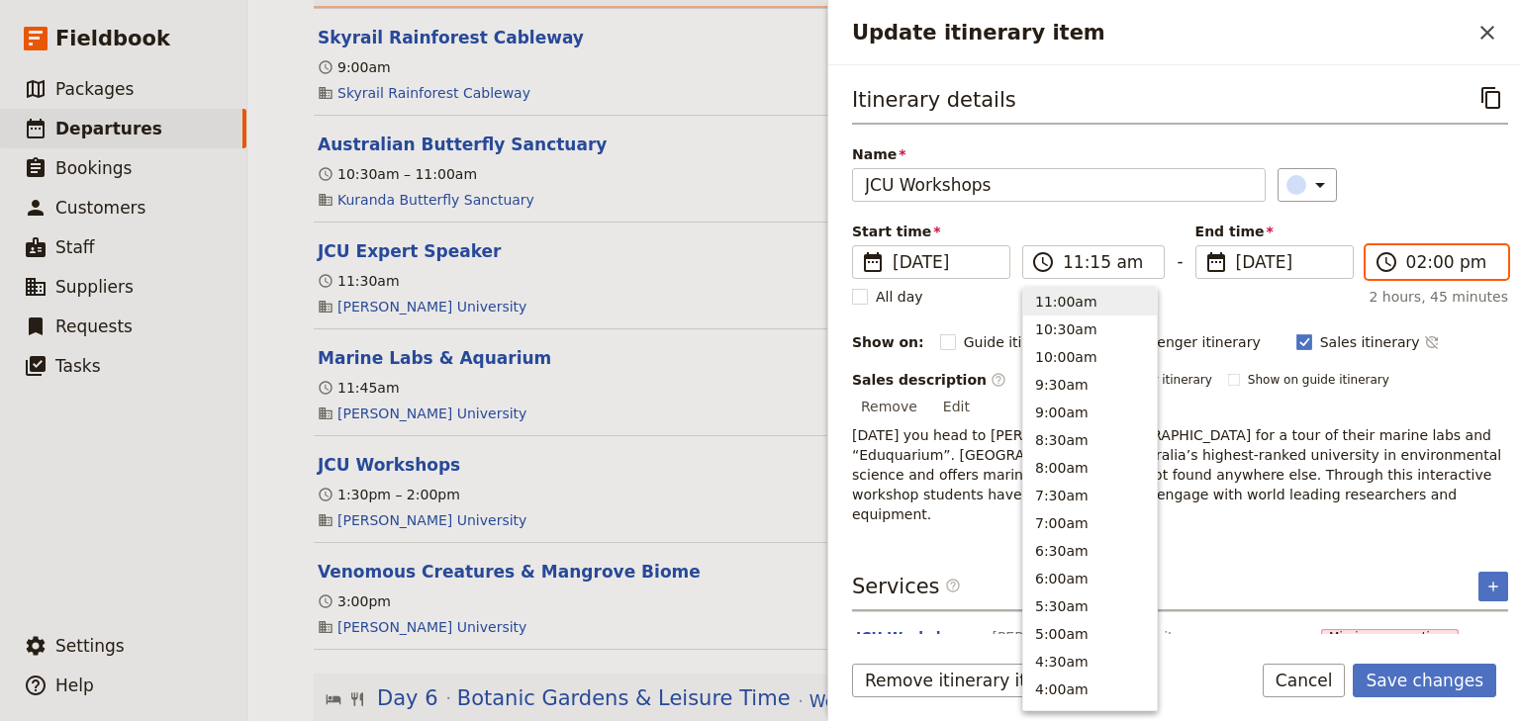
click at [1406, 262] on input "02:00 pm" at bounding box center [1450, 262] width 89 height 24
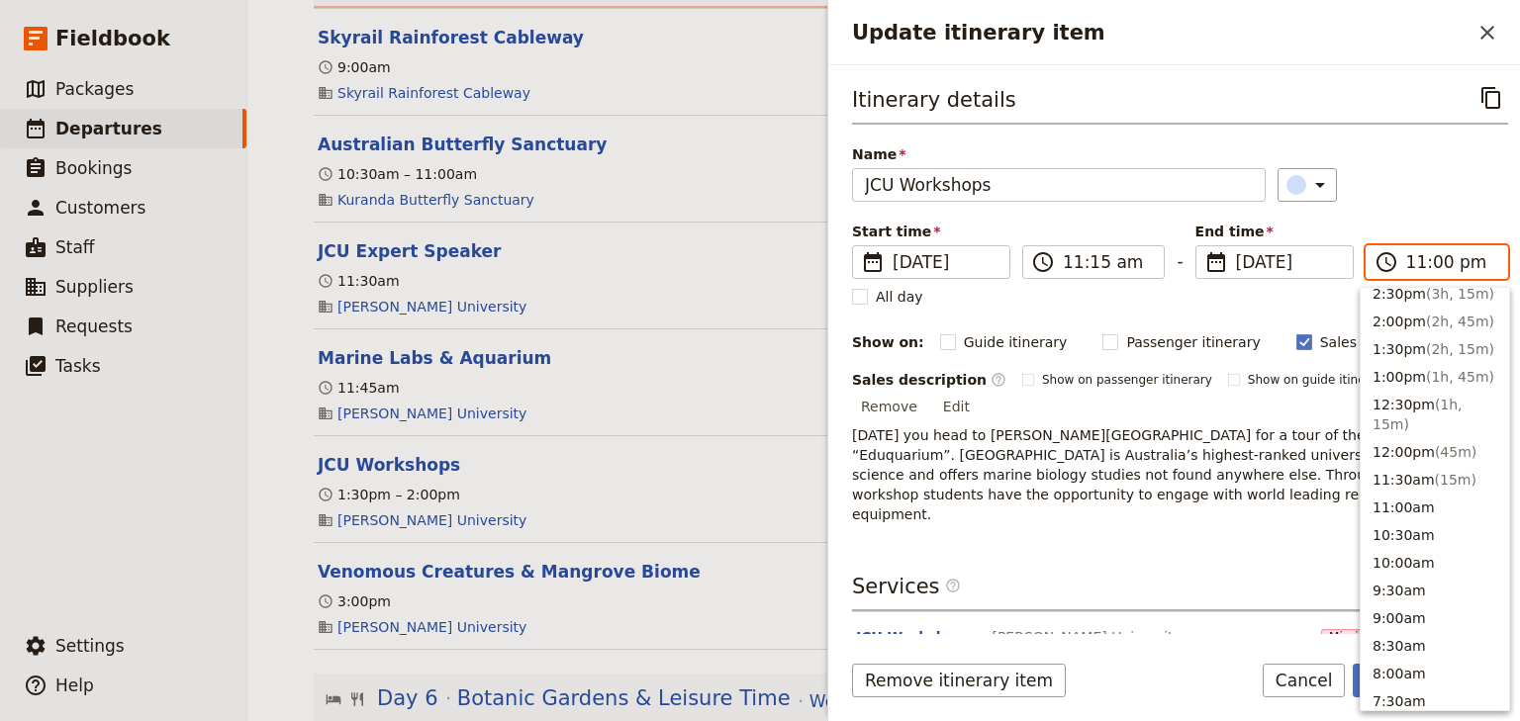
scroll to position [51, 0]
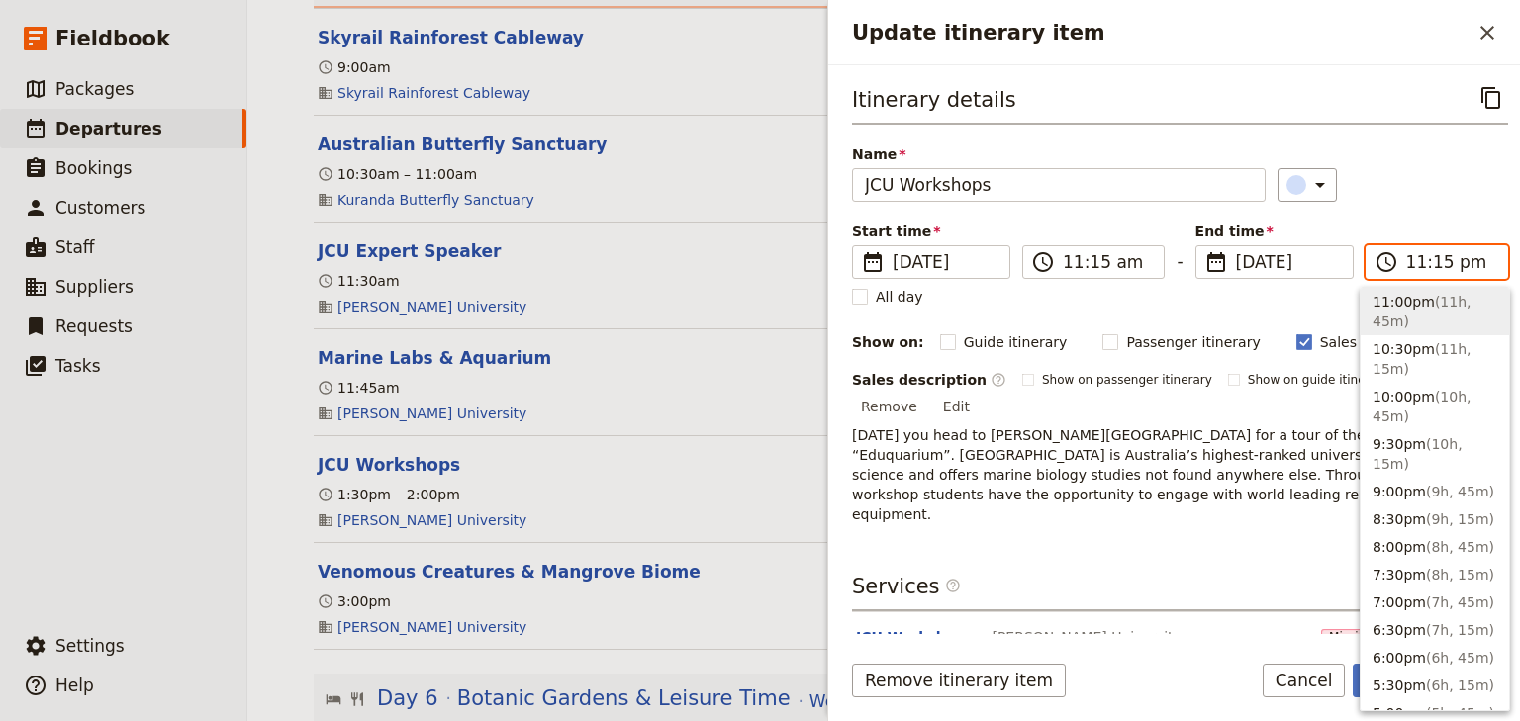
type input "11:15 am"
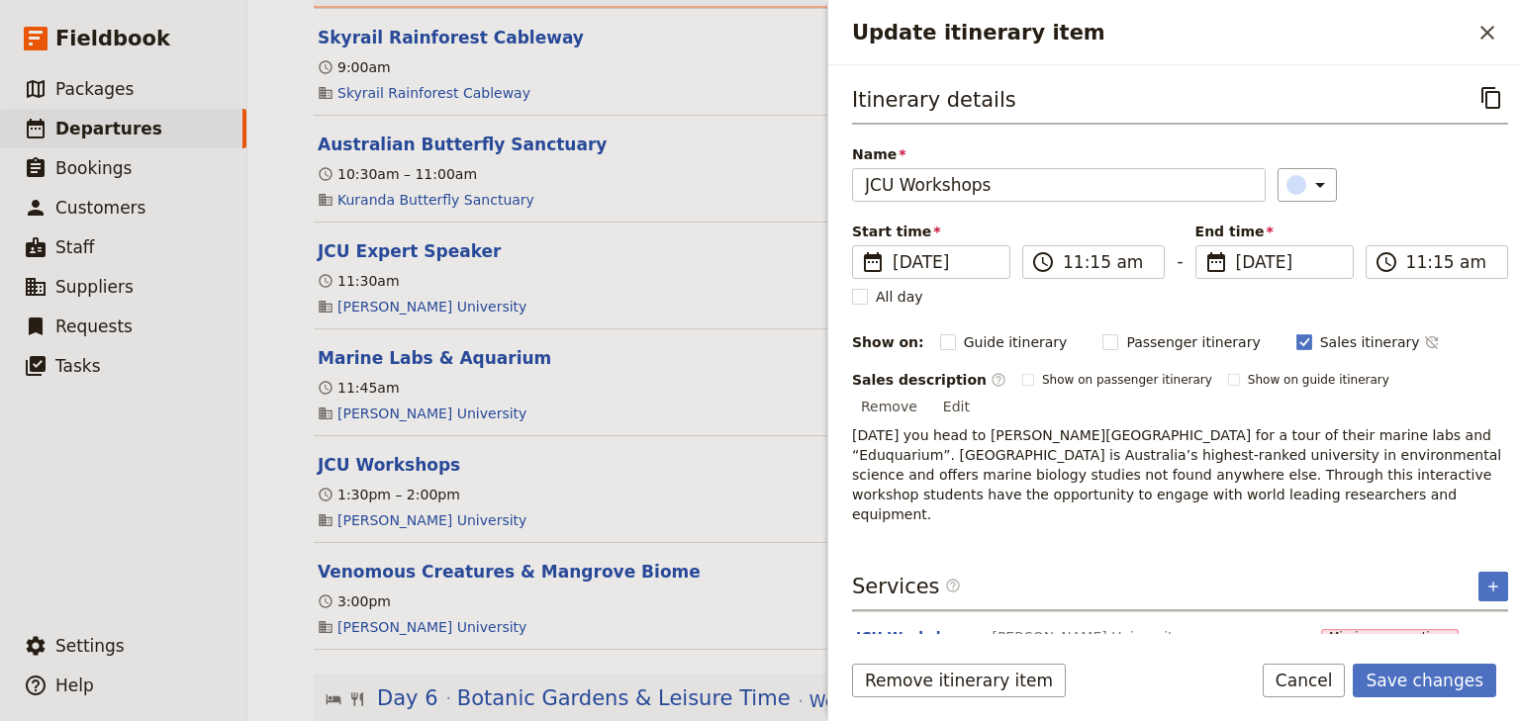
click at [1404, 195] on div "​" at bounding box center [1392, 185] width 231 height 34
click at [1422, 680] on button "Save changes" at bounding box center [1424, 681] width 143 height 34
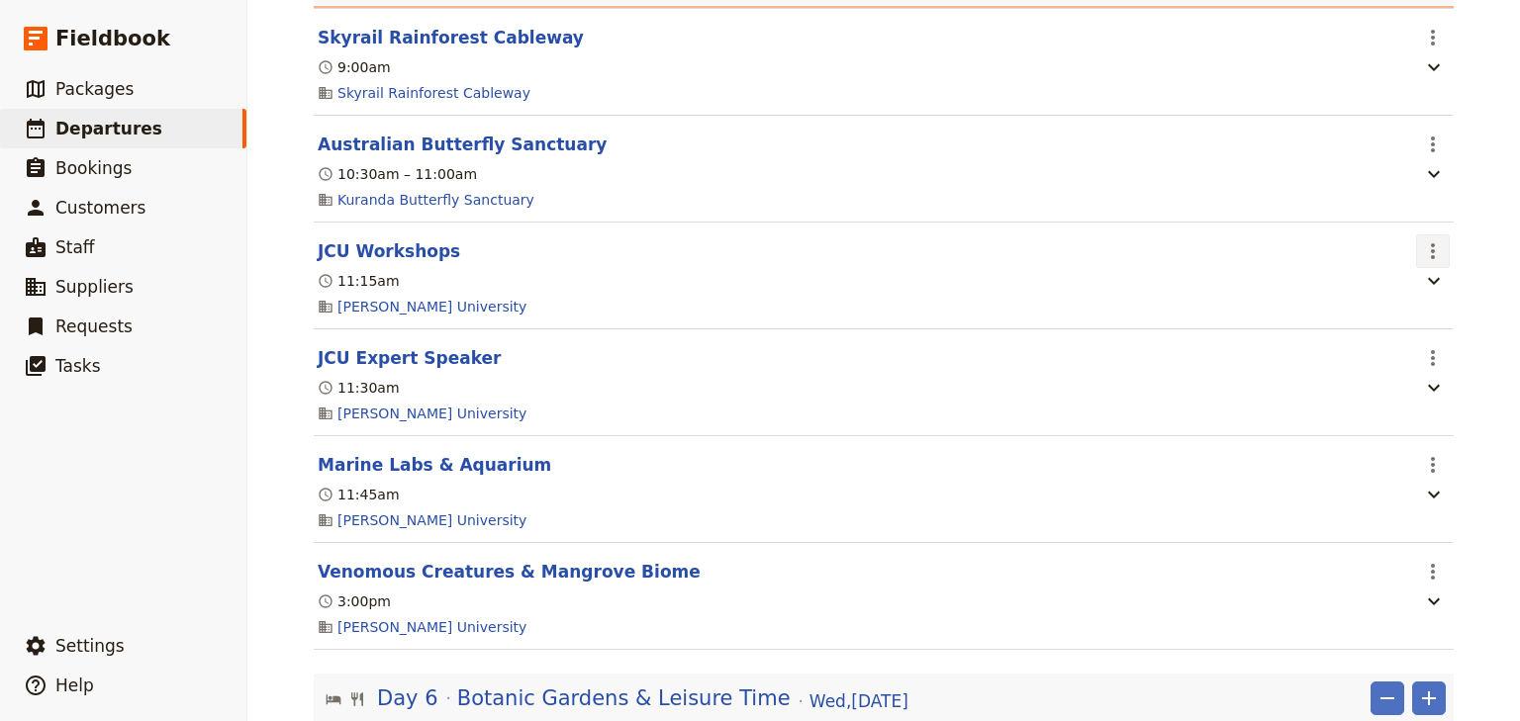
click at [1435, 248] on icon "Actions" at bounding box center [1433, 251] width 24 height 24
click at [1417, 285] on span "Edit this itinerary item" at bounding box center [1344, 290] width 174 height 20
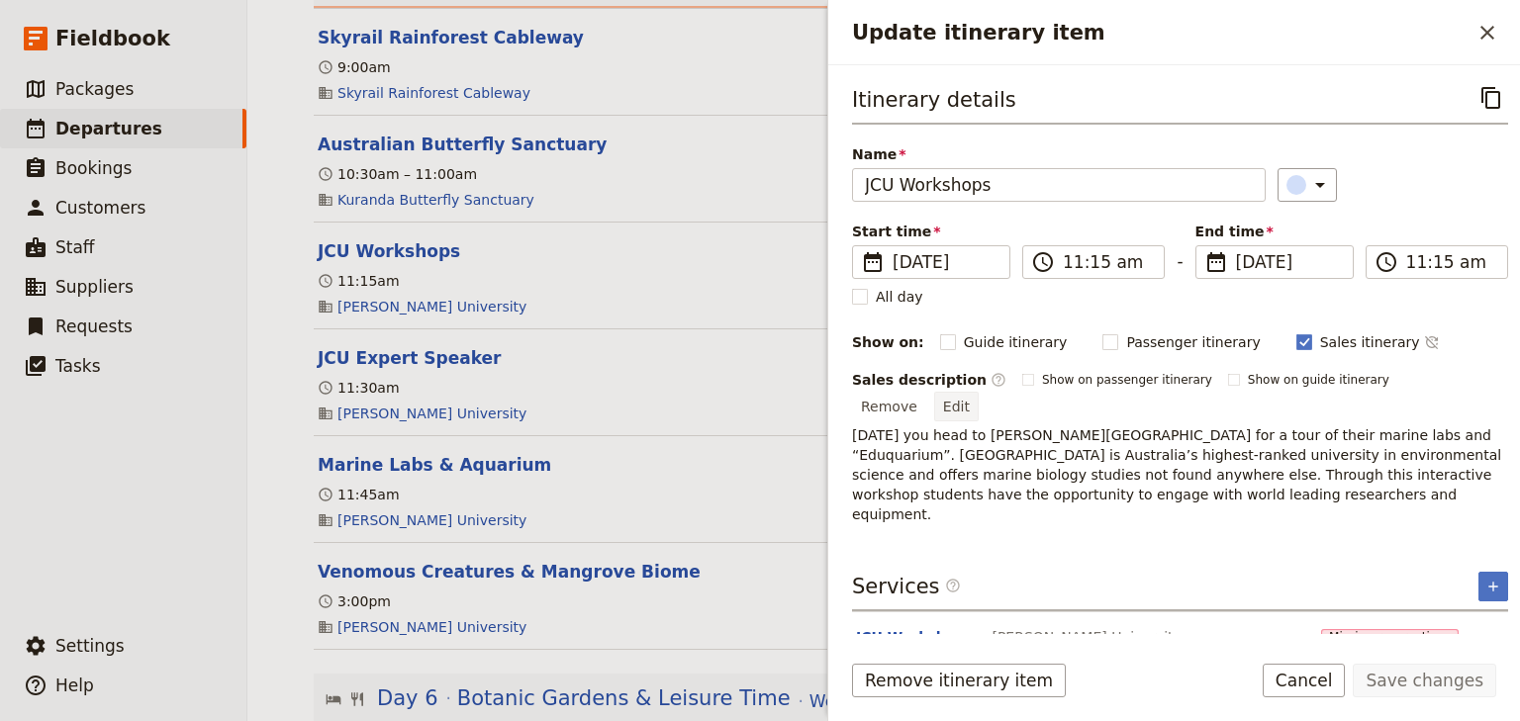
click at [979, 392] on button "Edit" at bounding box center [956, 407] width 45 height 30
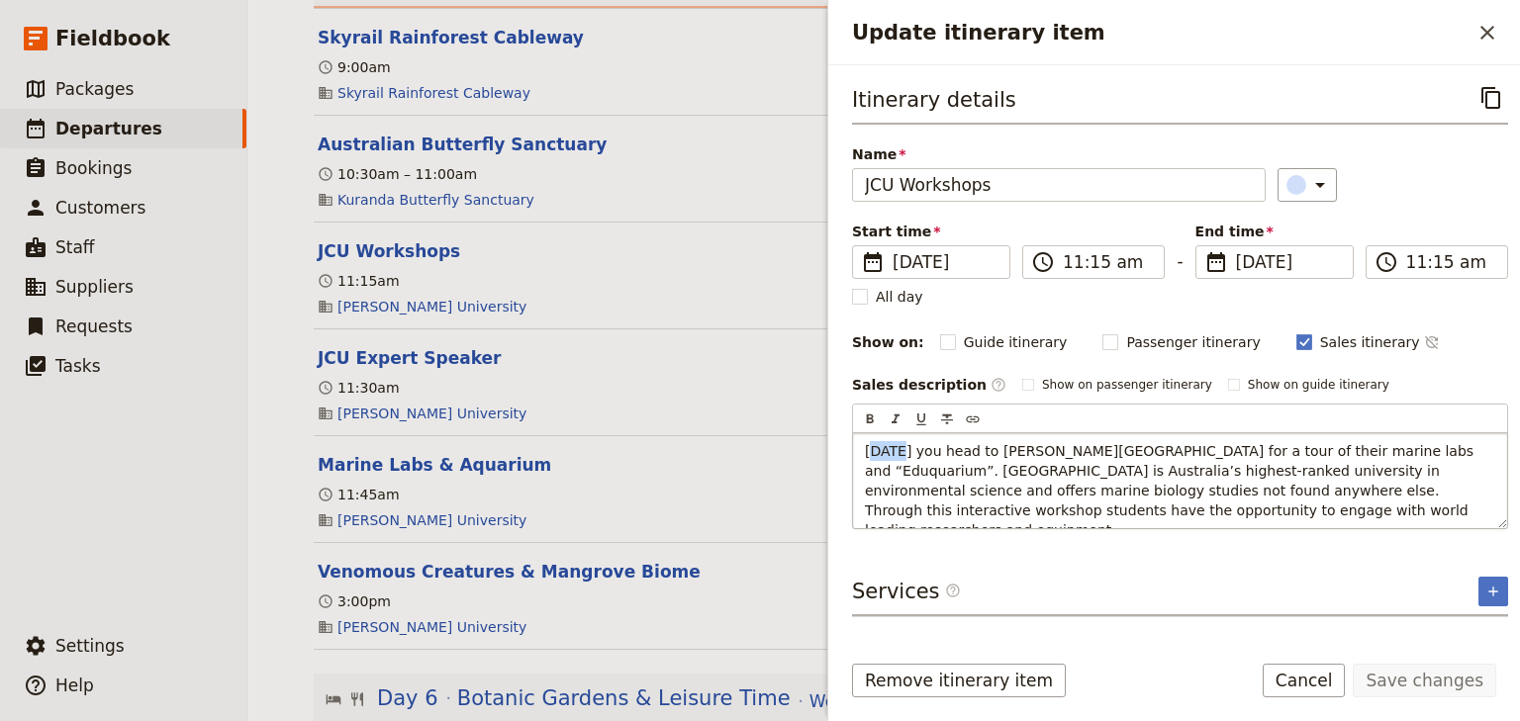
drag, startPoint x: 898, startPoint y: 444, endPoint x: 871, endPoint y: 445, distance: 27.7
click at [871, 445] on span "[DATE] you head to [PERSON_NAME][GEOGRAPHIC_DATA] for a tour of their marine la…" at bounding box center [1171, 490] width 613 height 95
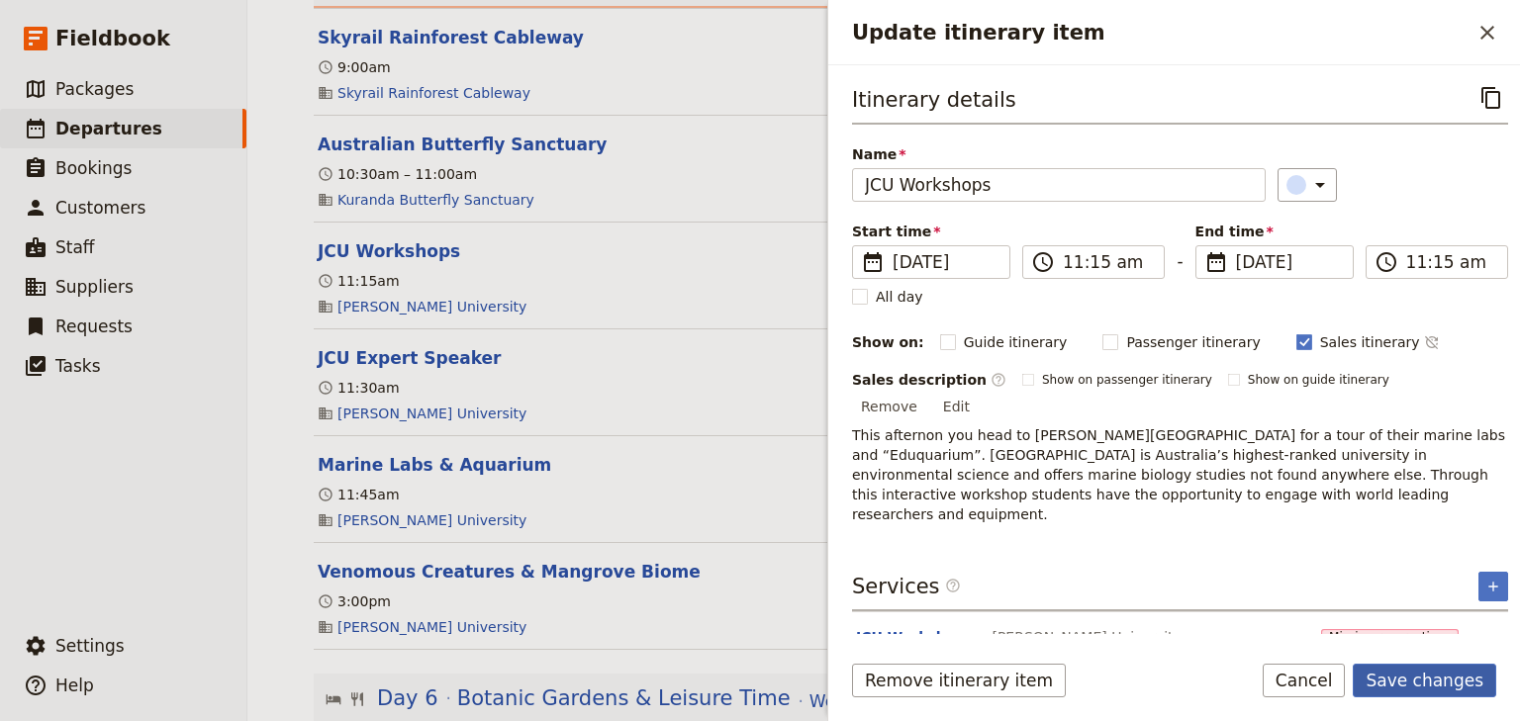
click at [1408, 674] on button "Save changes" at bounding box center [1424, 681] width 143 height 34
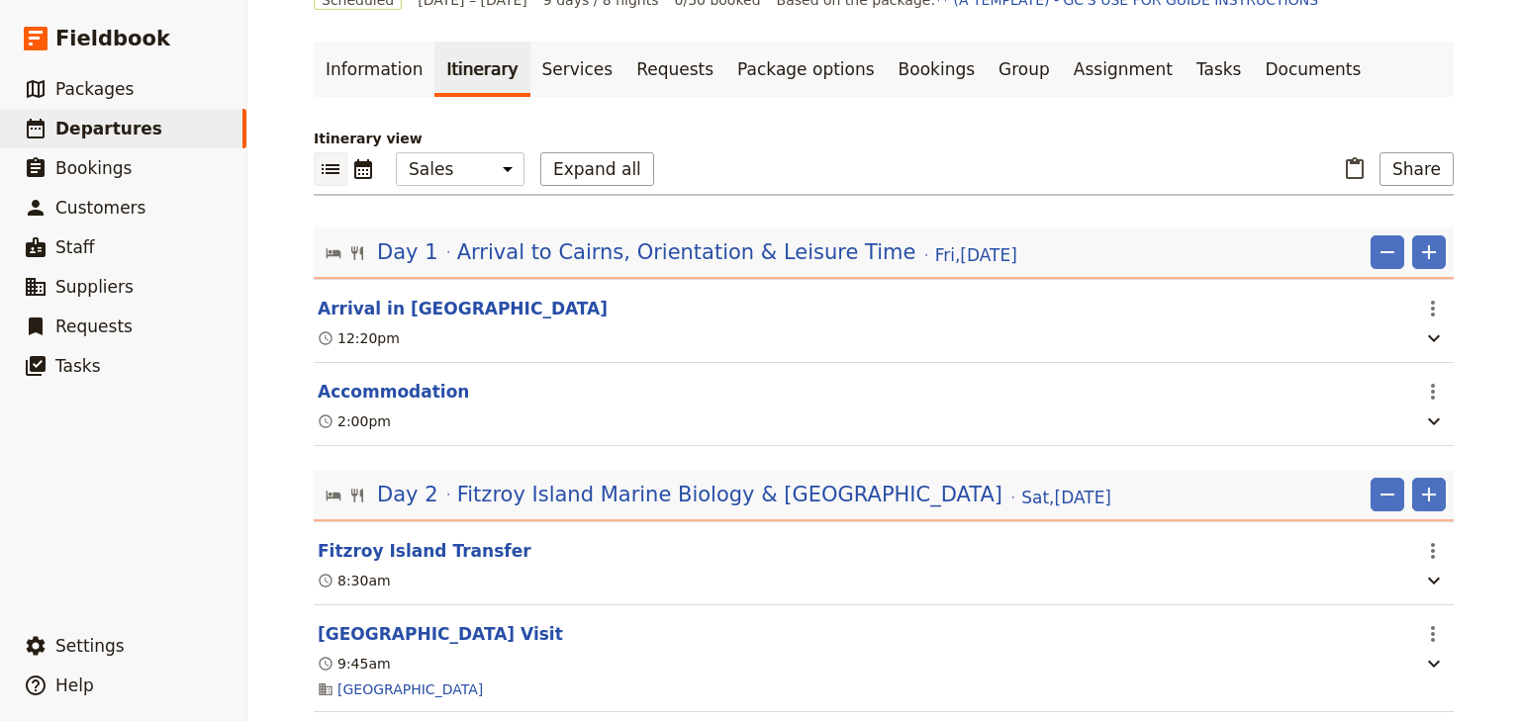
scroll to position [0, 0]
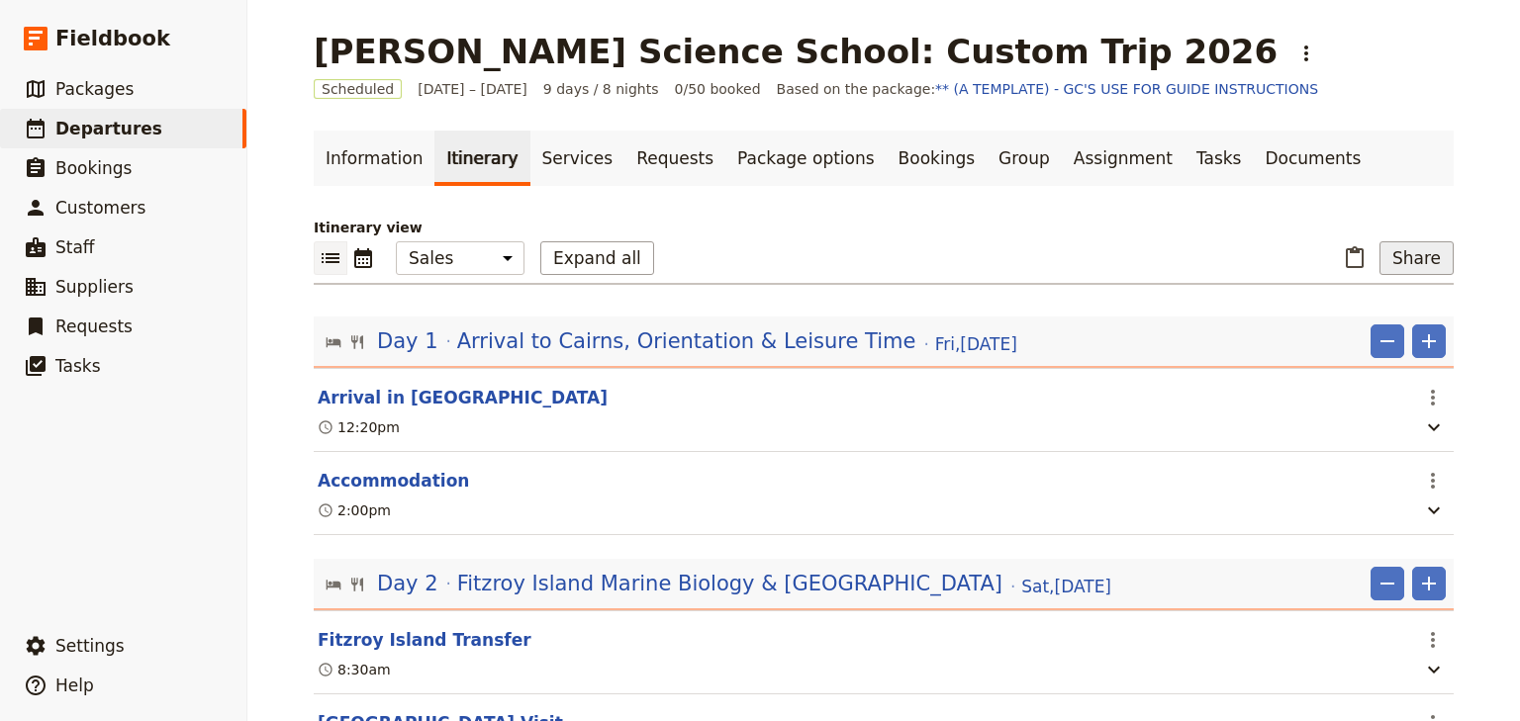
click at [1409, 257] on button "Share" at bounding box center [1416, 258] width 74 height 34
click at [1363, 353] on span "Sales Brochure" at bounding box center [1353, 357] width 104 height 20
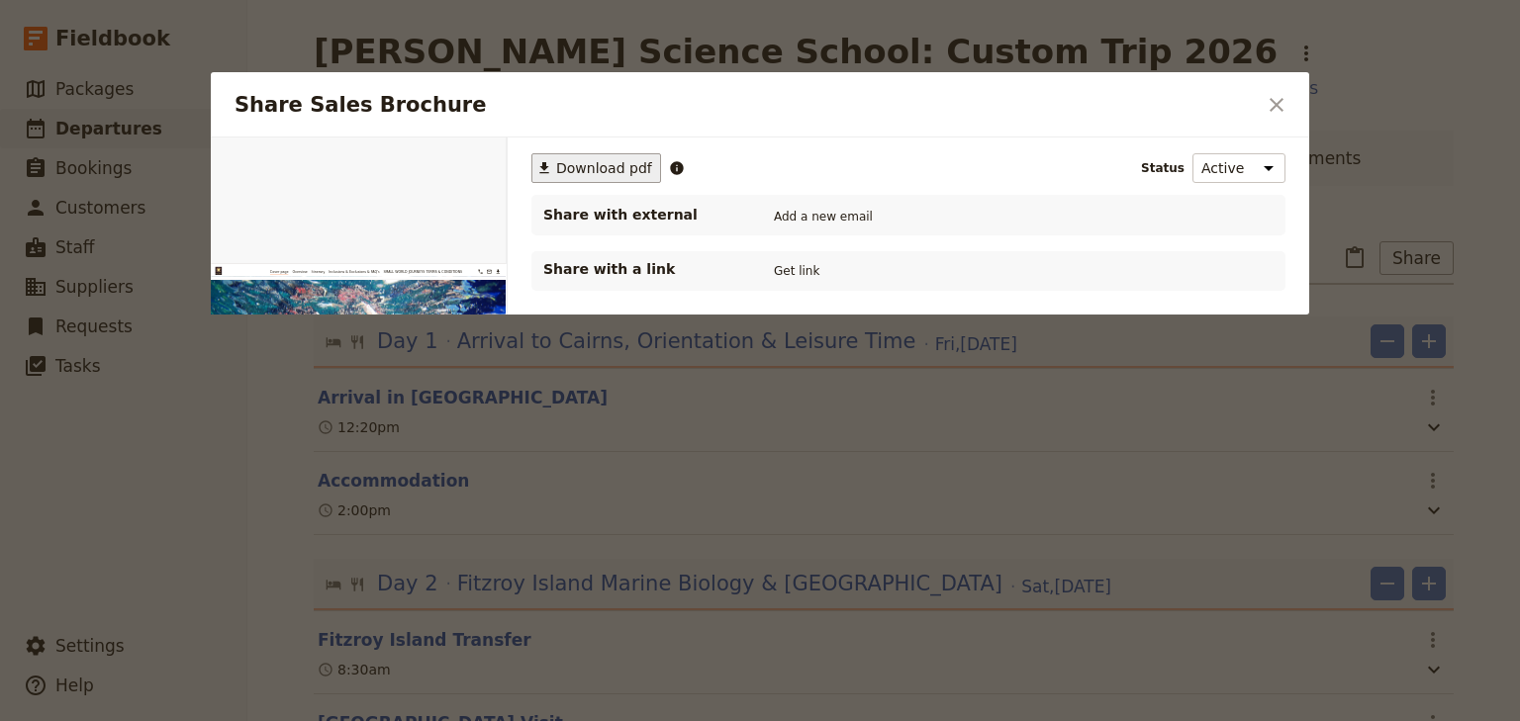
click at [600, 164] on span "Download pdf" at bounding box center [604, 168] width 96 height 20
click at [1103, 95] on h2 "Share Sales Brochure" at bounding box center [744, 105] width 1021 height 30
drag, startPoint x: 1272, startPoint y: 97, endPoint x: 1170, endPoint y: 95, distance: 101.9
click at [1273, 97] on icon "Close dialog" at bounding box center [1276, 105] width 24 height 24
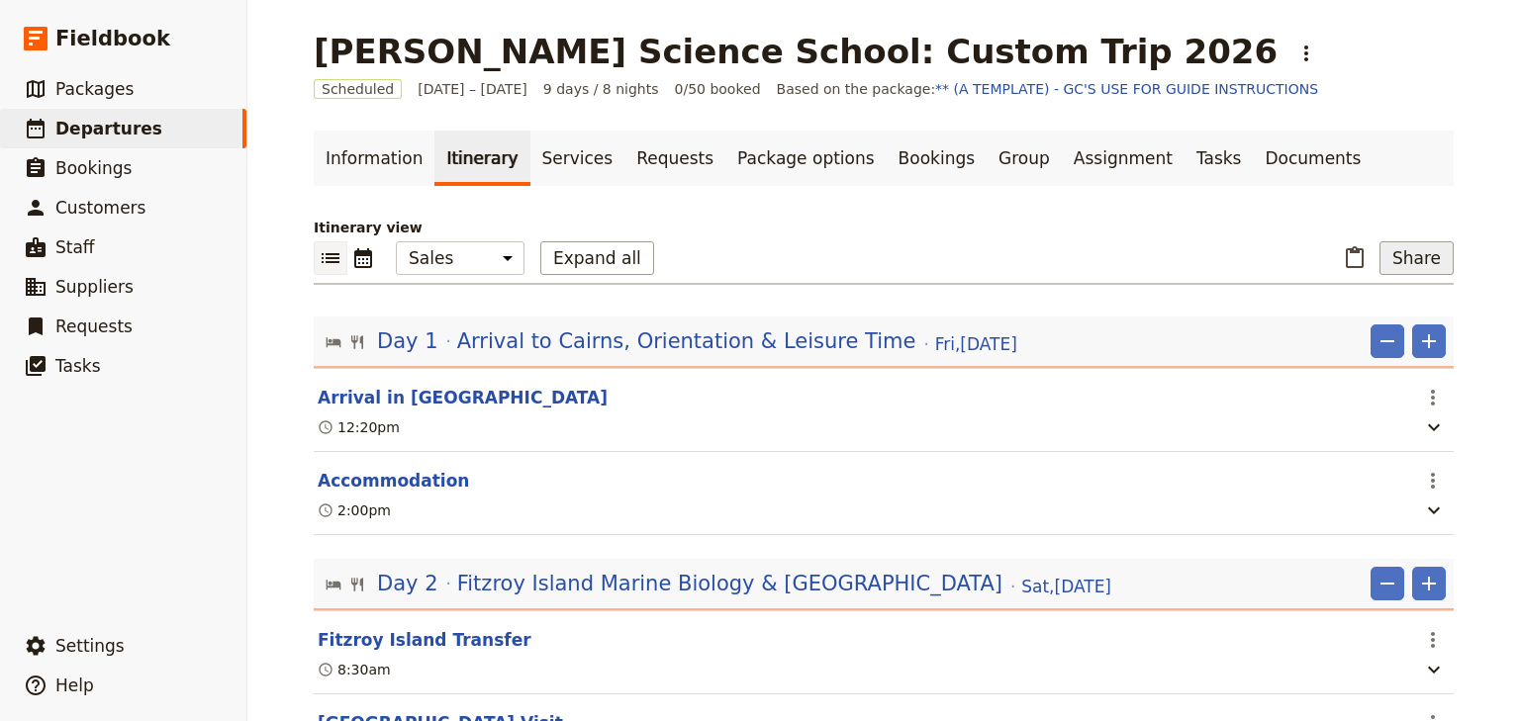
click at [1393, 255] on button "Share" at bounding box center [1416, 258] width 74 height 34
click at [1354, 357] on span "Sales Brochure" at bounding box center [1353, 357] width 104 height 20
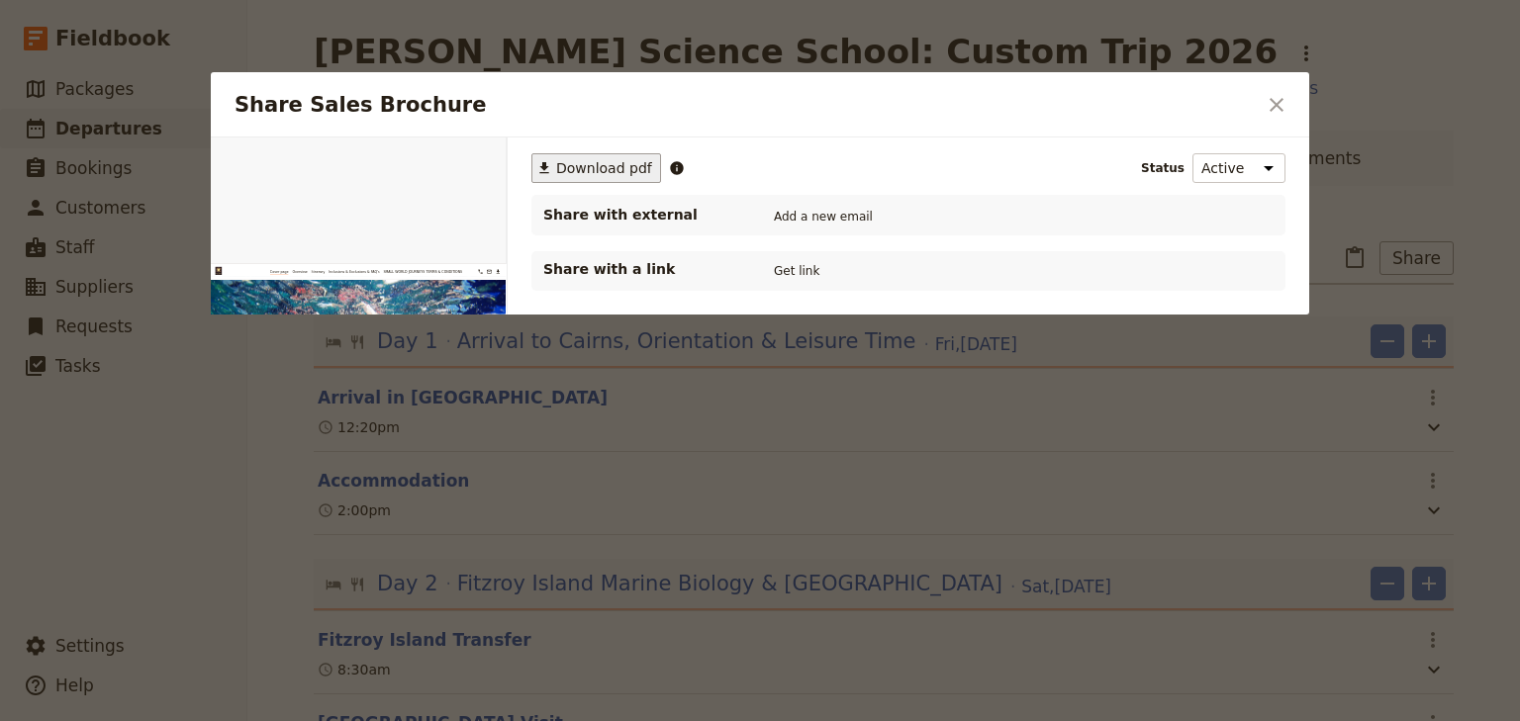
click at [607, 164] on span "Download pdf" at bounding box center [604, 168] width 96 height 20
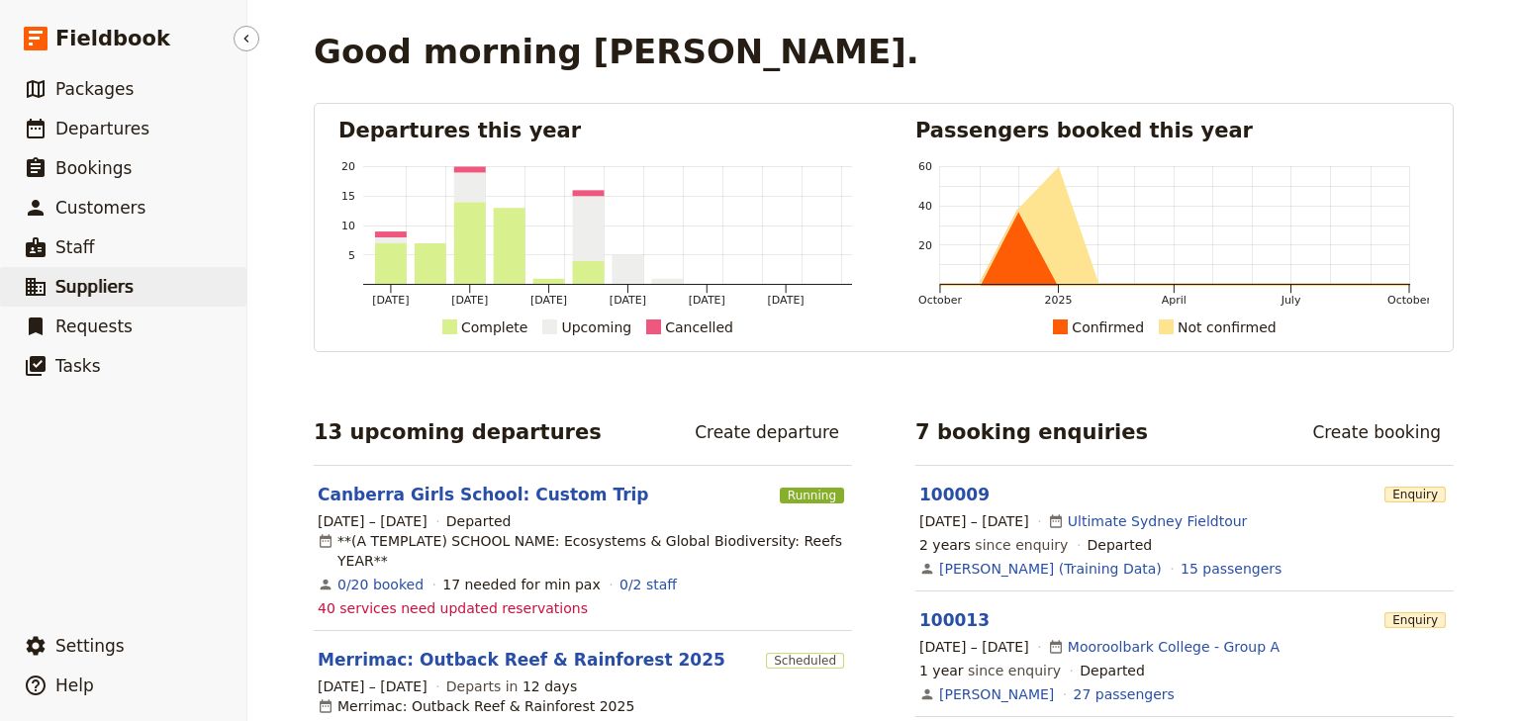
drag, startPoint x: 76, startPoint y: 288, endPoint x: 89, endPoint y: 281, distance: 14.6
click at [76, 288] on span "Suppliers" at bounding box center [94, 287] width 78 height 20
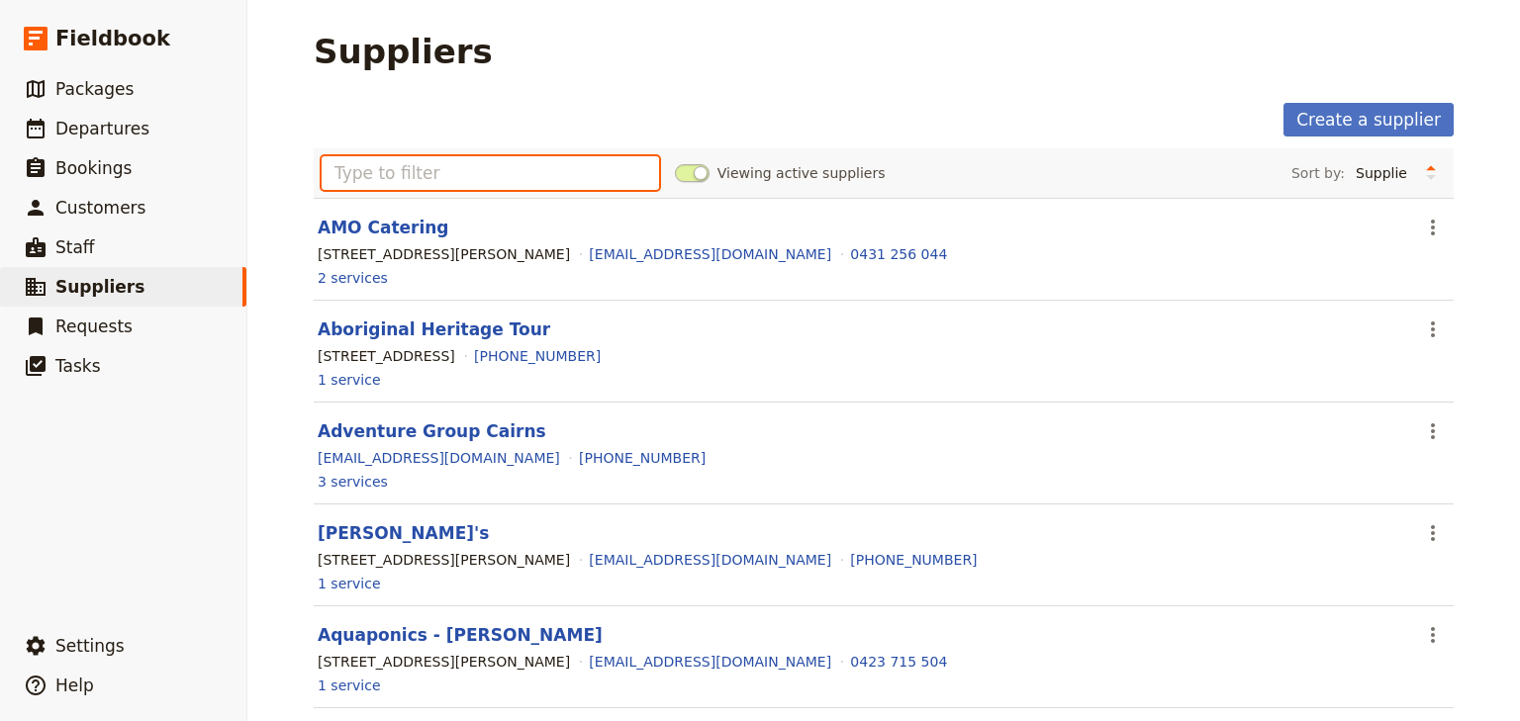
click at [376, 178] on input "text" at bounding box center [490, 173] width 337 height 34
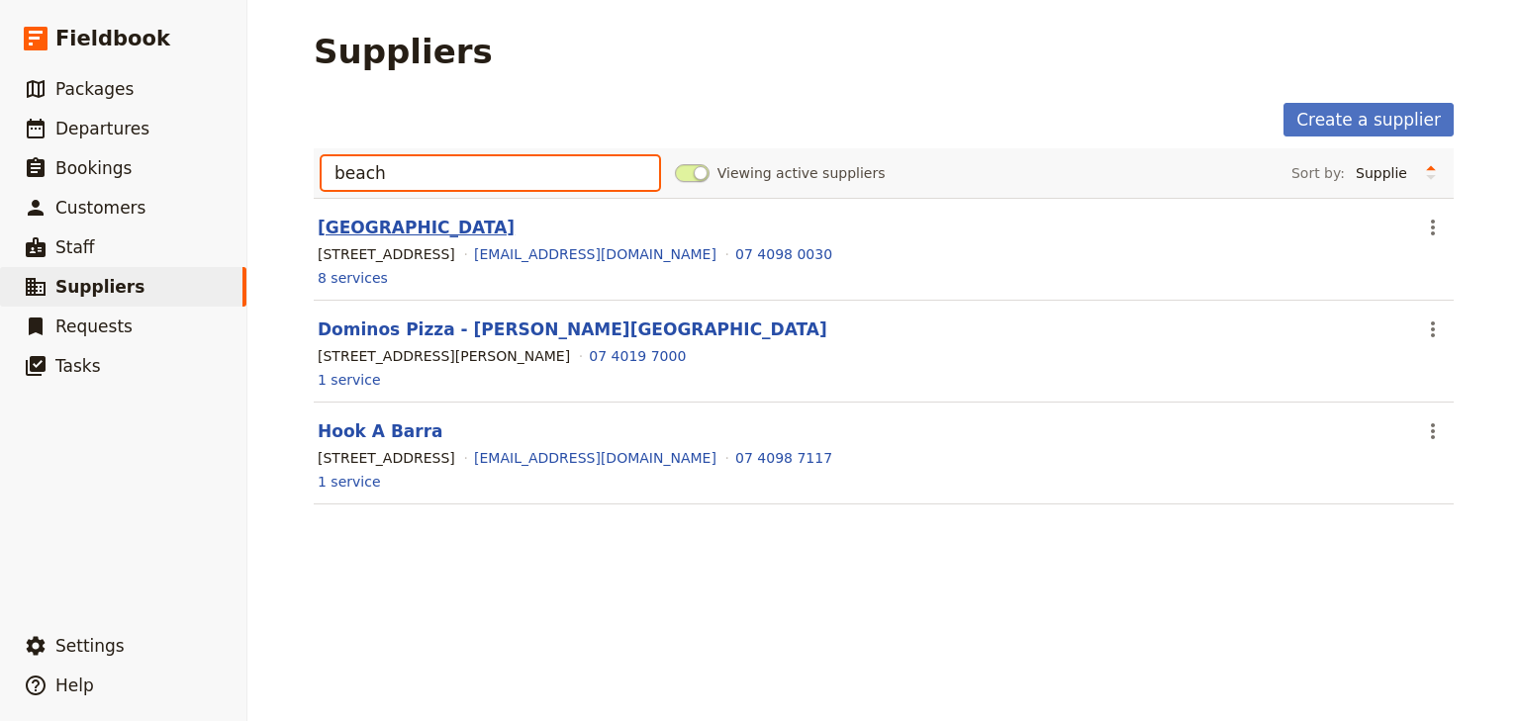
type input "beach"
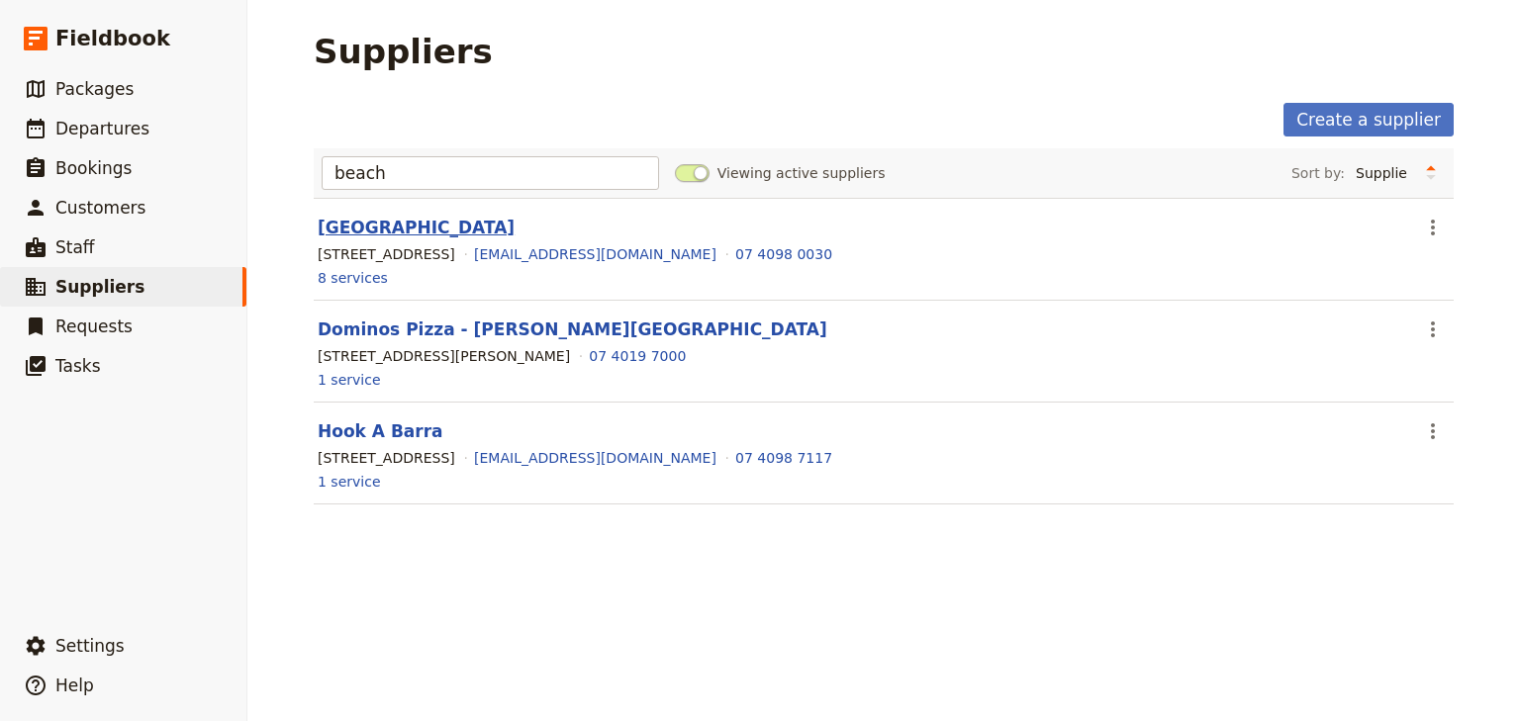
click at [421, 218] on link "[GEOGRAPHIC_DATA]" at bounding box center [416, 228] width 197 height 20
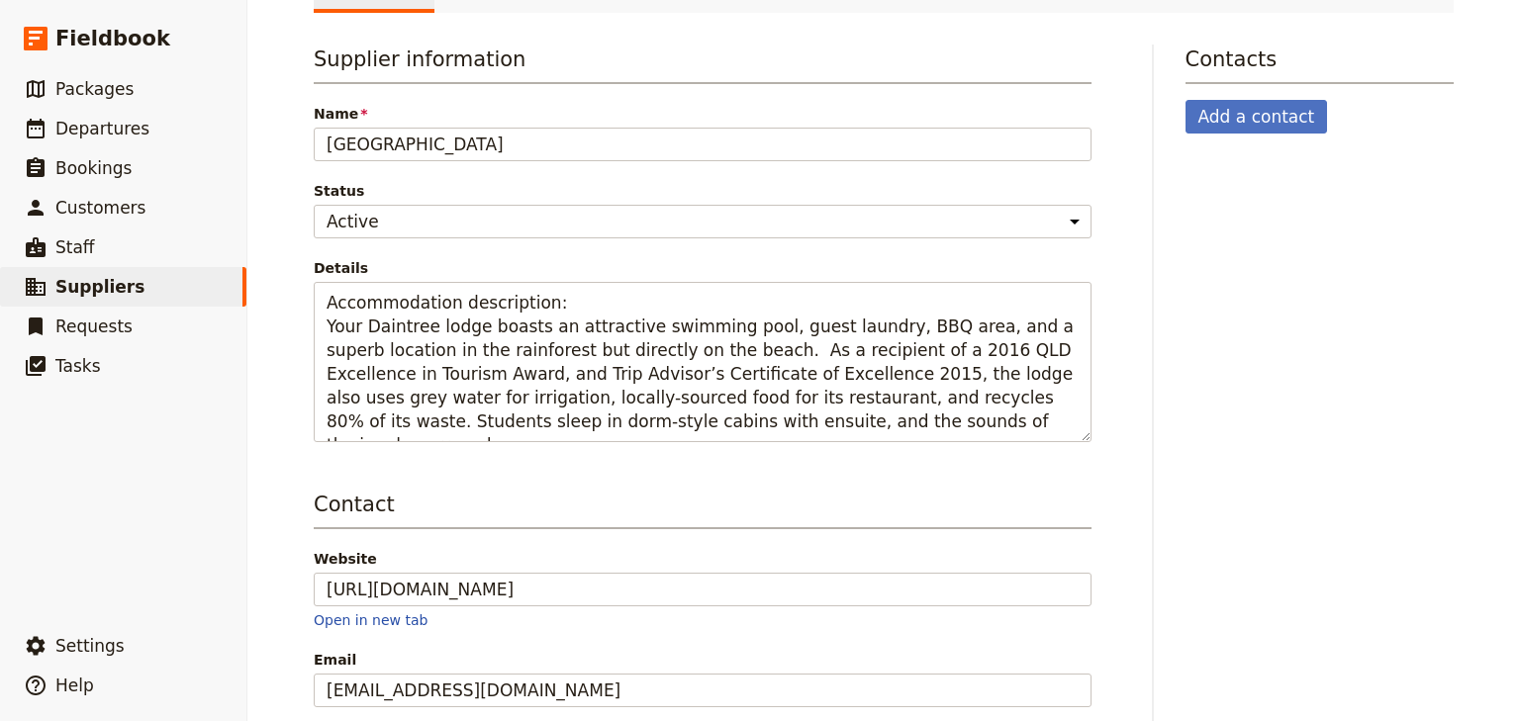
scroll to position [144, 0]
click at [103, 126] on span "Departures" at bounding box center [102, 129] width 94 height 20
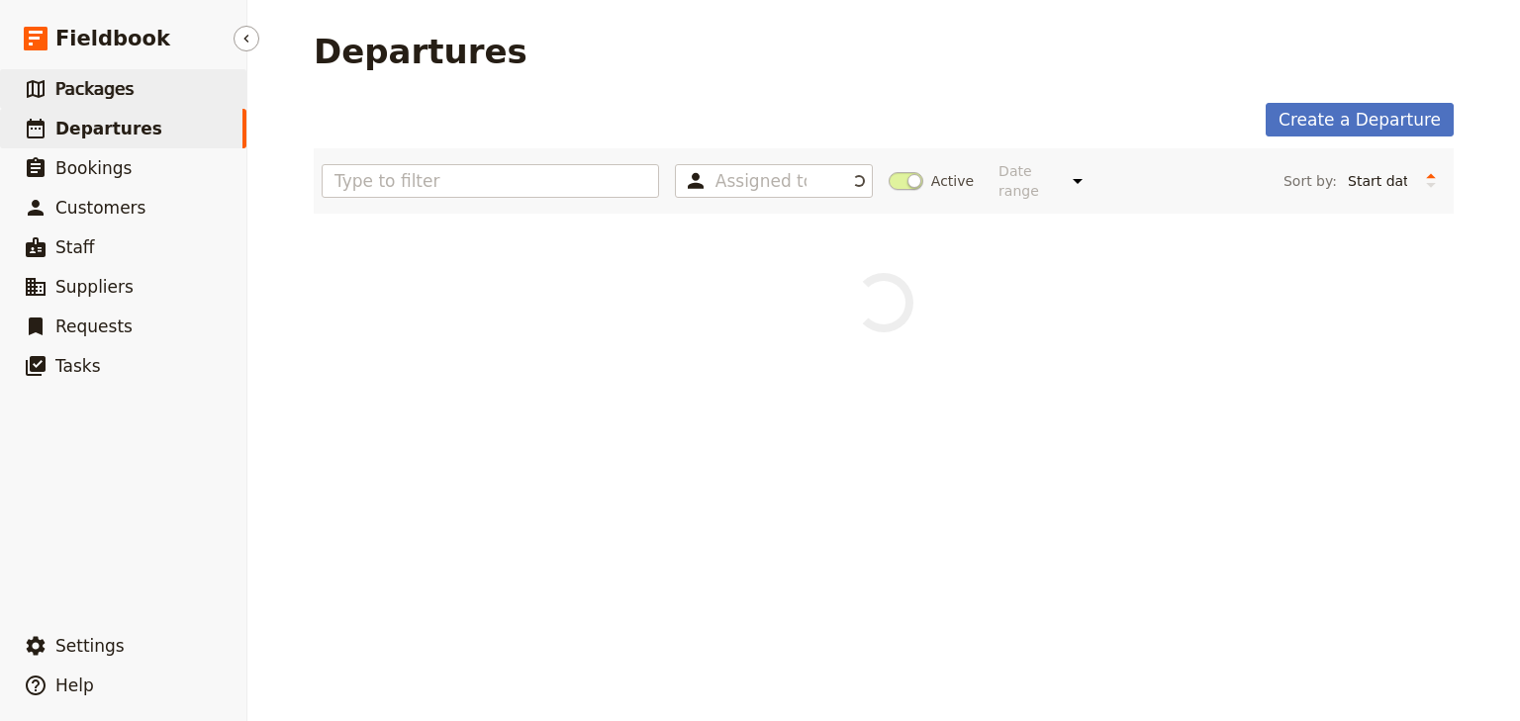
click at [104, 93] on span "Packages" at bounding box center [94, 89] width 78 height 20
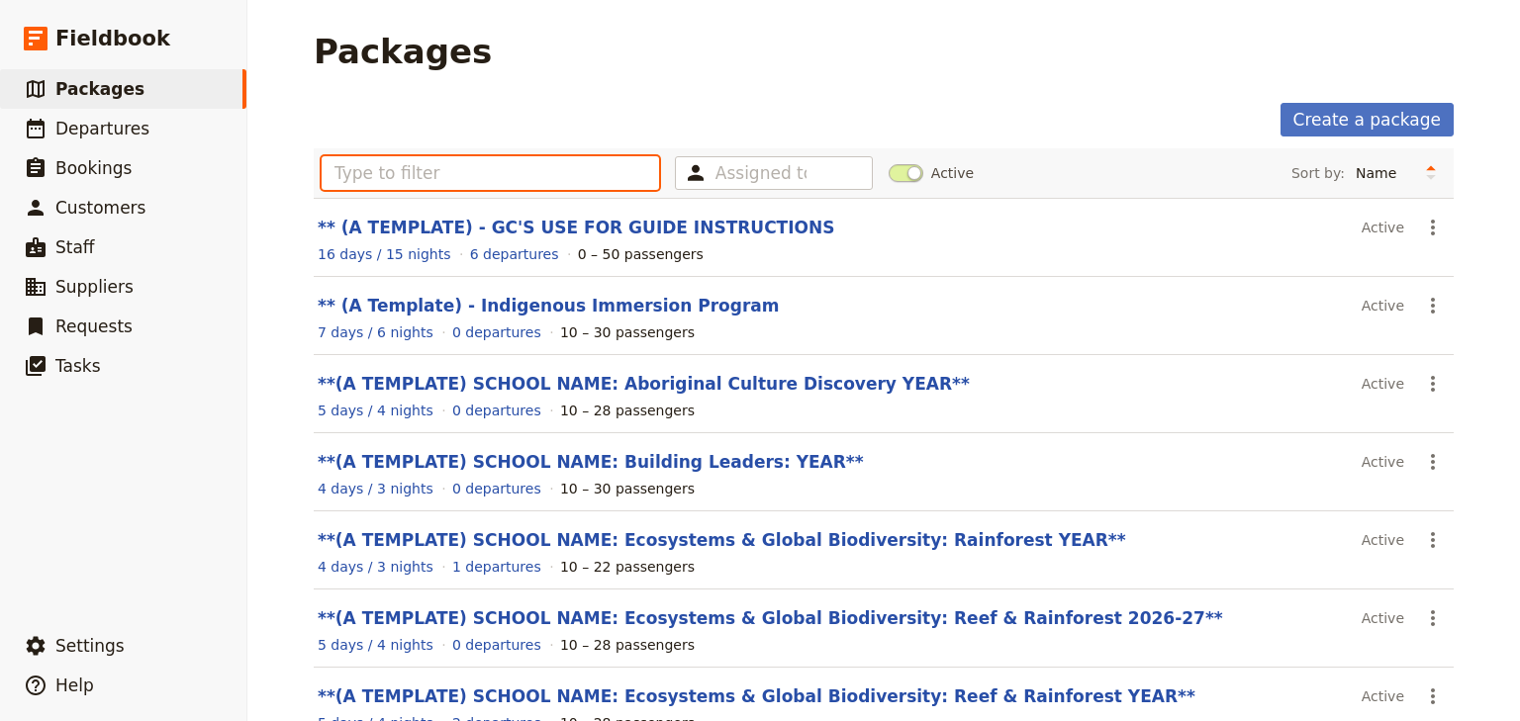
click at [511, 165] on input "text" at bounding box center [490, 173] width 337 height 34
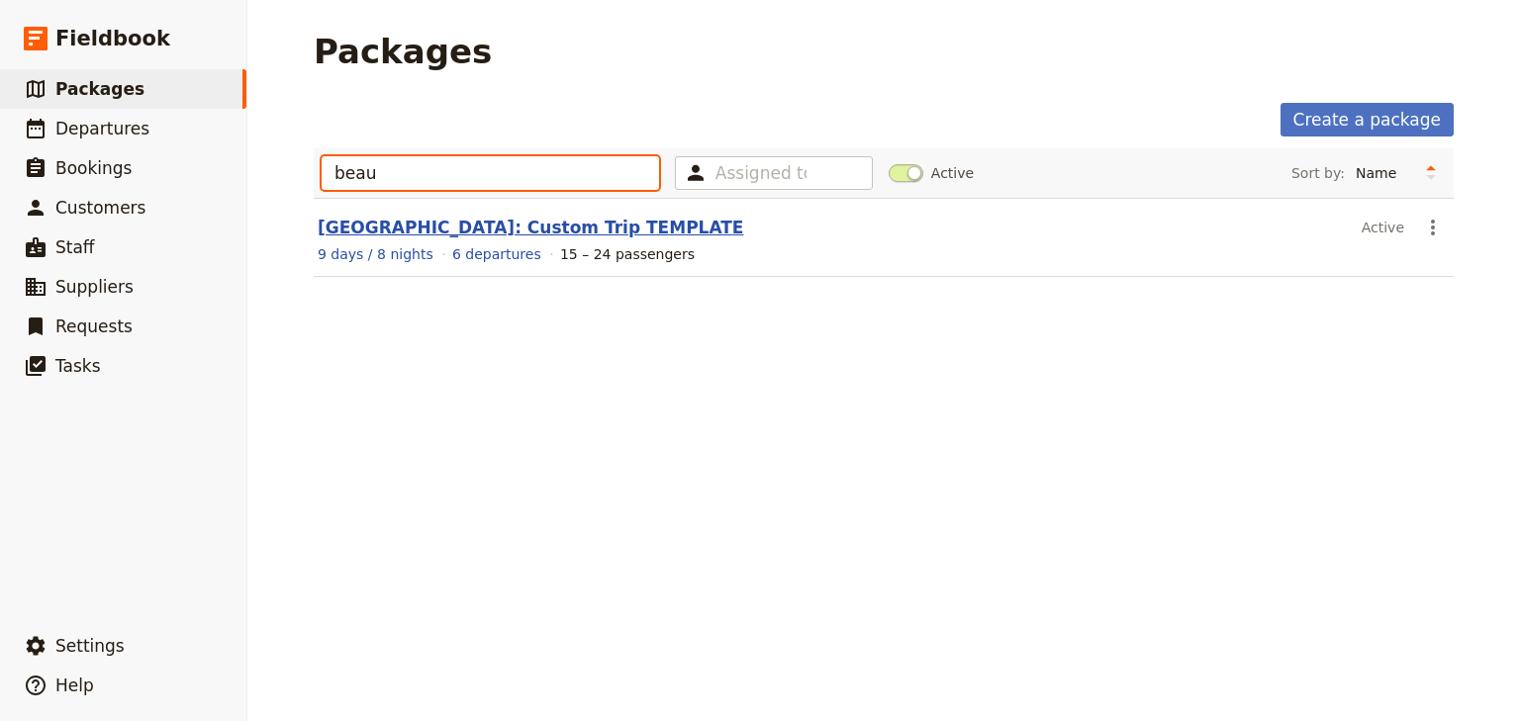
type input "beau"
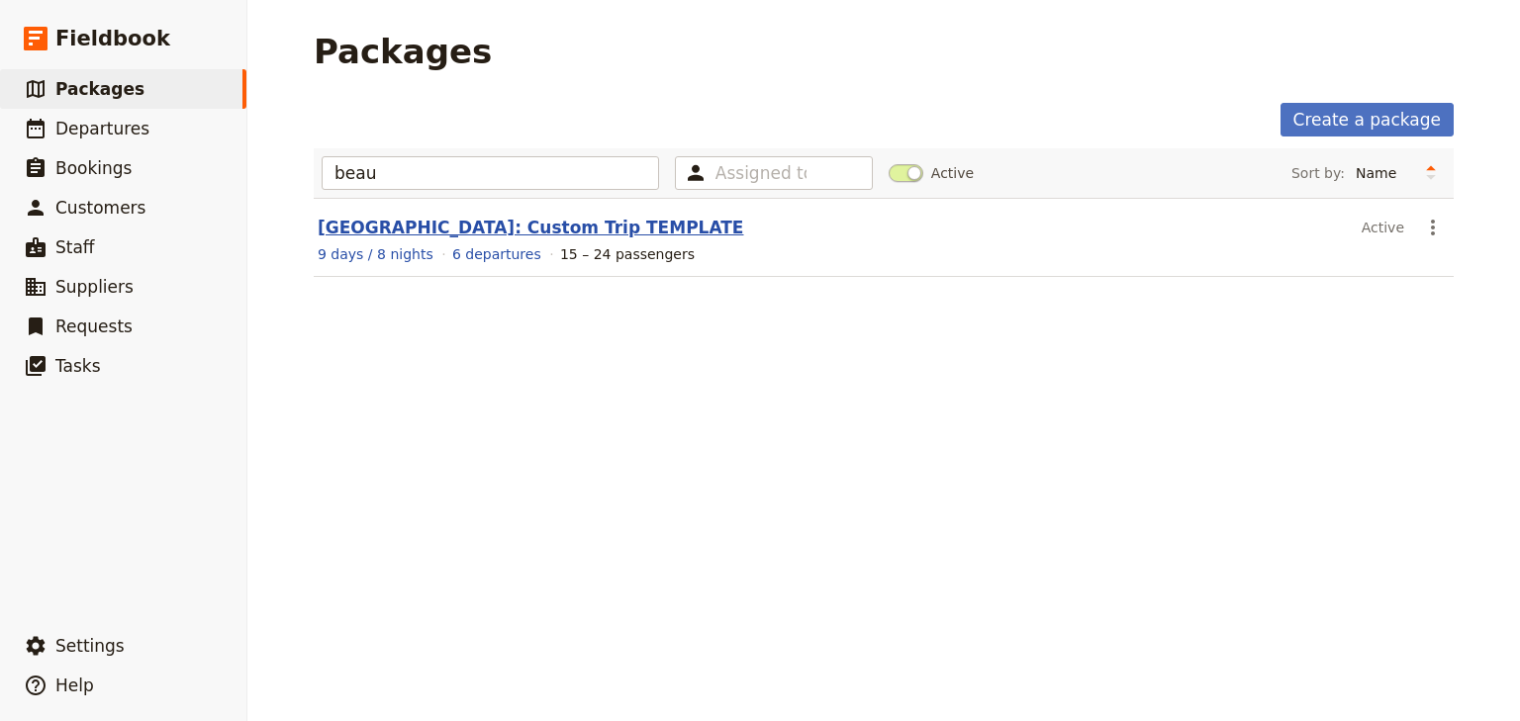
click at [588, 219] on link "Beaumaris Secondary College: Custom Trip TEMPLATE" at bounding box center [530, 228] width 425 height 20
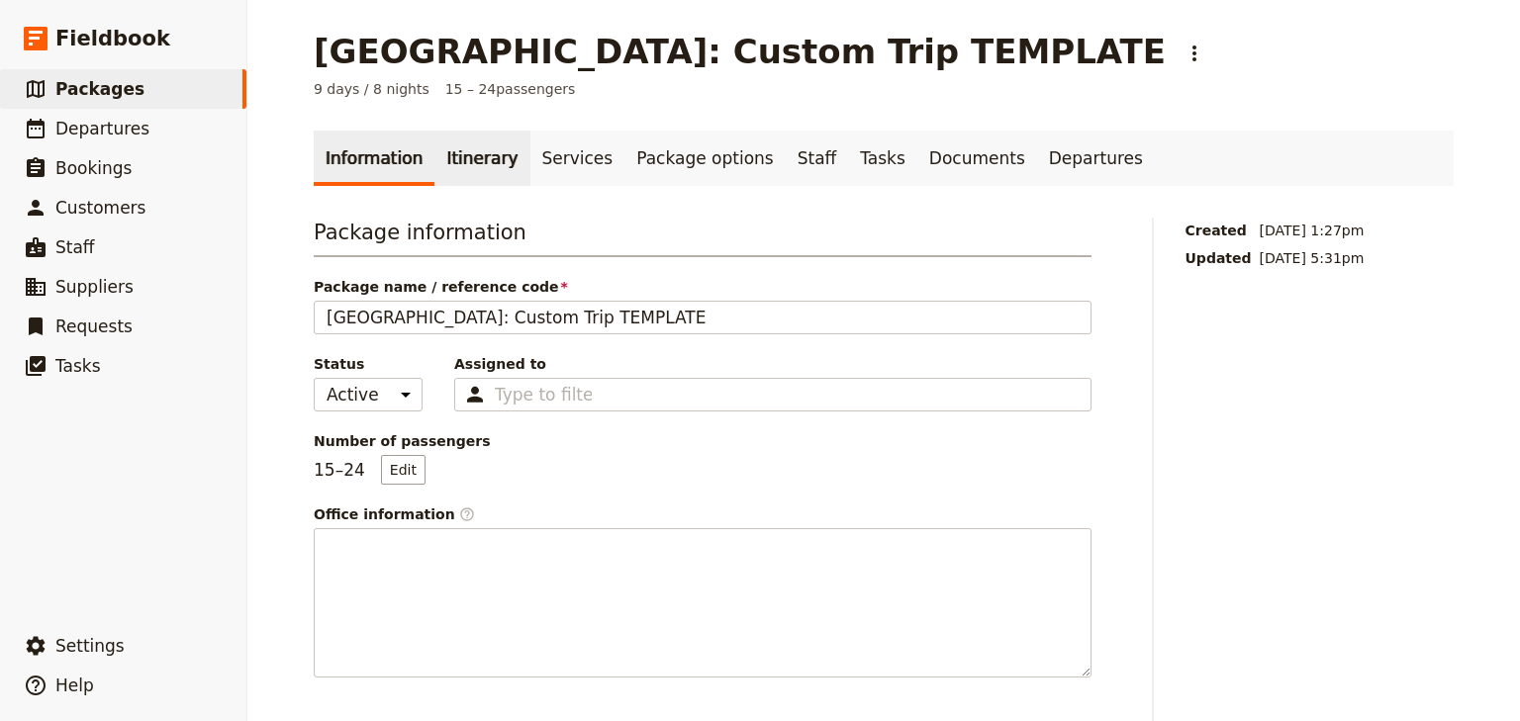
click at [471, 161] on link "Itinerary" at bounding box center [481, 158] width 95 height 55
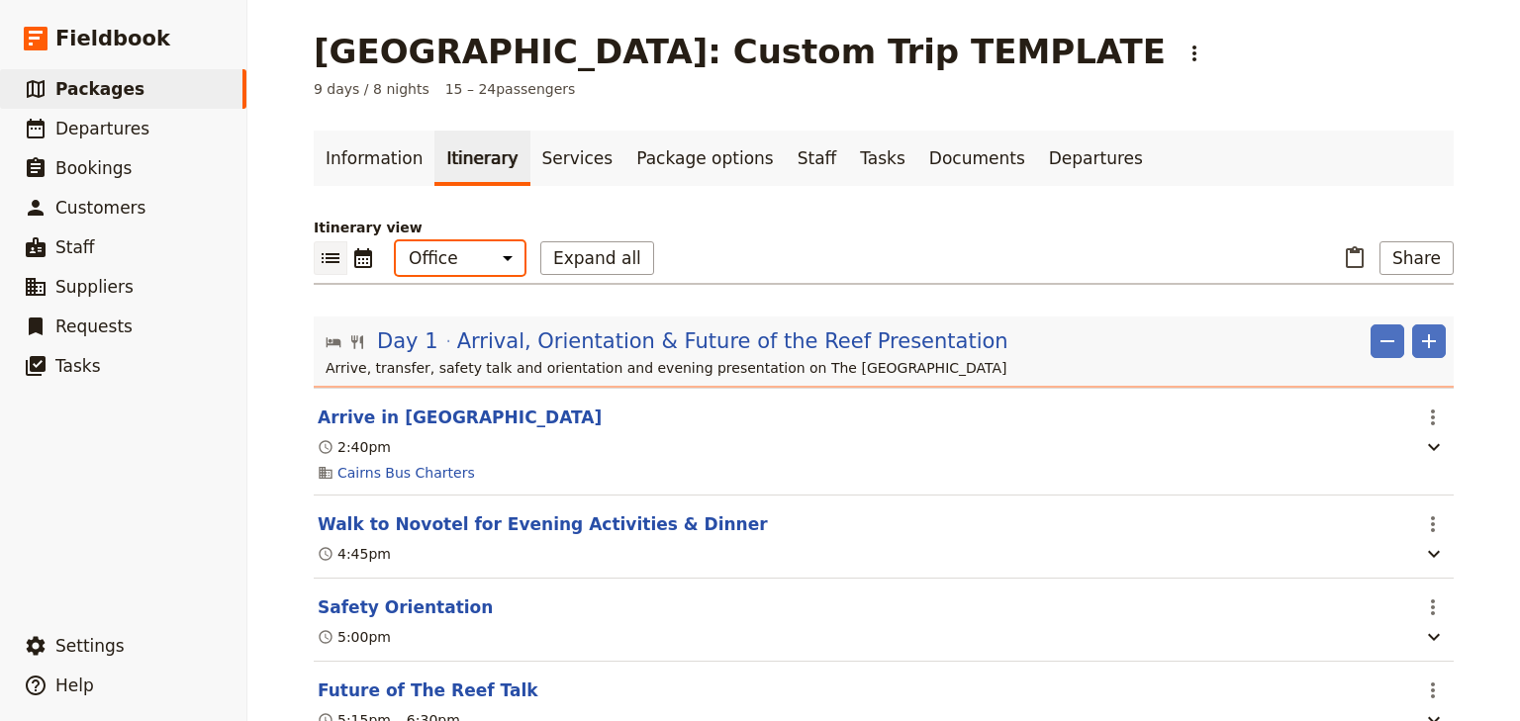
click at [479, 262] on select "Office Guide Passenger Sales" at bounding box center [460, 258] width 129 height 34
click at [917, 160] on link "Documents" at bounding box center [977, 158] width 120 height 55
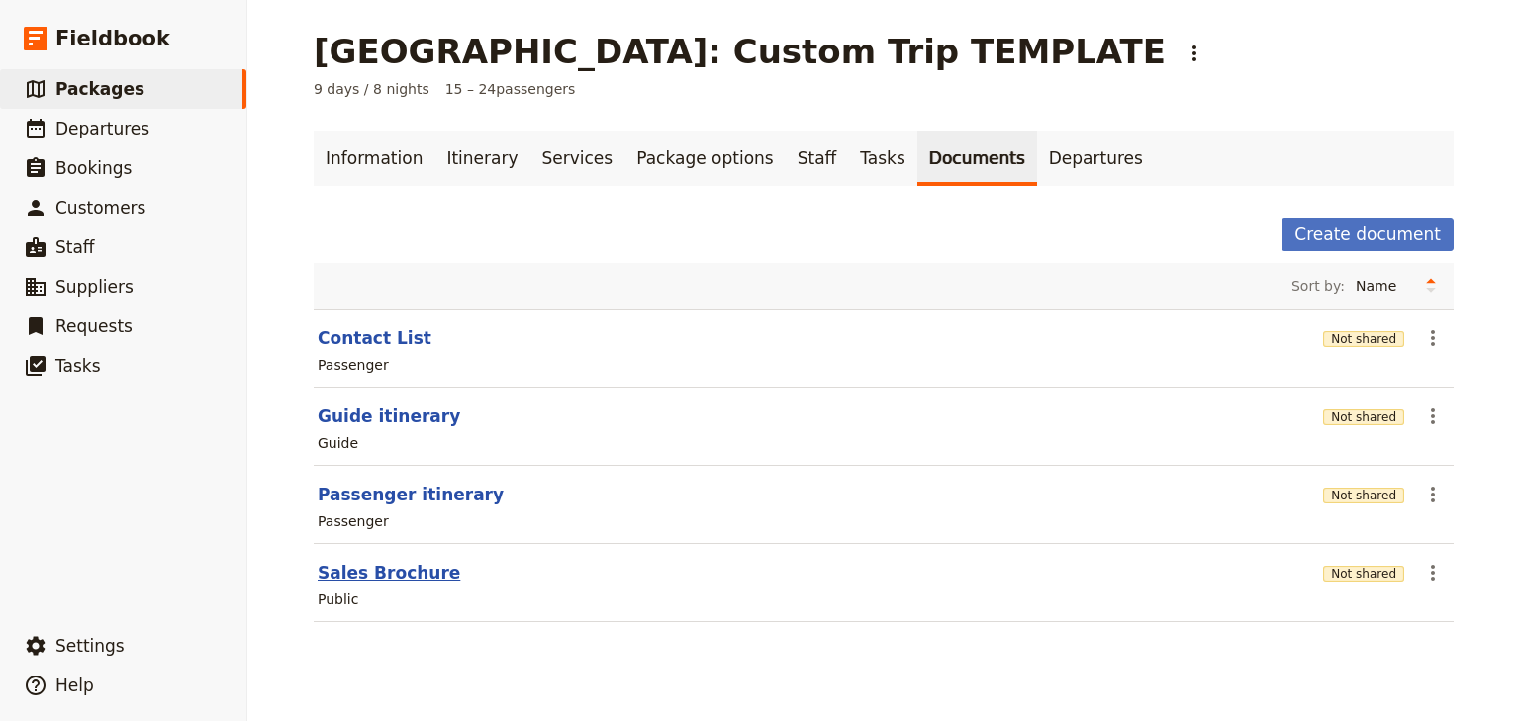
click at [379, 570] on button "Sales Brochure" at bounding box center [389, 573] width 142 height 24
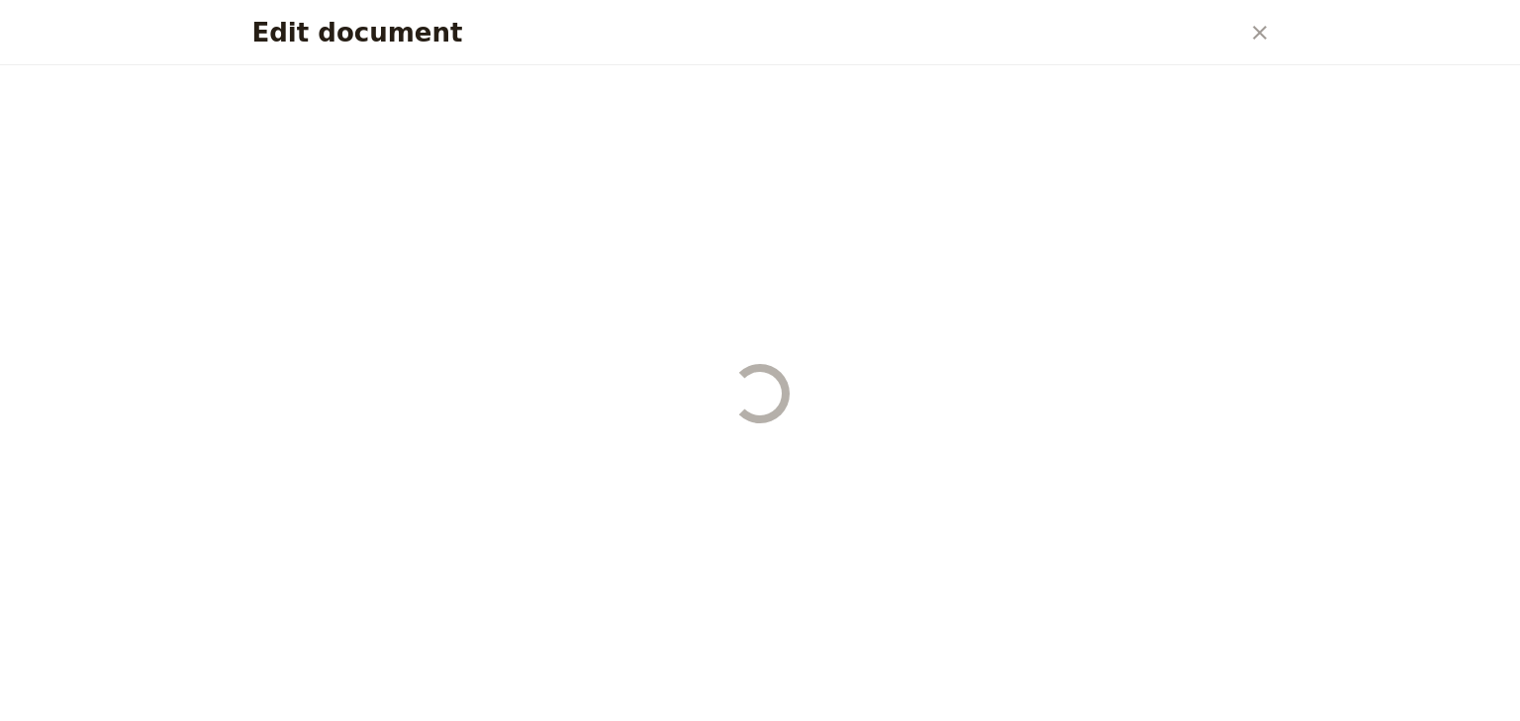
select select "DEFAULT"
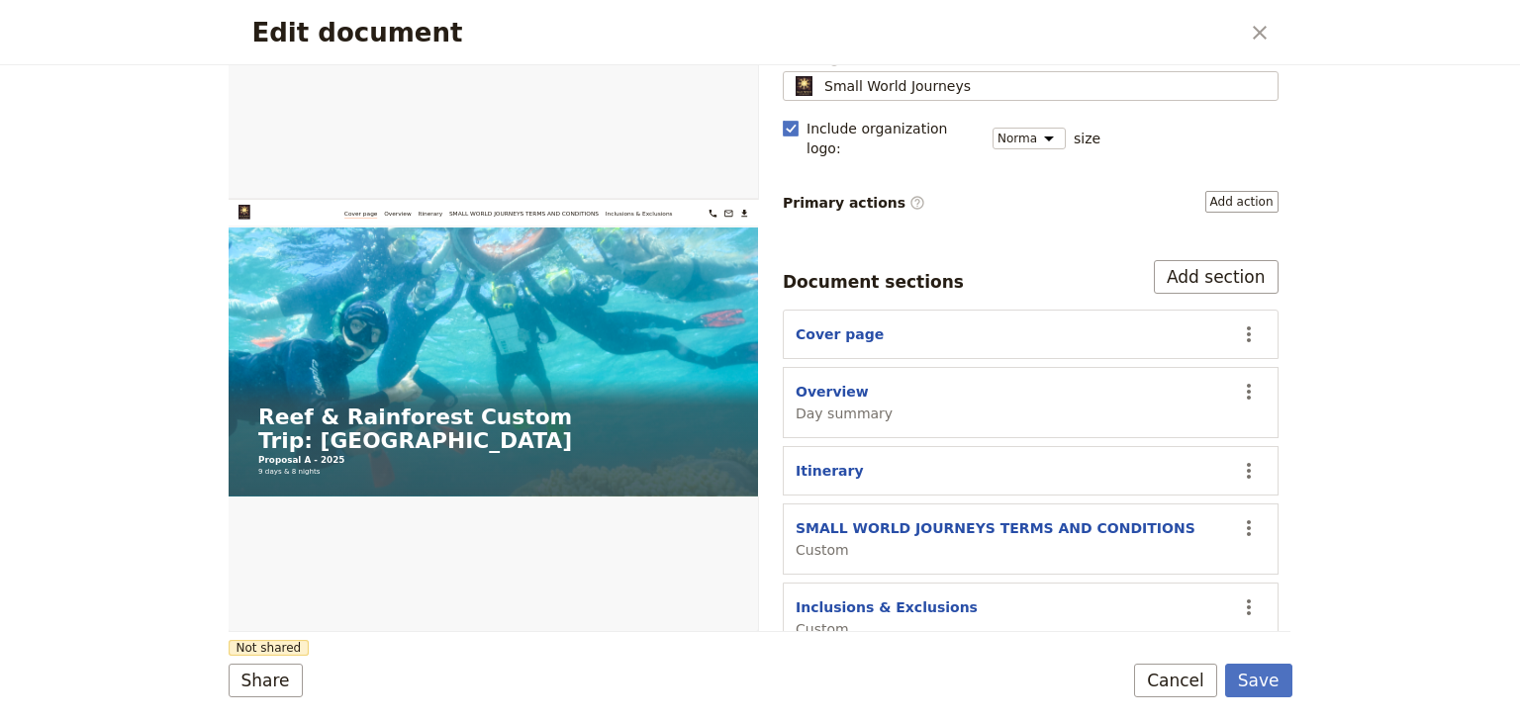
scroll to position [183, 0]
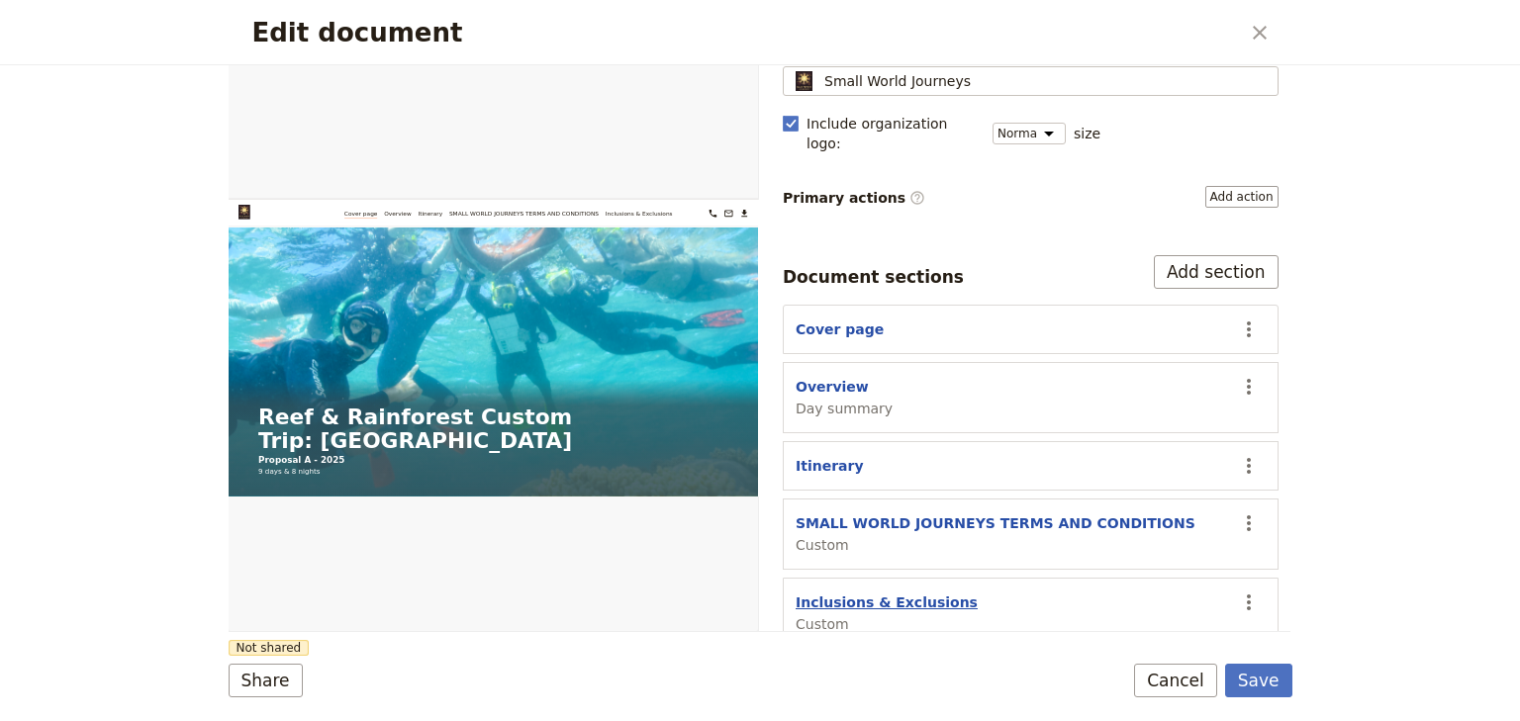
click at [903, 593] on button "Inclusions & Exclusions" at bounding box center [886, 603] width 182 height 20
select select "CUSTOM"
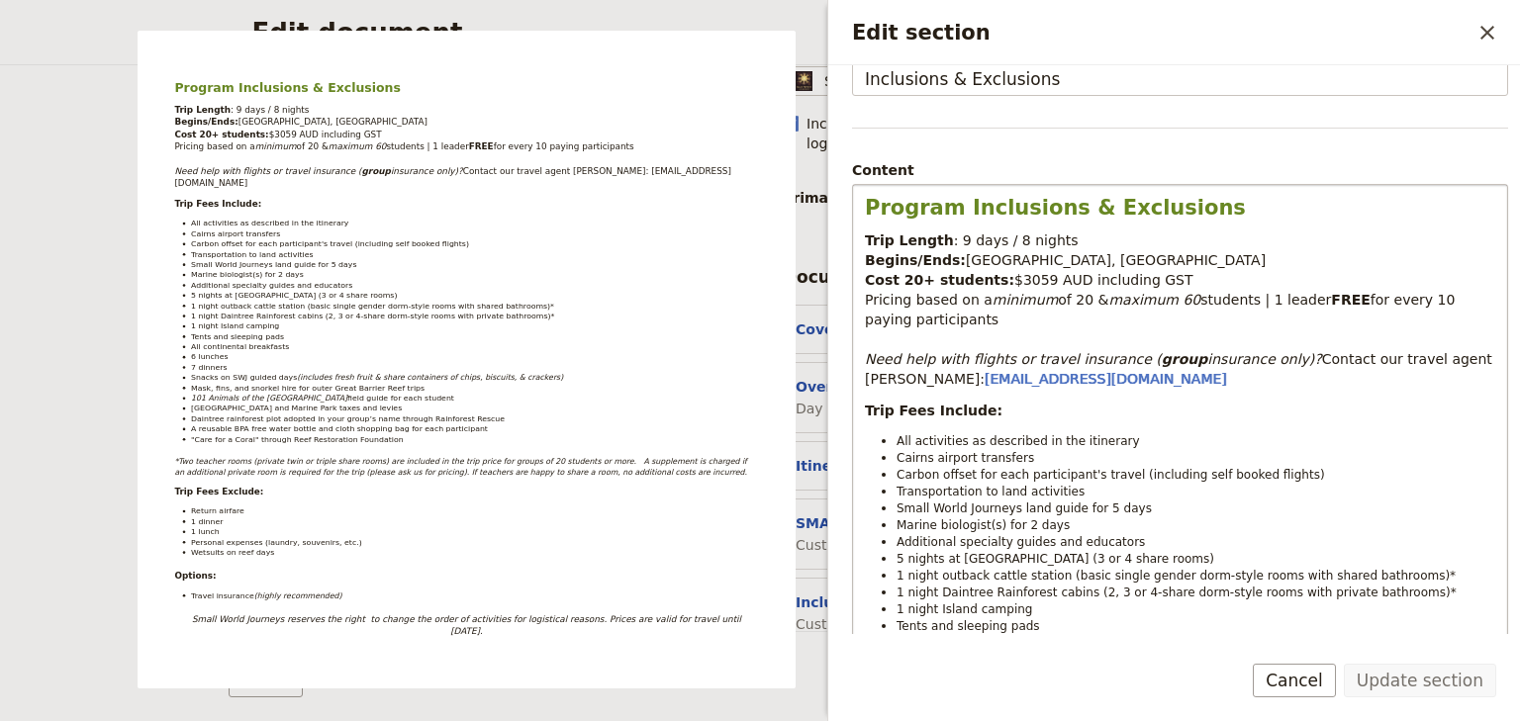
scroll to position [158, 0]
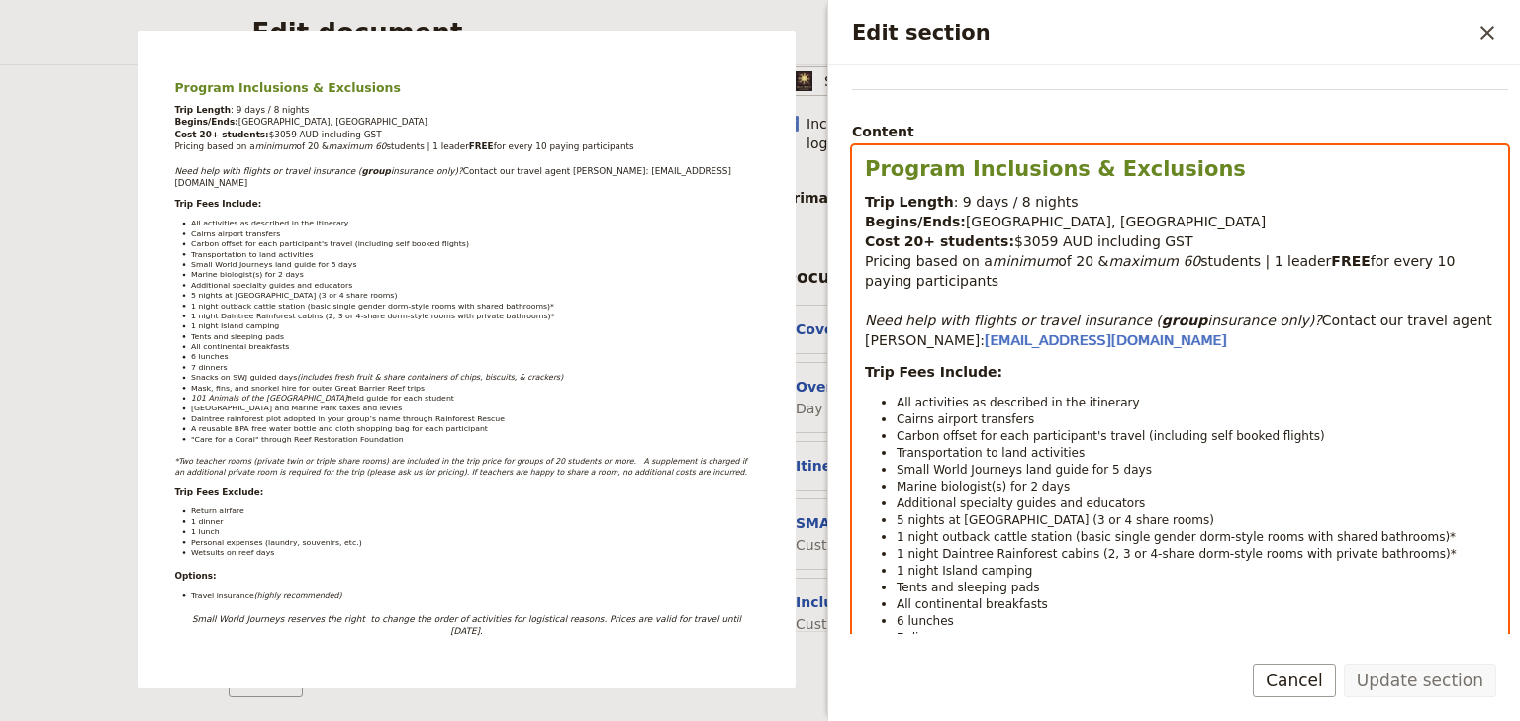
click at [1076, 550] on span "1 night Daintree Rainforest cabins (2, 3 or 4-share dorm-style rooms with priva…" at bounding box center [1176, 554] width 560 height 14
select select "paragraph-small"
drag, startPoint x: 1084, startPoint y: 550, endPoint x: 1361, endPoint y: 550, distance: 277.0
click at [1377, 551] on span "1 night Daintree Rainforest cabins (2, 3 or 4-share dorm-style rooms with priva…" at bounding box center [1176, 554] width 560 height 14
copy span "(2, 3 or 4-share dorm-style rooms with private bathrooms"
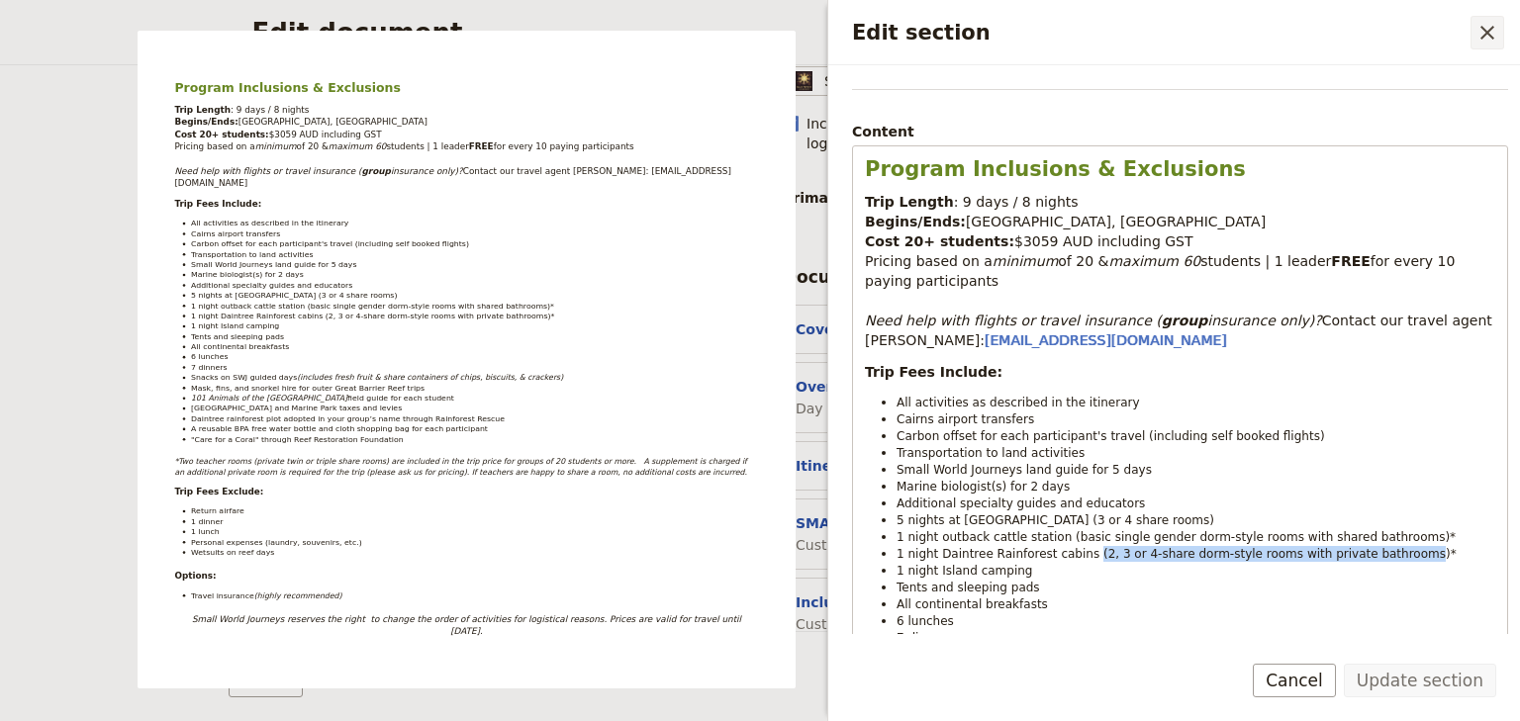
drag, startPoint x: 1491, startPoint y: 35, endPoint x: 1306, endPoint y: 135, distance: 210.3
click at [1489, 35] on icon "Close drawer" at bounding box center [1487, 33] width 24 height 24
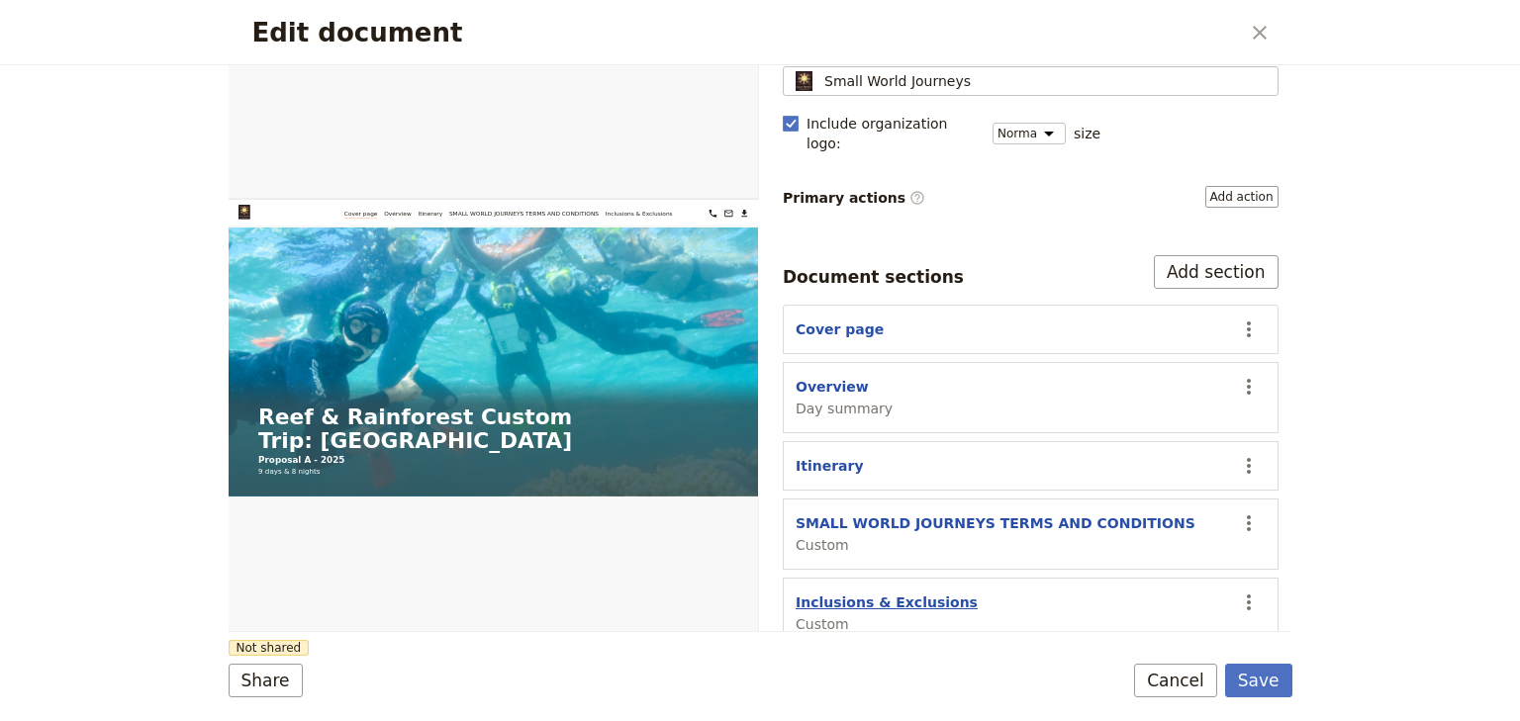
click at [880, 593] on button "Inclusions & Exclusions" at bounding box center [886, 603] width 182 height 20
select select "CUSTOM"
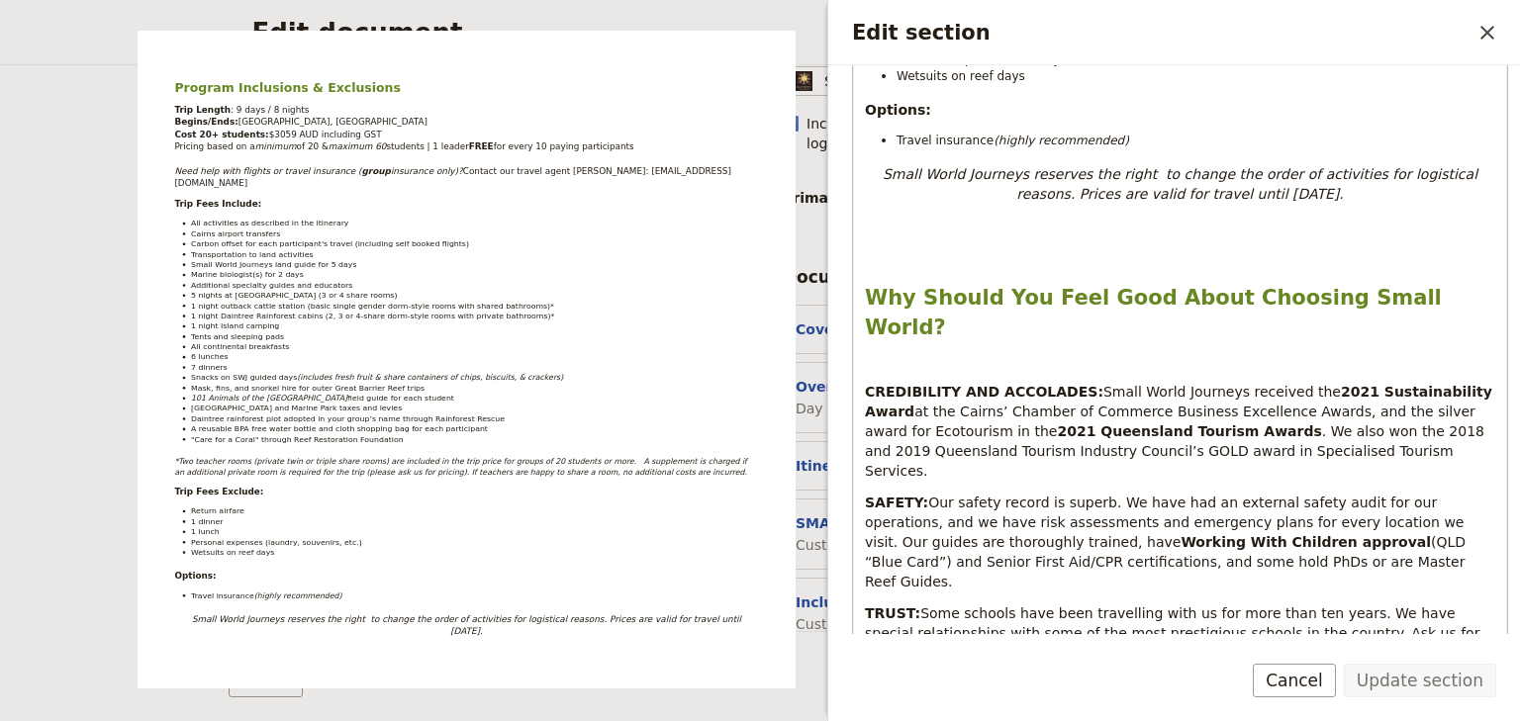
scroll to position [1029, 0]
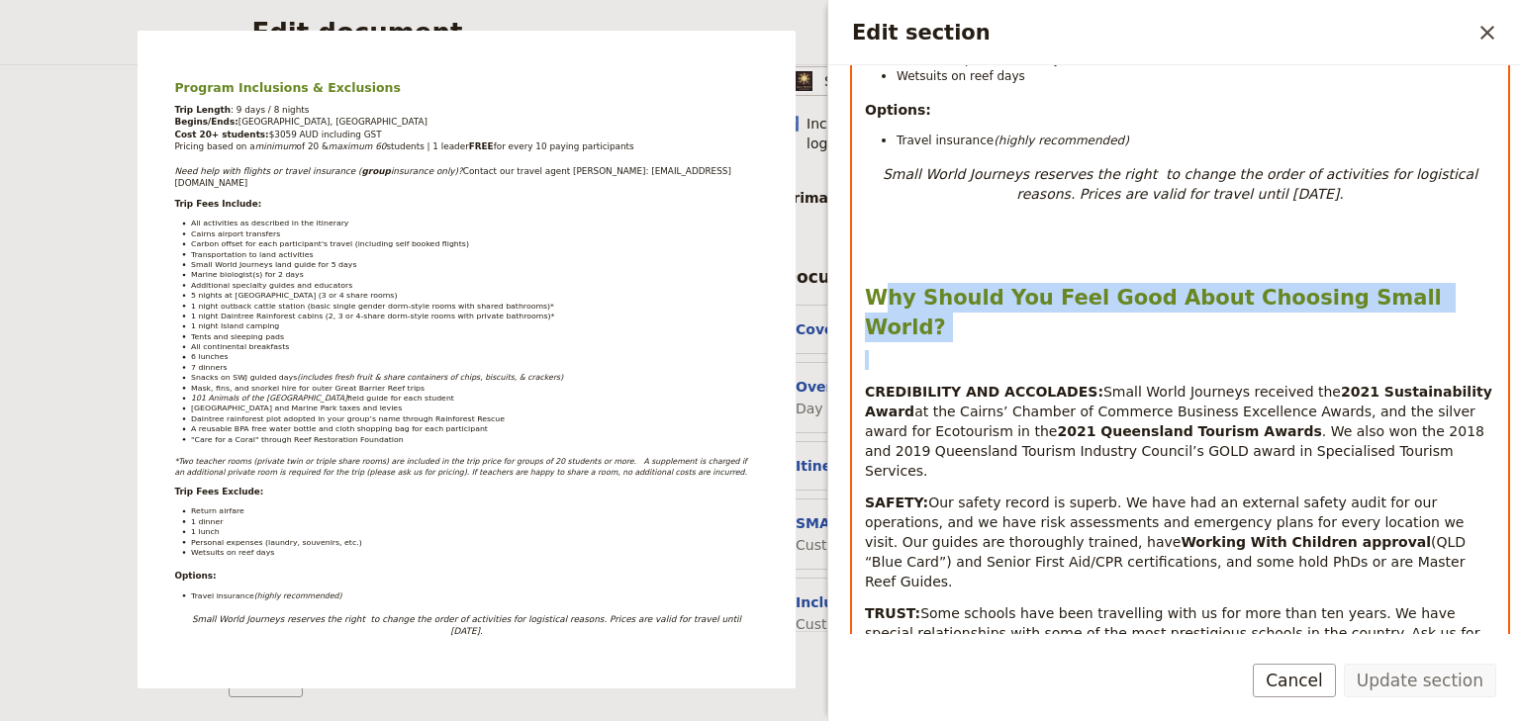
drag, startPoint x: 1192, startPoint y: 309, endPoint x: 875, endPoint y: 294, distance: 318.0
click at [875, 294] on div "Program Inclusions & Exclusions Trip Length : 9 days / 8 nights Begins/Ends: Ca…" at bounding box center [1180, 124] width 654 height 1696
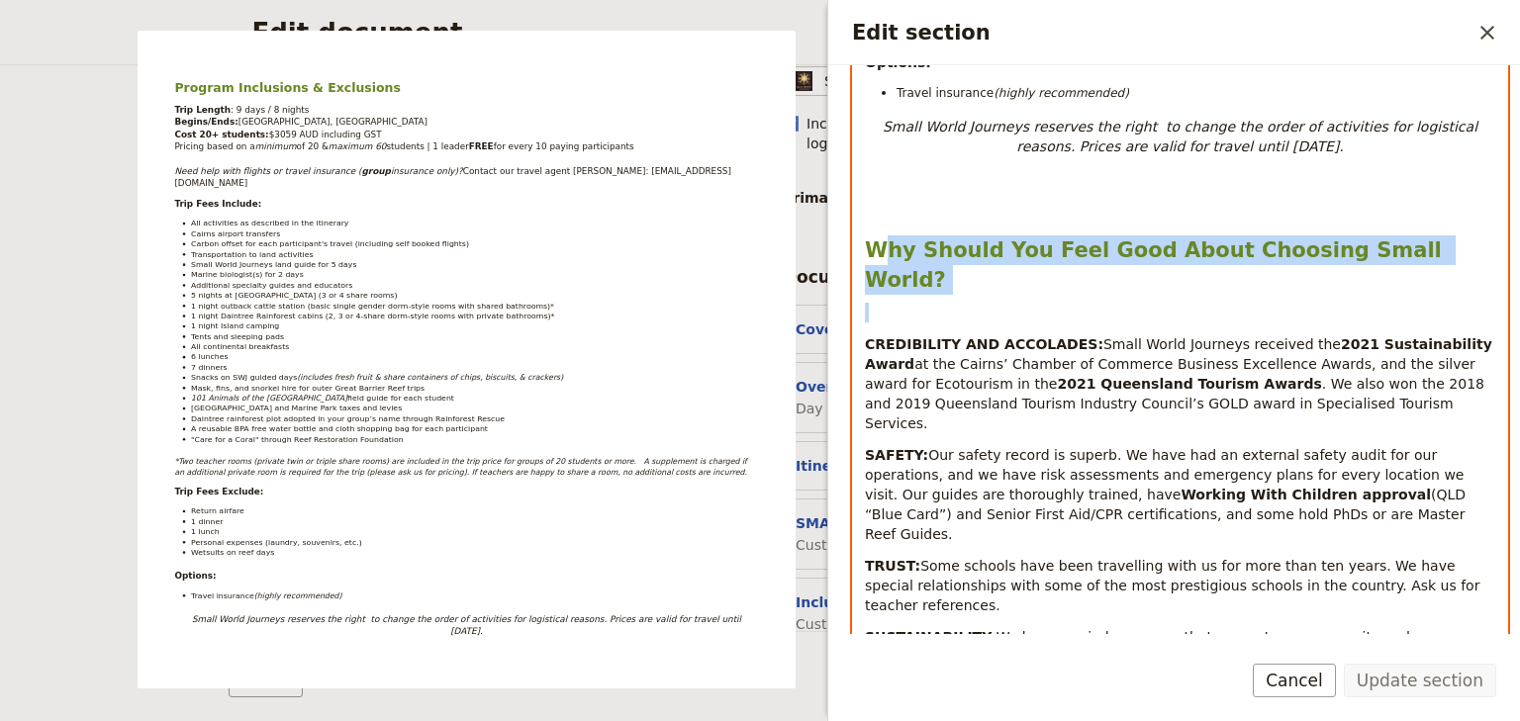
scroll to position [841, 0]
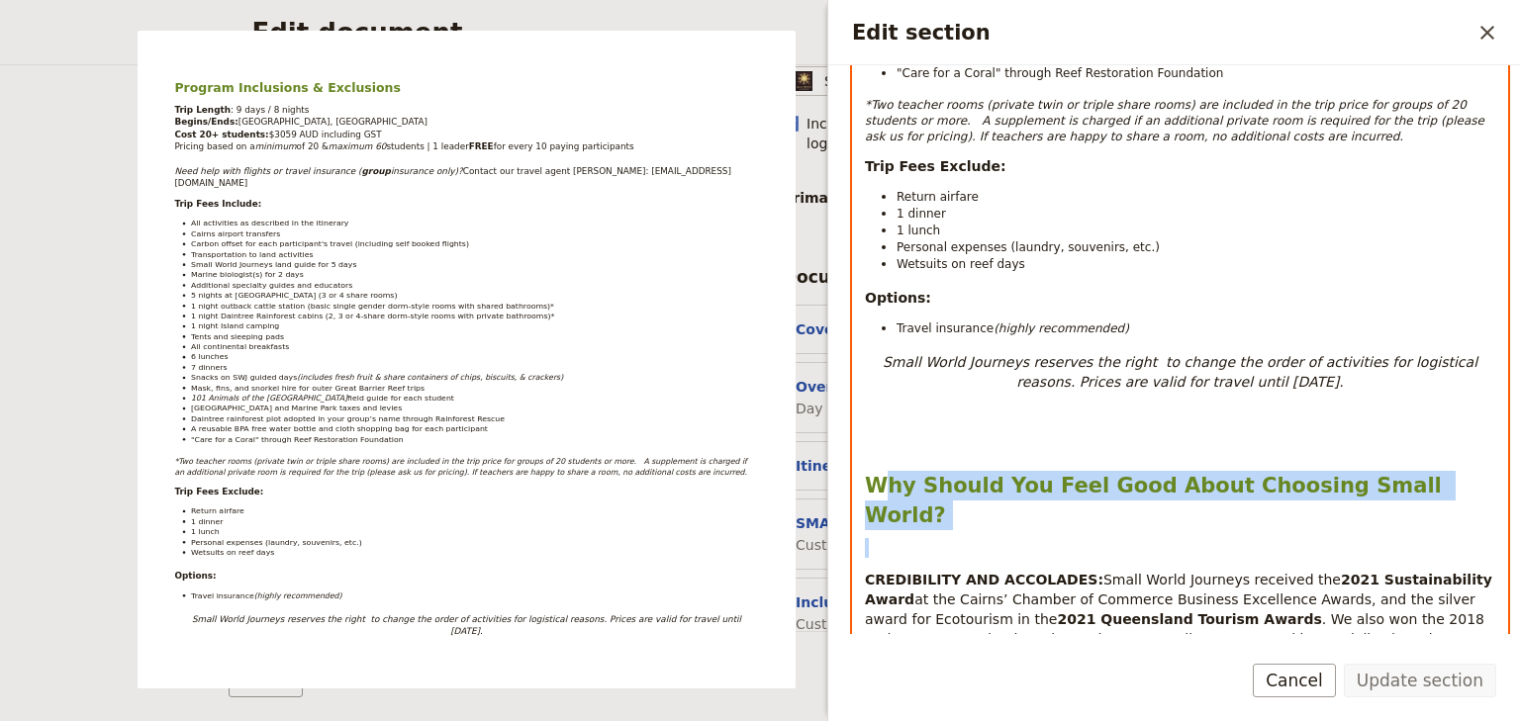
click at [1386, 431] on p "Edit section" at bounding box center [1180, 439] width 630 height 16
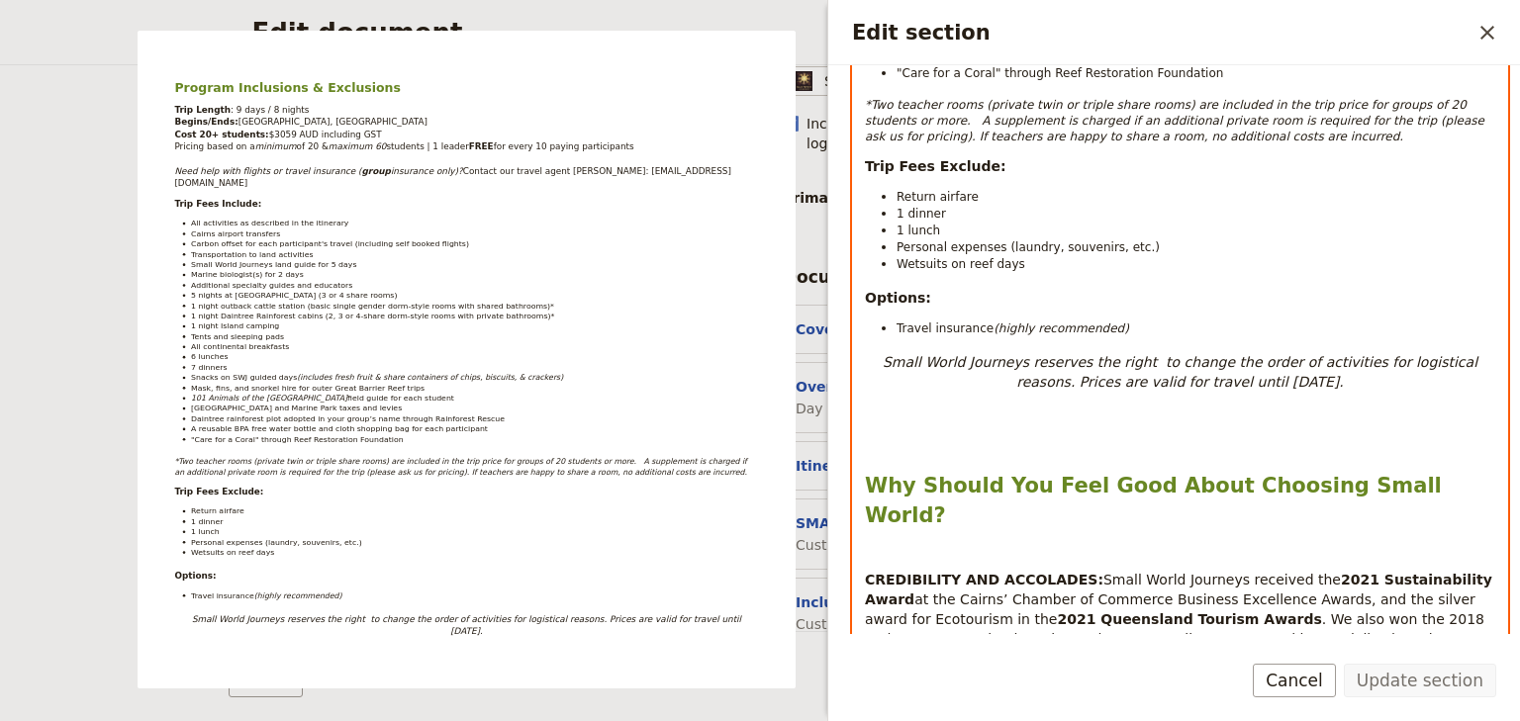
select select "h2"
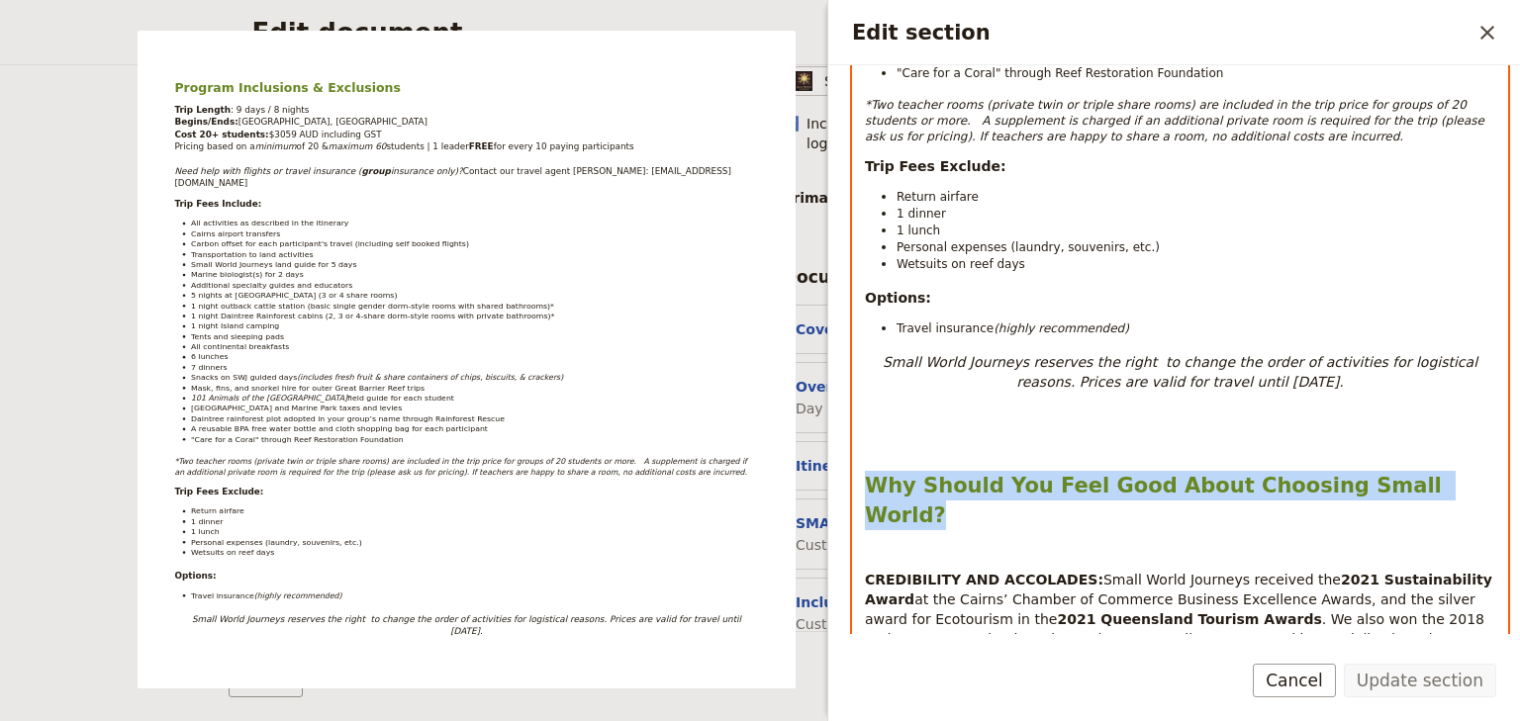
drag, startPoint x: 1318, startPoint y: 479, endPoint x: 823, endPoint y: 478, distance: 494.7
click at [823, 478] on body "Fieldbook ​ ​ Fieldbook ​ ​ Packages ​ Departures ​ Bookings ​ Customers ​ Staf…" at bounding box center [760, 360] width 1520 height 721
copy strong "Why Should You Feel Good About Choosing Small World?"
